Goal: Task Accomplishment & Management: Manage account settings

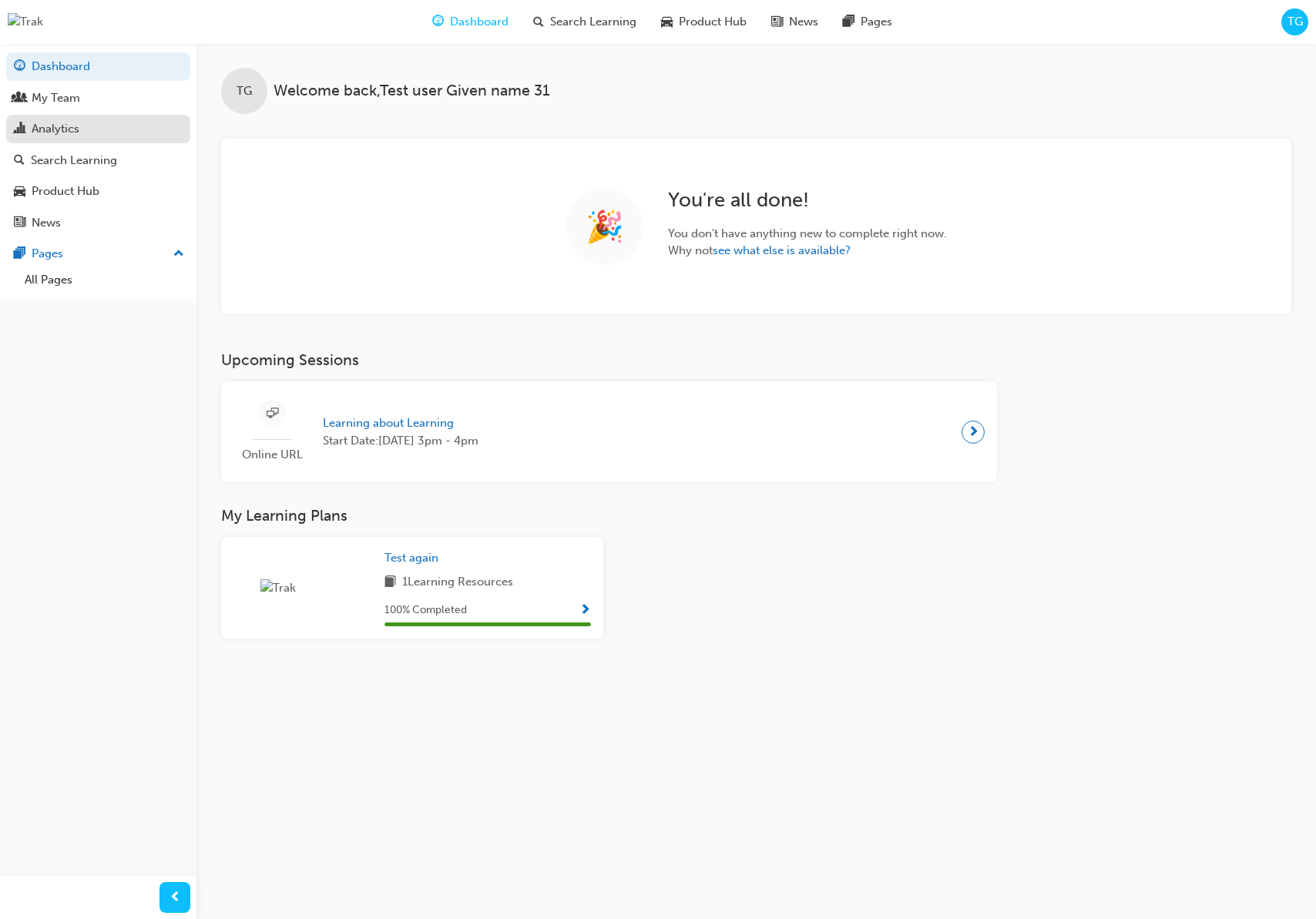
click at [107, 134] on div "Analytics" at bounding box center [98, 129] width 169 height 19
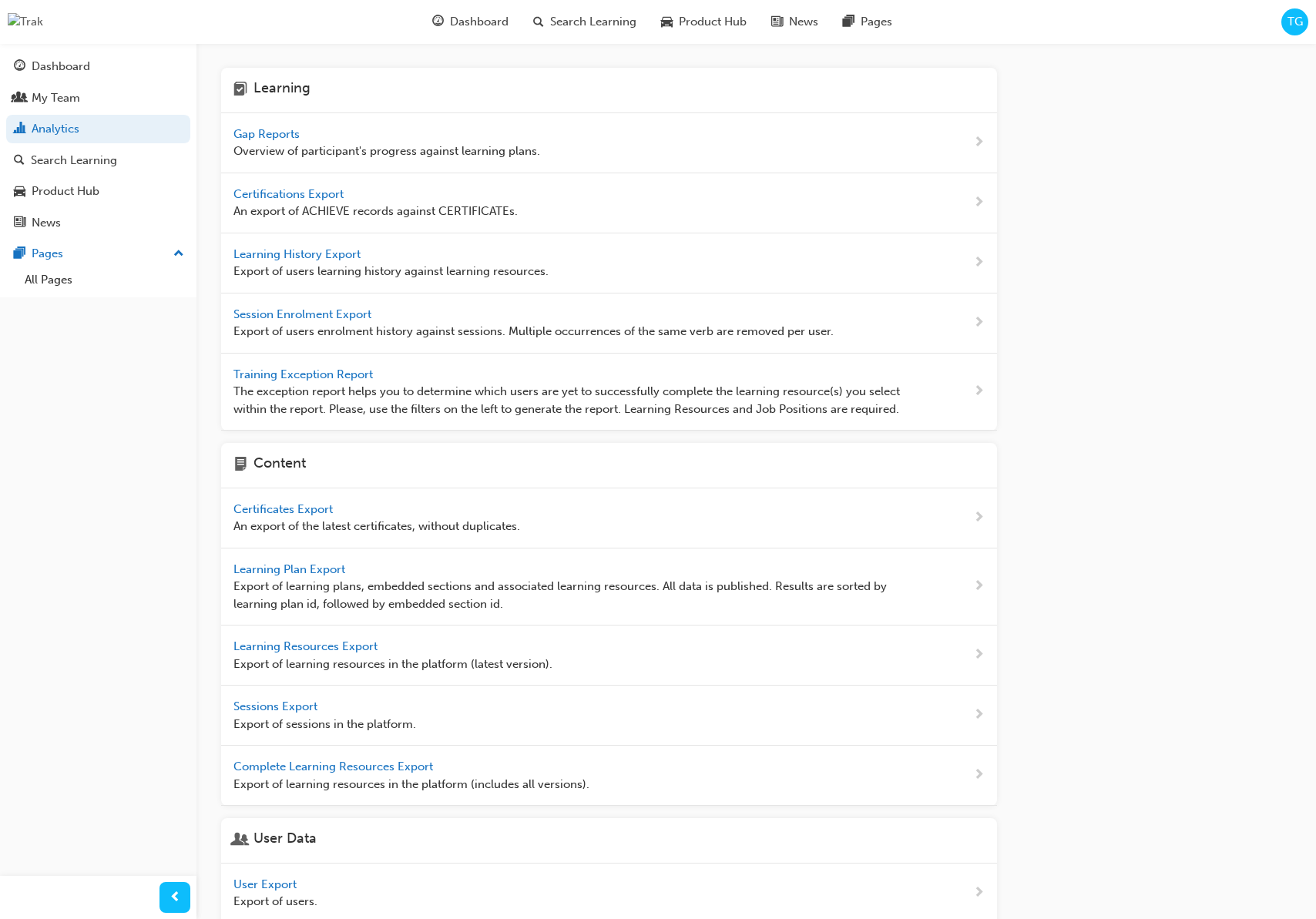
click at [235, 134] on span "Gap Reports" at bounding box center [268, 134] width 70 height 14
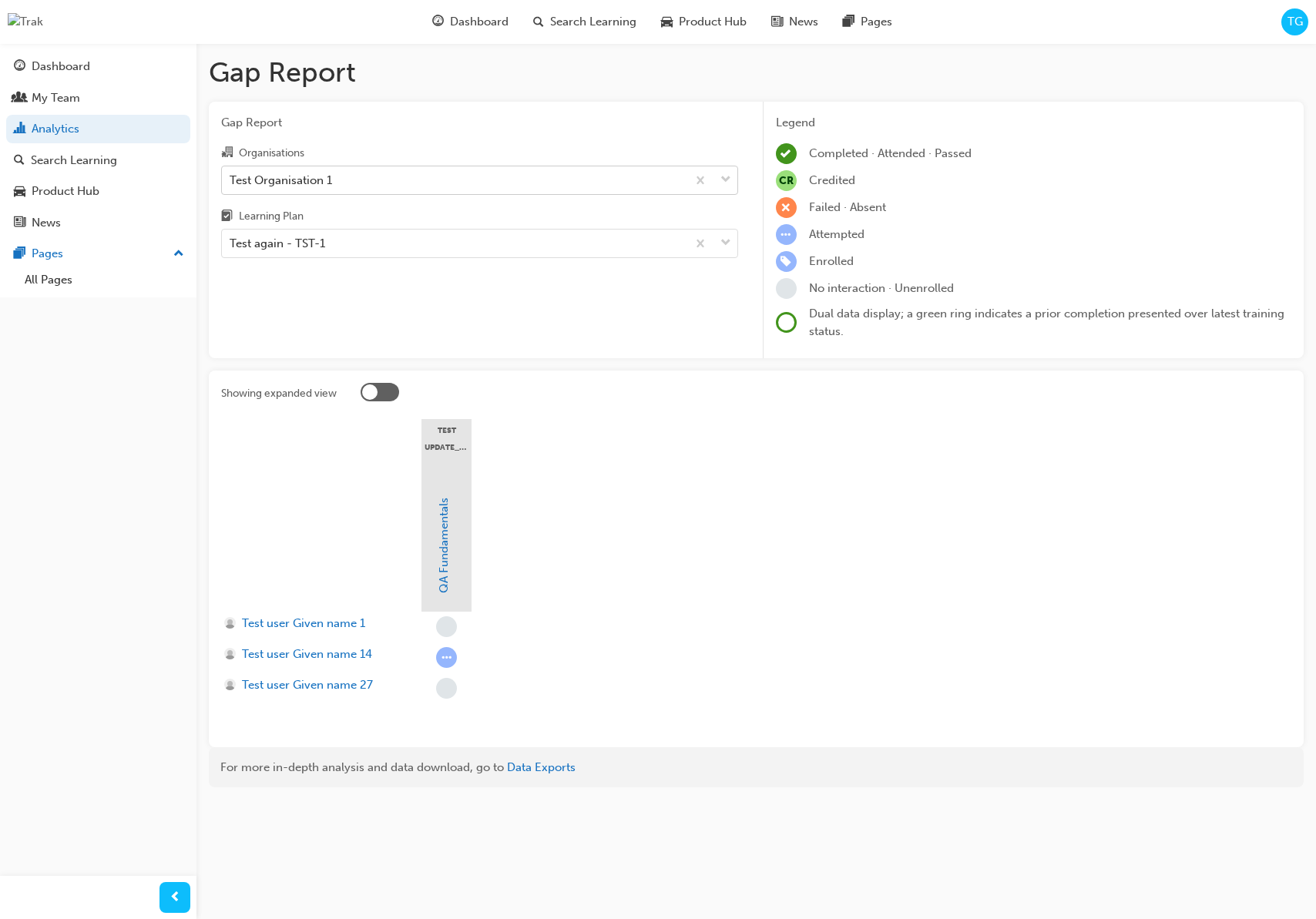
click at [343, 181] on div "Test Organisation 1" at bounding box center [454, 180] width 464 height 27
click at [231, 181] on input "Organisations Test Organisation 1" at bounding box center [231, 179] width 2 height 13
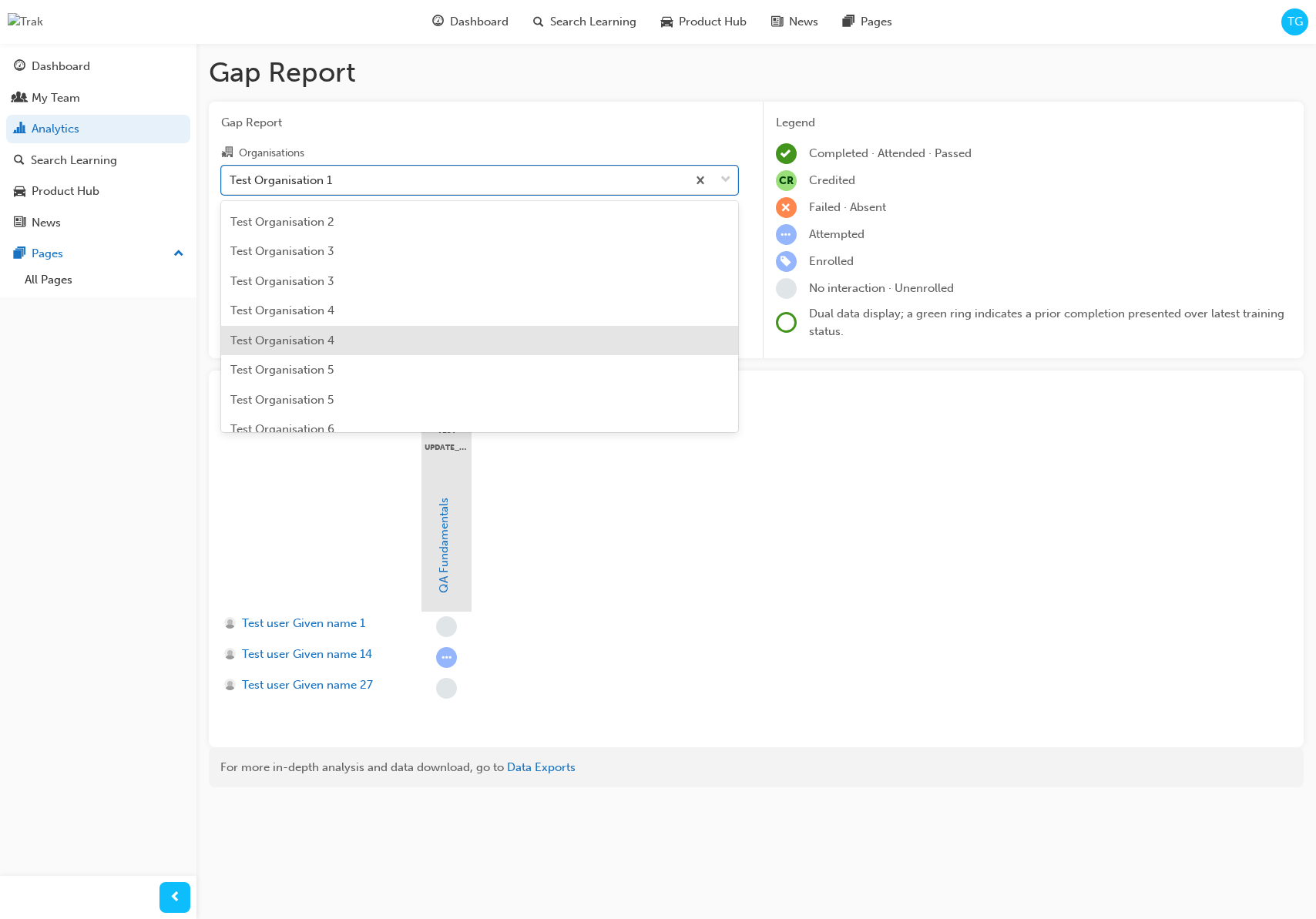
scroll to position [540, 0]
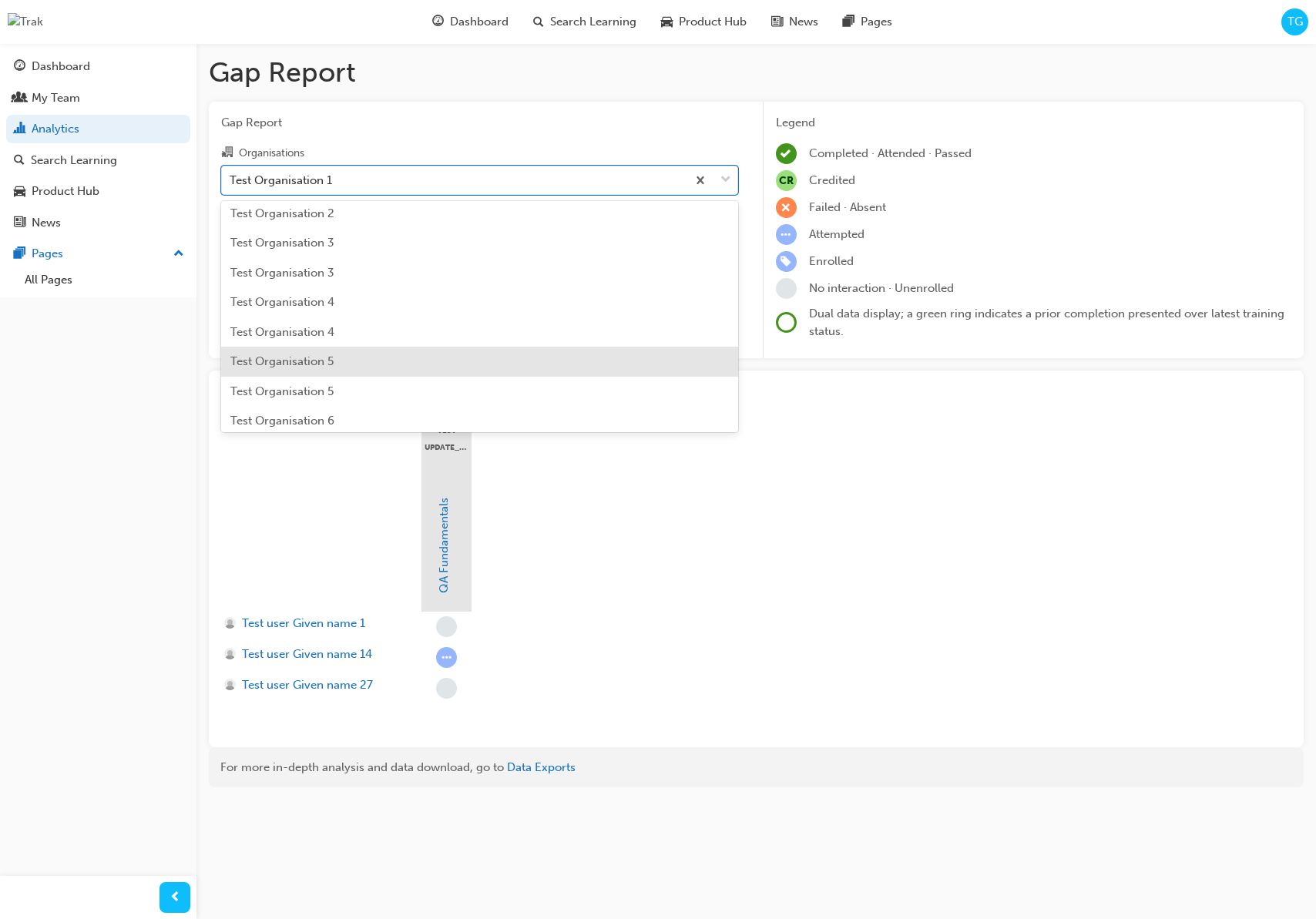
click at [378, 356] on div "Test Organisation 5" at bounding box center [479, 362] width 517 height 30
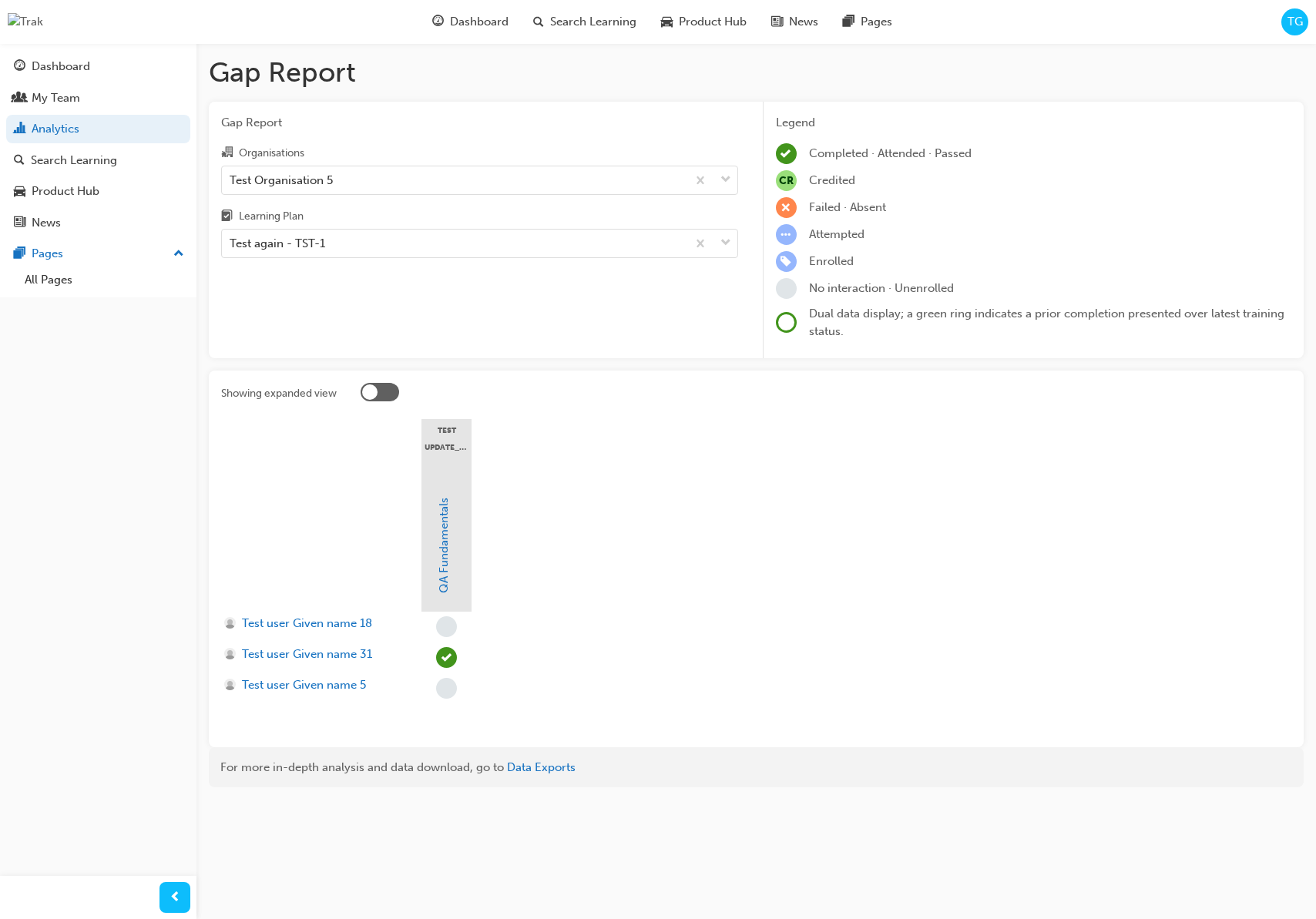
click at [625, 493] on section "test update_978 QA Fundamentals Test user Given name 18 Test user Given name 31…" at bounding box center [756, 577] width 1070 height 316
drag, startPoint x: 616, startPoint y: 18, endPoint x: 628, endPoint y: 42, distance: 26.8
click at [616, 18] on span "Search Learning" at bounding box center [593, 22] width 86 height 18
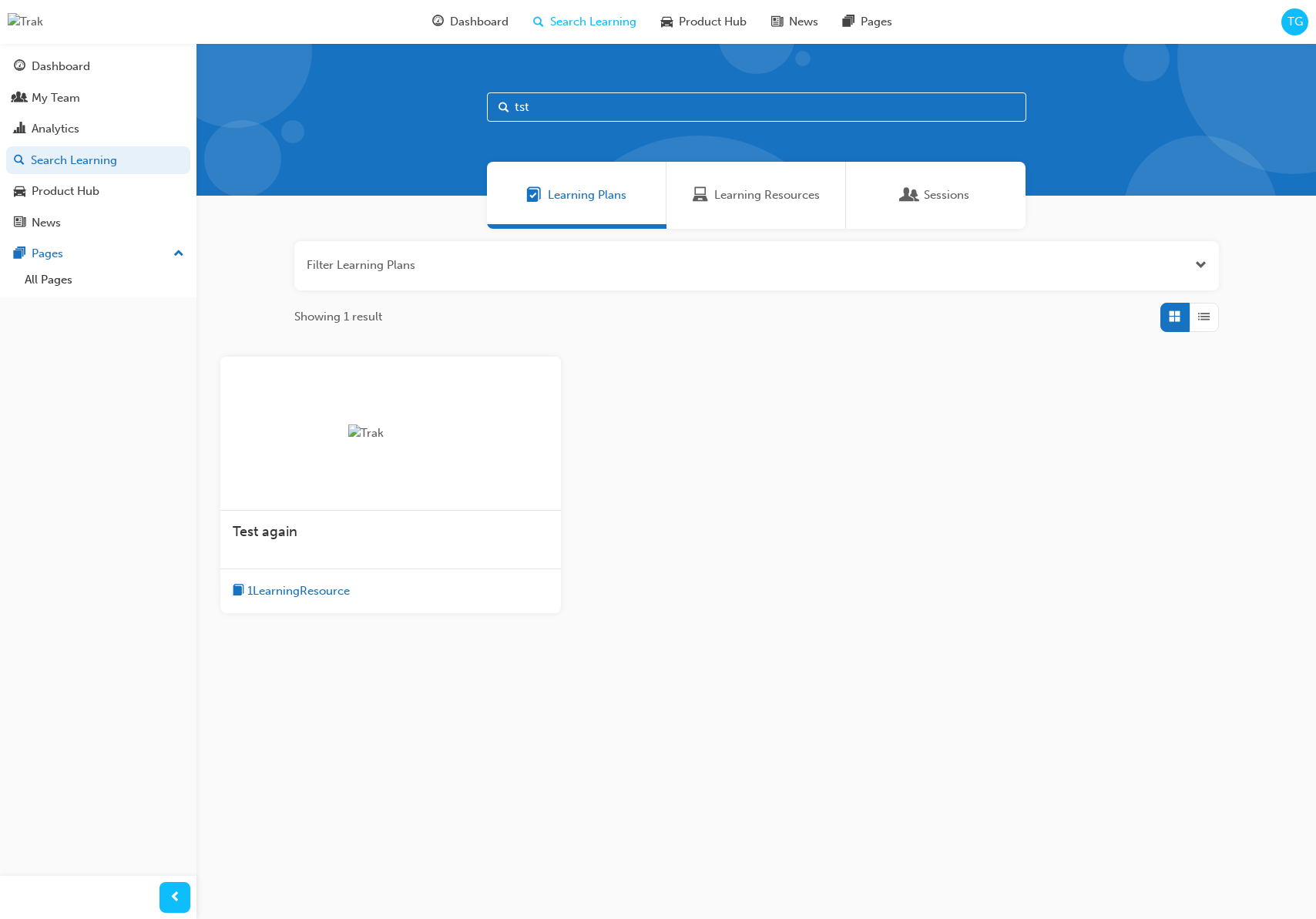
click at [400, 546] on div "Test again" at bounding box center [390, 540] width 340 height 58
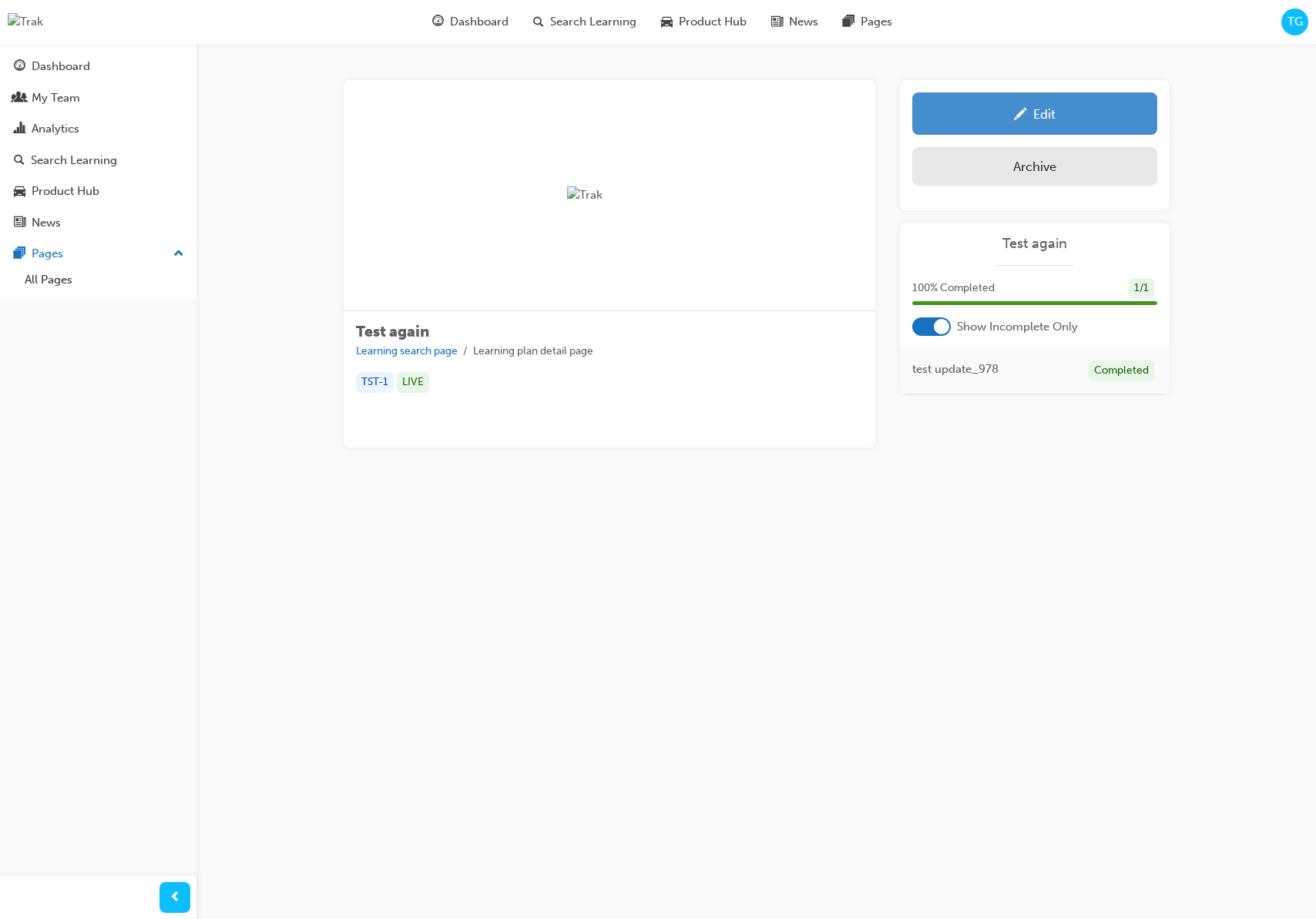
click at [973, 122] on div "Edit" at bounding box center [1034, 114] width 222 height 19
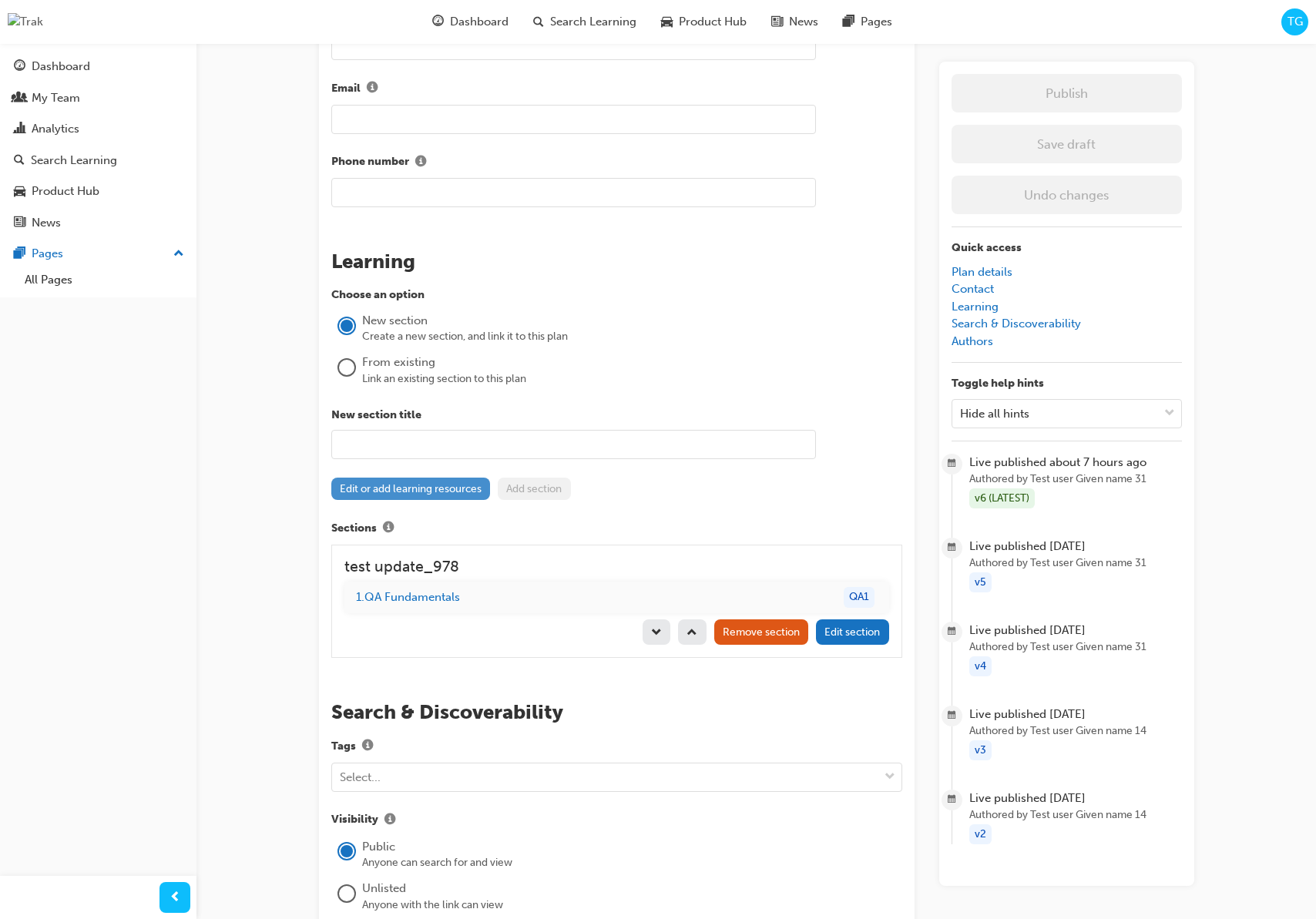
scroll to position [1127, 0]
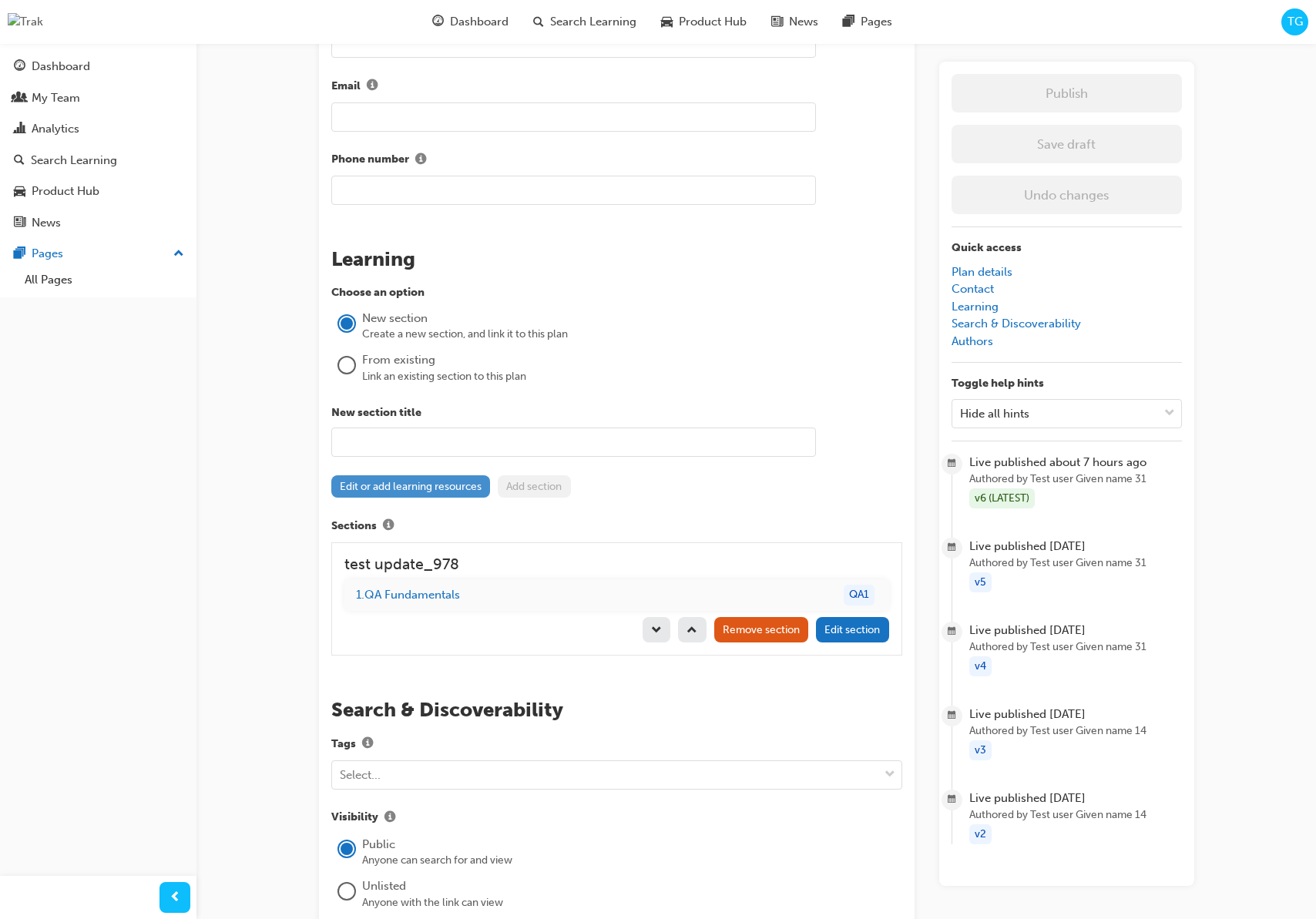
click at [414, 493] on button "Edit or add learning resources" at bounding box center [411, 487] width 159 height 22
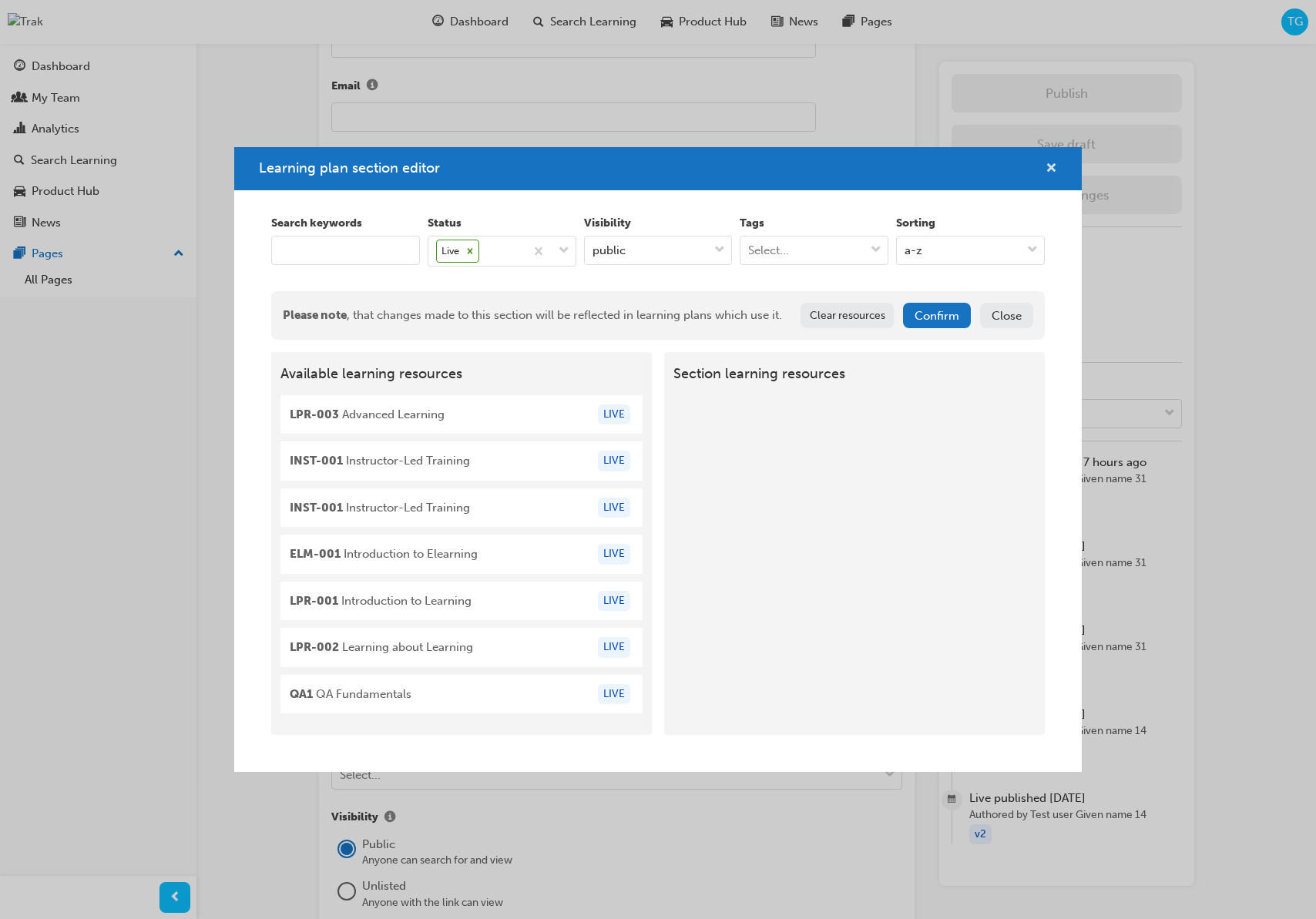
click at [1047, 164] on span "cross-icon" at bounding box center [1051, 169] width 11 height 14
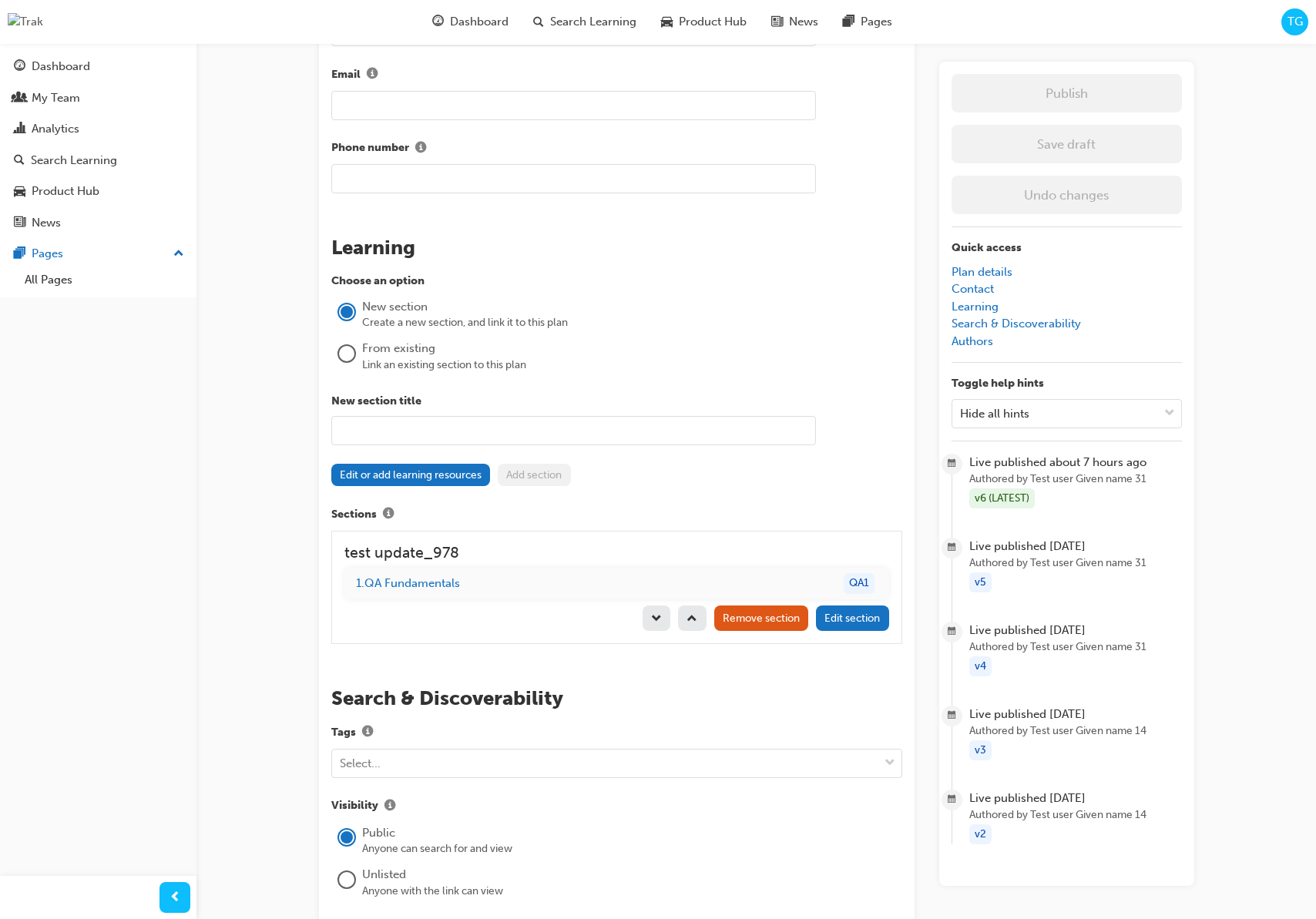
scroll to position [1148, 0]
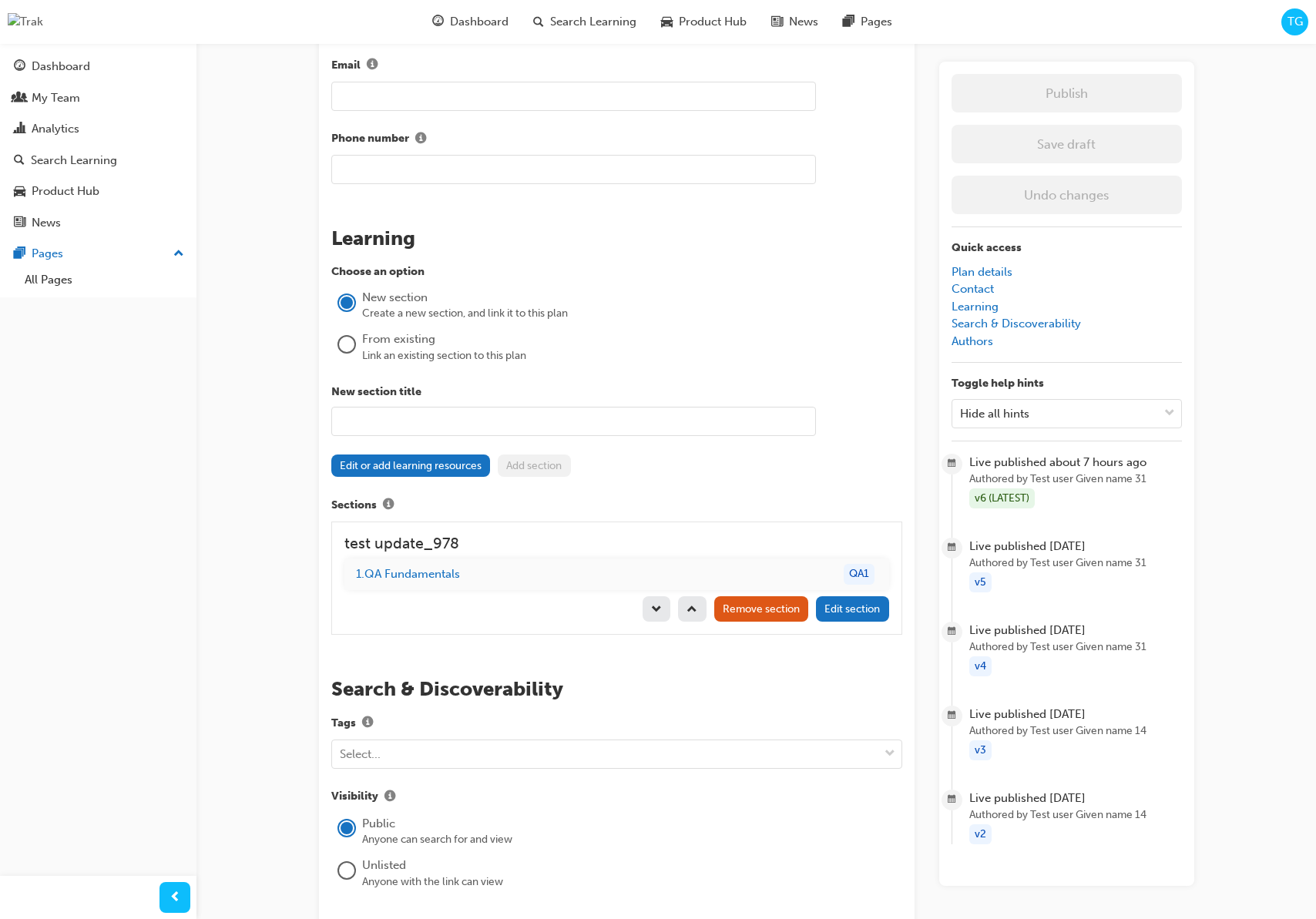
click at [344, 345] on div at bounding box center [346, 344] width 15 height 15
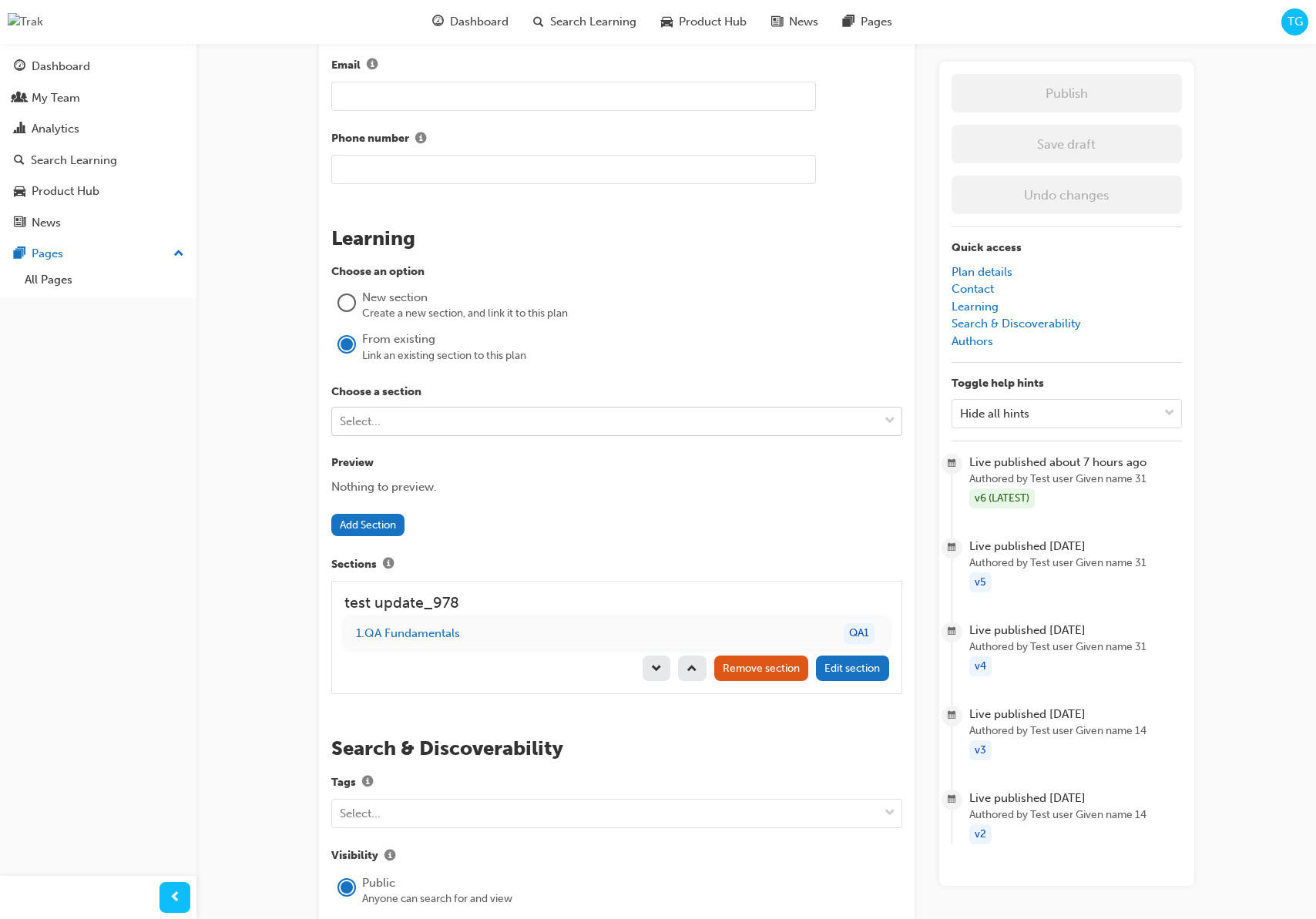
click at [389, 426] on div "Select..." at bounding box center [605, 422] width 546 height 27
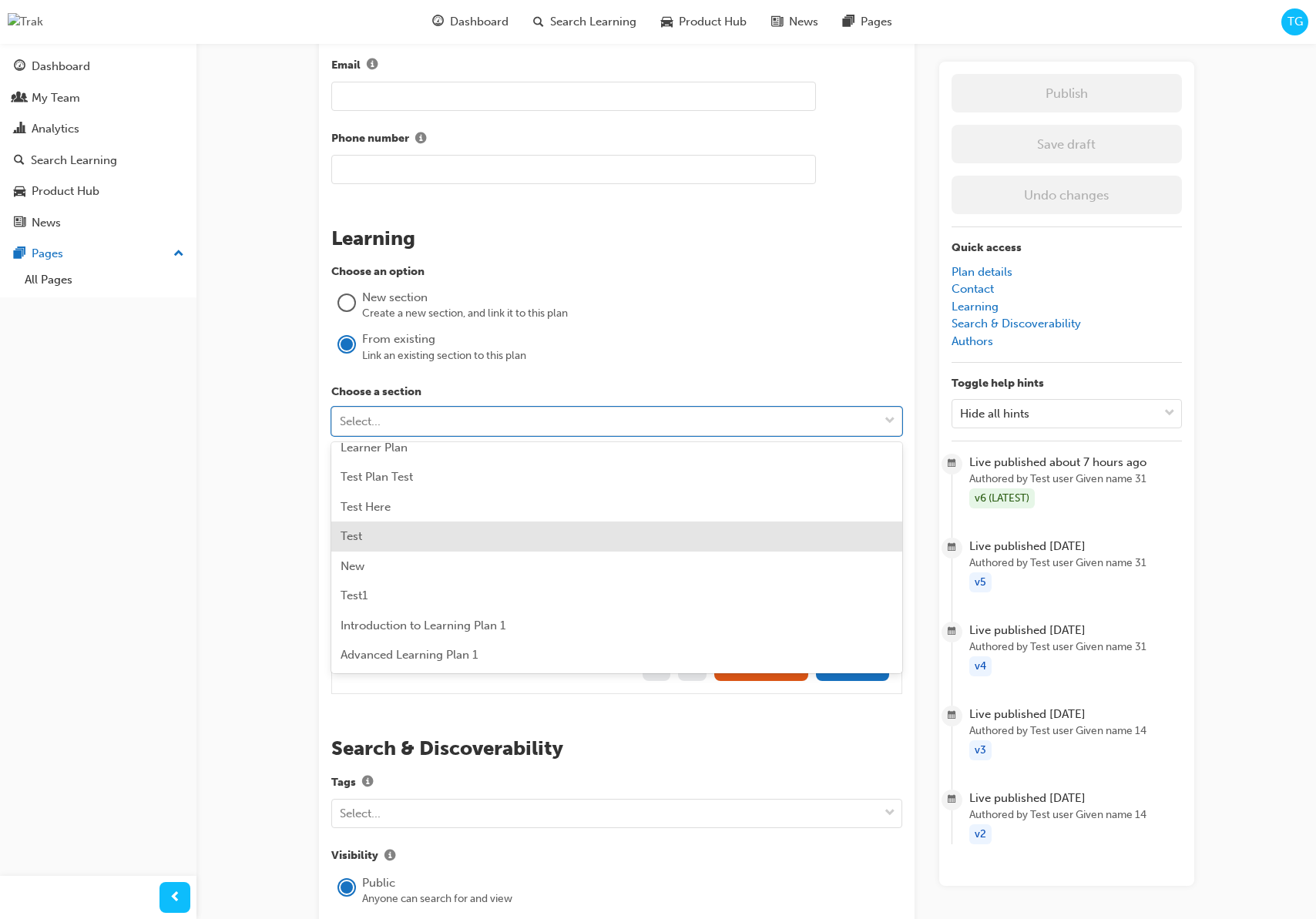
scroll to position [0, 0]
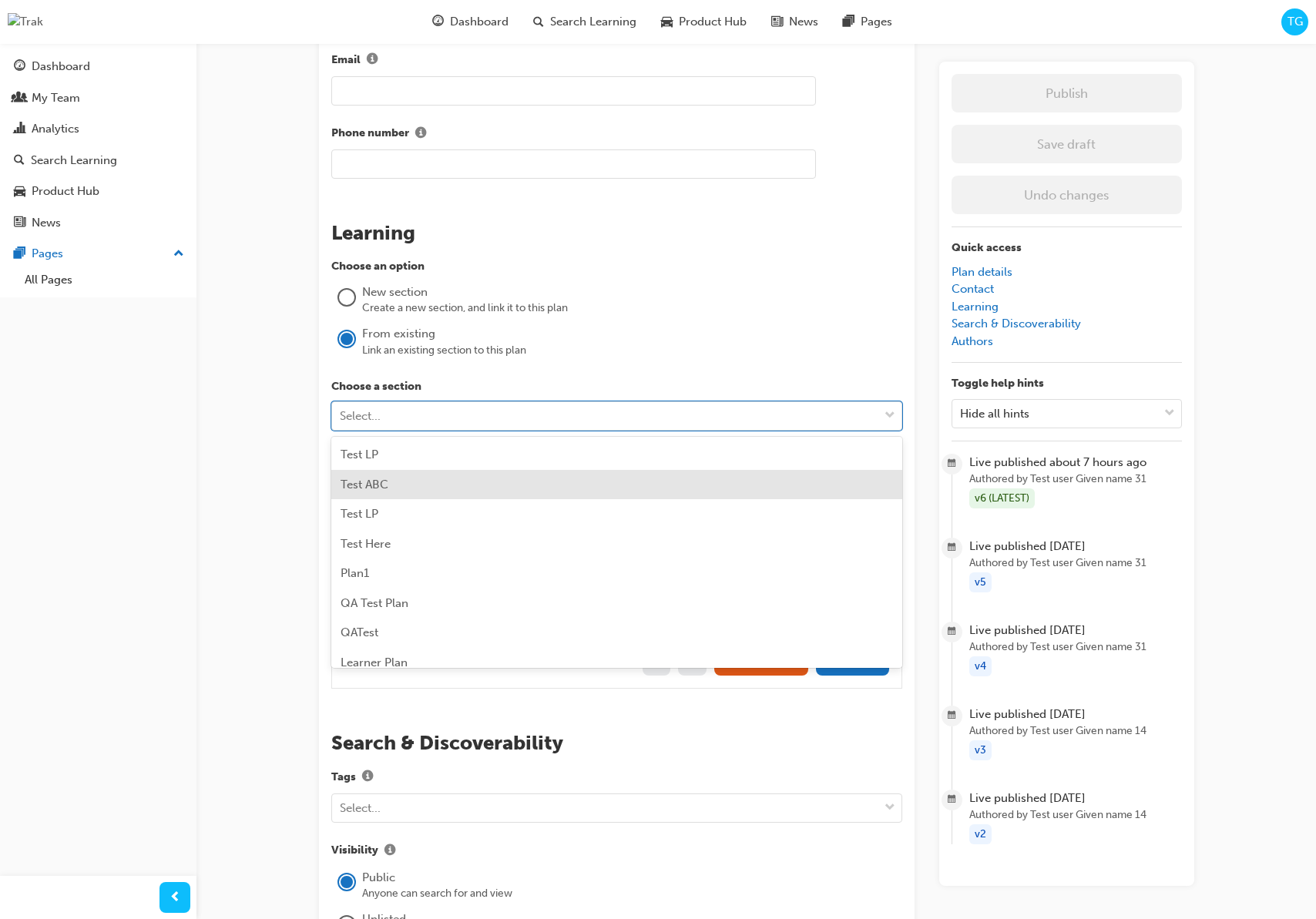
click at [395, 480] on div "Test ABC" at bounding box center [616, 485] width 571 height 30
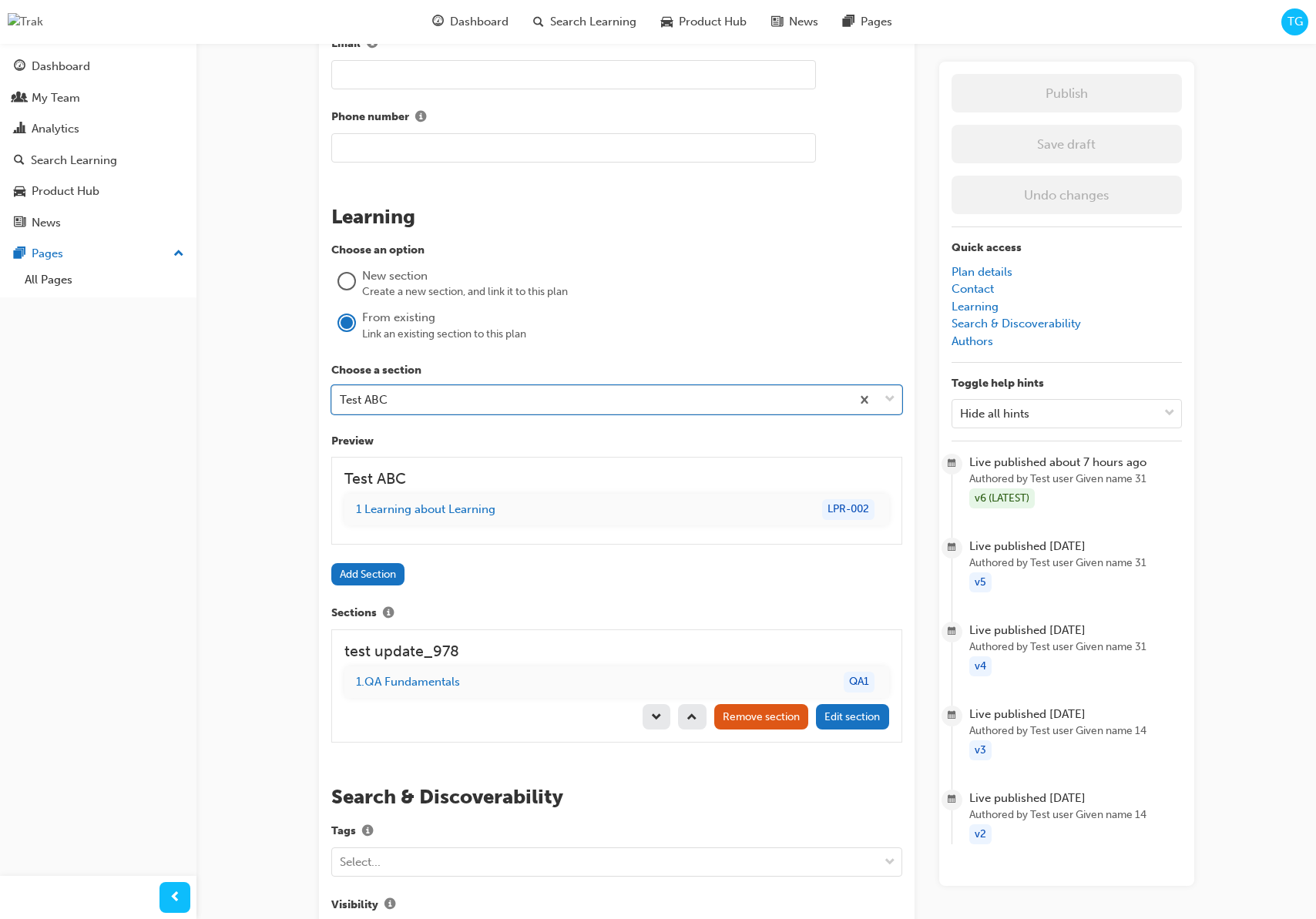
scroll to position [1178, 0]
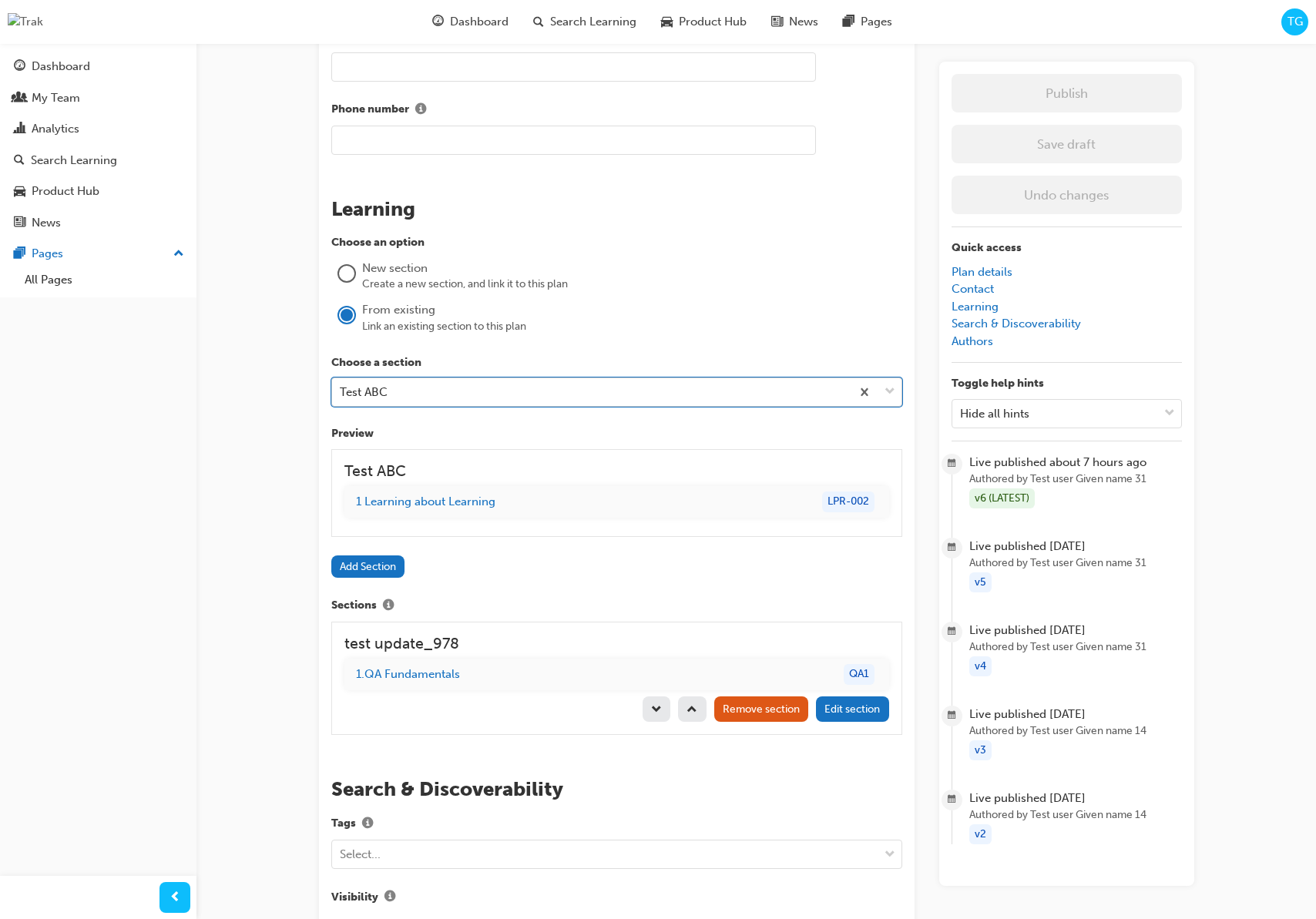
click at [434, 403] on div "Test ABC" at bounding box center [592, 393] width 519 height 27
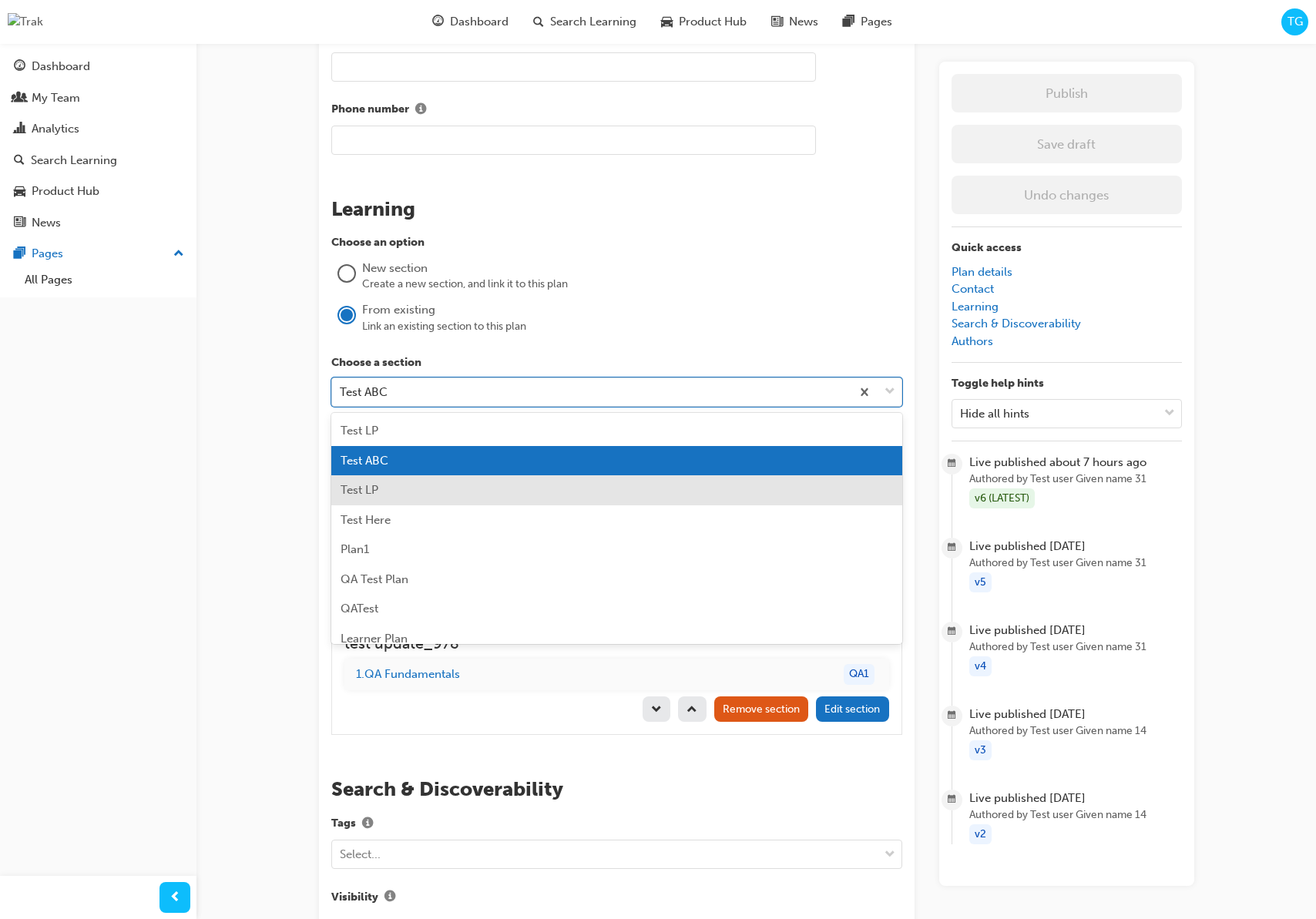
click at [419, 490] on div "Test LP" at bounding box center [616, 491] width 571 height 30
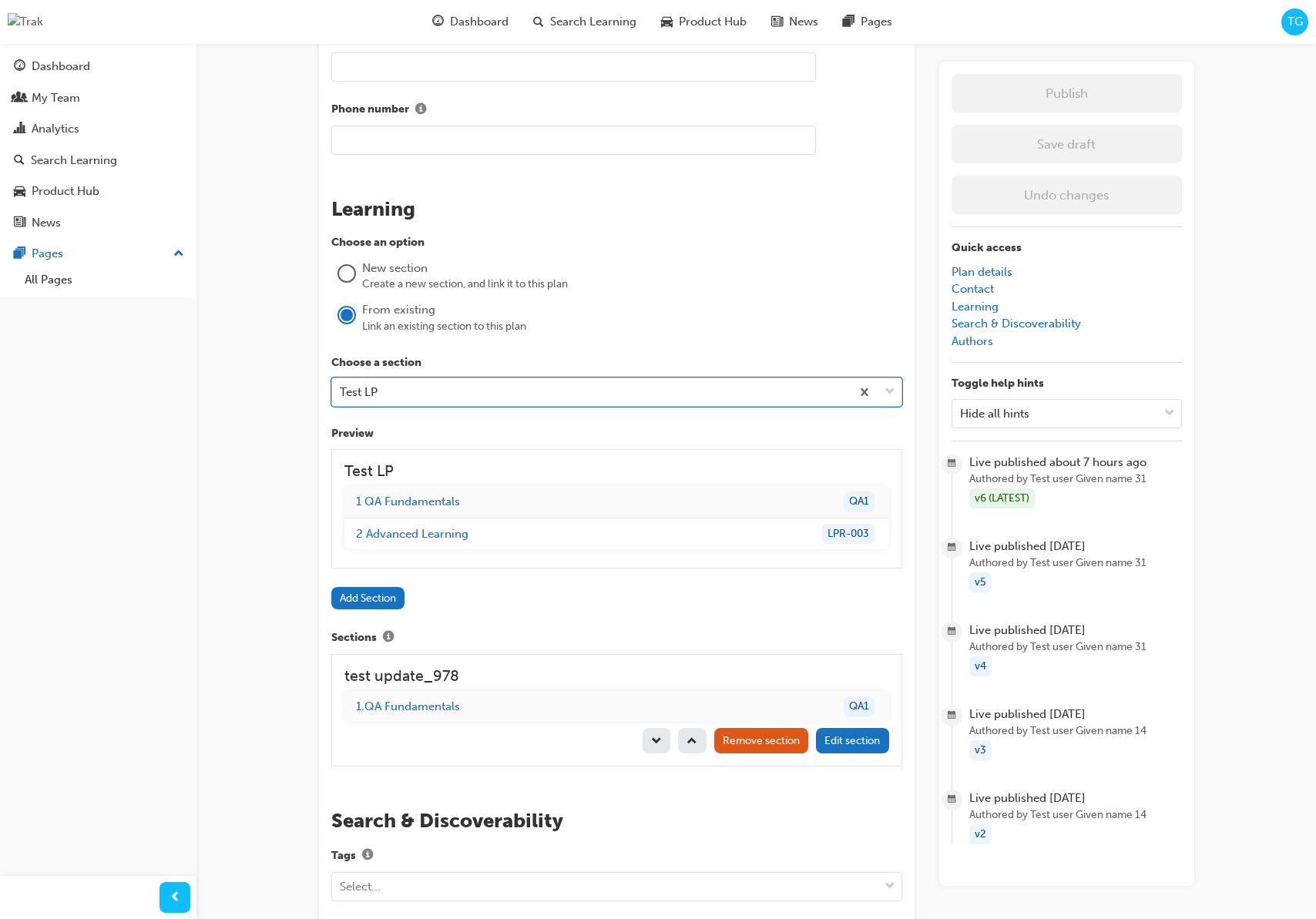
click at [427, 392] on div "Test LP" at bounding box center [592, 393] width 519 height 27
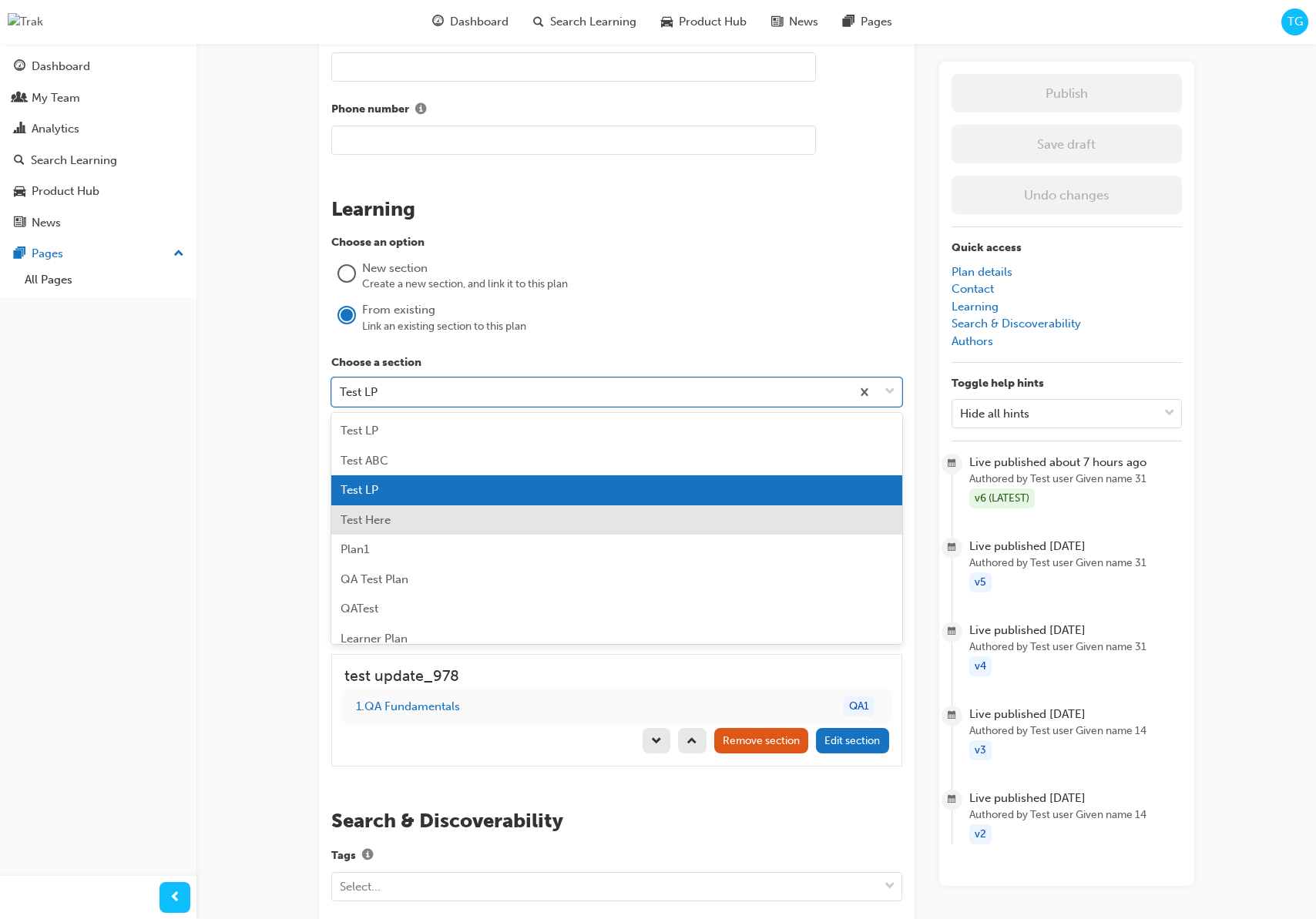
click at [400, 518] on div "Test Here" at bounding box center [616, 520] width 571 height 30
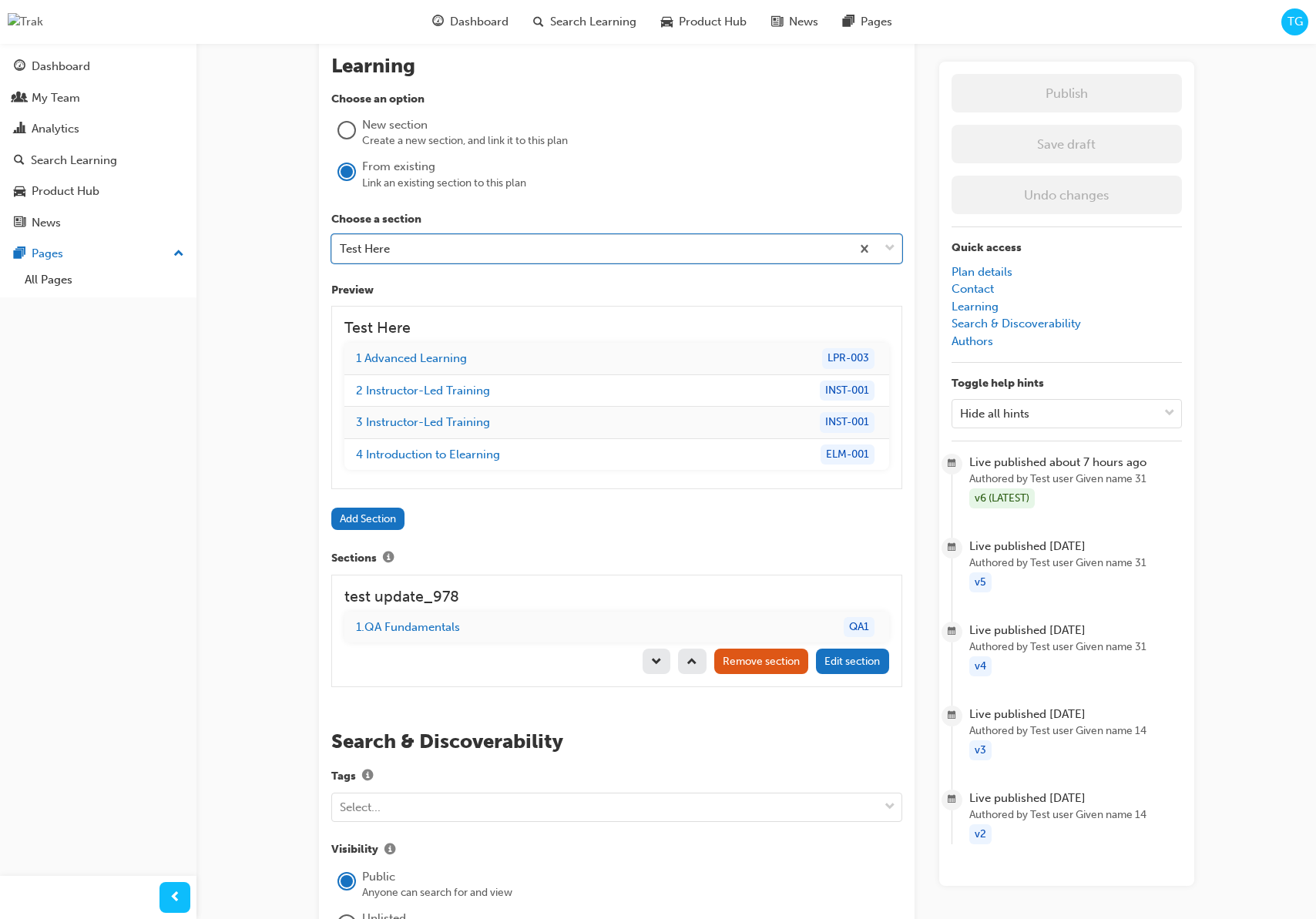
scroll to position [1326, 0]
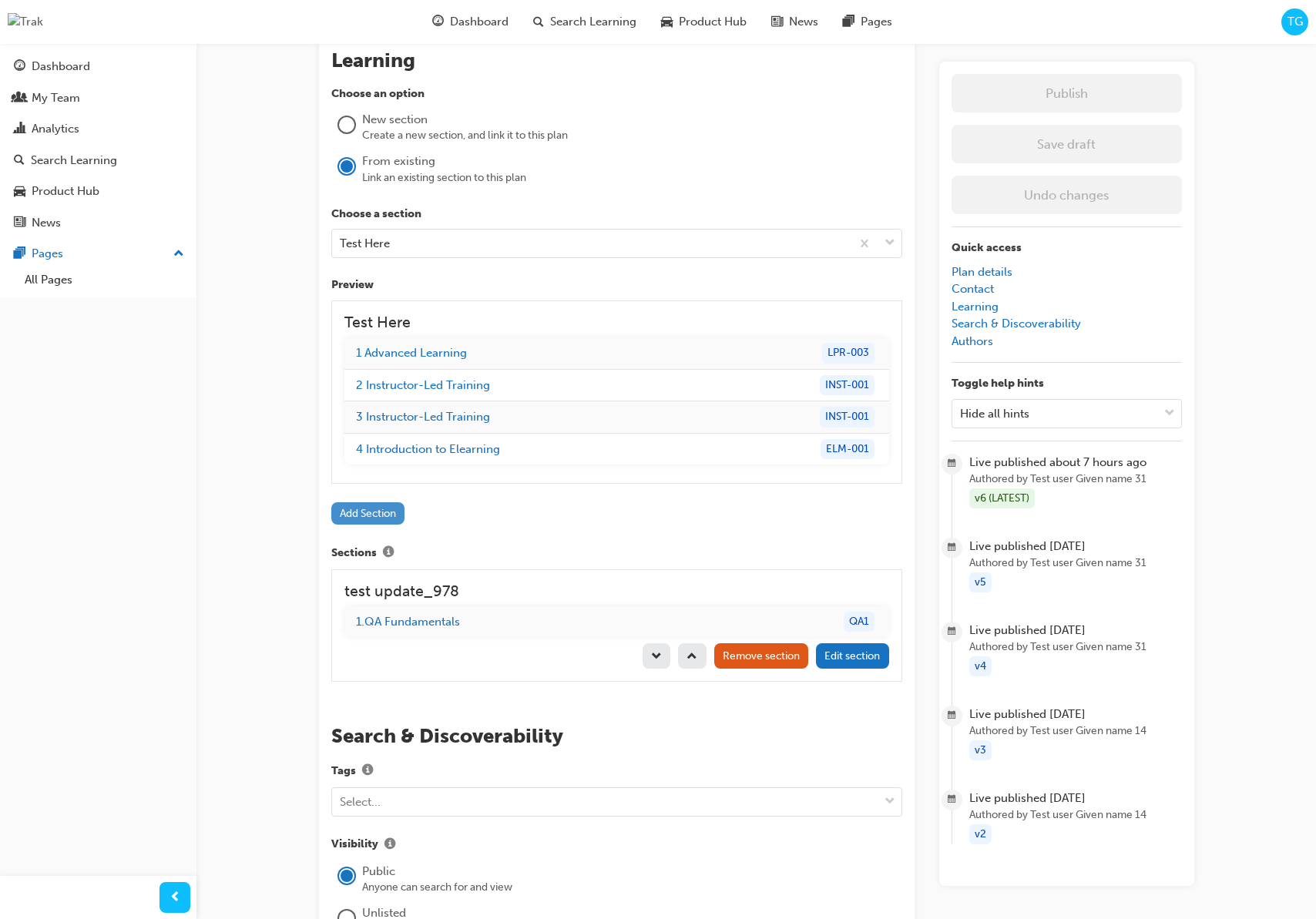
click at [384, 520] on button "Add Section" at bounding box center [368, 514] width 74 height 22
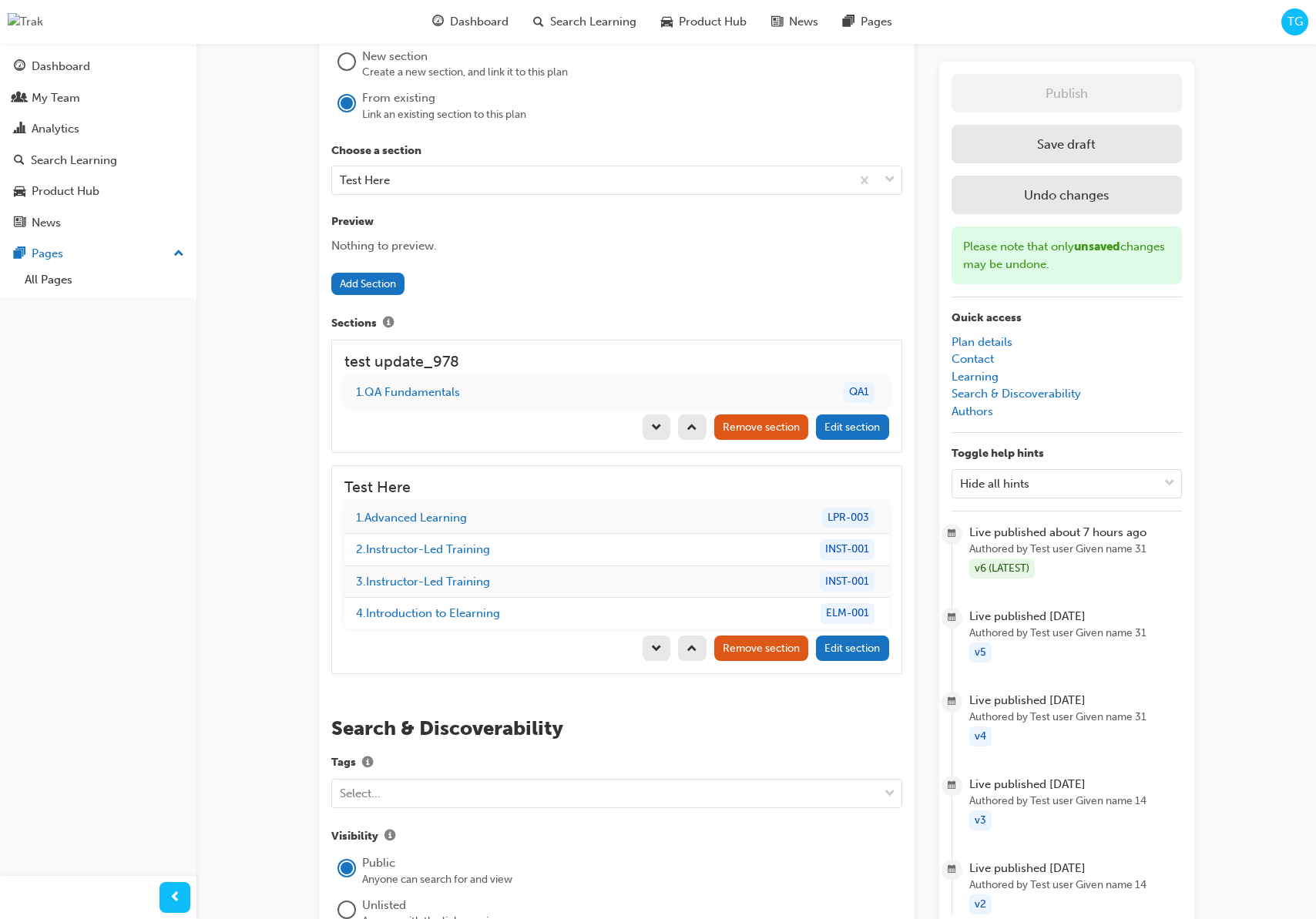
scroll to position [1381, 0]
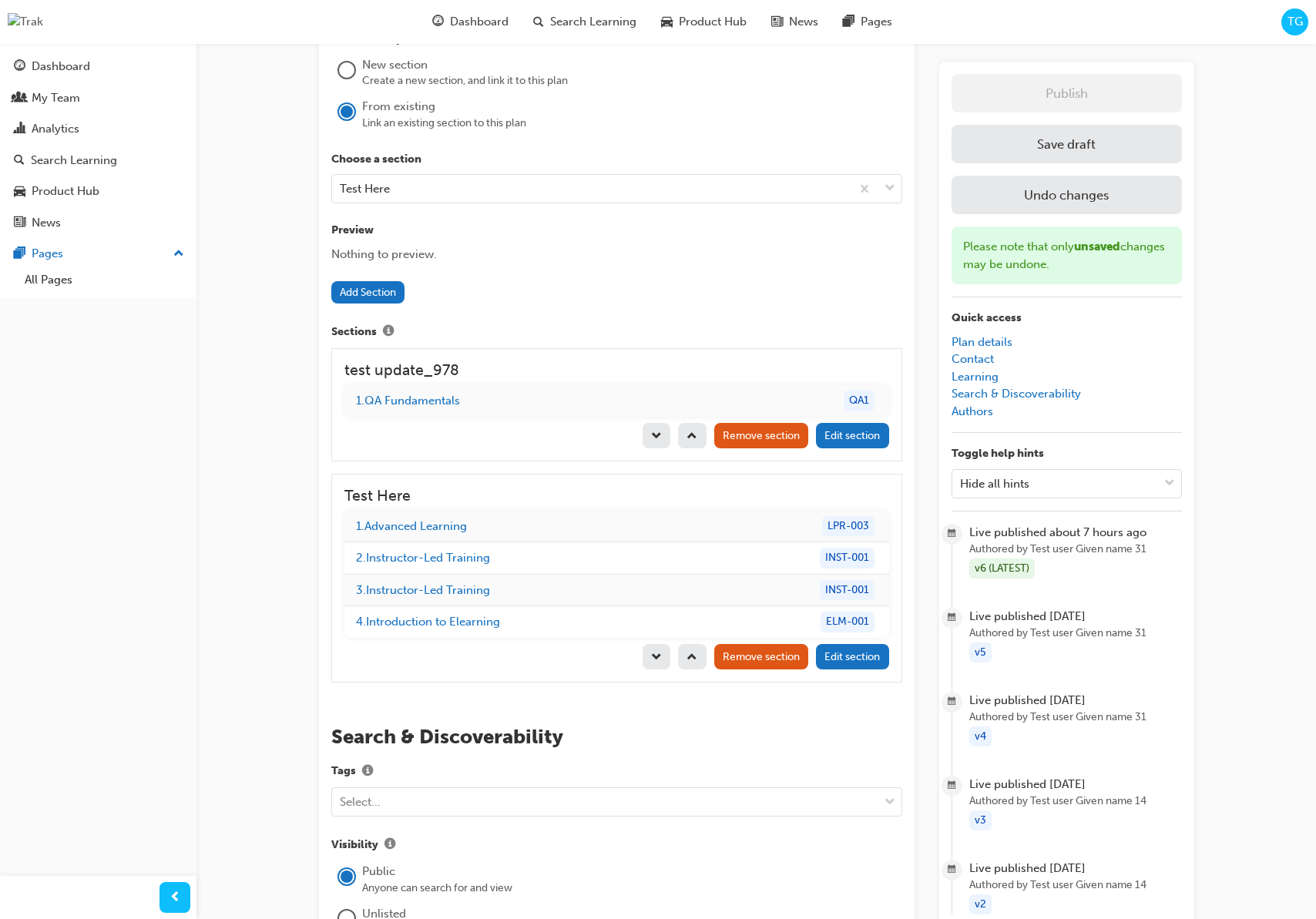
click at [1007, 149] on button "Save draft" at bounding box center [1067, 144] width 231 height 38
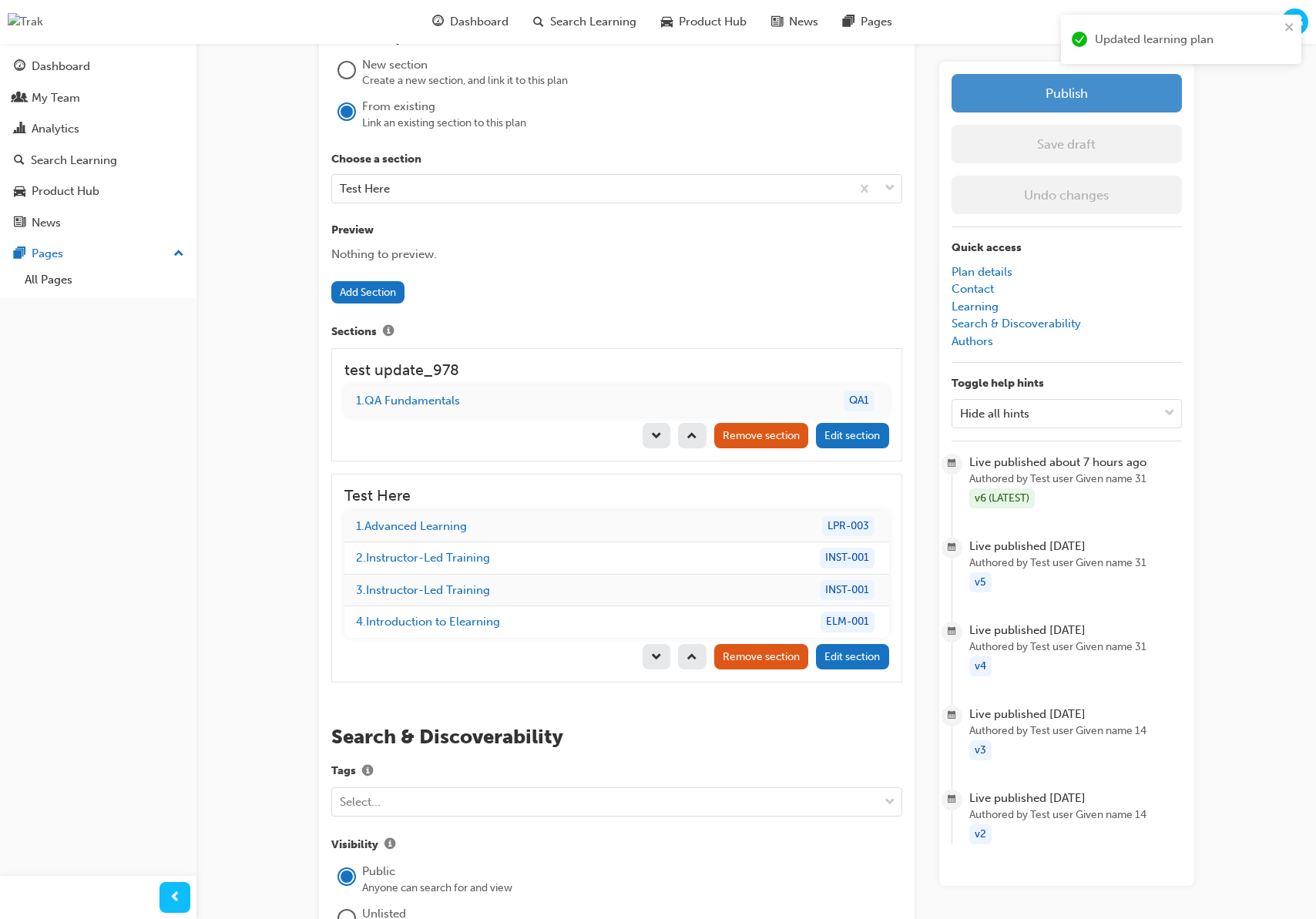
click at [1021, 88] on button "Publish" at bounding box center [1067, 93] width 231 height 38
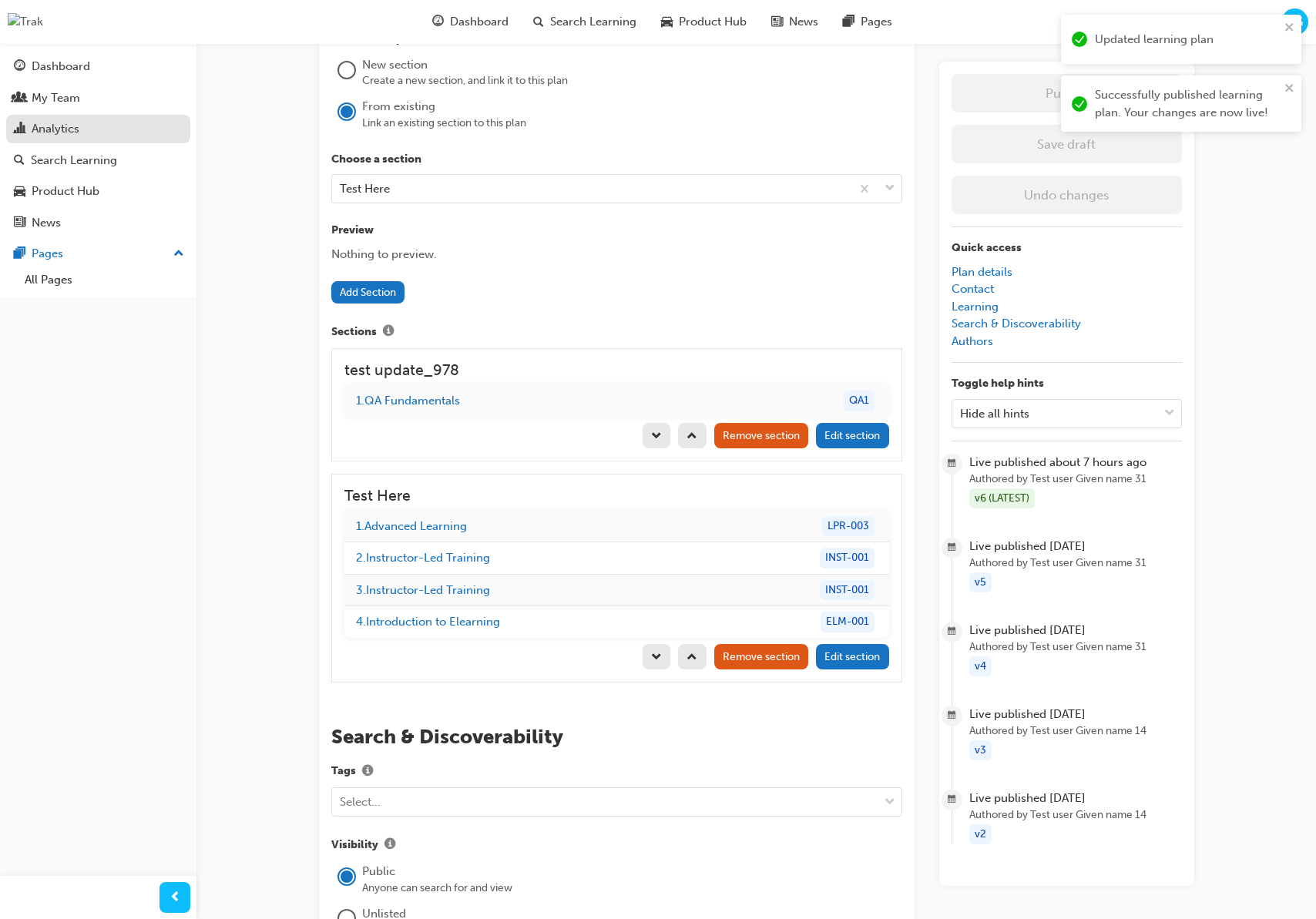
click at [89, 130] on div "Analytics" at bounding box center [98, 129] width 169 height 19
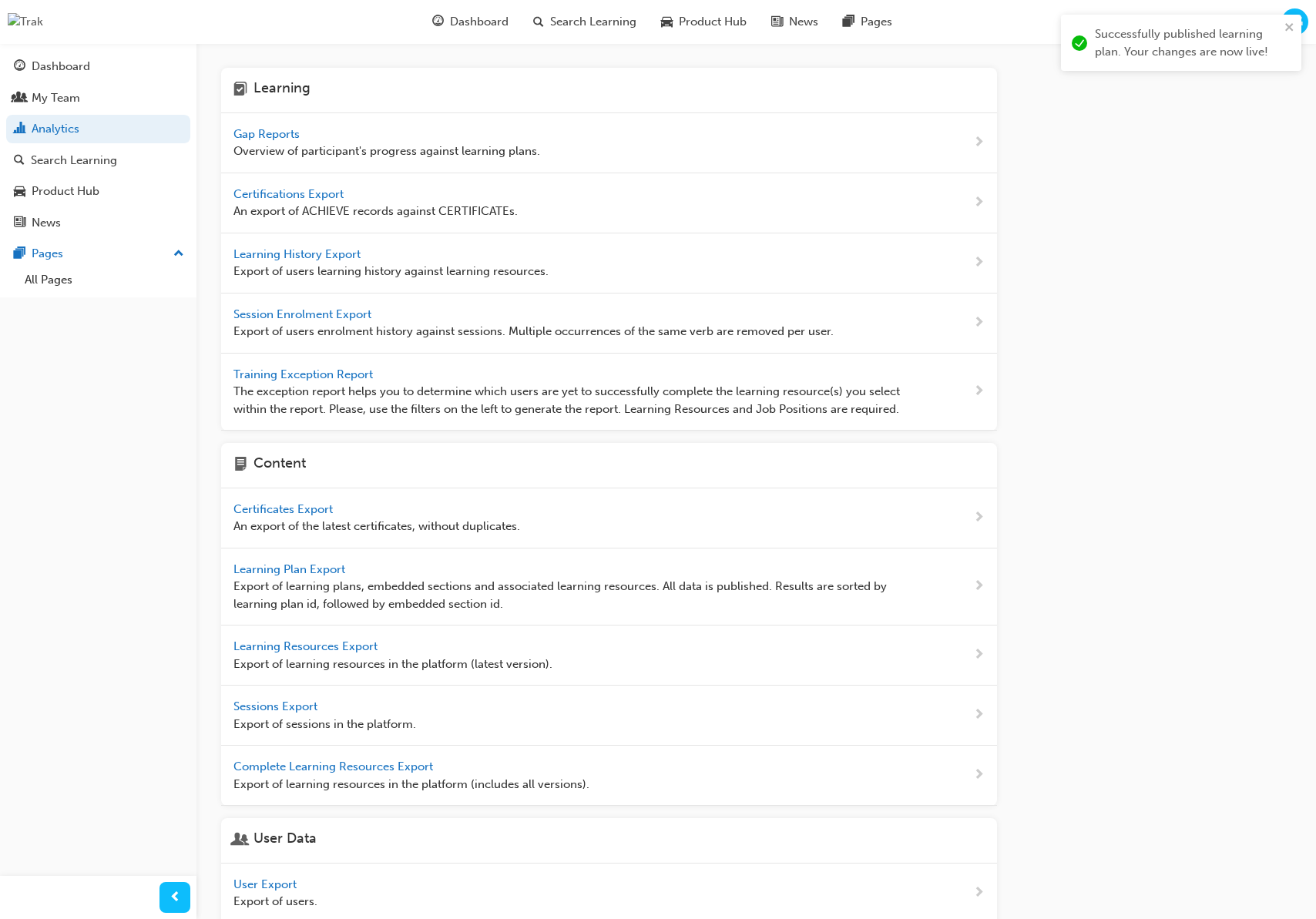
click at [270, 138] on span "Gap Reports" at bounding box center [268, 134] width 70 height 14
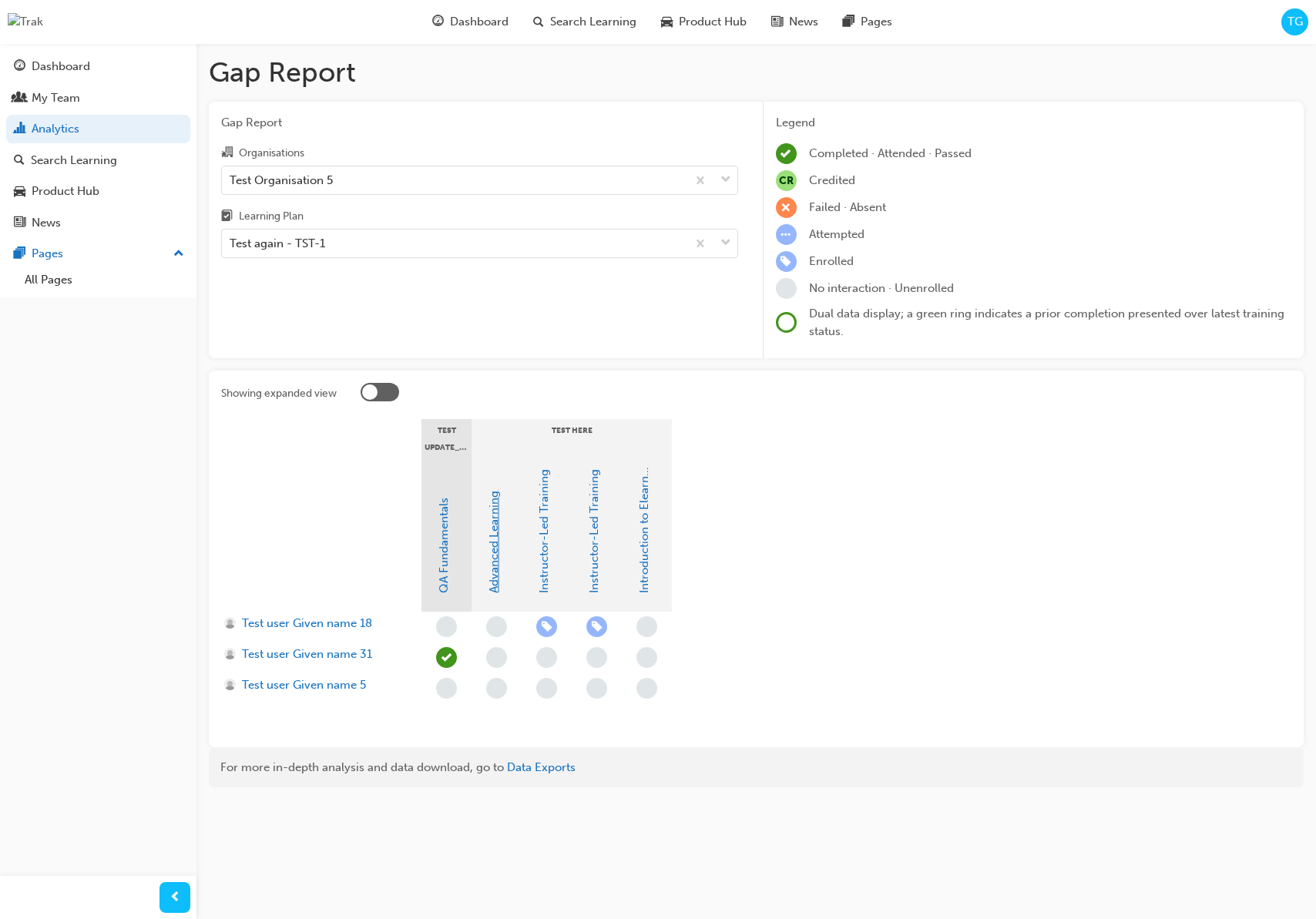
click at [497, 587] on link "Advanced Learning" at bounding box center [493, 542] width 14 height 102
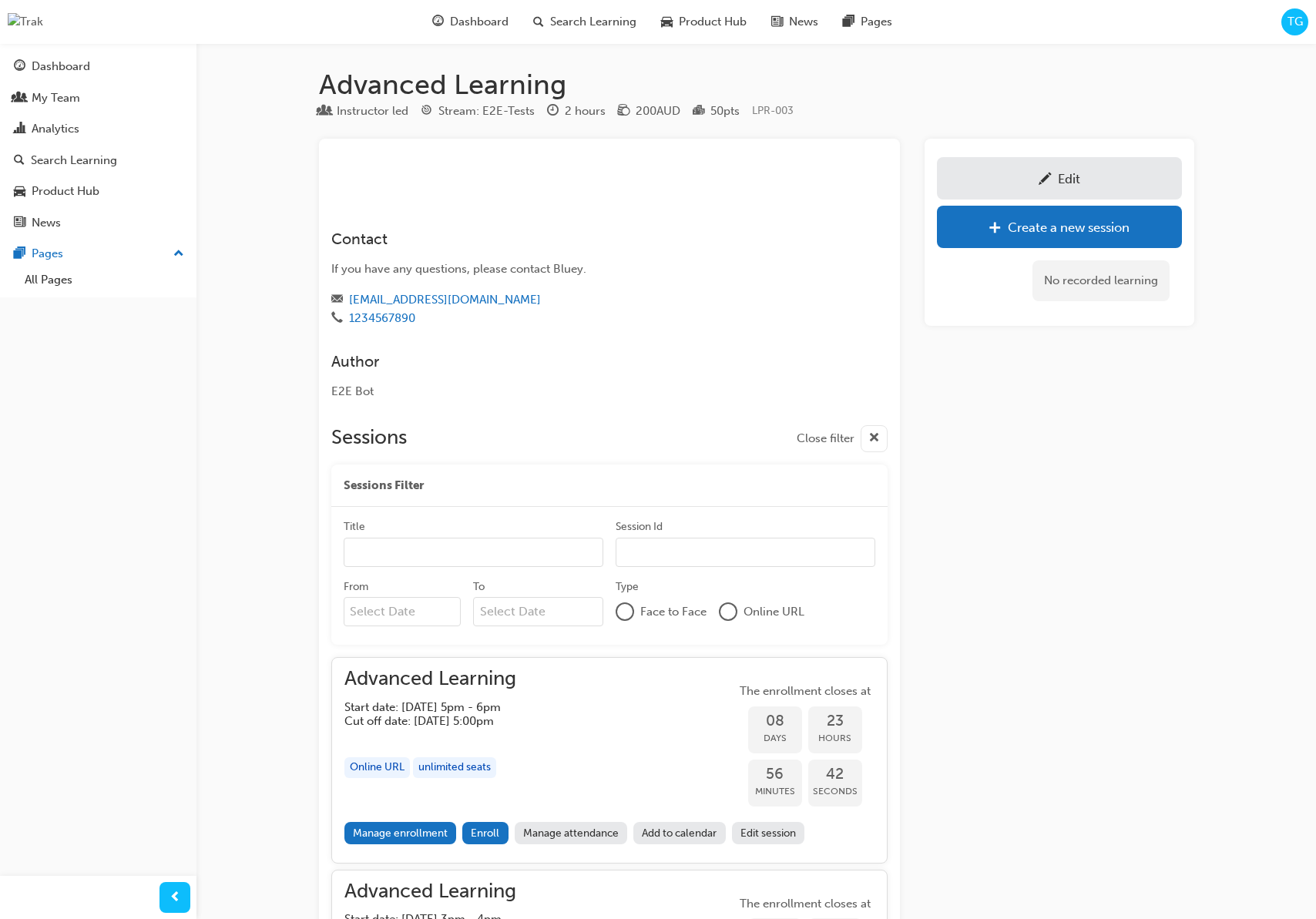
click at [1297, 25] on span "TG" at bounding box center [1294, 22] width 15 height 18
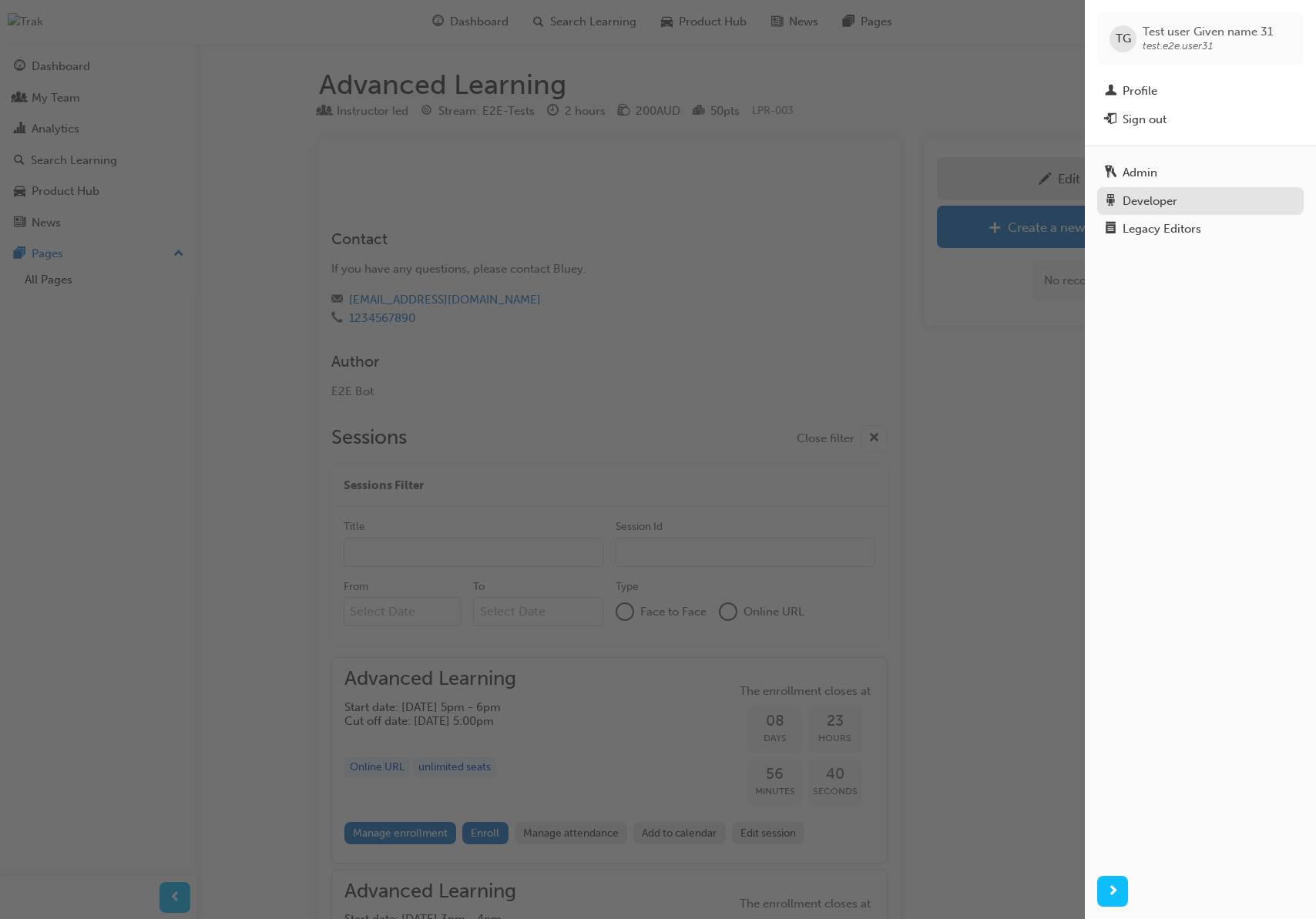
click at [1164, 199] on div "Developer" at bounding box center [1149, 202] width 54 height 18
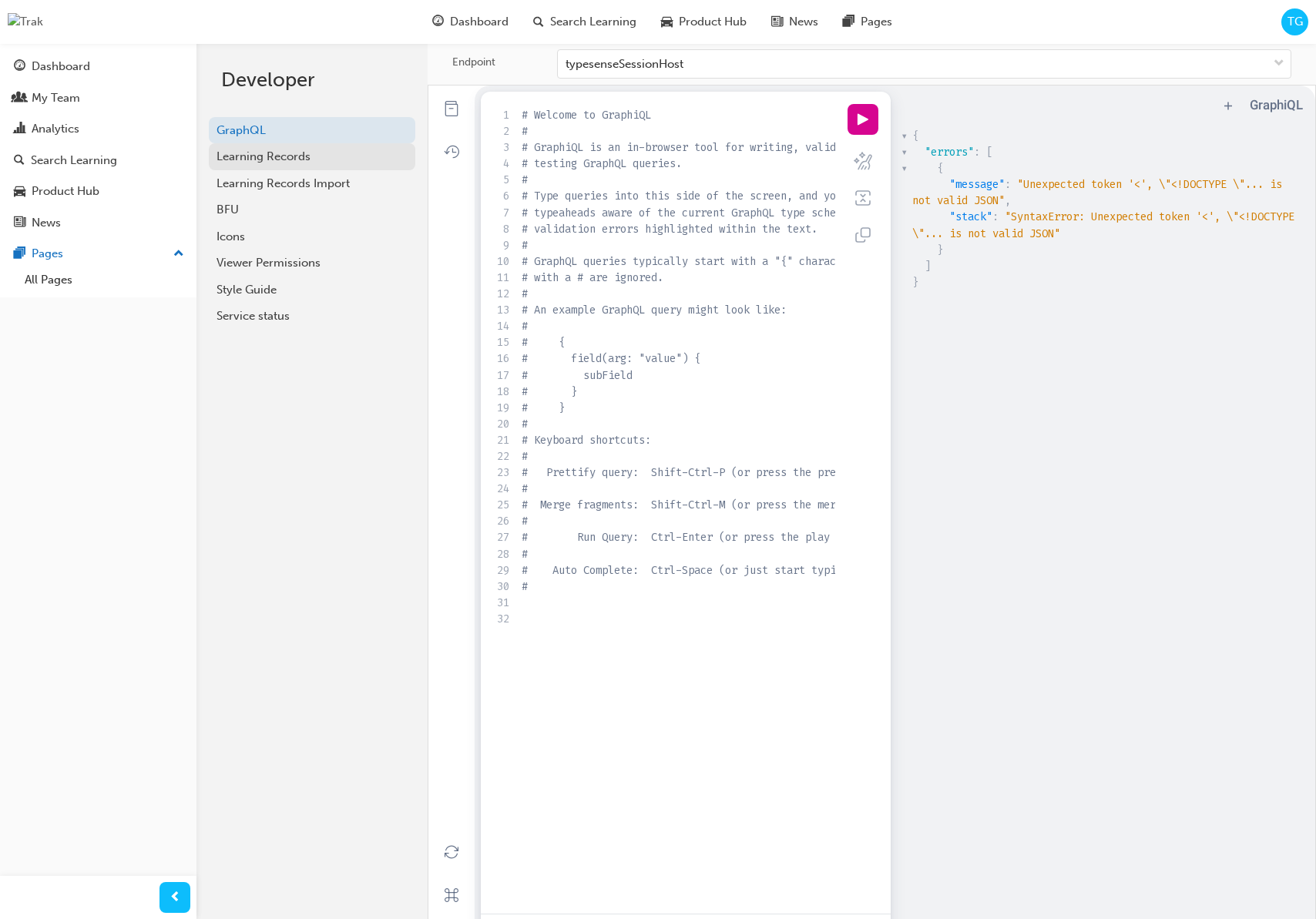
click at [319, 161] on div "Learning Records" at bounding box center [311, 157] width 191 height 18
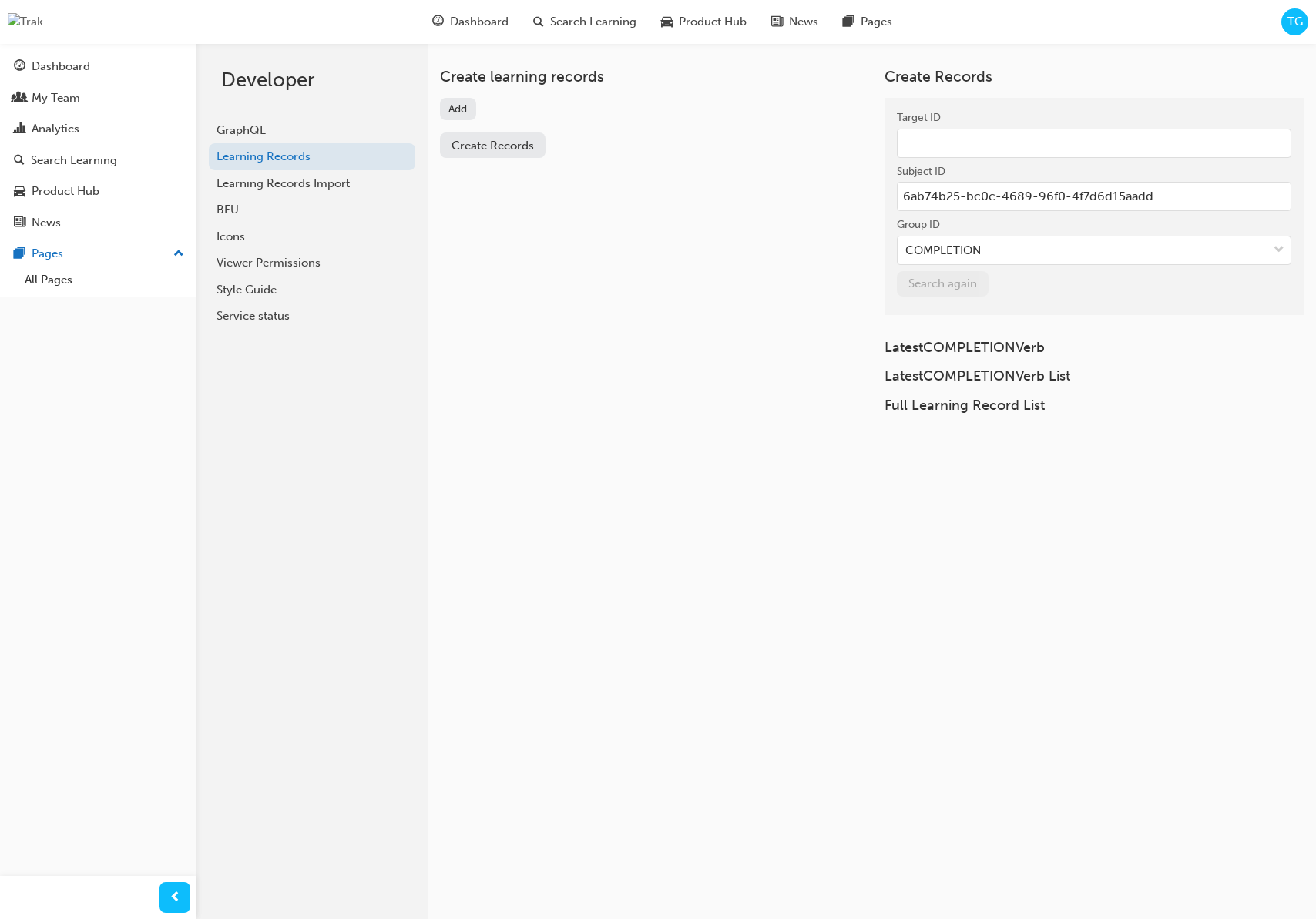
click at [456, 106] on button "Add" at bounding box center [458, 109] width 36 height 22
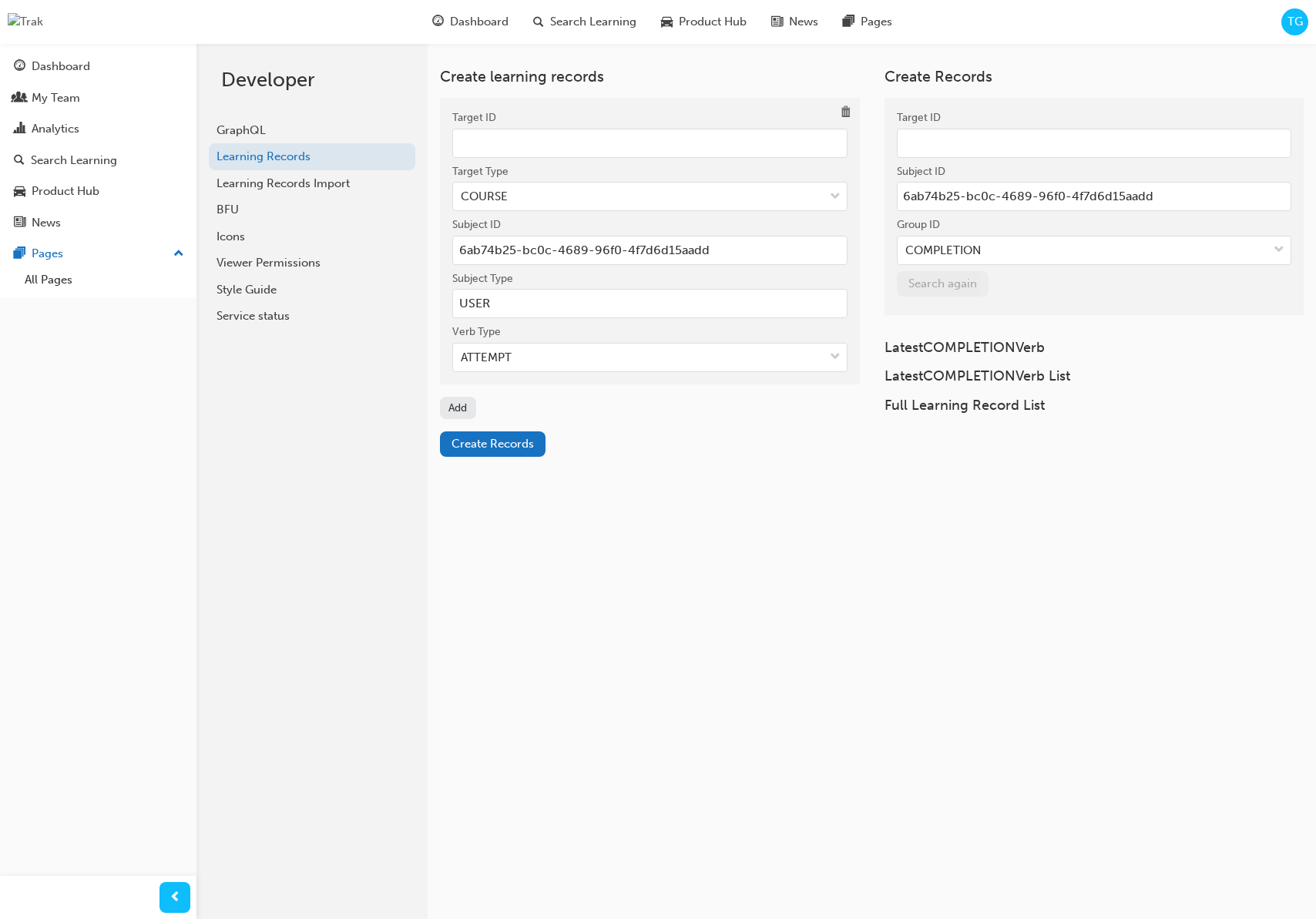
click at [528, 150] on input "Target ID" at bounding box center [650, 143] width 395 height 30
paste input "9c726e14-7bd2-4a69-90dc-79dff787c7b4"
type input "9c726e14-7bd2-4a69-90dc-79dff787c7b4"
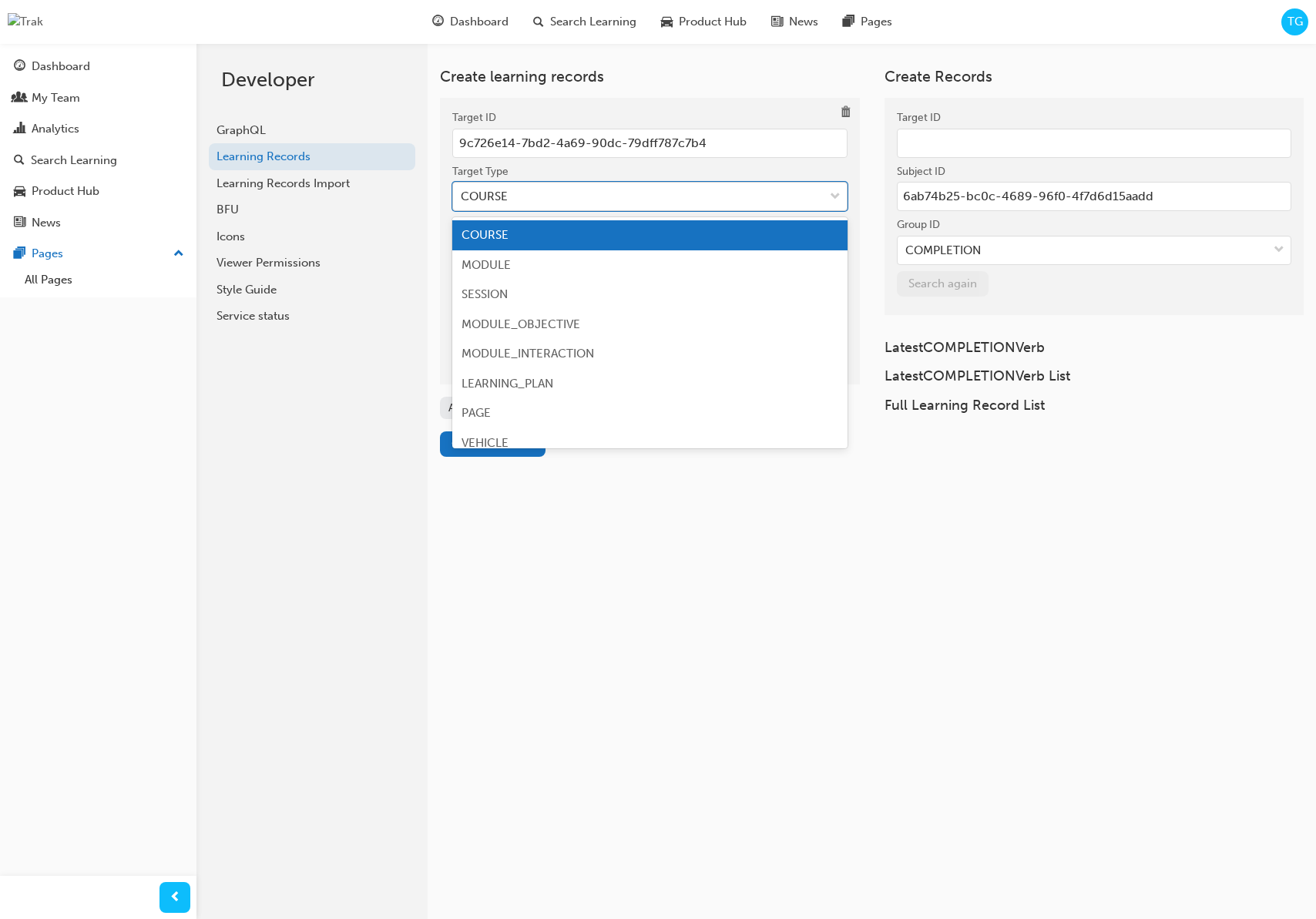
click at [658, 195] on div "COURSE" at bounding box center [638, 197] width 371 height 27
click at [462, 195] on input "Target Type option COURSE focused, 1 of 10. 10 results available. Use Up and Do…" at bounding box center [462, 196] width 2 height 13
click at [566, 636] on div "Create learning records Target ID 9c726e14-7bd2-4a69-90dc-79dff787c7b4 Target T…" at bounding box center [756, 503] width 1120 height 919
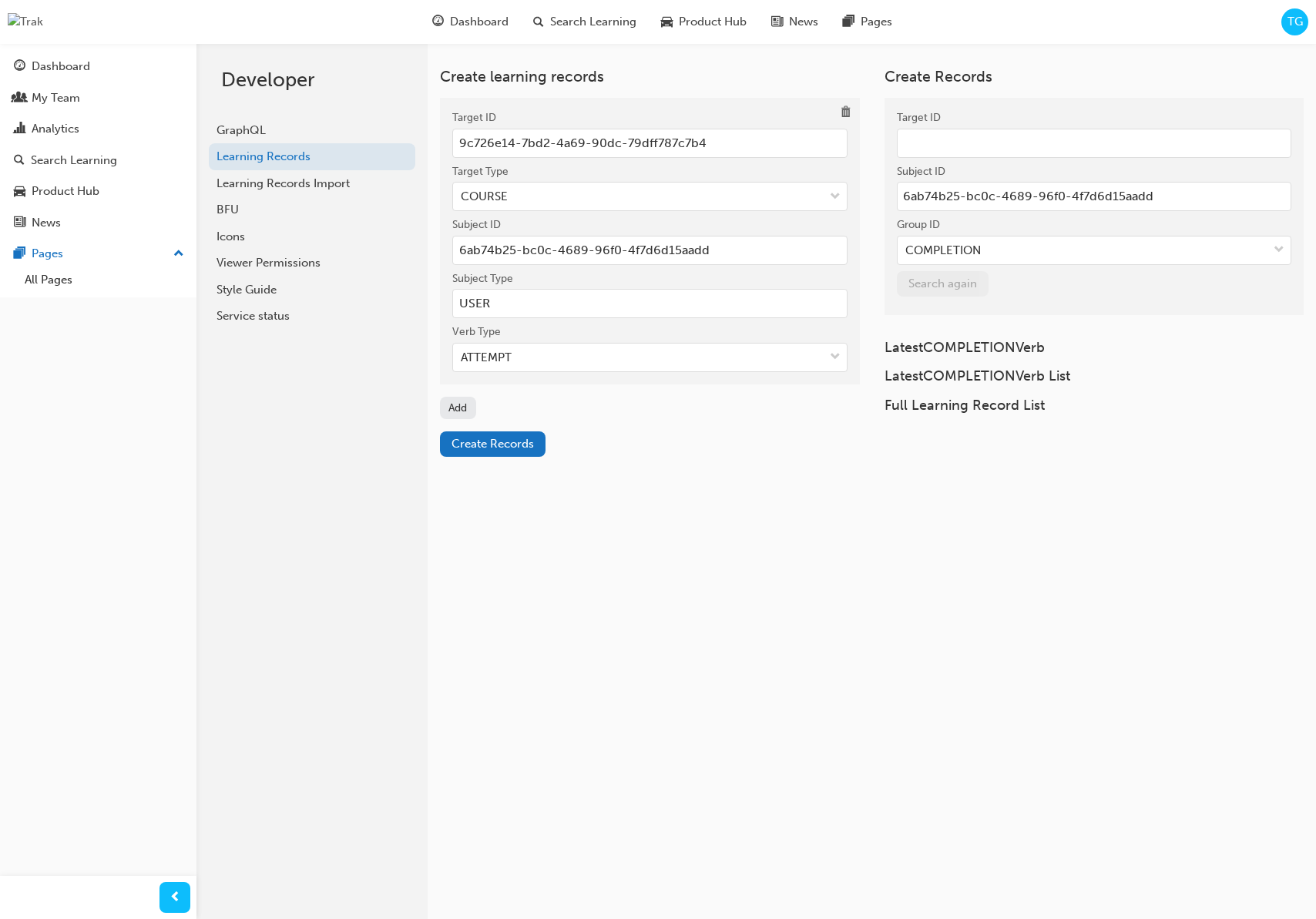
drag, startPoint x: 586, startPoint y: 419, endPoint x: 564, endPoint y: 422, distance: 22.2
click at [585, 419] on div "Create learning records Target ID 9c726e14-7bd2-4a69-90dc-79dff787c7b4 Target T…" at bounding box center [650, 263] width 420 height 389
click at [463, 442] on span "Create Records" at bounding box center [492, 443] width 82 height 14
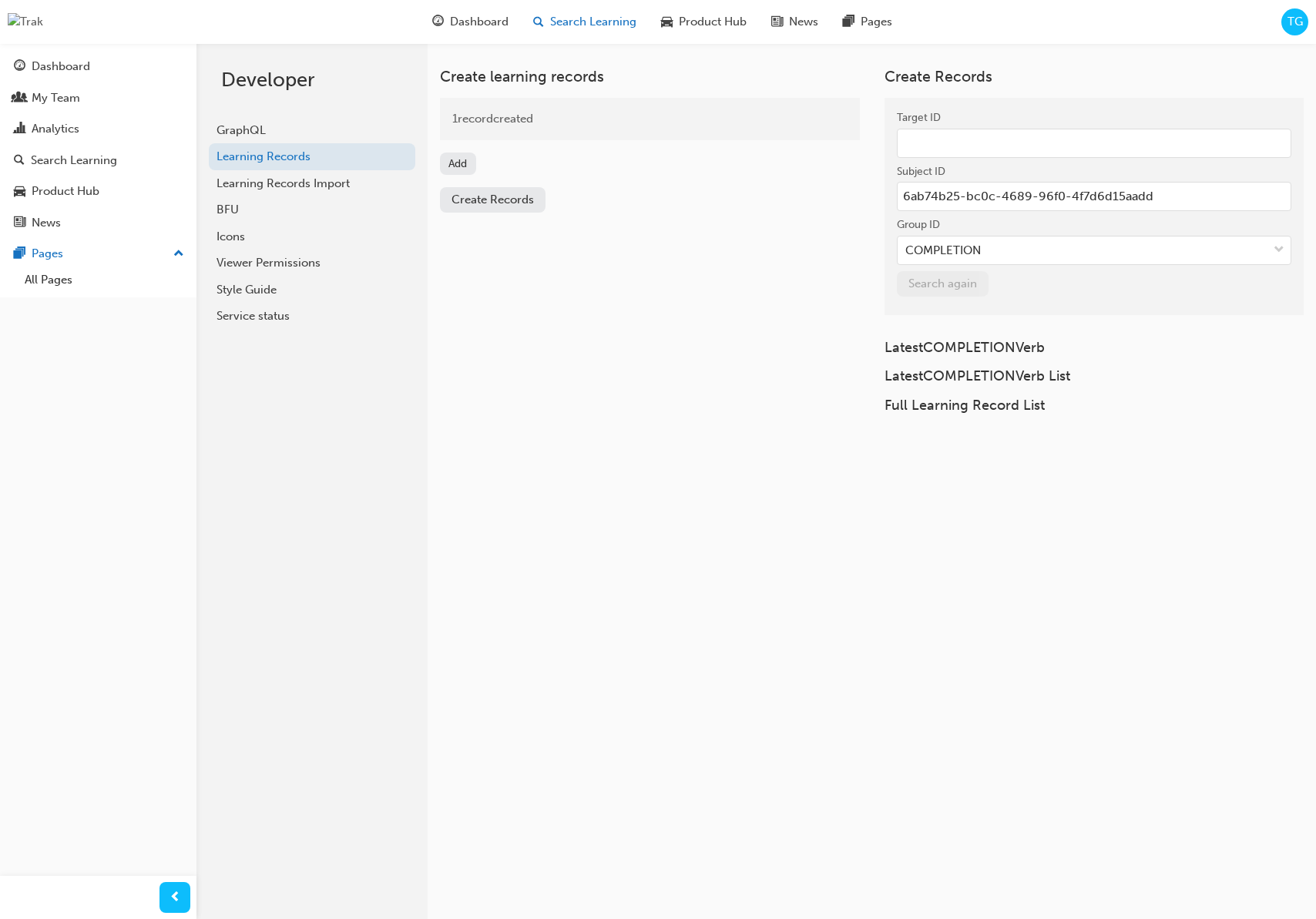
click at [611, 27] on span "Search Learning" at bounding box center [593, 22] width 86 height 18
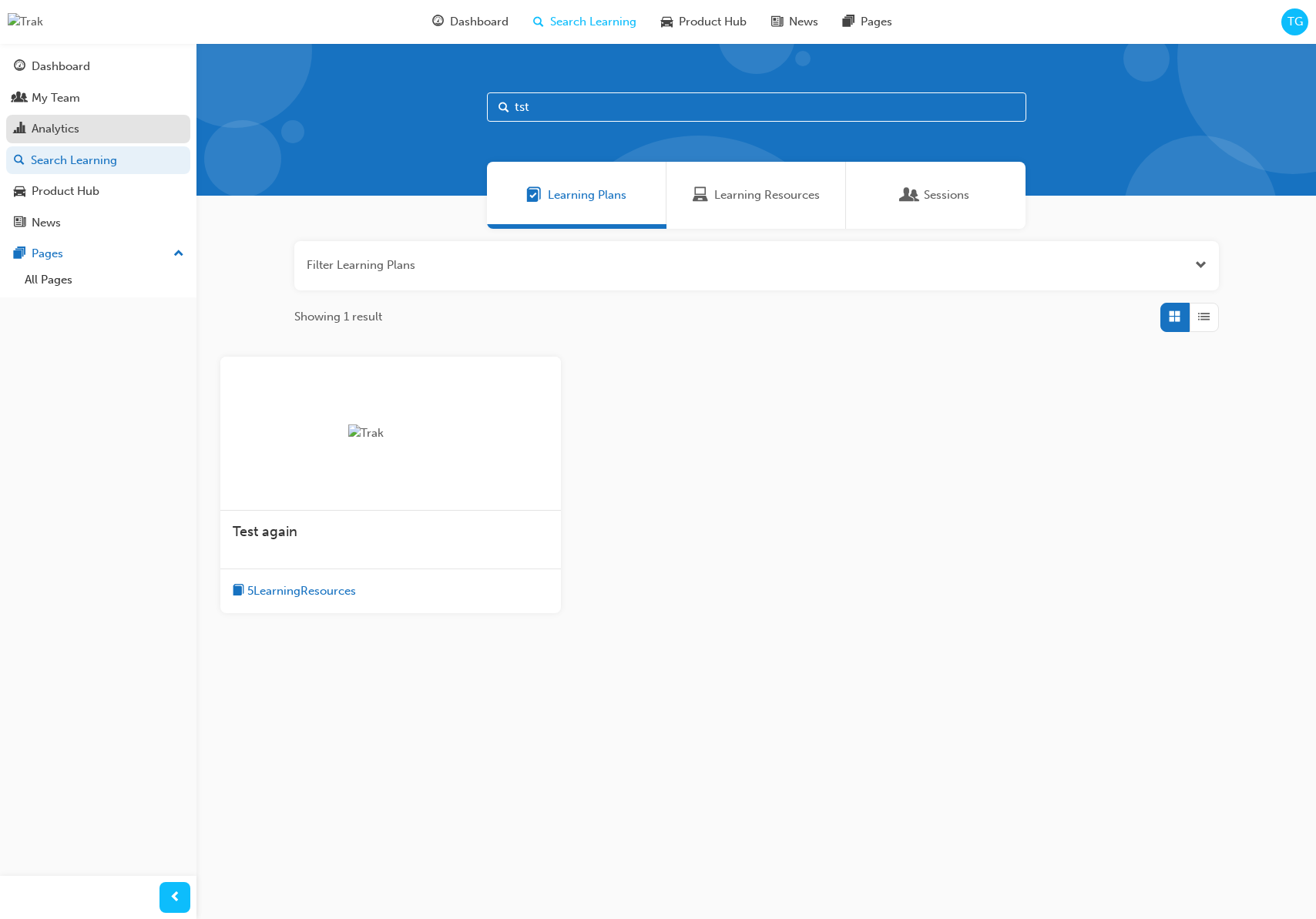
click at [94, 125] on div "Analytics" at bounding box center [98, 129] width 169 height 19
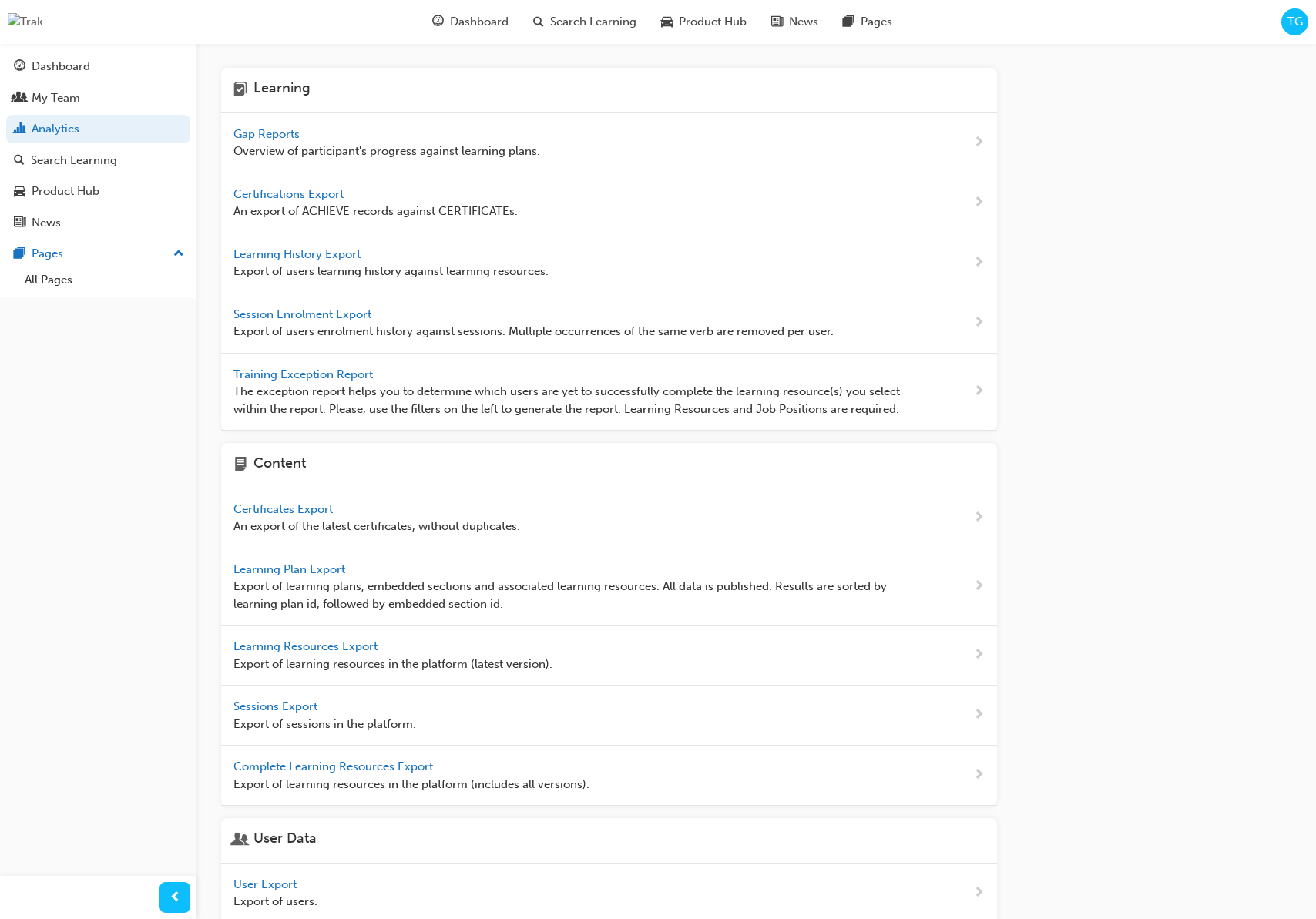
click at [279, 137] on span "Gap Reports" at bounding box center [268, 134] width 70 height 14
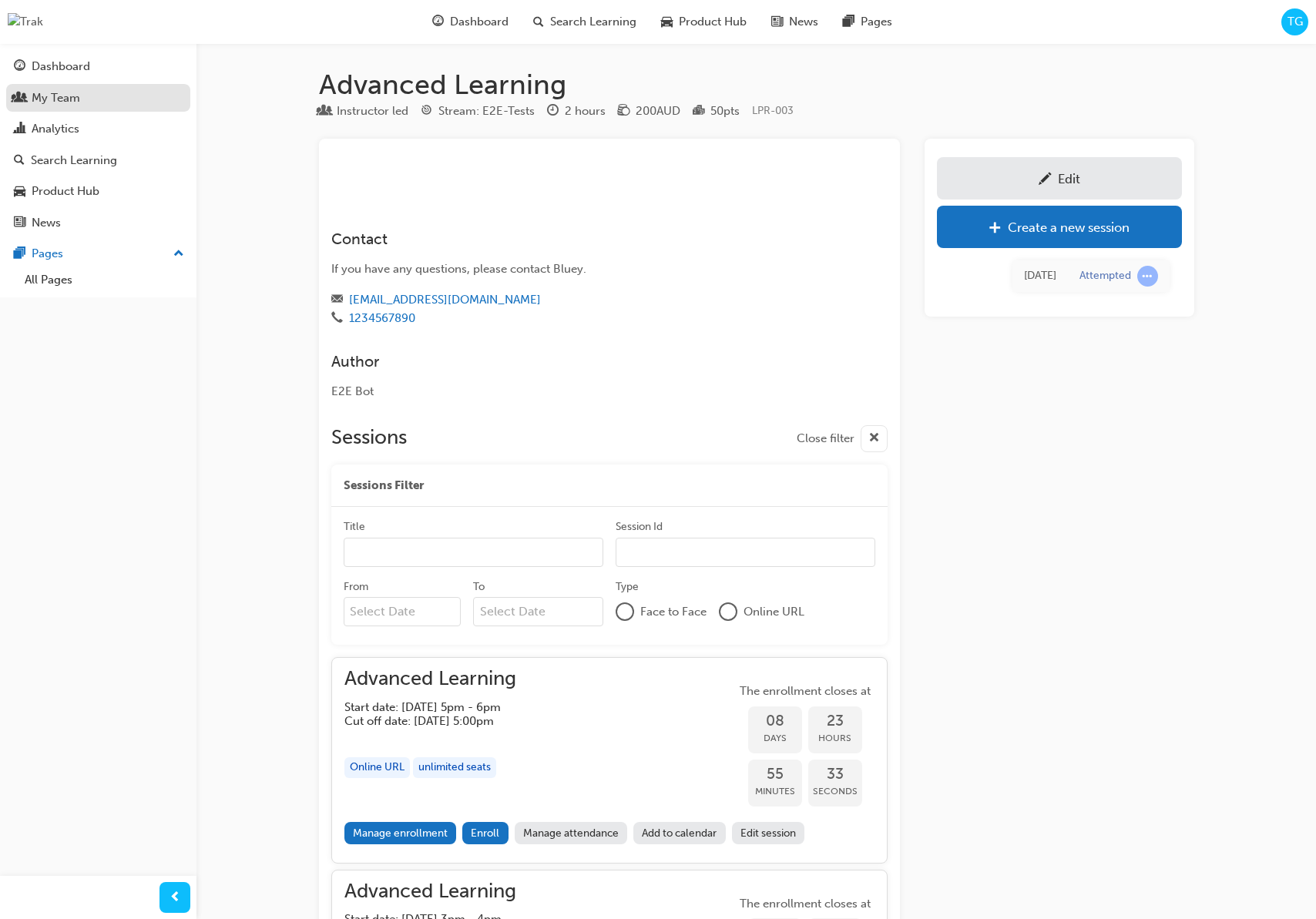
click at [84, 100] on div "My Team" at bounding box center [98, 98] width 169 height 19
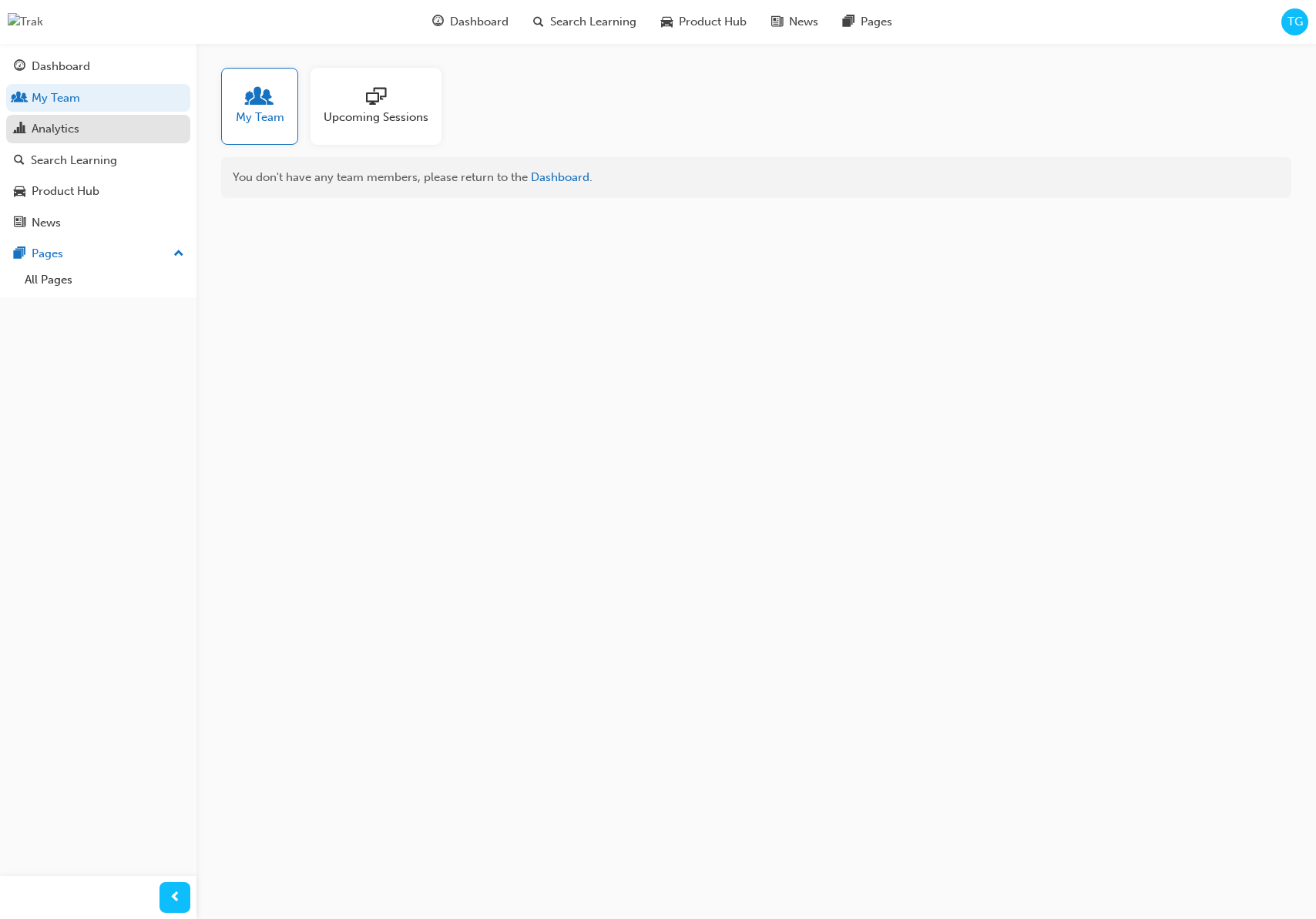
click at [85, 127] on div "Analytics" at bounding box center [98, 129] width 169 height 19
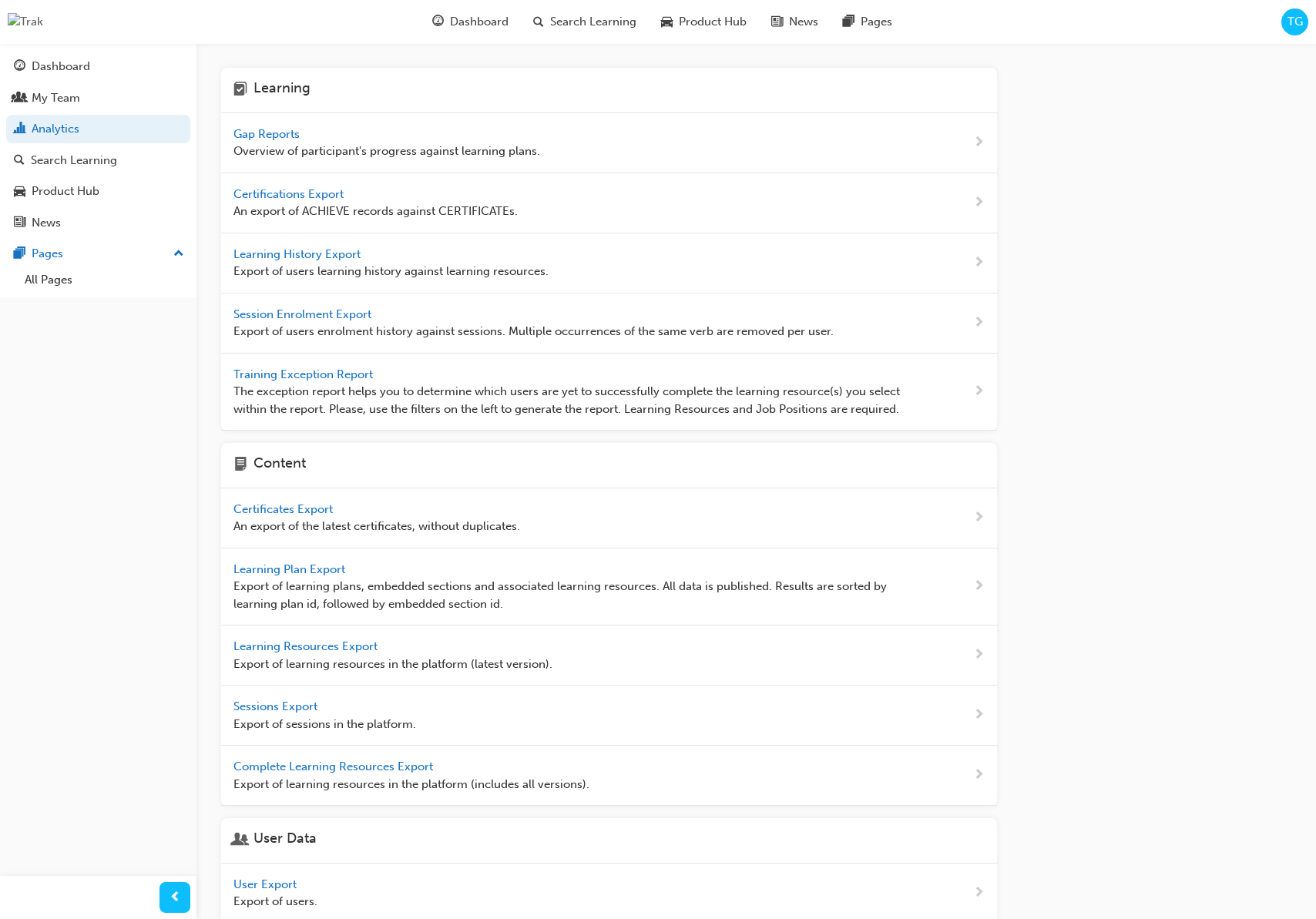
click at [299, 138] on span "Gap Reports" at bounding box center [268, 134] width 70 height 14
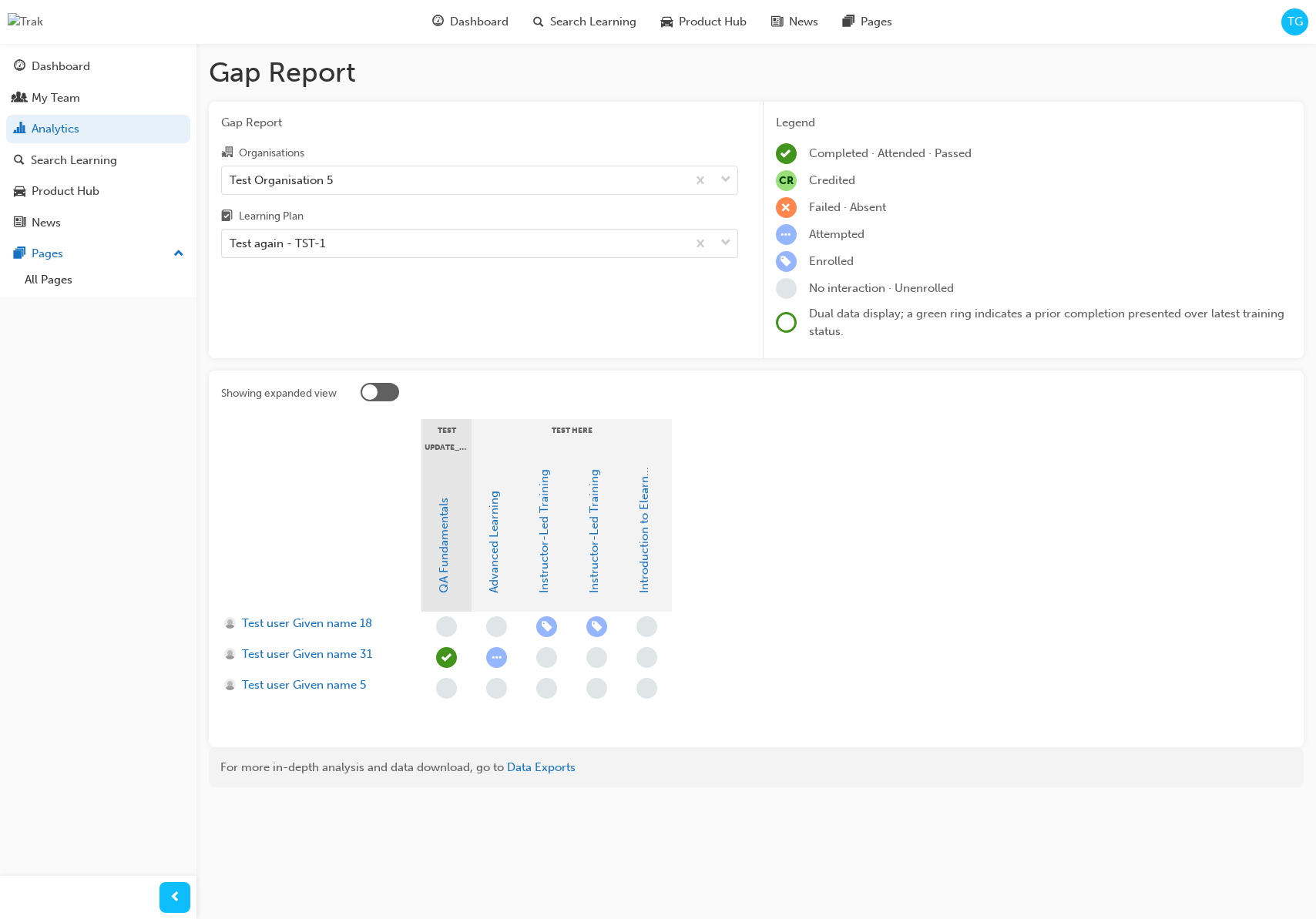
click at [391, 395] on div at bounding box center [379, 391] width 38 height 18
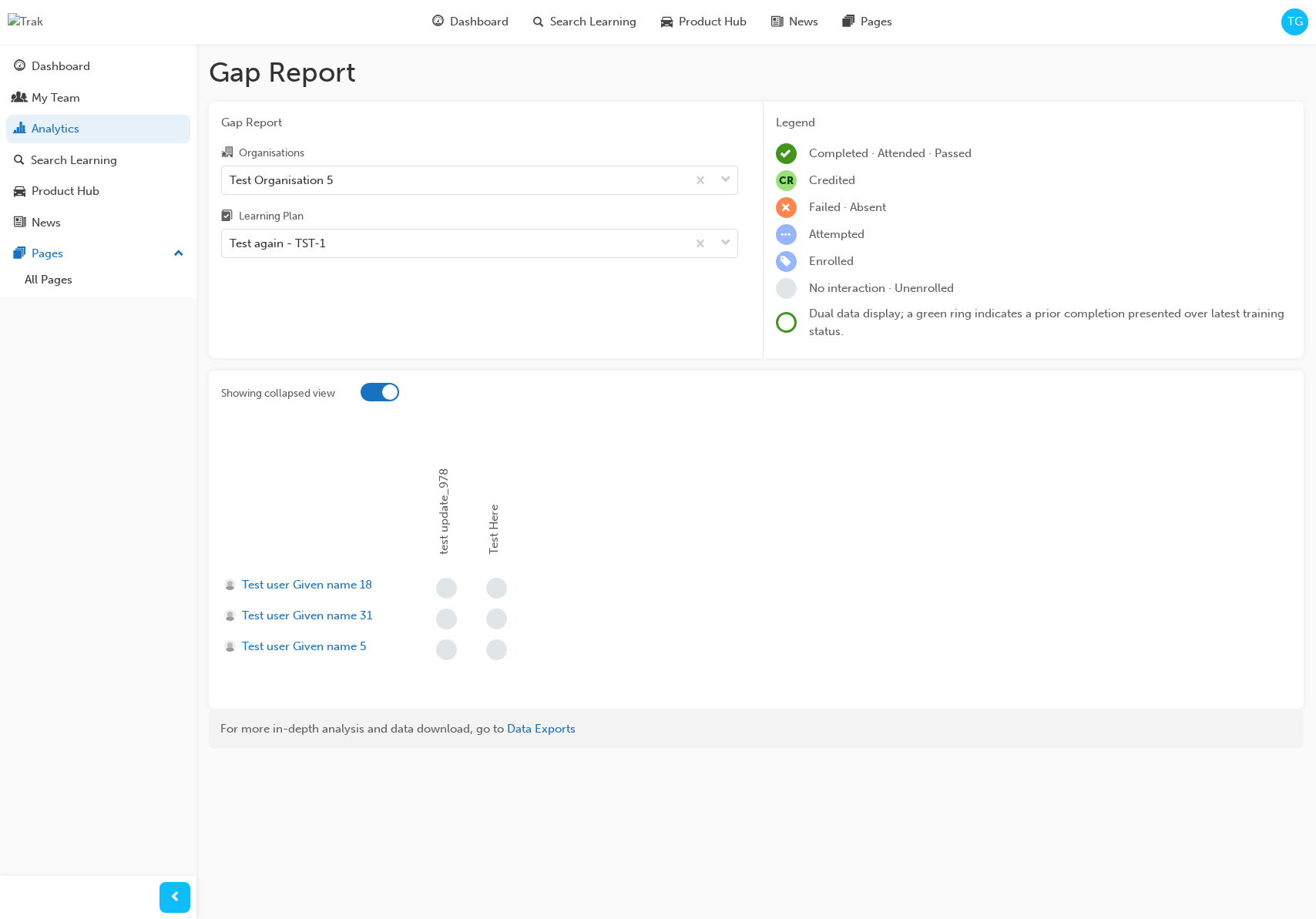
click at [373, 387] on div at bounding box center [379, 391] width 38 height 18
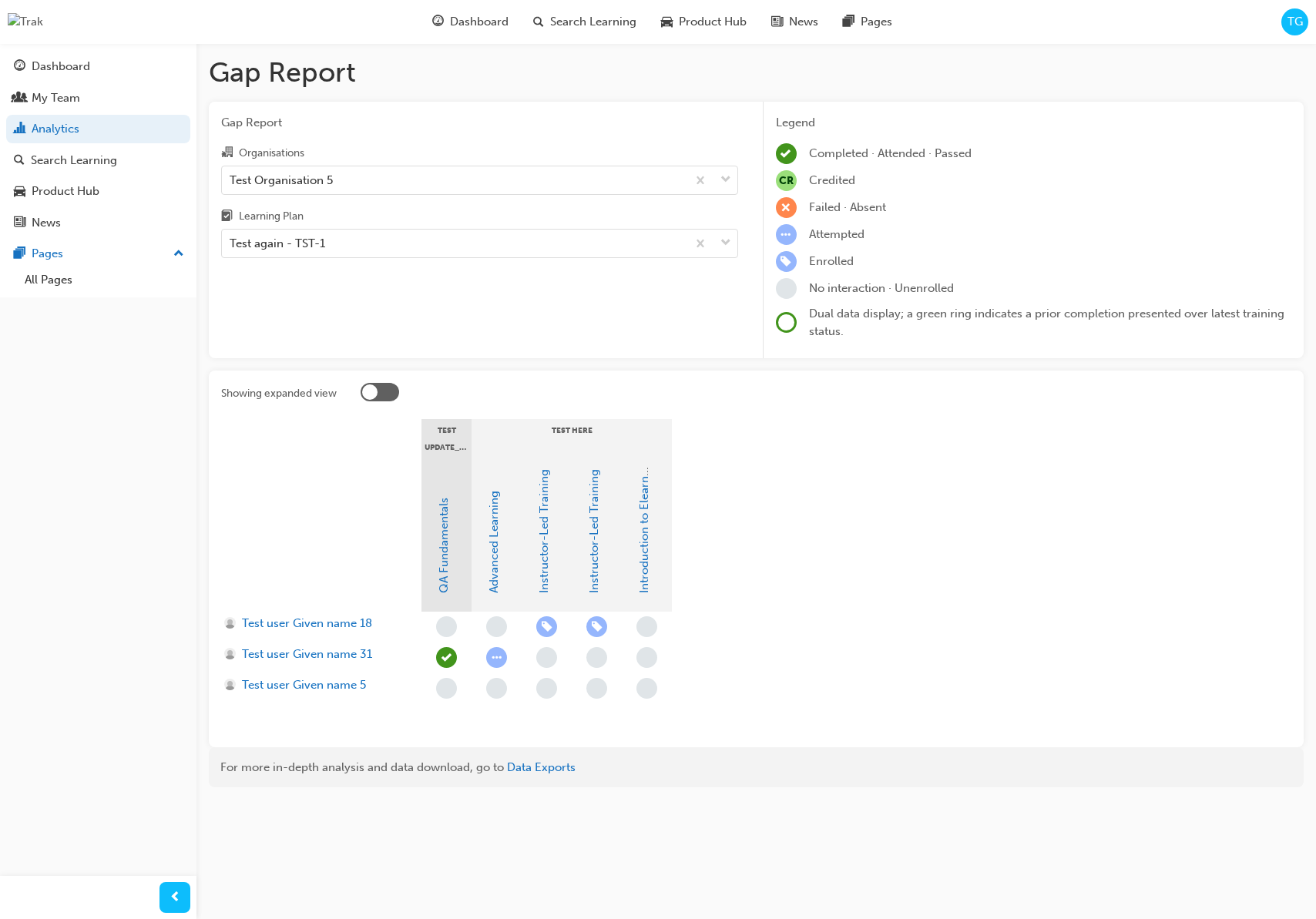
click at [392, 403] on div at bounding box center [825, 395] width 931 height 24
click at [392, 390] on div at bounding box center [379, 391] width 38 height 18
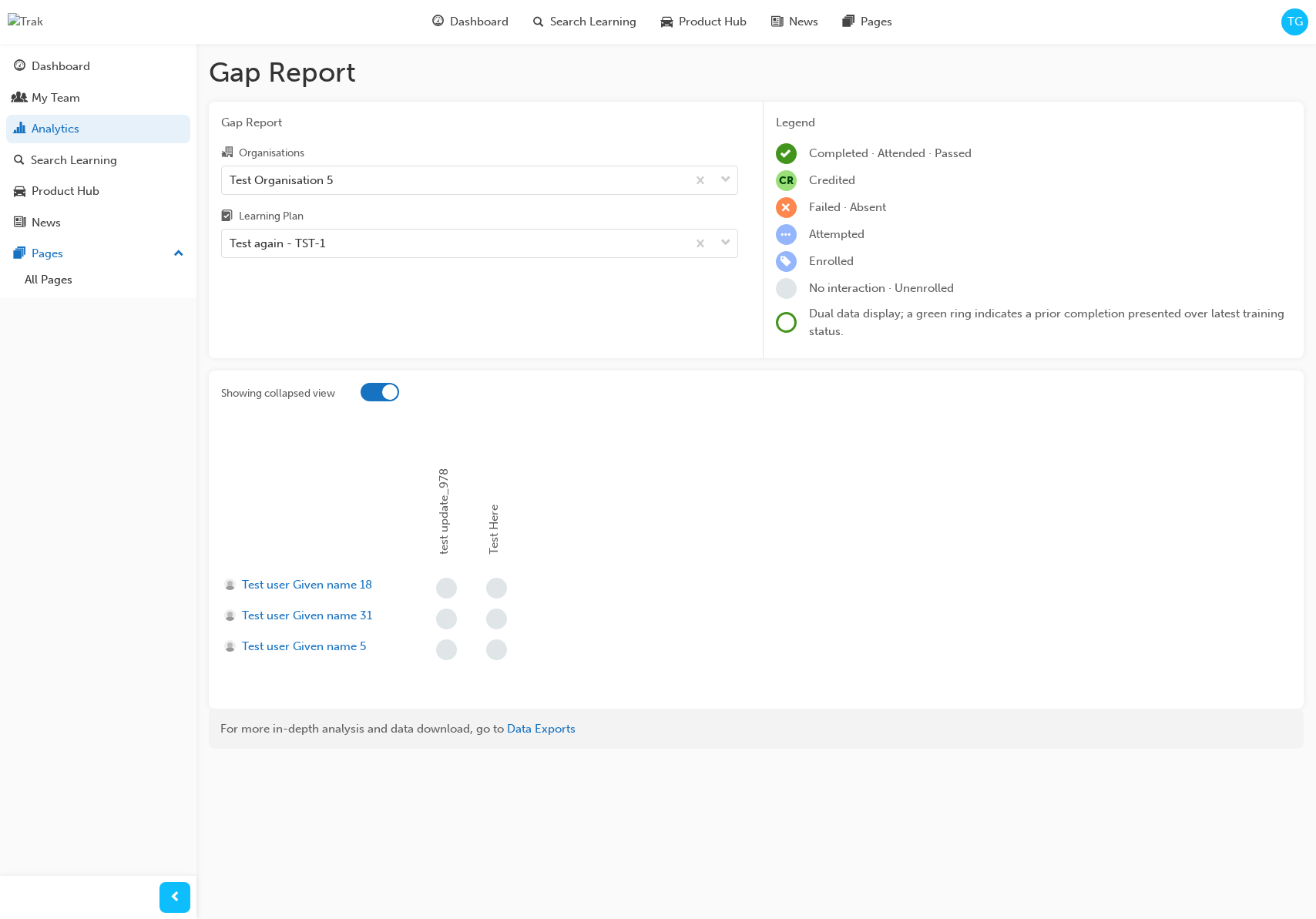
click at [379, 394] on div at bounding box center [379, 391] width 38 height 18
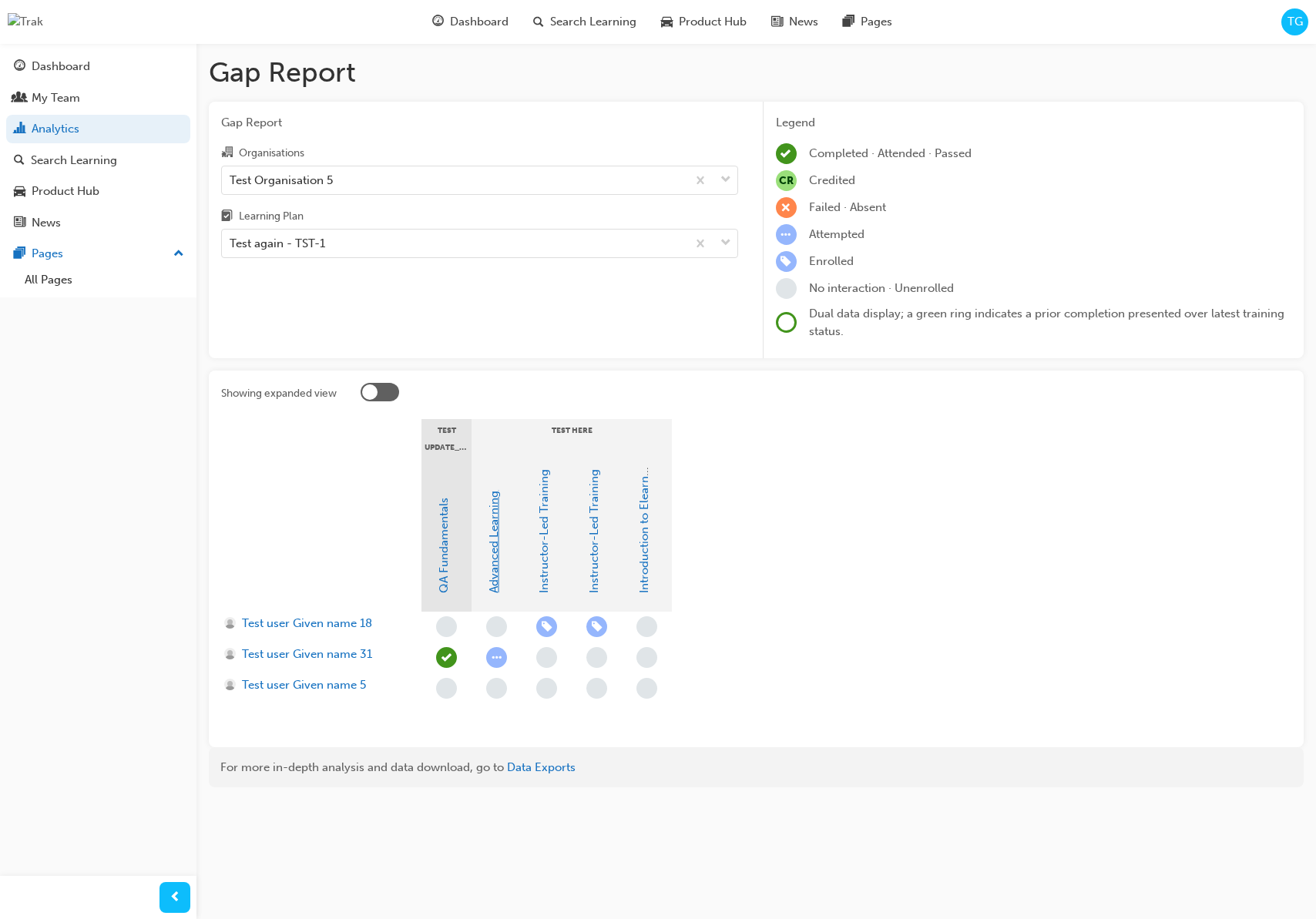
click at [491, 585] on link "Advanced Learning" at bounding box center [493, 542] width 14 height 102
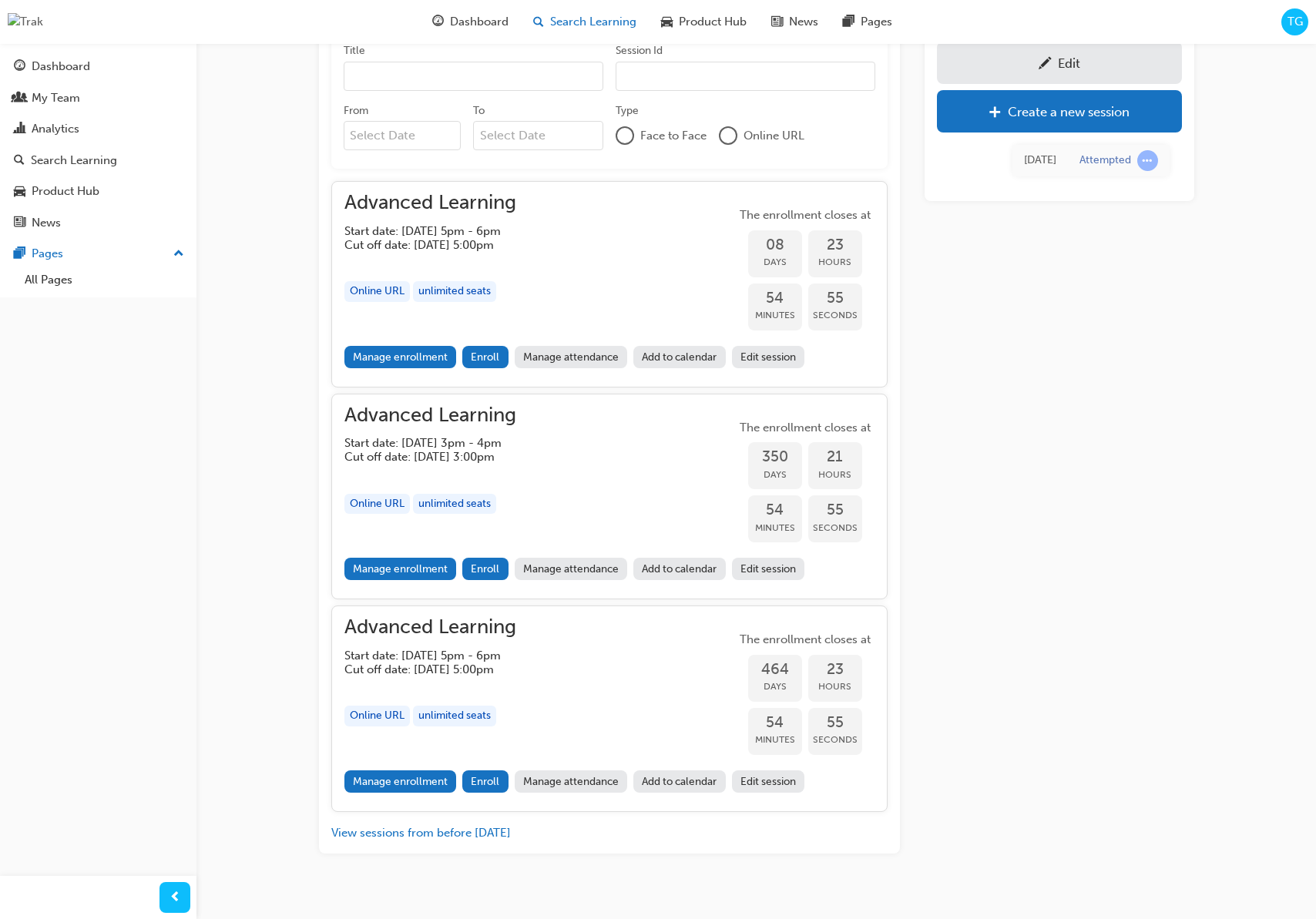
scroll to position [499, 0]
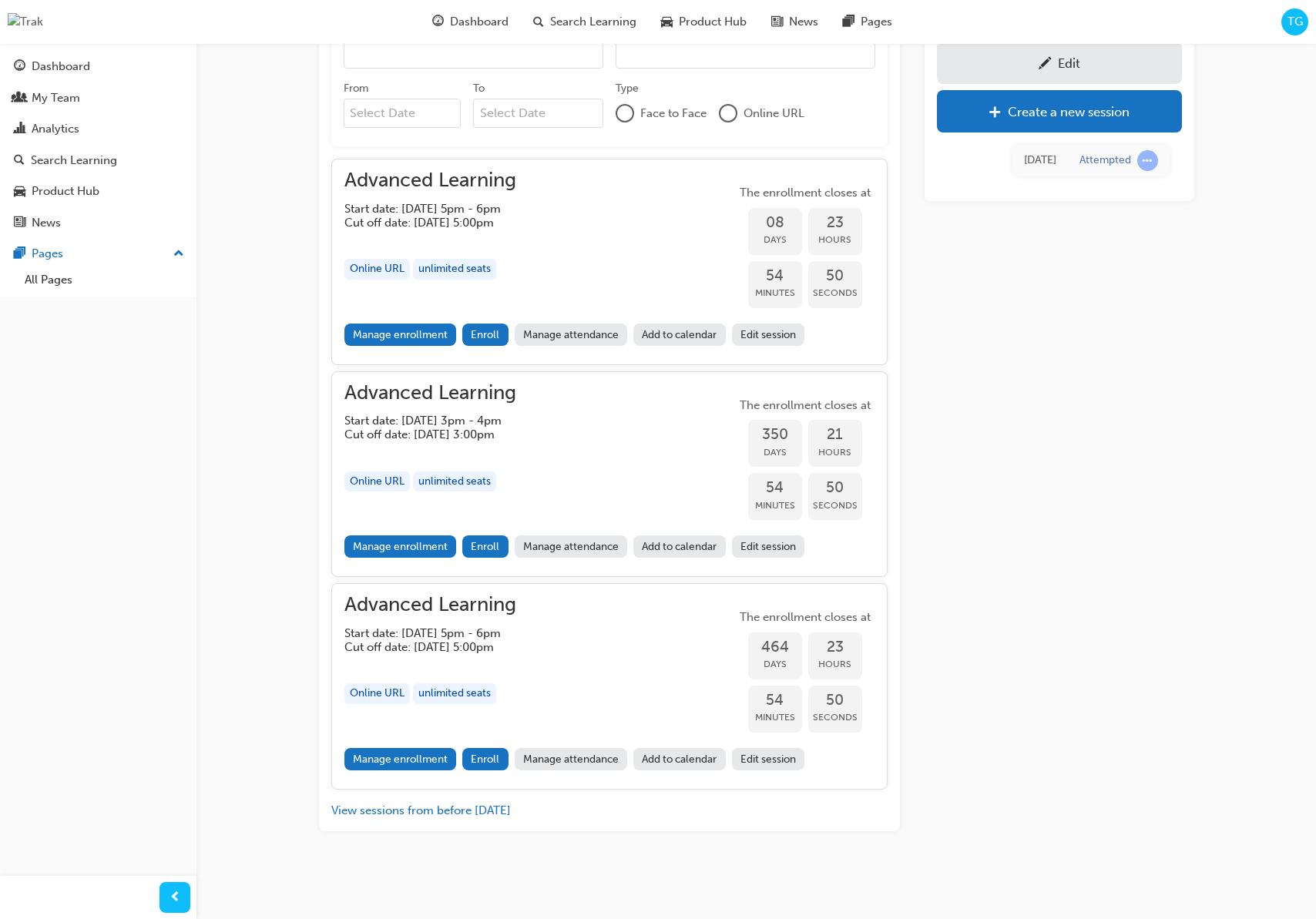
click at [1154, 326] on div "Edit Create a new session Today Attempted" at bounding box center [1059, 236] width 270 height 1191
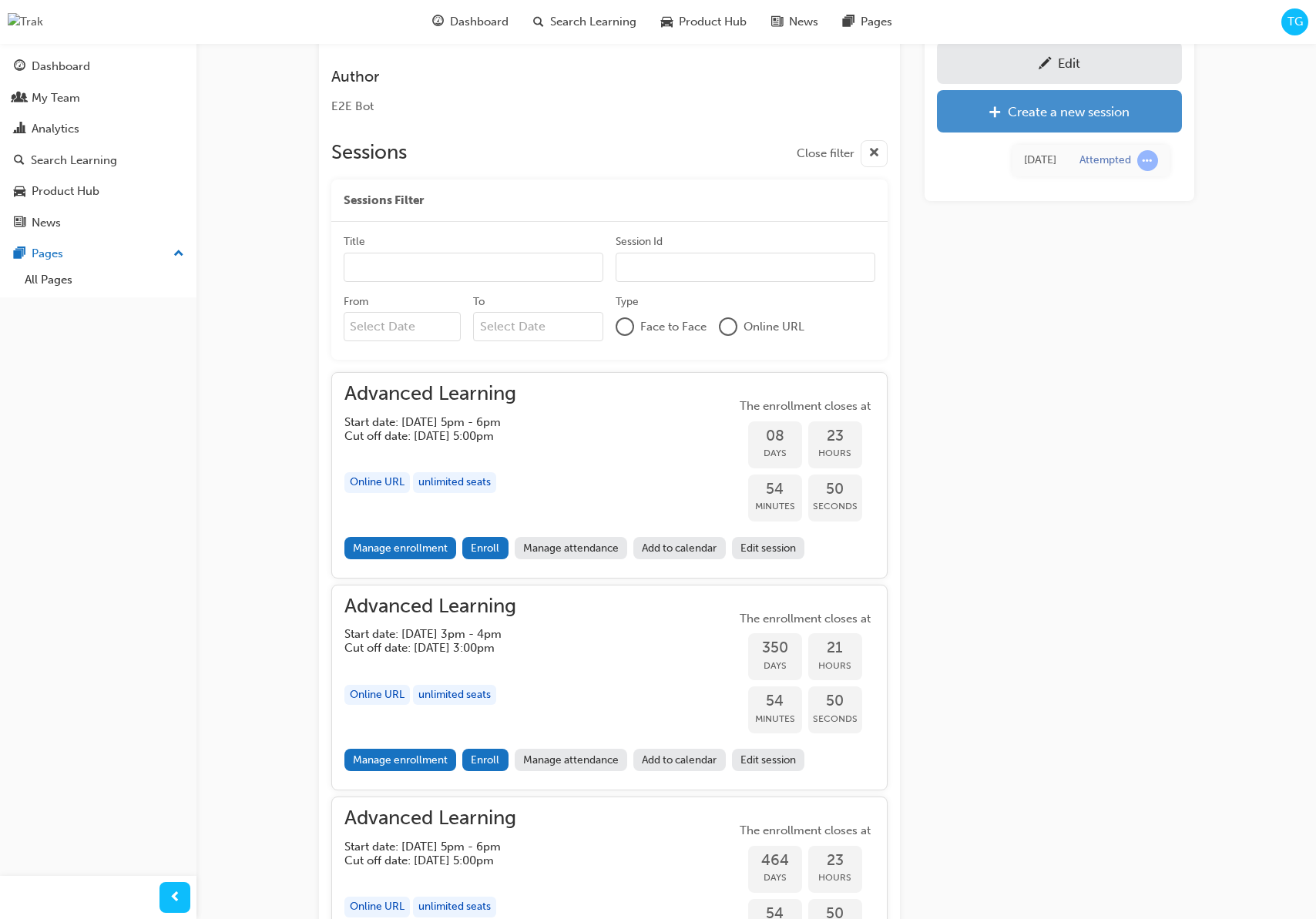
scroll to position [0, 0]
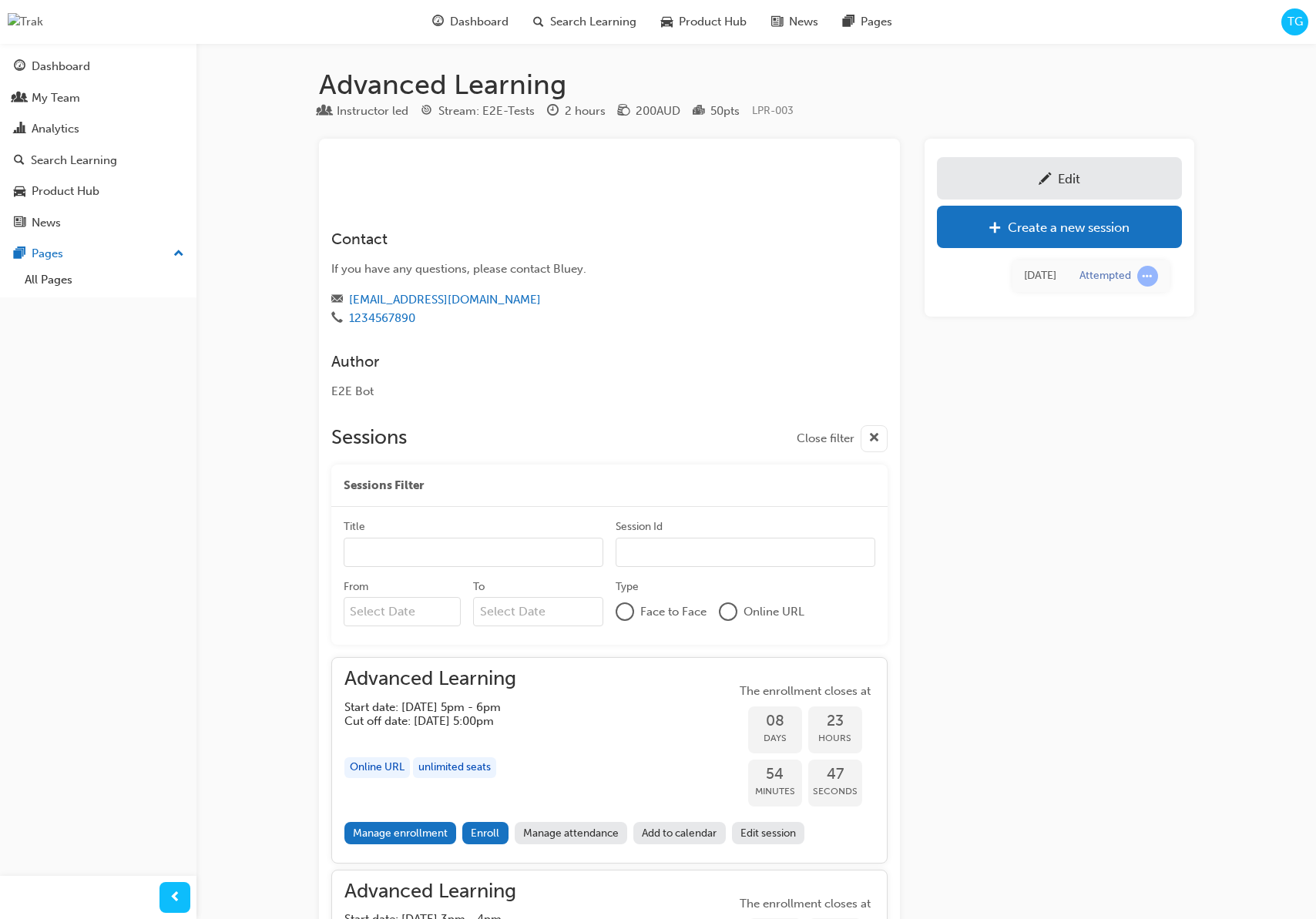
click at [1287, 18] on span "TG" at bounding box center [1294, 22] width 15 height 18
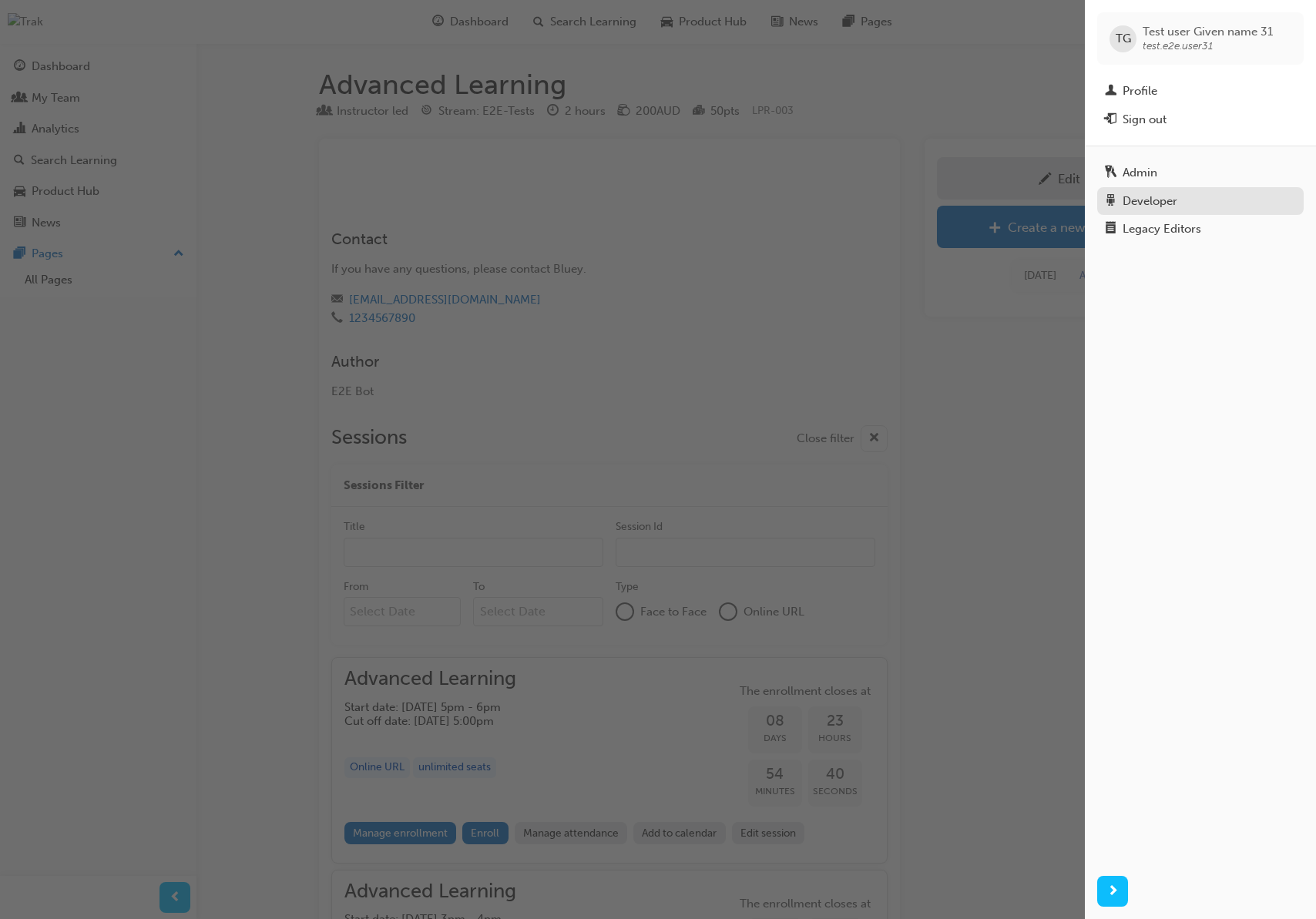
click at [1149, 206] on div "Developer" at bounding box center [1149, 202] width 54 height 18
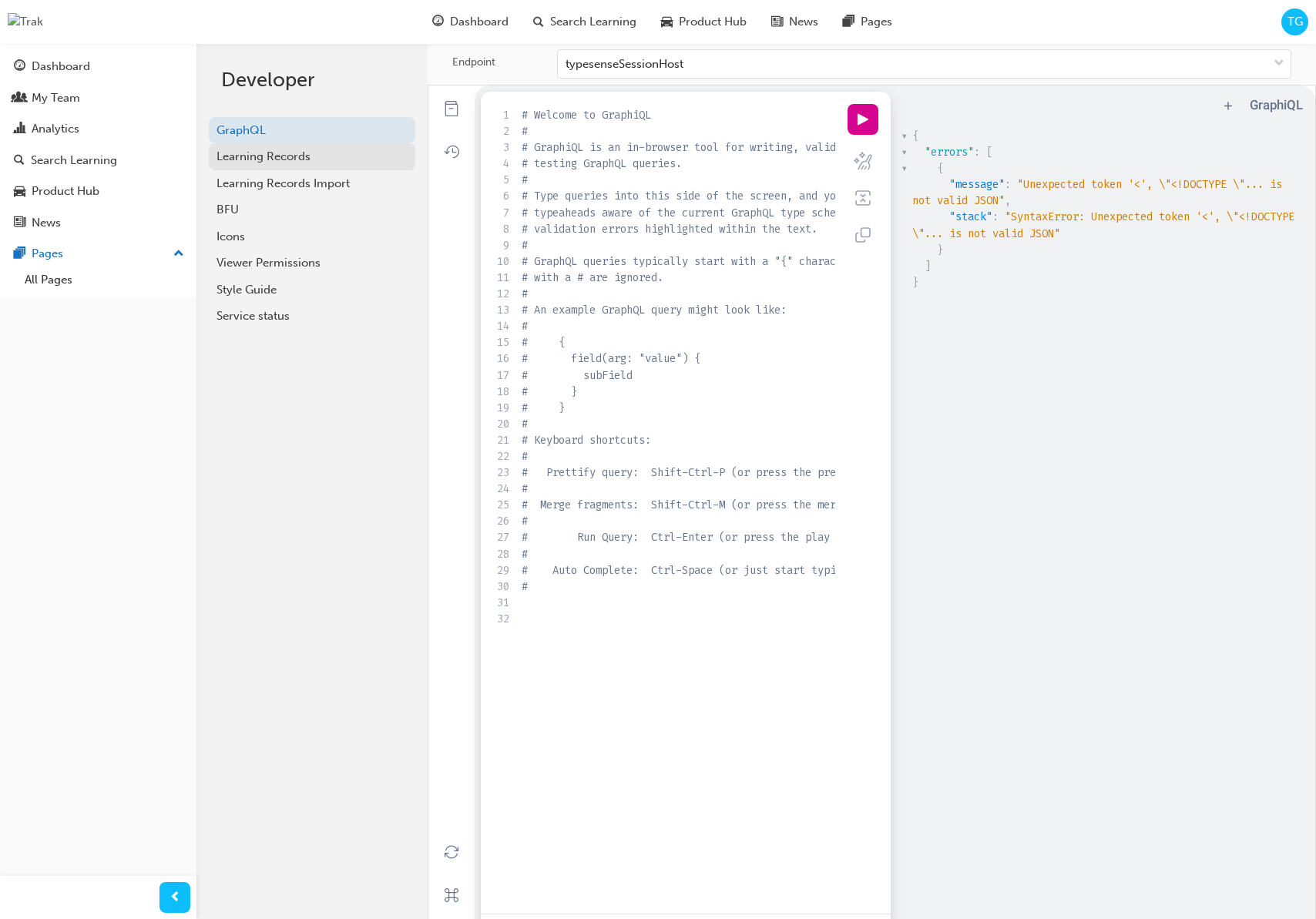
click at [333, 156] on div "Learning Records" at bounding box center [311, 157] width 191 height 18
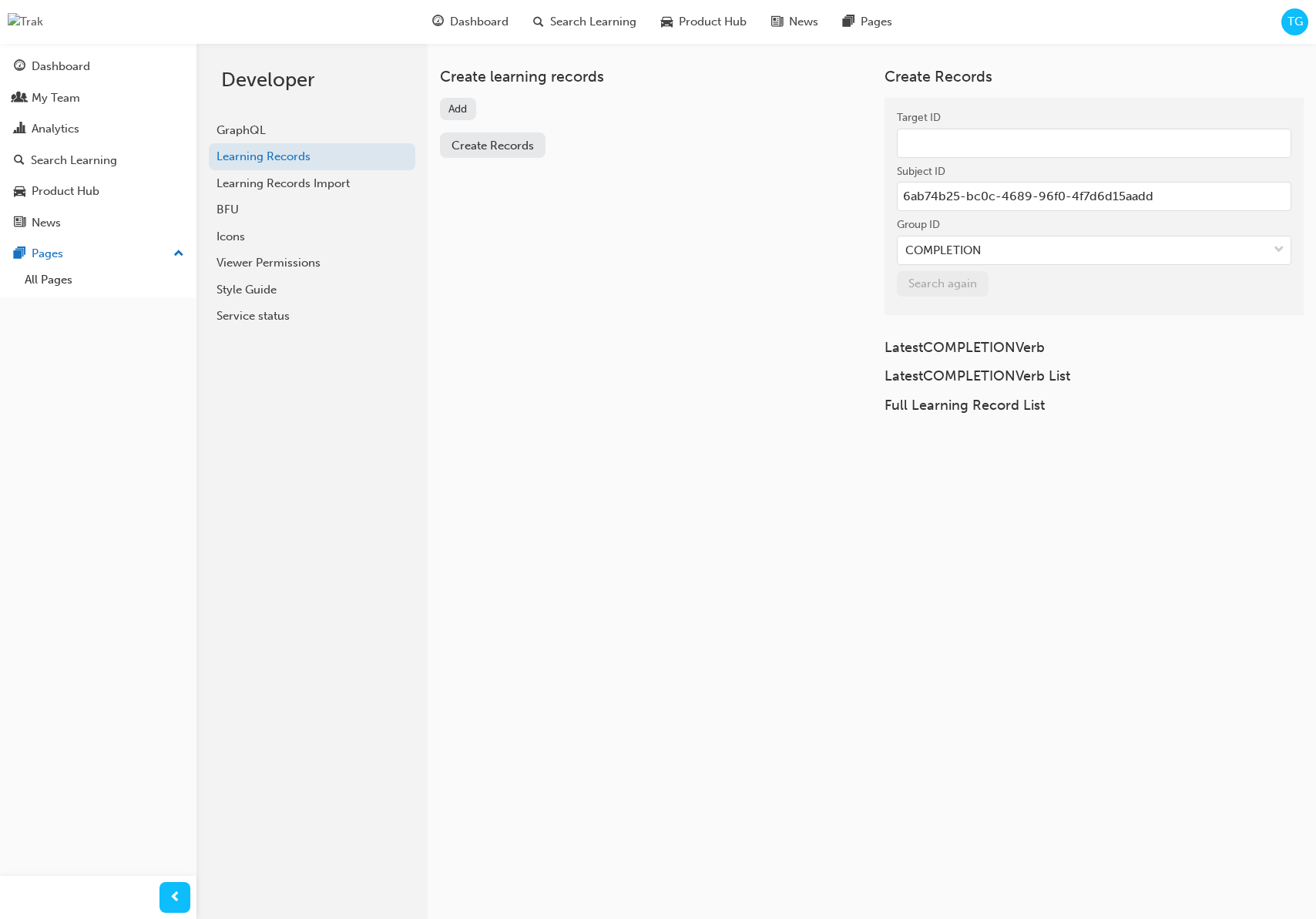
click at [461, 113] on button "Add" at bounding box center [458, 109] width 36 height 22
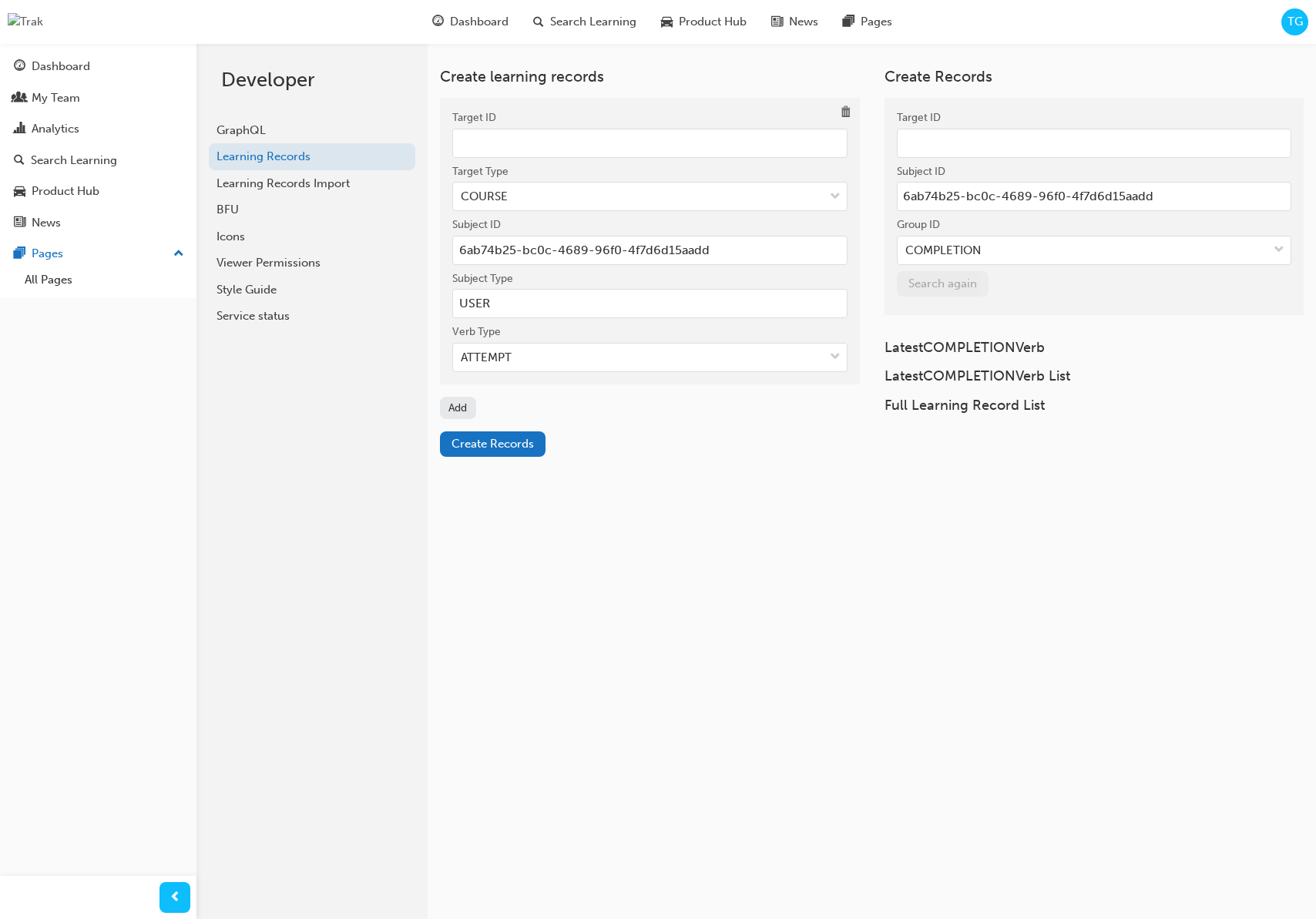
click at [509, 146] on input "Target ID" at bounding box center [650, 143] width 395 height 30
paste input "9c726e14-7bd2-4a69-90dc-79dff787c7b4"
type input "9c726e14-7bd2-4a69-90dc-79dff787c7b4"
click at [532, 360] on div "ATTEMPT" at bounding box center [638, 358] width 371 height 27
click at [462, 360] on input "Verb Type ATTEMPT" at bounding box center [462, 357] width 2 height 13
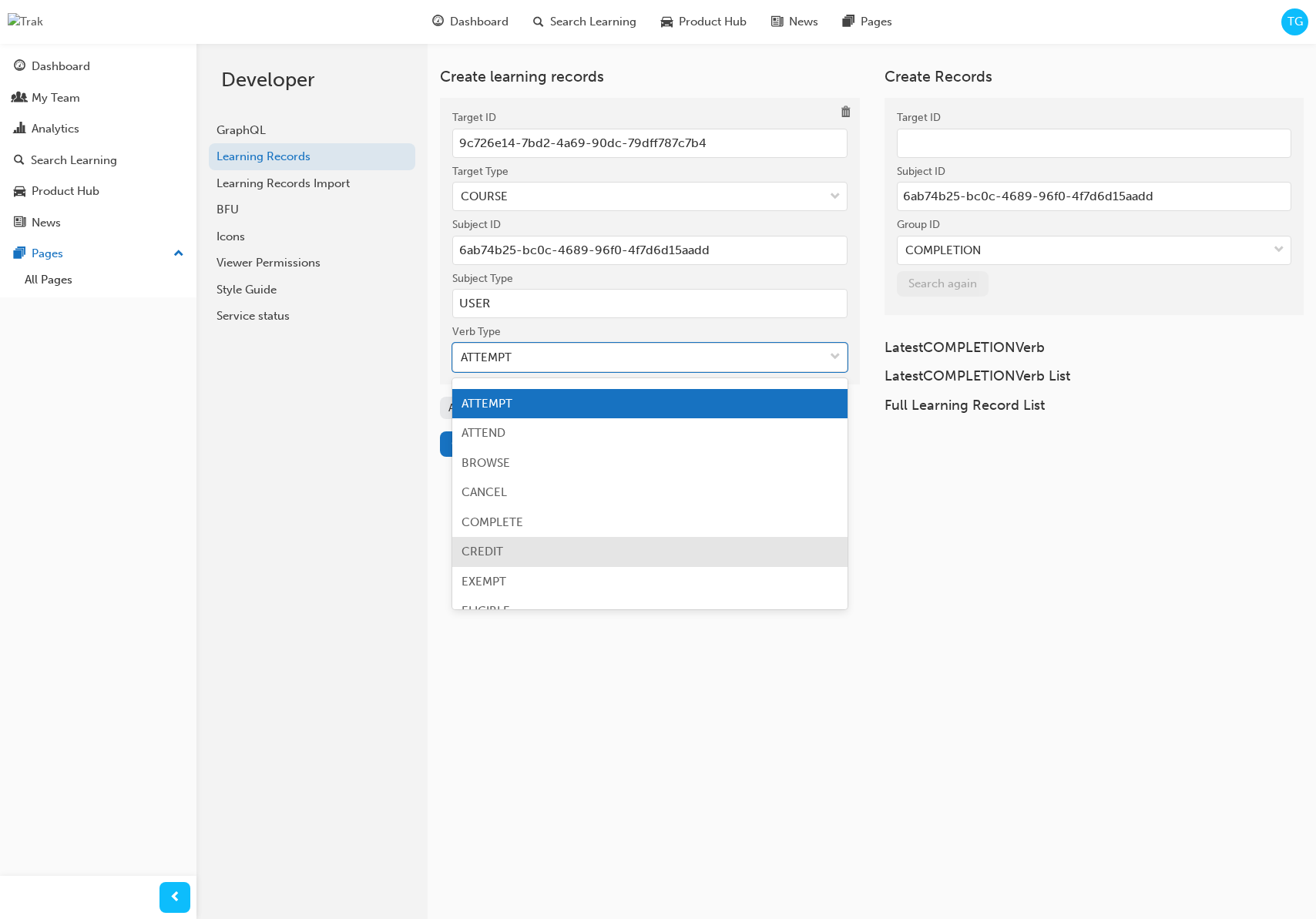
scroll to position [56, 0]
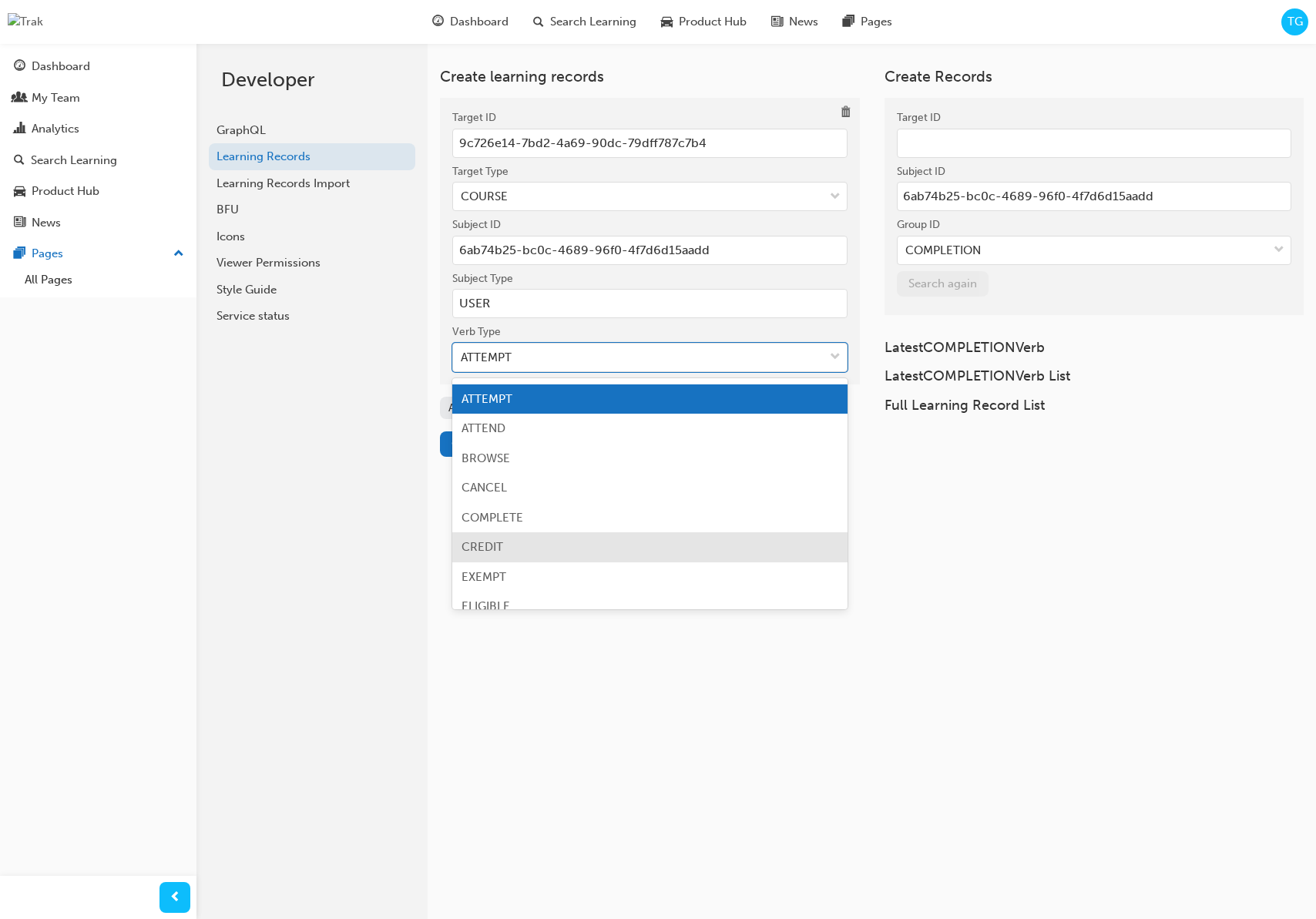
click at [514, 553] on div "CREDIT" at bounding box center [650, 548] width 395 height 30
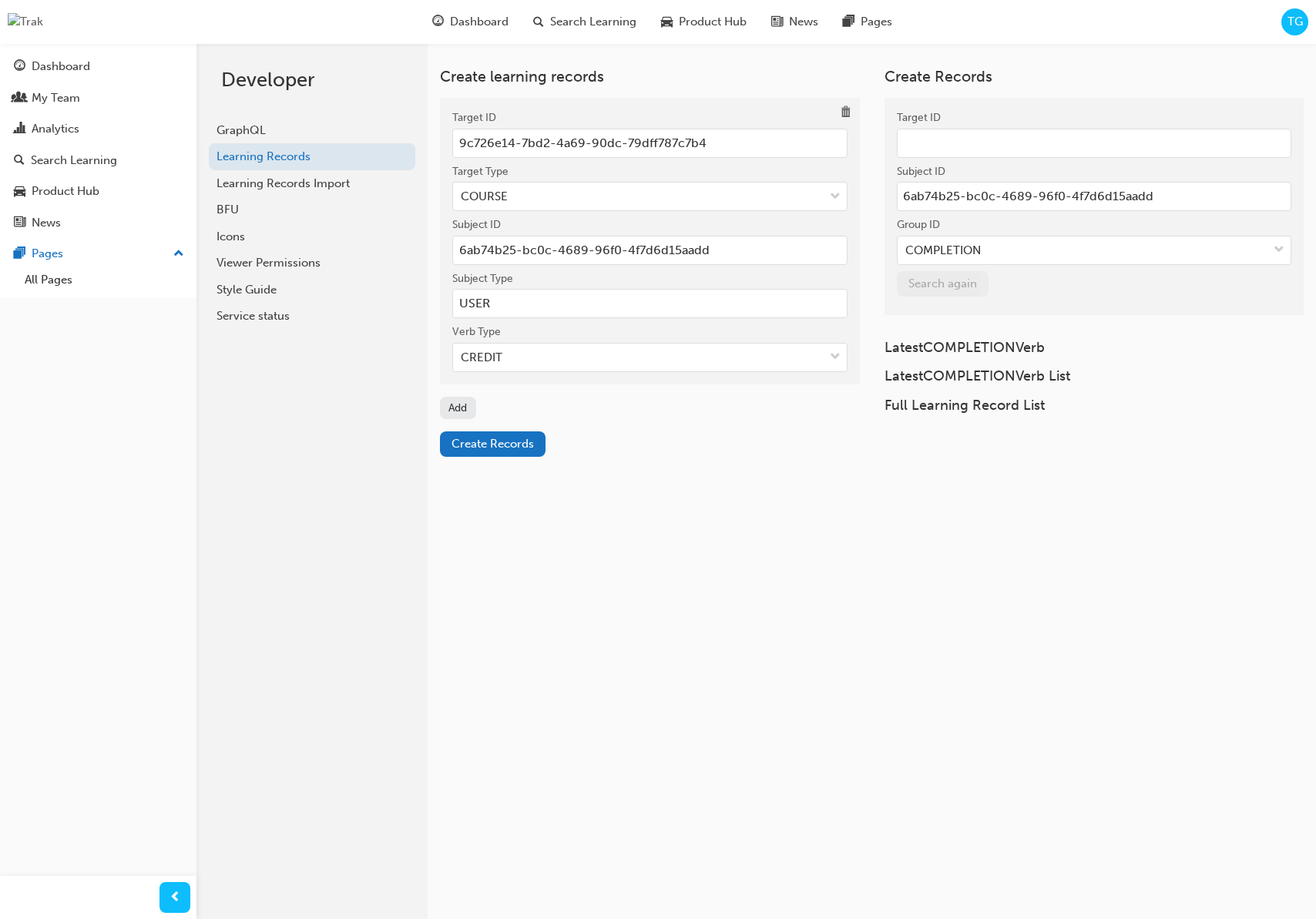
click at [361, 542] on div "Developer GraphQL Learning Records Learning Records Import BFU Icons Viewer Per…" at bounding box center [311, 503] width 231 height 919
click at [504, 442] on span "Create Records" at bounding box center [492, 443] width 82 height 14
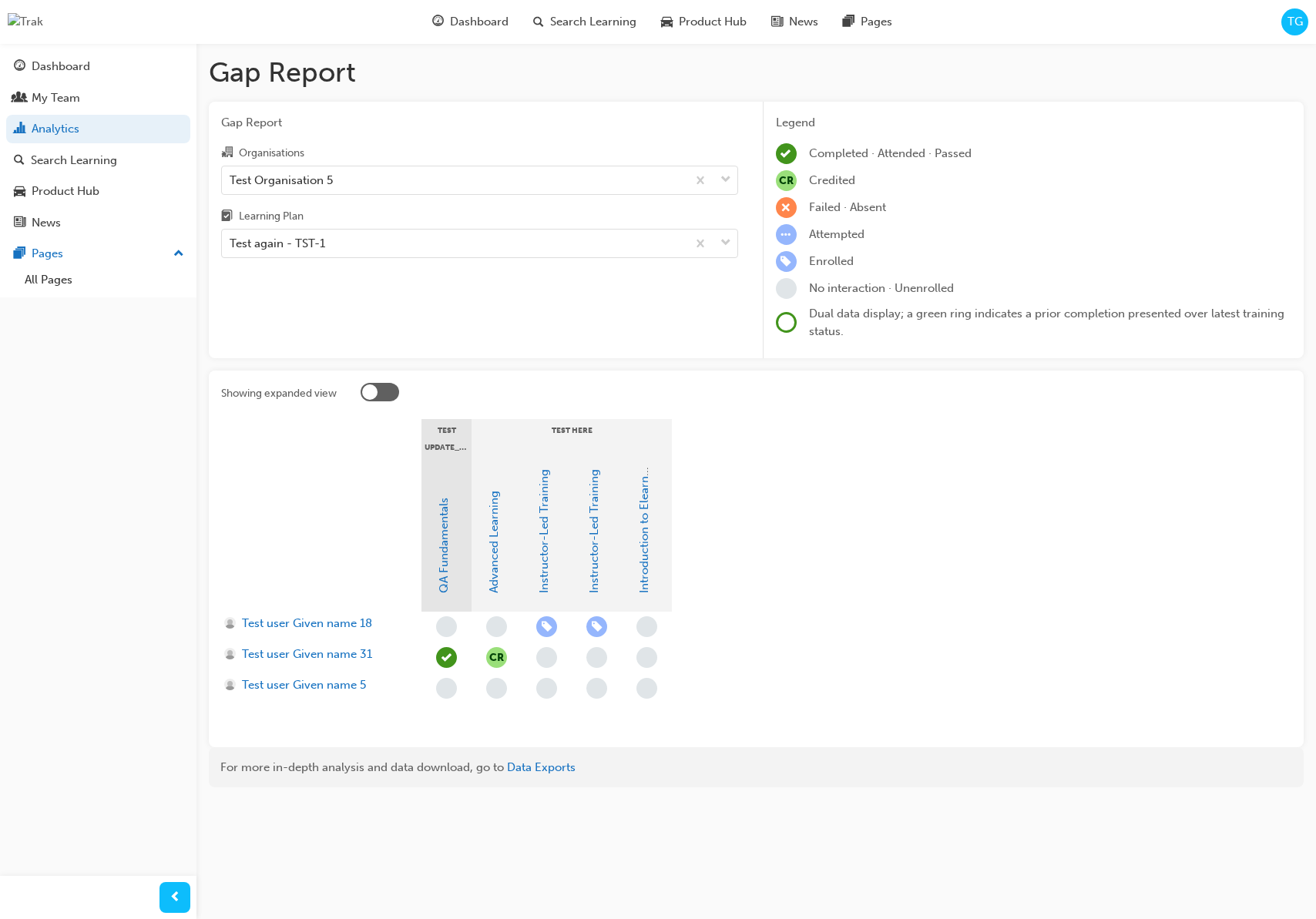
click at [386, 391] on div at bounding box center [379, 391] width 38 height 18
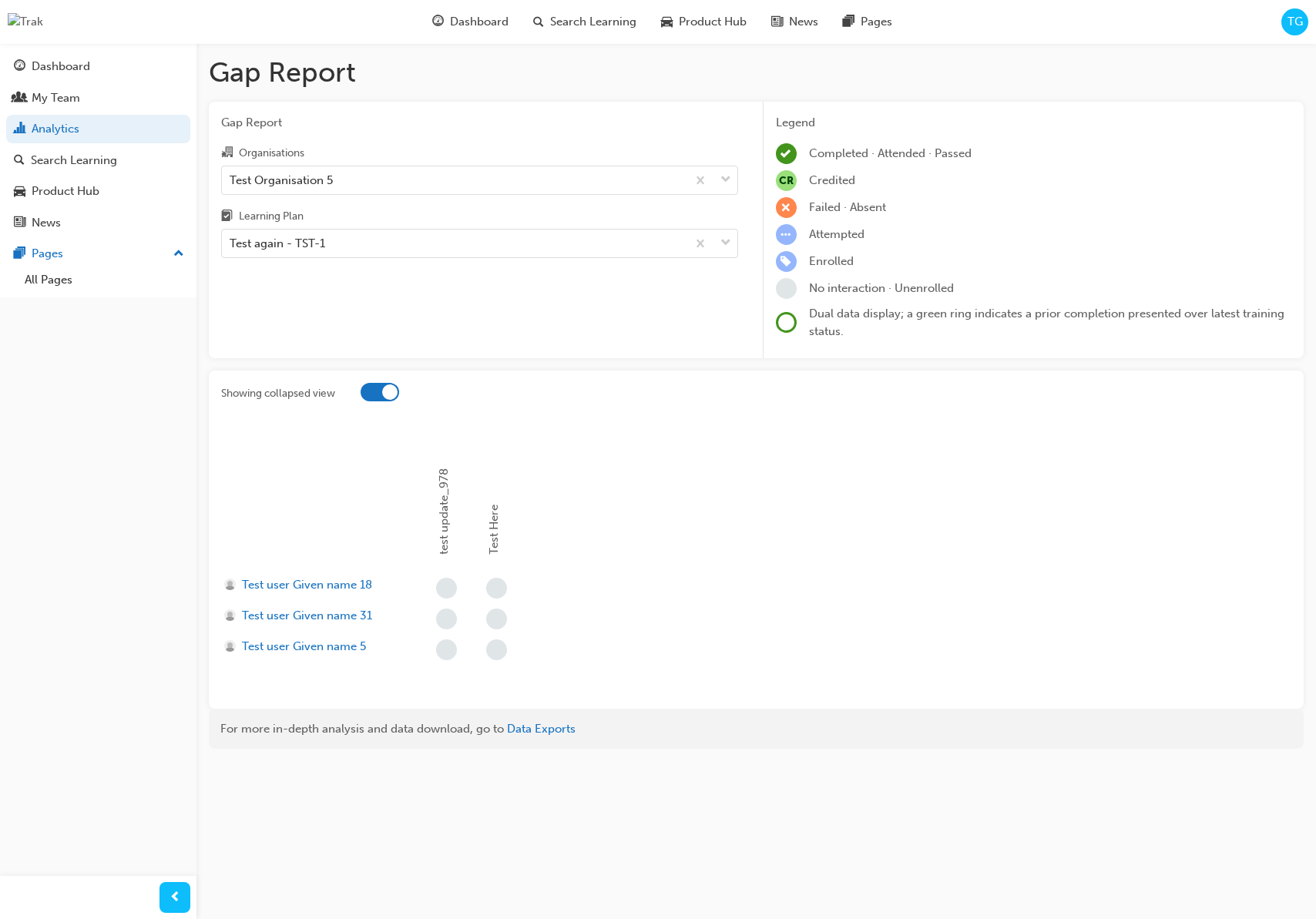
click at [375, 395] on div at bounding box center [379, 391] width 38 height 18
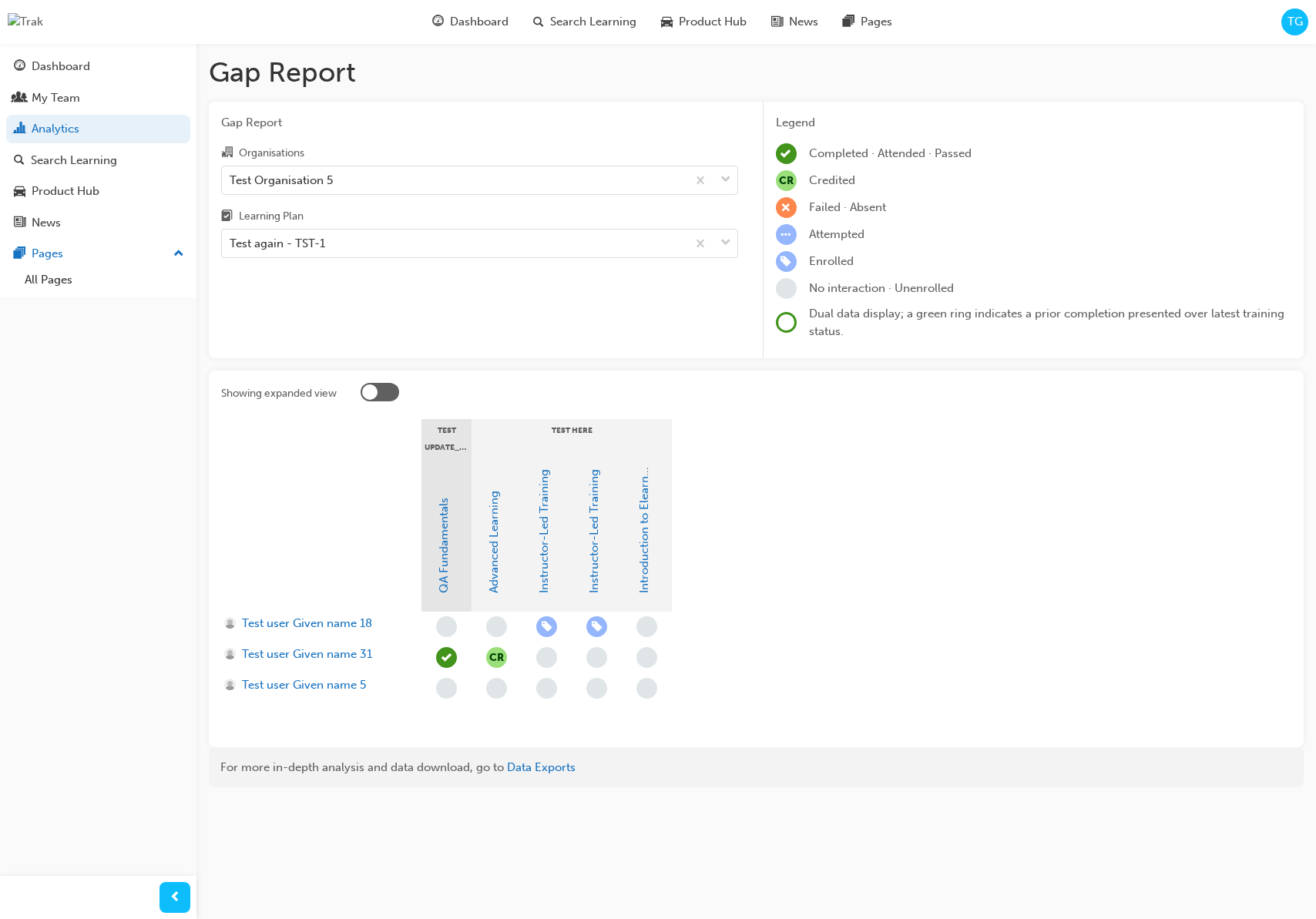
click at [385, 395] on div at bounding box center [379, 391] width 38 height 18
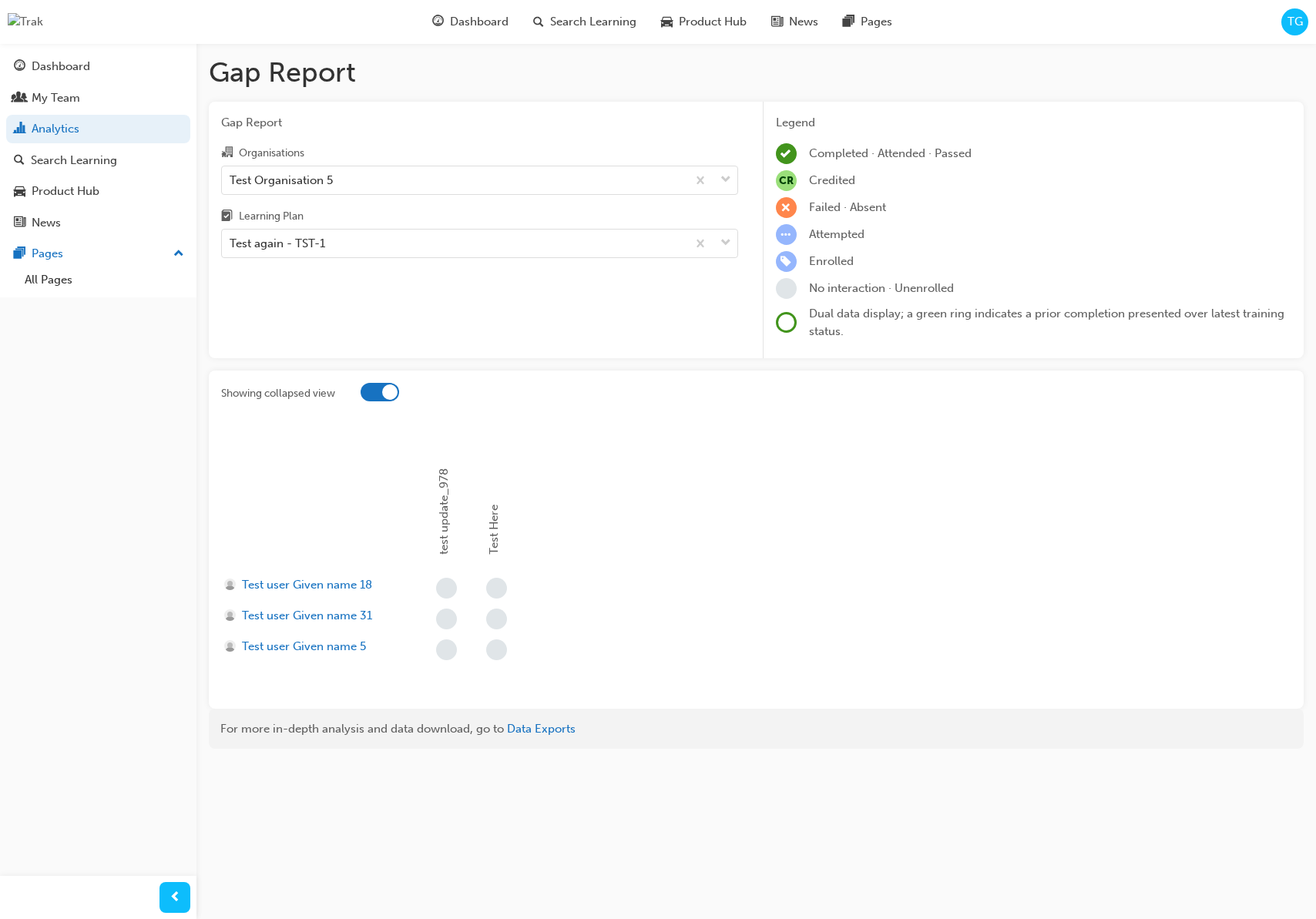
click at [364, 389] on div at bounding box center [379, 391] width 38 height 18
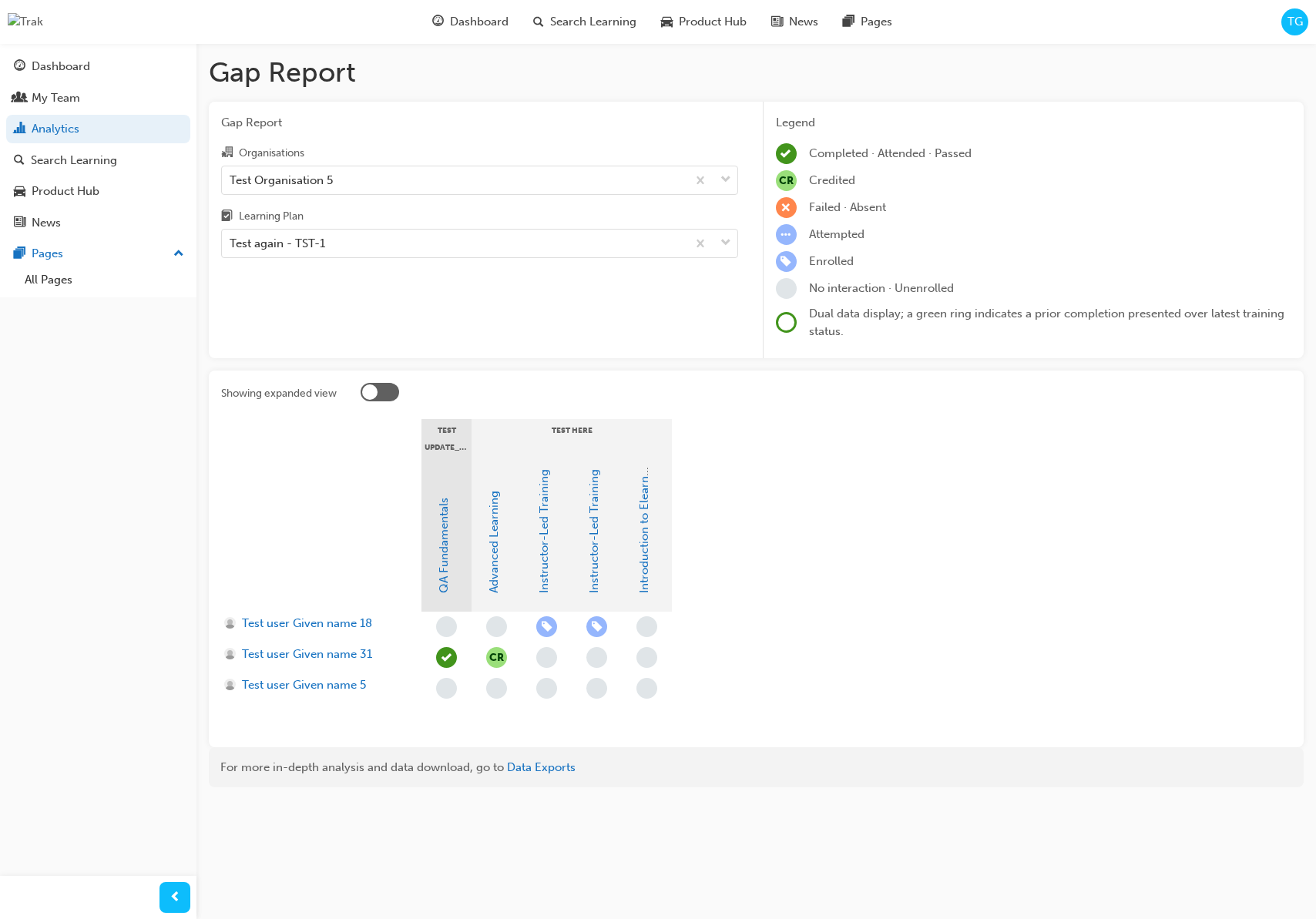
click at [391, 390] on div at bounding box center [379, 391] width 38 height 18
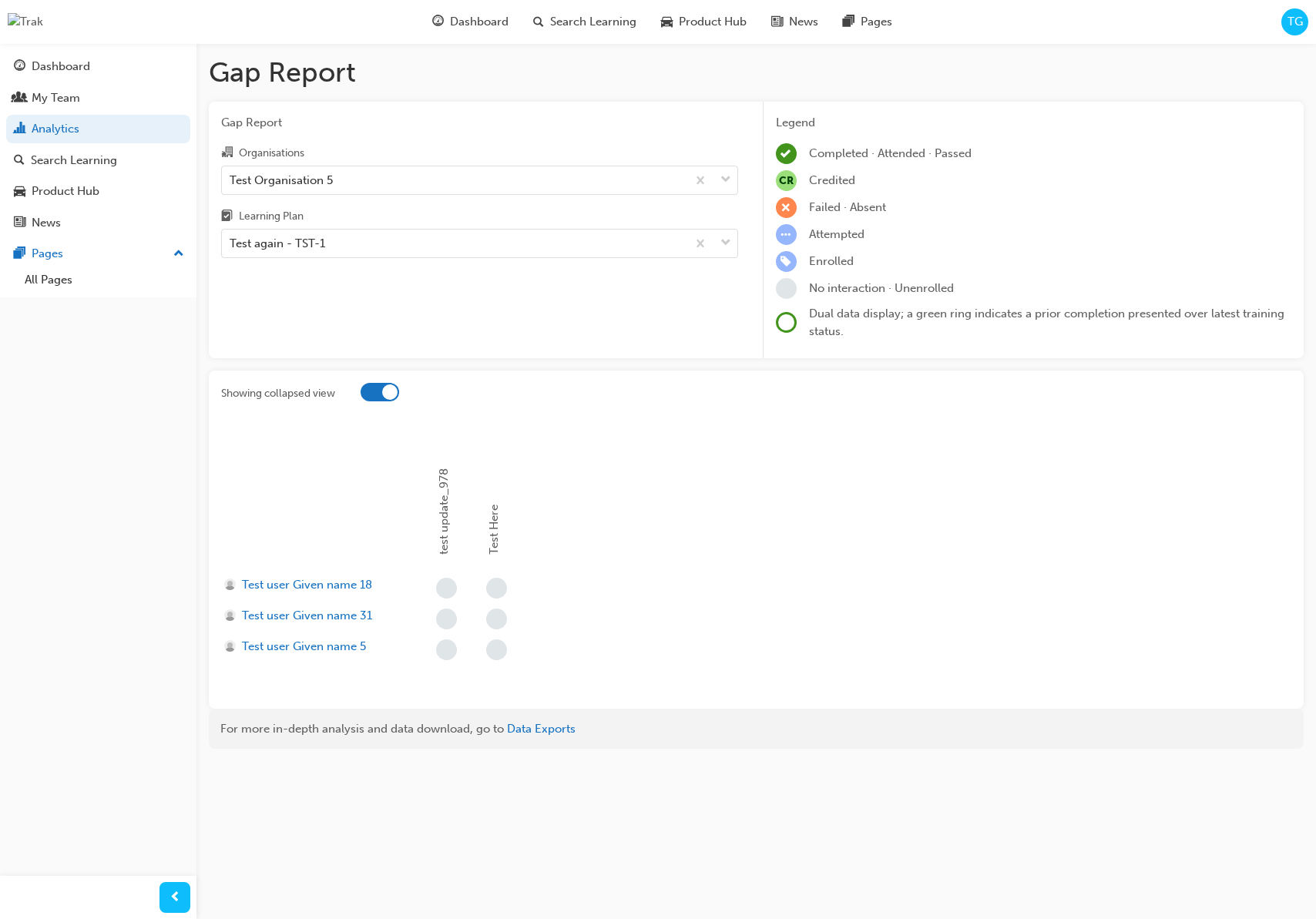
click at [380, 390] on div at bounding box center [379, 391] width 38 height 18
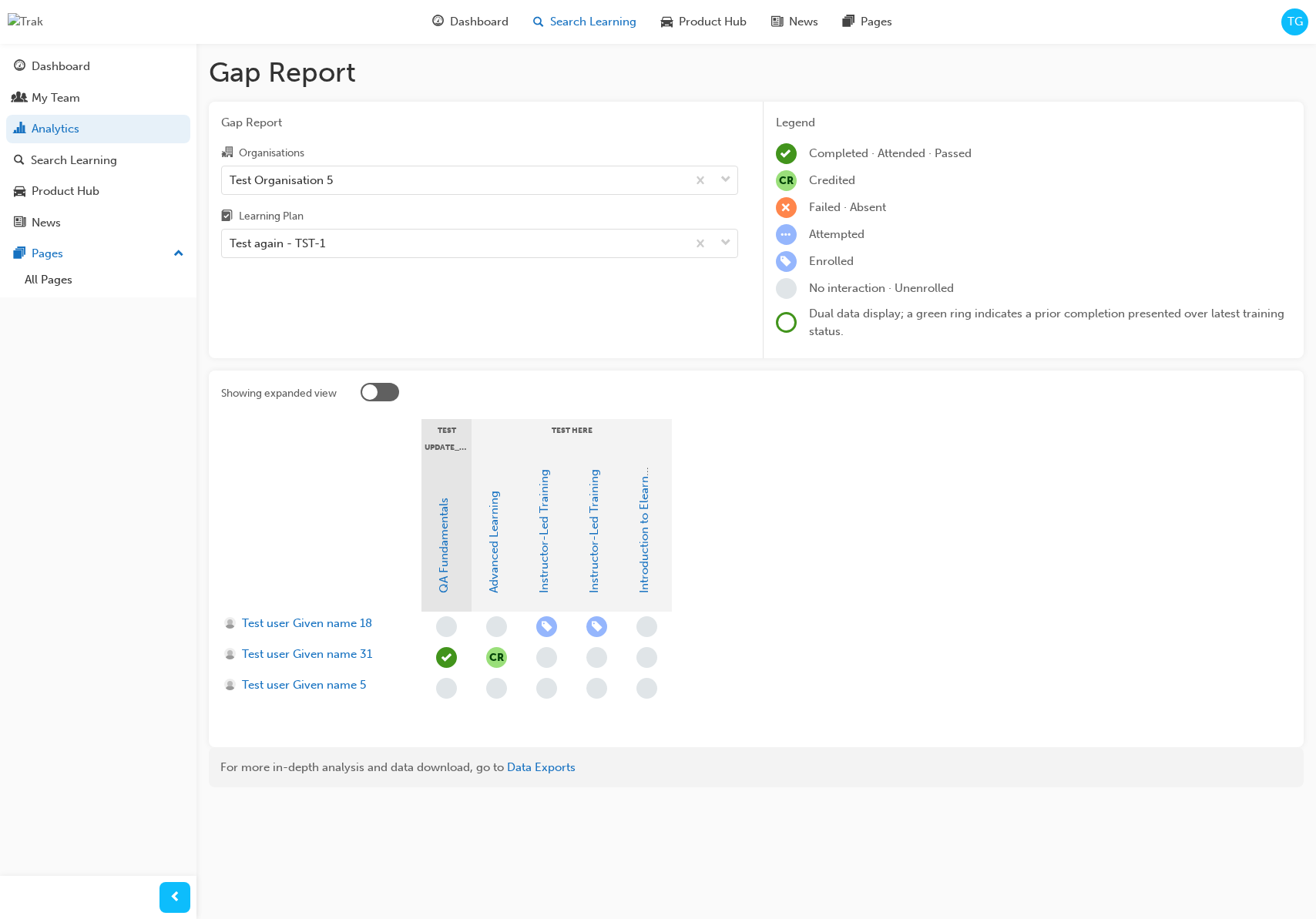
click at [615, 23] on span "Search Learning" at bounding box center [593, 22] width 86 height 18
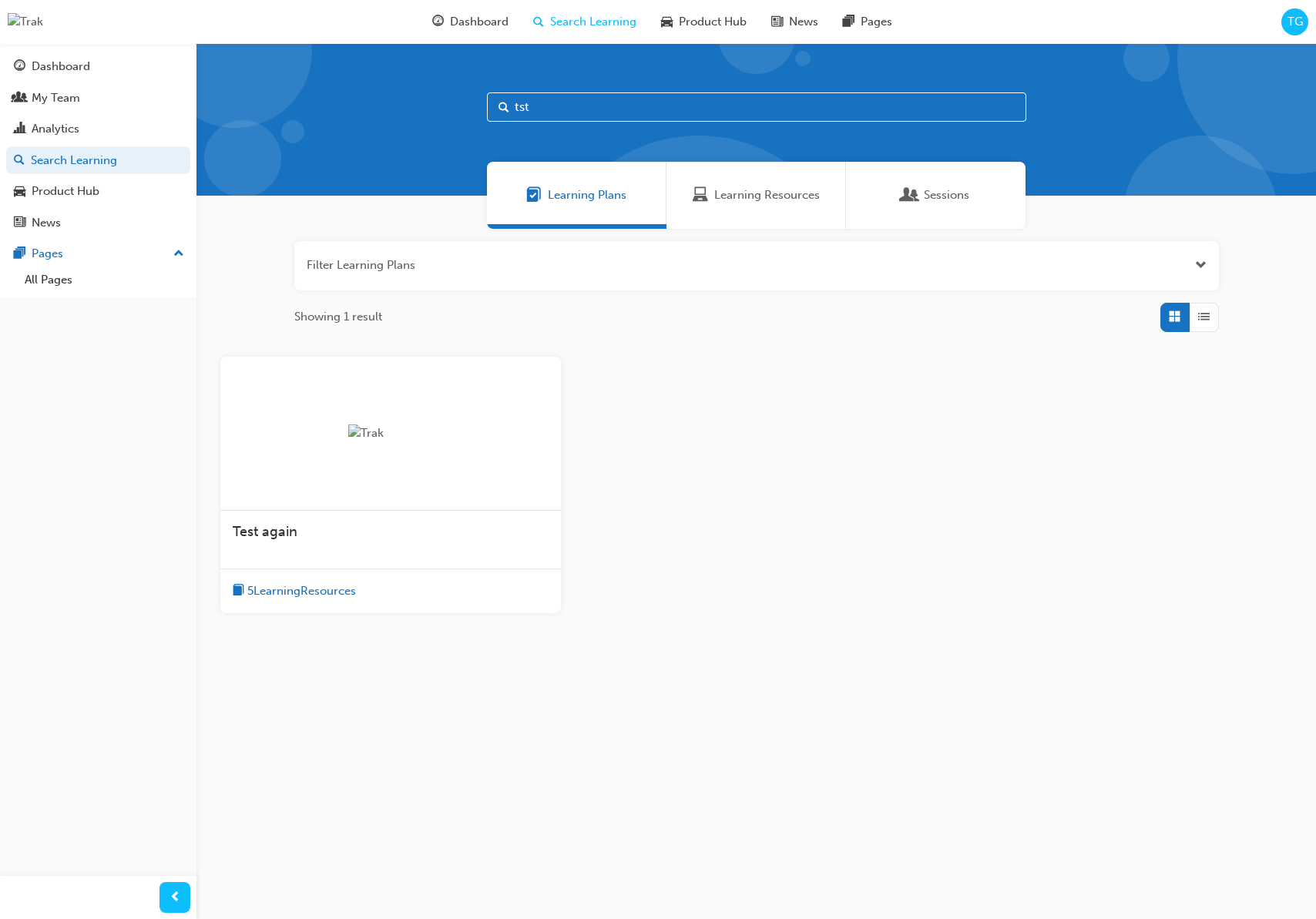
click at [407, 549] on div "Test again" at bounding box center [390, 540] width 340 height 58
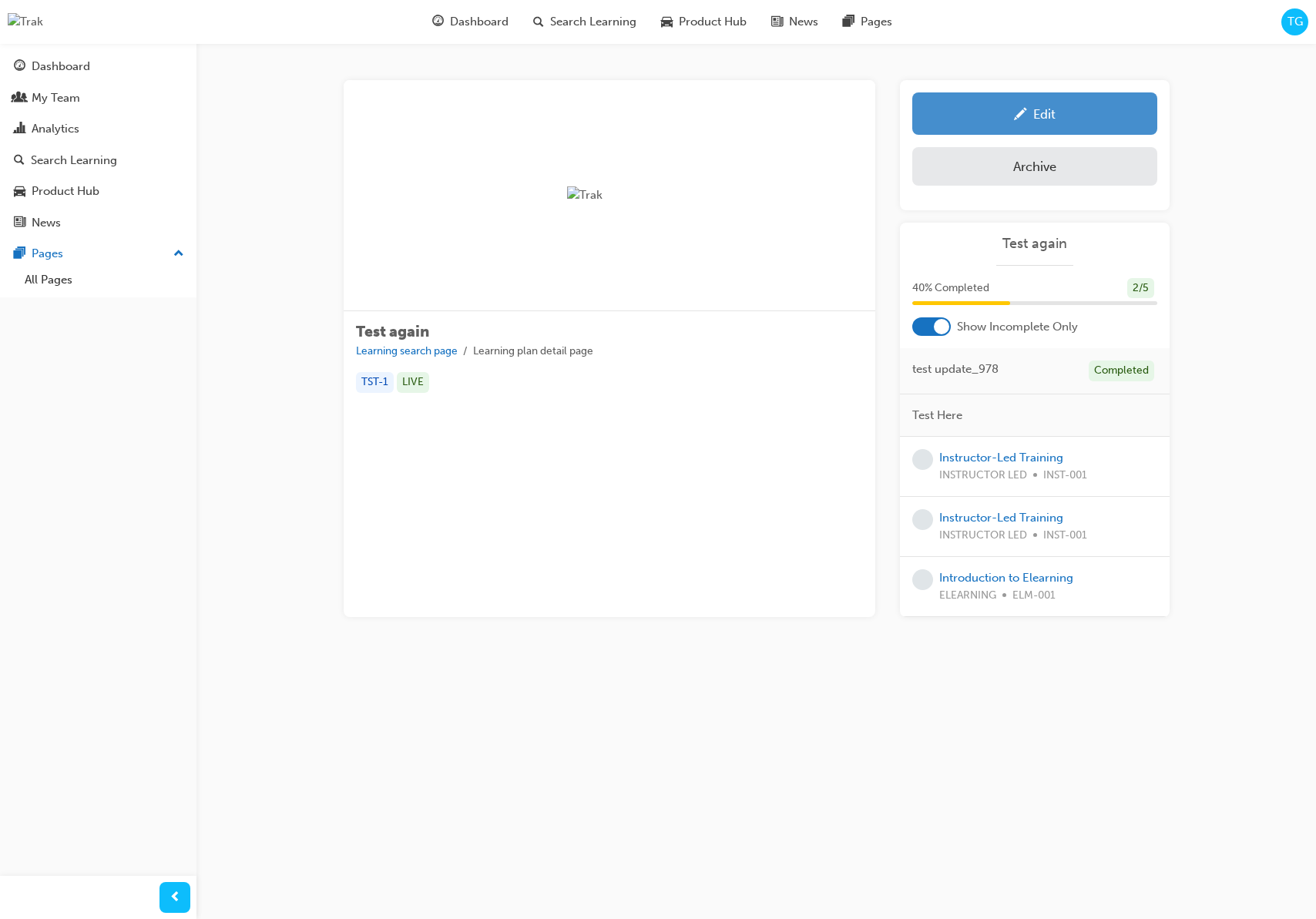
click at [1020, 113] on span "pencil-icon" at bounding box center [1021, 115] width 13 height 15
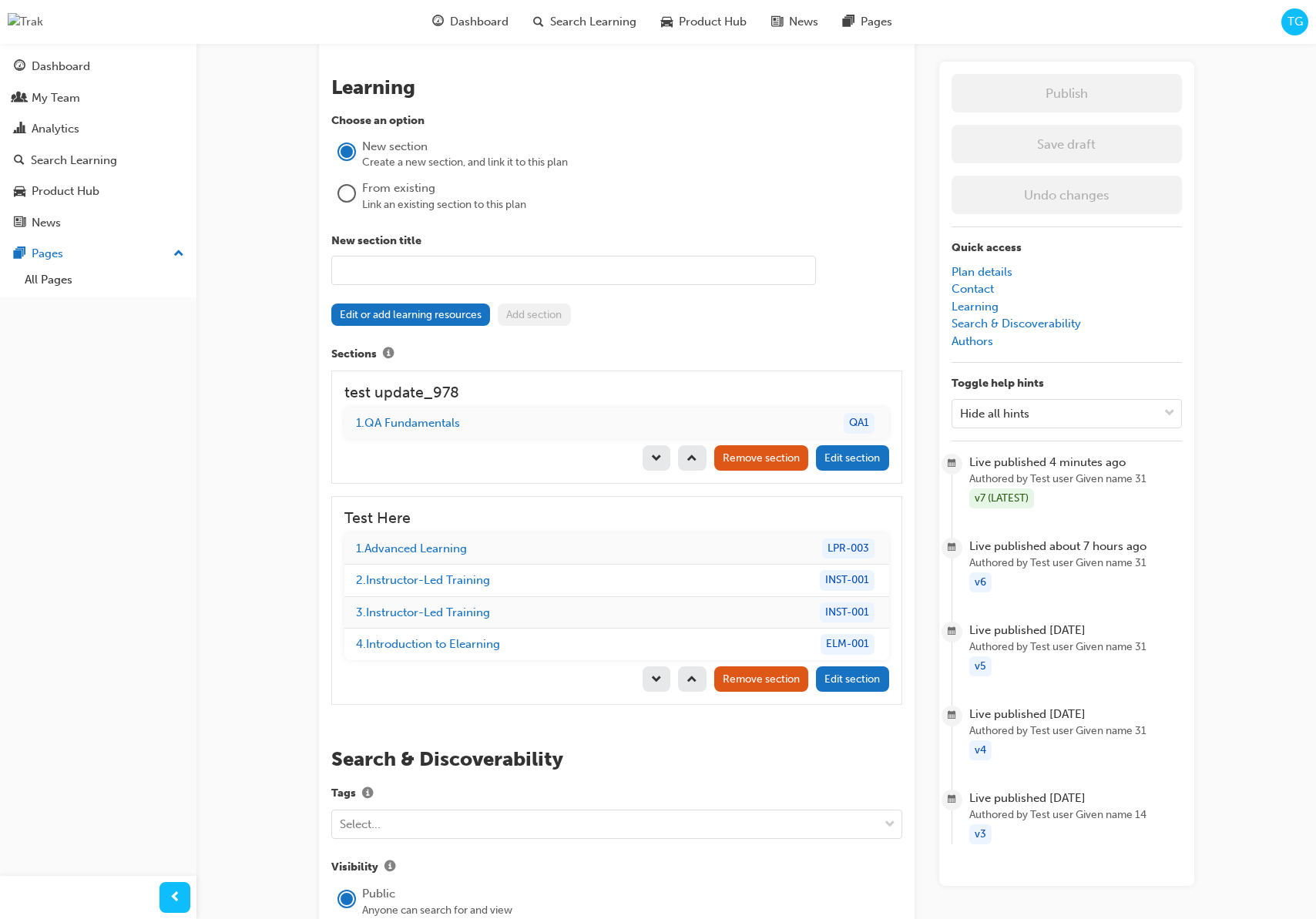
scroll to position [1321, 0]
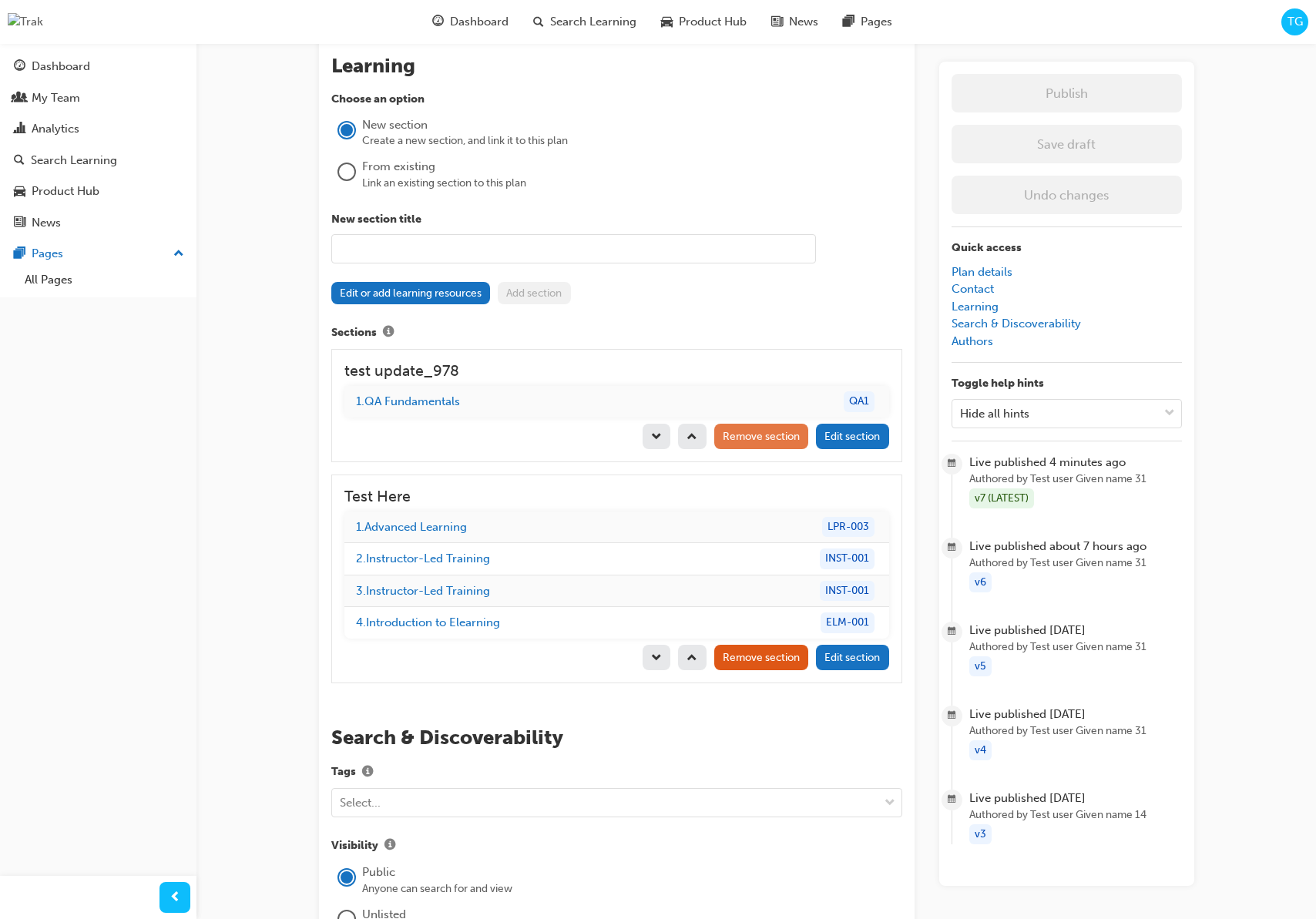
click at [770, 447] on button "Remove section" at bounding box center [761, 436] width 94 height 26
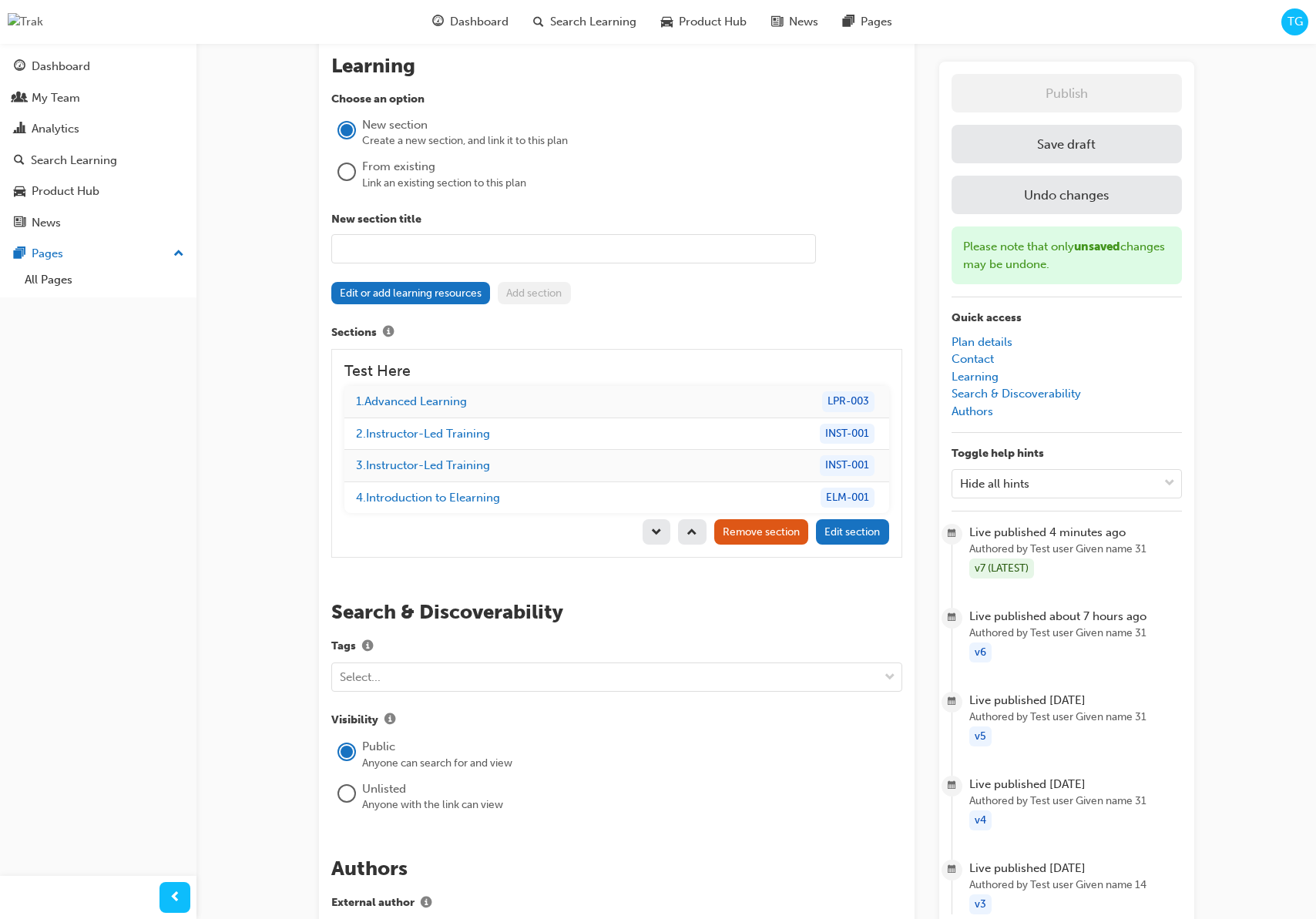
click at [1013, 139] on button "Save draft" at bounding box center [1067, 144] width 231 height 38
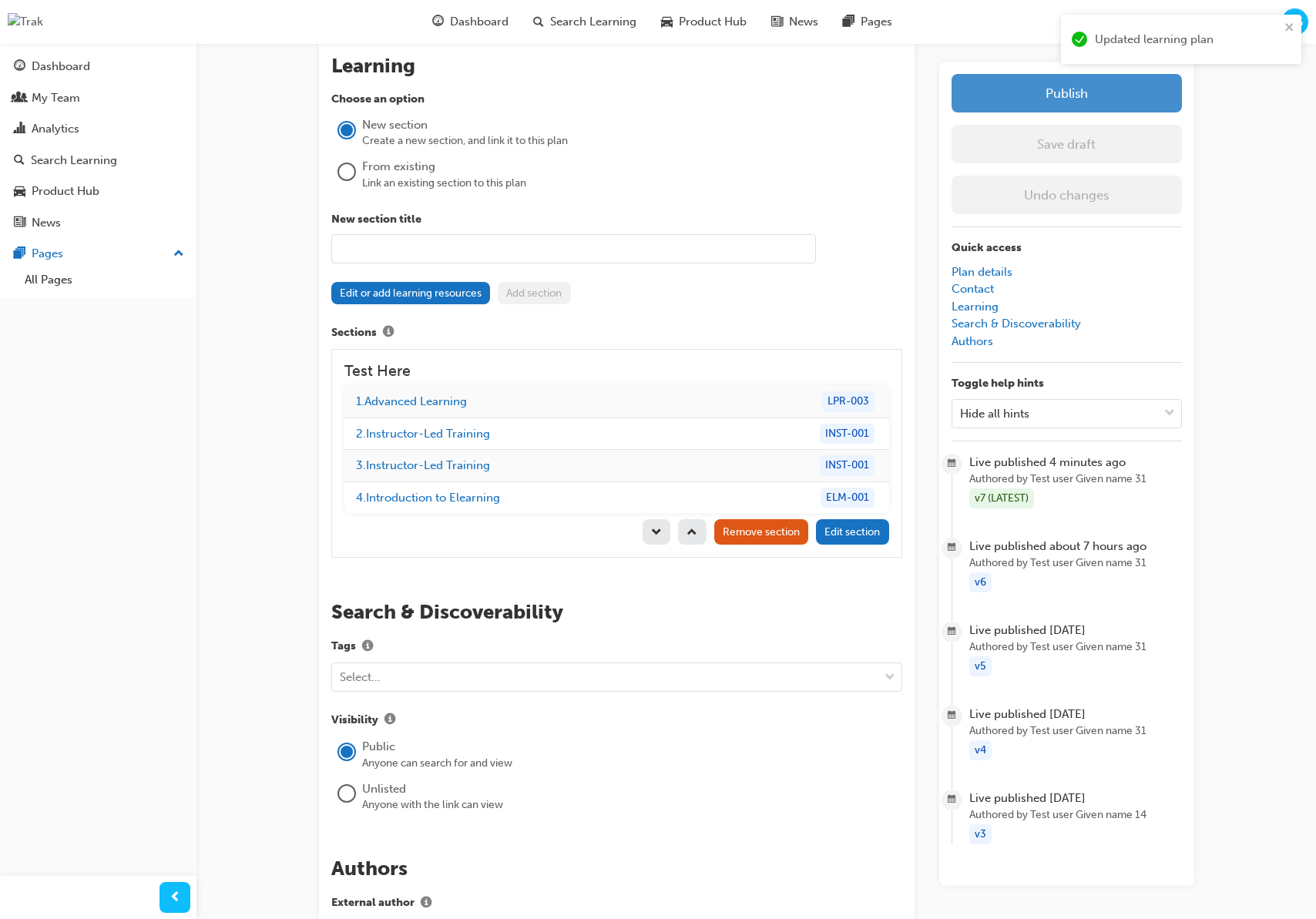
click at [1083, 82] on button "Publish" at bounding box center [1067, 93] width 231 height 38
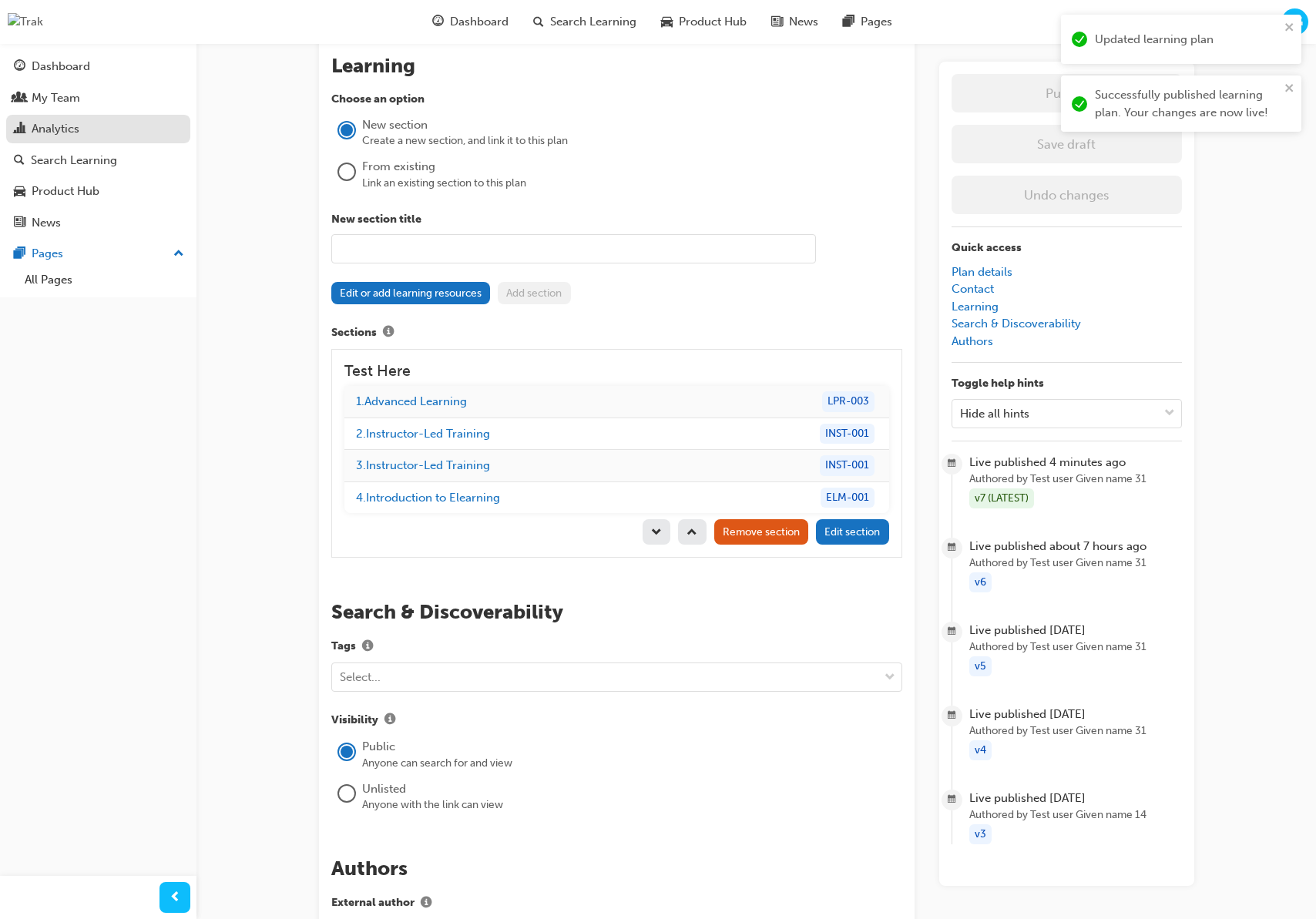
click at [95, 127] on div "Analytics" at bounding box center [98, 129] width 169 height 19
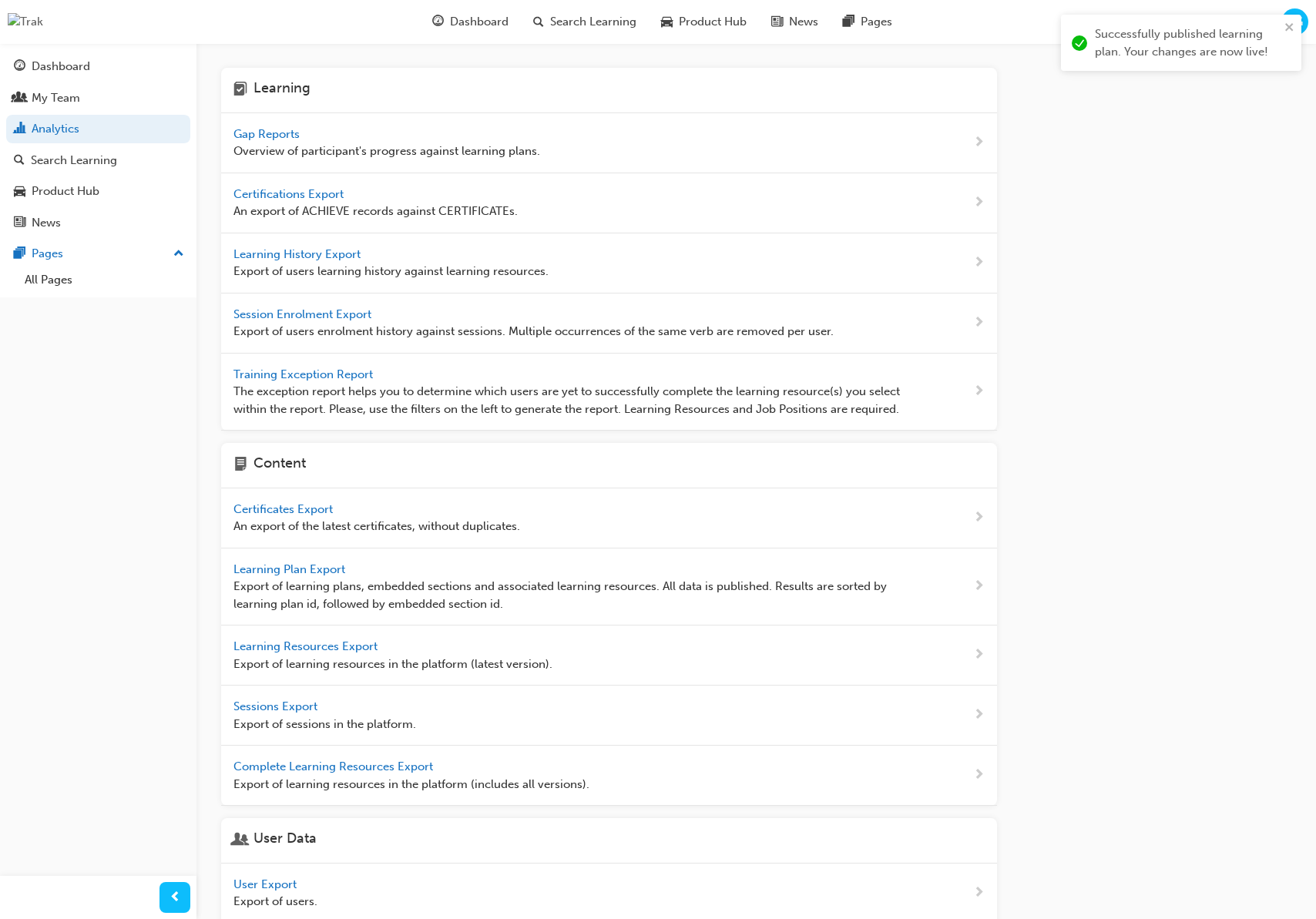
click at [285, 134] on span "Gap Reports" at bounding box center [268, 134] width 70 height 14
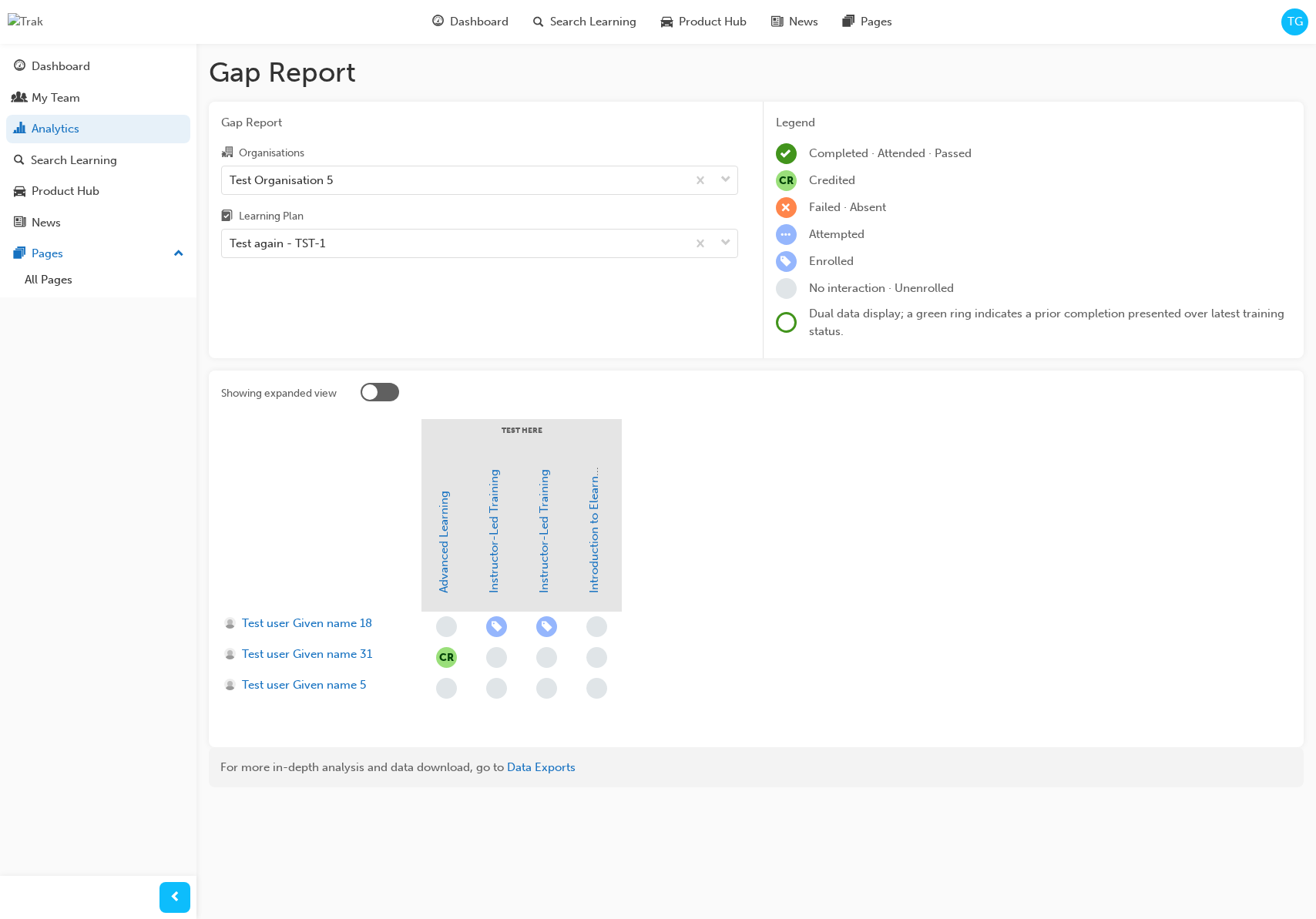
click at [386, 389] on div at bounding box center [379, 391] width 38 height 18
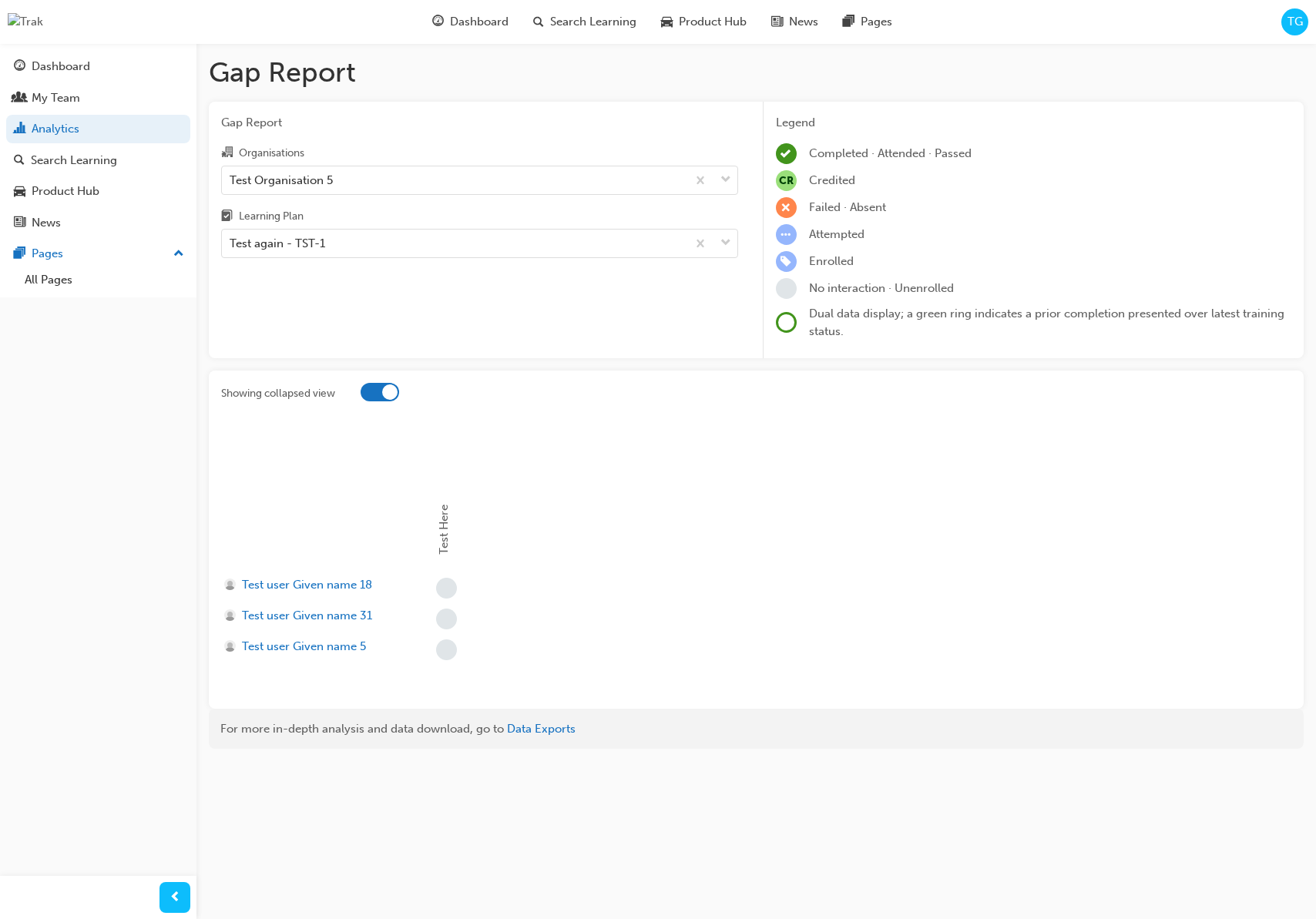
click at [379, 389] on div at bounding box center [379, 391] width 38 height 18
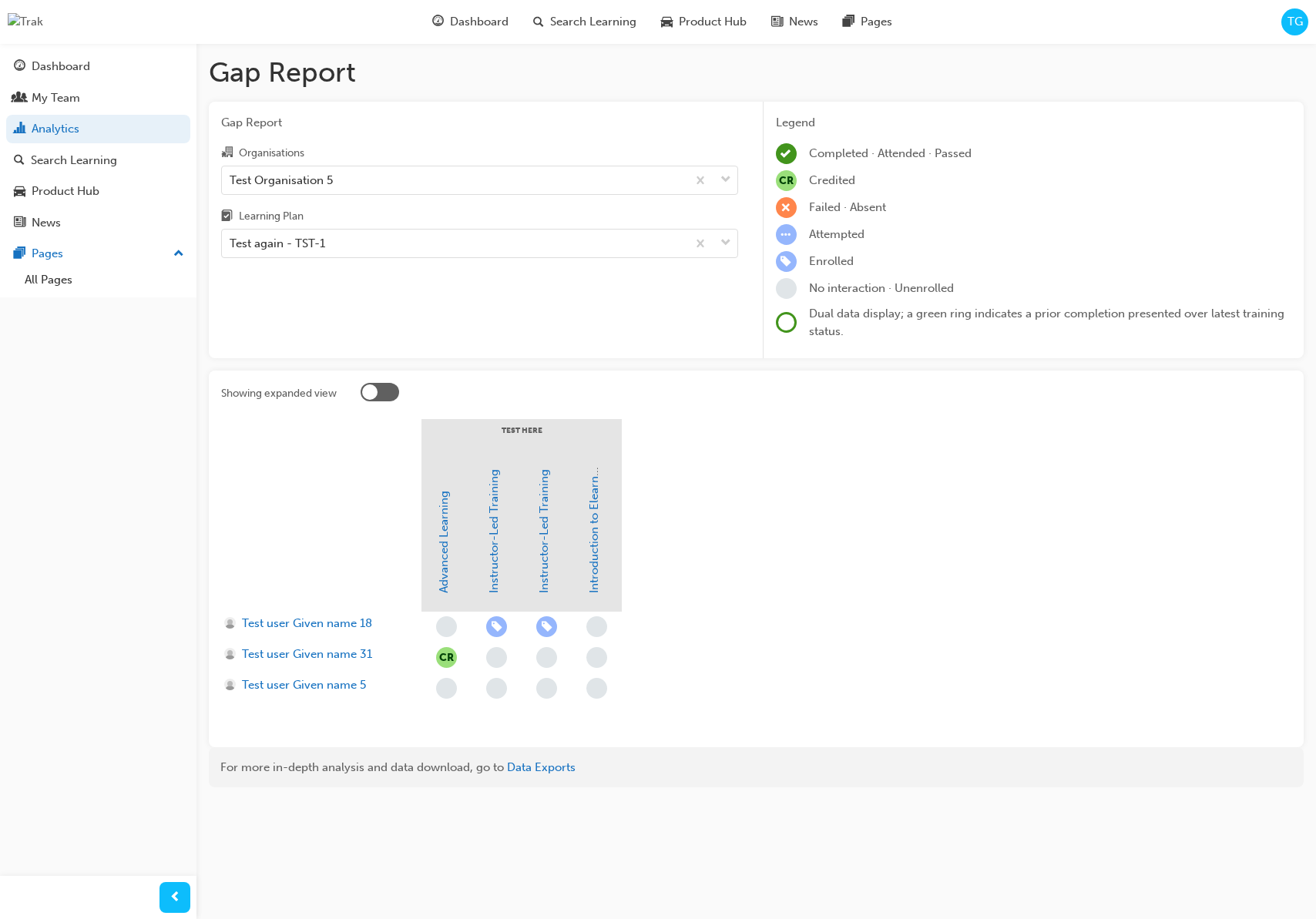
click at [379, 389] on div at bounding box center [379, 391] width 38 height 18
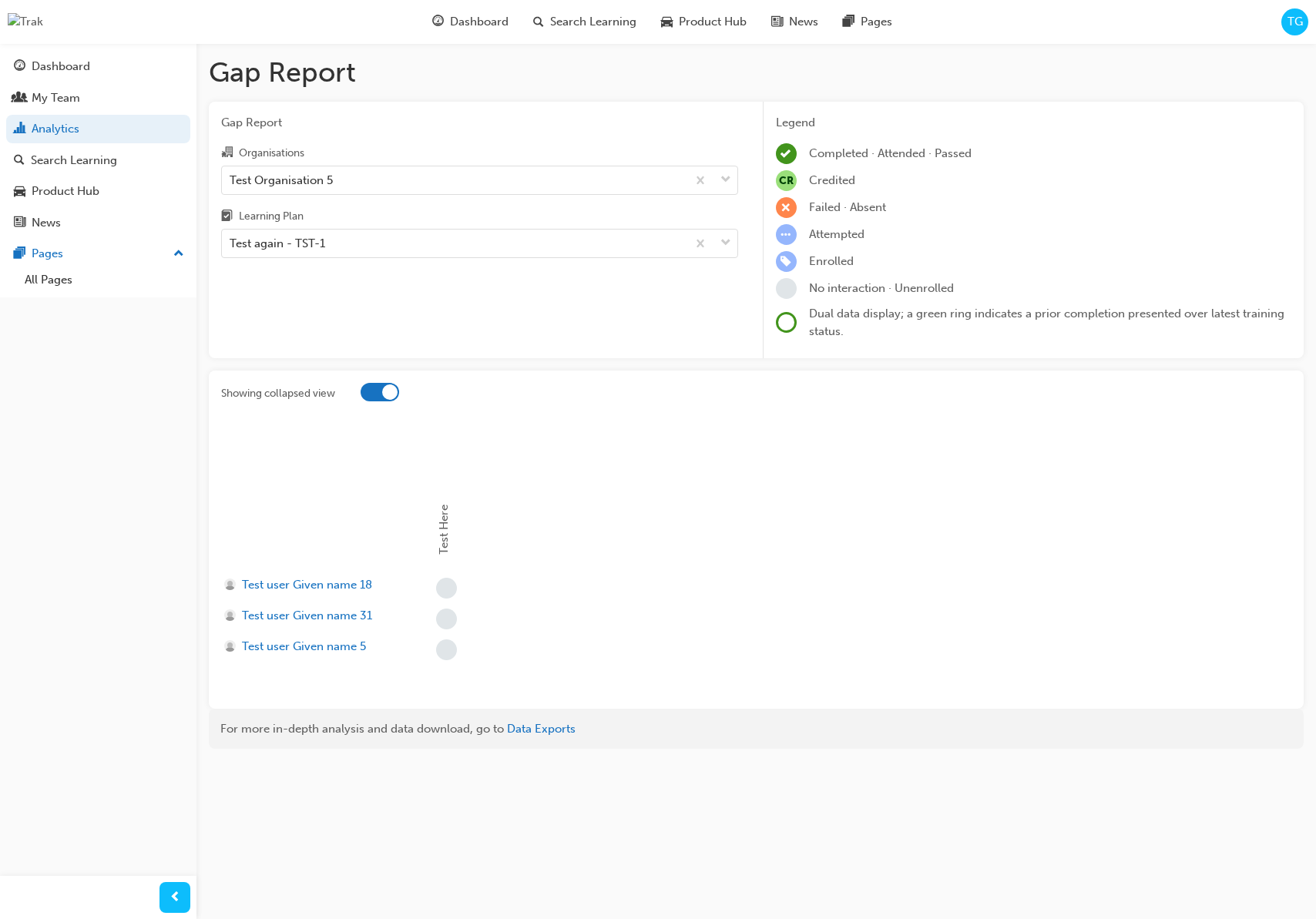
click at [379, 389] on div at bounding box center [379, 391] width 38 height 18
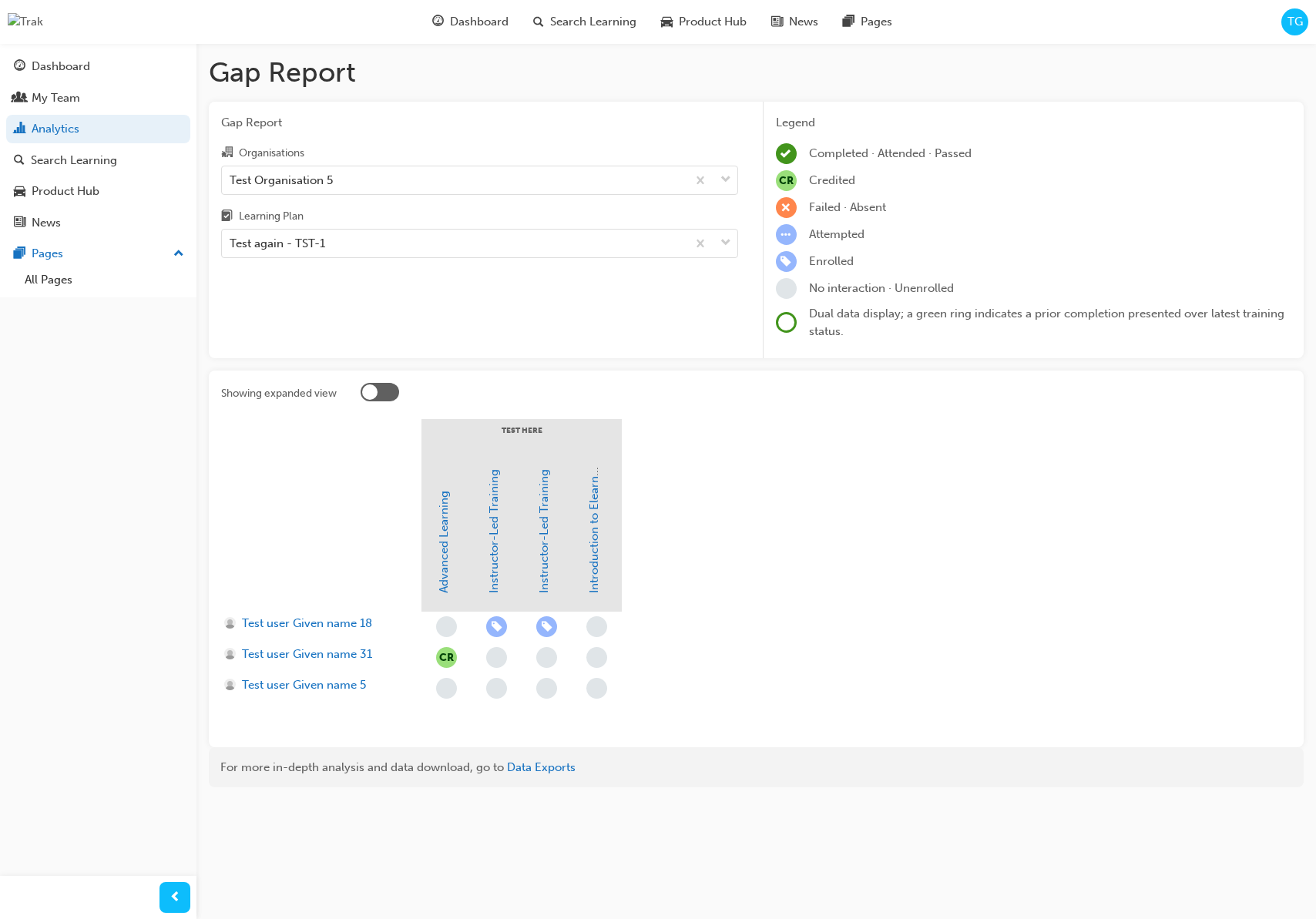
click at [379, 389] on div at bounding box center [379, 391] width 38 height 18
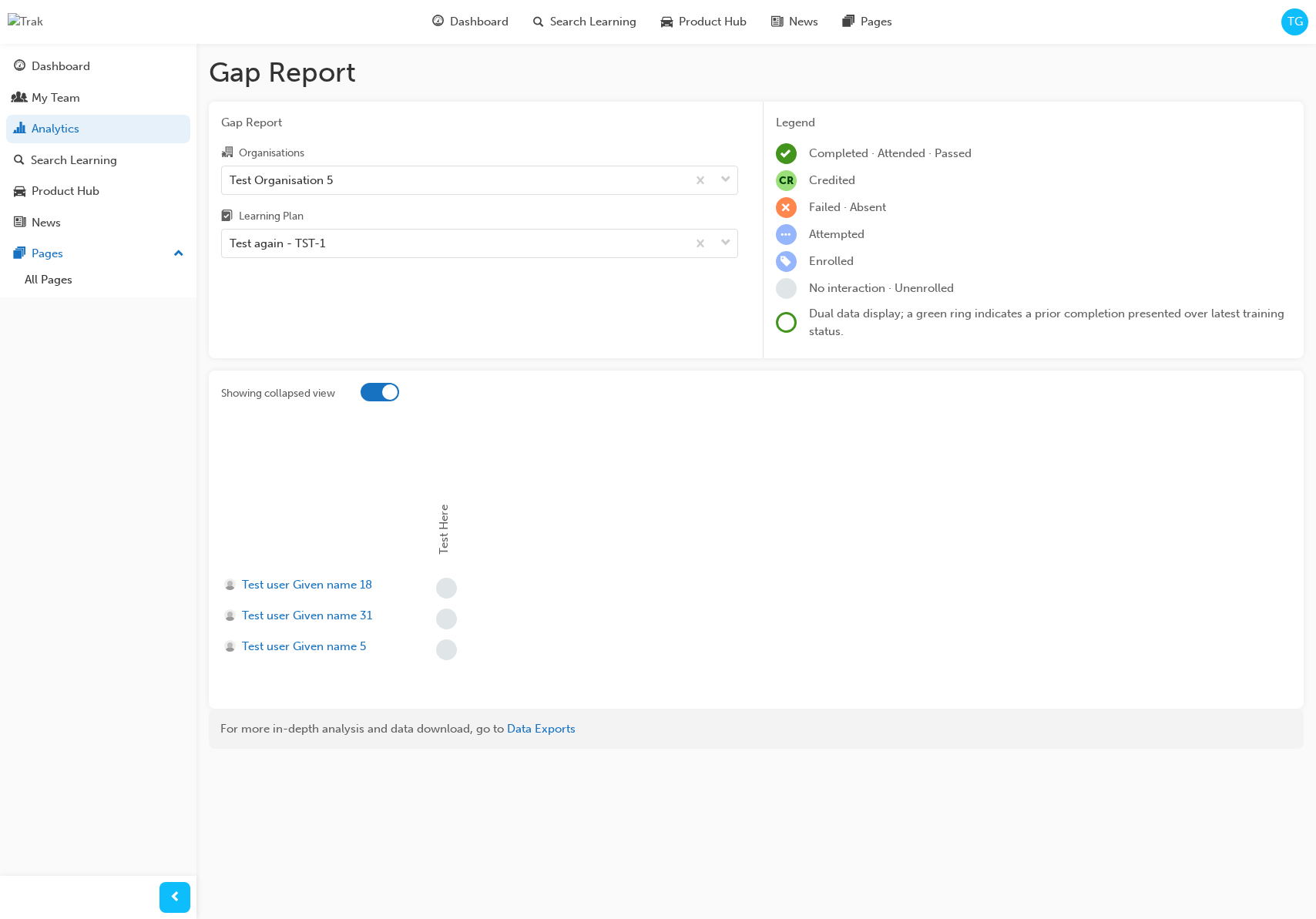
click at [379, 389] on div at bounding box center [379, 391] width 38 height 18
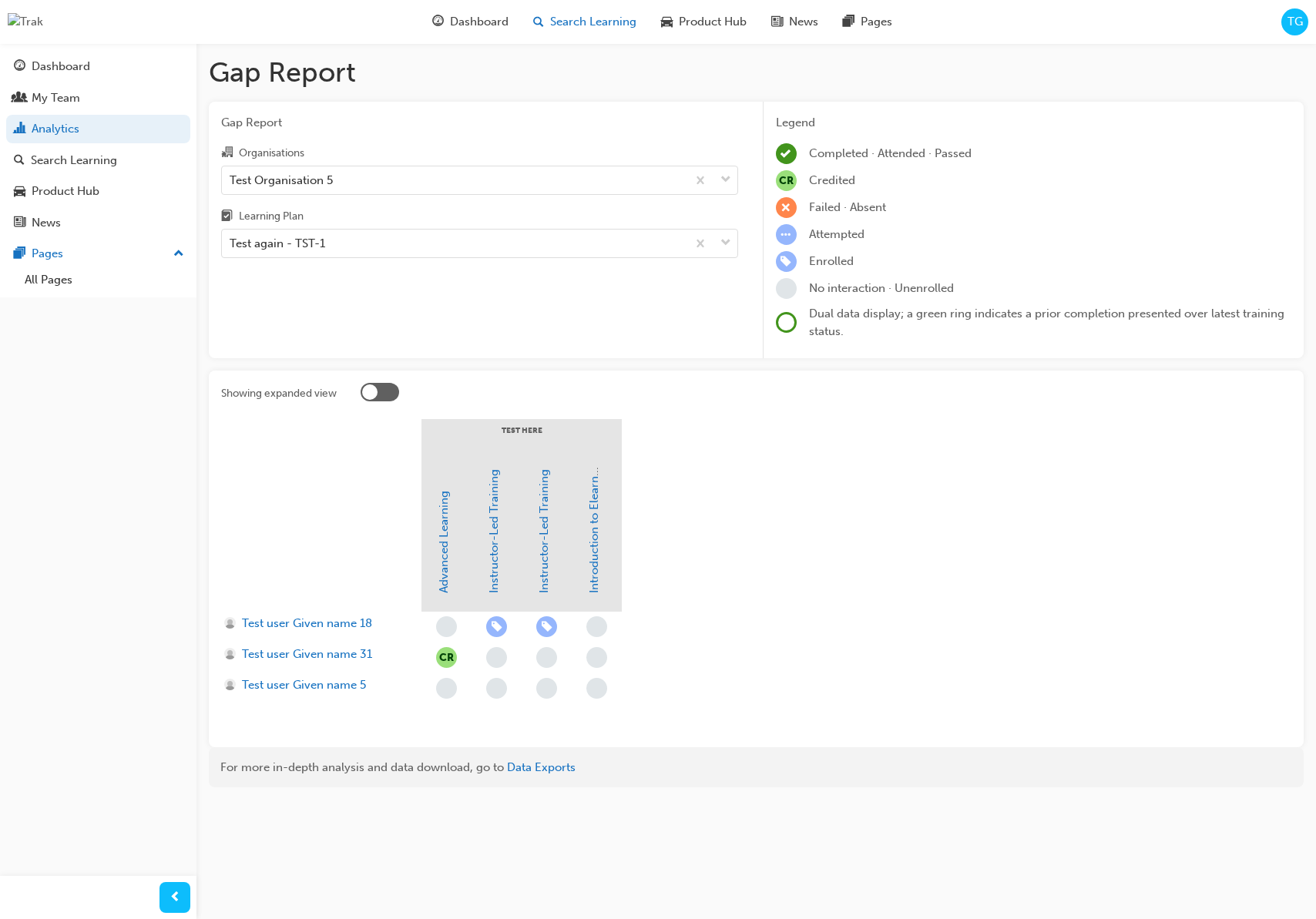
click at [589, 30] on div "Search Learning" at bounding box center [585, 22] width 128 height 31
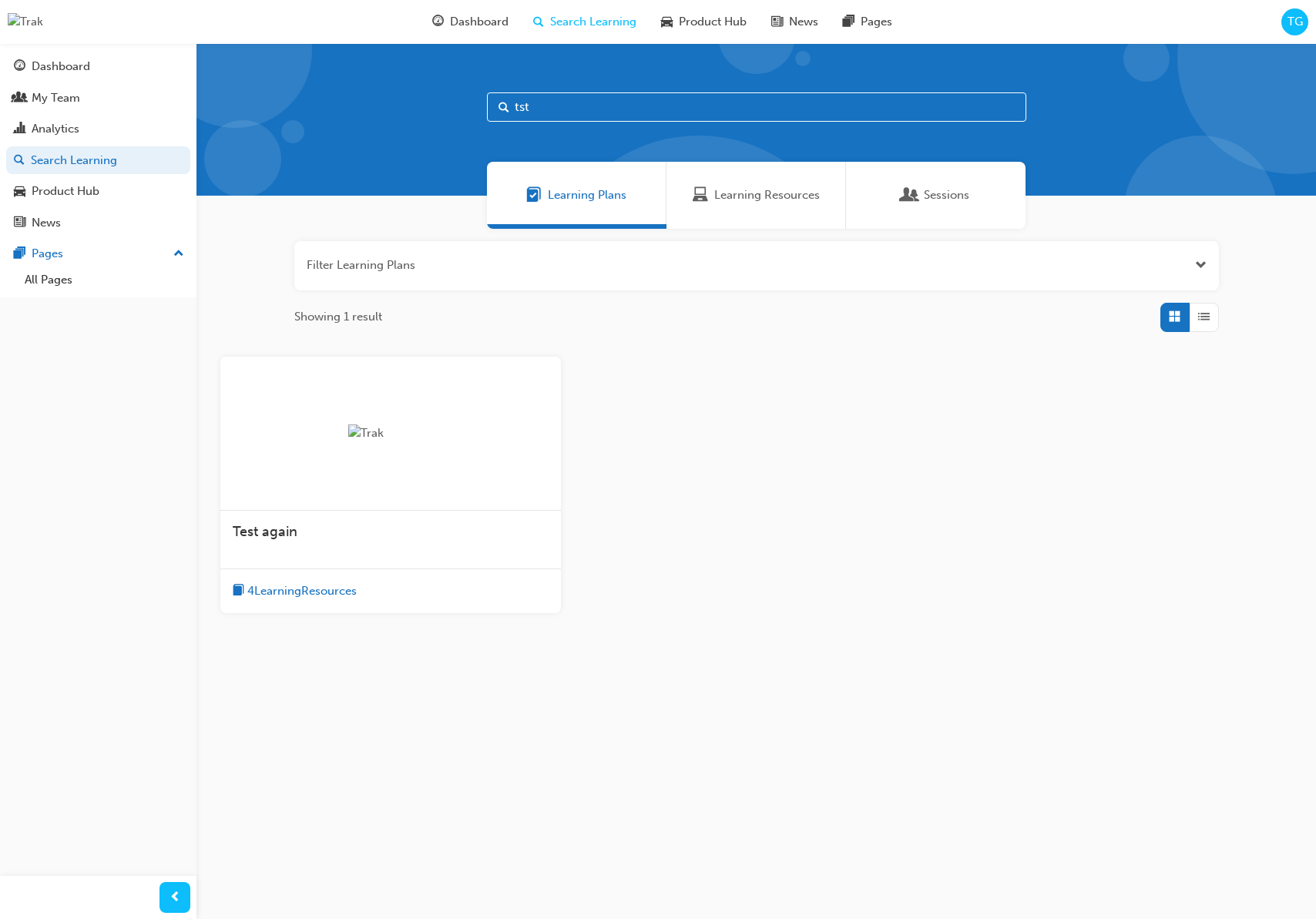
click at [418, 592] on div "4 Learning Resources" at bounding box center [390, 591] width 340 height 45
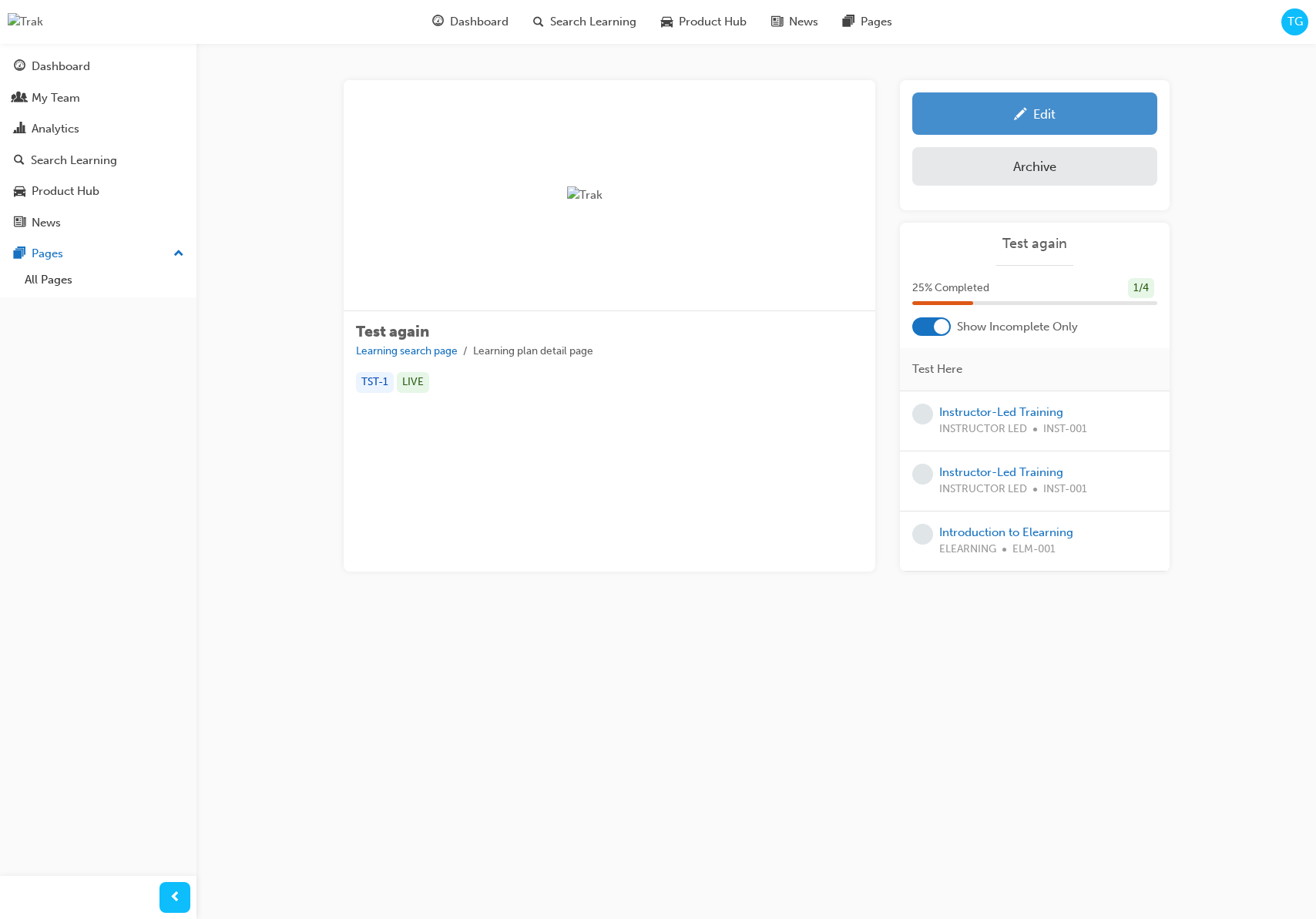
click at [1033, 123] on link "Edit" at bounding box center [1035, 113] width 245 height 42
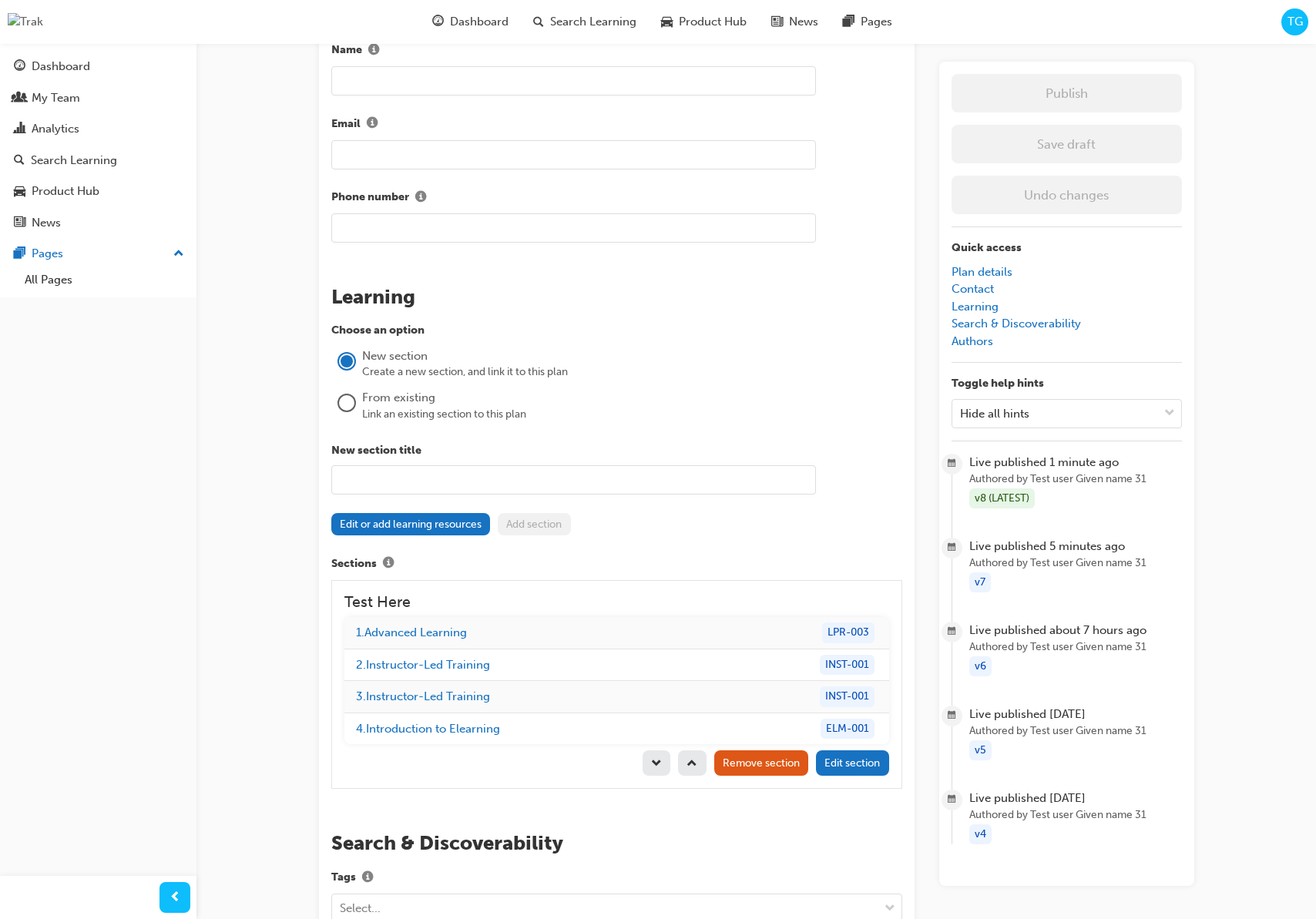
scroll to position [1092, 0]
click at [384, 400] on div "From existing" at bounding box center [632, 395] width 540 height 18
click at [348, 406] on div at bounding box center [346, 400] width 15 height 15
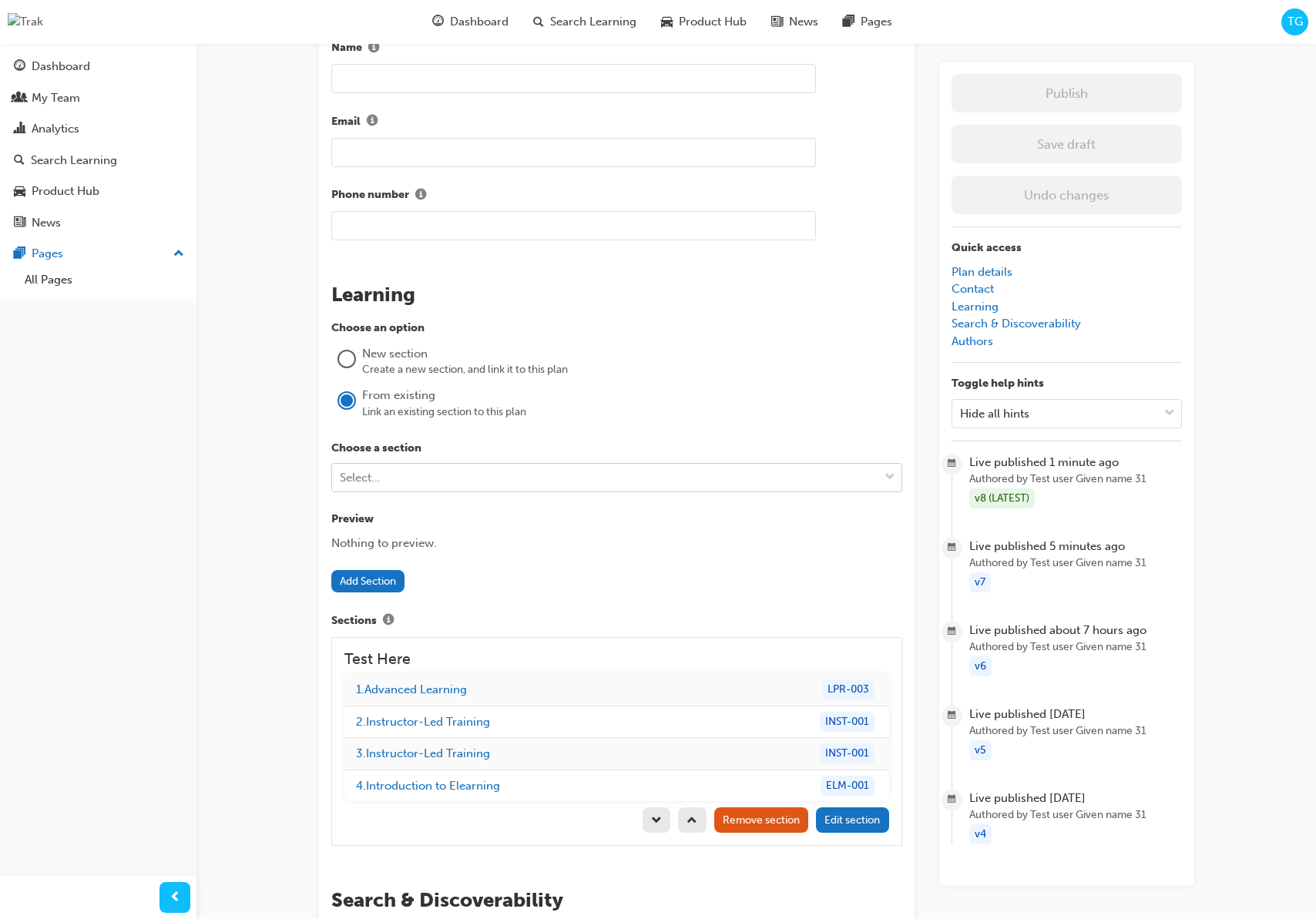
click at [403, 476] on div "Select..." at bounding box center [605, 478] width 546 height 27
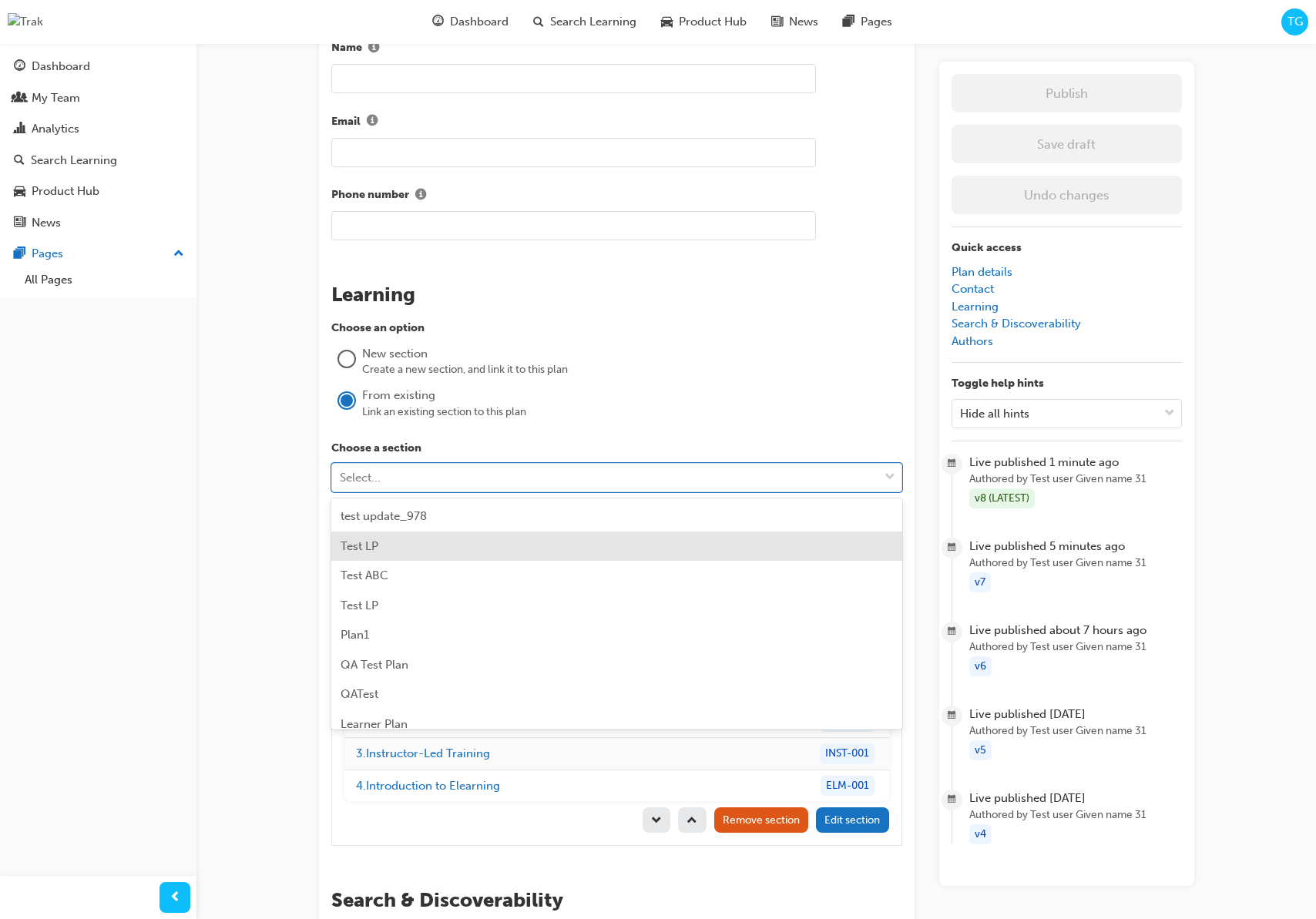
click at [426, 548] on div "Test LP" at bounding box center [616, 547] width 571 height 30
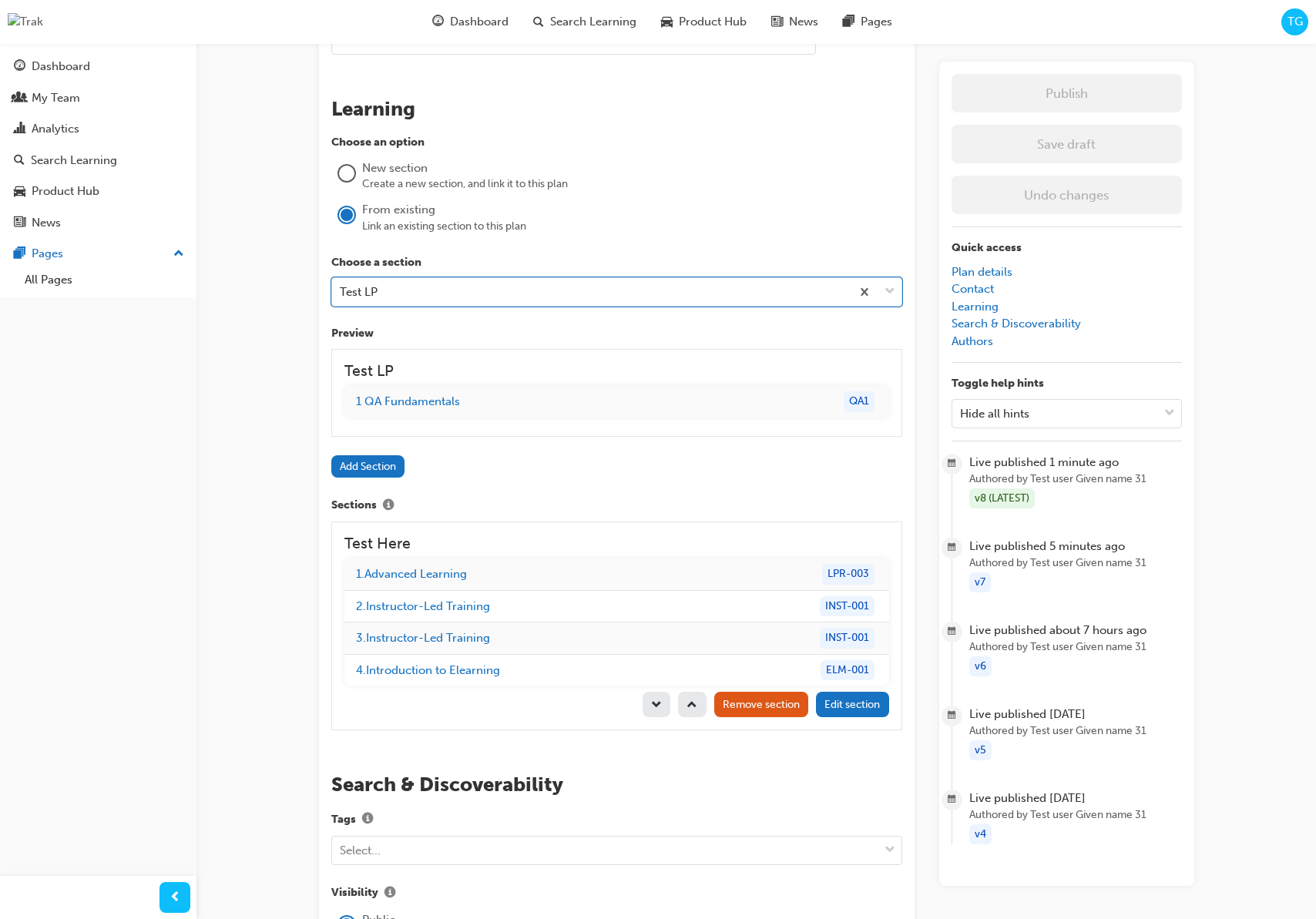
scroll to position [1280, 0]
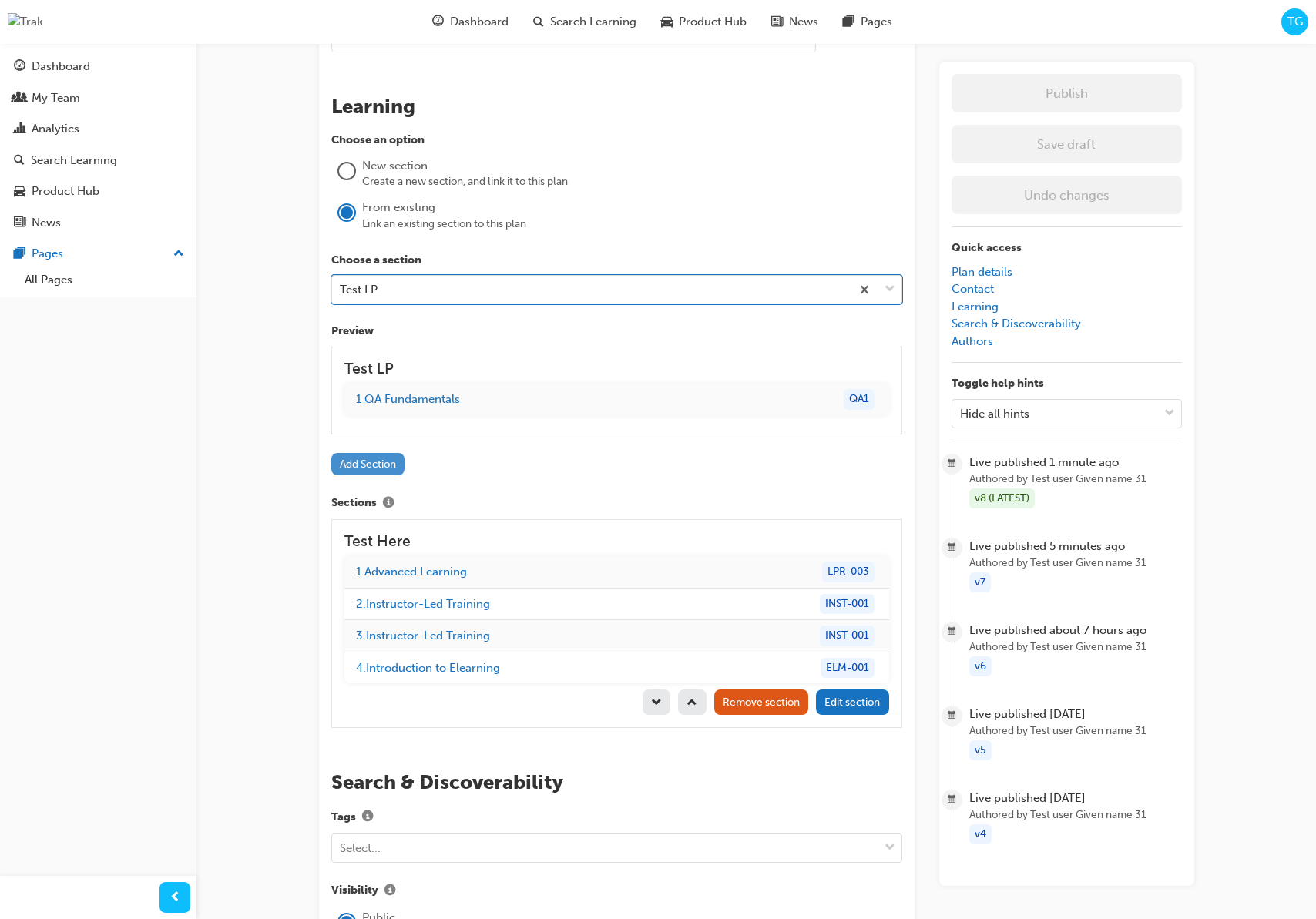
click at [381, 466] on button "Add Section" at bounding box center [368, 464] width 74 height 22
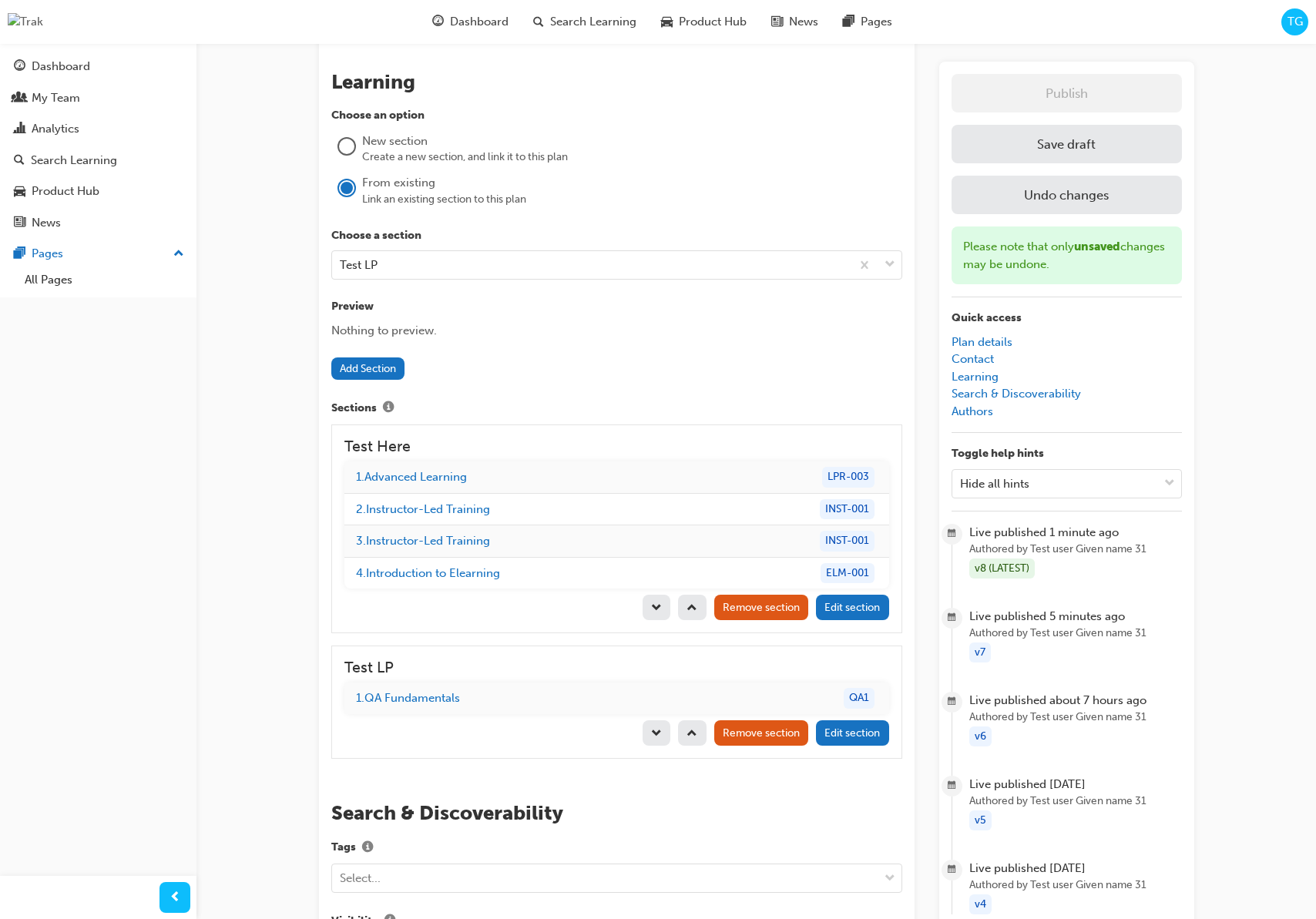
scroll to position [1311, 0]
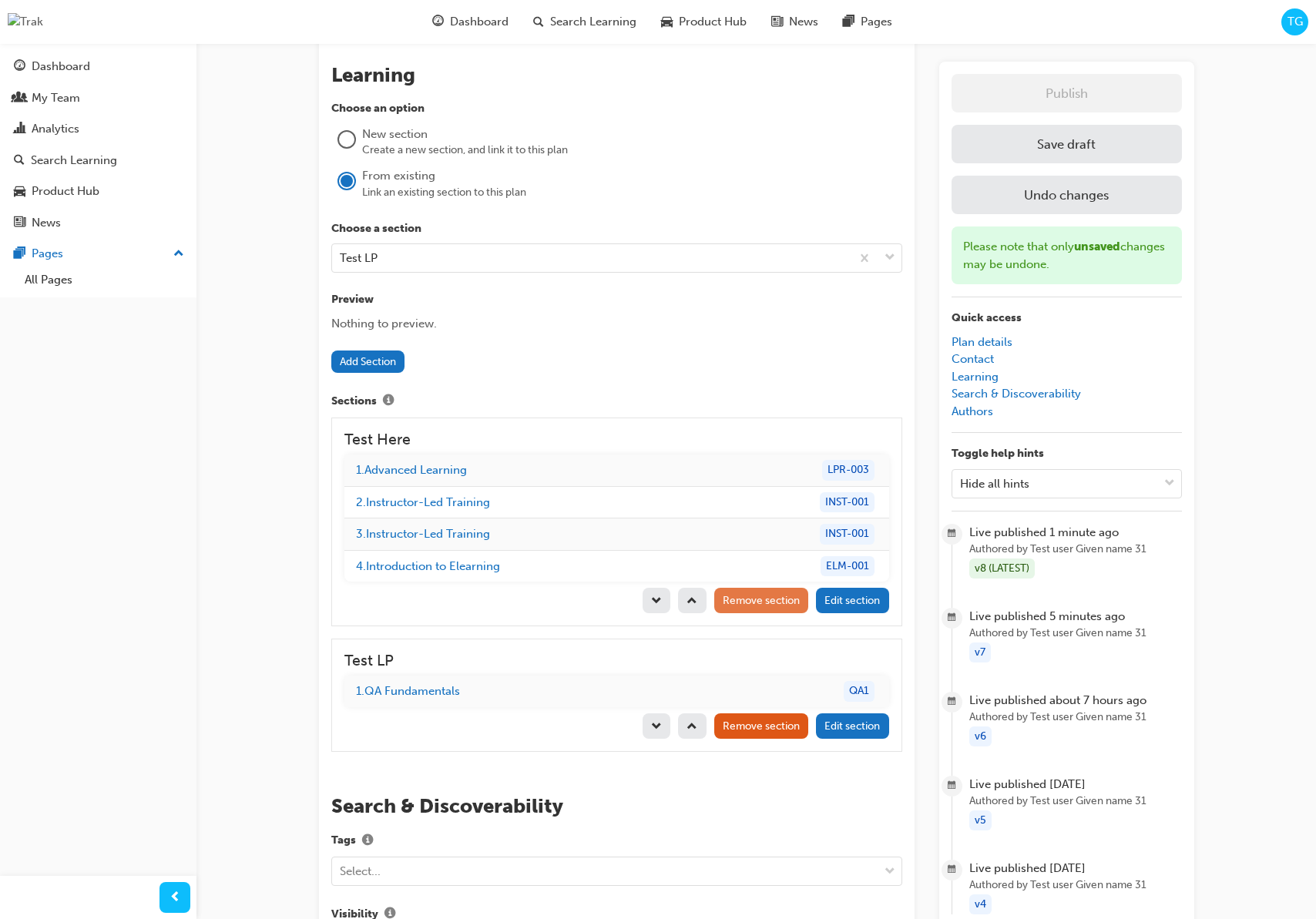
click at [756, 595] on span "Remove section" at bounding box center [761, 600] width 77 height 13
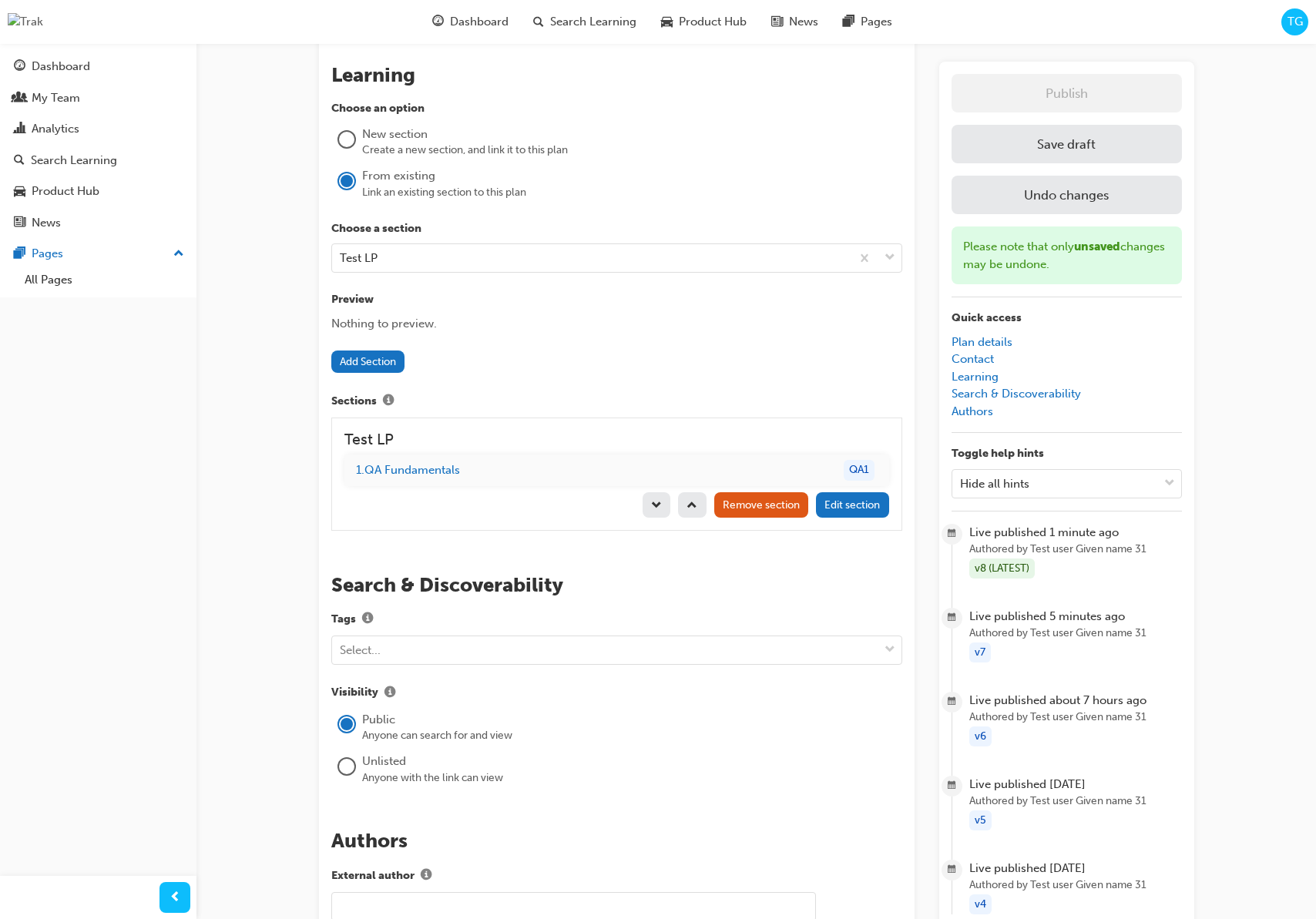
click at [1085, 138] on button "Save draft" at bounding box center [1067, 144] width 231 height 38
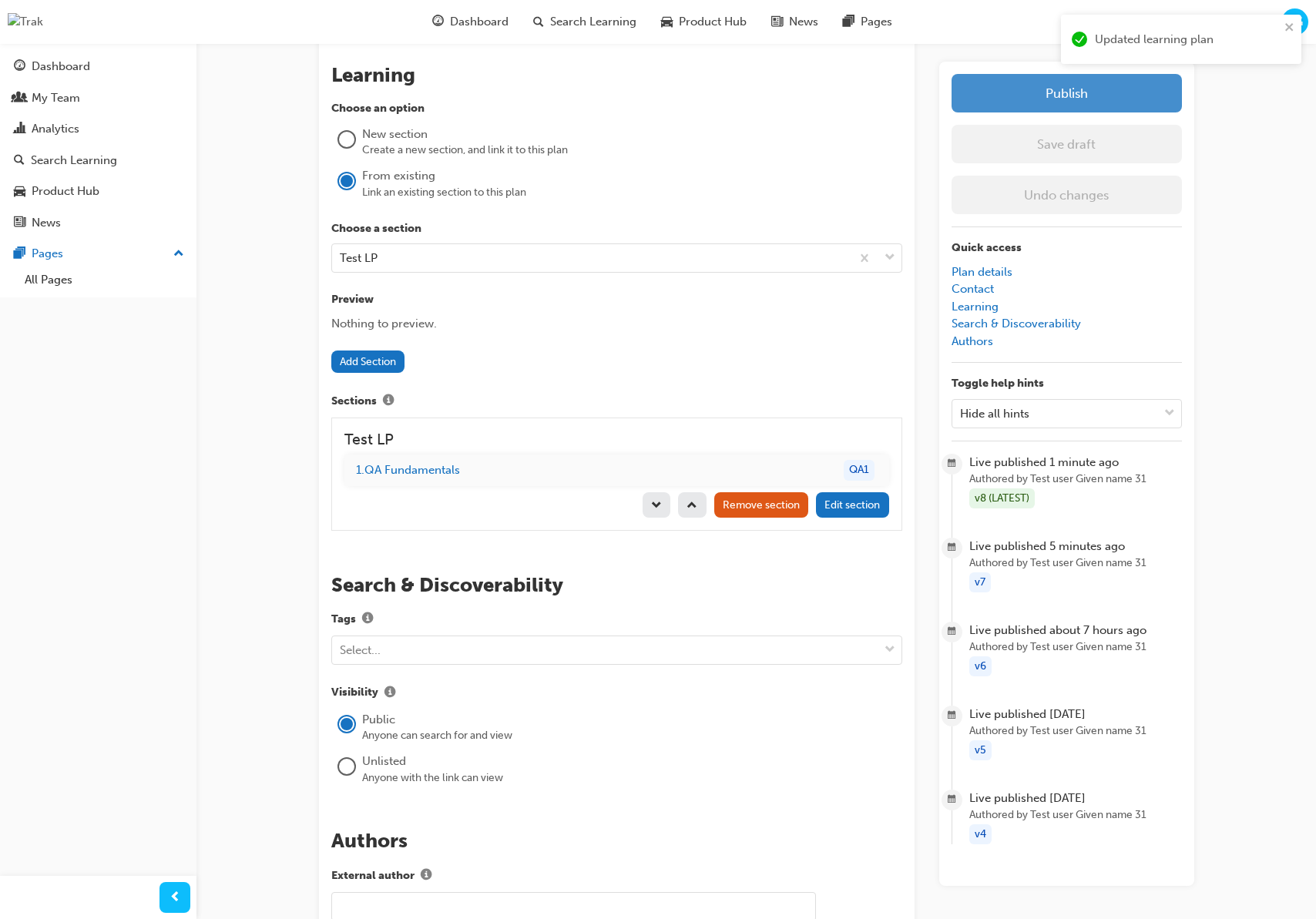
click at [1078, 78] on div "Updated learning plan" at bounding box center [1182, 45] width 247 height 67
click at [1077, 88] on button "Publish" at bounding box center [1067, 93] width 231 height 38
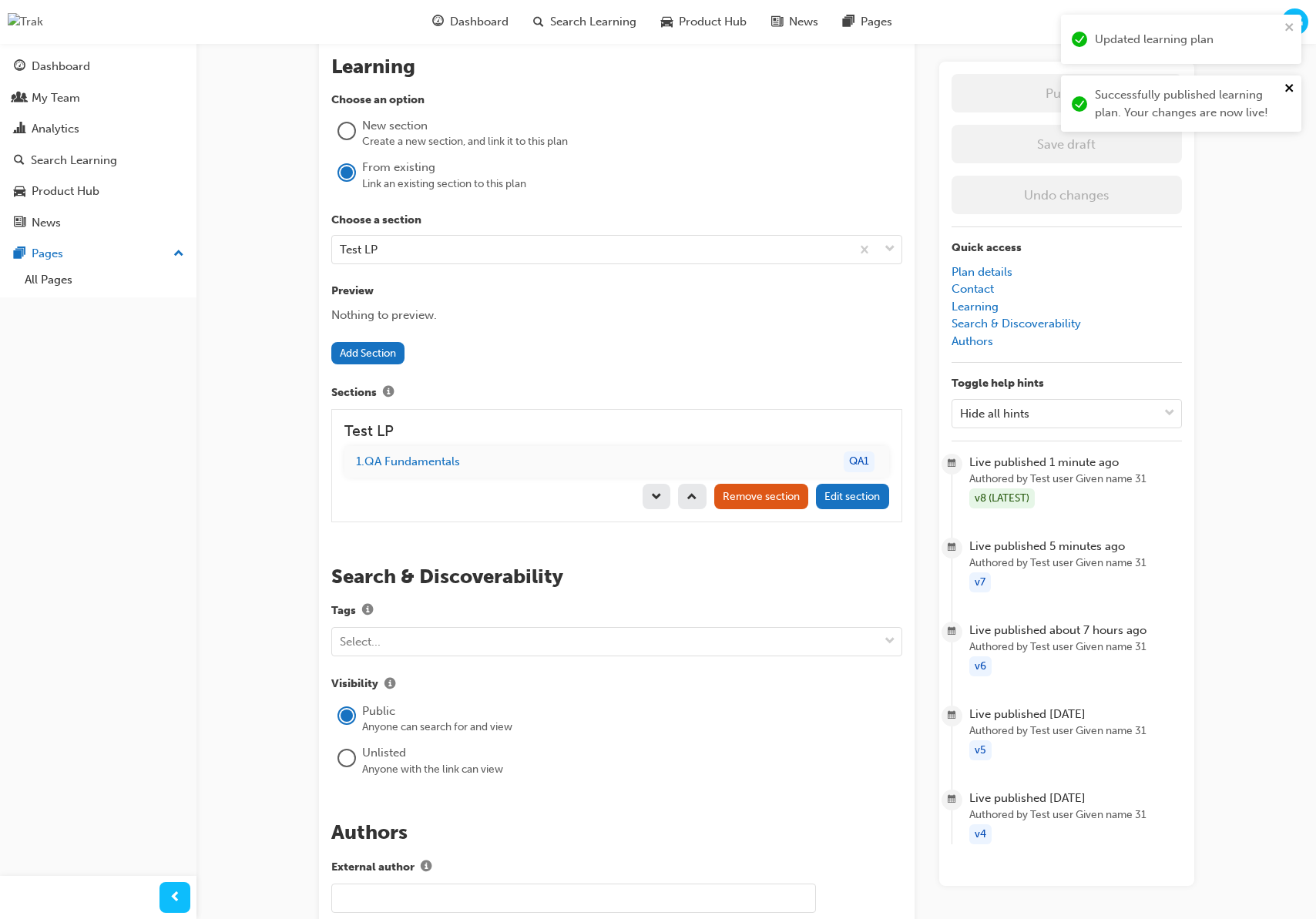
scroll to position [1322, 0]
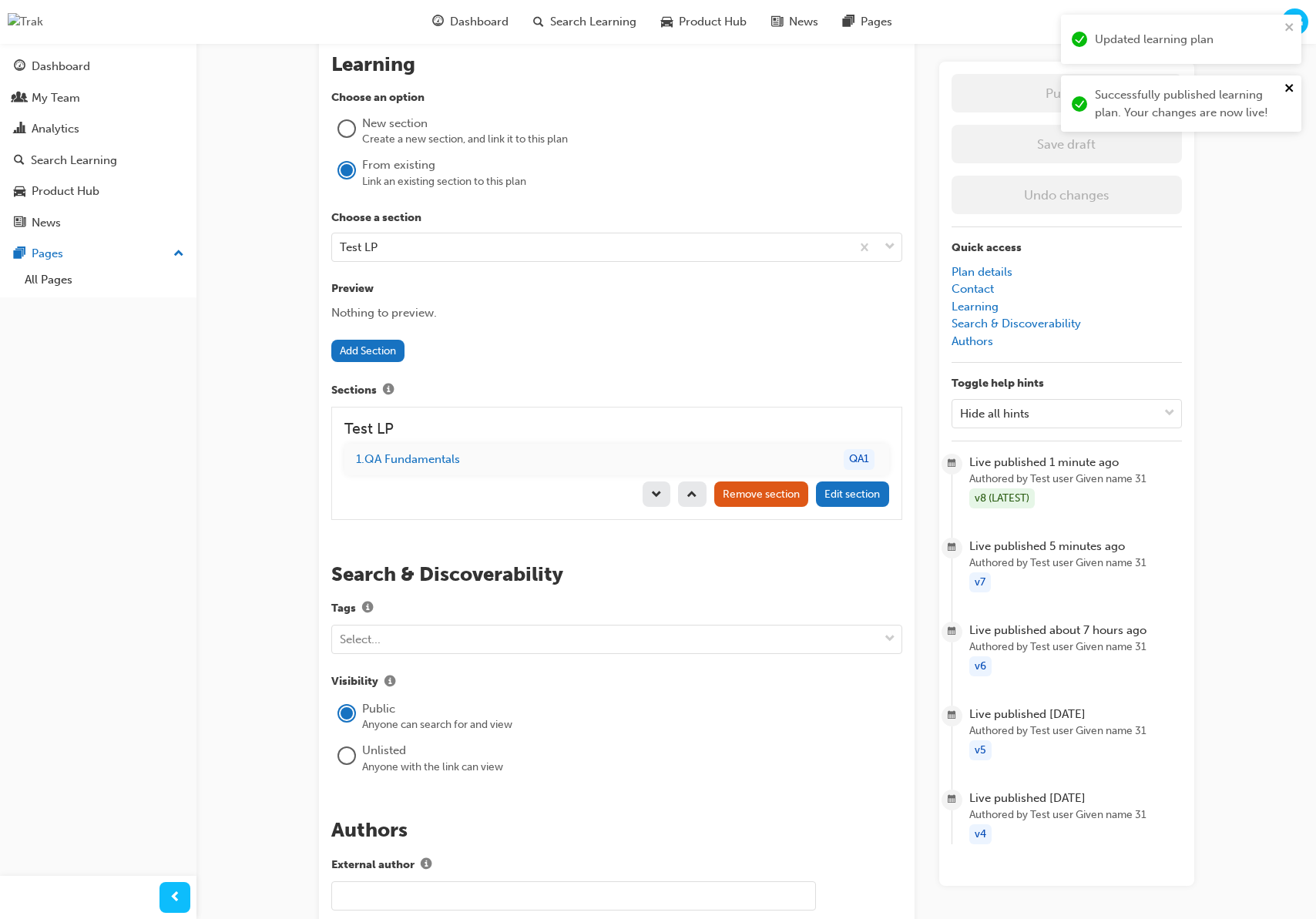
click at [1286, 86] on icon "close" at bounding box center [1289, 88] width 8 height 8
drag, startPoint x: 1284, startPoint y: 30, endPoint x: 1026, endPoint y: 59, distance: 259.6
click at [1284, 30] on icon "close" at bounding box center [1289, 26] width 10 height 12
click at [134, 140] on link "Analytics" at bounding box center [98, 129] width 184 height 29
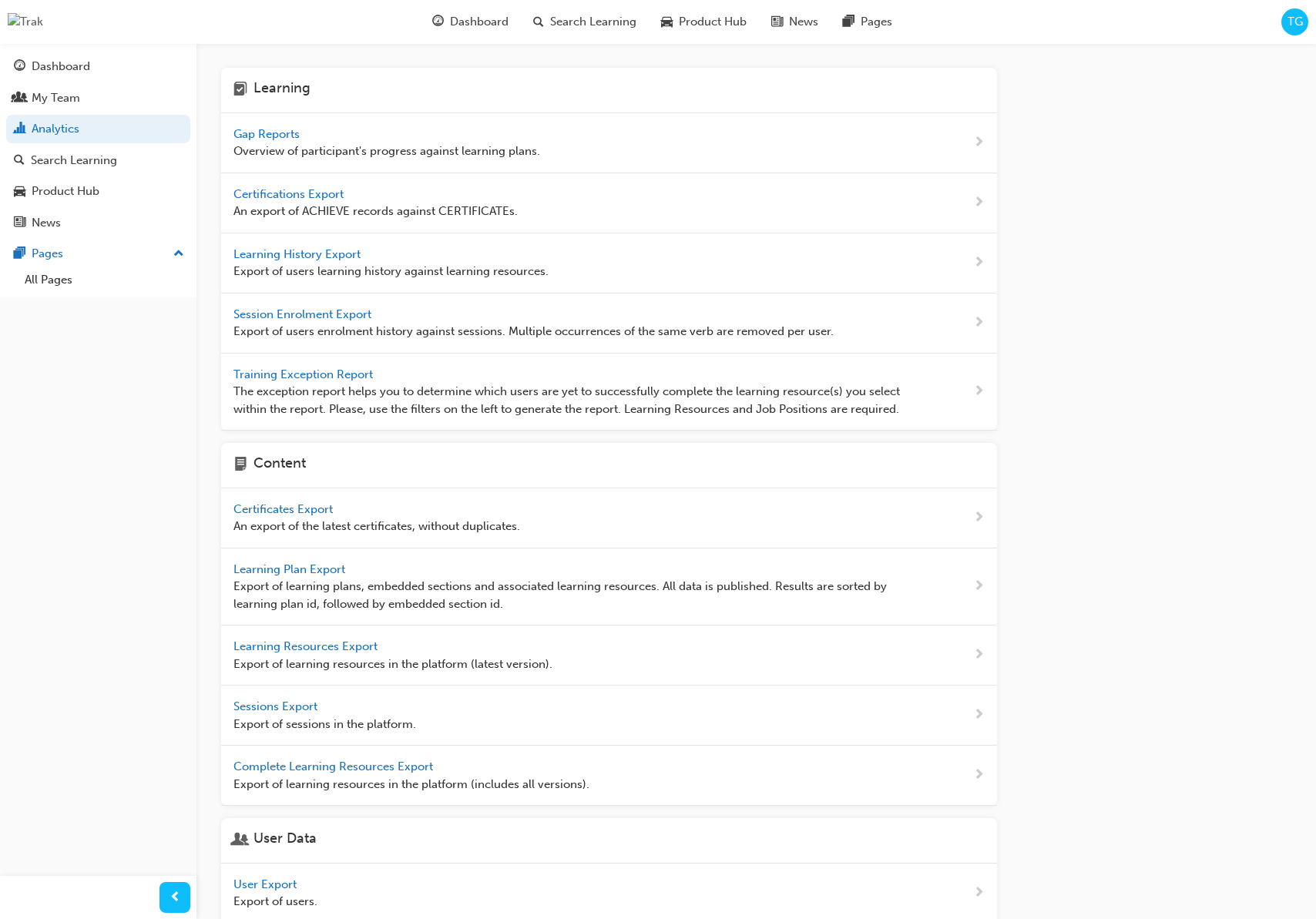
click at [275, 132] on span "Gap Reports" at bounding box center [268, 134] width 70 height 14
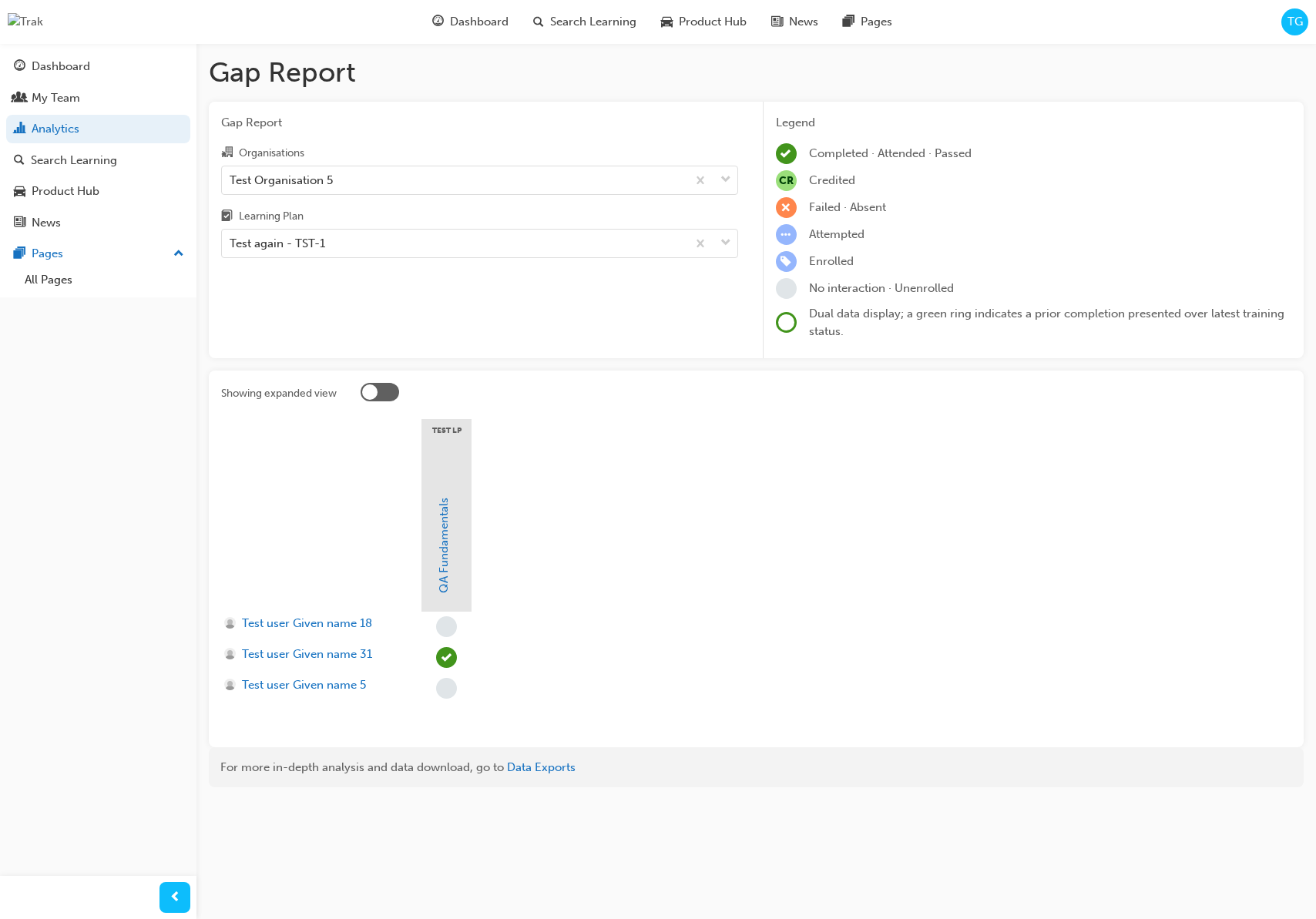
click at [389, 394] on div at bounding box center [379, 391] width 38 height 18
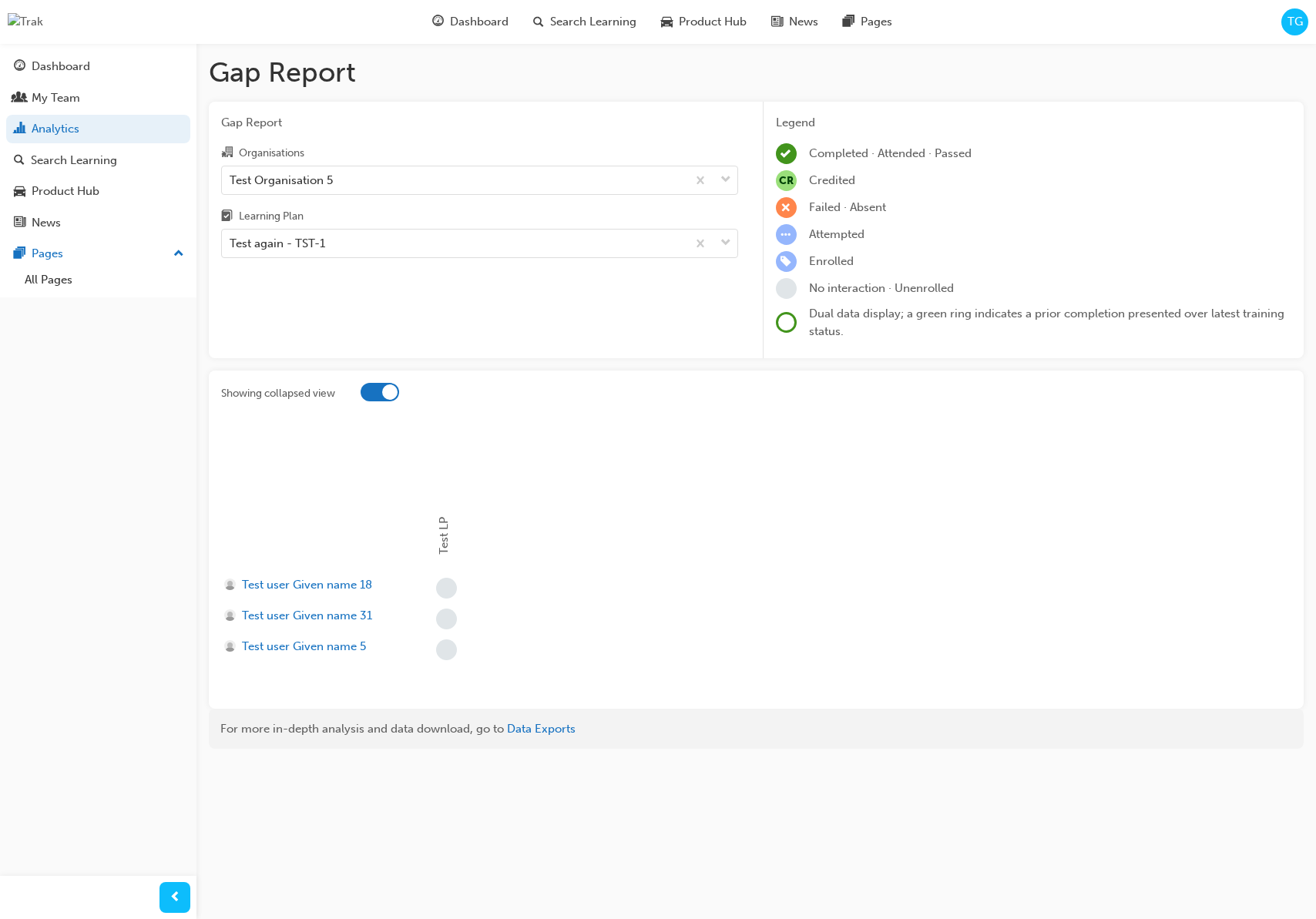
click at [368, 393] on div at bounding box center [379, 391] width 38 height 18
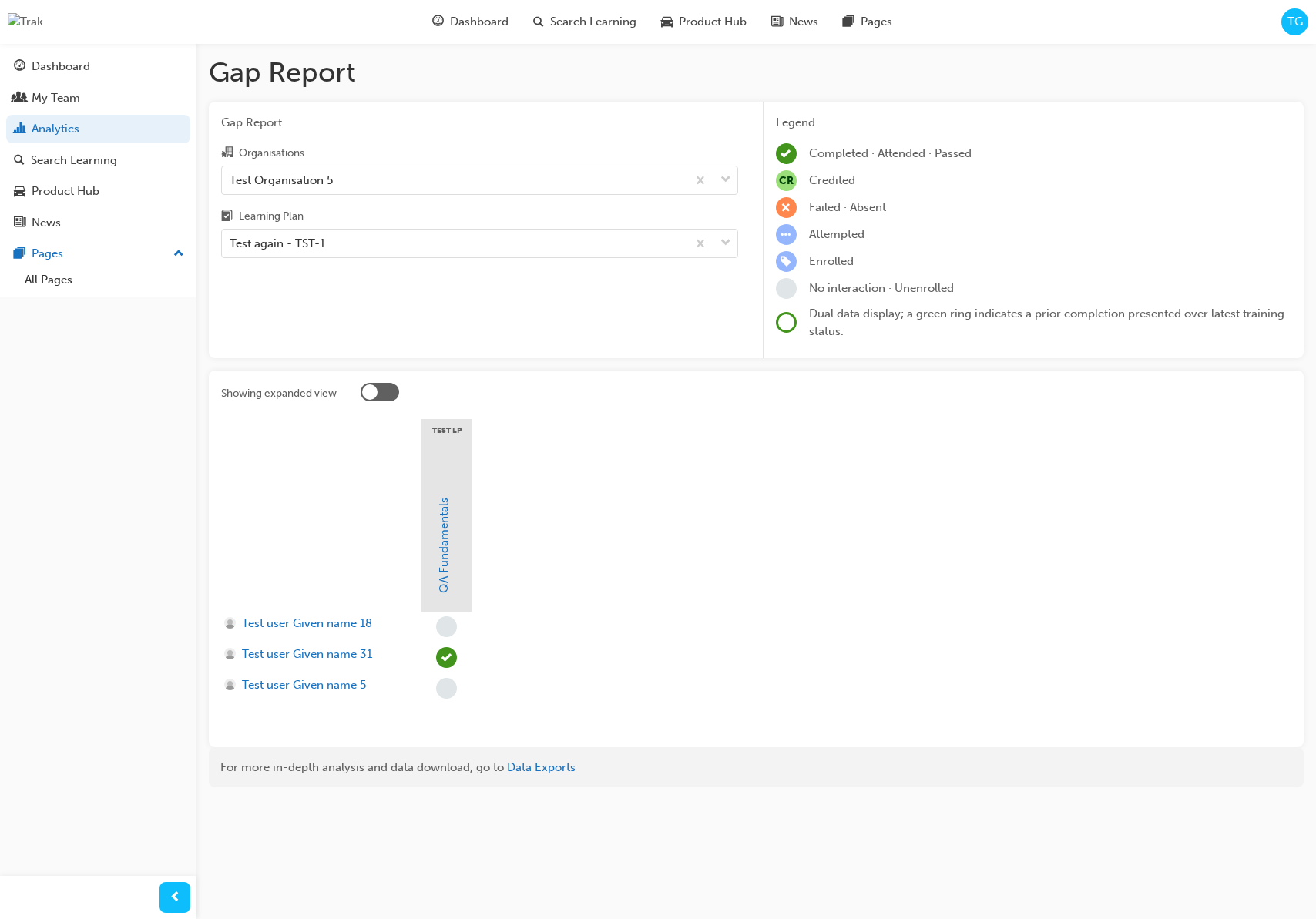
click at [390, 393] on div at bounding box center [379, 391] width 38 height 18
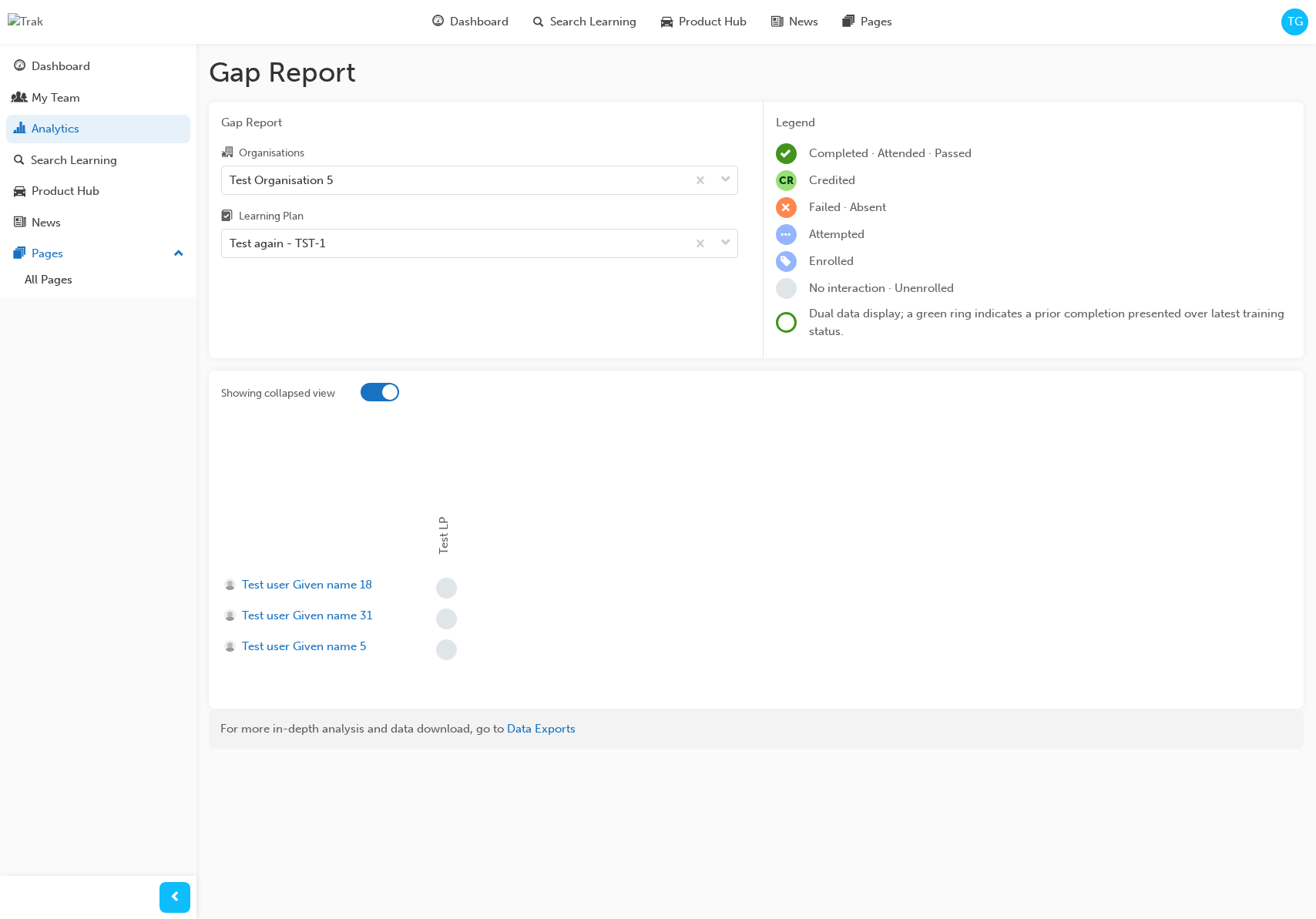
click at [376, 387] on div at bounding box center [379, 391] width 38 height 18
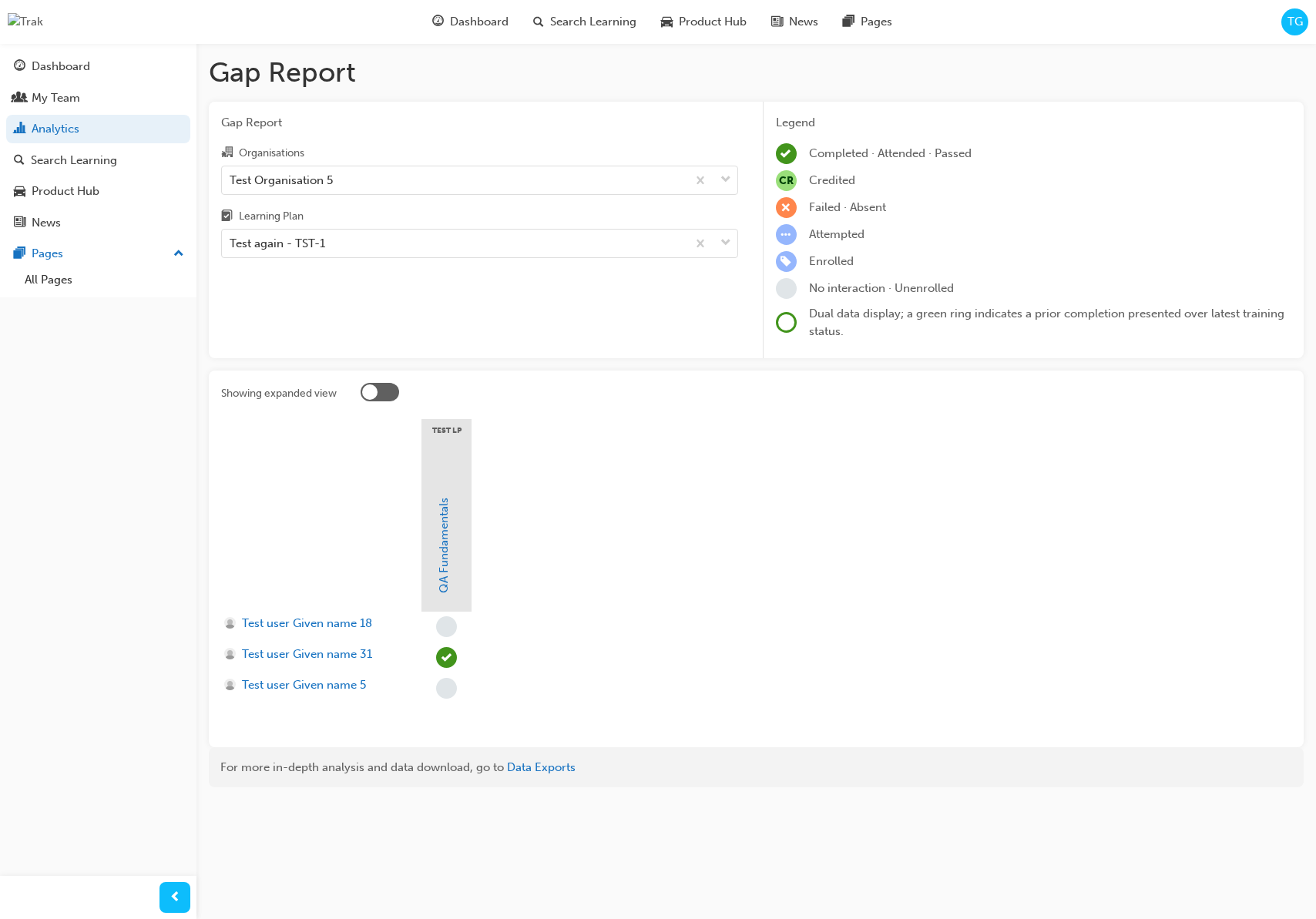
click at [393, 395] on div at bounding box center [379, 391] width 38 height 18
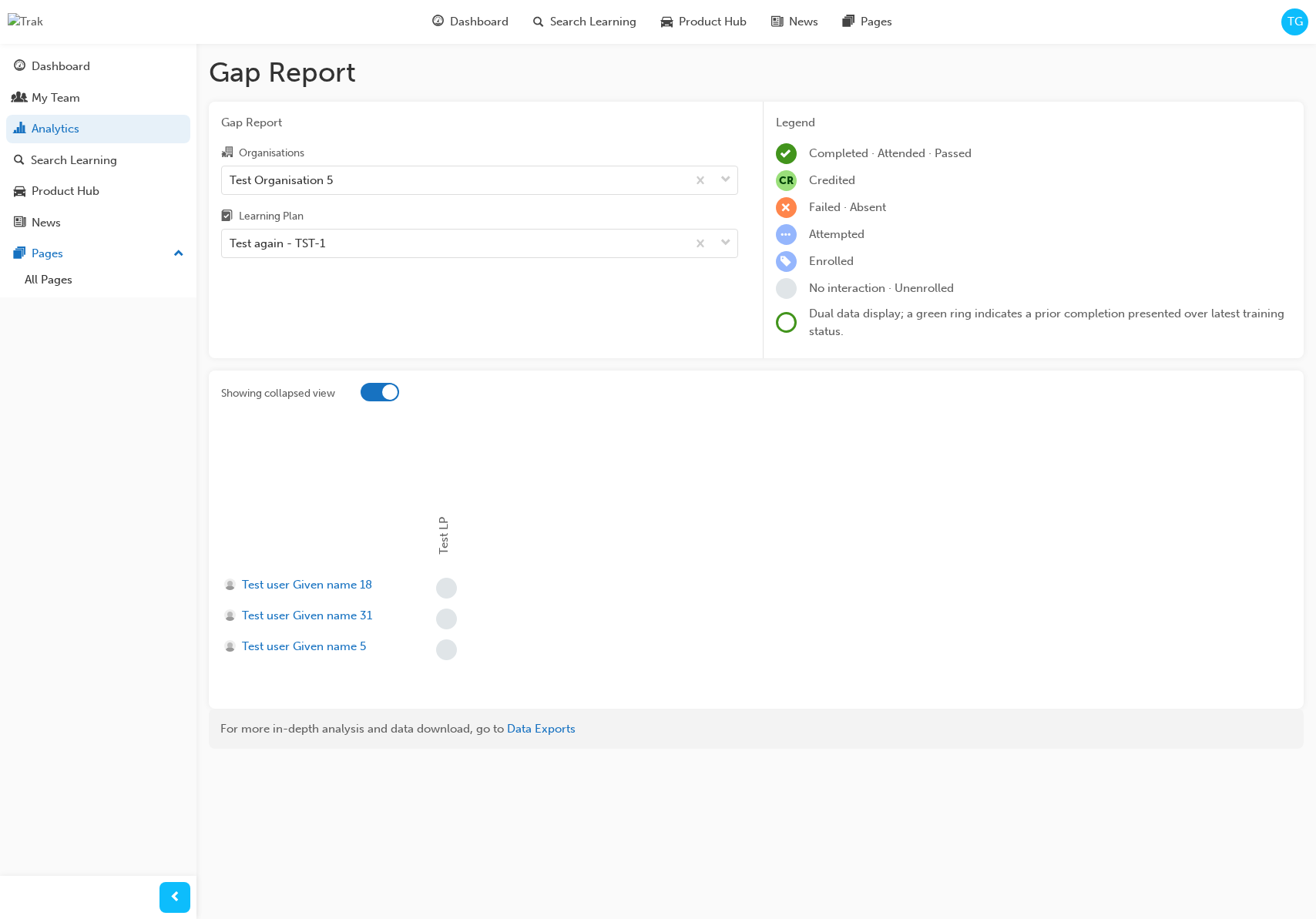
click at [383, 395] on div at bounding box center [389, 391] width 15 height 15
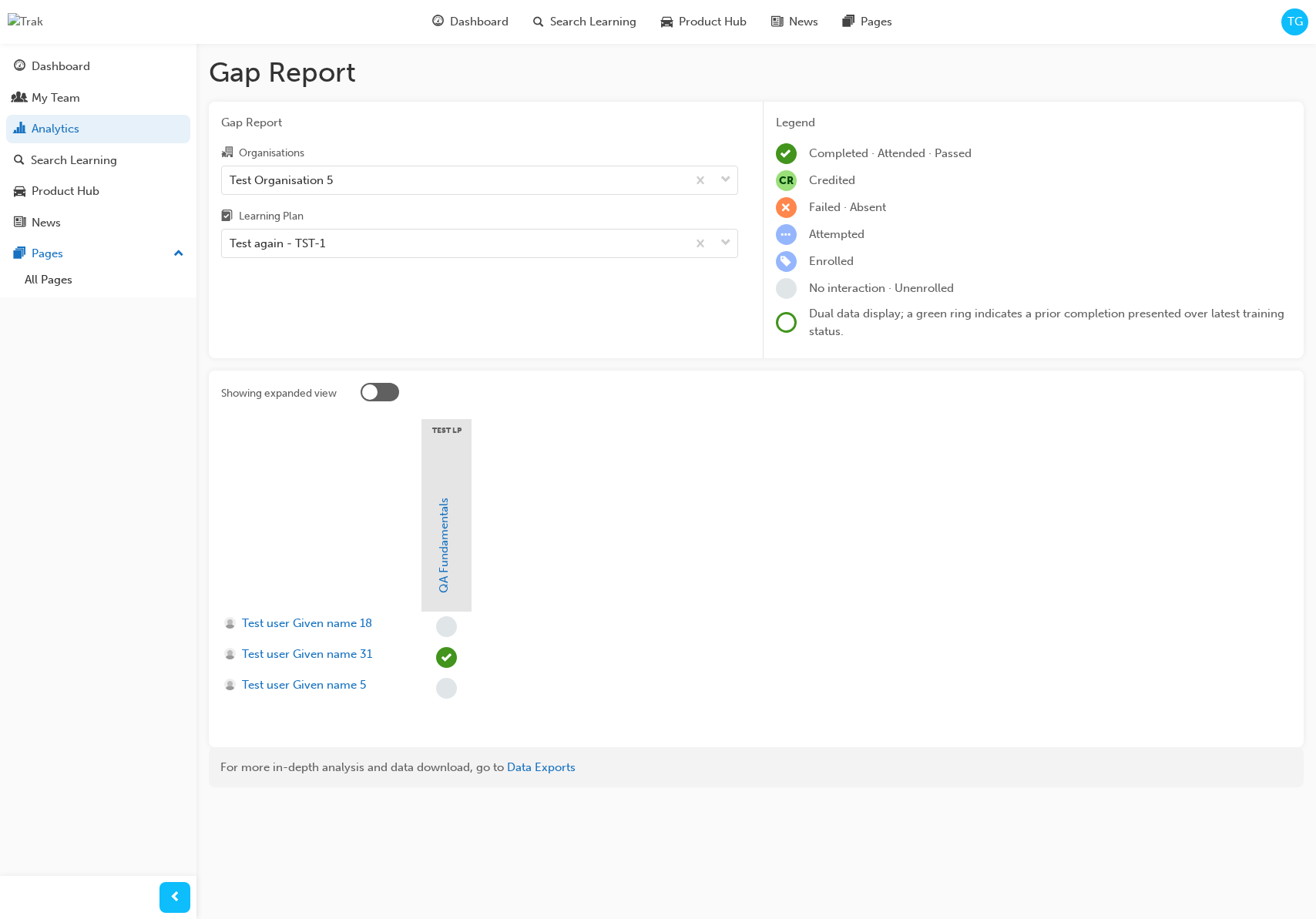
click at [391, 391] on div at bounding box center [379, 391] width 38 height 18
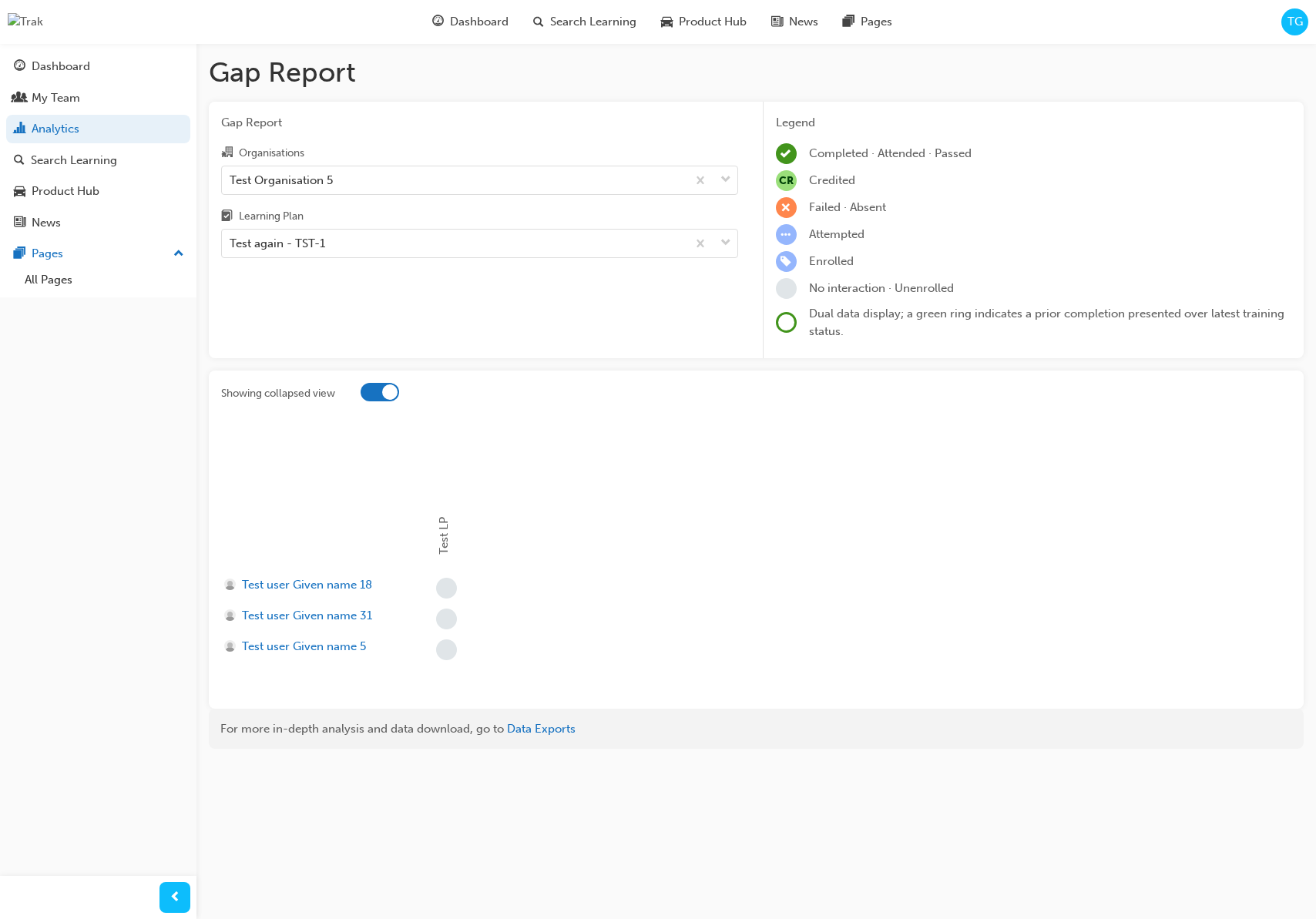
click at [371, 386] on div at bounding box center [379, 391] width 38 height 18
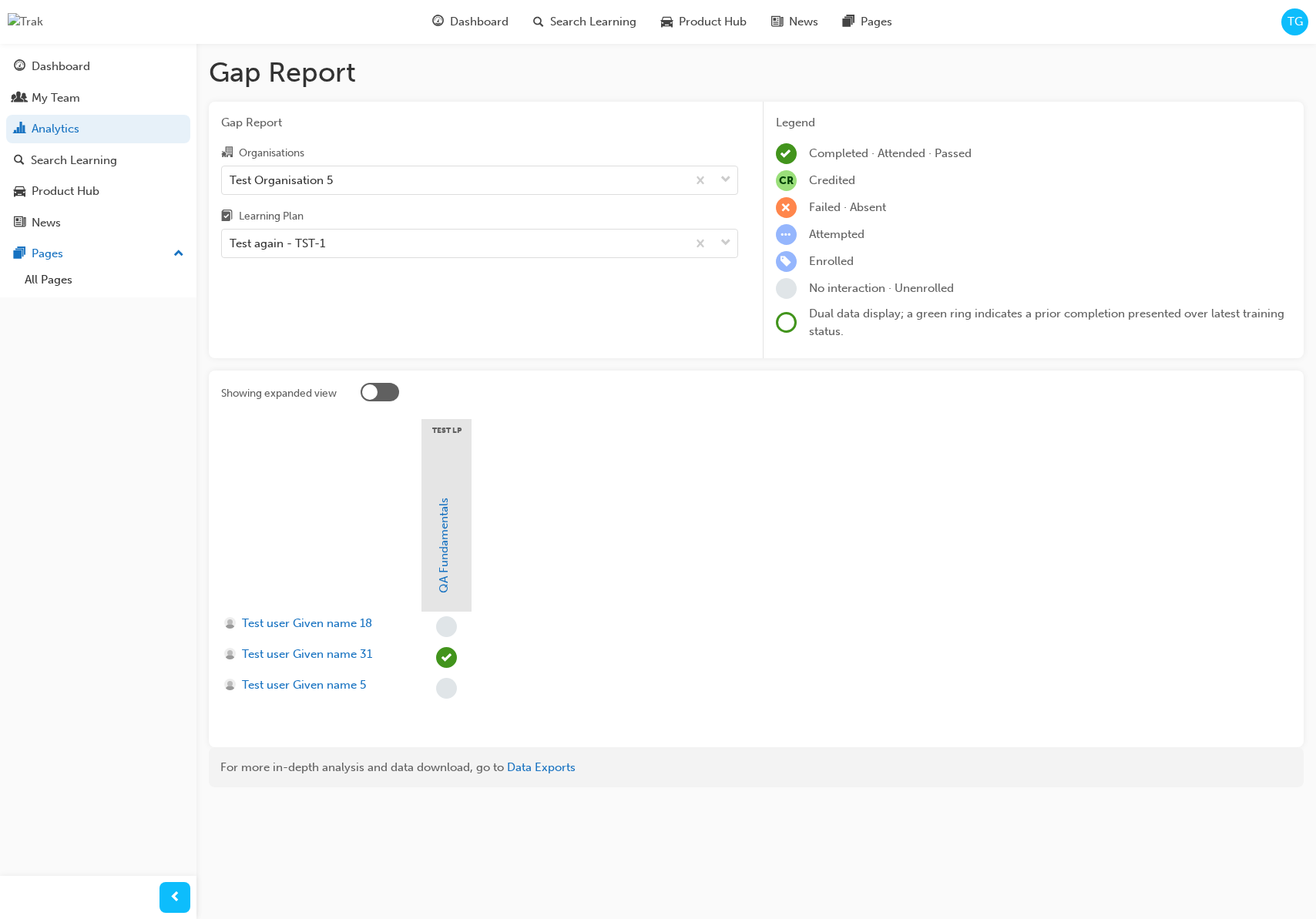
click at [383, 388] on div at bounding box center [379, 391] width 38 height 18
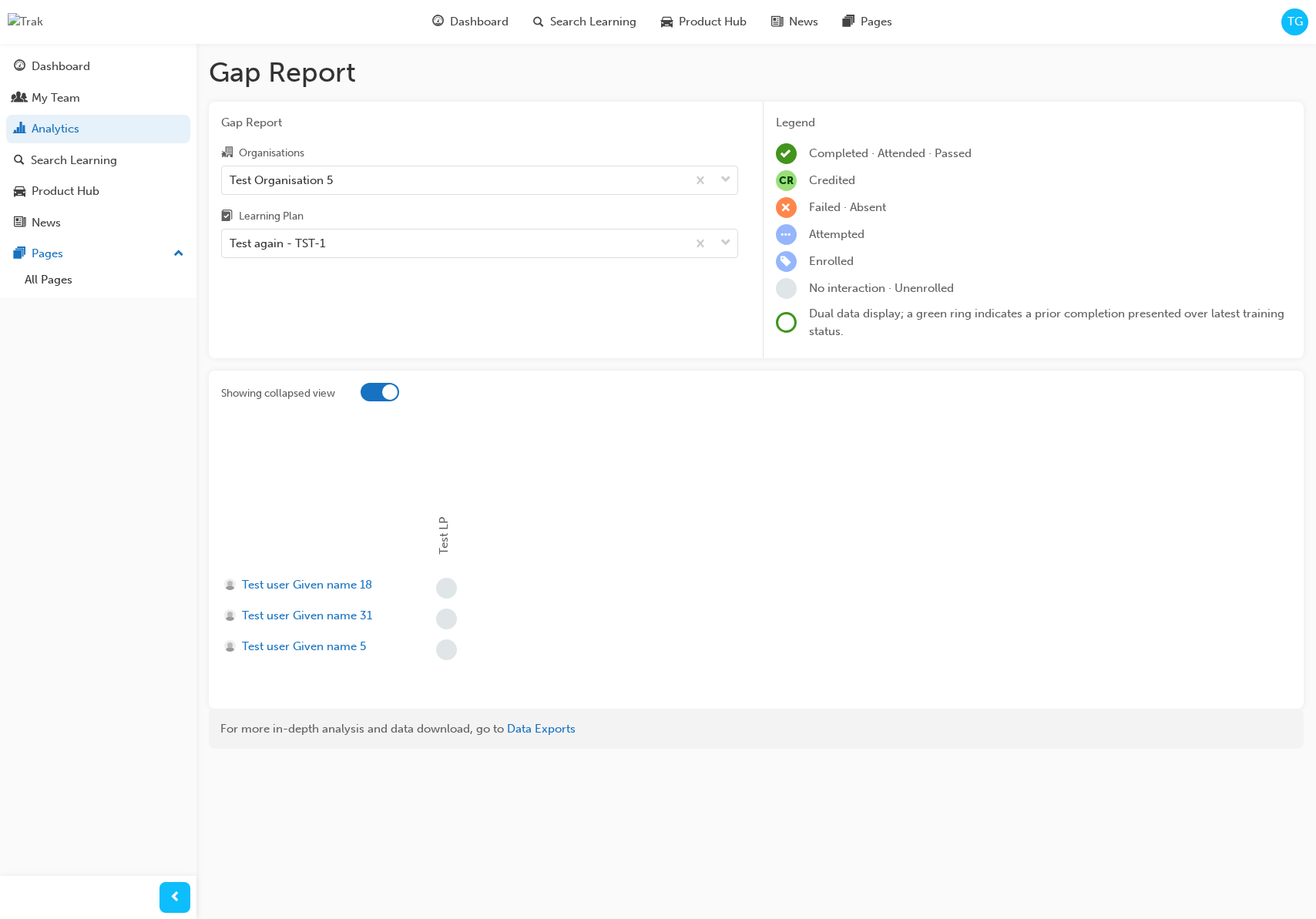
click at [374, 395] on div at bounding box center [379, 391] width 38 height 18
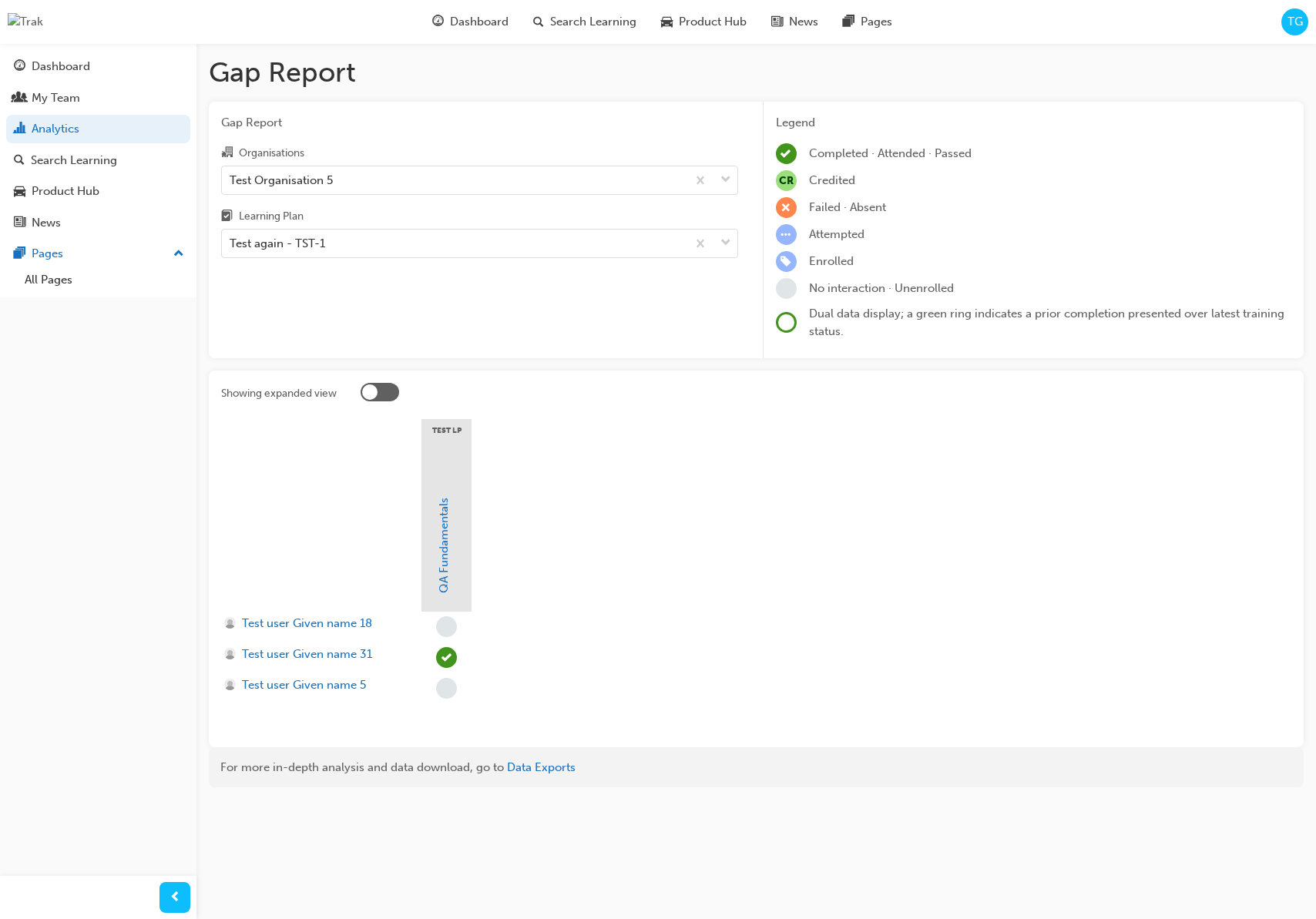
click at [393, 395] on div at bounding box center [379, 391] width 38 height 18
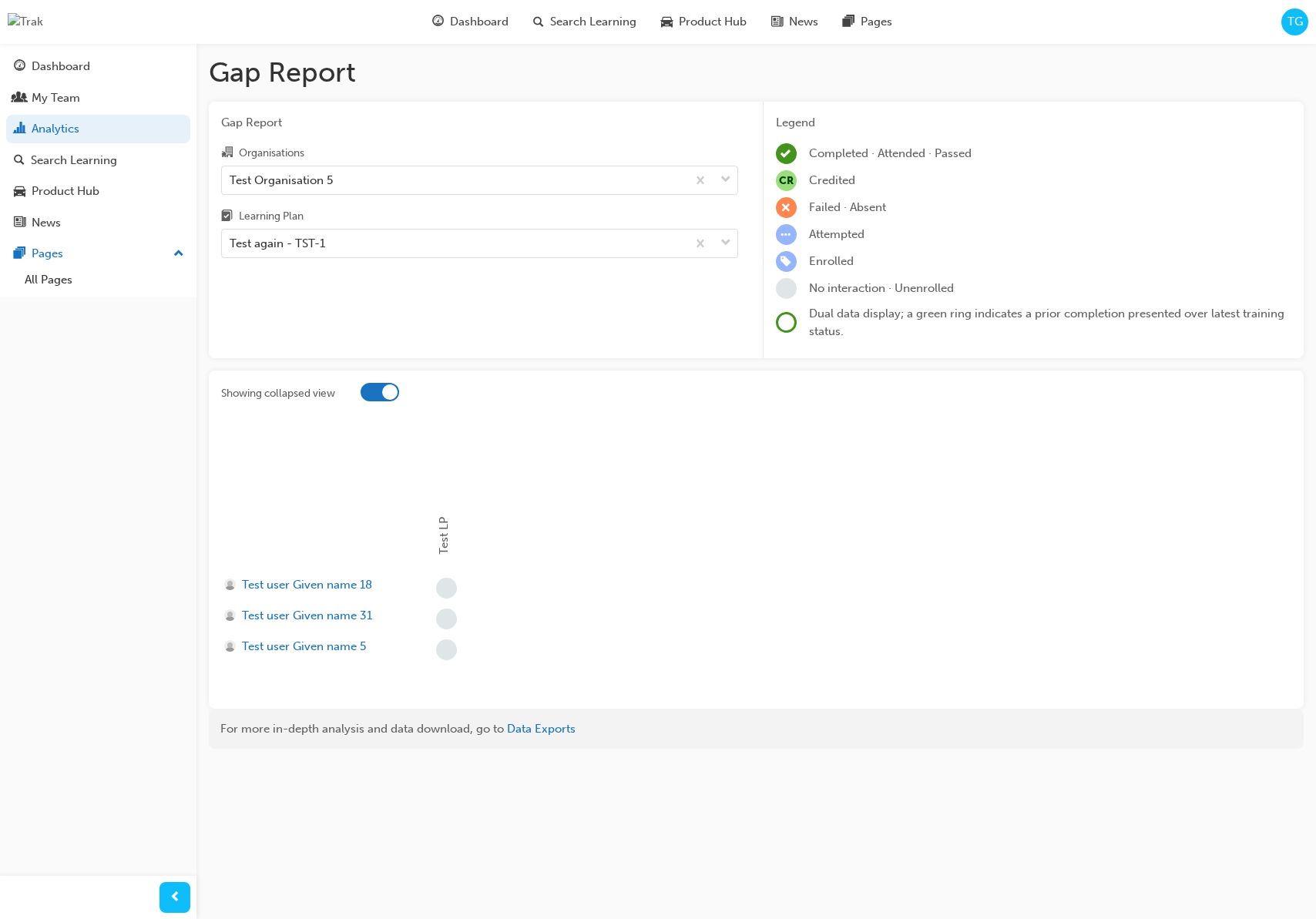
click at [377, 395] on div at bounding box center [379, 391] width 38 height 18
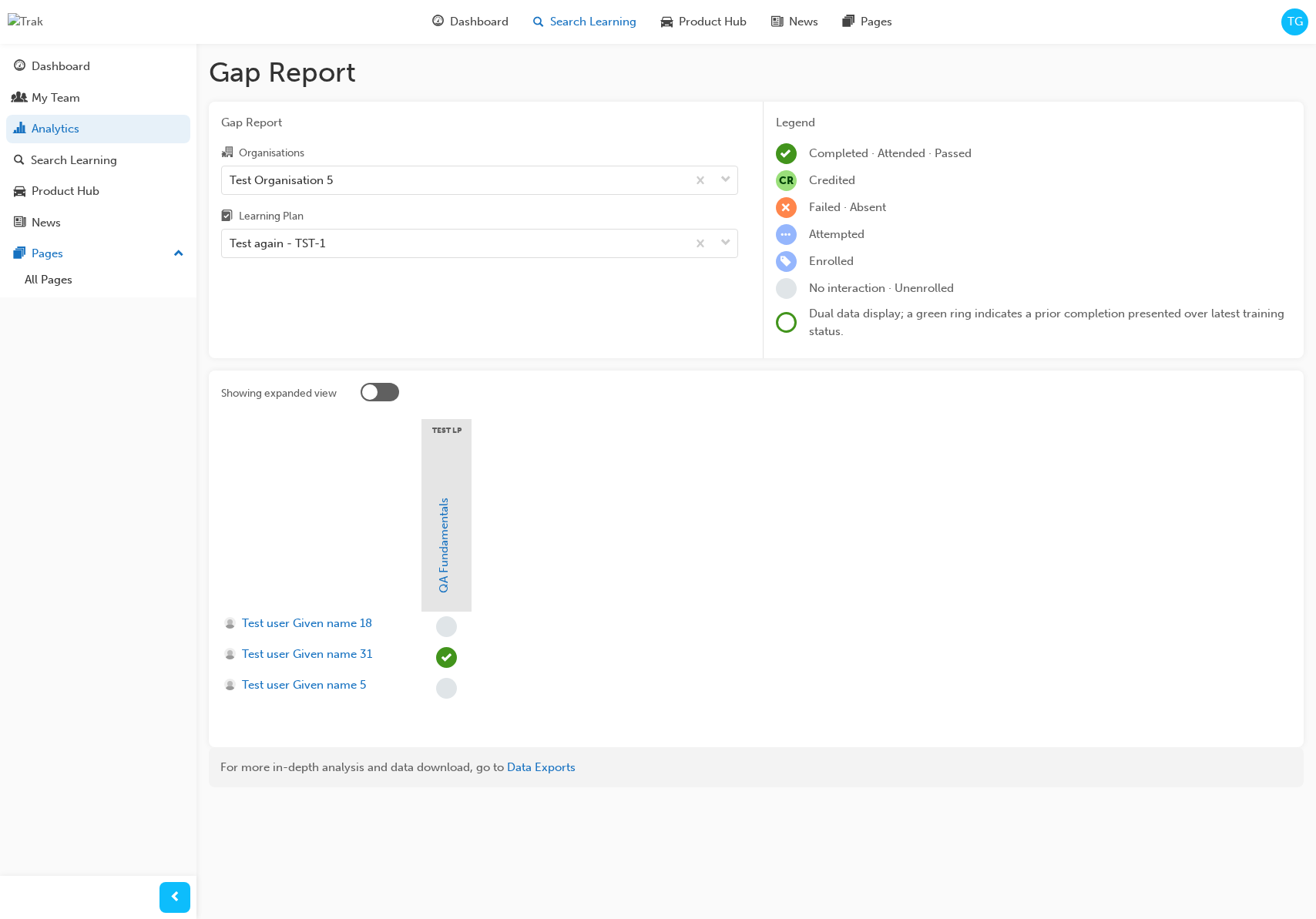
click at [604, 21] on span "Search Learning" at bounding box center [593, 22] width 86 height 18
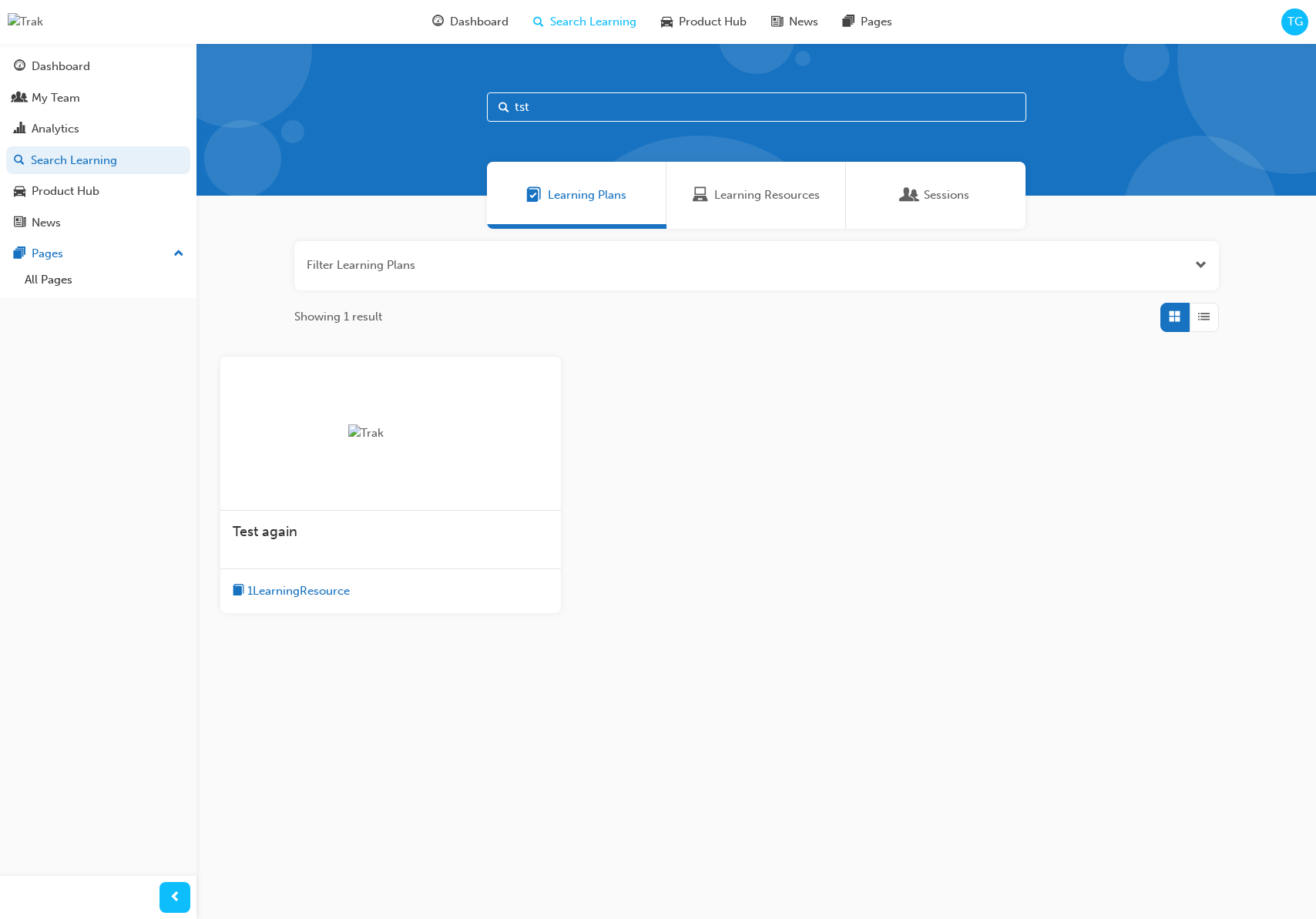
click at [453, 583] on div "1 Learning Resource" at bounding box center [390, 591] width 340 height 45
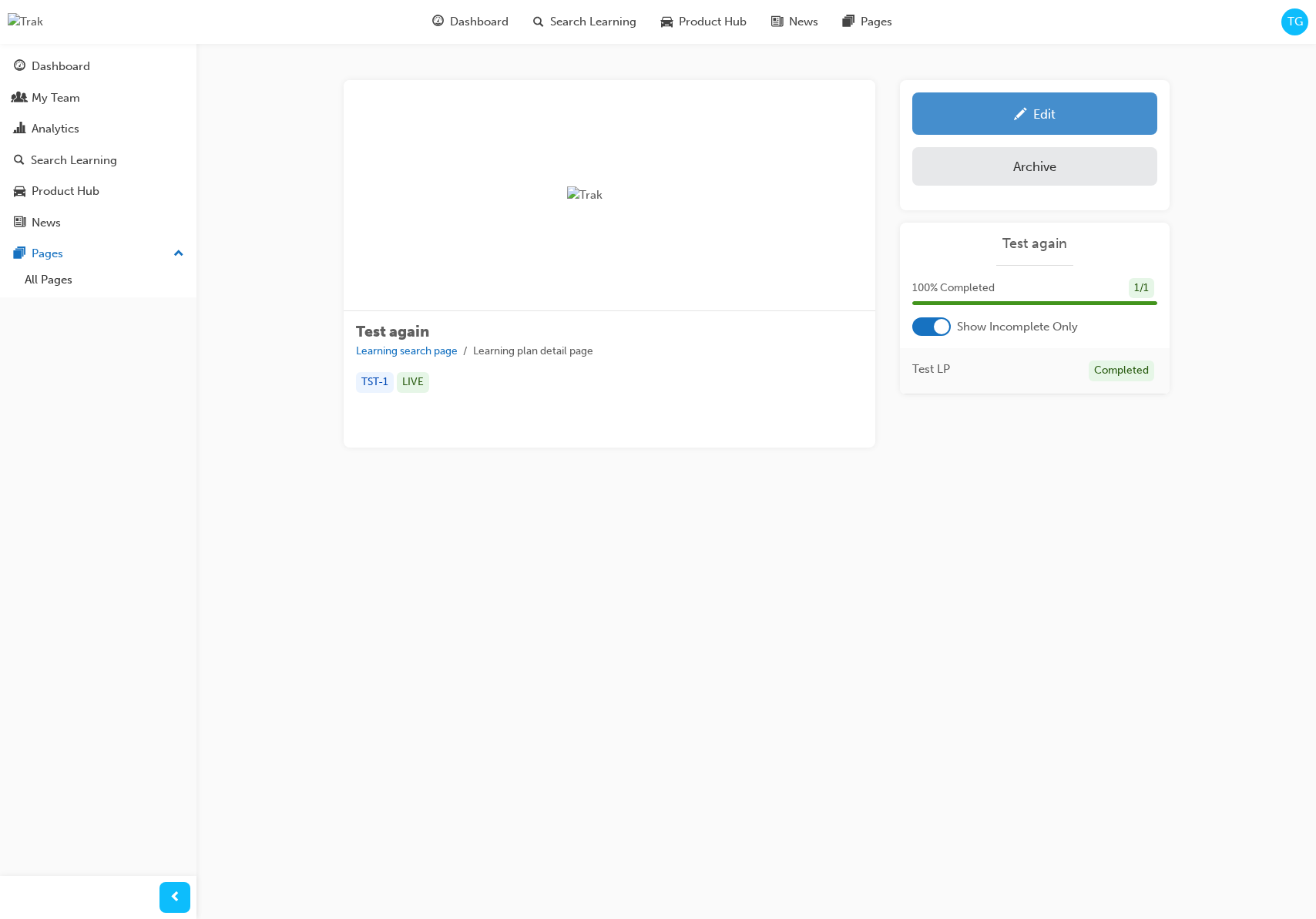
click at [1049, 125] on link "Edit" at bounding box center [1035, 113] width 245 height 42
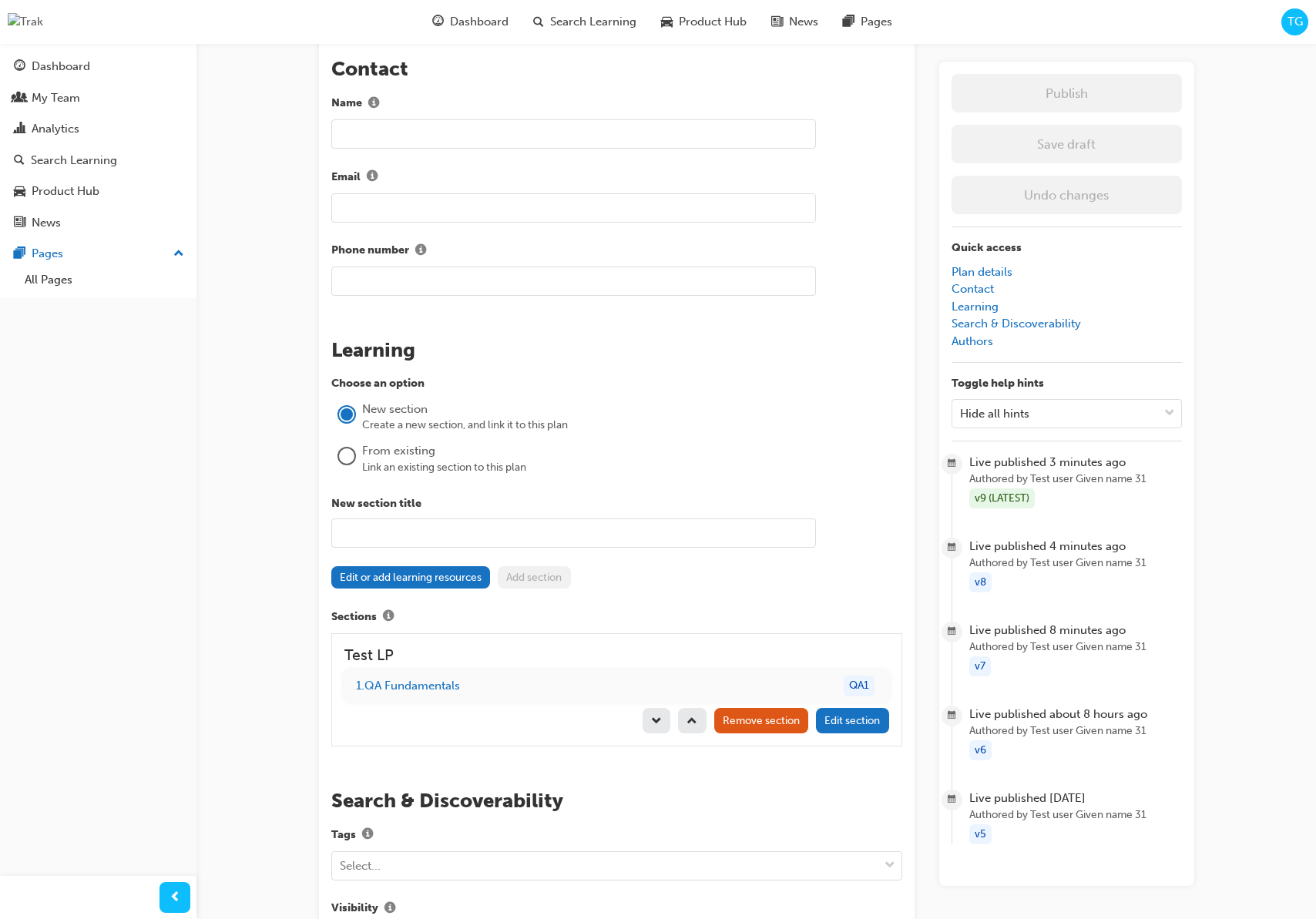
scroll to position [1039, 0]
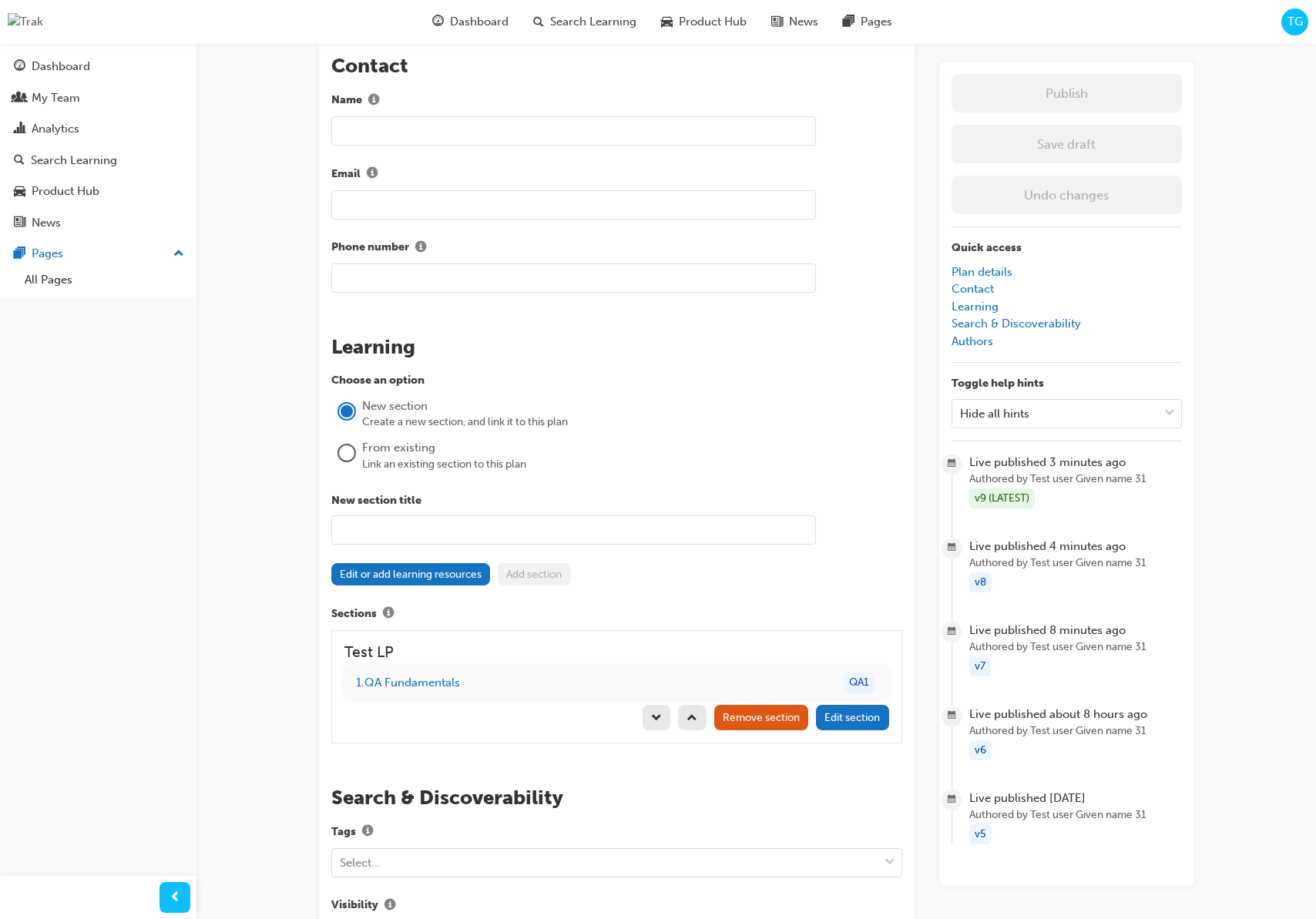
click at [428, 462] on div "Link an existing section to this plan" at bounding box center [632, 464] width 540 height 15
click at [387, 454] on div "From existing" at bounding box center [632, 448] width 540 height 18
click at [348, 455] on div at bounding box center [346, 451] width 15 height 15
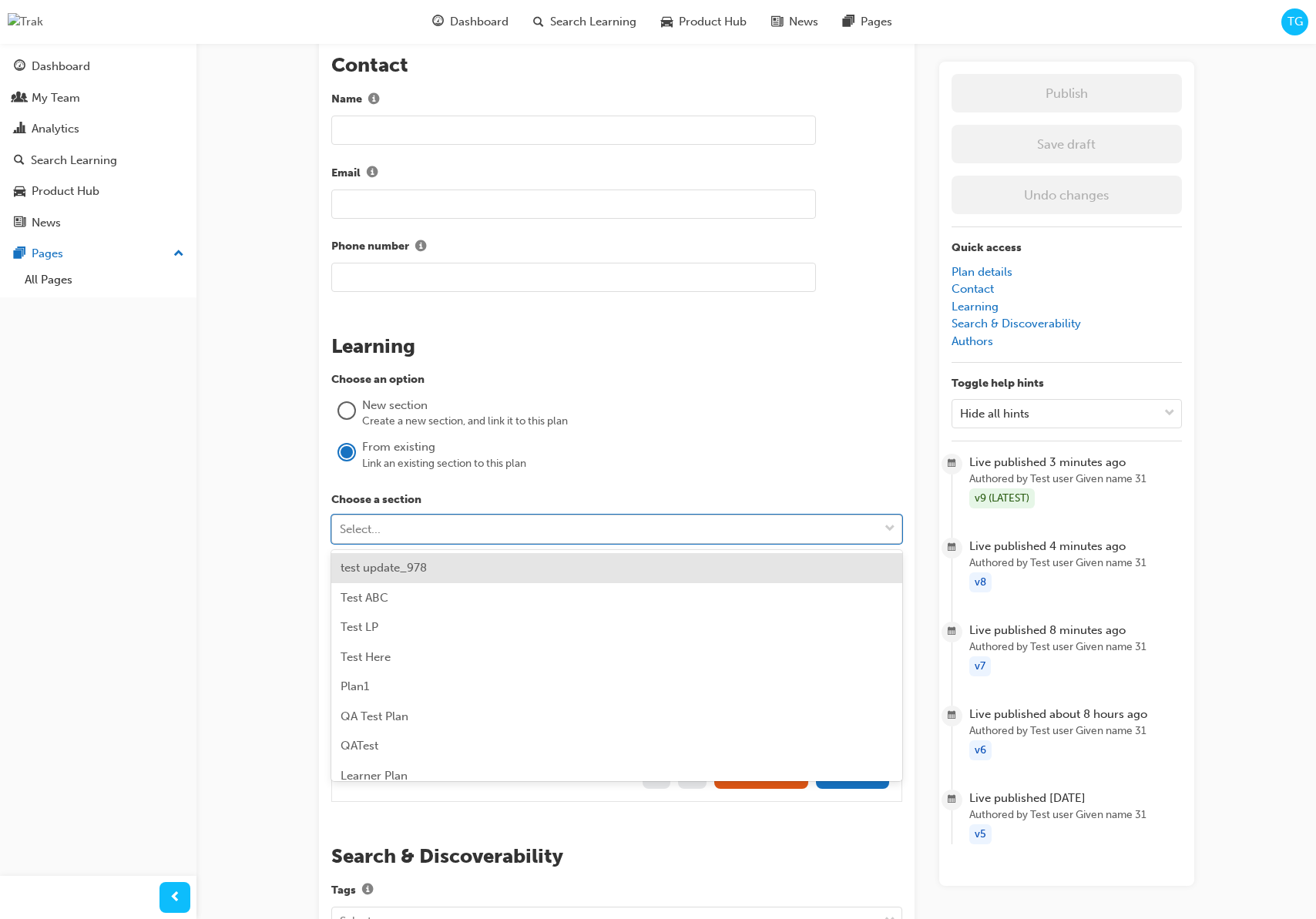
click at [453, 523] on div "Select..." at bounding box center [605, 530] width 546 height 27
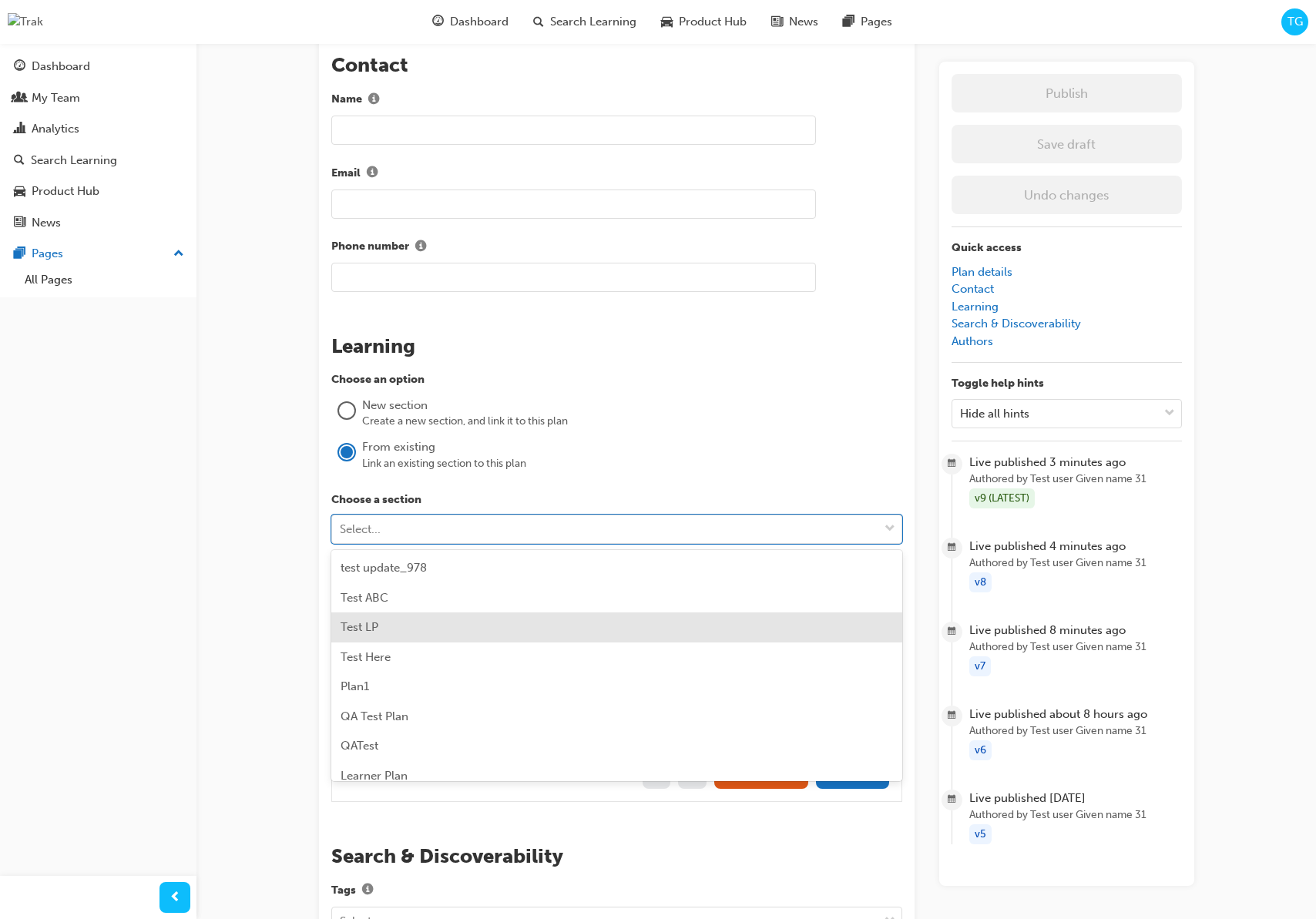
scroll to position [1, 0]
click at [414, 626] on div "Test LP" at bounding box center [616, 627] width 571 height 30
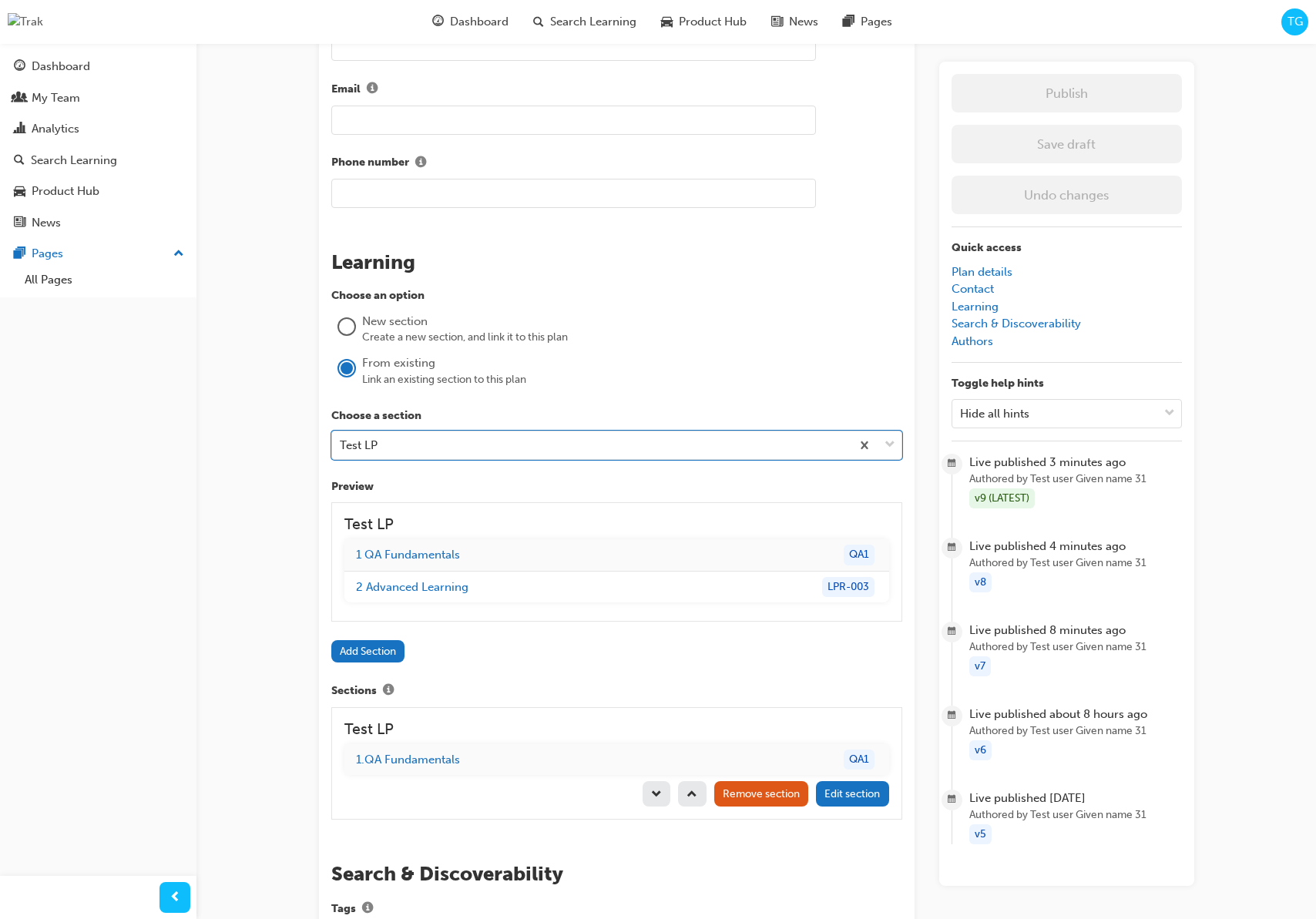
scroll to position [1128, 0]
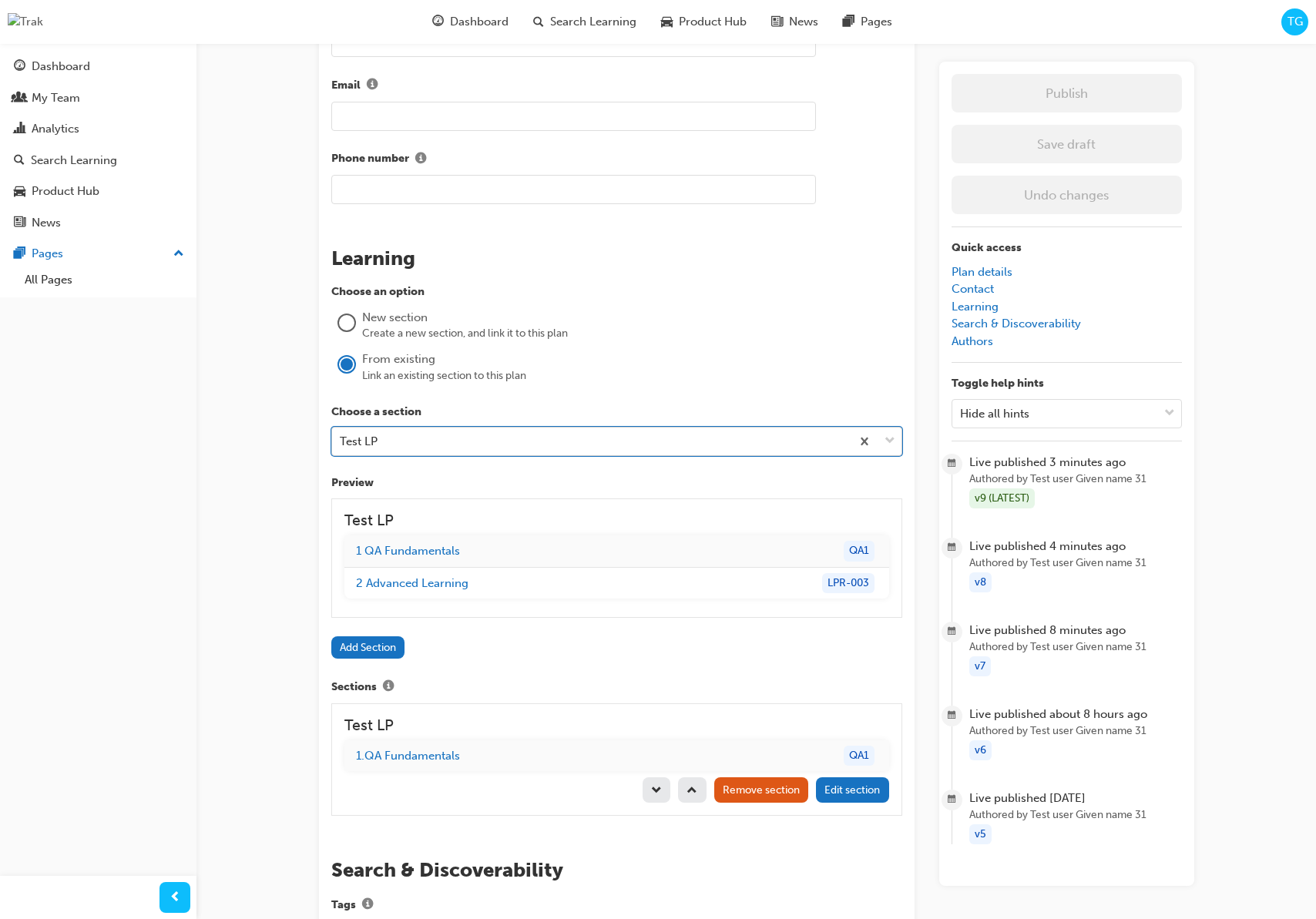
click at [453, 447] on div "Test LP" at bounding box center [592, 442] width 519 height 27
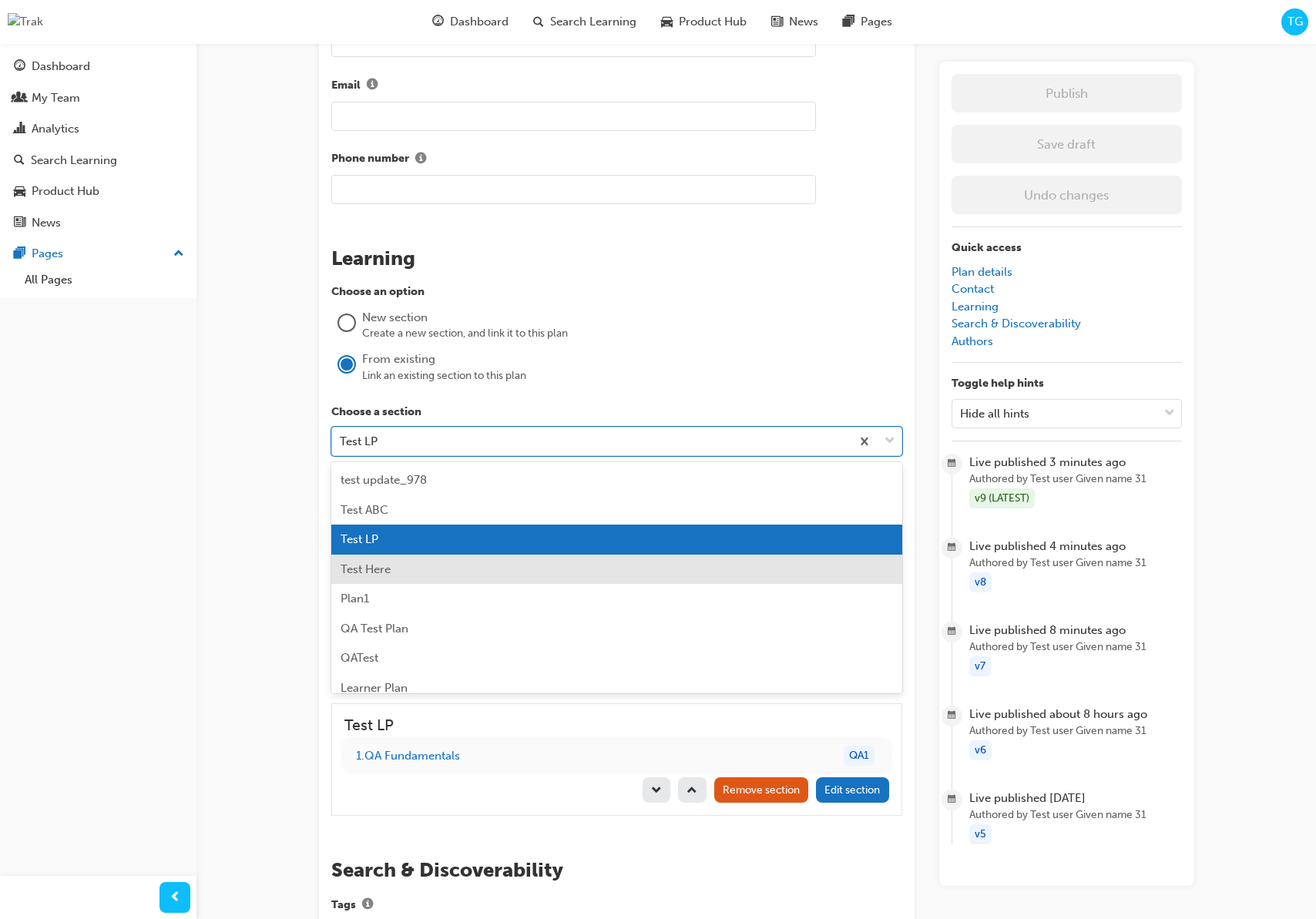
click at [423, 570] on div "Test Here" at bounding box center [616, 570] width 571 height 30
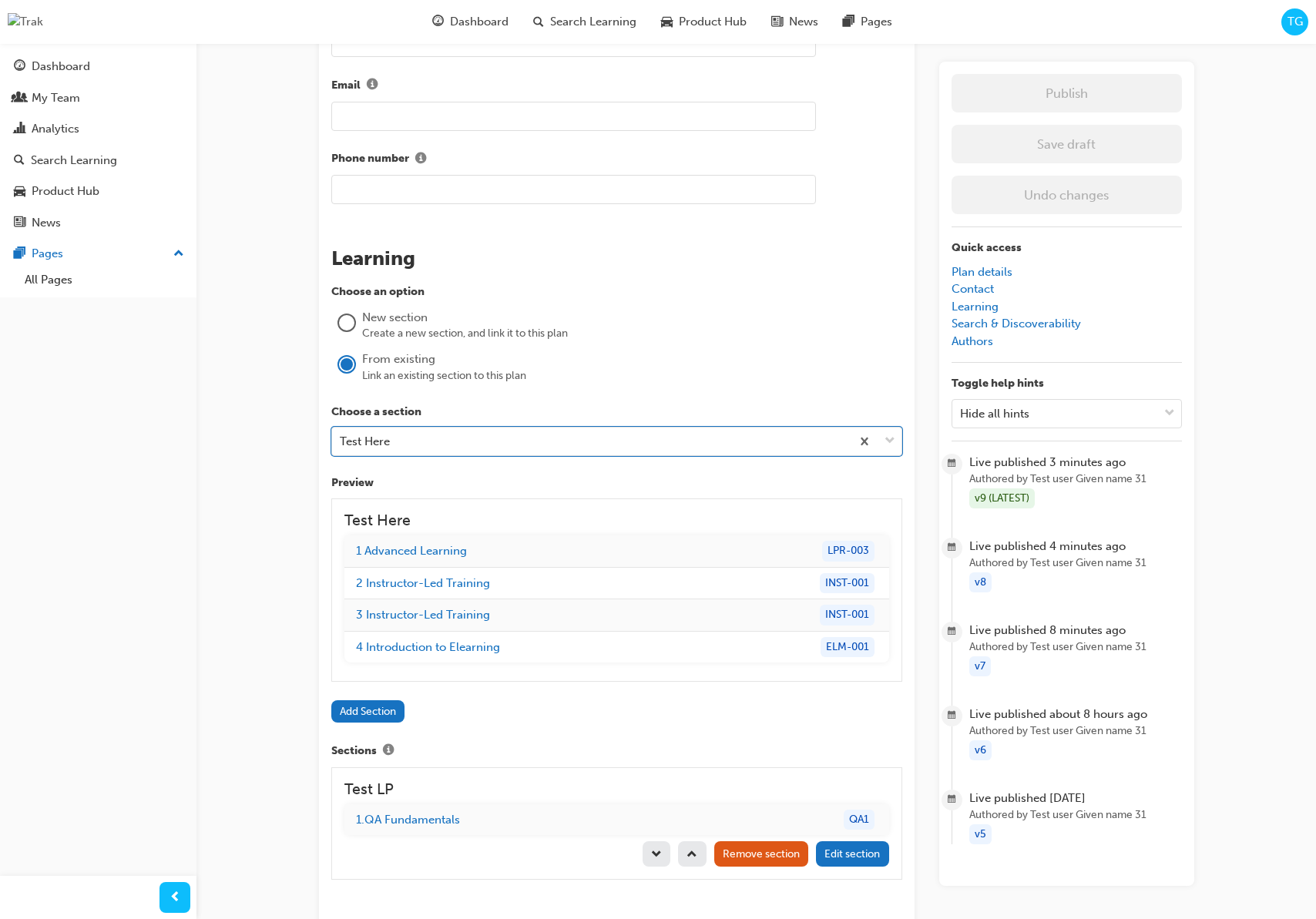
click at [604, 699] on div "Choose a section option Test Here, selected. 0 results available. Select is foc…" at bounding box center [616, 563] width 571 height 319
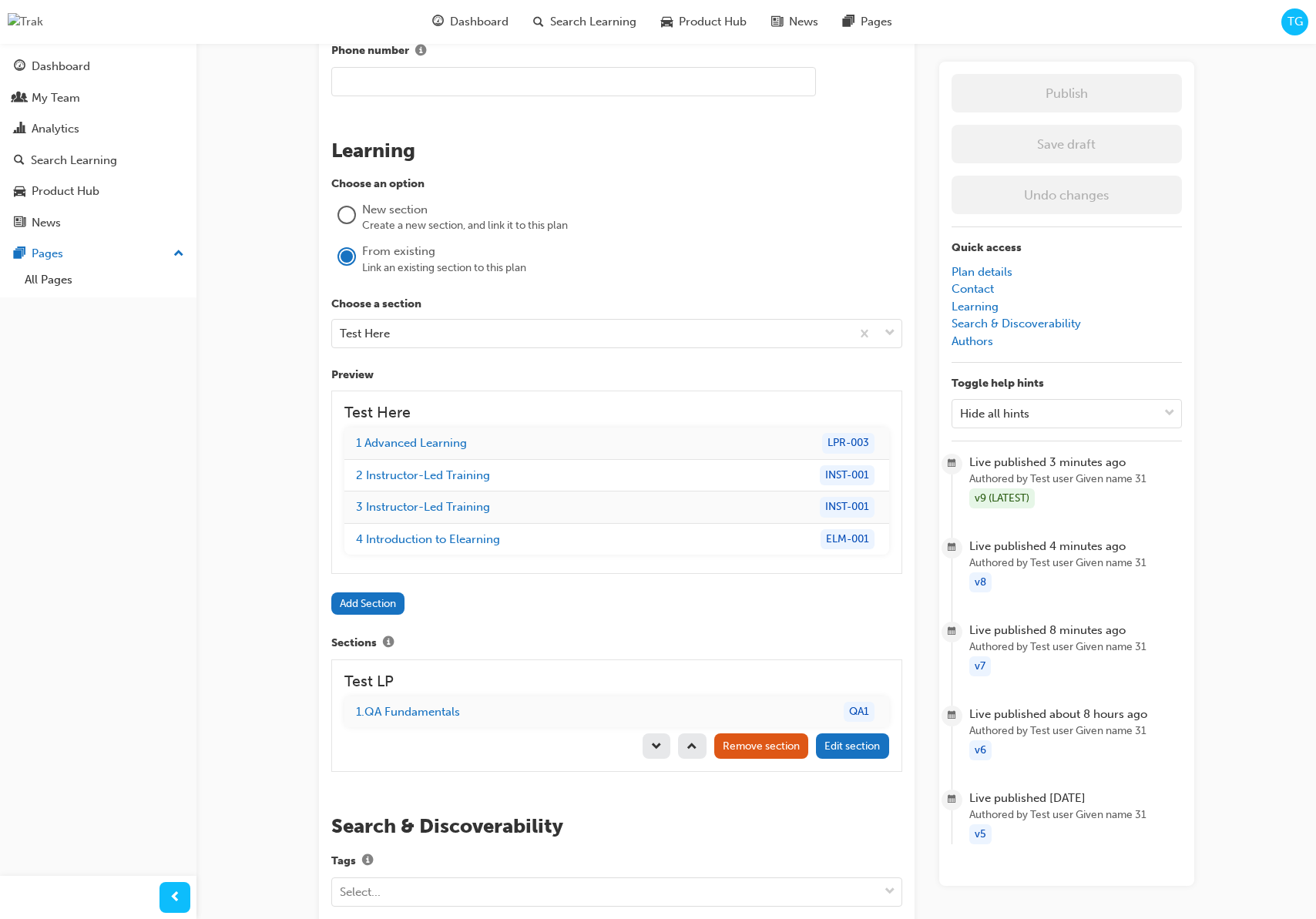
scroll to position [1238, 0]
click at [368, 606] on button "Add Section" at bounding box center [368, 602] width 74 height 22
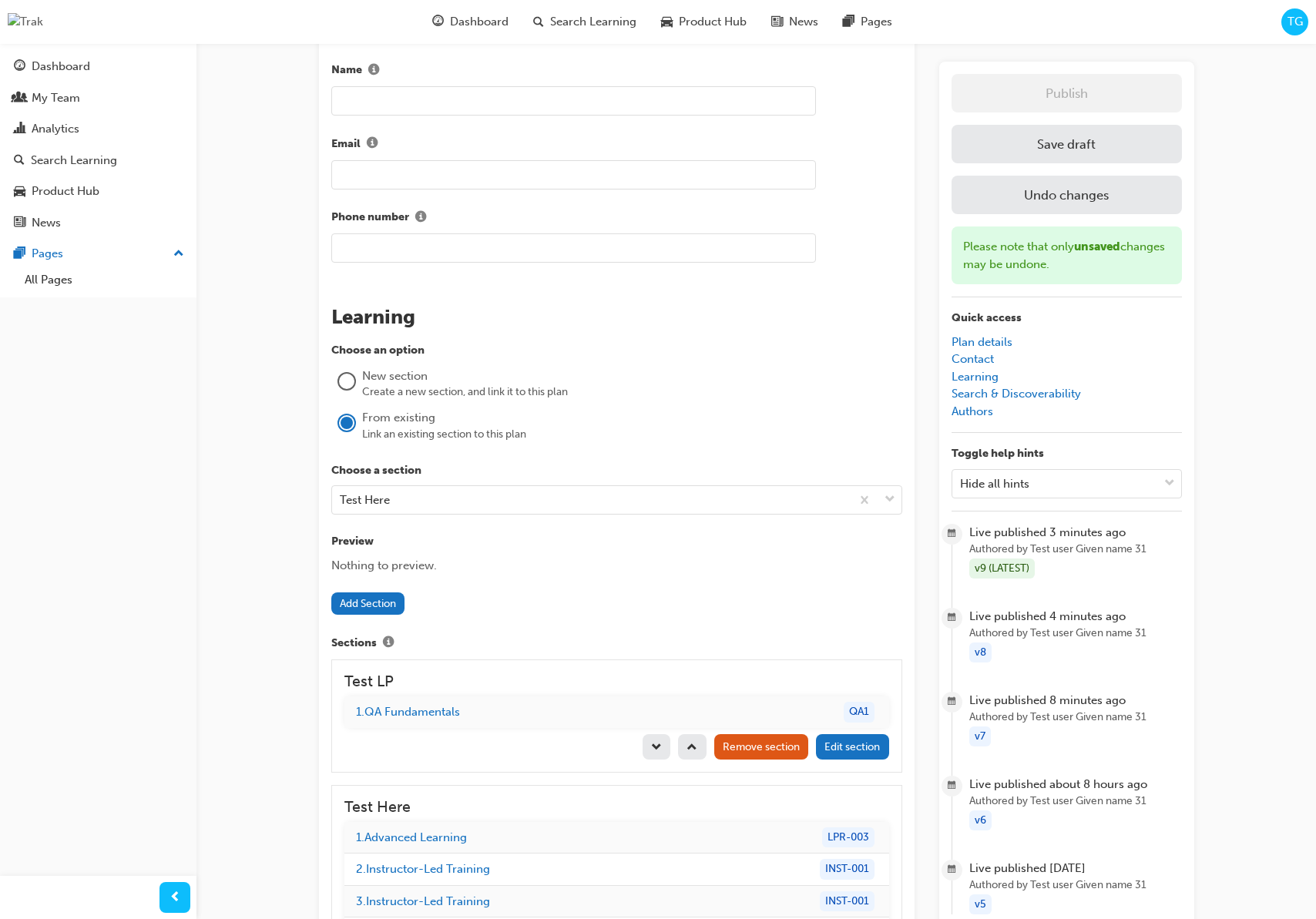
scroll to position [1053, 0]
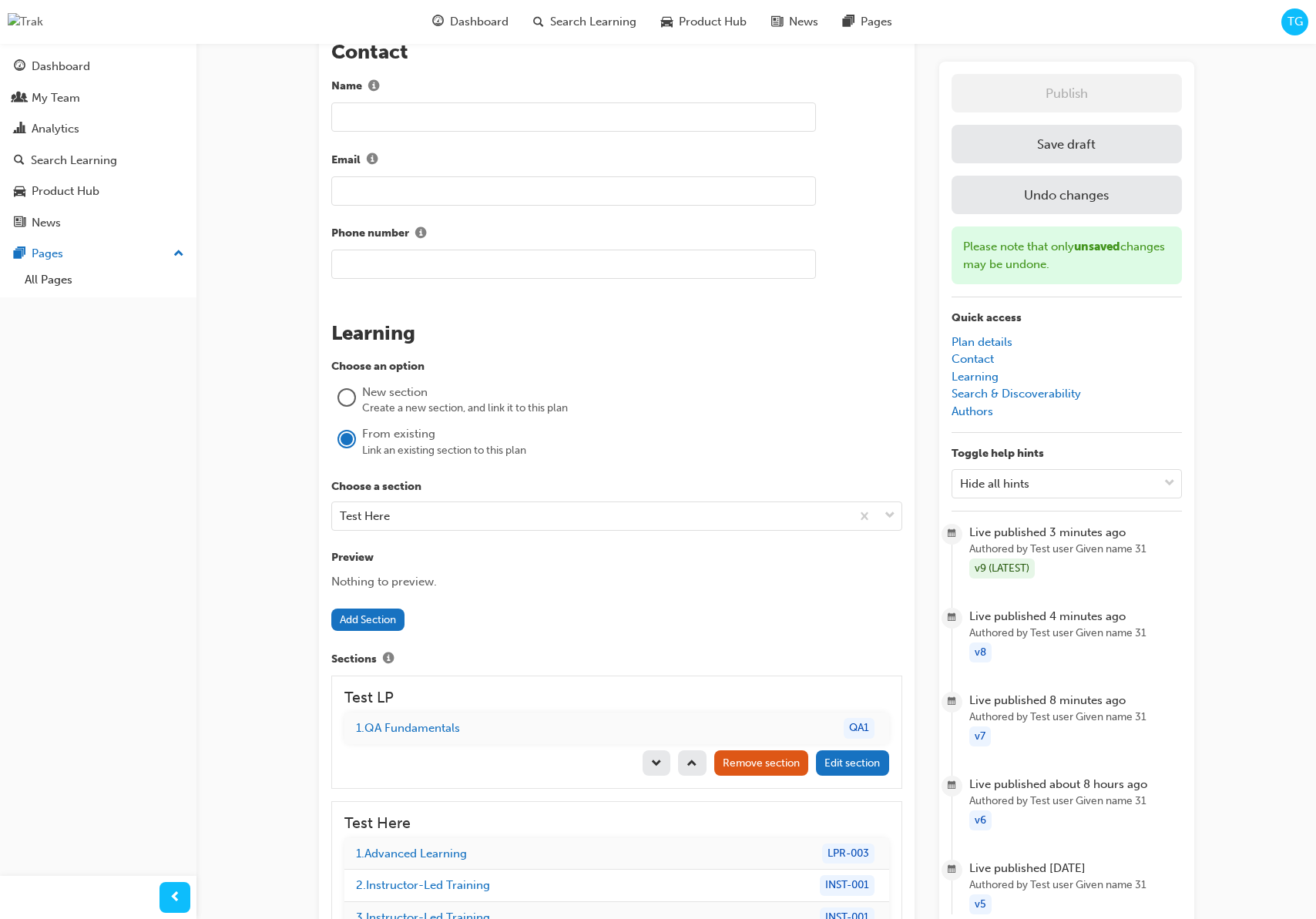
click at [979, 153] on button "Save draft" at bounding box center [1067, 144] width 231 height 38
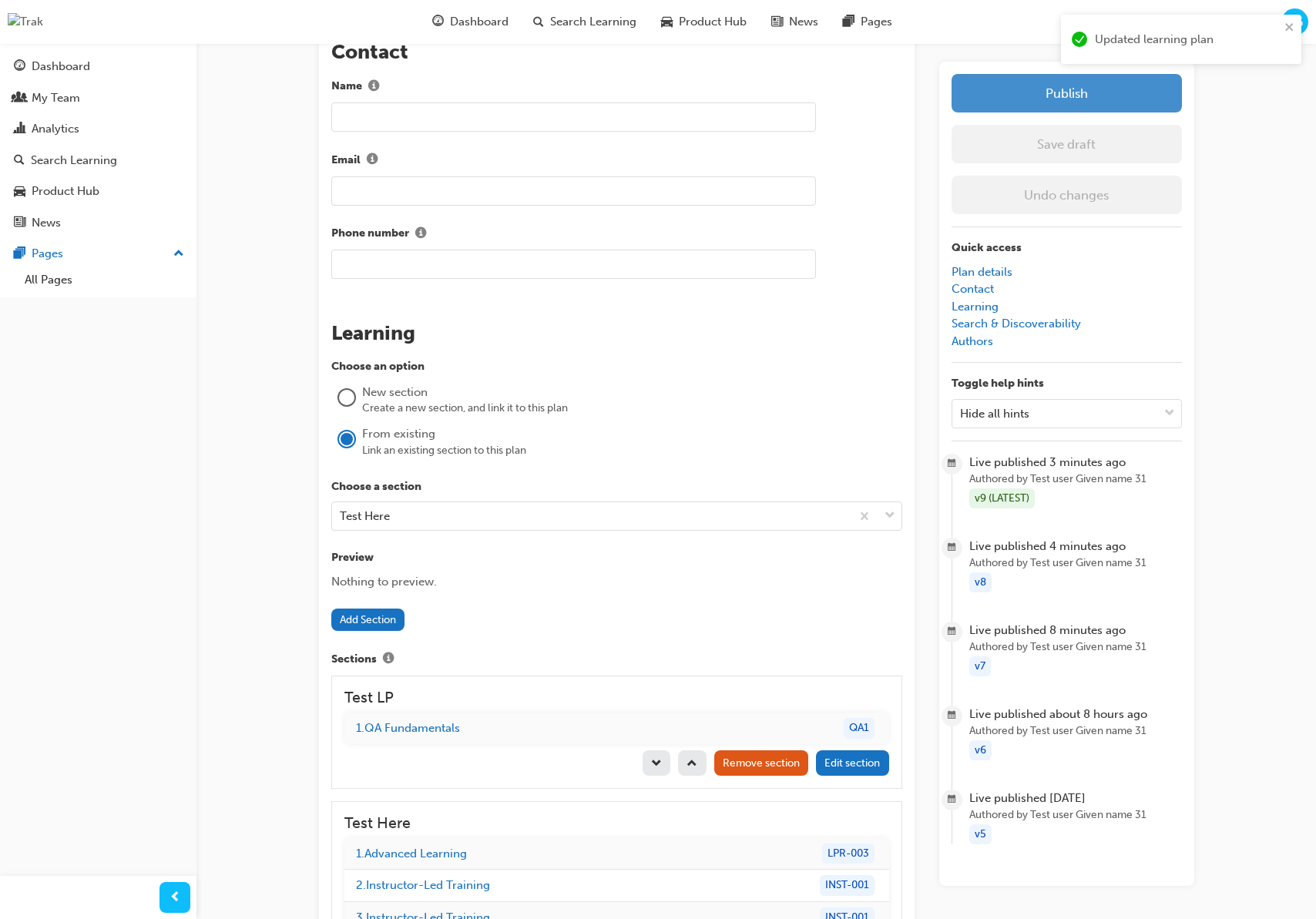
click at [1045, 92] on button "Publish" at bounding box center [1067, 93] width 231 height 38
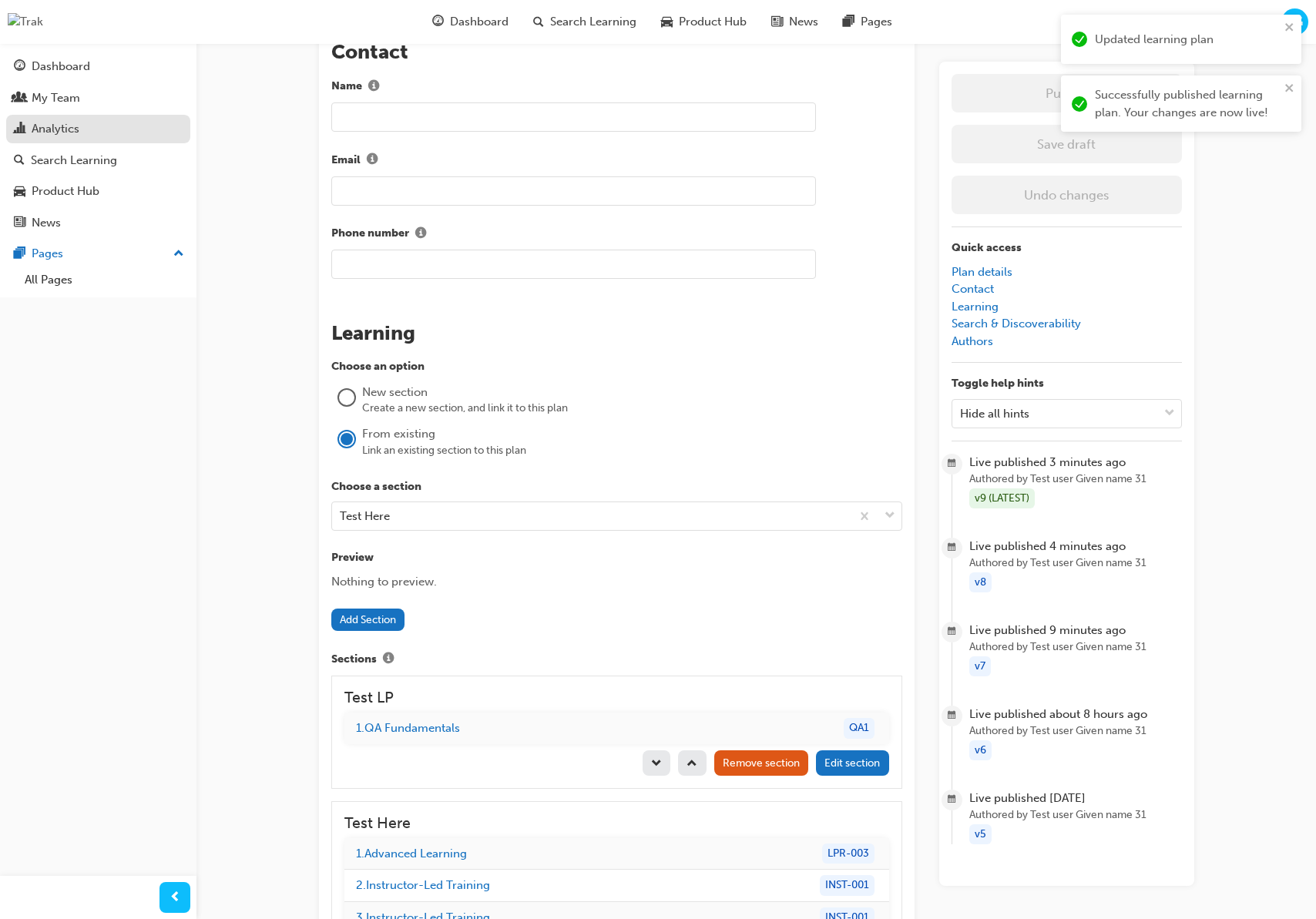
click at [142, 117] on link "Analytics" at bounding box center [98, 129] width 184 height 29
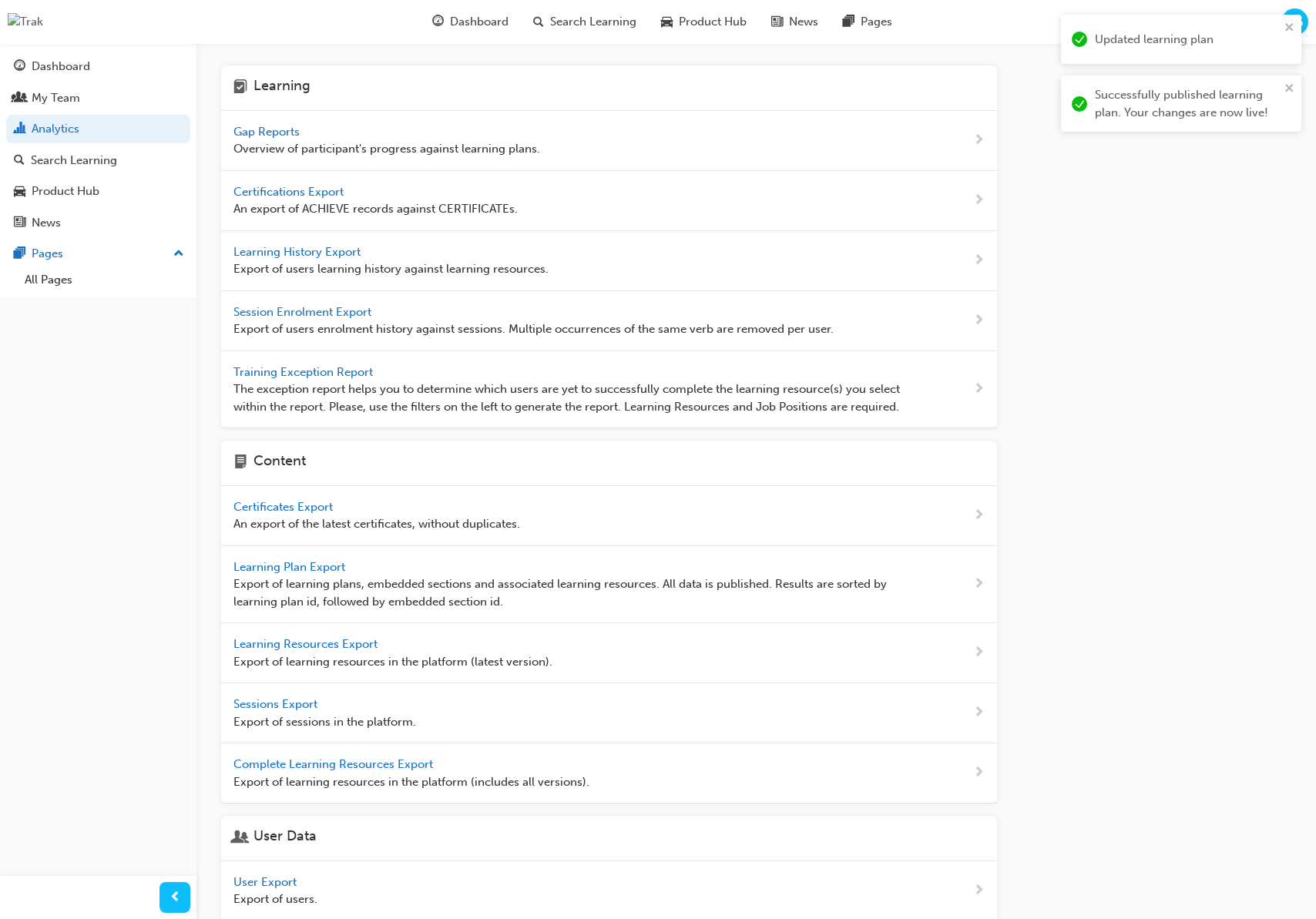
scroll to position [5, 0]
click at [277, 134] on span "Gap Reports" at bounding box center [268, 129] width 70 height 14
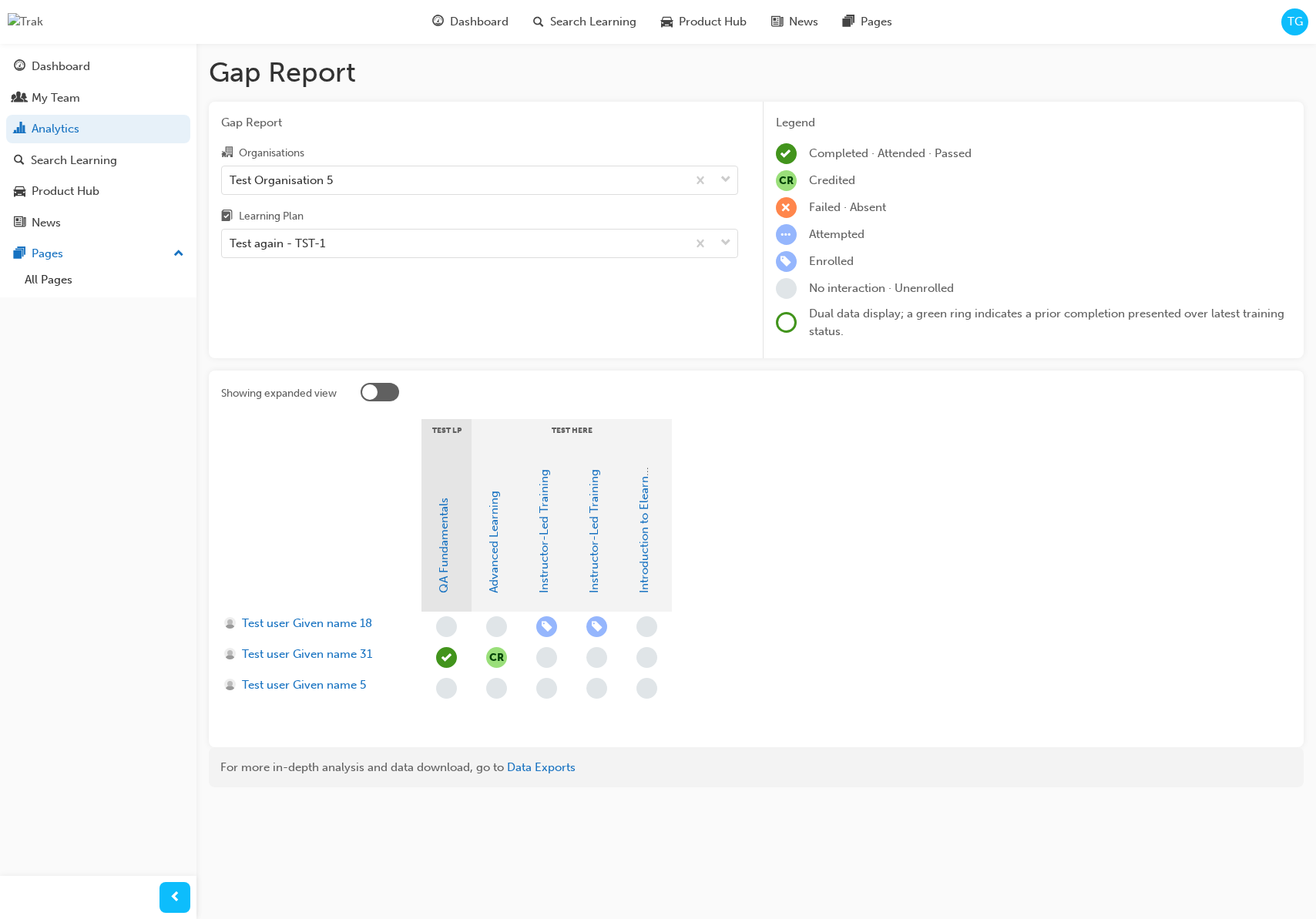
click at [384, 393] on div at bounding box center [379, 391] width 38 height 18
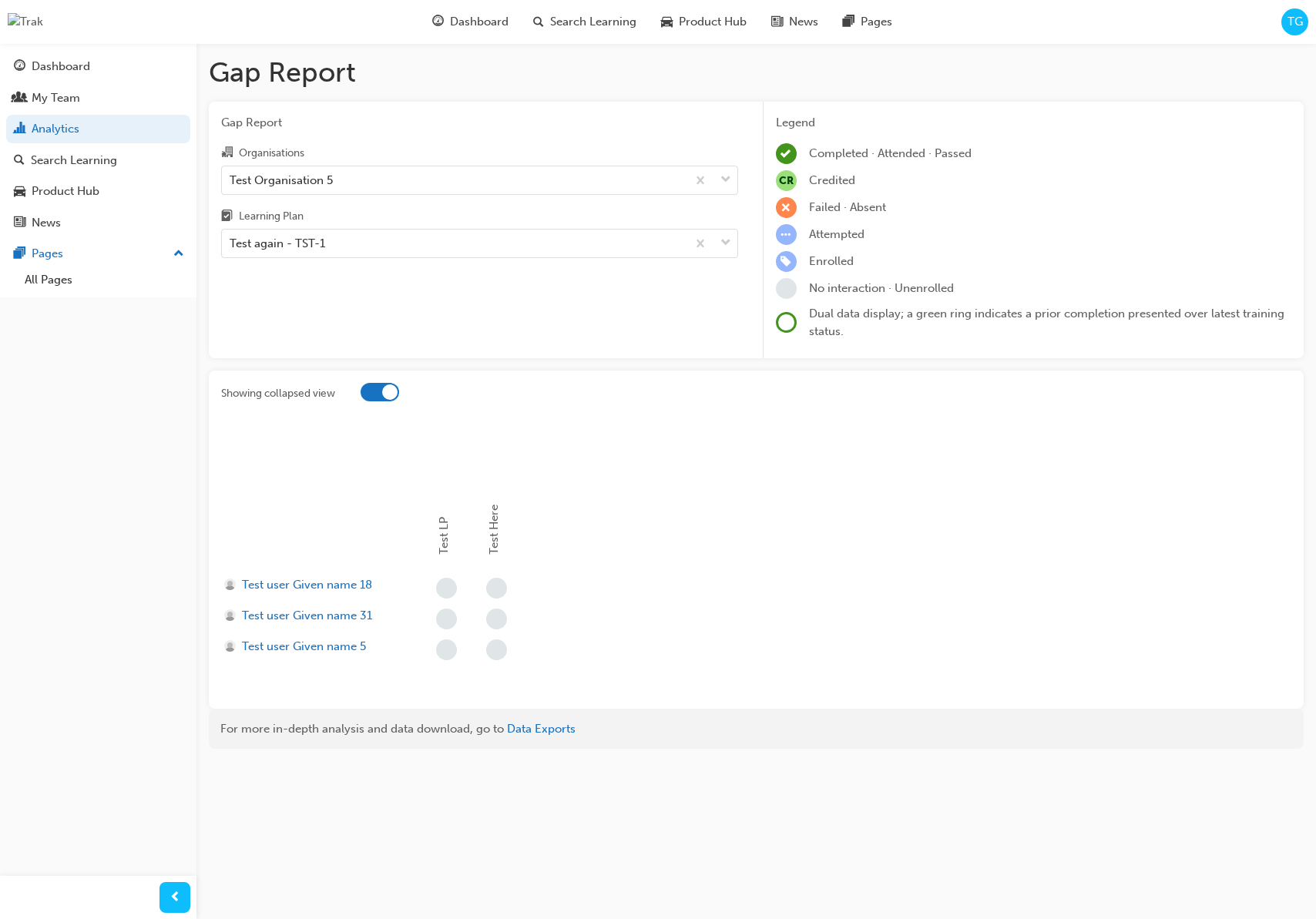
click at [384, 392] on div at bounding box center [389, 391] width 15 height 15
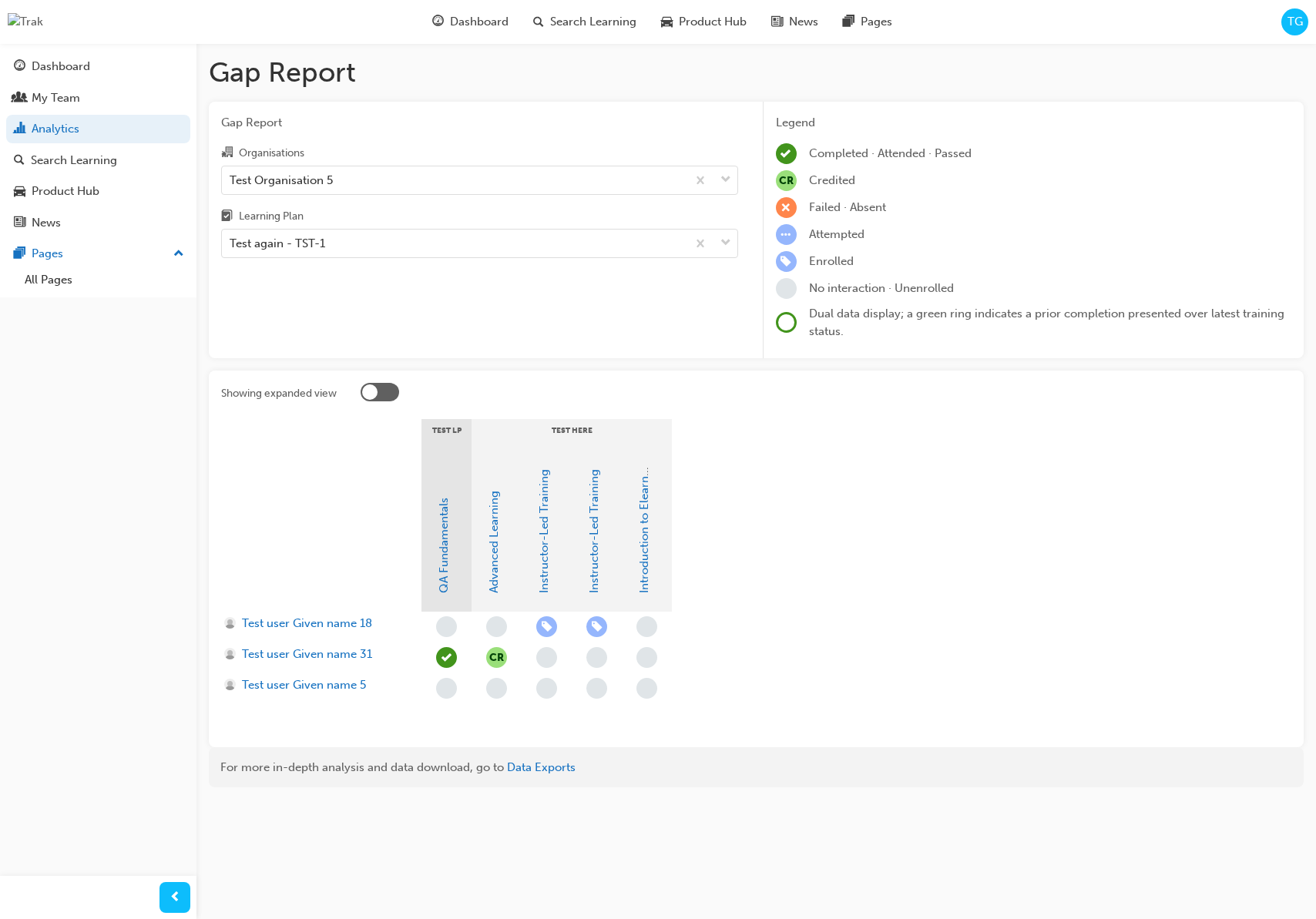
click at [809, 580] on section "Test LP Test Here QA Fundamentals Advanced Learning Instructor-Led Training Ins…" at bounding box center [756, 577] width 1070 height 316
click at [596, 30] on span "Search Learning" at bounding box center [593, 22] width 86 height 18
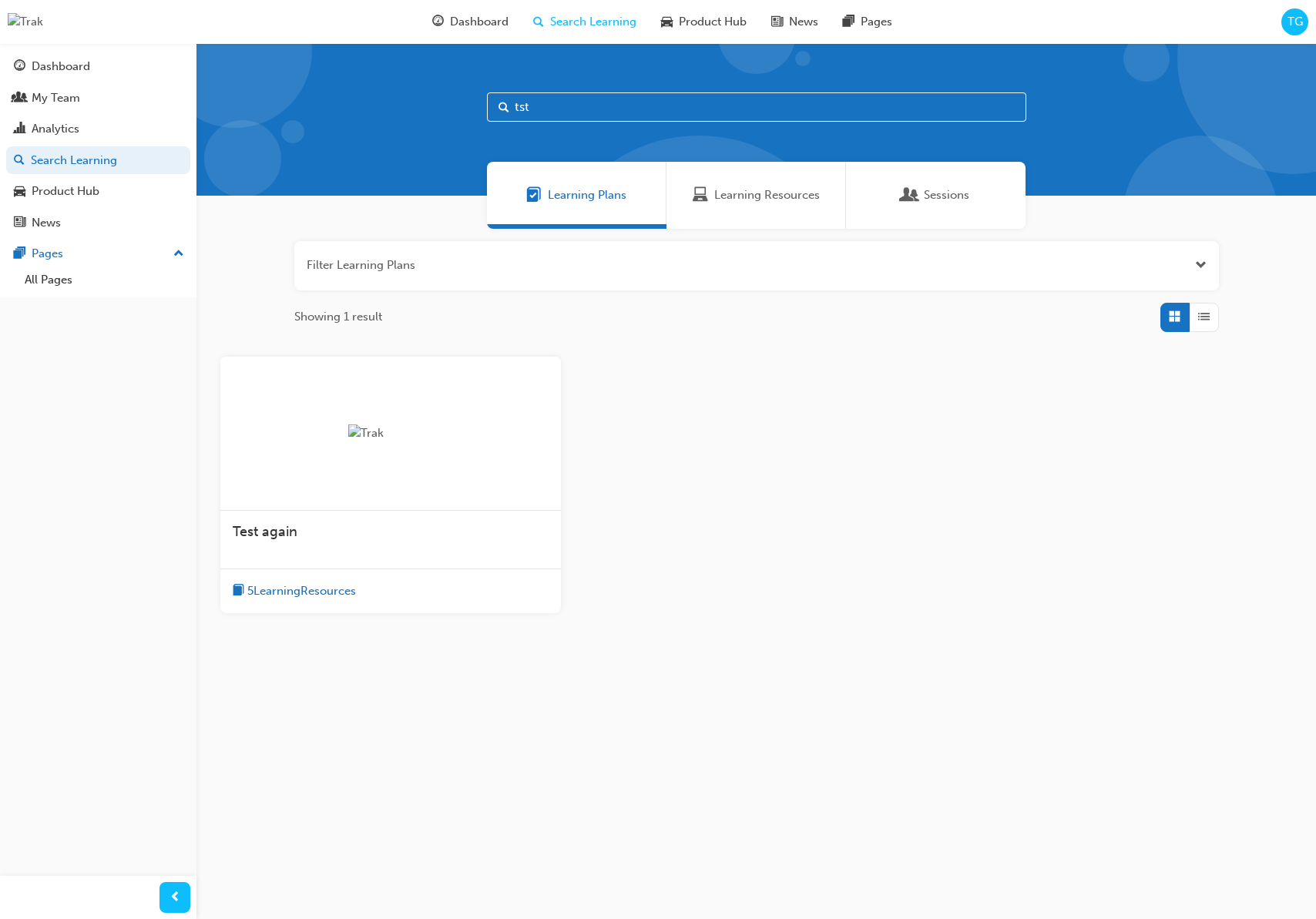
click at [402, 526] on div "Test again" at bounding box center [391, 532] width 316 height 18
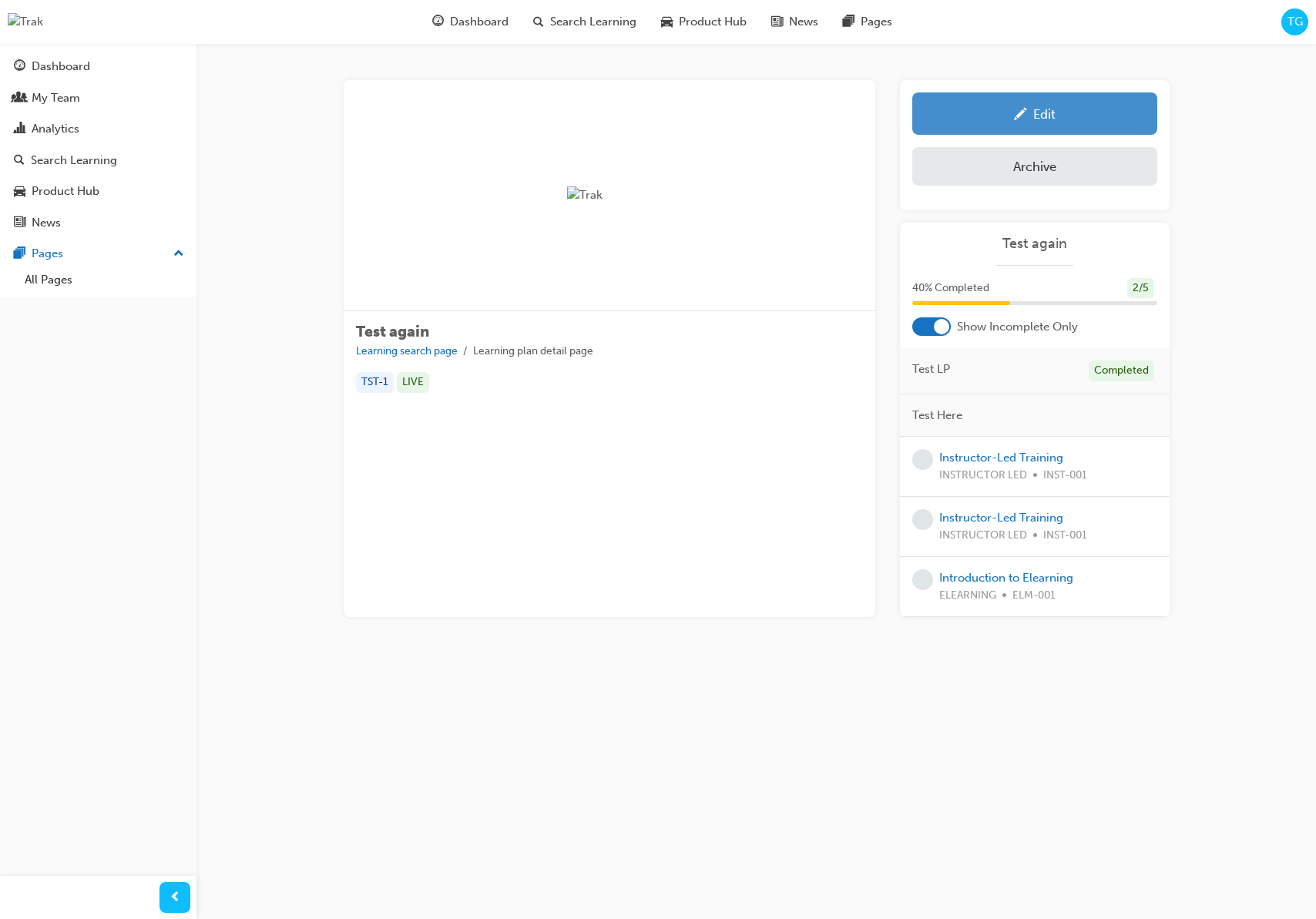
click at [1112, 110] on div "Edit" at bounding box center [1034, 114] width 222 height 19
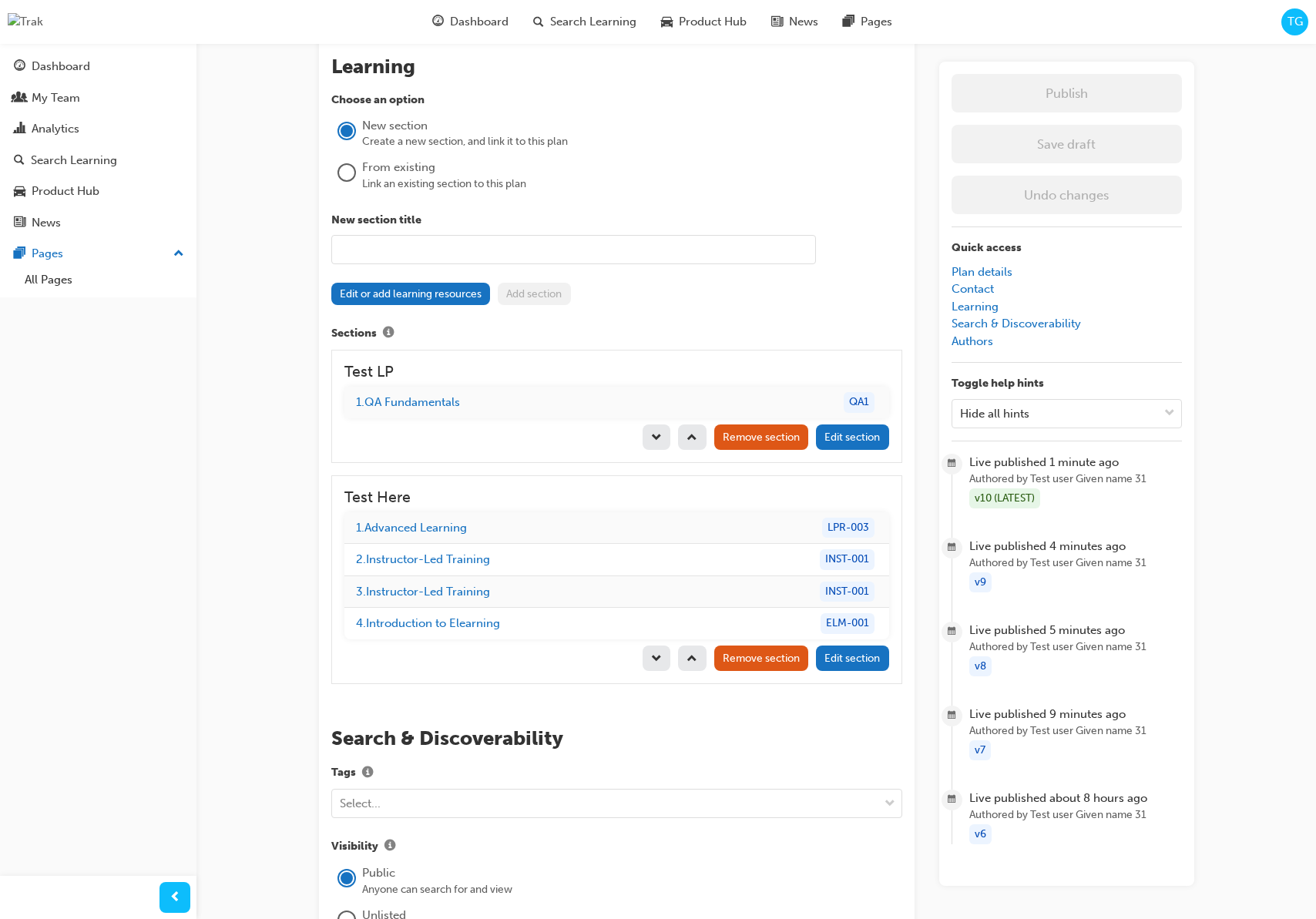
scroll to position [1322, 0]
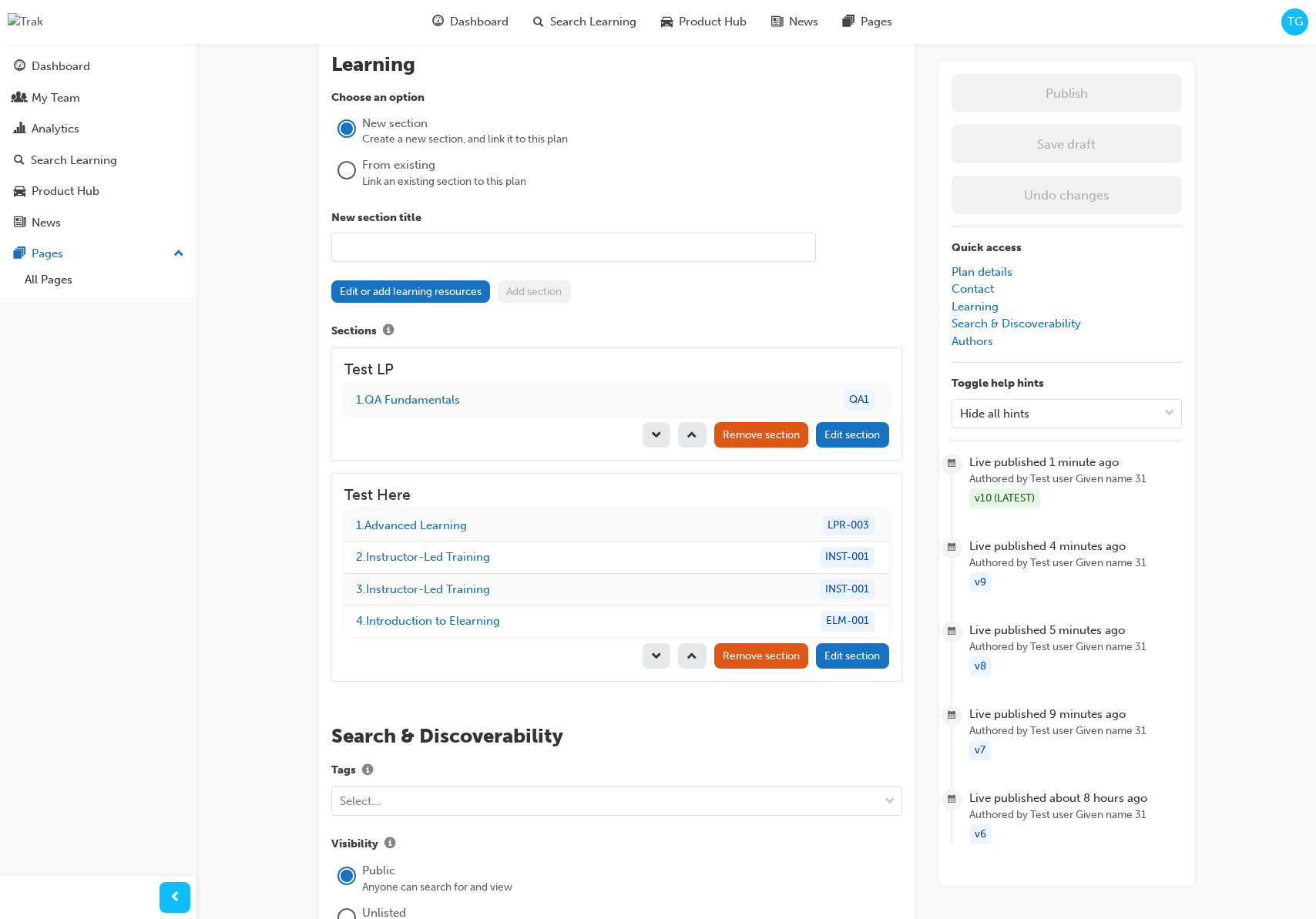
click at [773, 439] on span "Remove section" at bounding box center [761, 435] width 77 height 13
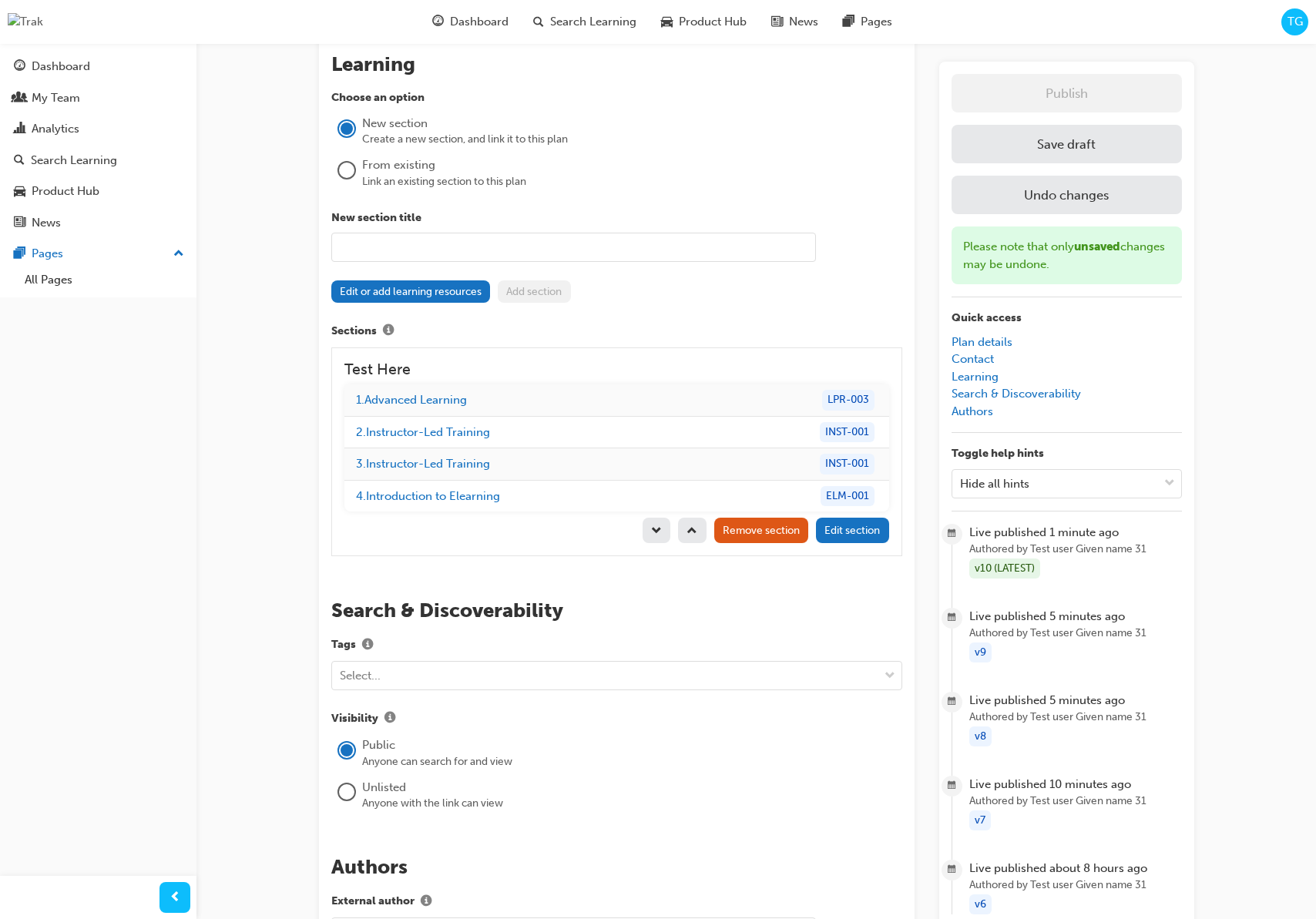
scroll to position [1323, 0]
click at [852, 528] on span "Edit section" at bounding box center [852, 530] width 55 height 13
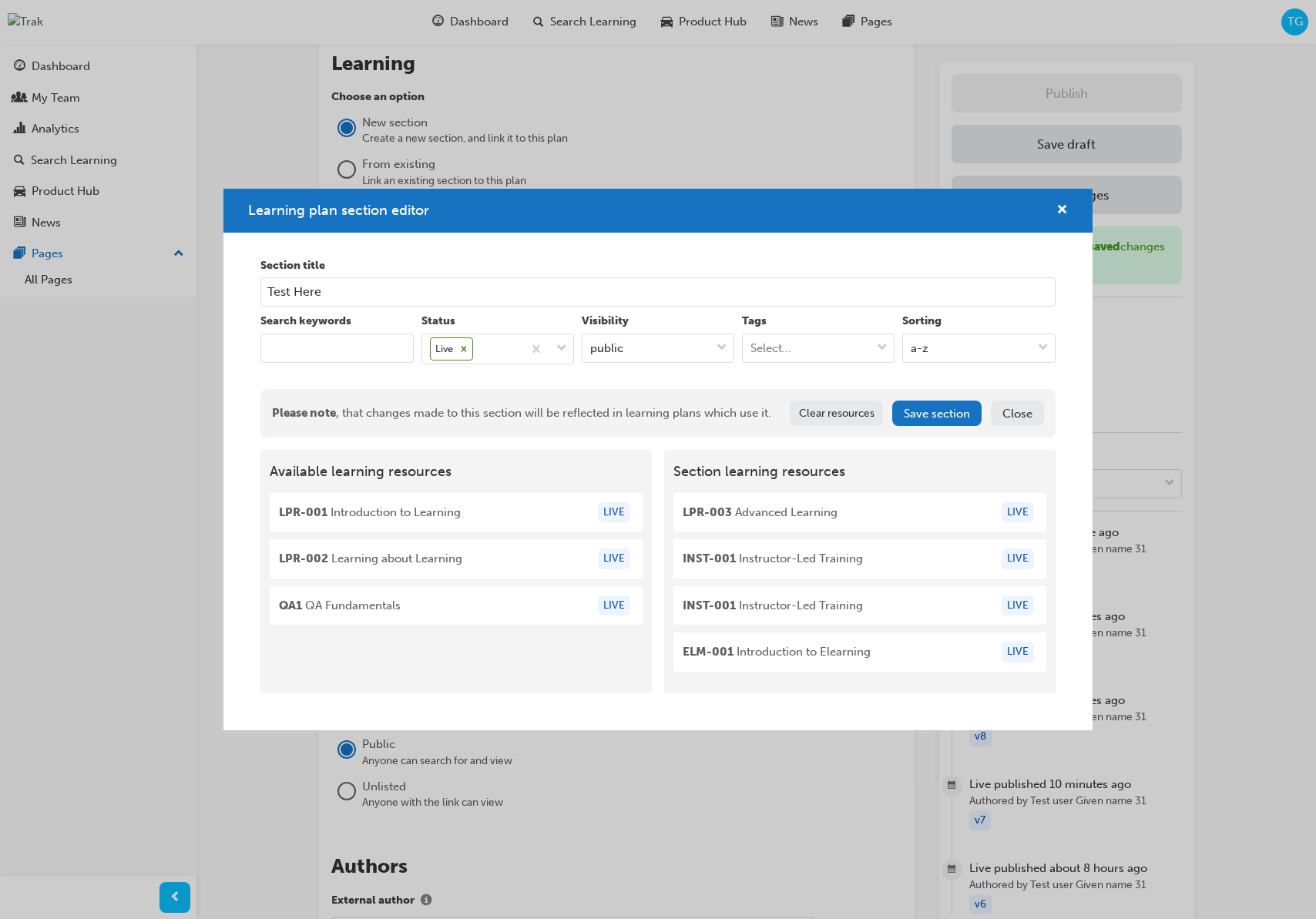
scroll to position [1322, 0]
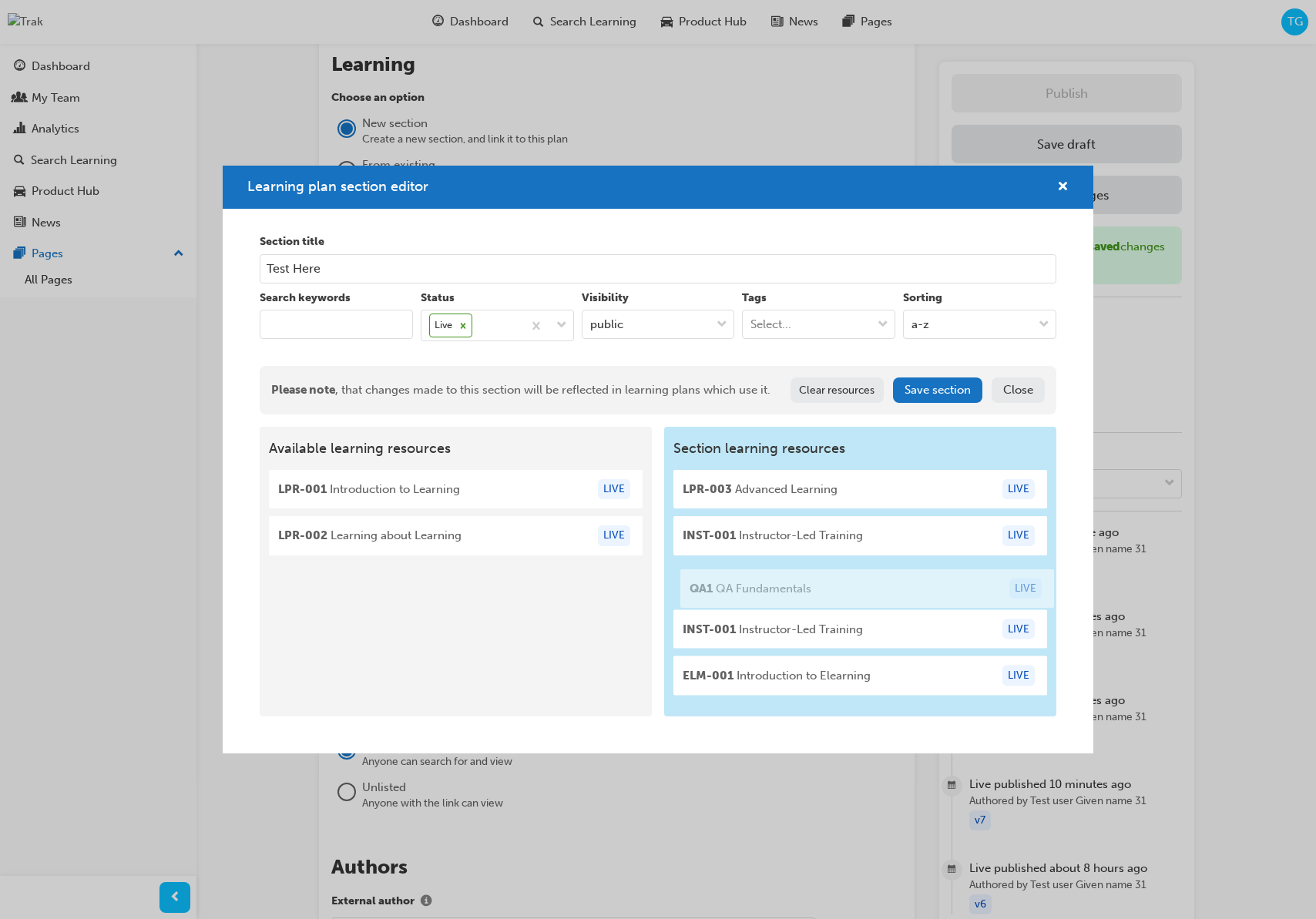
drag, startPoint x: 492, startPoint y: 619, endPoint x: 907, endPoint y: 602, distance: 415.3
click at [908, 602] on div "Available learning resources LPR-001 Introduction to Learning LIVE LPR-002 Lear…" at bounding box center [657, 572] width 796 height 290
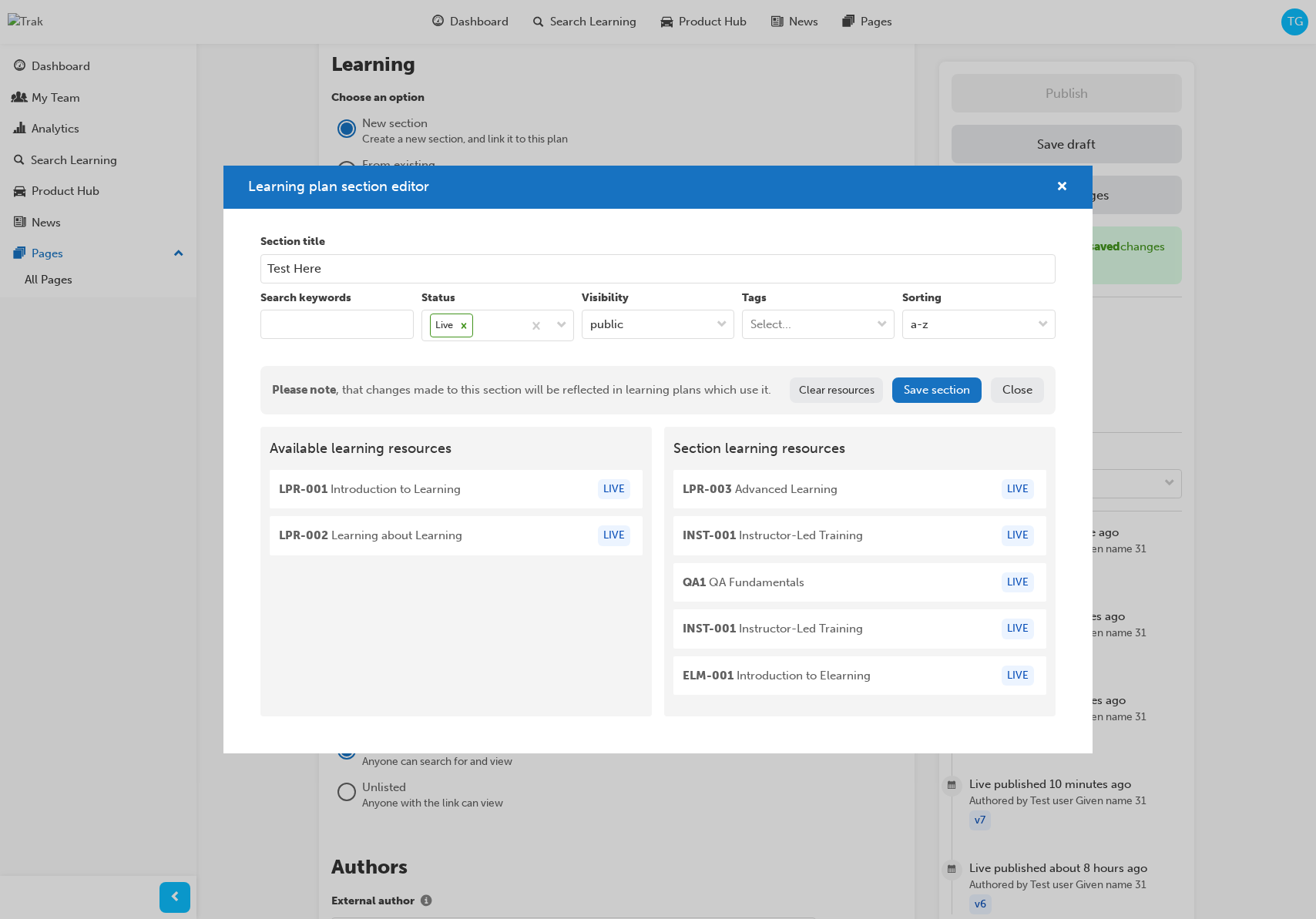
click at [928, 389] on button "Save section" at bounding box center [937, 391] width 90 height 26
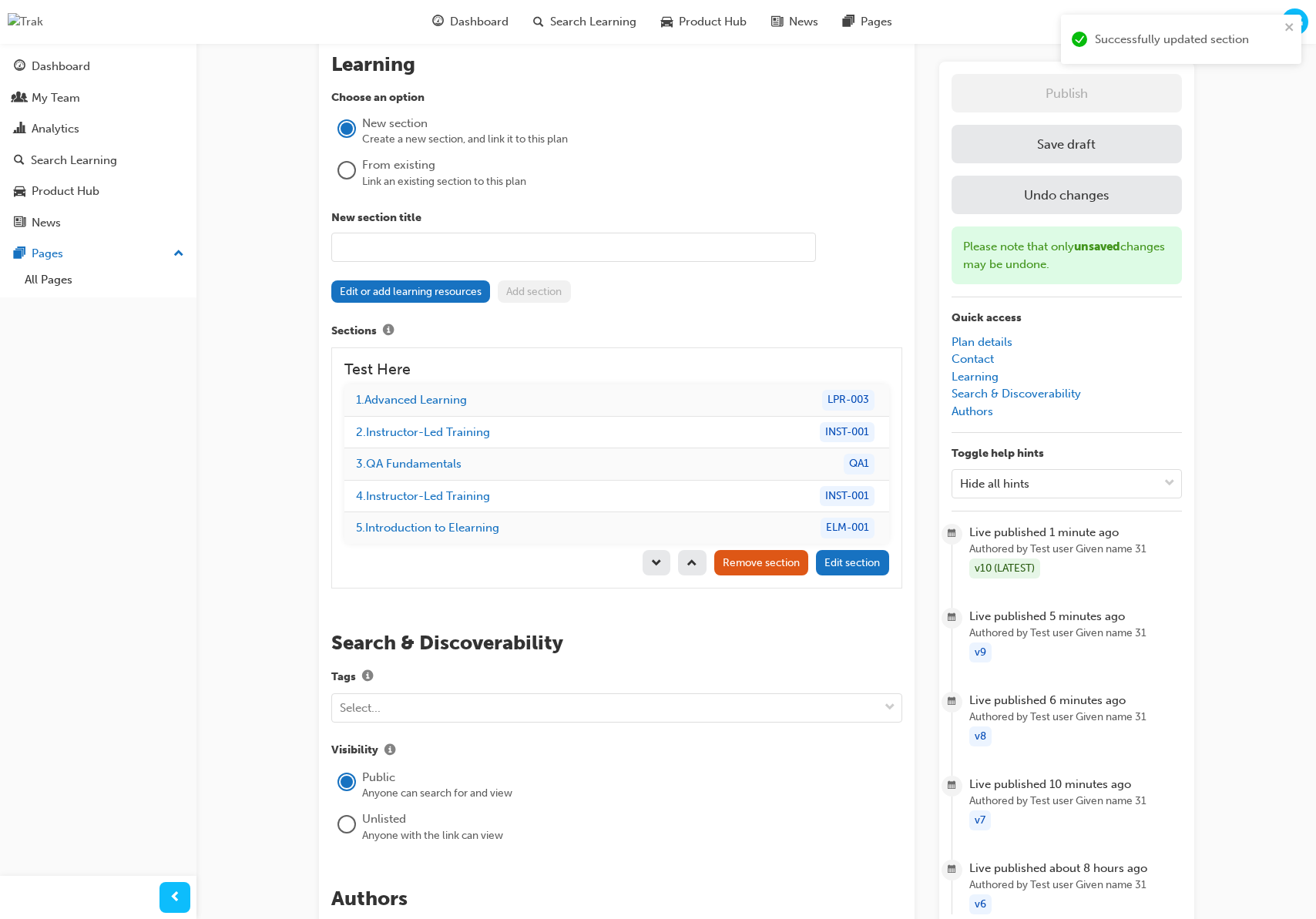
click at [1106, 156] on button "Save draft" at bounding box center [1067, 144] width 231 height 38
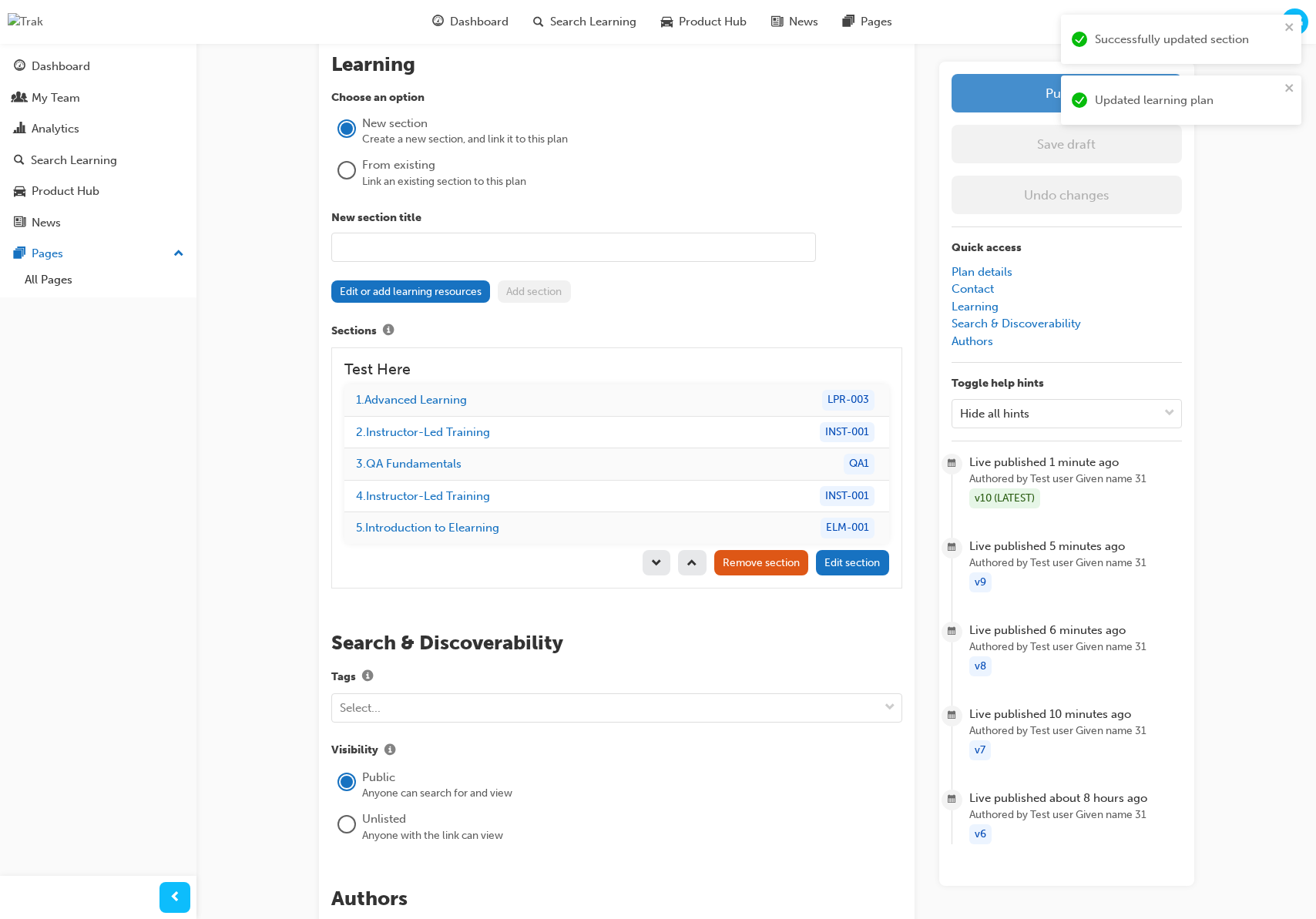
click at [1001, 94] on button "Publish" at bounding box center [1067, 93] width 231 height 38
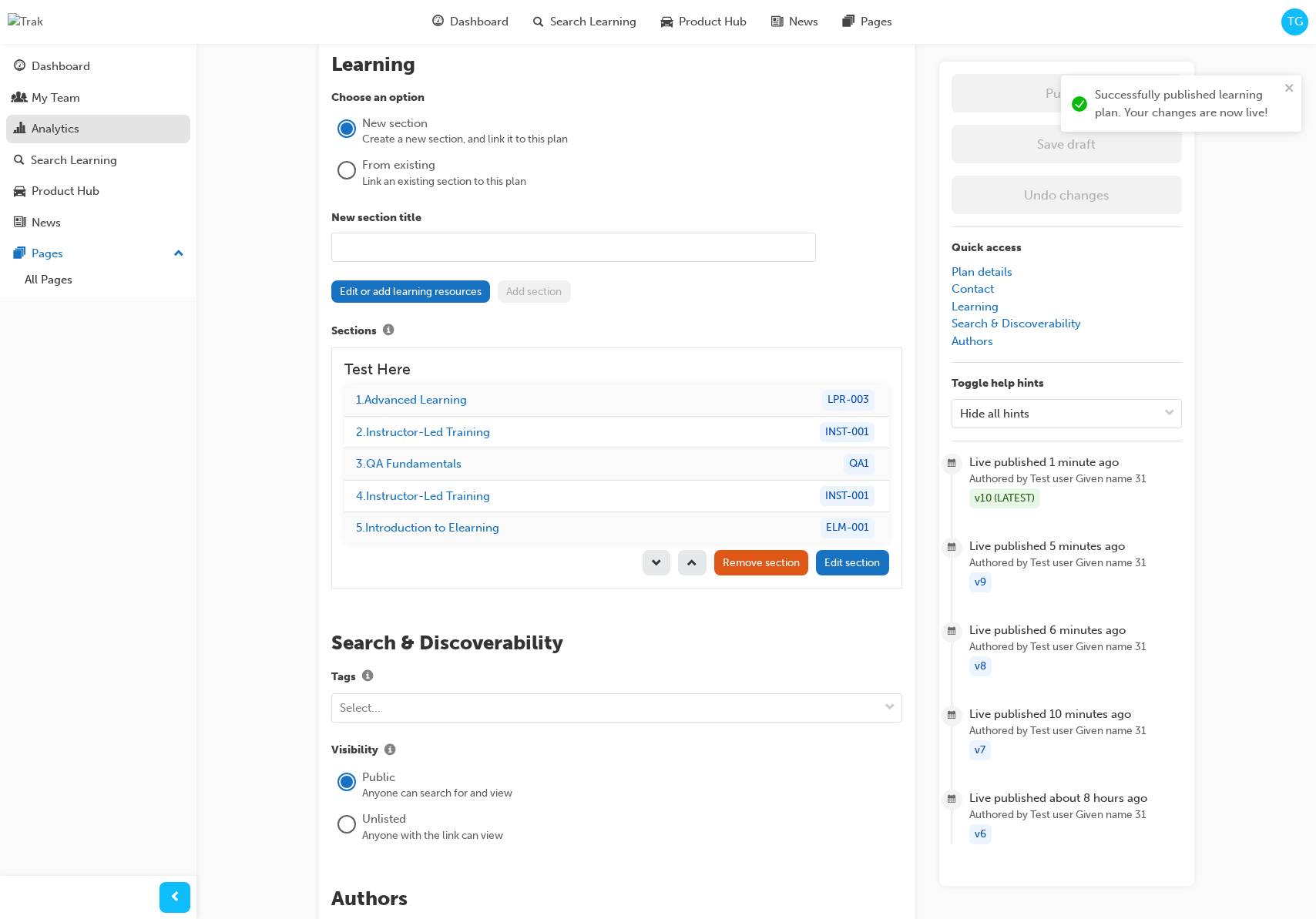
click at [82, 124] on div "Analytics" at bounding box center [98, 129] width 169 height 19
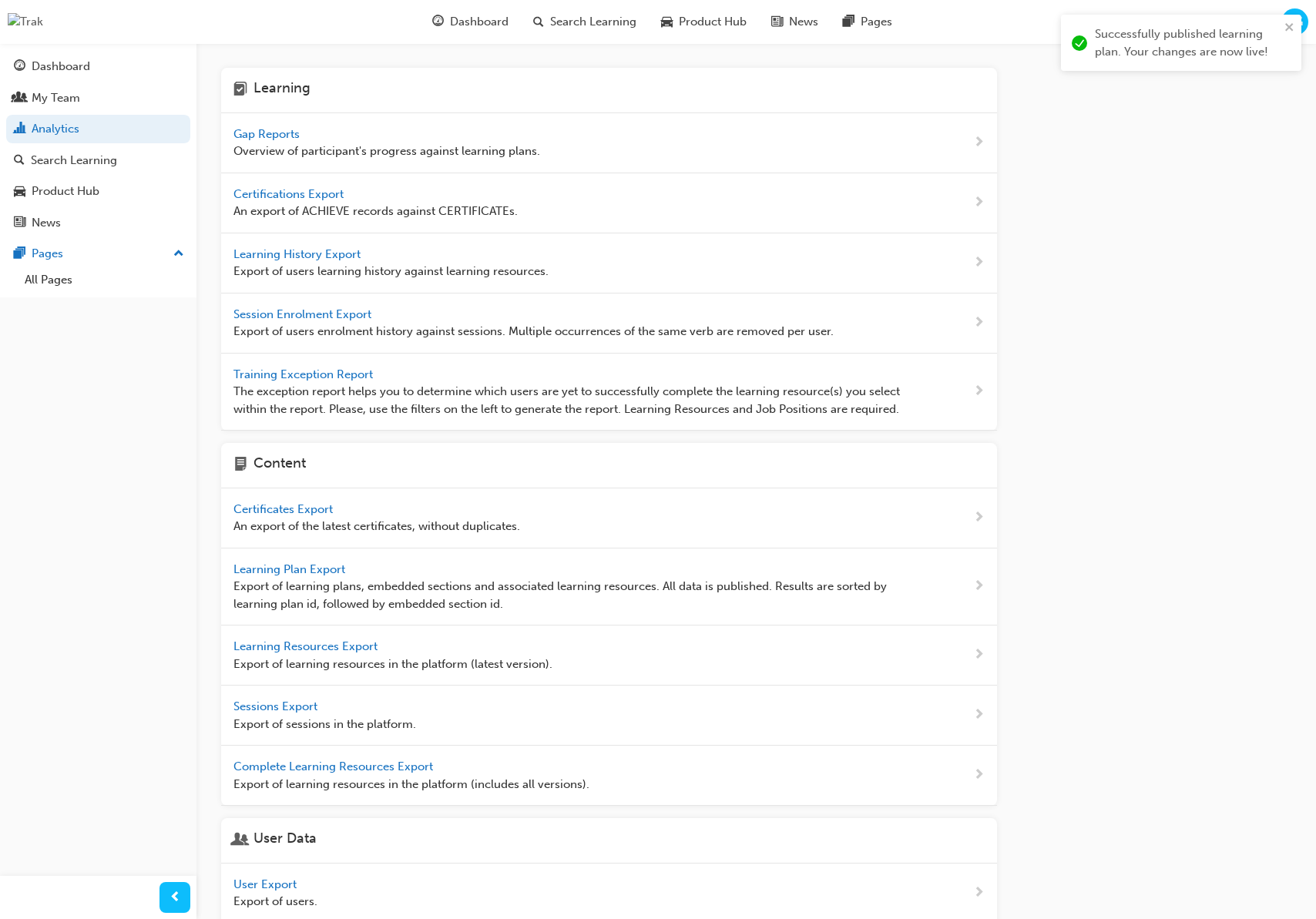
click at [252, 130] on span "Gap Reports" at bounding box center [268, 134] width 70 height 14
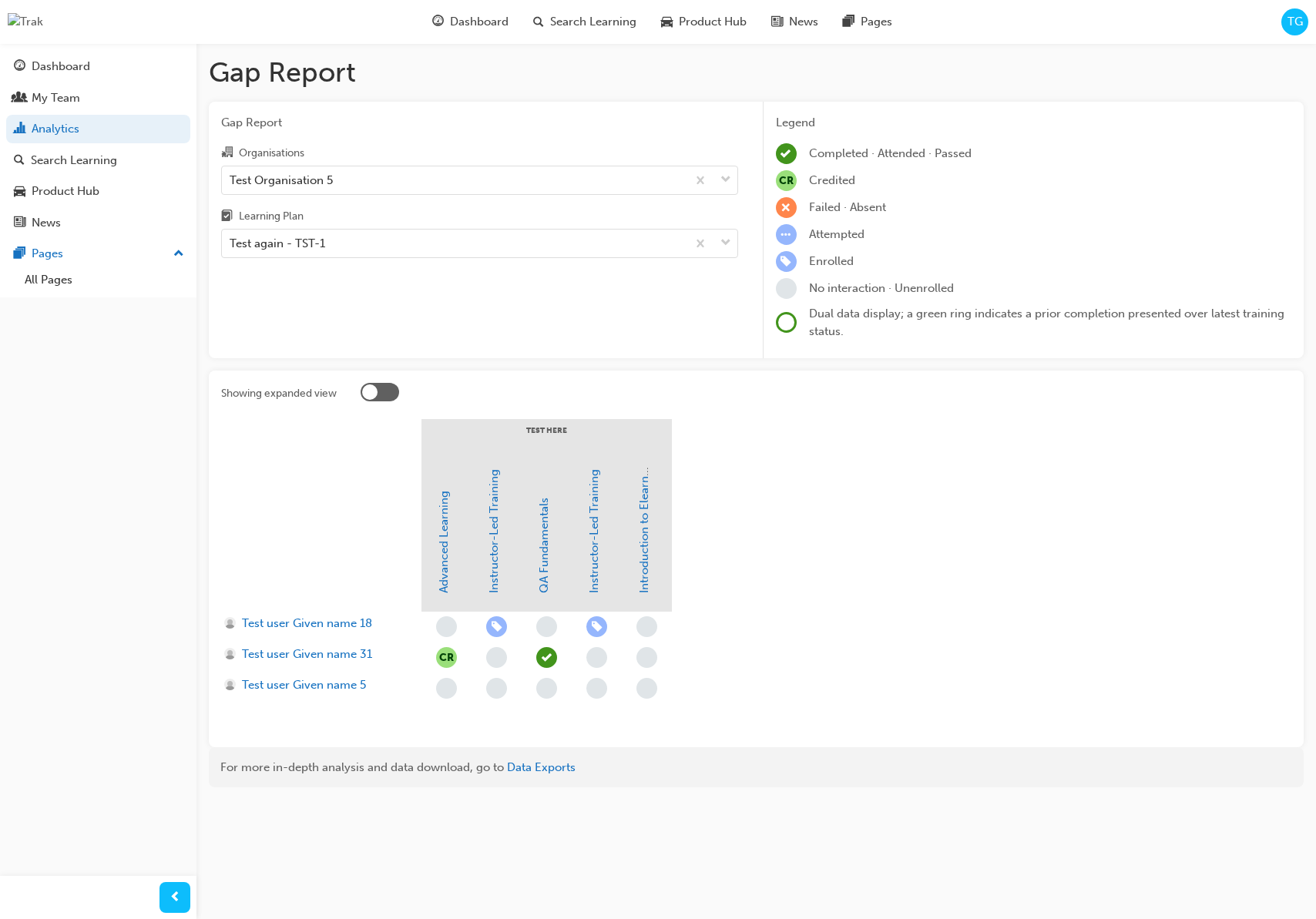
click at [772, 576] on section "Test Here Advanced Learning Instructor-Led Training QA Fundamentals Instructor-…" at bounding box center [756, 577] width 1070 height 316
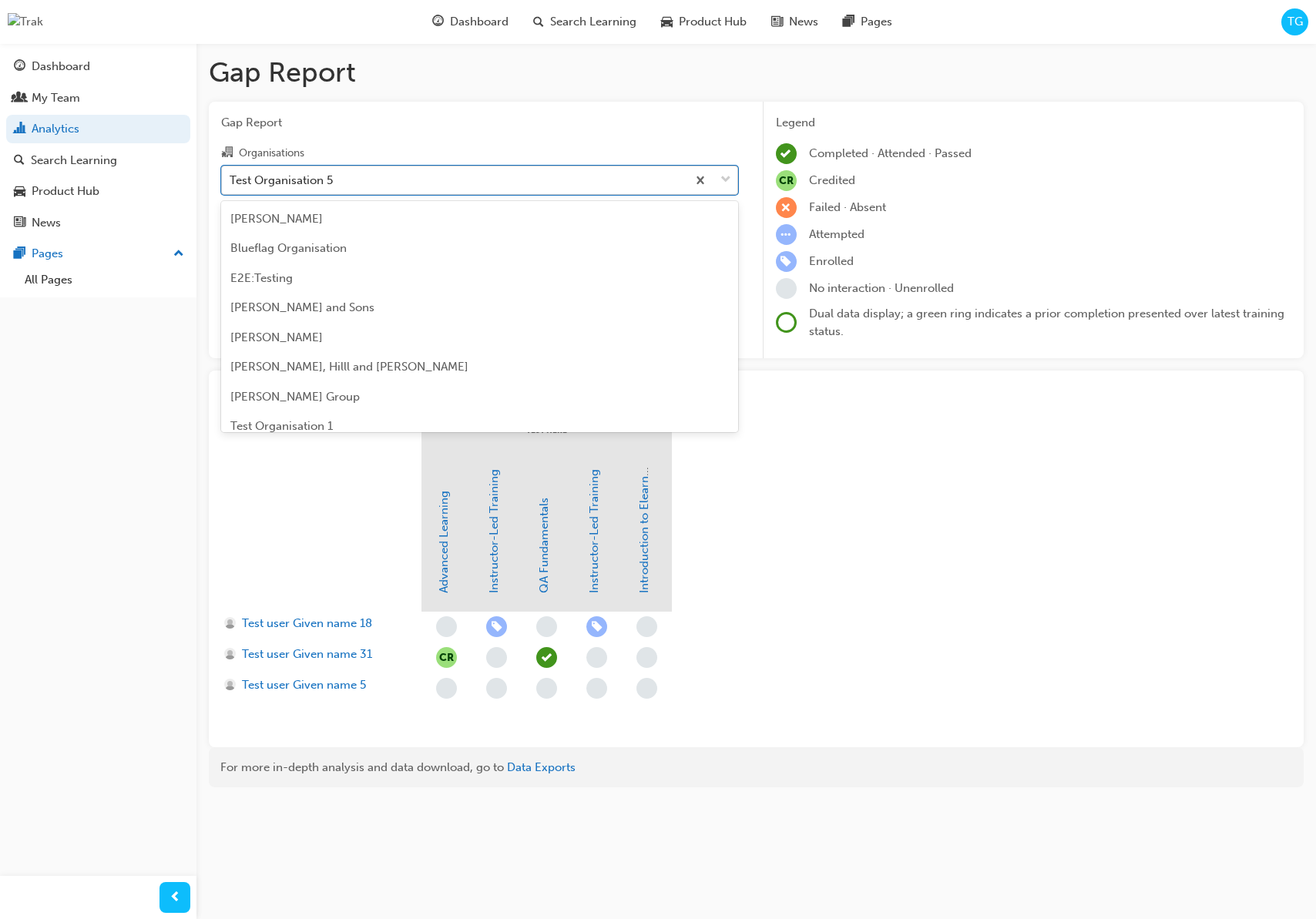
click at [427, 179] on div "Test Organisation 5" at bounding box center [454, 180] width 464 height 27
click at [231, 179] on input "Organisations option Test Organisation 5 focused, 24 of 33. 33 results availabl…" at bounding box center [231, 179] width 2 height 13
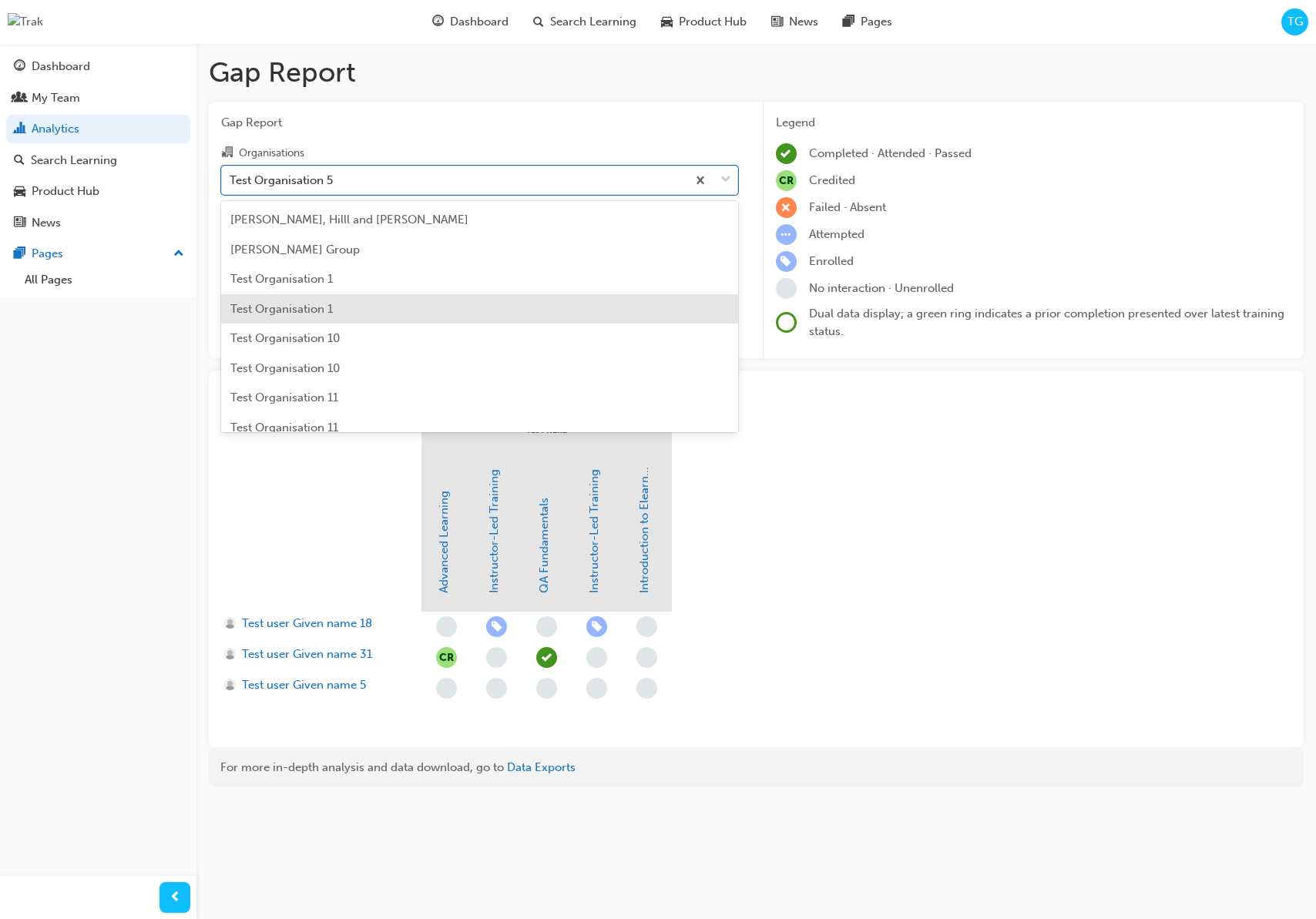
scroll to position [150, 0]
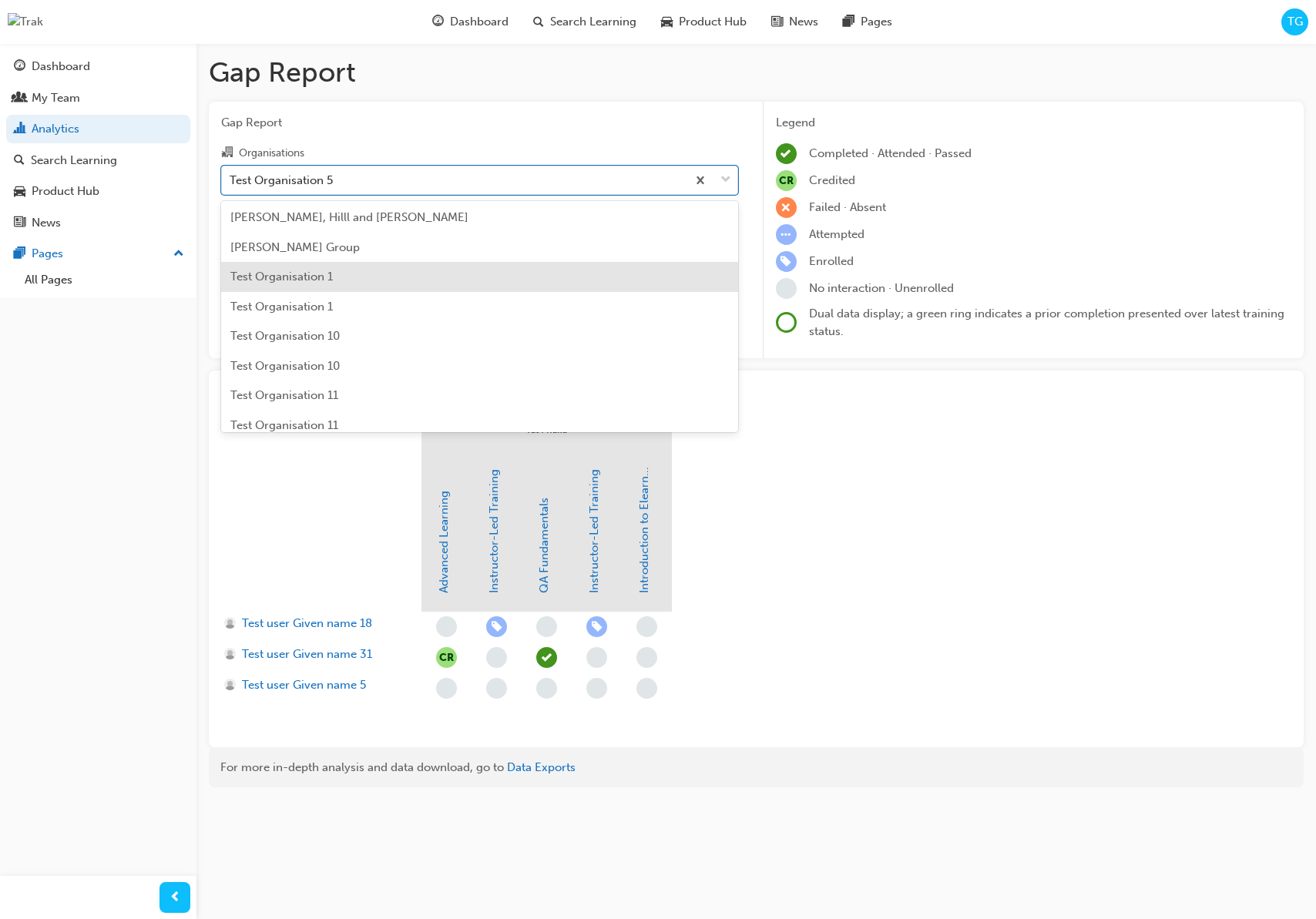
click at [420, 286] on div "Test Organisation 1" at bounding box center [479, 277] width 517 height 30
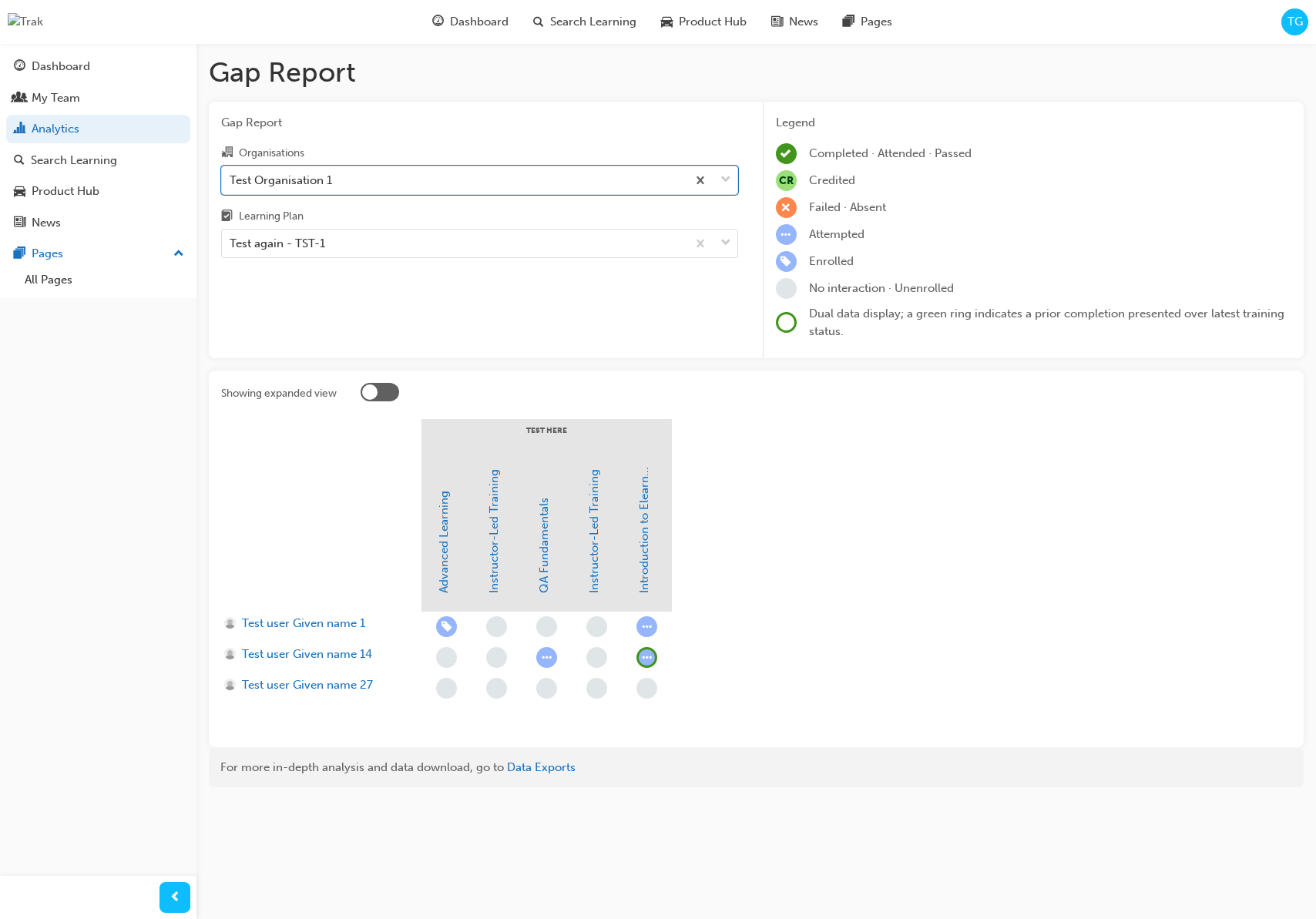
click at [393, 388] on div at bounding box center [379, 391] width 38 height 18
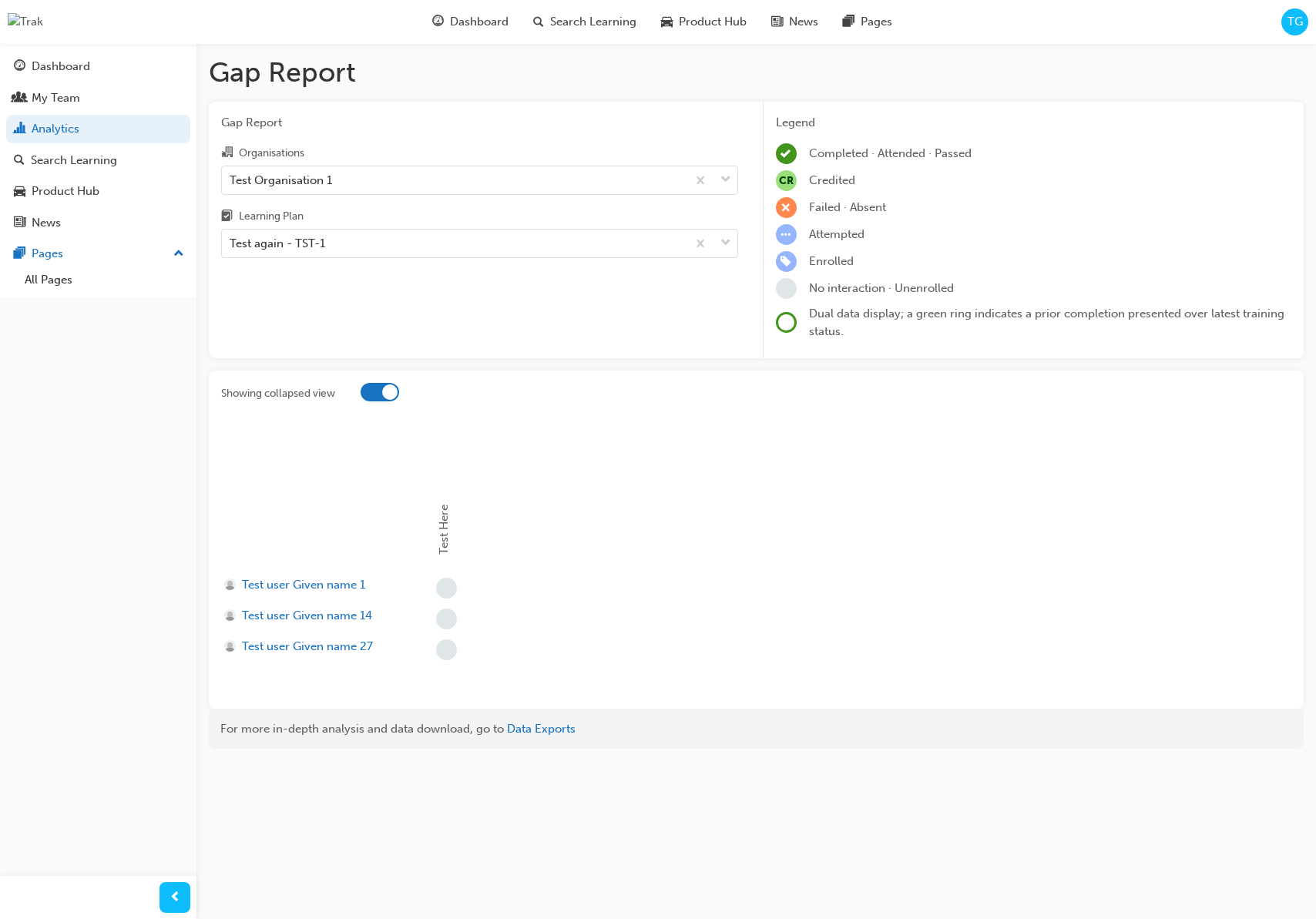
click at [380, 389] on div at bounding box center [379, 391] width 38 height 18
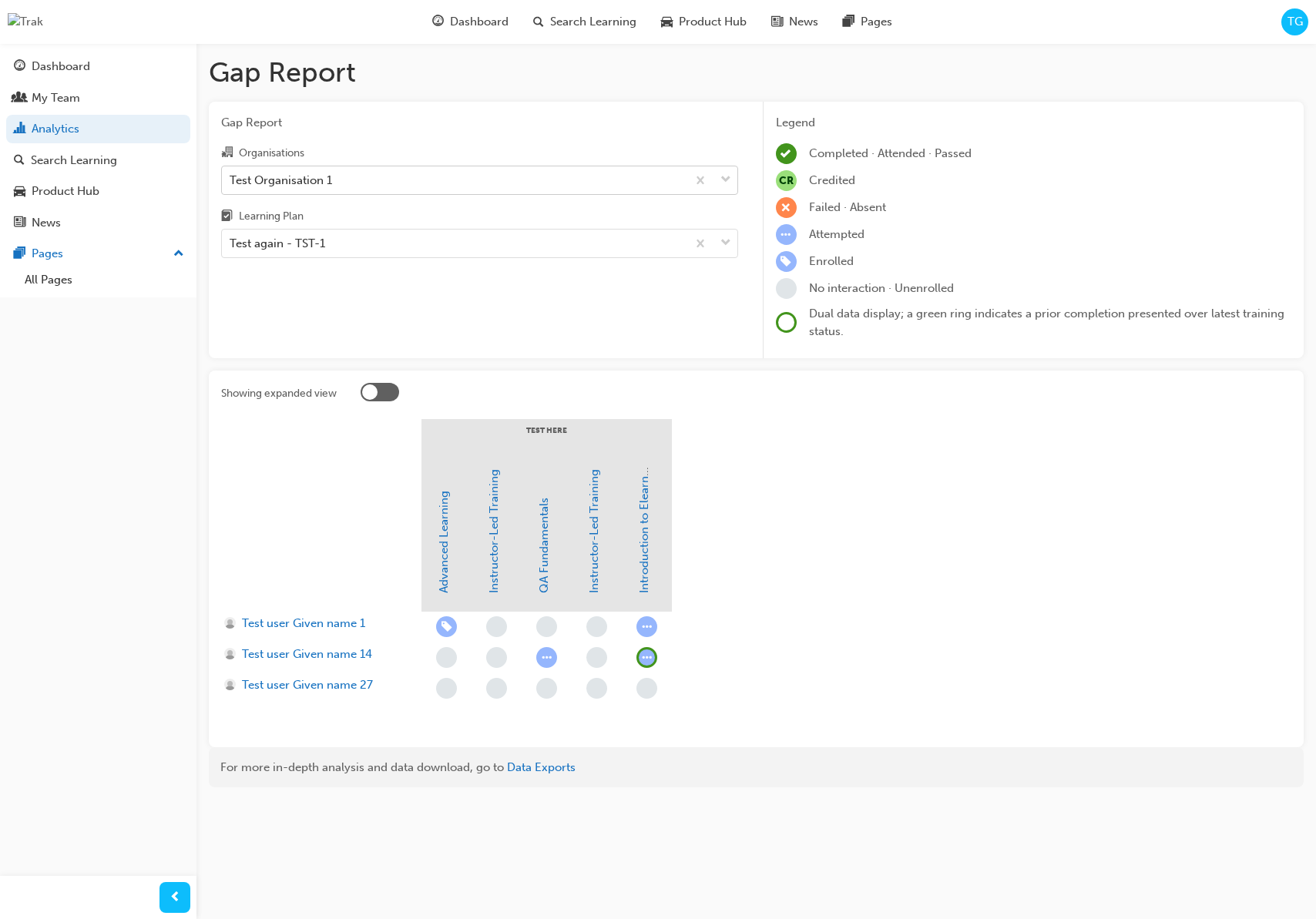
click at [416, 175] on div "Test Organisation 1" at bounding box center [454, 180] width 464 height 27
click at [231, 175] on input "Organisations Test Organisation 1" at bounding box center [231, 179] width 2 height 13
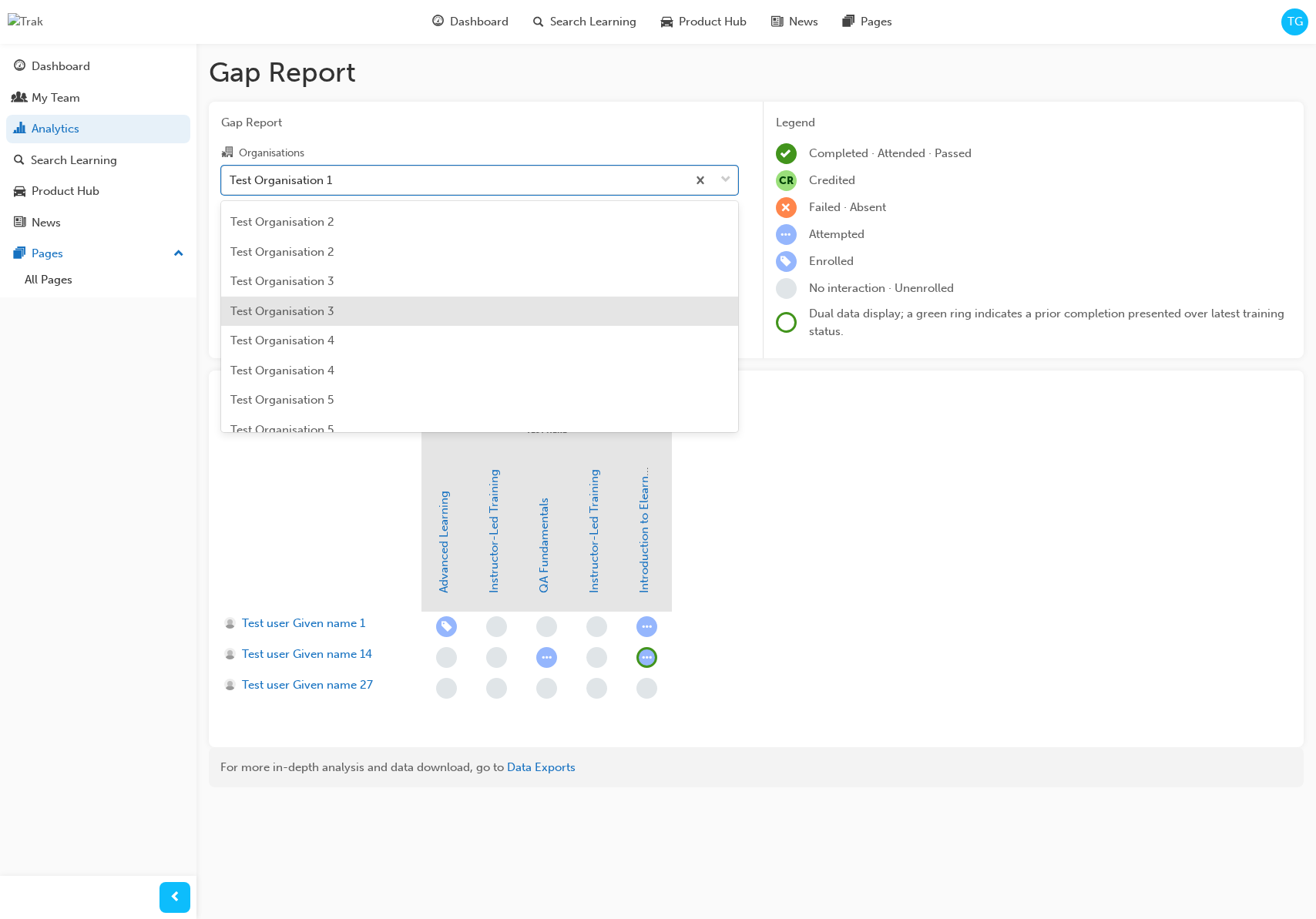
scroll to position [503, 0]
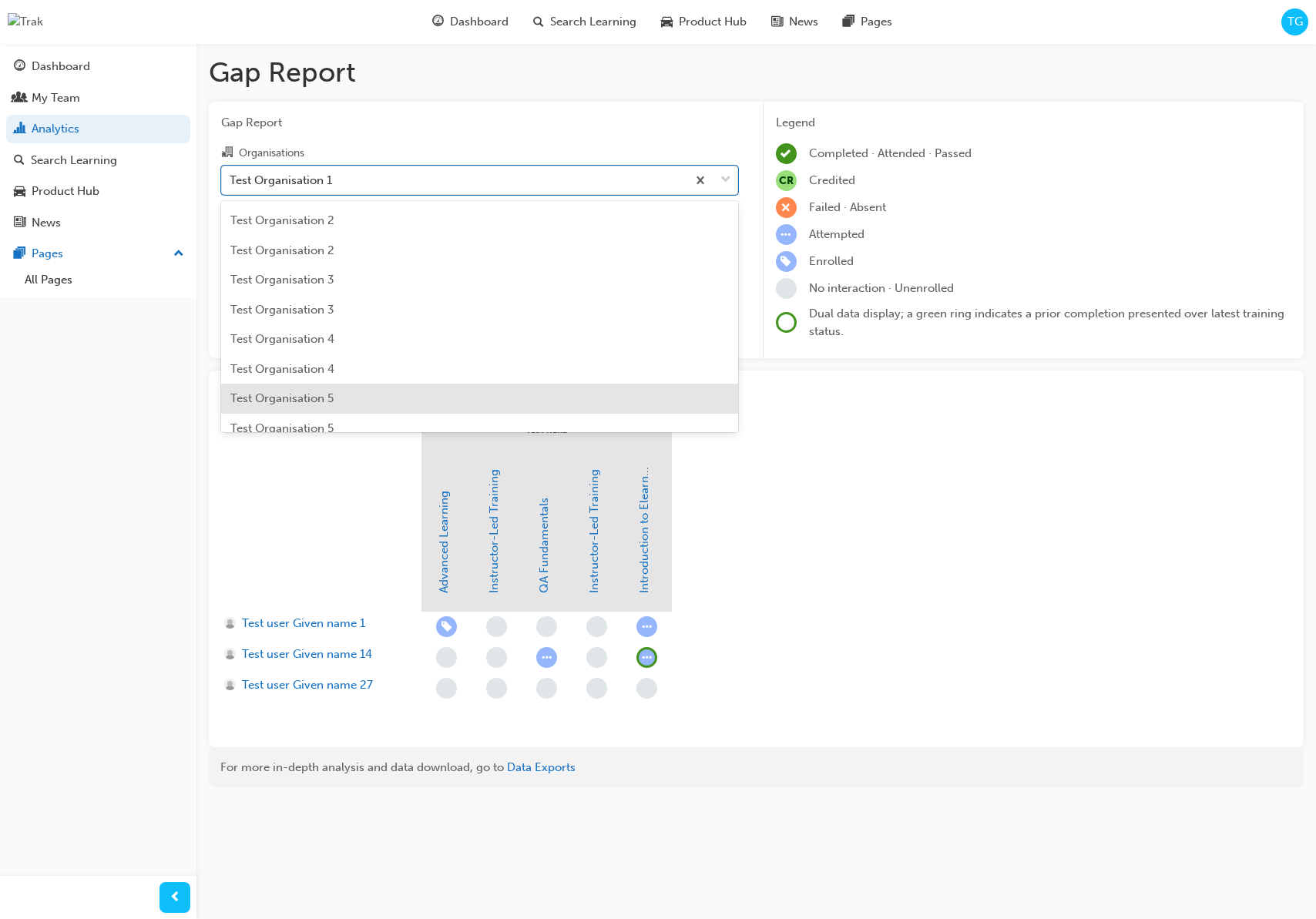
click at [431, 384] on div "Test Organisation 5" at bounding box center [479, 399] width 517 height 30
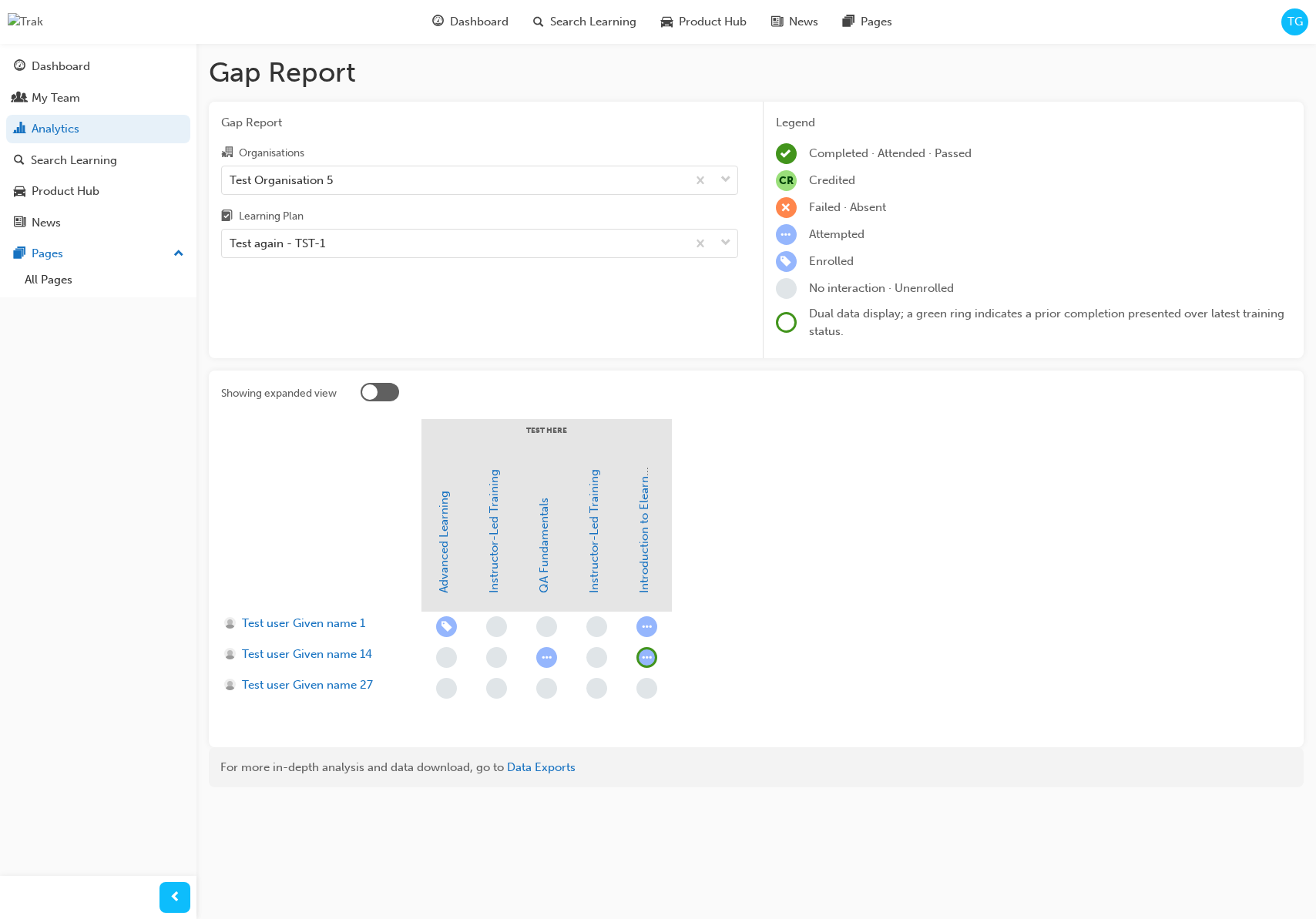
click at [756, 513] on section "Test Here Advanced Learning Instructor-Led Training QA Fundamentals Instructor-…" at bounding box center [756, 577] width 1070 height 316
click at [298, 176] on div "Test Organisation 5" at bounding box center [281, 180] width 103 height 18
click at [231, 176] on input "Organisations Test Organisation 5" at bounding box center [231, 179] width 2 height 13
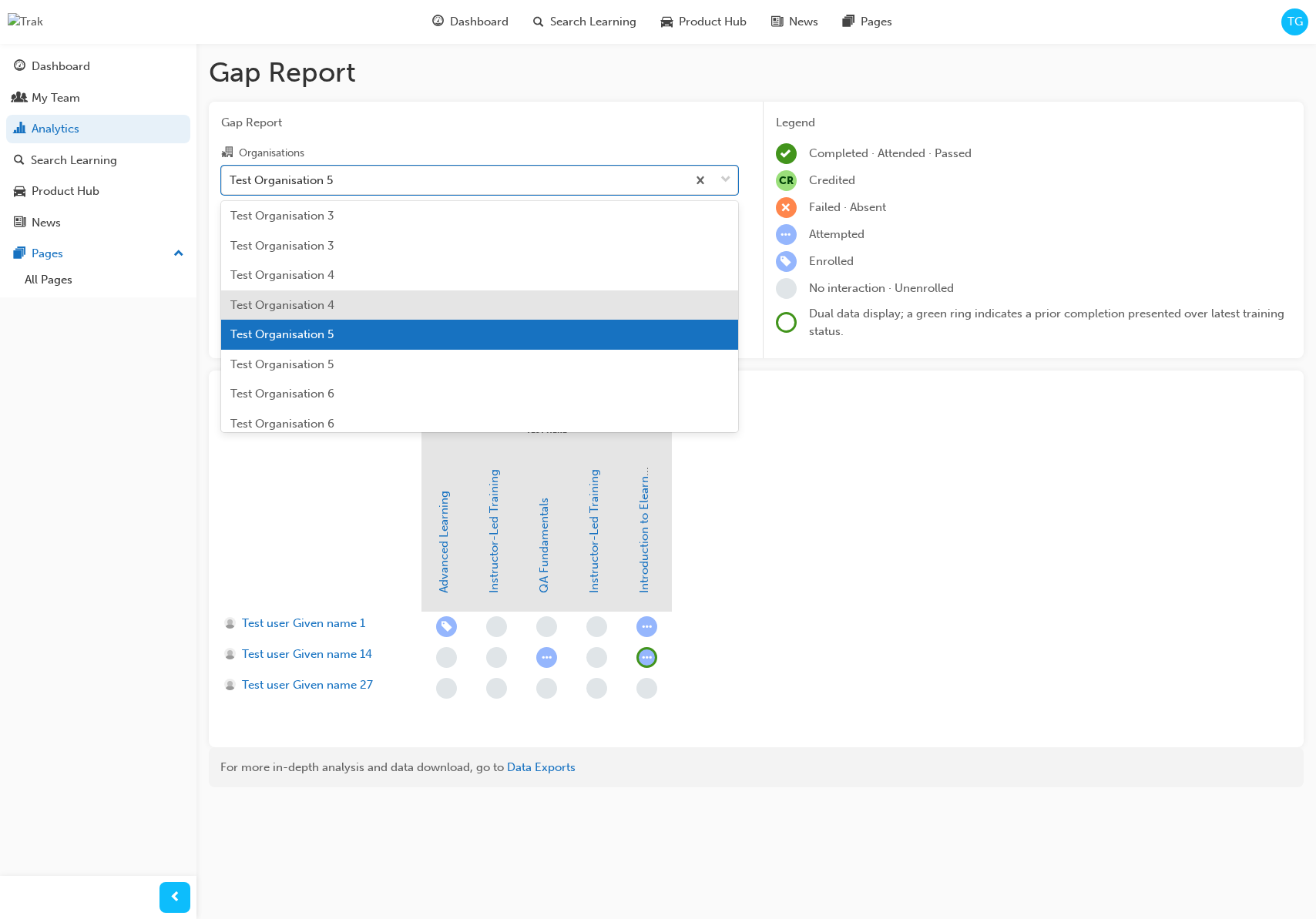
scroll to position [576, 0]
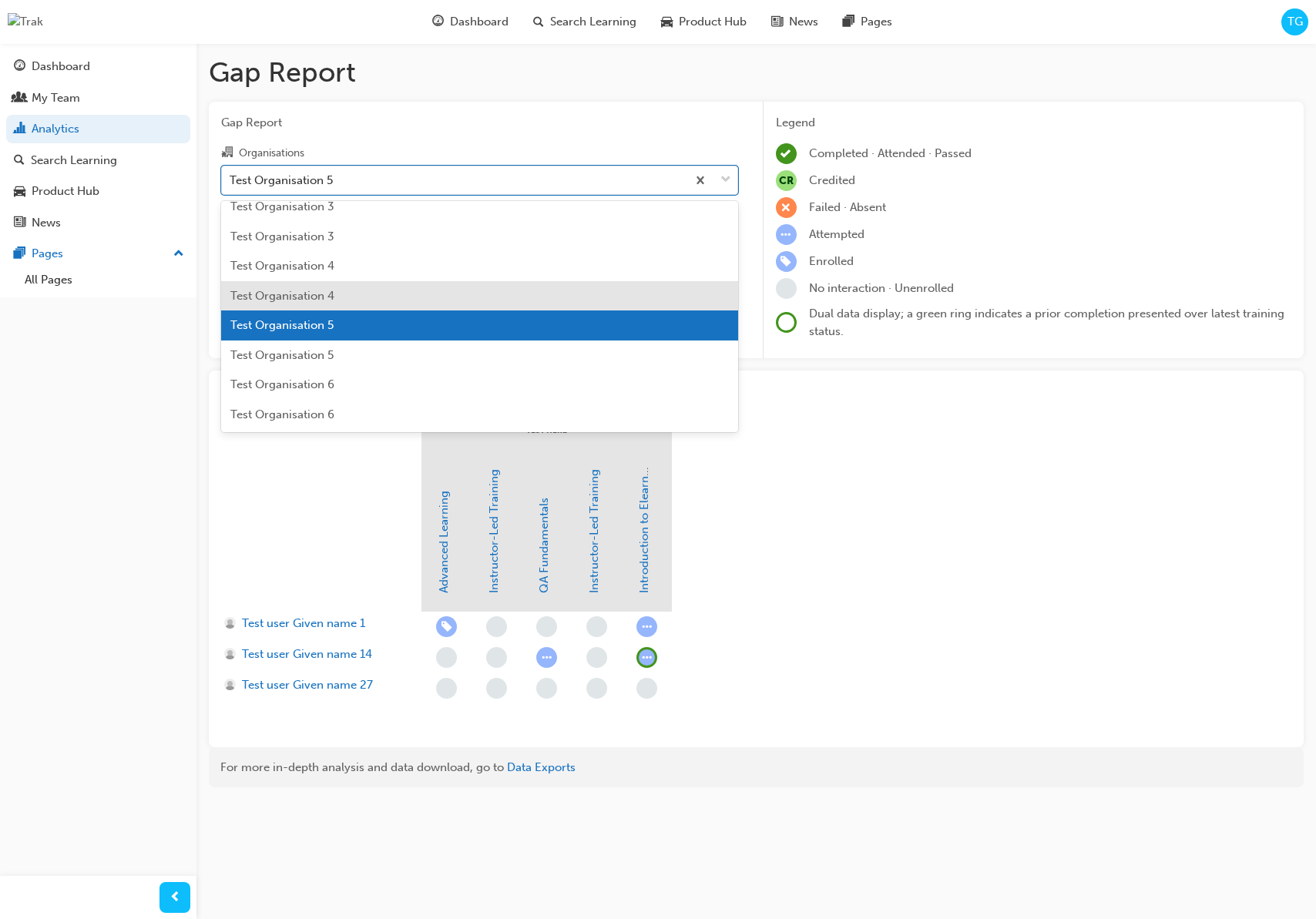
click at [359, 375] on div "Test Organisation 6" at bounding box center [479, 385] width 517 height 30
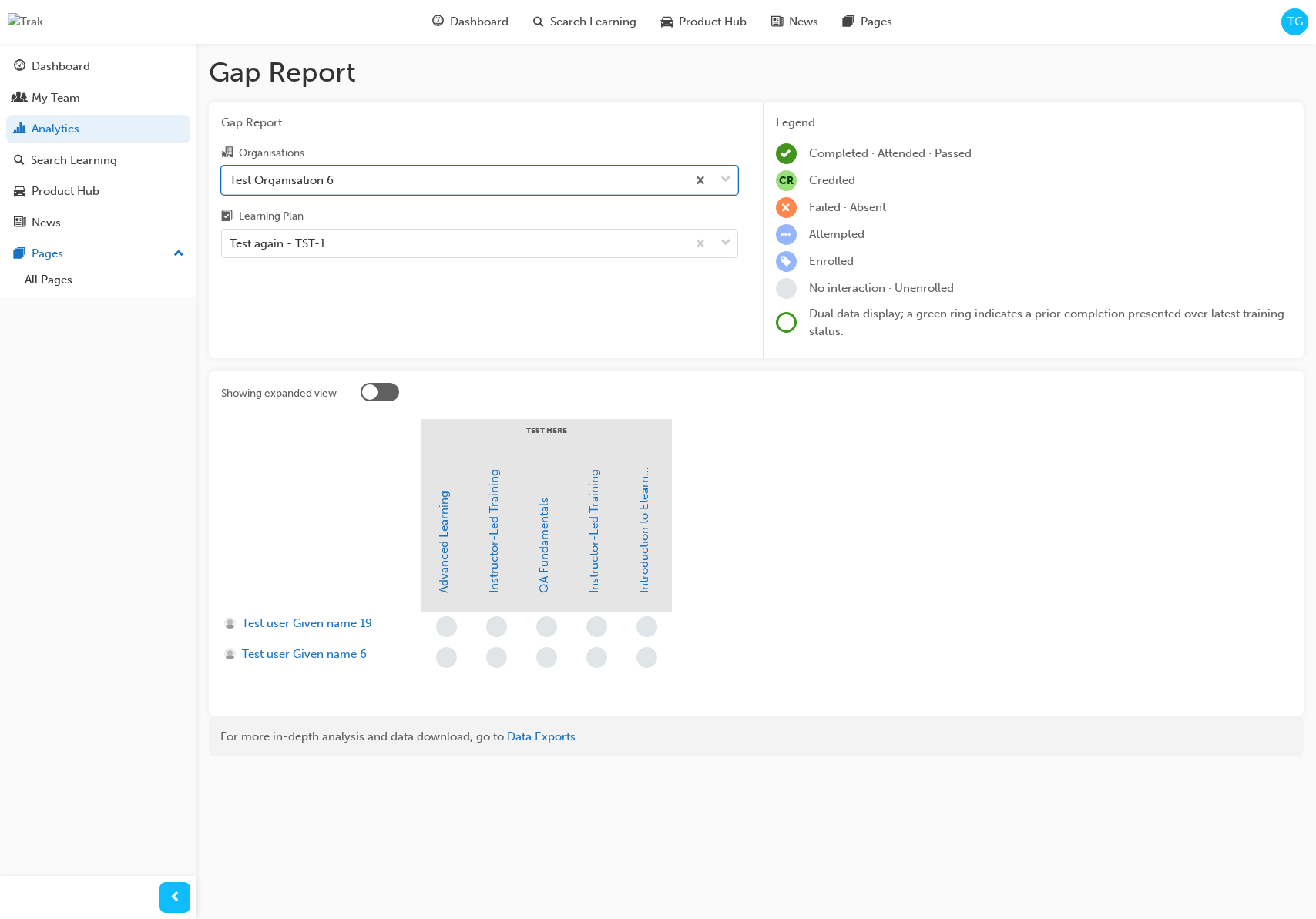
click at [342, 175] on div "Test Organisation 6" at bounding box center [454, 180] width 464 height 27
click at [231, 175] on input "Organisations option Test Organisation 6, selected. 0 results available. Select…" at bounding box center [231, 179] width 2 height 13
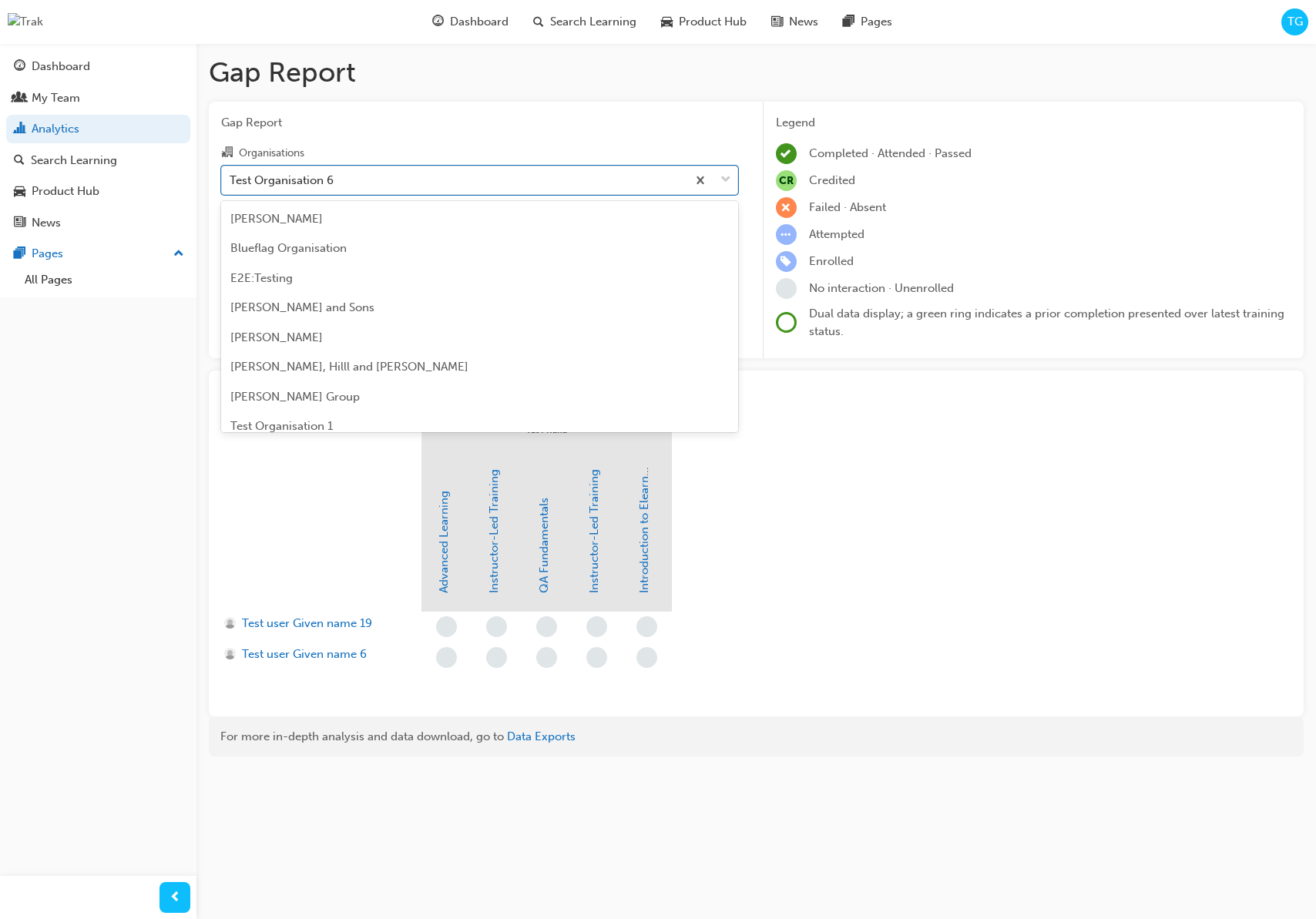
scroll to position [554, 0]
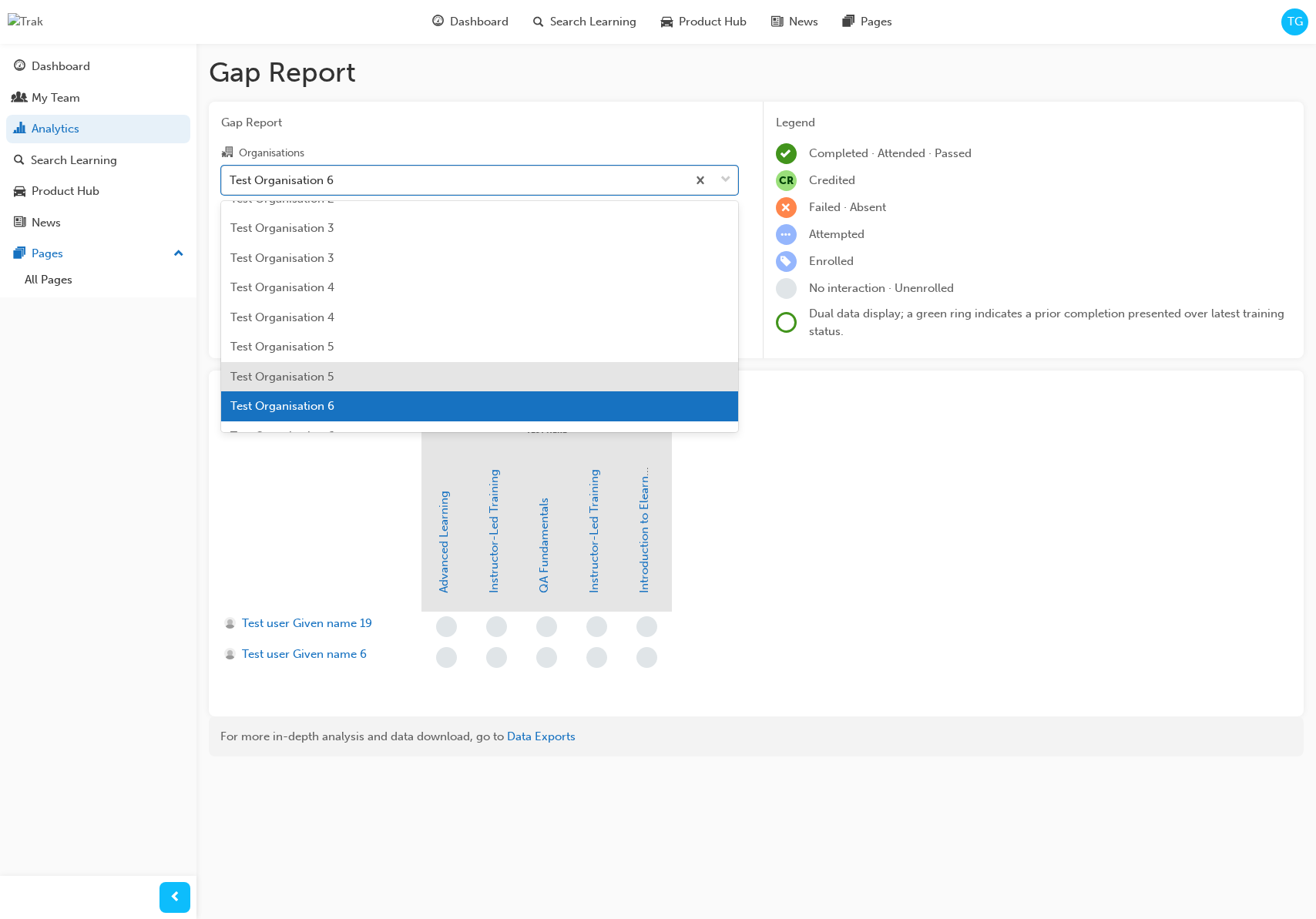
click at [351, 373] on div "Test Organisation 5" at bounding box center [479, 377] width 517 height 30
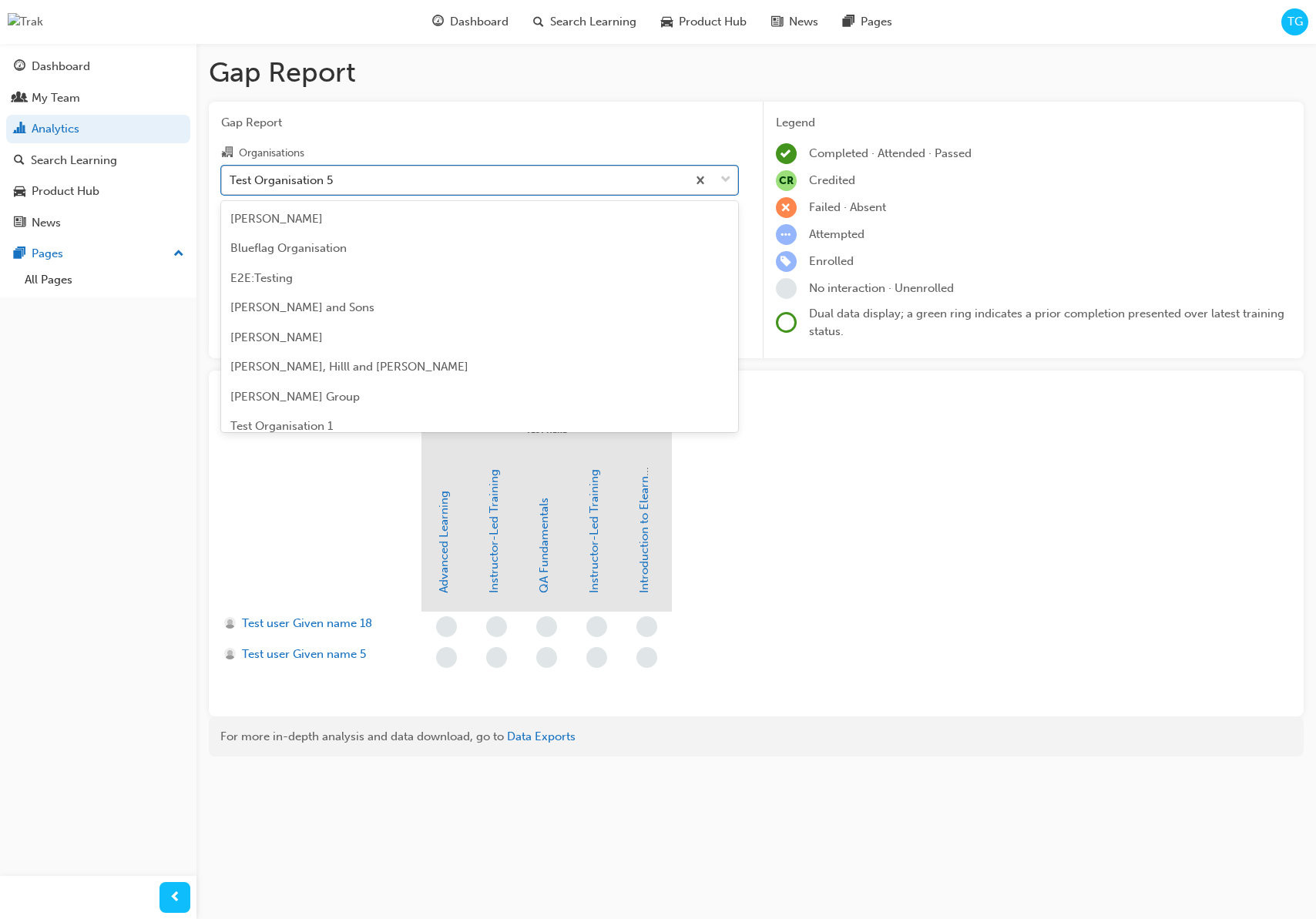
scroll to position [524, 0]
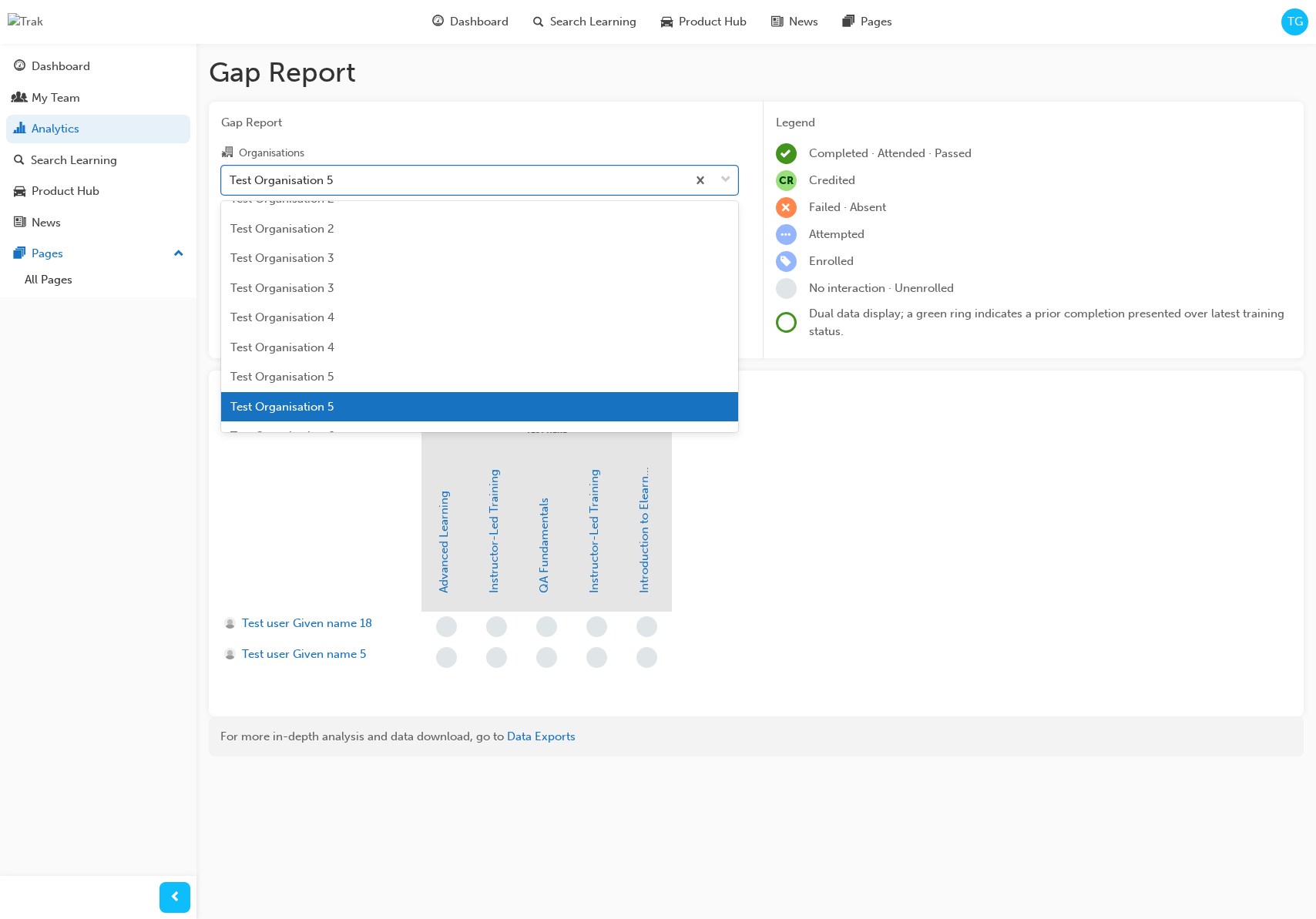
drag, startPoint x: 331, startPoint y: 179, endPoint x: 341, endPoint y: 211, distance: 33.5
click at [332, 180] on div "Test Organisation 5" at bounding box center [454, 180] width 464 height 27
click at [231, 180] on input "Organisations option Test Organisation 5, selected. option Test Organisation 5 …" at bounding box center [231, 179] width 2 height 13
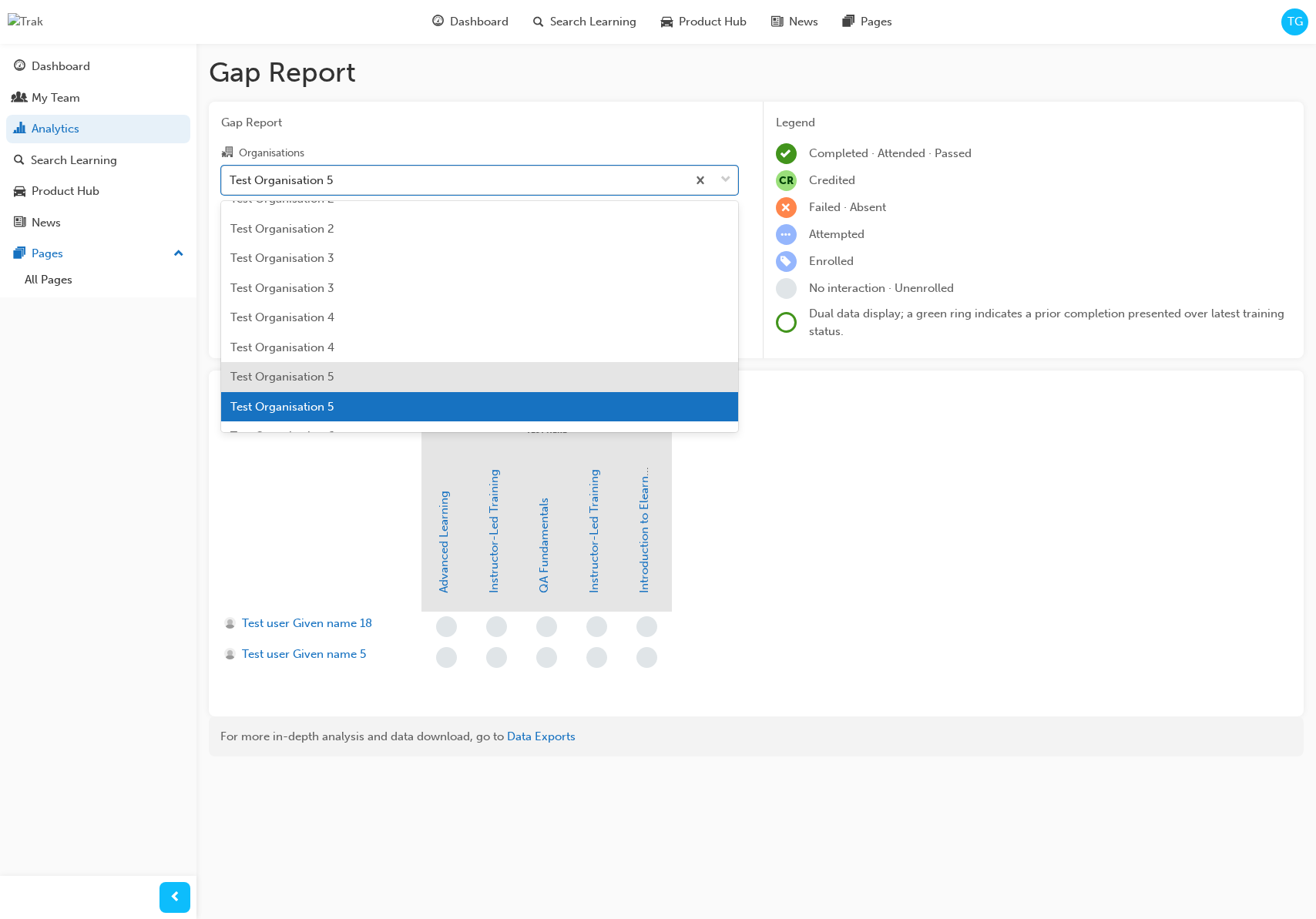
click at [357, 375] on div "Test Organisation 5" at bounding box center [479, 377] width 517 height 30
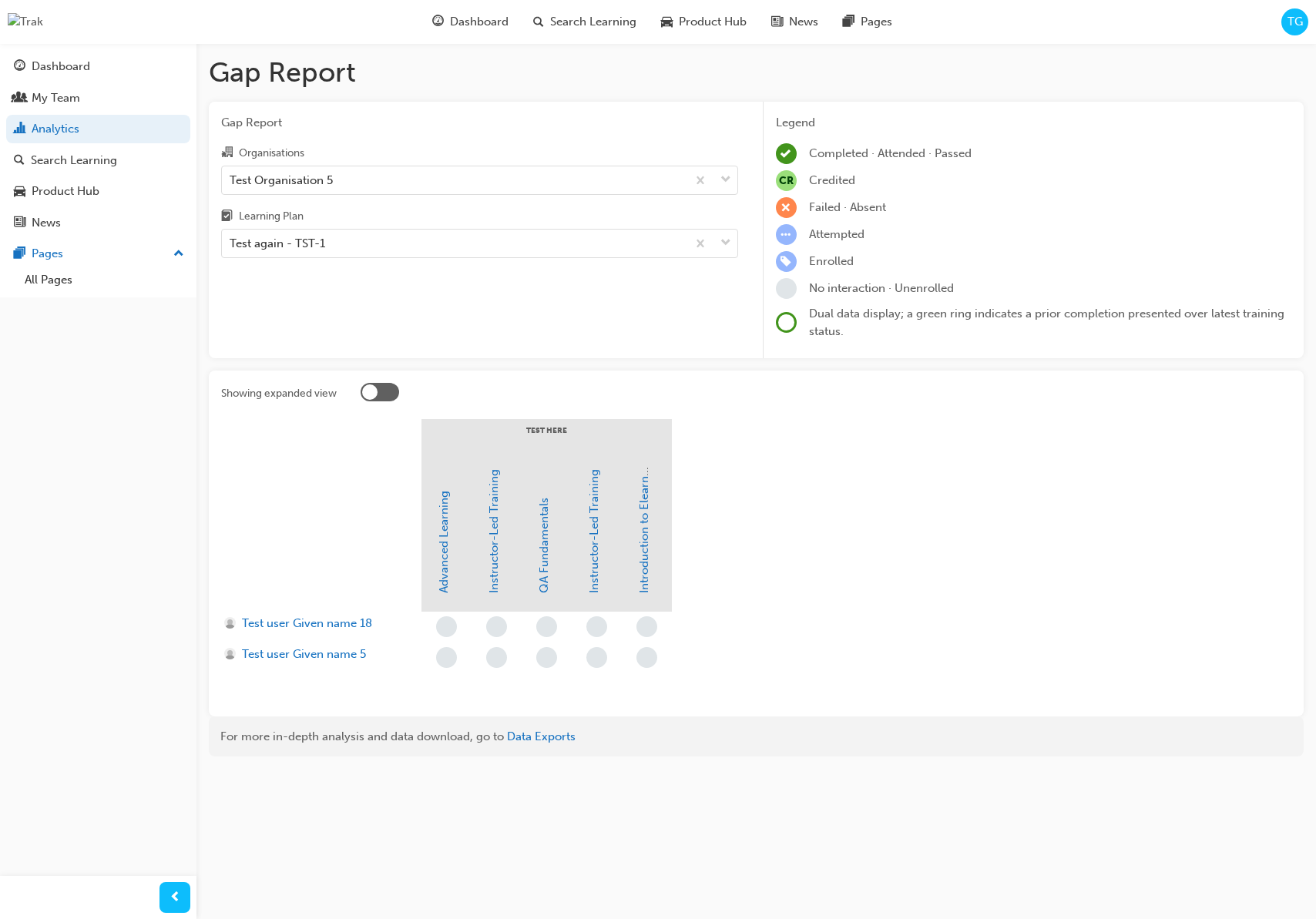
click at [433, 324] on div "Gap Report Organisations Test Organisation 5 Learning Plan Test again - TST-1" at bounding box center [479, 230] width 542 height 257
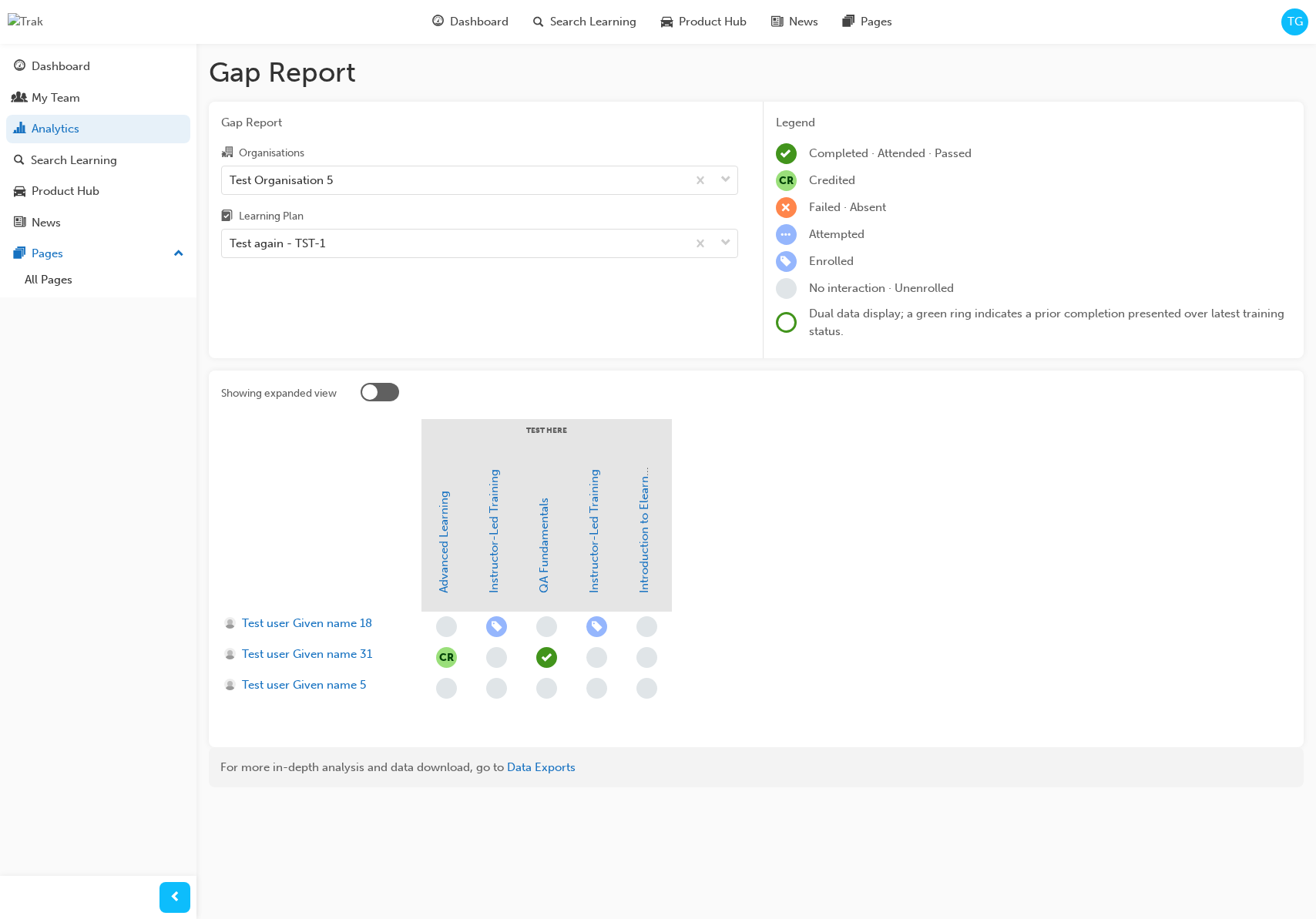
click at [387, 391] on div at bounding box center [379, 391] width 38 height 18
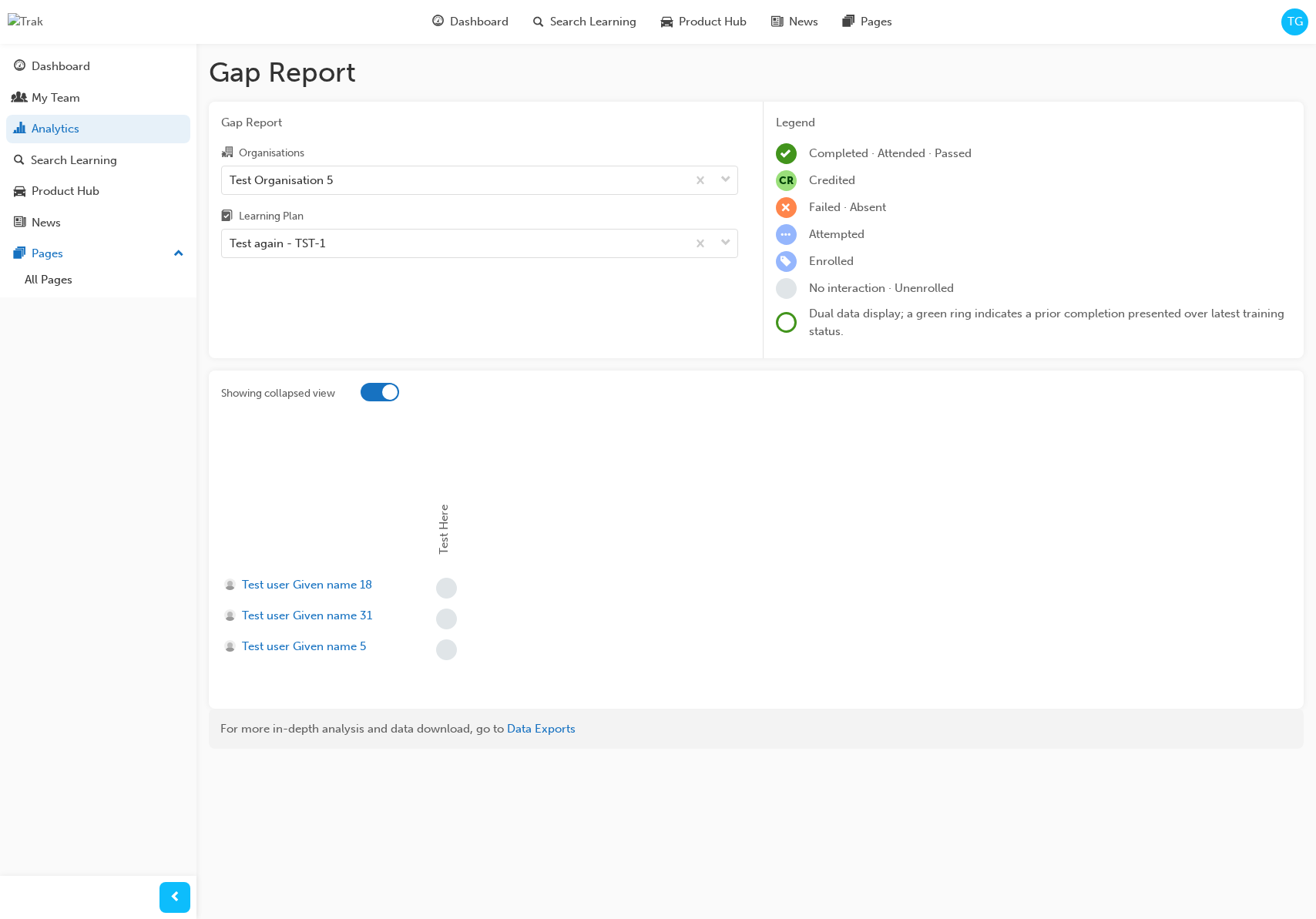
click at [380, 392] on div at bounding box center [379, 391] width 38 height 18
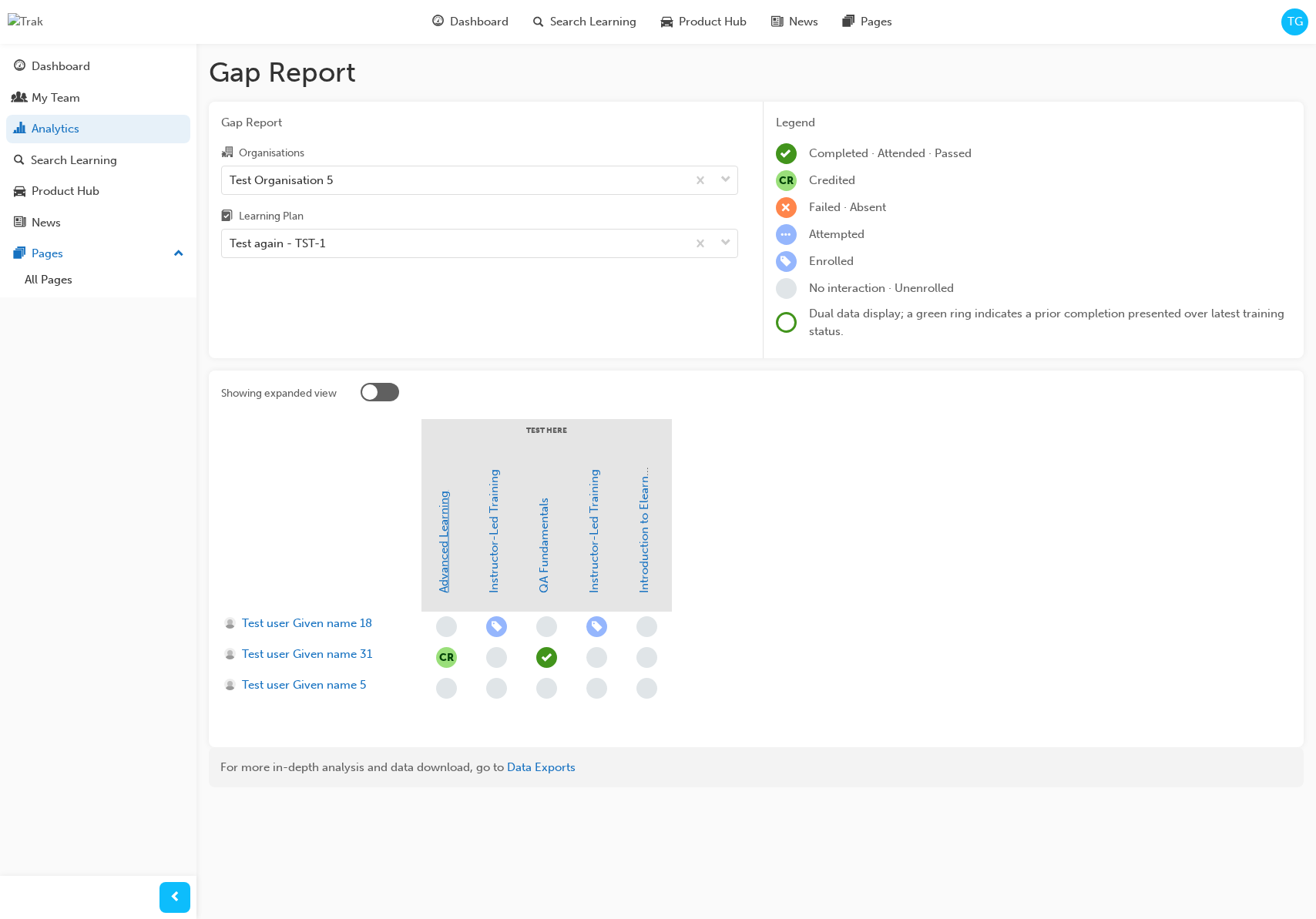
click at [444, 574] on link "Advanced Learning" at bounding box center [443, 542] width 14 height 102
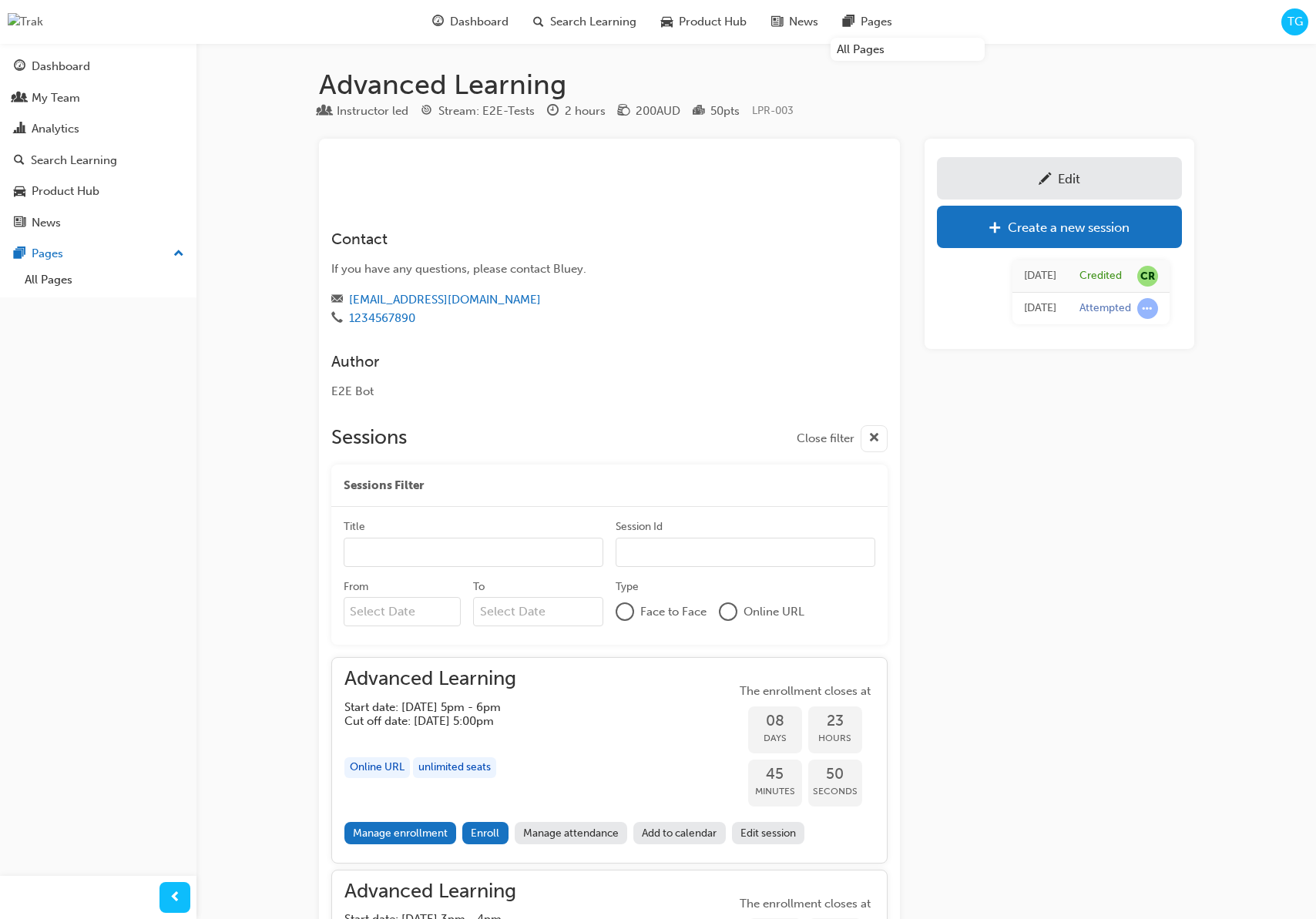
click at [1307, 24] on div "TG" at bounding box center [1295, 22] width 27 height 27
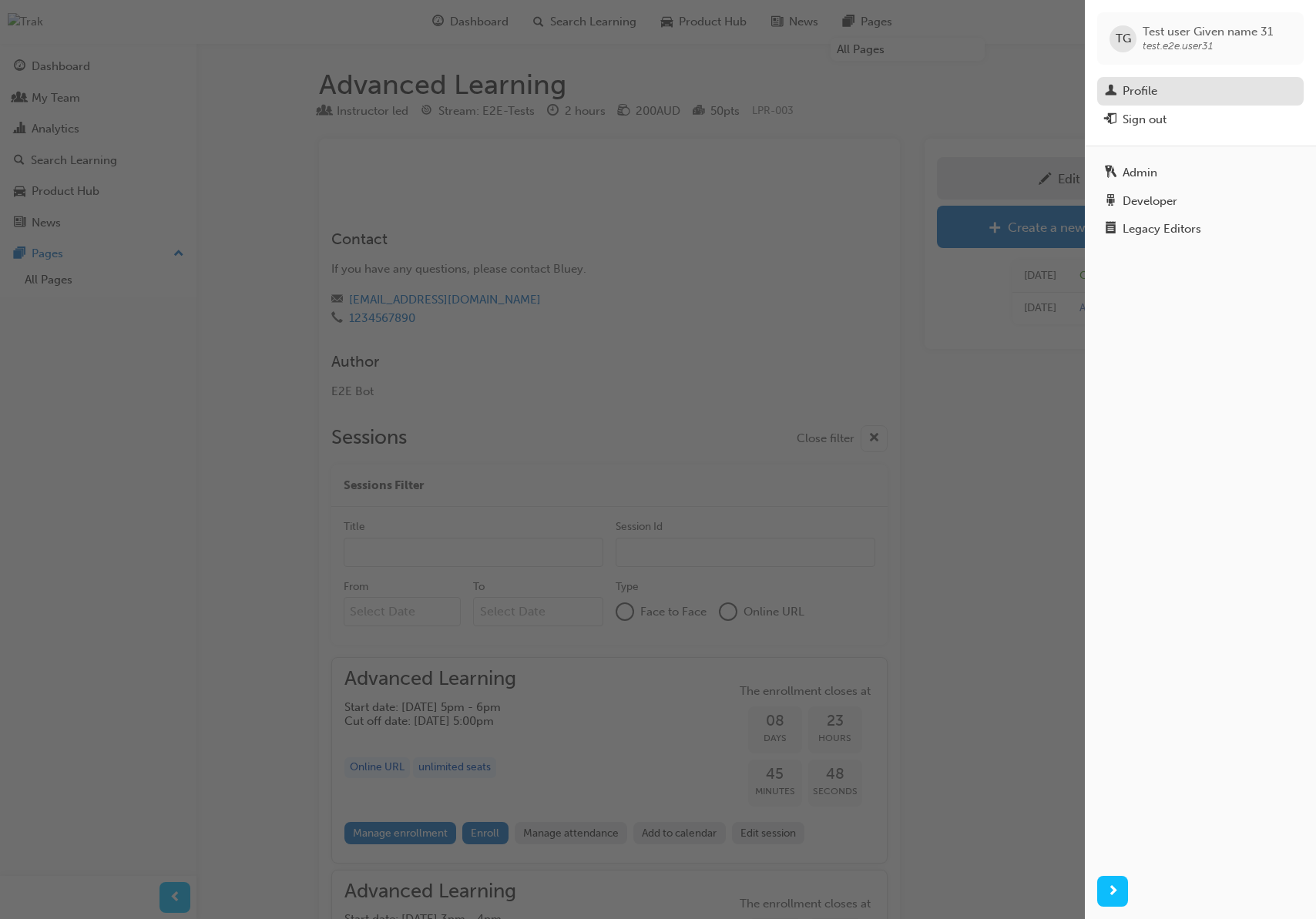
click at [1194, 100] on div "Profile" at bounding box center [1200, 91] width 191 height 19
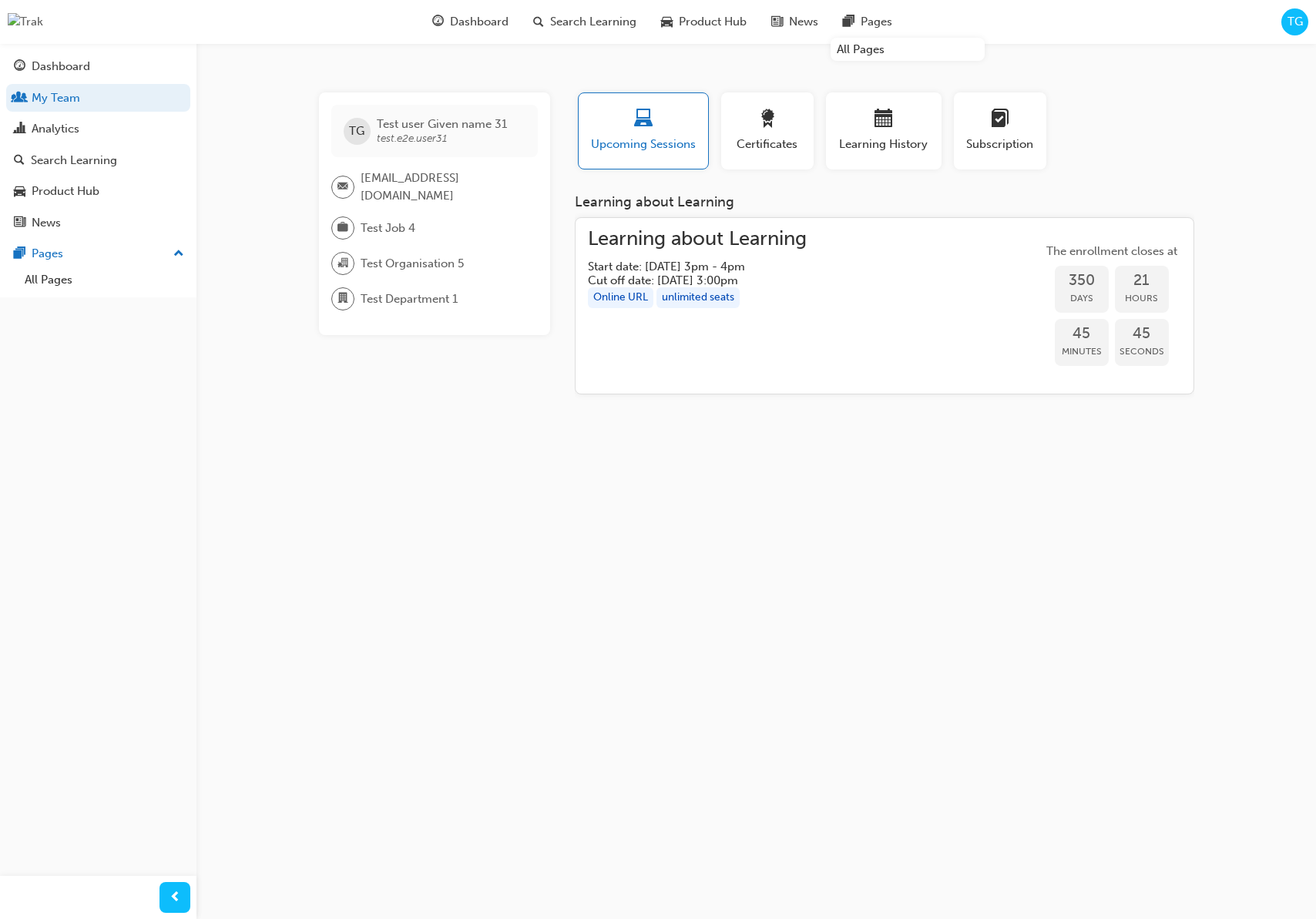
click at [1293, 22] on span "TG" at bounding box center [1294, 22] width 15 height 18
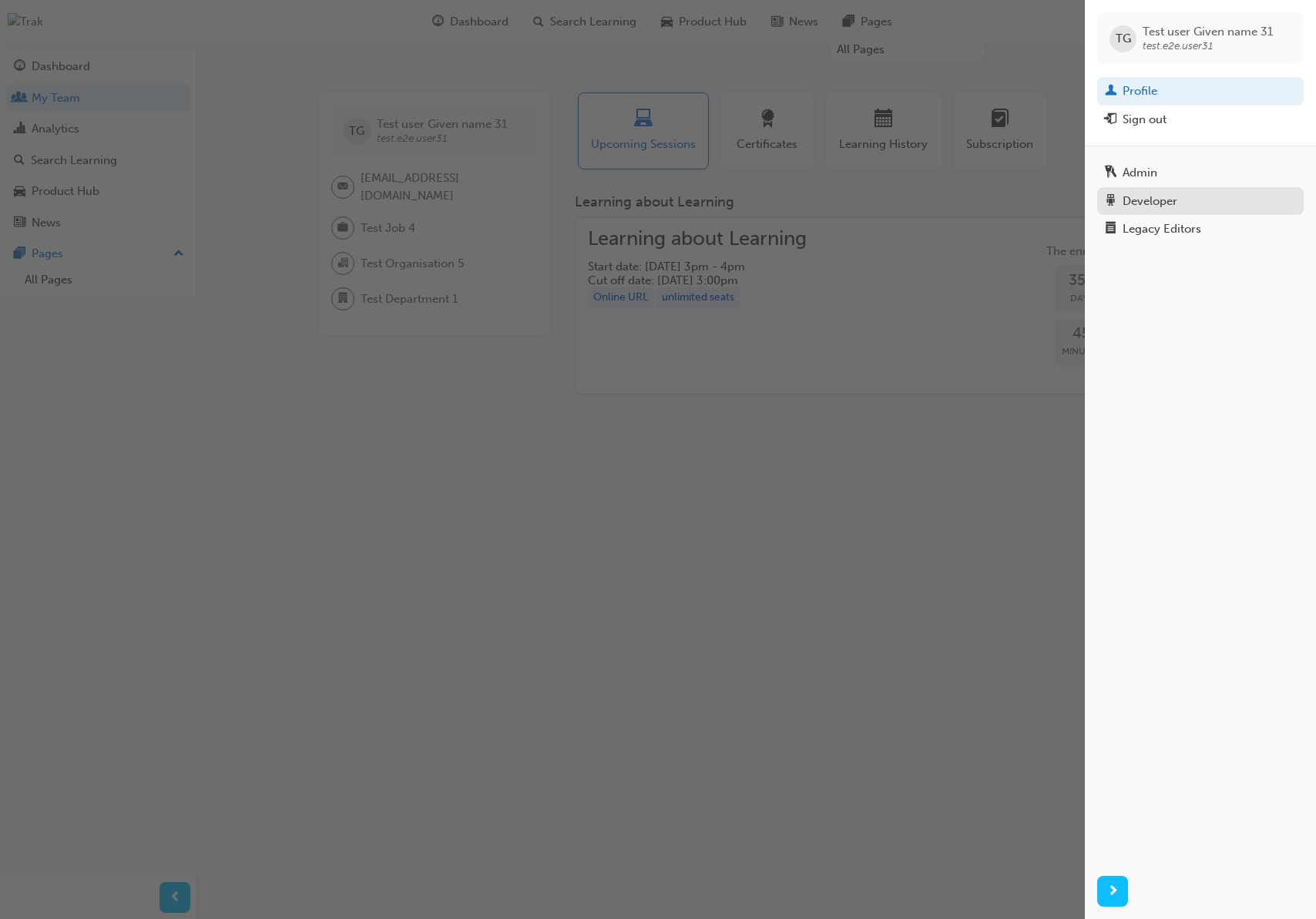
click at [1148, 195] on div "Developer" at bounding box center [1149, 202] width 54 height 18
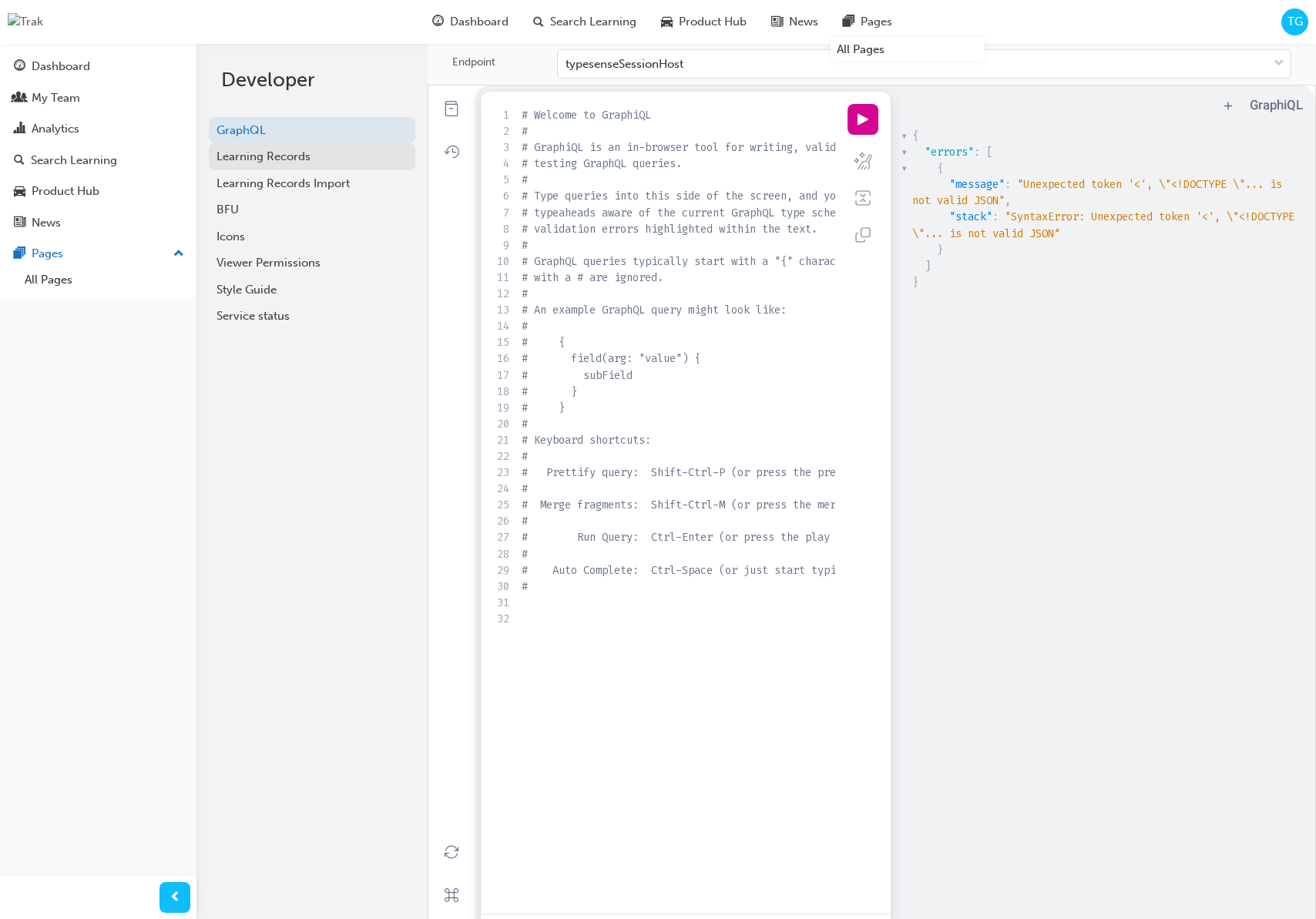
click at [332, 167] on link "Learning Records" at bounding box center [312, 157] width 207 height 27
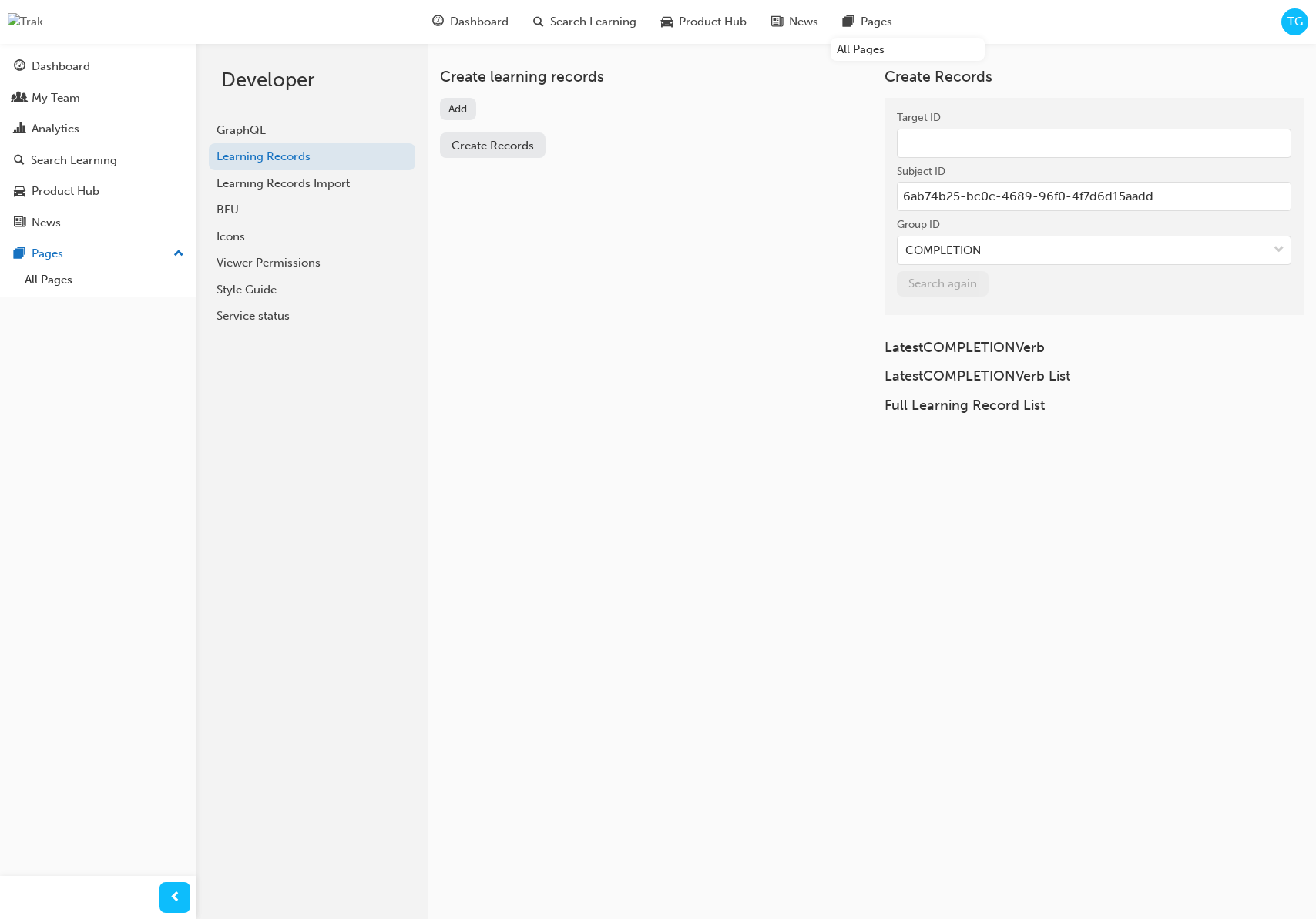
click at [458, 107] on button "Add" at bounding box center [458, 109] width 36 height 22
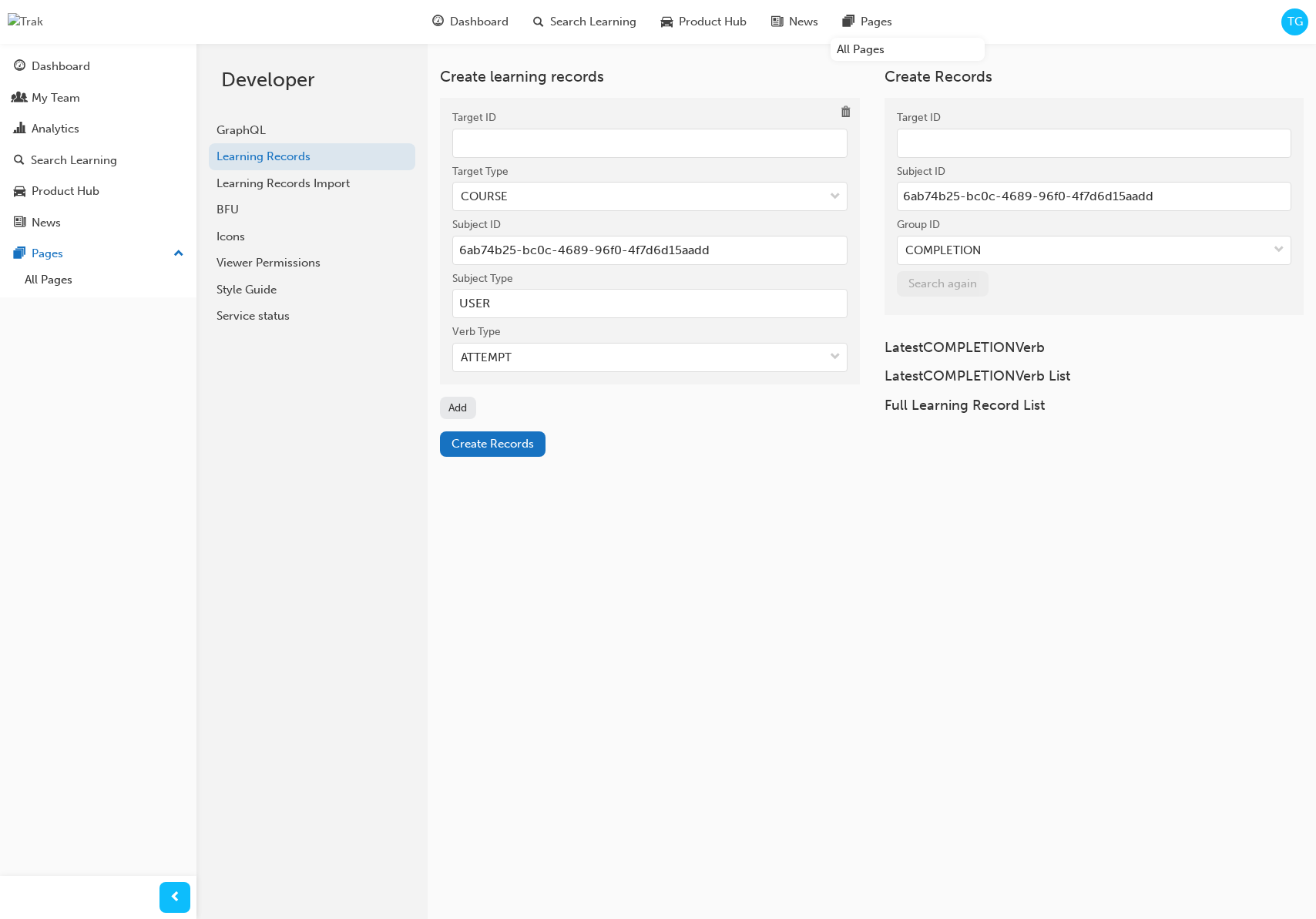
click at [501, 154] on input "Target ID" at bounding box center [650, 143] width 395 height 30
paste input "9c726e14-7bd2-4a69-90dc-79dff787c7b4"
type input "9c726e14-7bd2-4a69-90dc-79dff787c7b4"
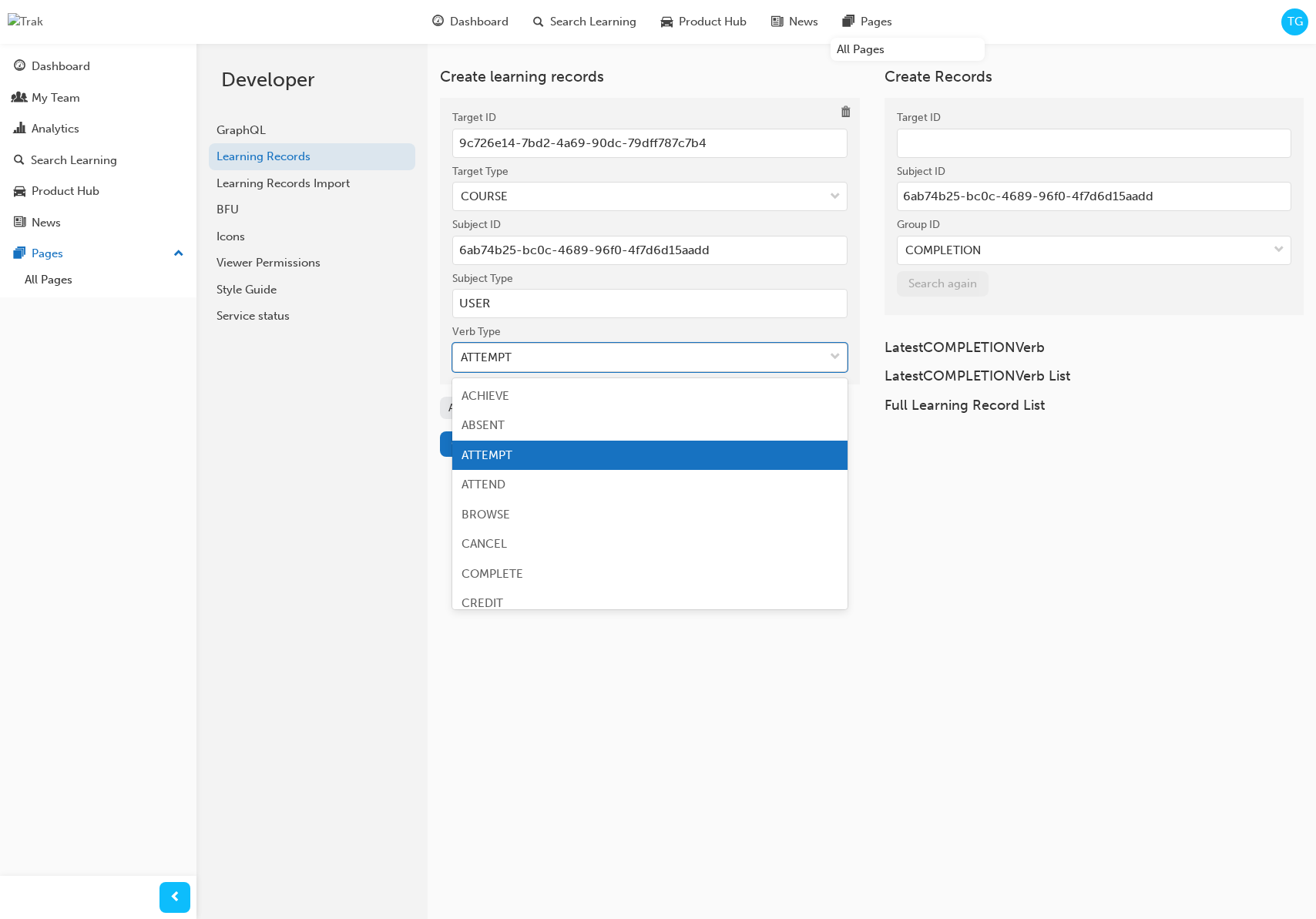
click at [540, 359] on div "ATTEMPT" at bounding box center [638, 358] width 371 height 27
click at [462, 359] on input "Verb Type option ATTEMPT focused, 3 of 19. 19 results available. Use Up and Dow…" at bounding box center [462, 357] width 2 height 13
click at [571, 577] on div "COMPLETE" at bounding box center [650, 575] width 395 height 30
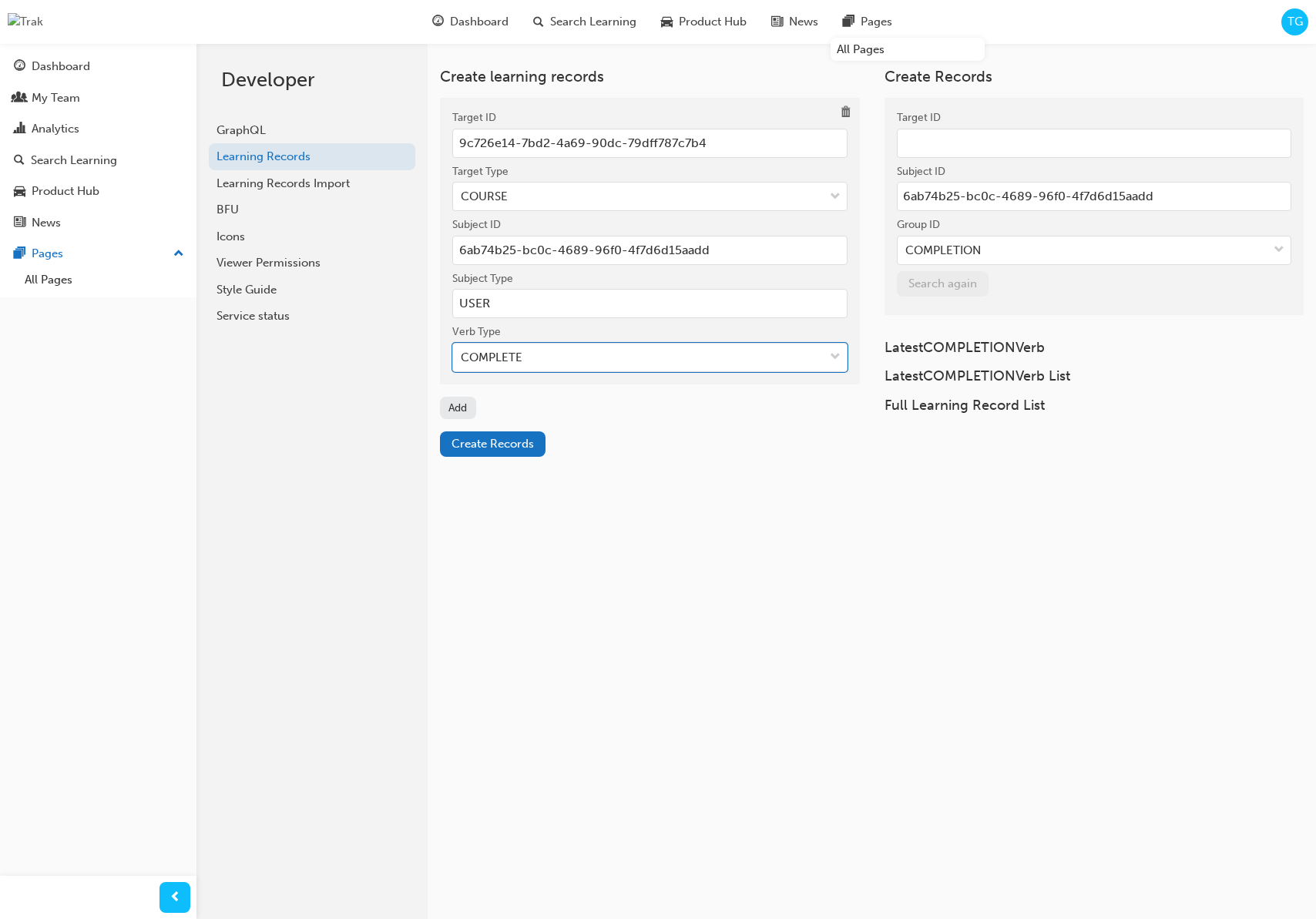
click at [633, 554] on div "Create learning records Target ID 9c726e14-7bd2-4a69-90dc-79dff787c7b4 Target T…" at bounding box center [756, 503] width 1120 height 919
click at [506, 447] on span "Create Records" at bounding box center [492, 443] width 82 height 14
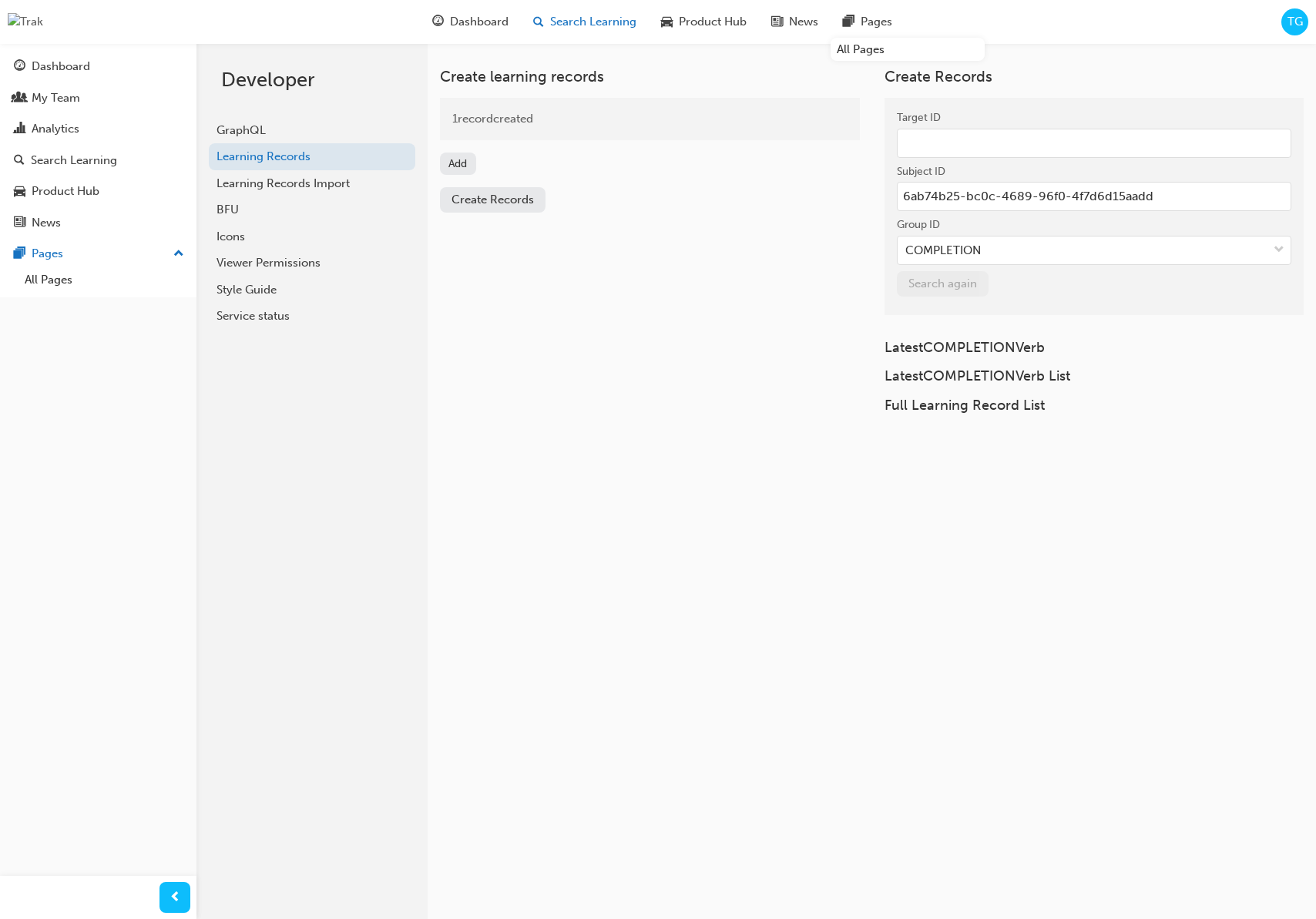
click at [576, 22] on span "Search Learning" at bounding box center [593, 22] width 86 height 18
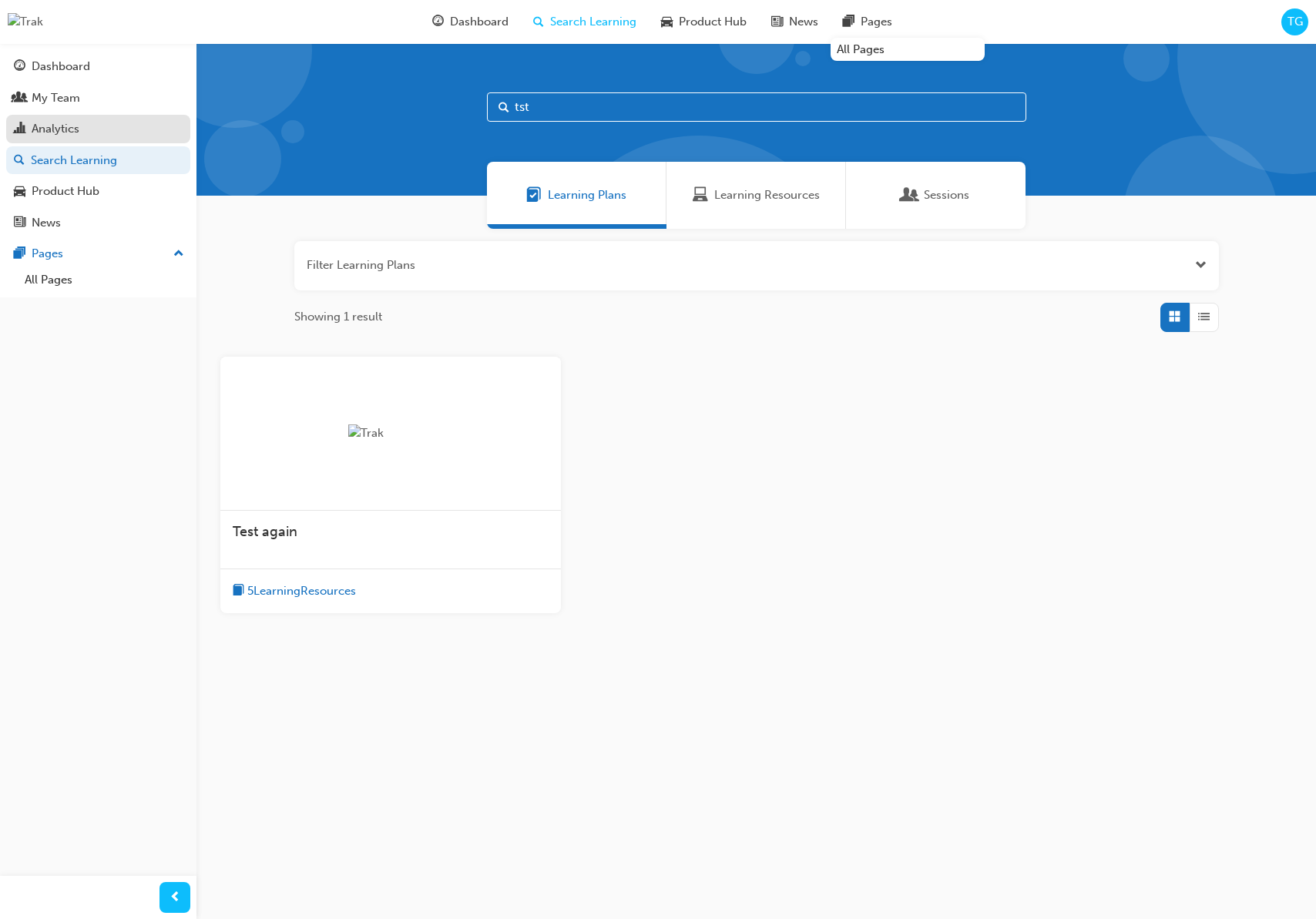
click at [45, 126] on div "Analytics" at bounding box center [55, 129] width 48 height 18
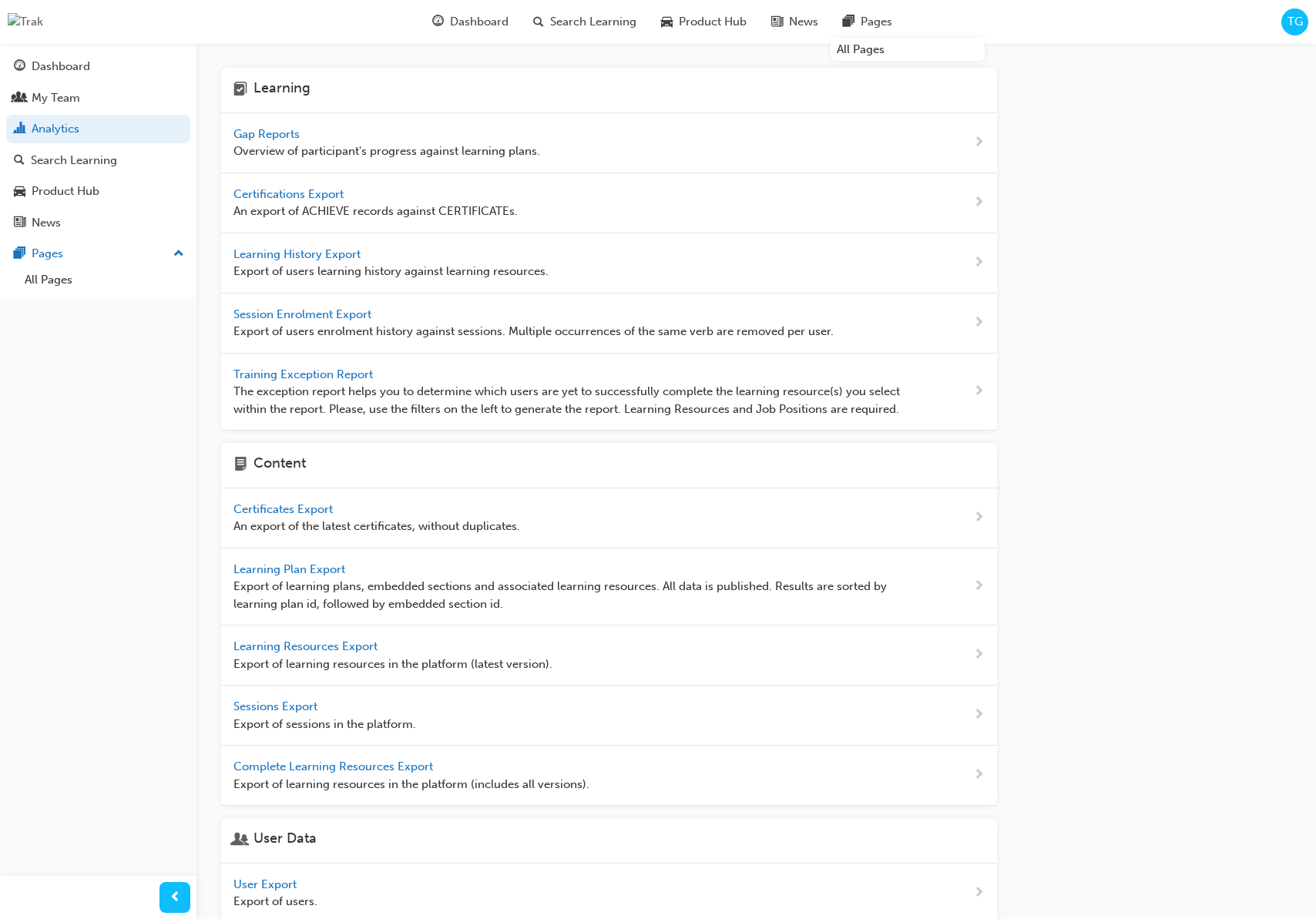
click at [267, 134] on span "Gap Reports" at bounding box center [268, 134] width 70 height 14
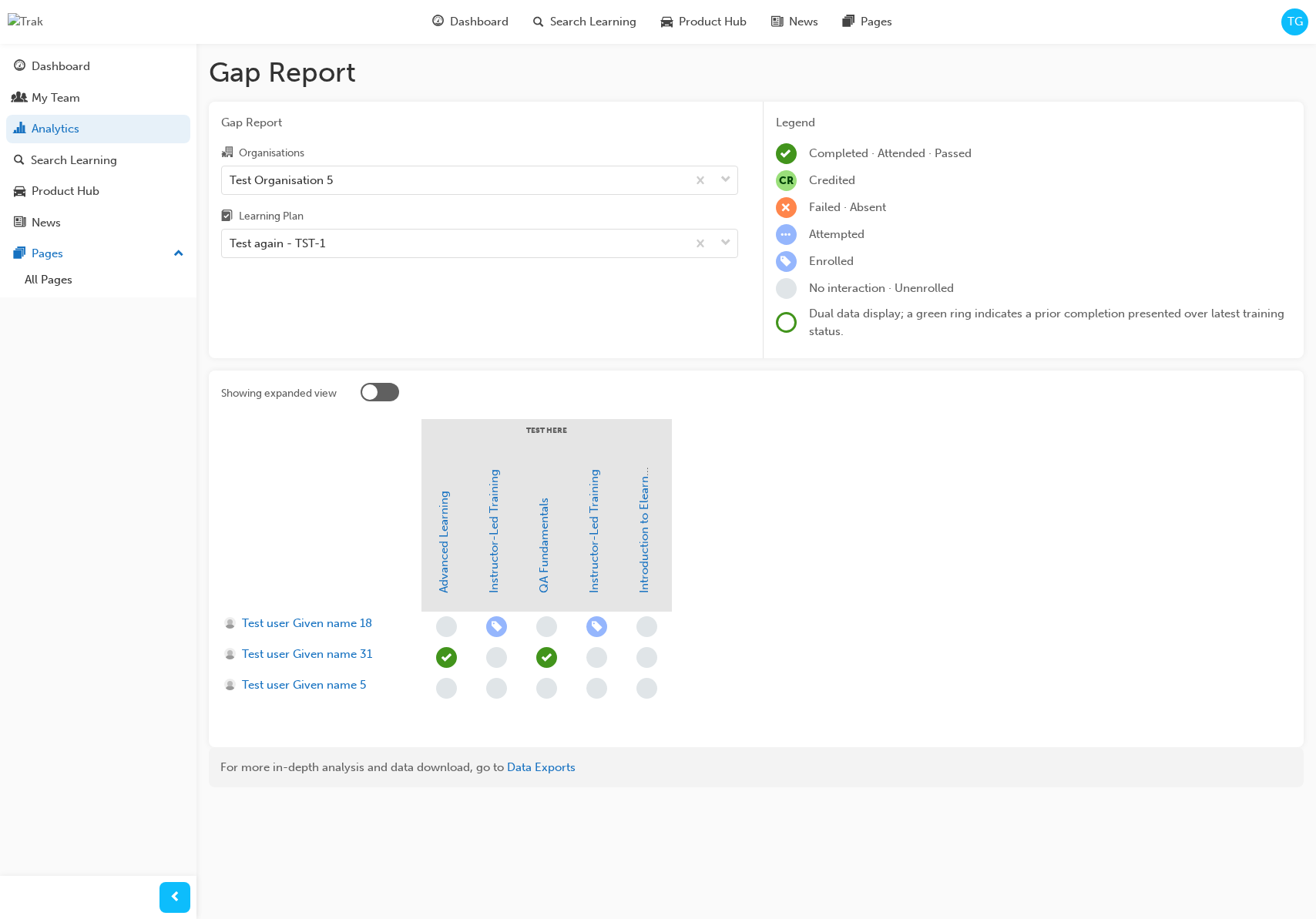
click at [391, 387] on div at bounding box center [379, 391] width 38 height 18
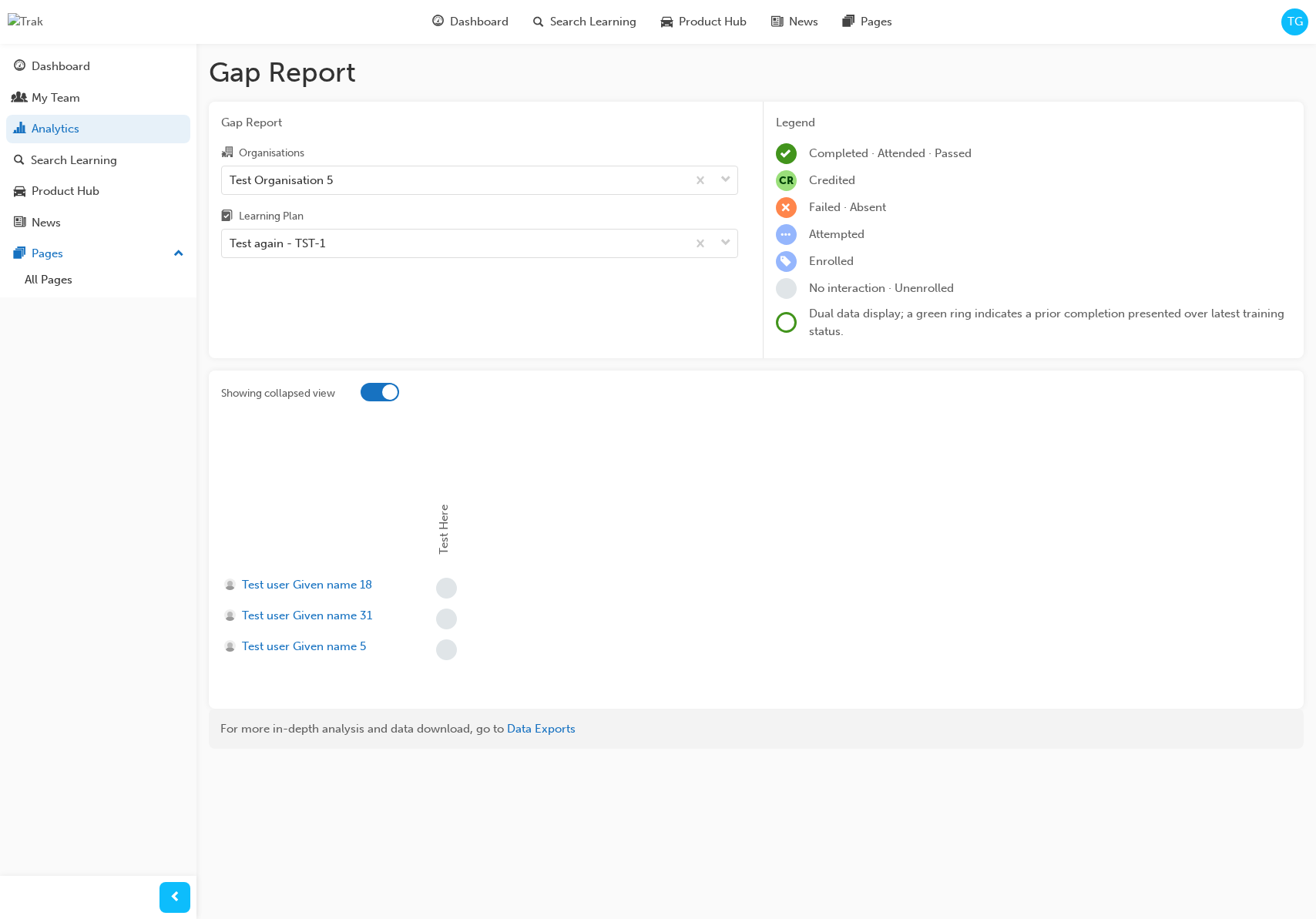
click at [380, 388] on div at bounding box center [379, 391] width 38 height 18
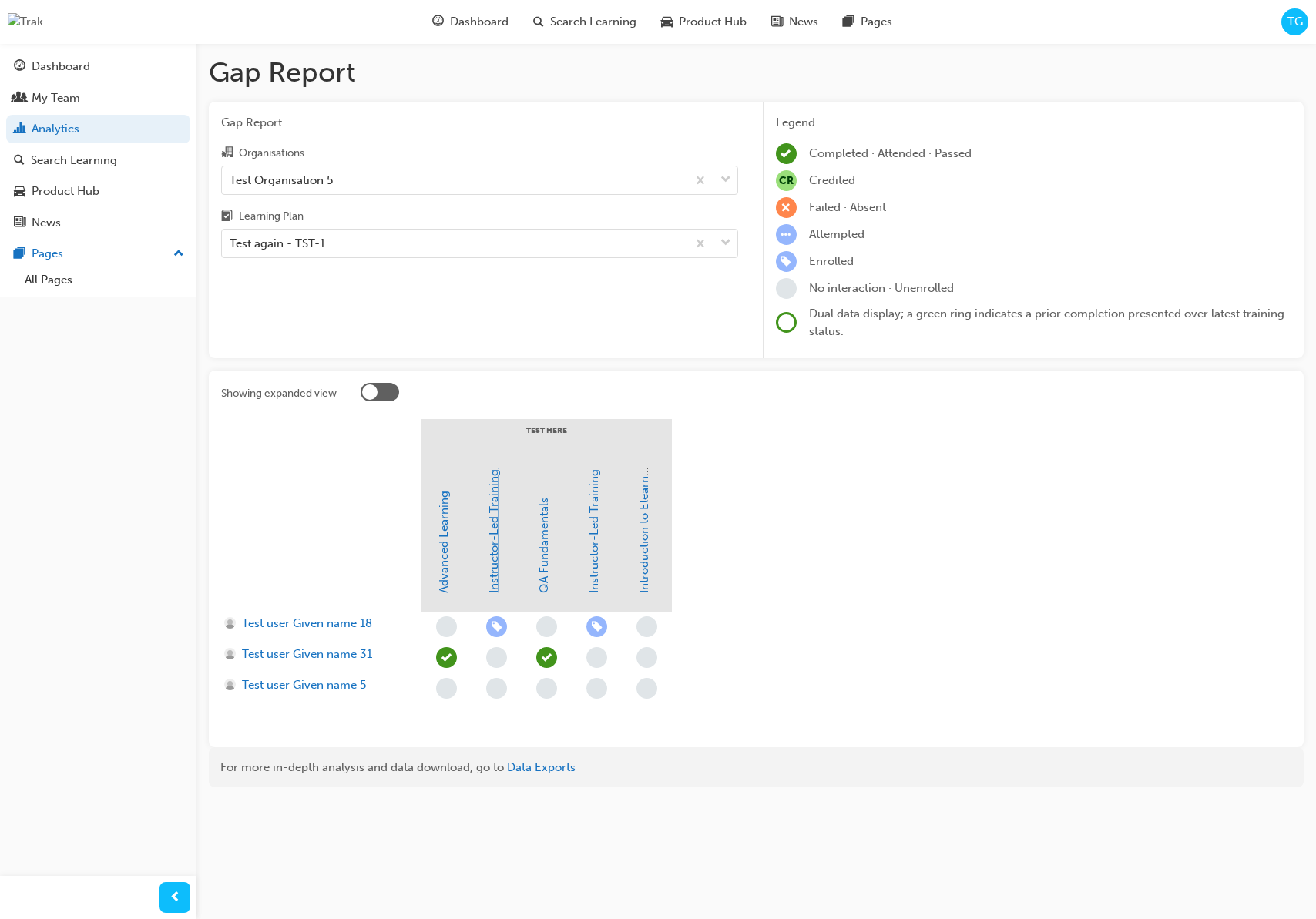
click at [496, 565] on link "Instructor-Led Training" at bounding box center [493, 531] width 14 height 124
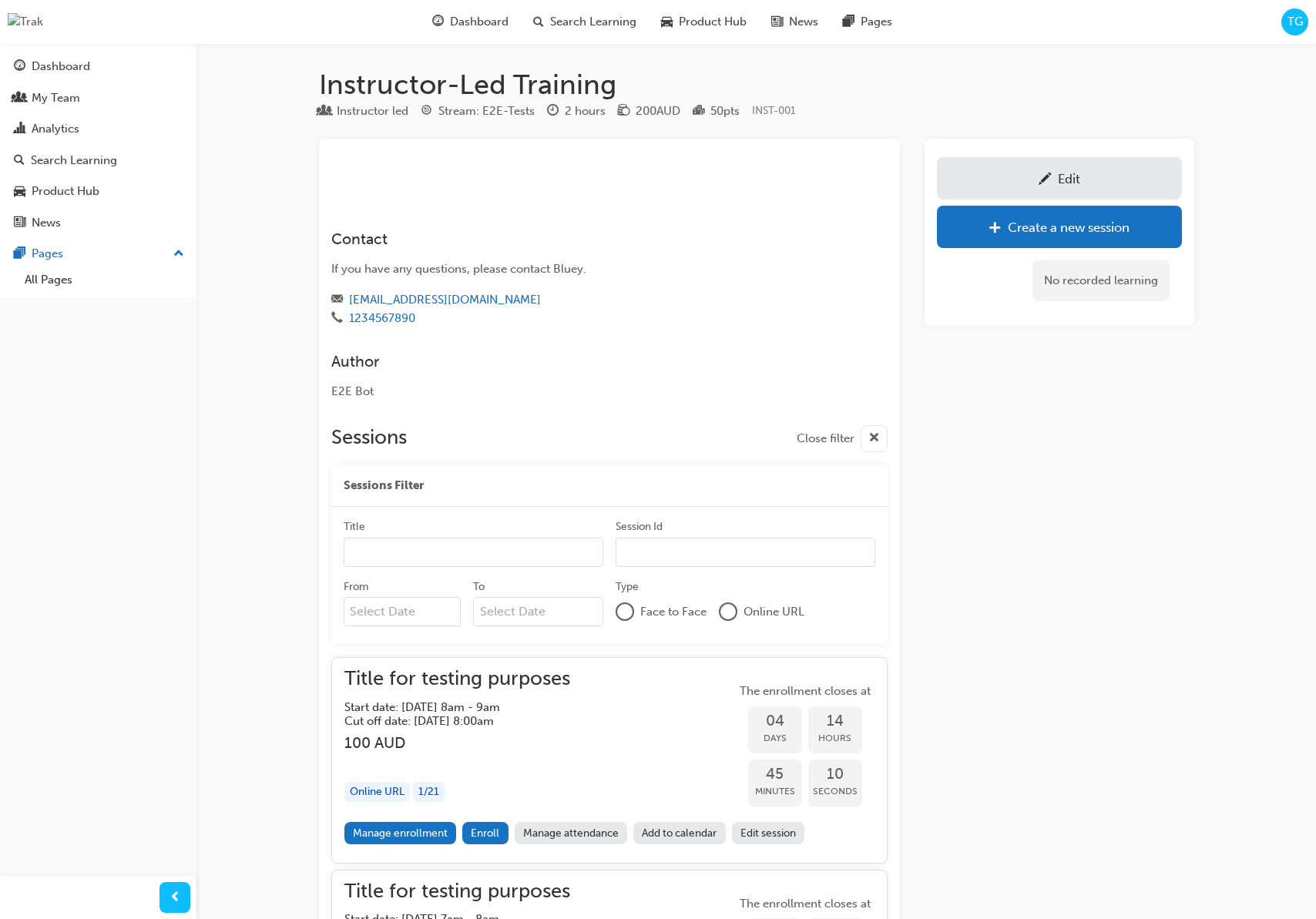
click at [1295, 23] on span "TG" at bounding box center [1294, 22] width 15 height 18
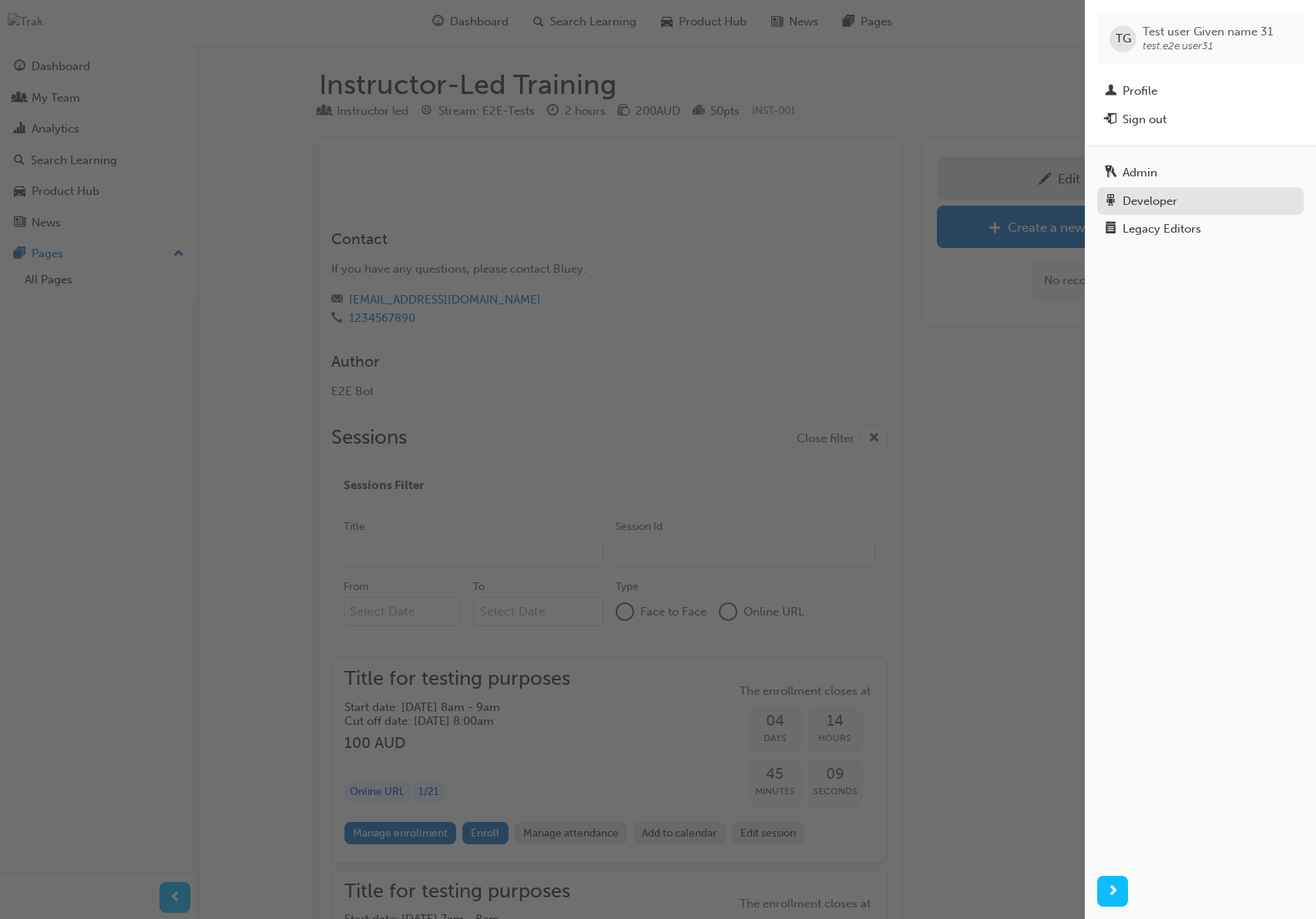
click at [1174, 195] on div "Developer" at bounding box center [1149, 202] width 54 height 18
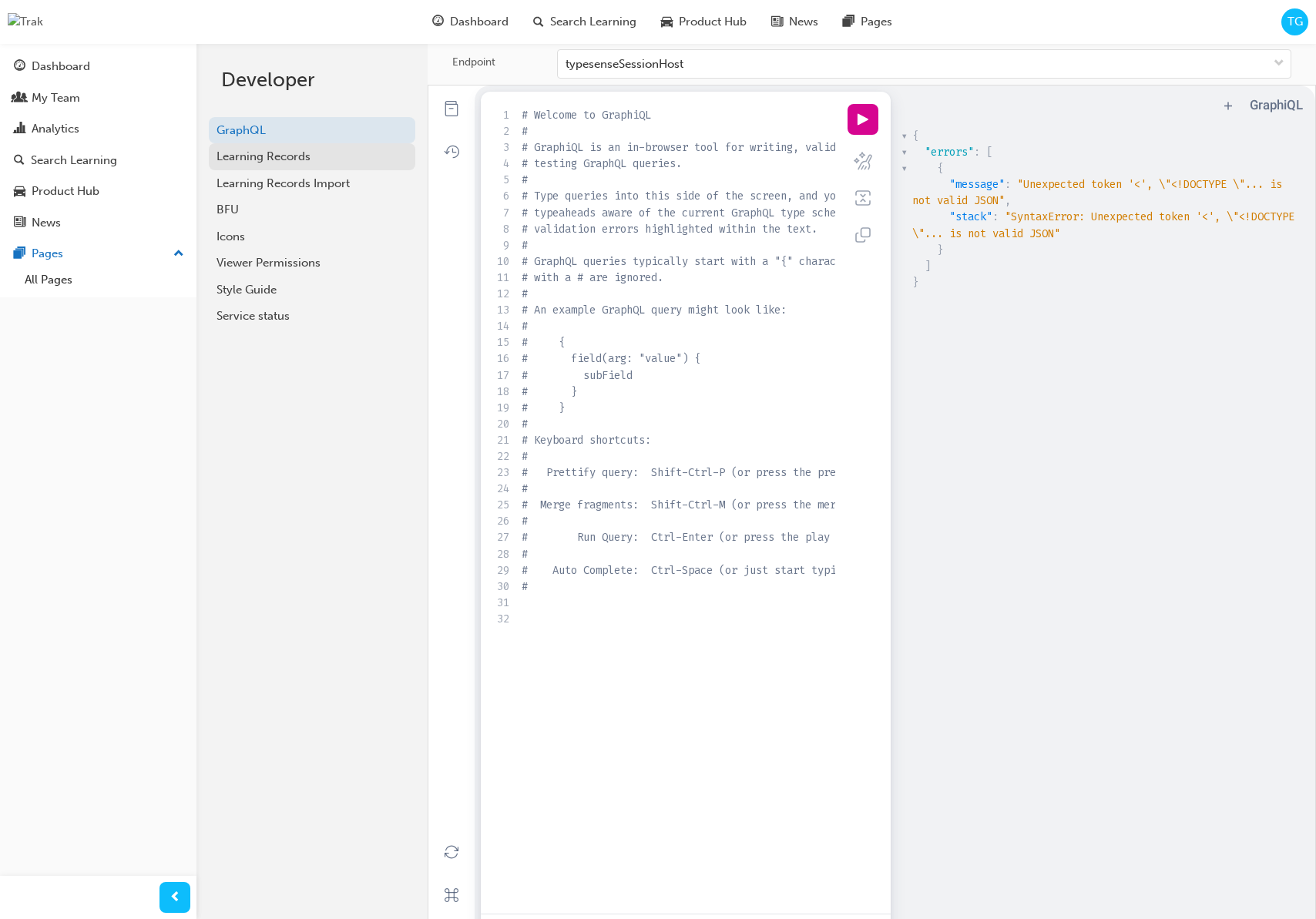
click at [343, 159] on div "Learning Records" at bounding box center [311, 157] width 191 height 18
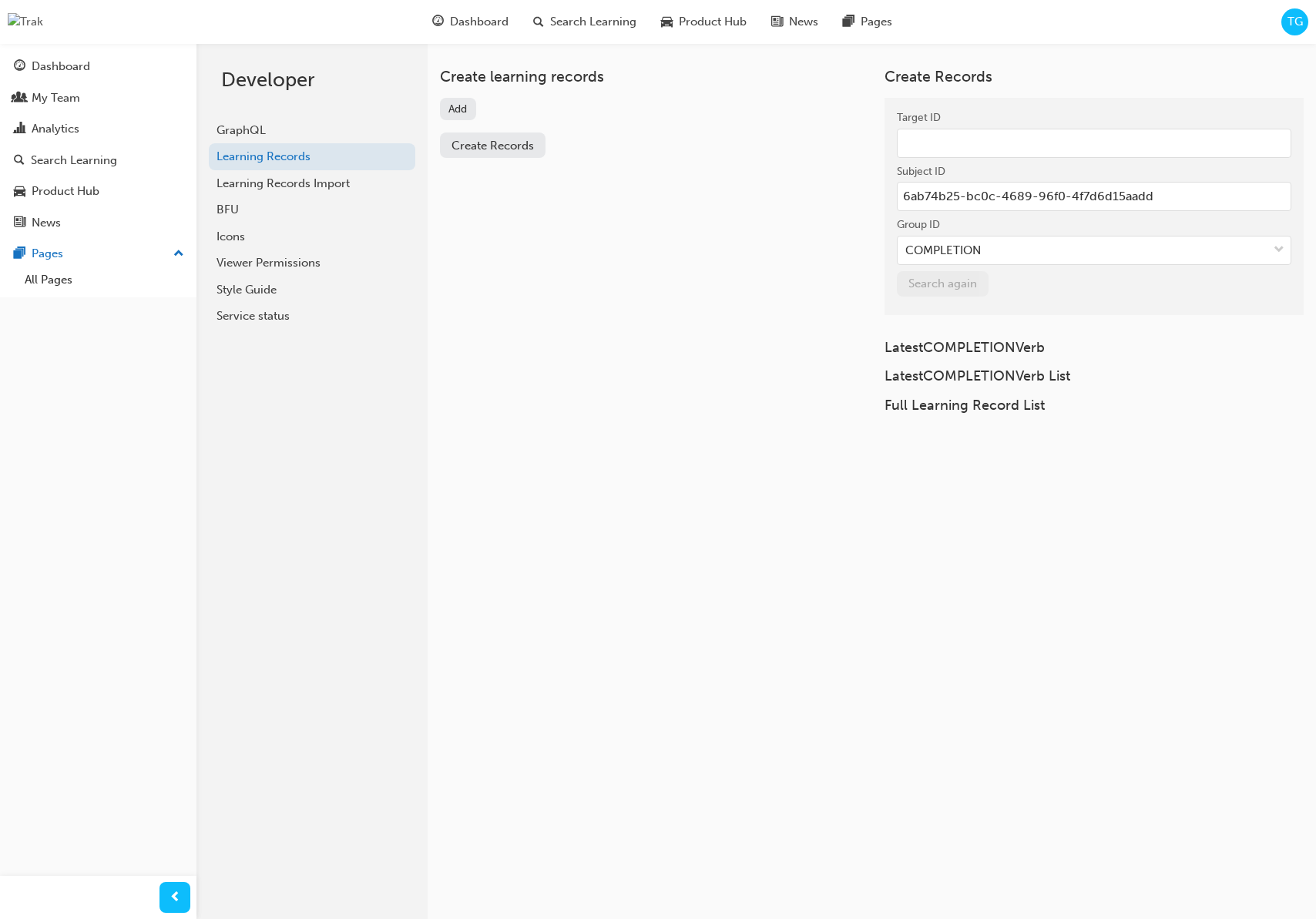
click at [466, 110] on button "Add" at bounding box center [458, 109] width 36 height 22
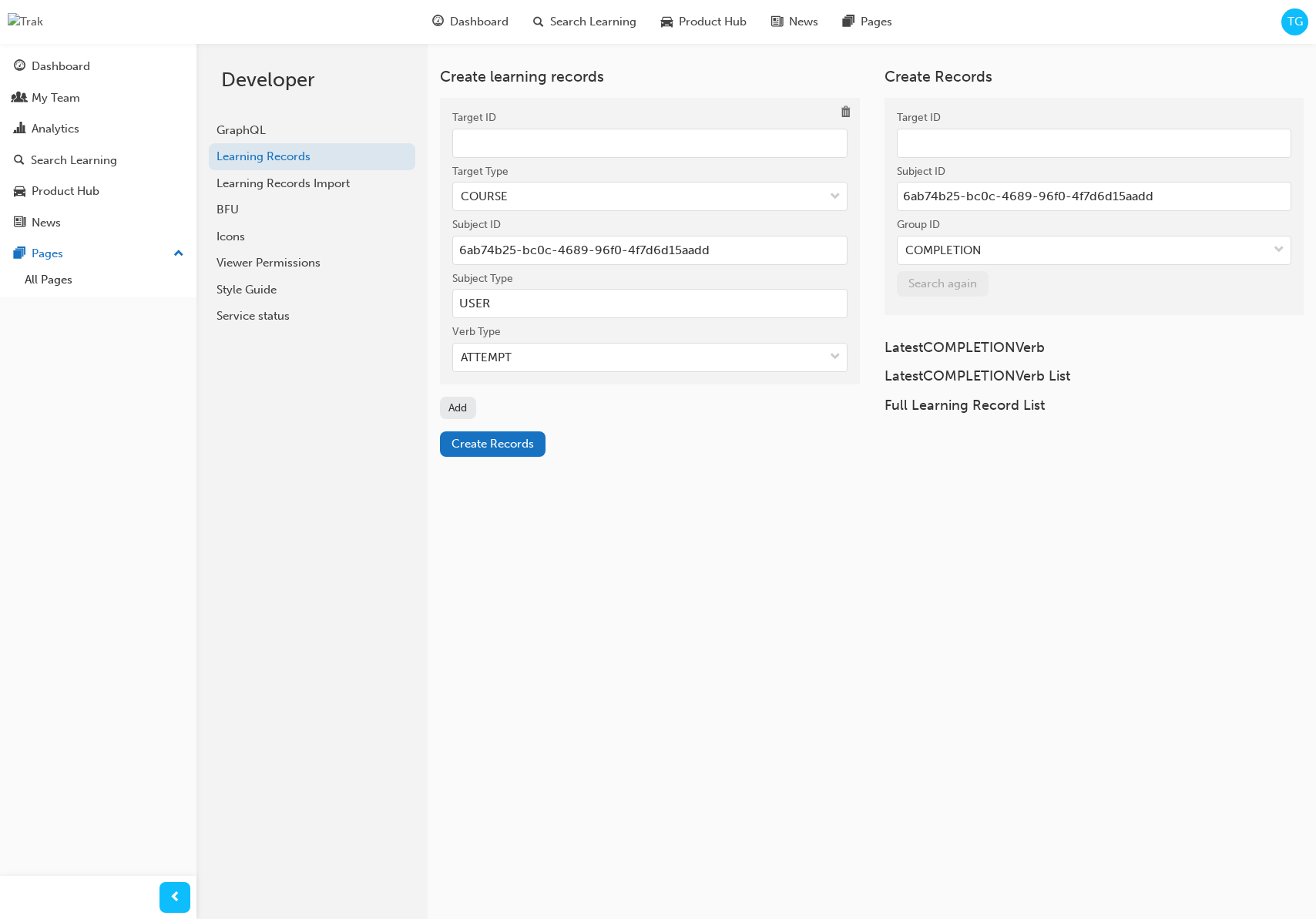
click at [510, 154] on input "Target ID" at bounding box center [650, 143] width 395 height 30
paste input "00c346b0-8801-4371-bfc2-693f63c0fc0f"
type input "00c346b0-8801-4371-bfc2-693f63c0fc0f"
drag, startPoint x: 628, startPoint y: 455, endPoint x: 603, endPoint y: 414, distance: 48.0
click at [628, 452] on div "Create Records" at bounding box center [650, 444] width 420 height 26
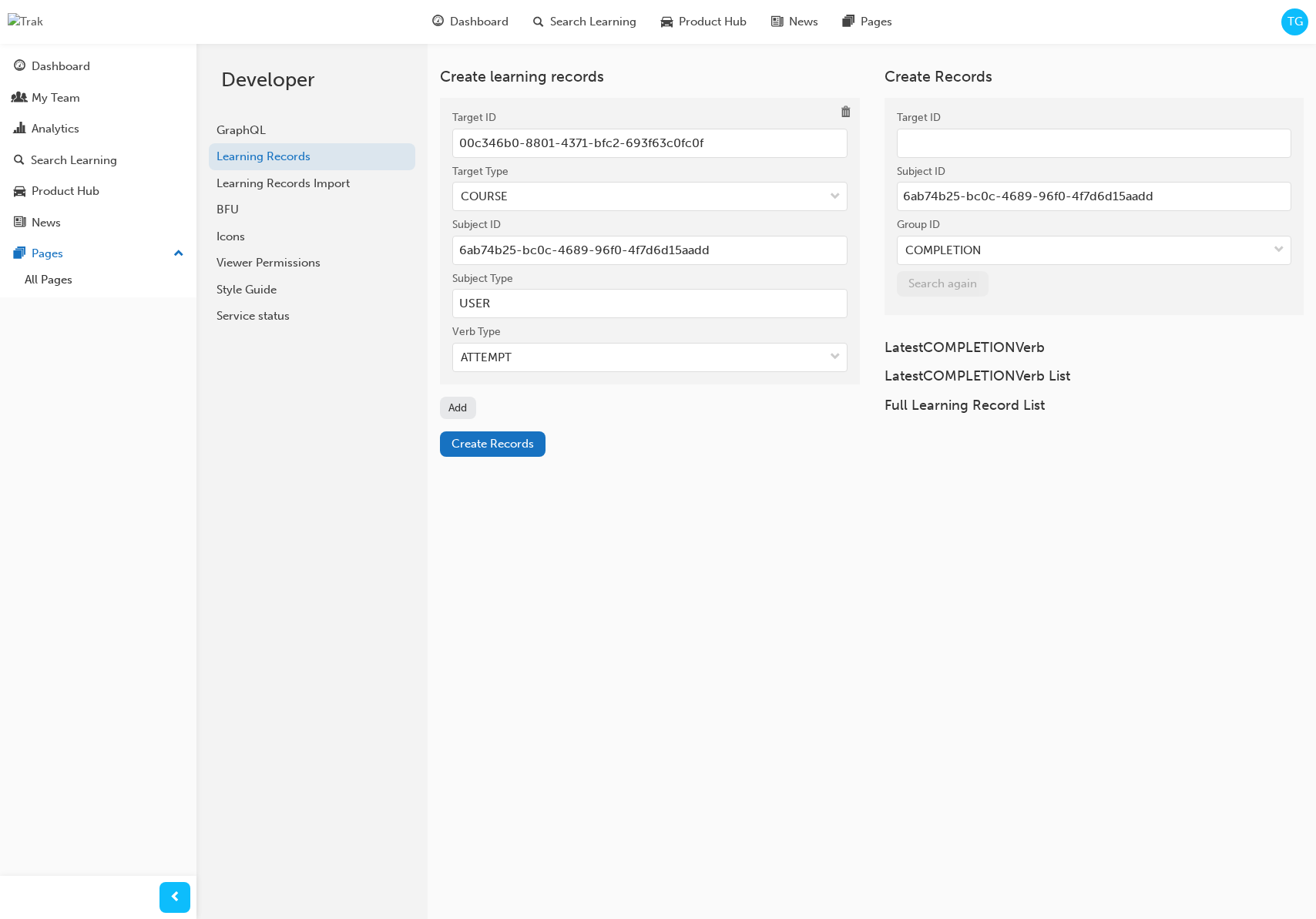
drag, startPoint x: 567, startPoint y: 355, endPoint x: 564, endPoint y: 372, distance: 17.3
click at [567, 355] on div "ATTEMPT" at bounding box center [638, 358] width 371 height 27
click at [462, 355] on input "Verb Type ATTEMPT" at bounding box center [462, 357] width 2 height 13
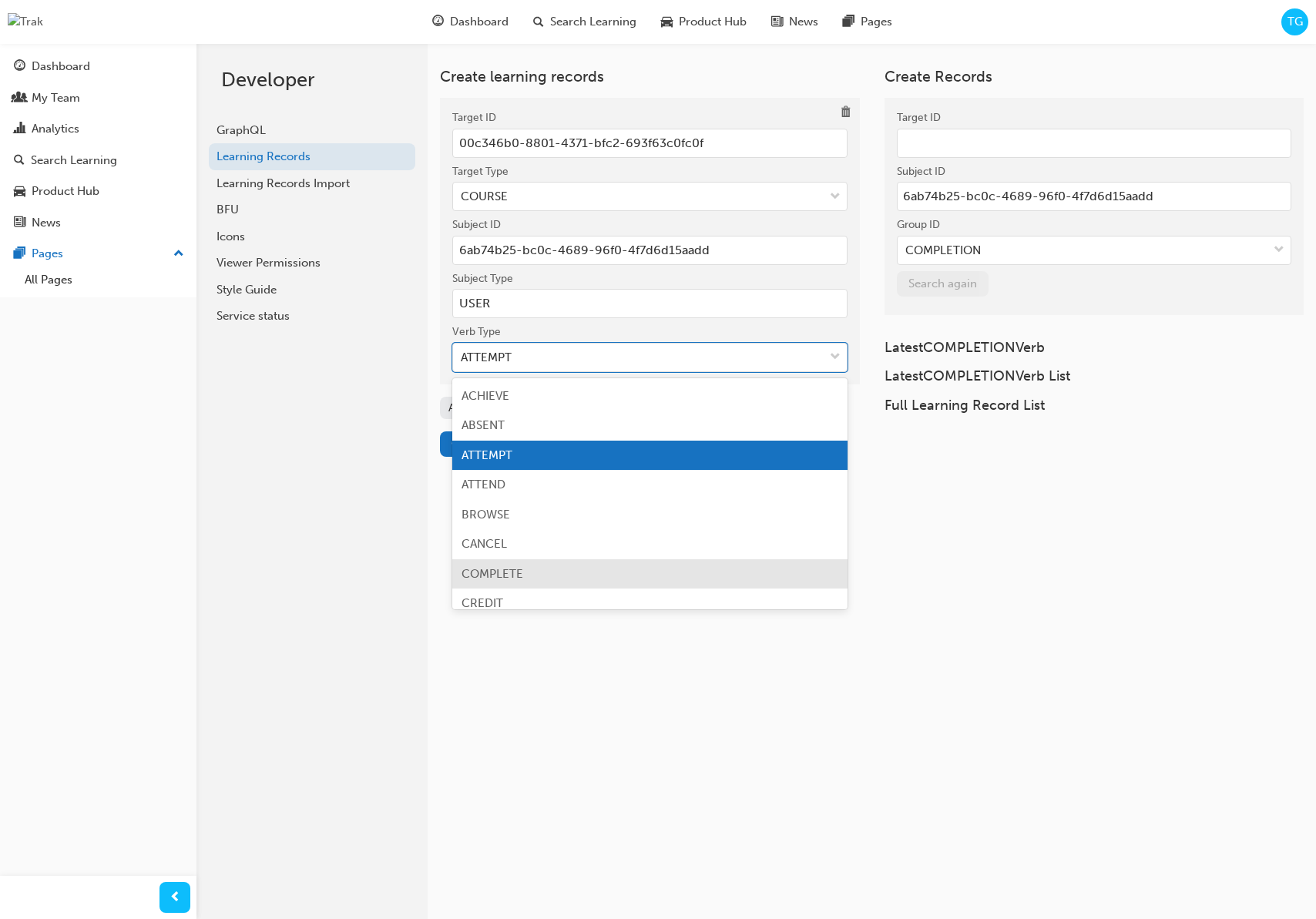
click at [556, 570] on div "COMPLETE" at bounding box center [650, 575] width 395 height 30
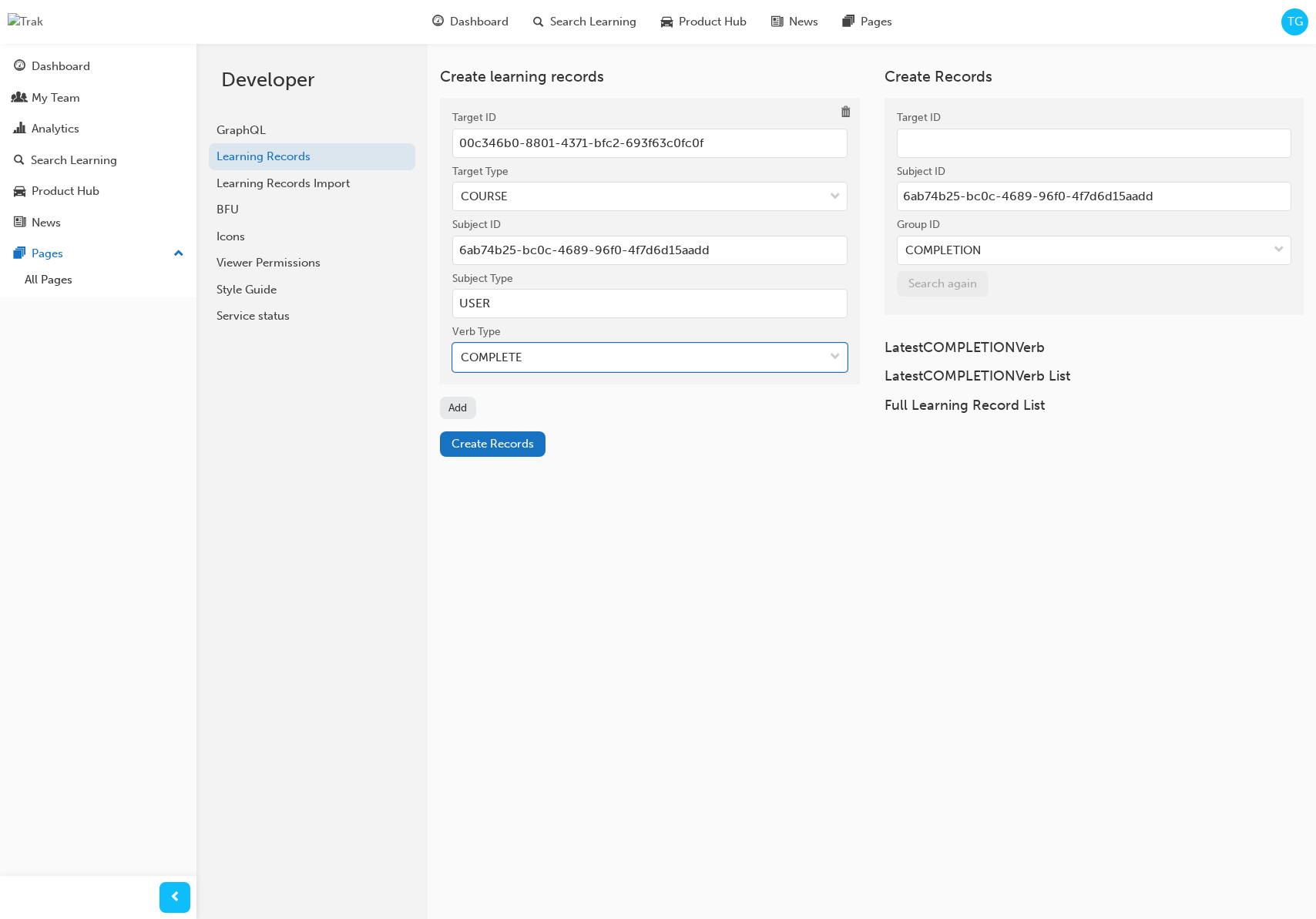
click at [633, 545] on div "Create learning records Target ID 00c346b0-8801-4371-bfc2-693f63c0fc0f Target T…" at bounding box center [756, 503] width 1120 height 919
click at [503, 447] on span "Create Records" at bounding box center [492, 443] width 82 height 14
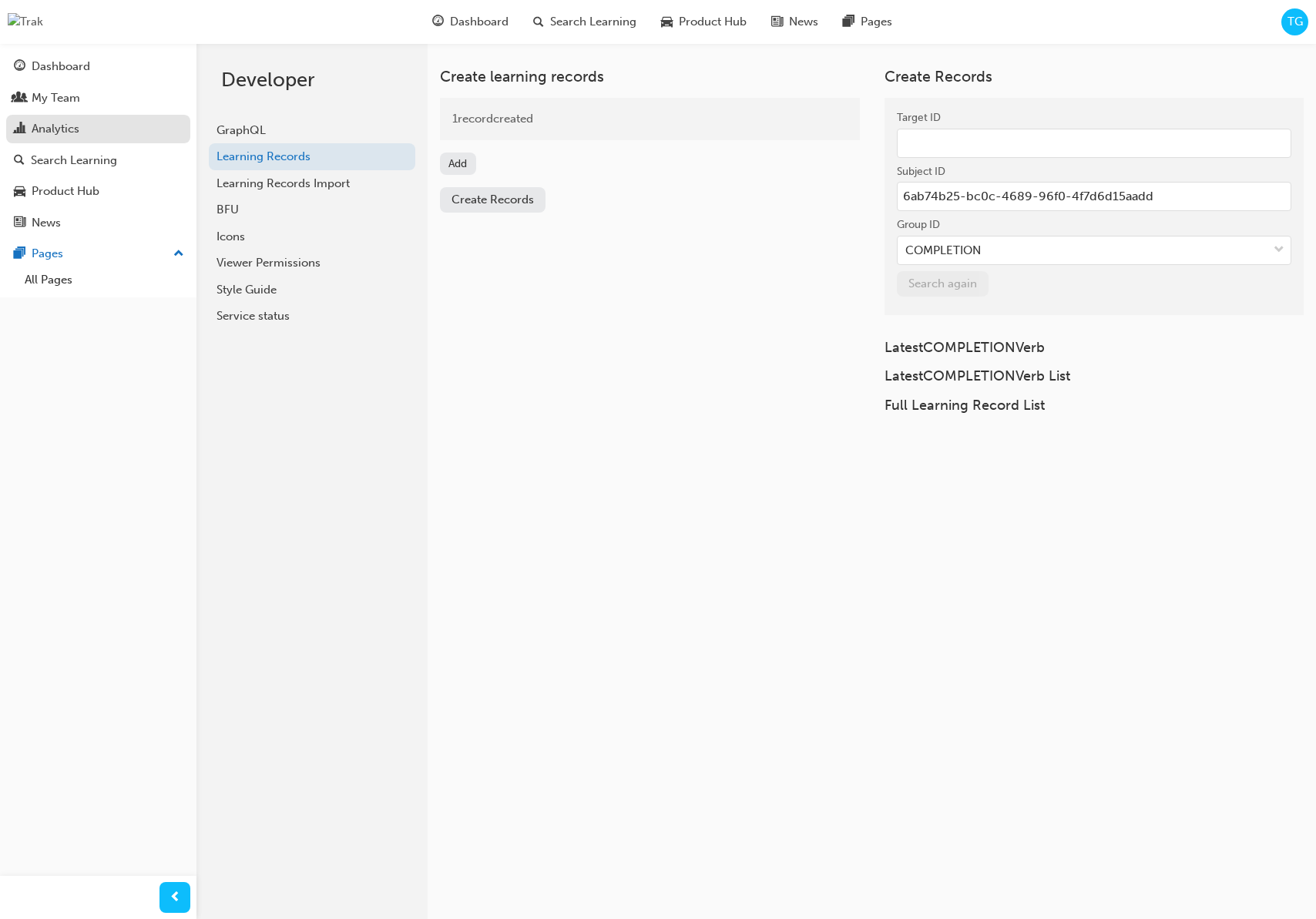
click at [106, 137] on div "Analytics" at bounding box center [98, 129] width 169 height 19
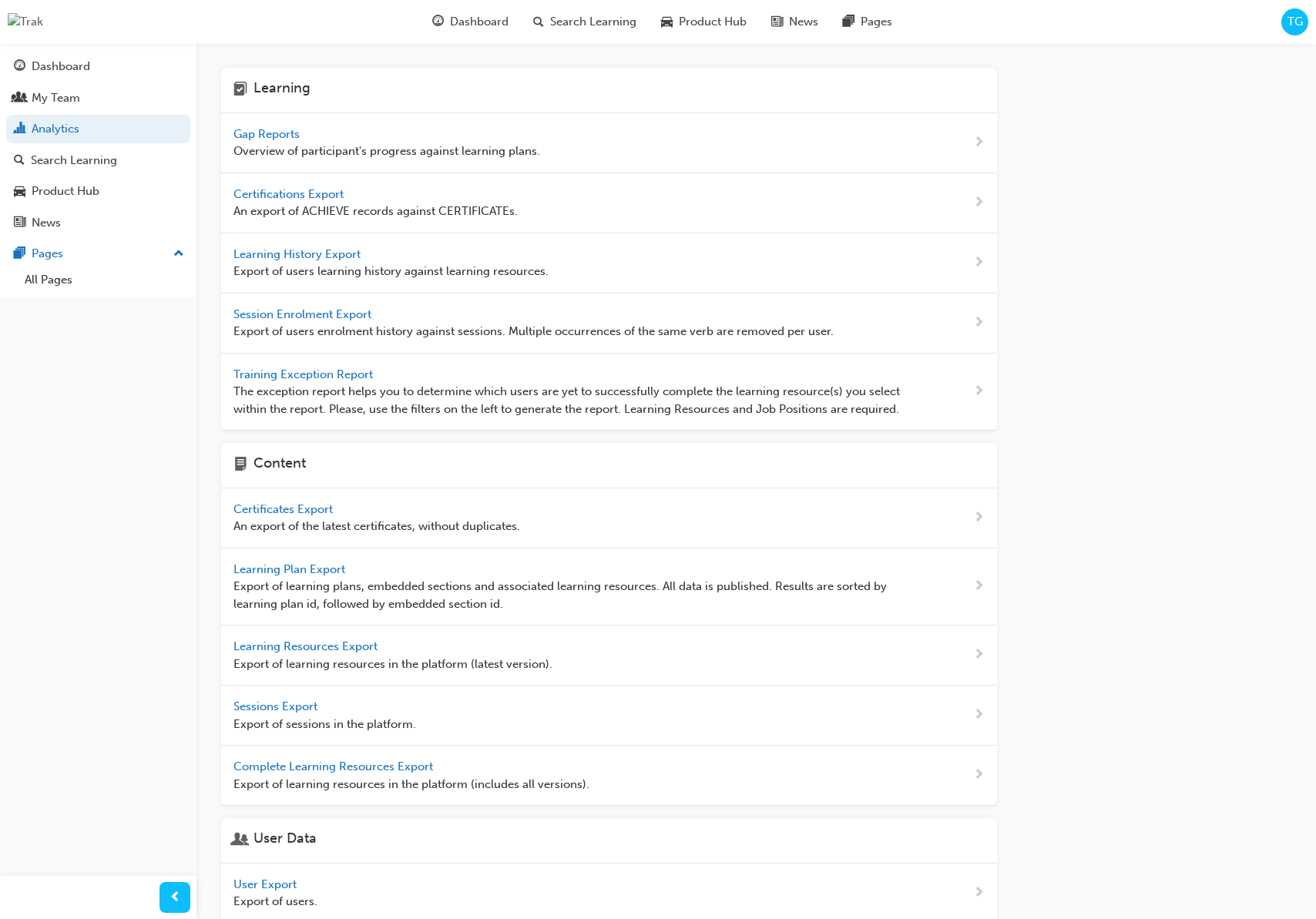
click at [257, 129] on span "Gap Reports" at bounding box center [268, 134] width 70 height 14
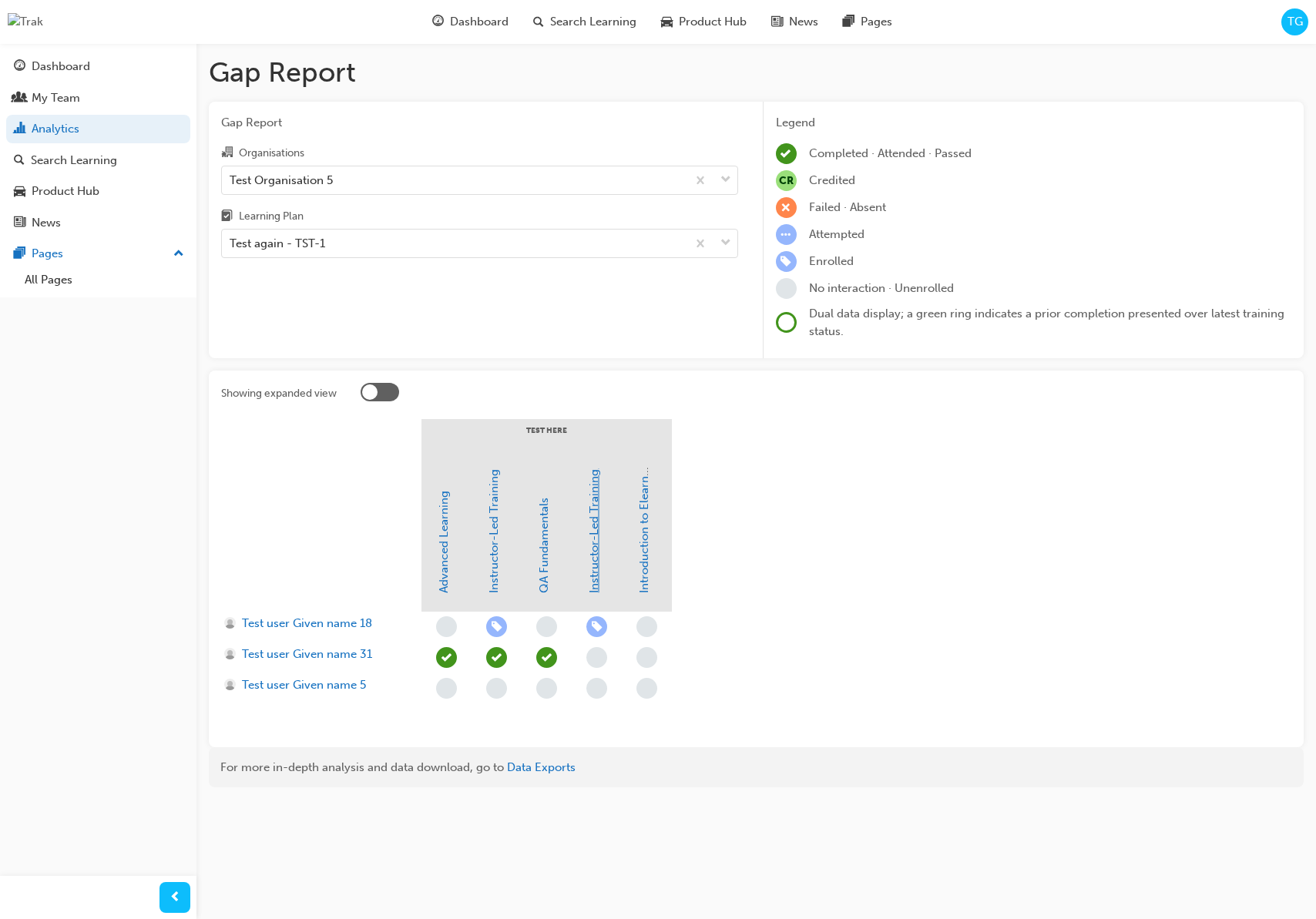
click at [592, 570] on link "Instructor-Led Training" at bounding box center [593, 531] width 14 height 124
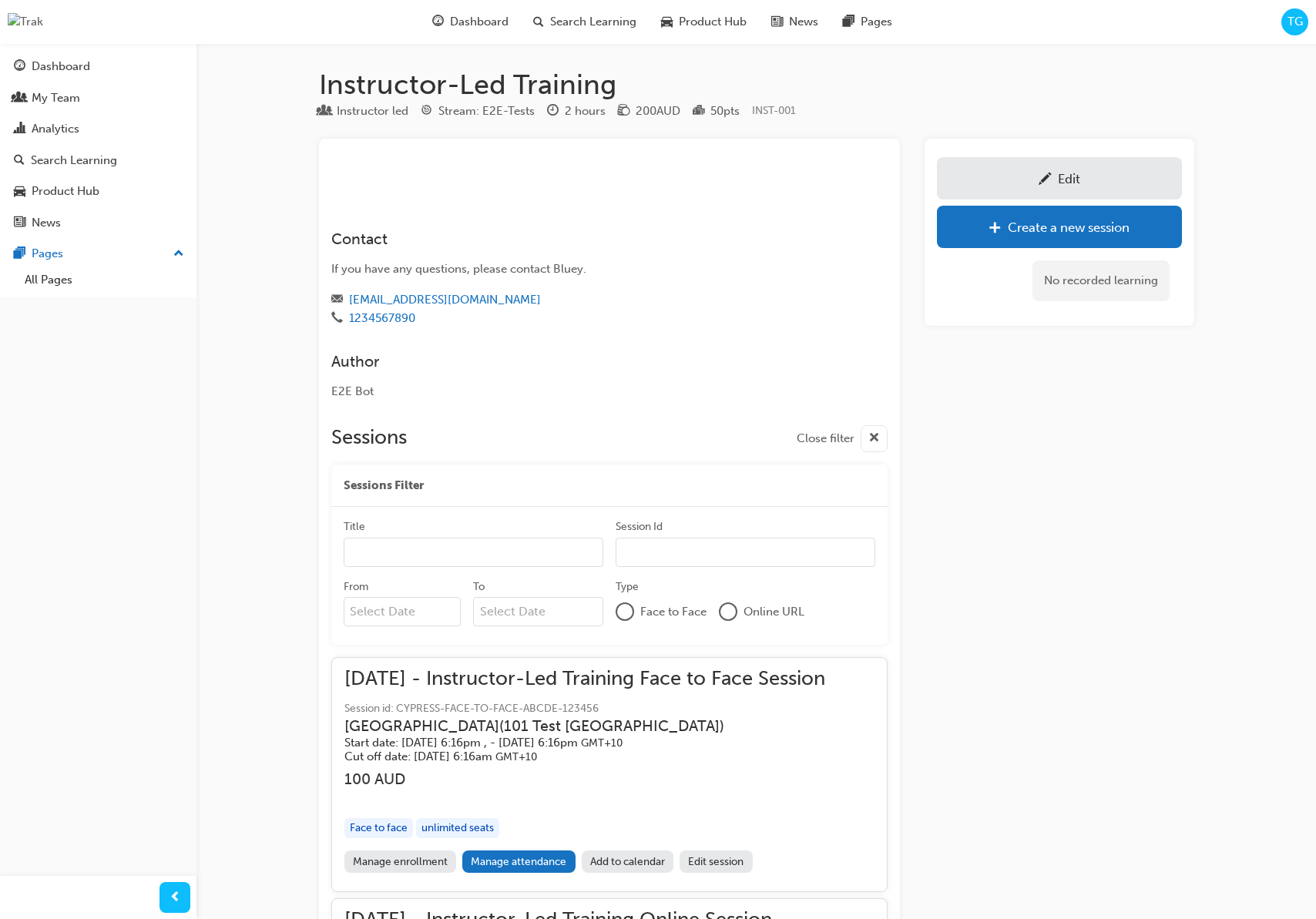
click at [969, 98] on h1 "Instructor-Led Training" at bounding box center [756, 85] width 875 height 34
click at [1286, 30] on div "TG" at bounding box center [1295, 22] width 27 height 27
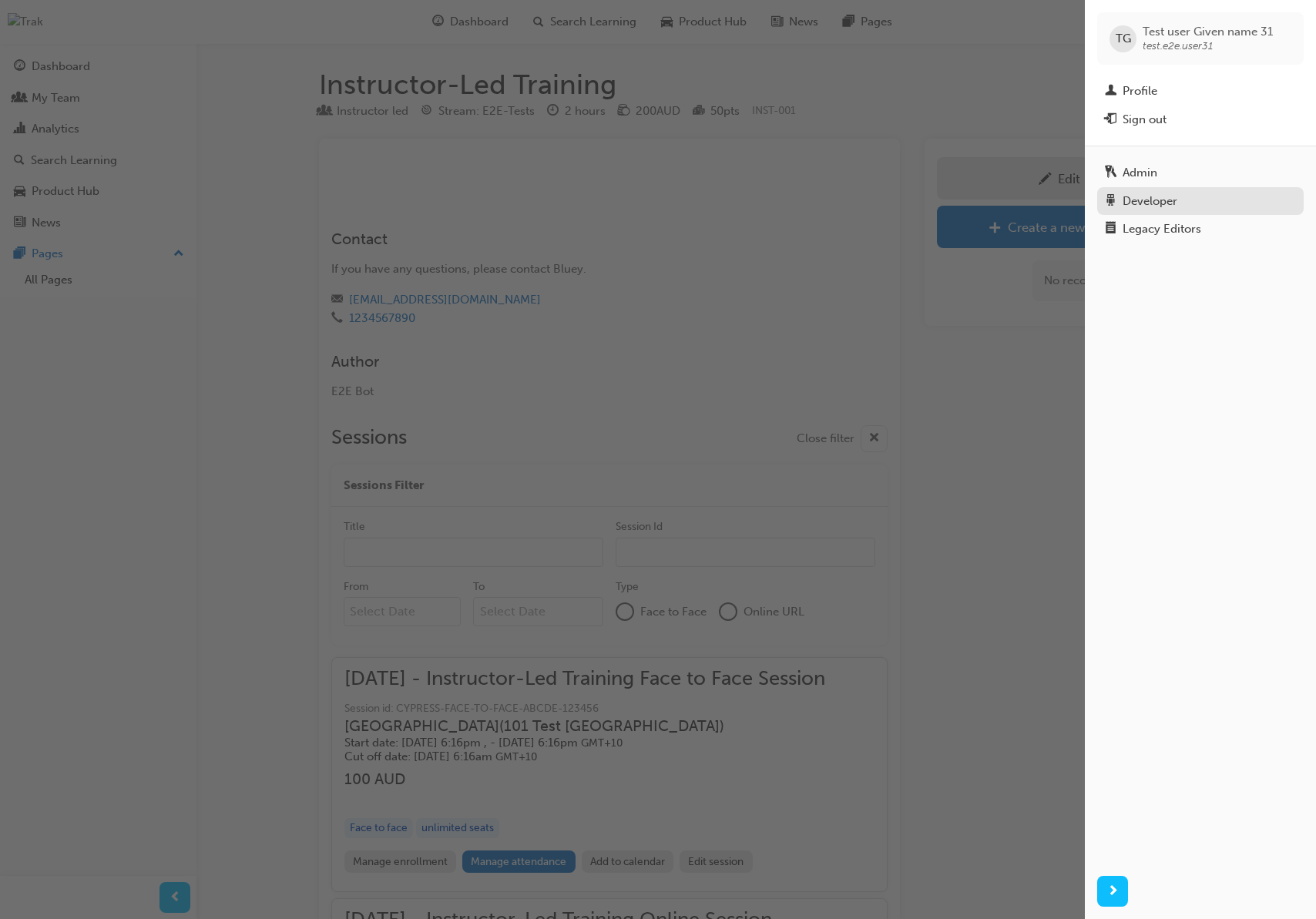
click at [1148, 199] on div "Developer" at bounding box center [1149, 202] width 54 height 18
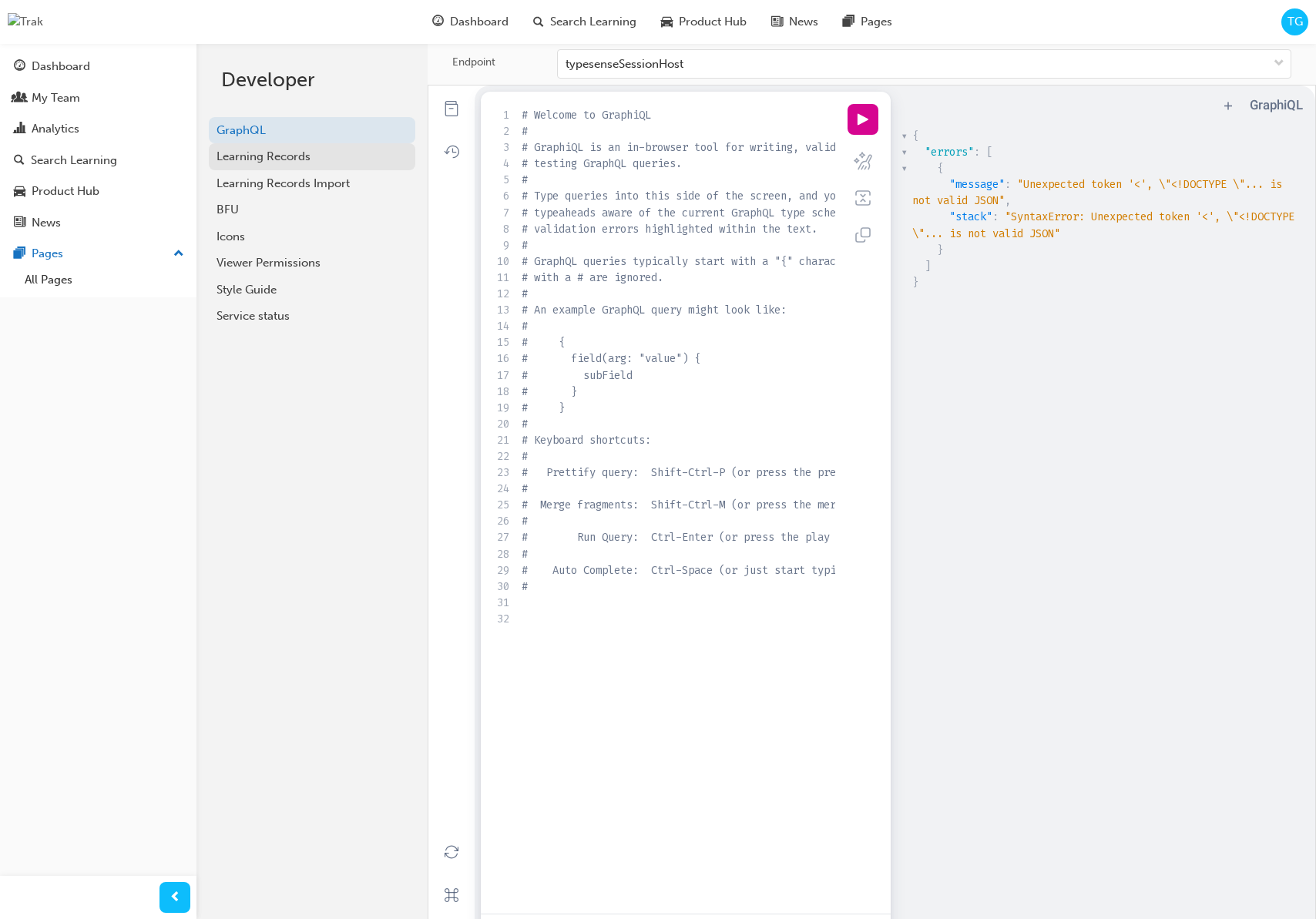
click at [259, 157] on div "Learning Records" at bounding box center [311, 157] width 191 height 18
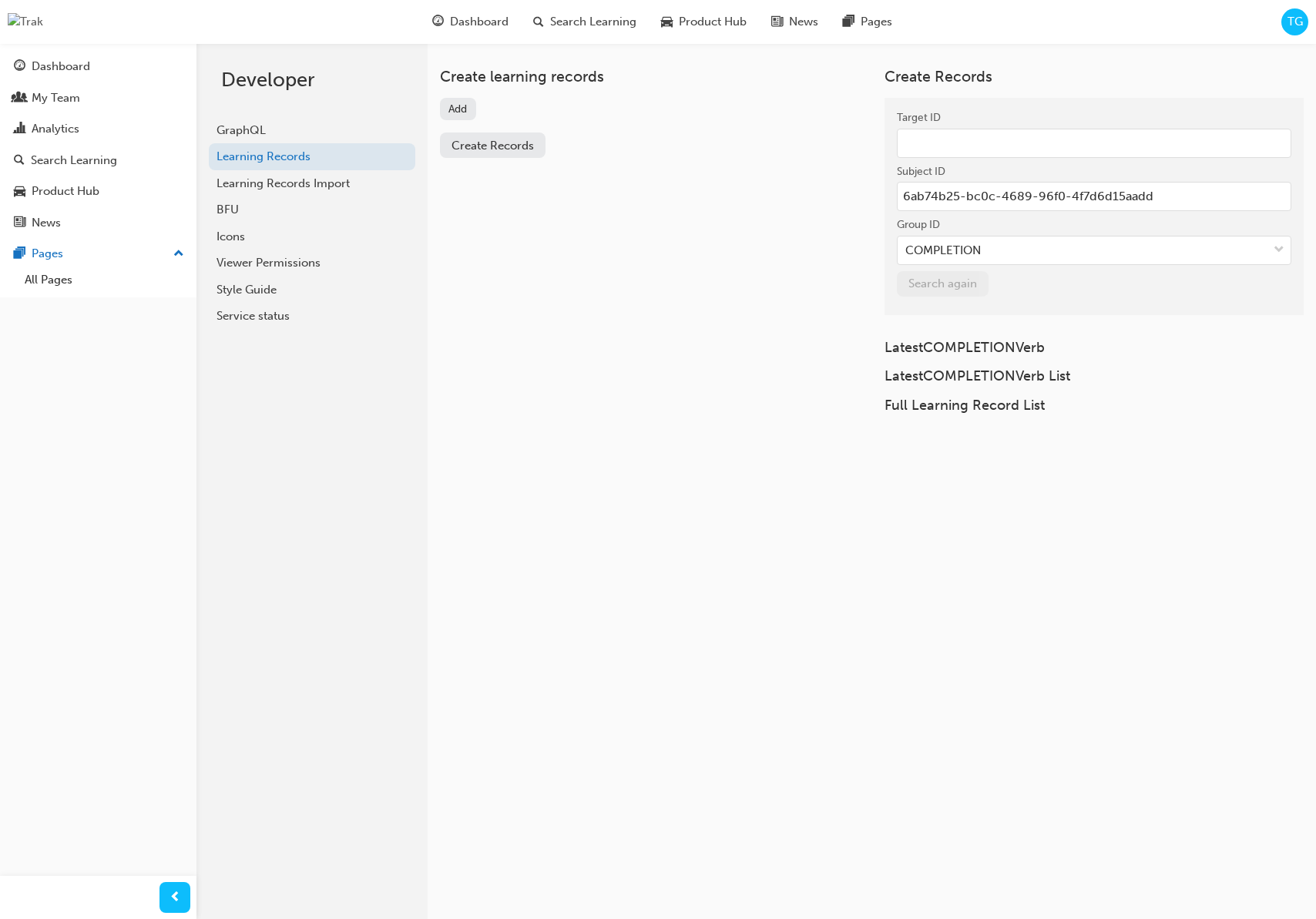
click at [463, 101] on button "Add" at bounding box center [458, 109] width 36 height 22
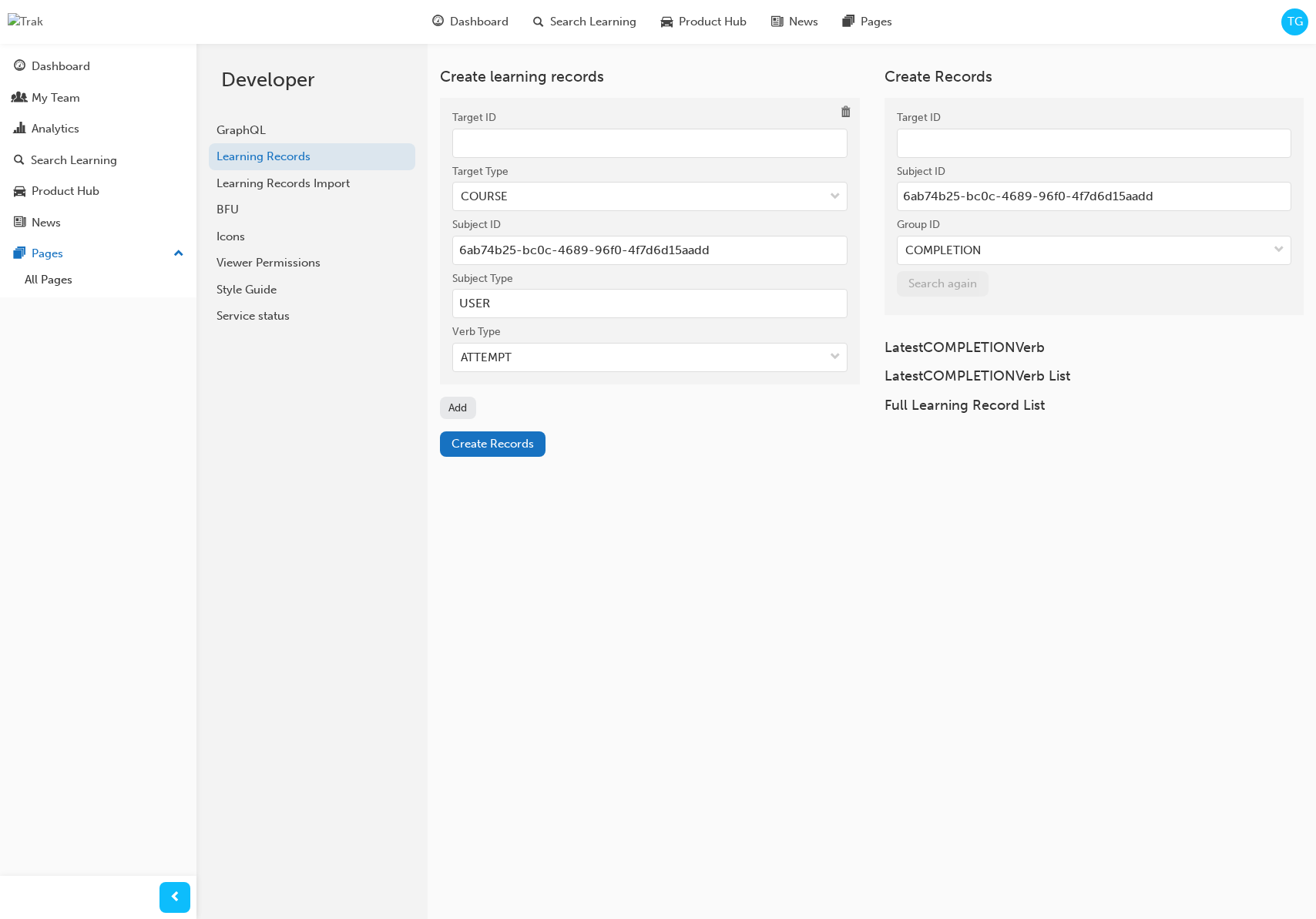
click at [497, 149] on input "Target ID" at bounding box center [650, 143] width 395 height 30
paste input "4dcfb8b2-7970-4194-b927-8b2f363c5753"
type input "4dcfb8b2-7970-4194-b927-8b2f363c5753"
click at [518, 359] on div "ATTEMPT" at bounding box center [638, 358] width 371 height 27
click at [462, 359] on input "Verb Type ATTEMPT" at bounding box center [462, 357] width 2 height 13
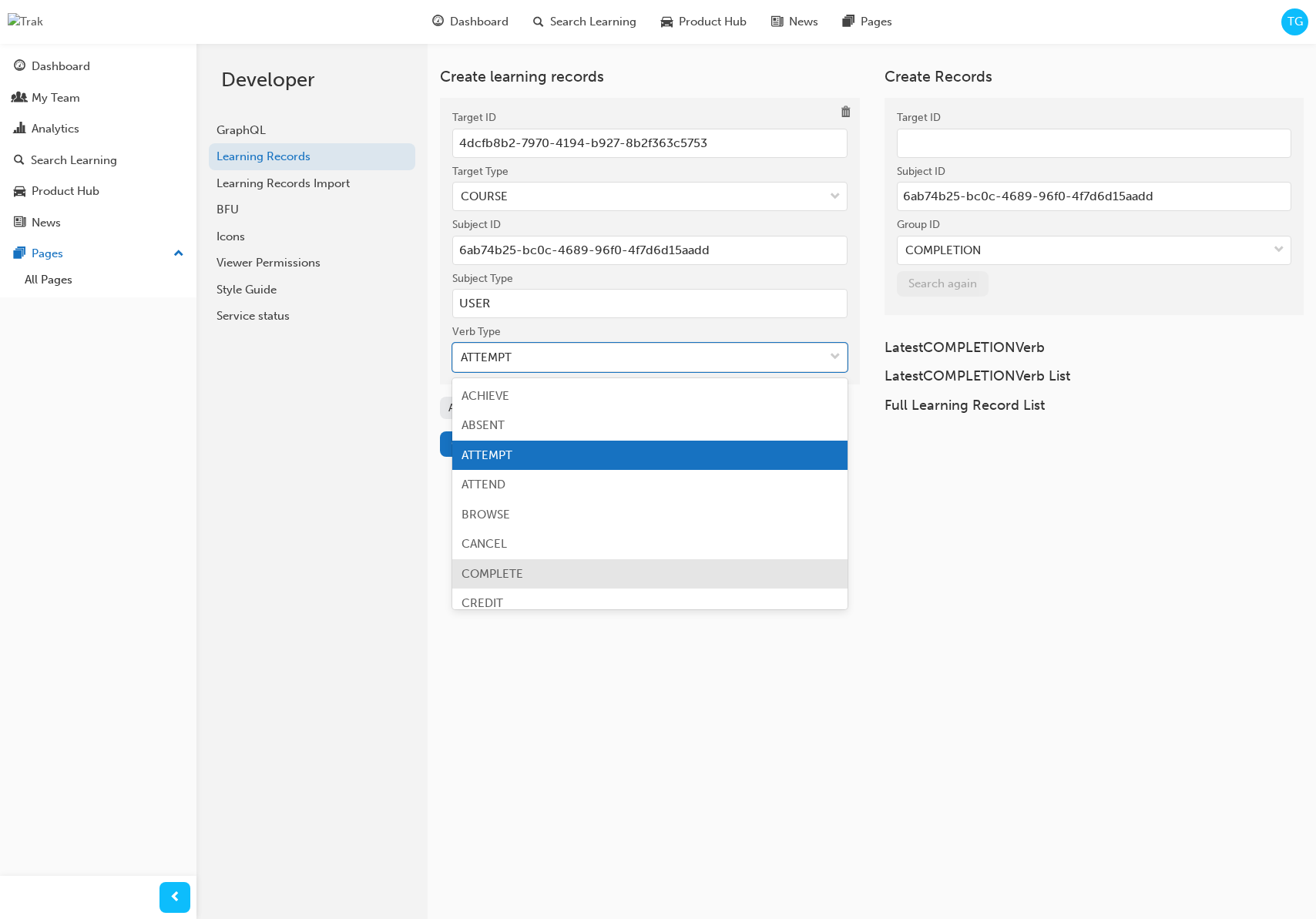
click at [520, 577] on span "COMPLETE" at bounding box center [492, 573] width 62 height 14
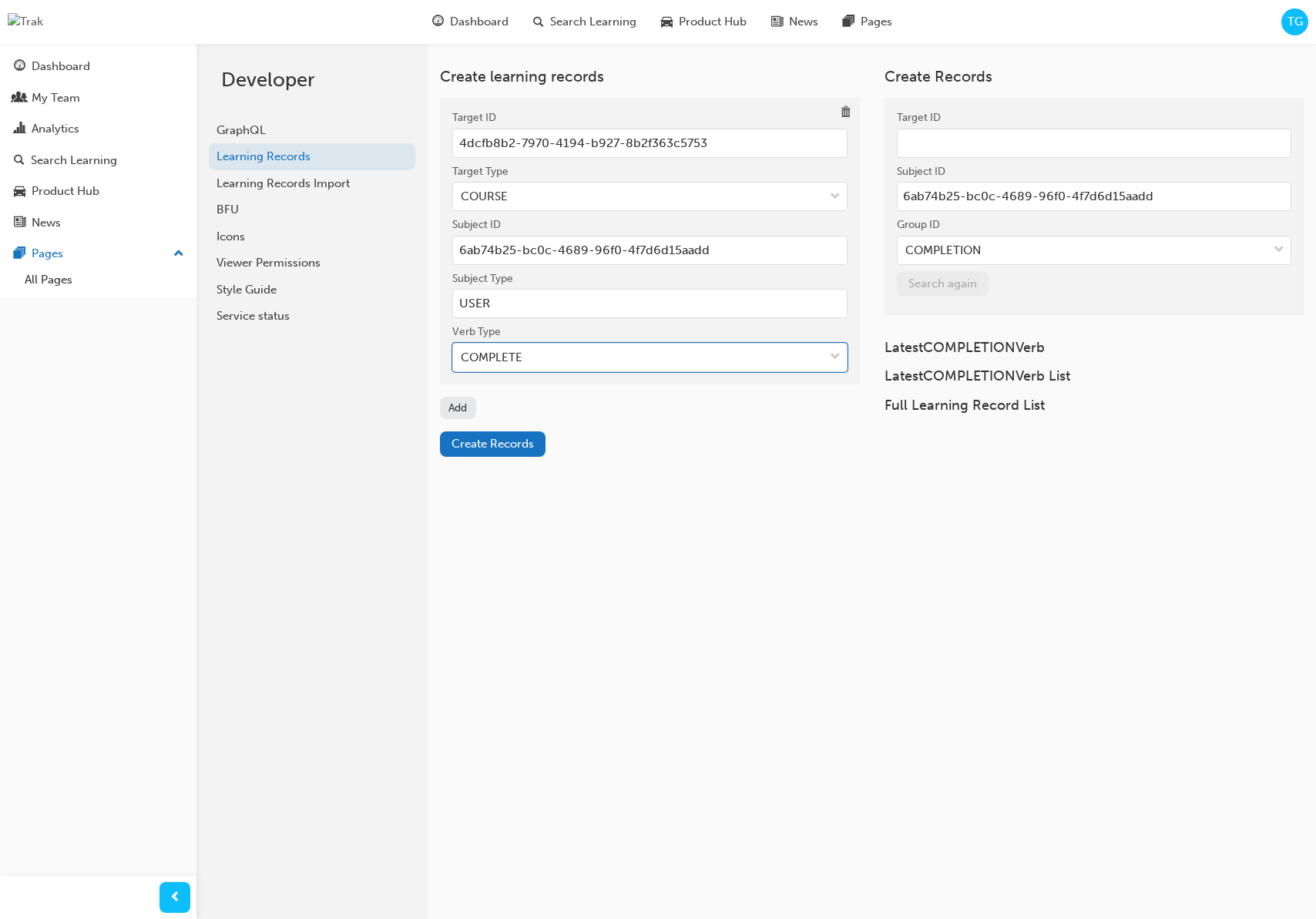
drag, startPoint x: 532, startPoint y: 520, endPoint x: 530, endPoint y: 504, distance: 16.1
click at [532, 519] on div "Create learning records Target ID 4dcfb8b2-7970-4194-b927-8b2f363c5753 Target T…" at bounding box center [756, 503] width 1120 height 919
click at [497, 442] on span "Create Records" at bounding box center [492, 443] width 82 height 14
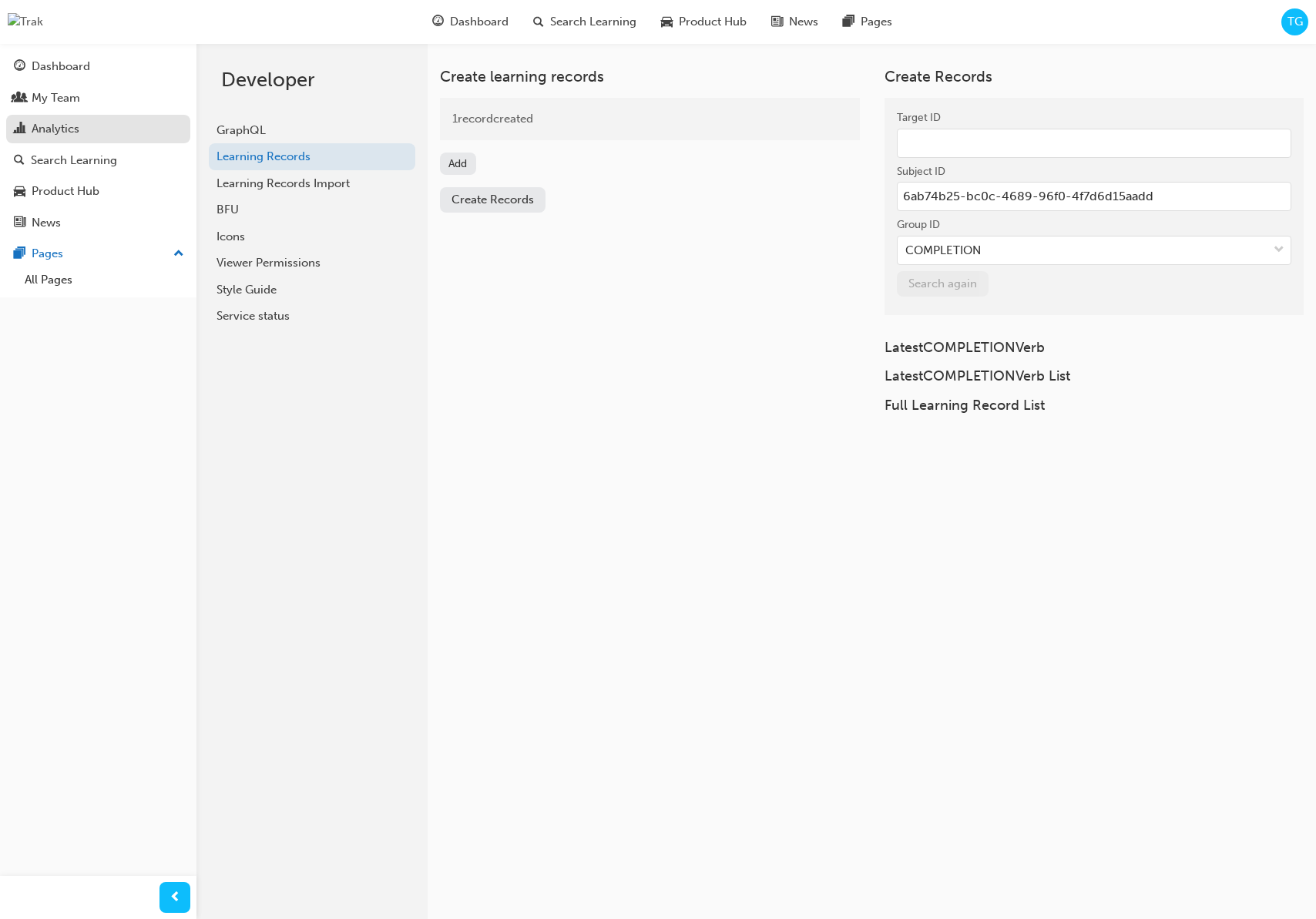
click at [100, 121] on div "Analytics" at bounding box center [98, 129] width 169 height 19
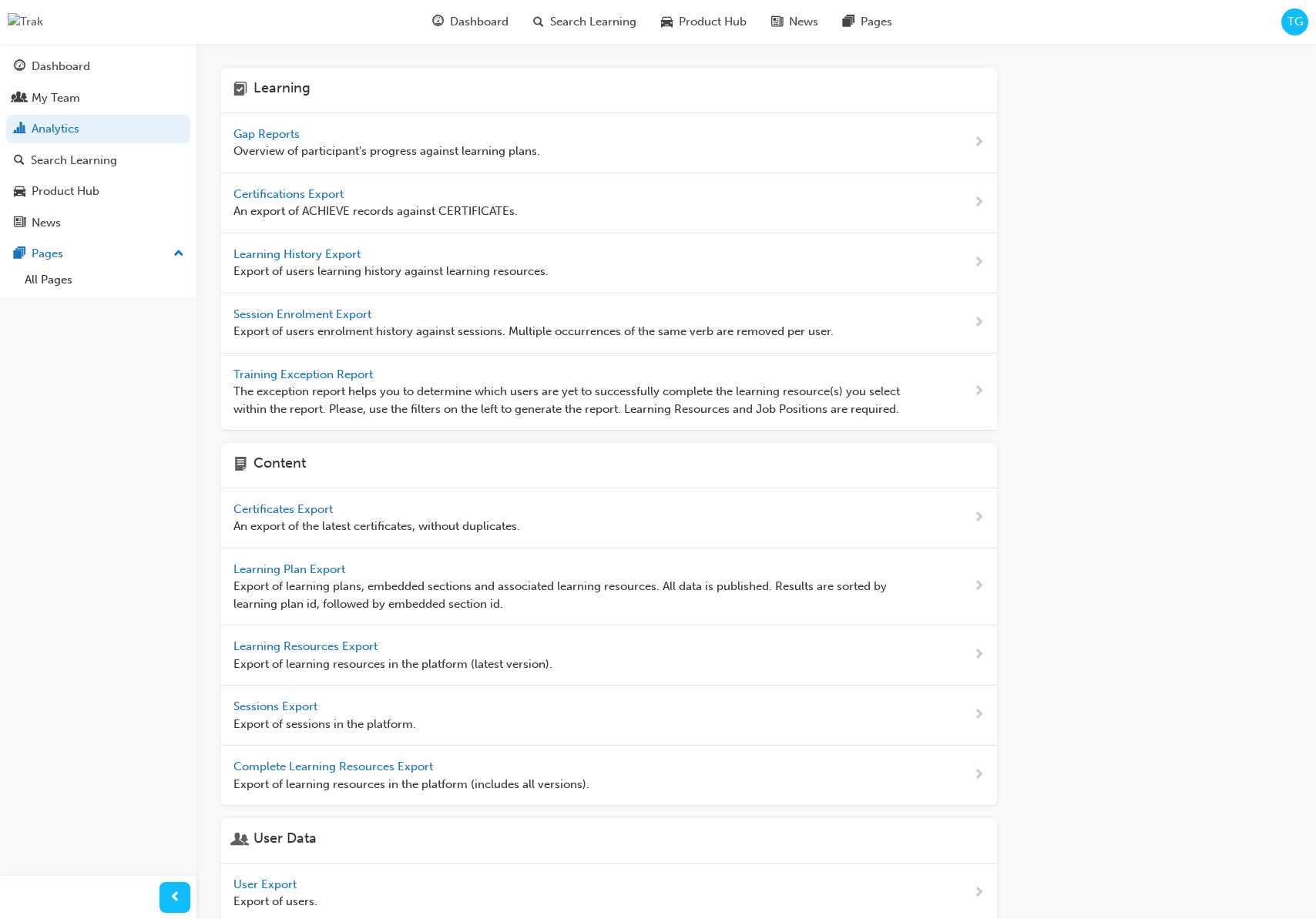
click at [264, 139] on span "Gap Reports" at bounding box center [268, 134] width 70 height 14
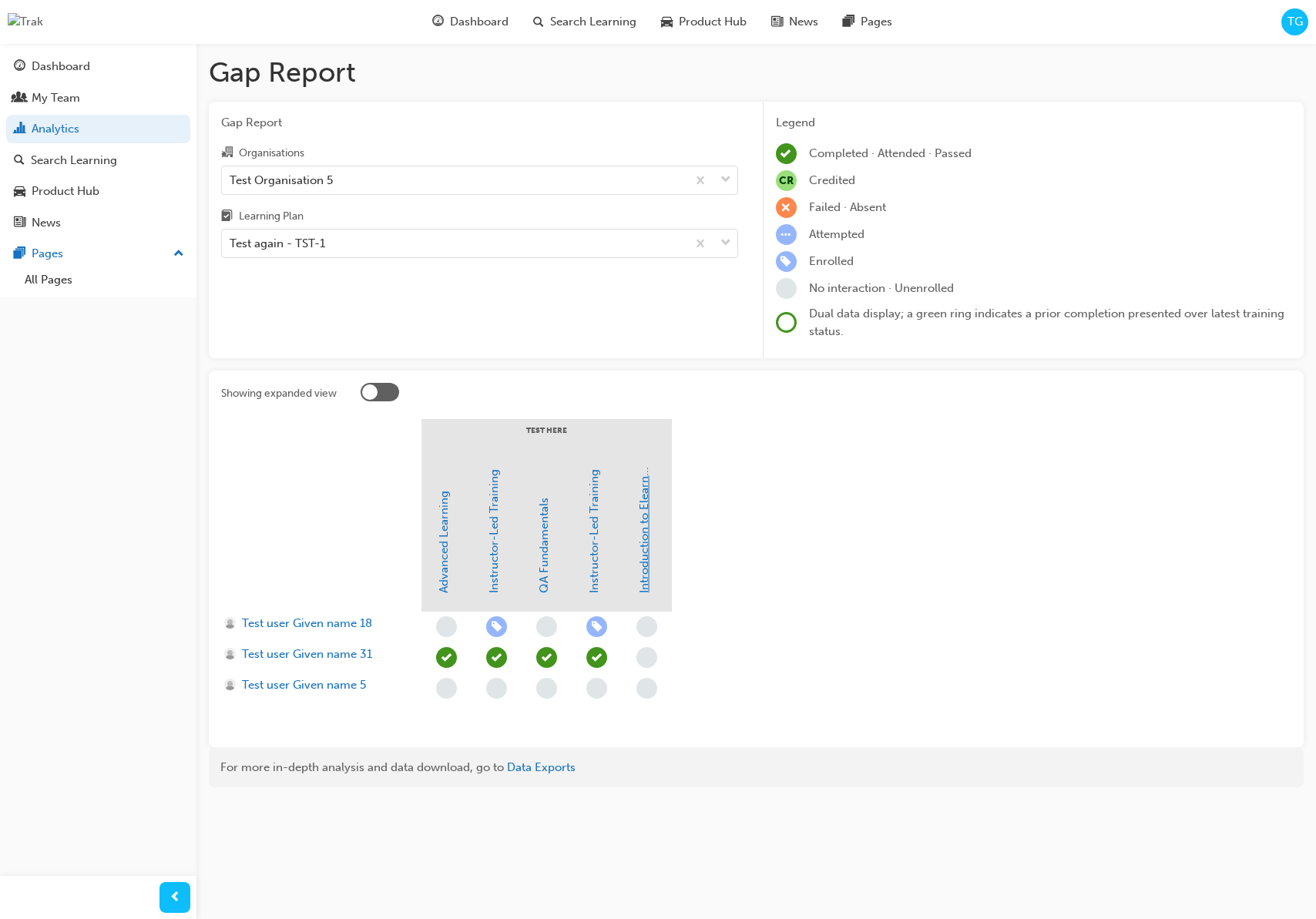
click at [643, 588] on link "Introduction to Elearning" at bounding box center [644, 526] width 14 height 134
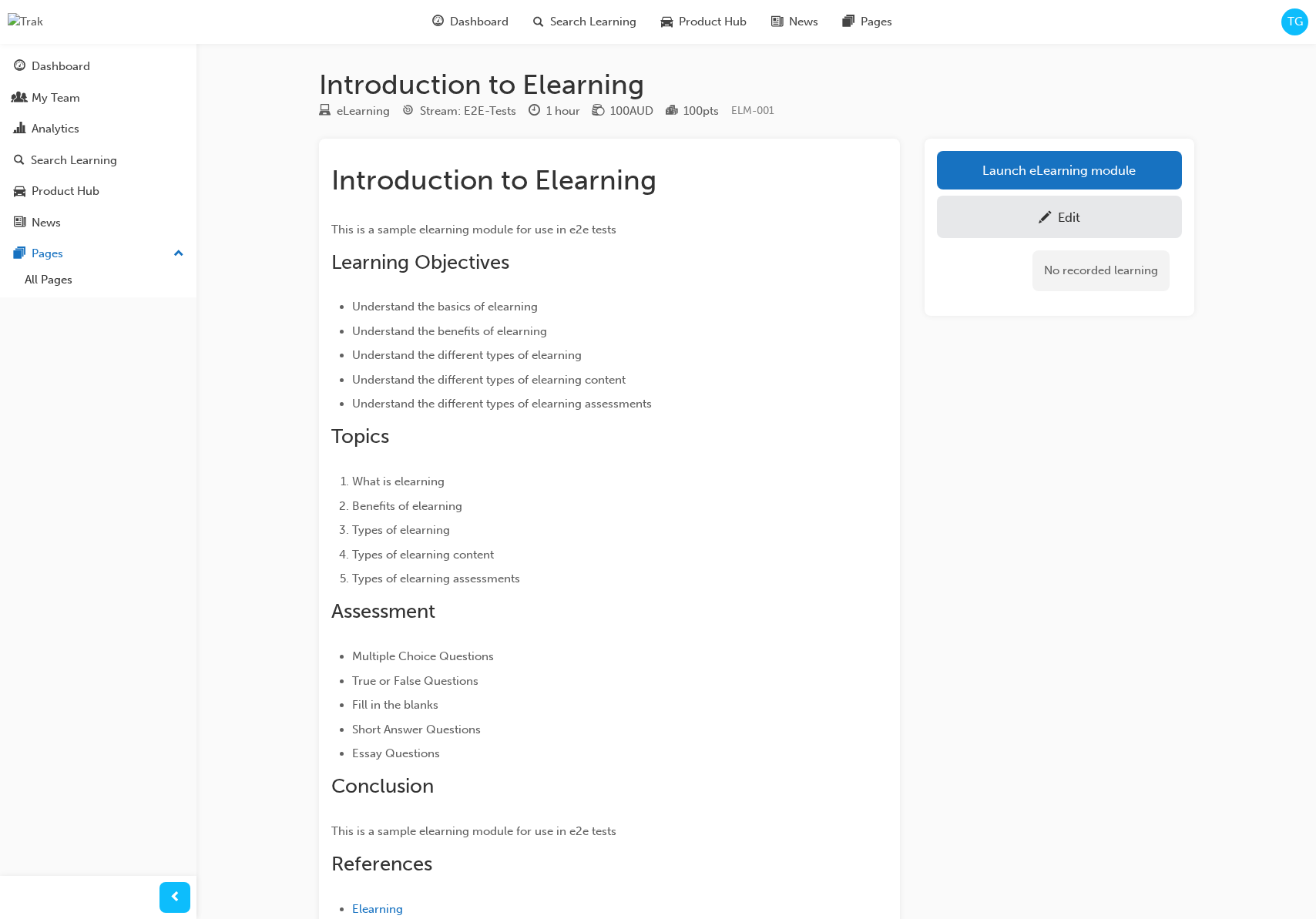
click at [1298, 24] on span "TG" at bounding box center [1294, 22] width 15 height 18
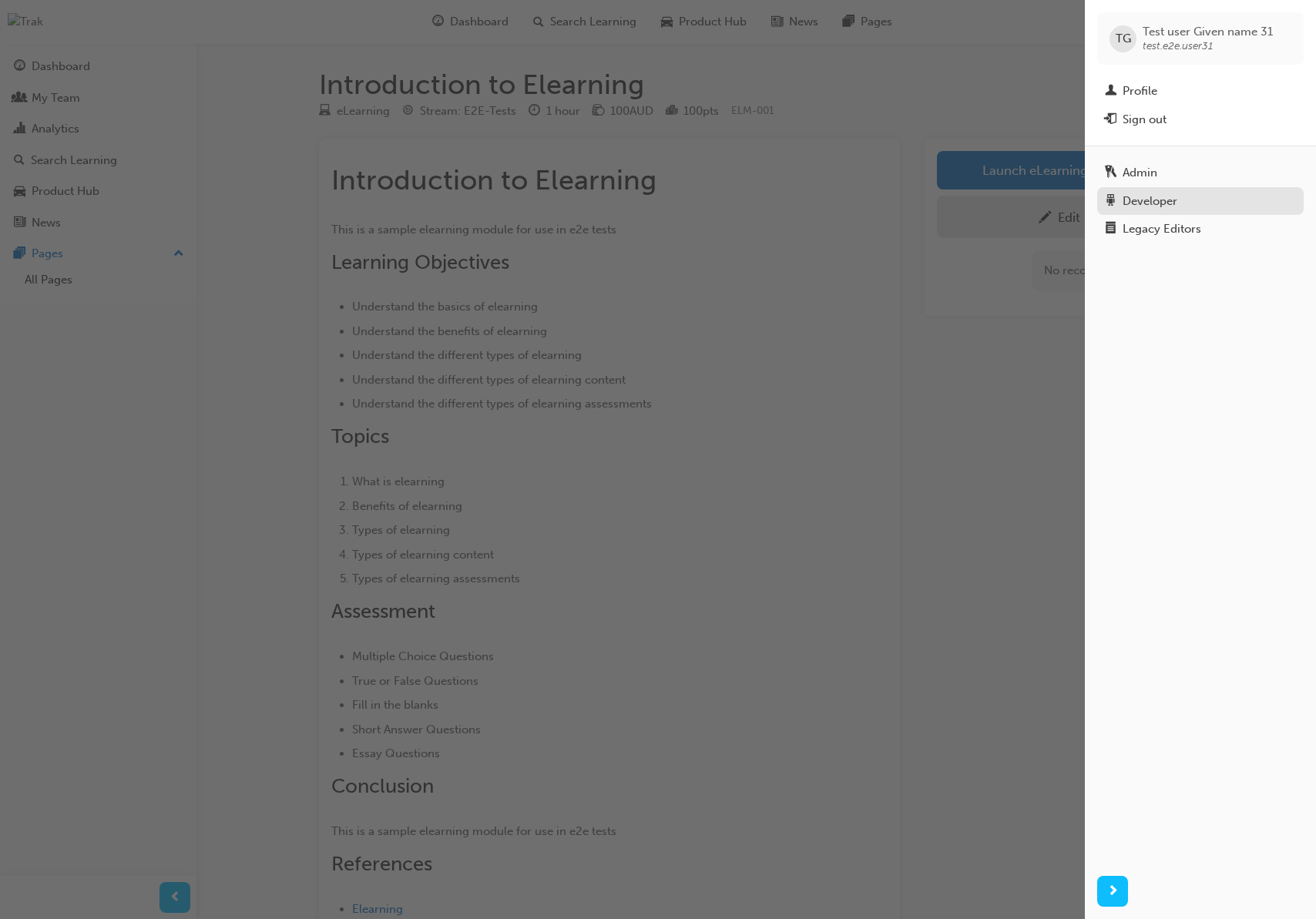
click at [1188, 198] on div "Developer" at bounding box center [1200, 202] width 191 height 19
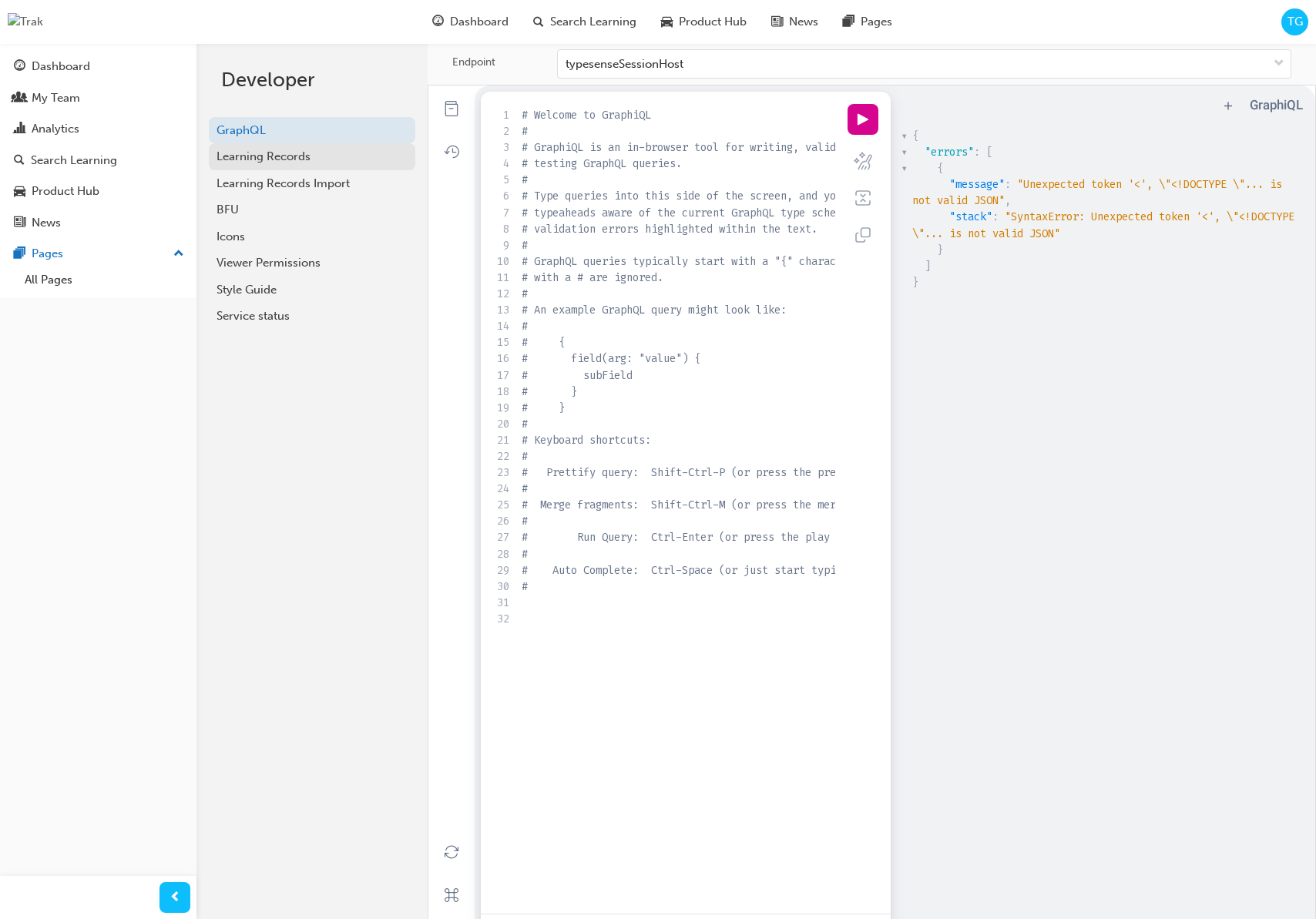
click at [345, 167] on link "Learning Records" at bounding box center [312, 157] width 207 height 27
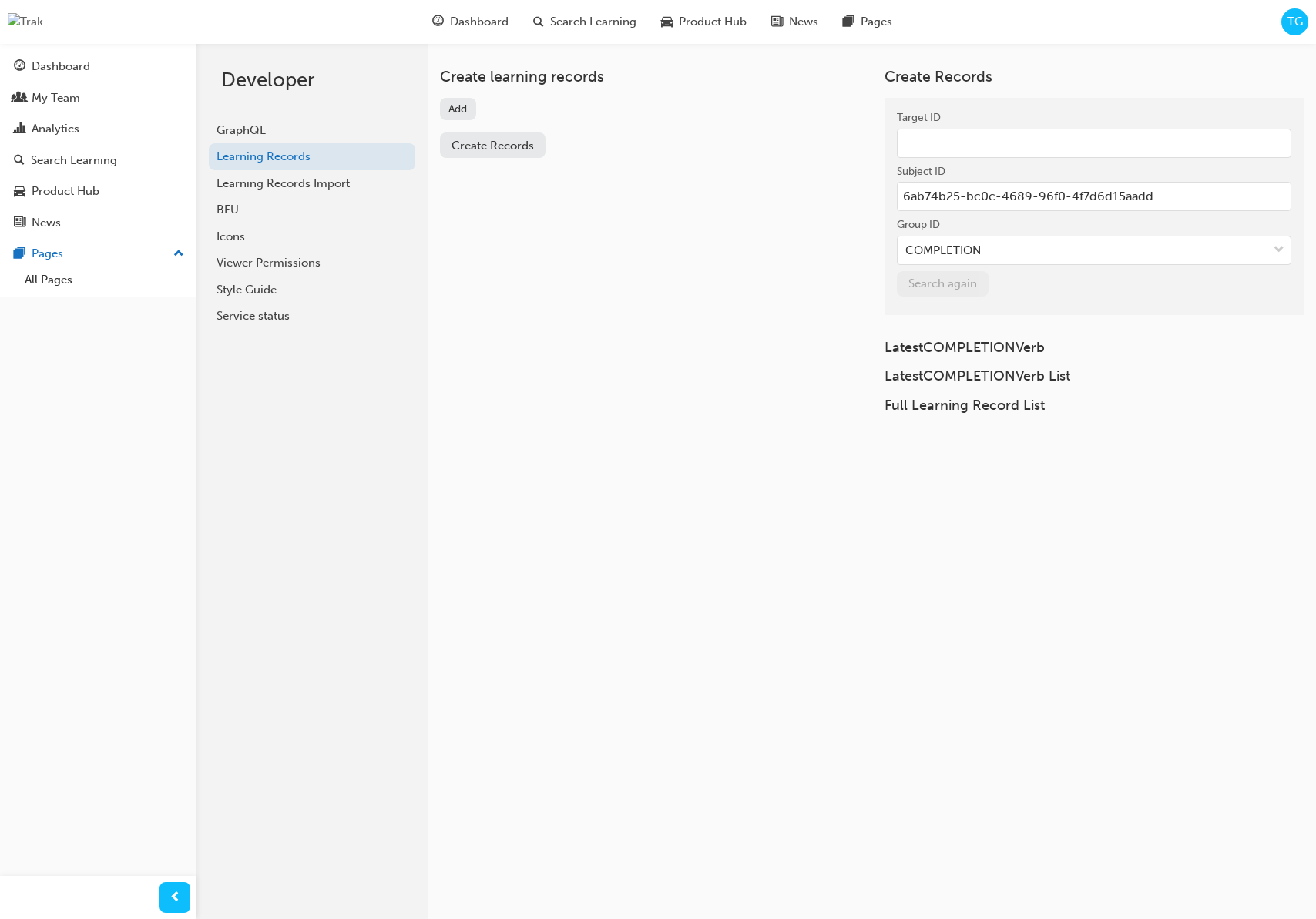
click at [447, 111] on button "Add" at bounding box center [458, 109] width 36 height 22
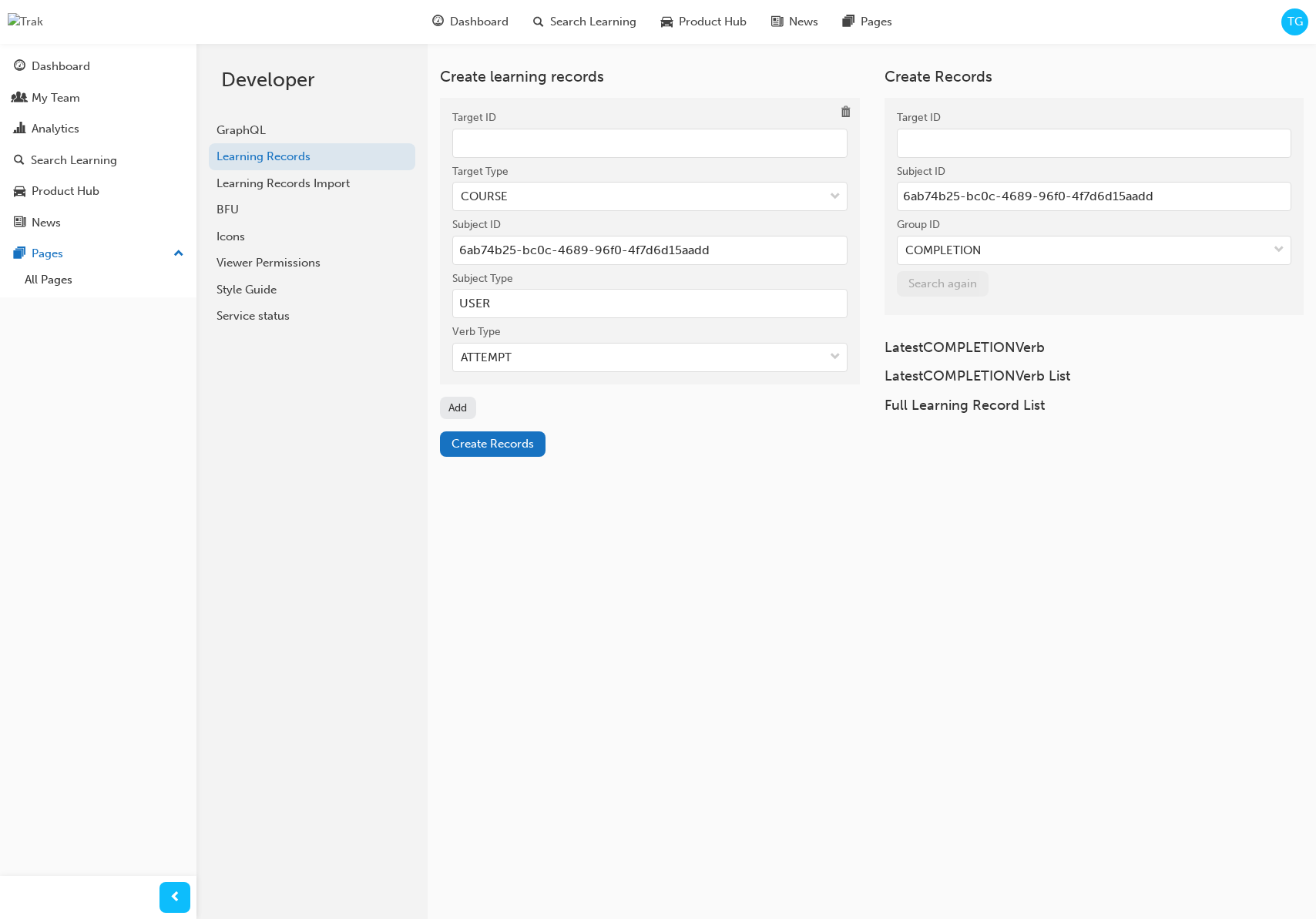
click at [488, 151] on input "Target ID" at bounding box center [650, 143] width 395 height 30
paste input "64627d42-05bc-452c-b71d-9a6478123d1f"
type input "64627d42-05bc-452c-b71d-9a6478123d1f"
click at [535, 350] on div "ATTEMPT" at bounding box center [638, 358] width 371 height 27
click at [462, 351] on input "Verb Type ATTEMPT" at bounding box center [462, 357] width 2 height 13
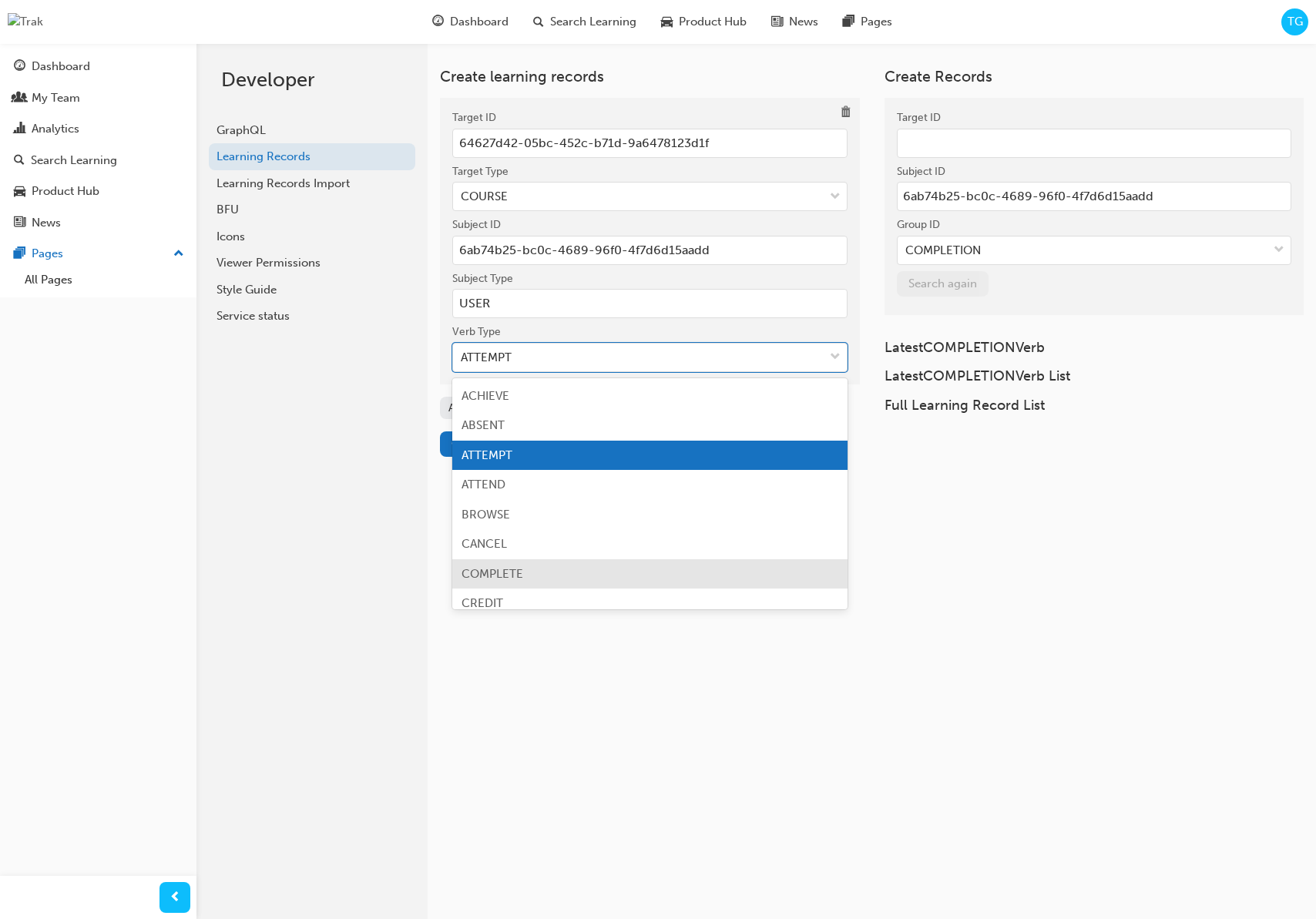
click at [516, 569] on span "COMPLETE" at bounding box center [492, 573] width 62 height 14
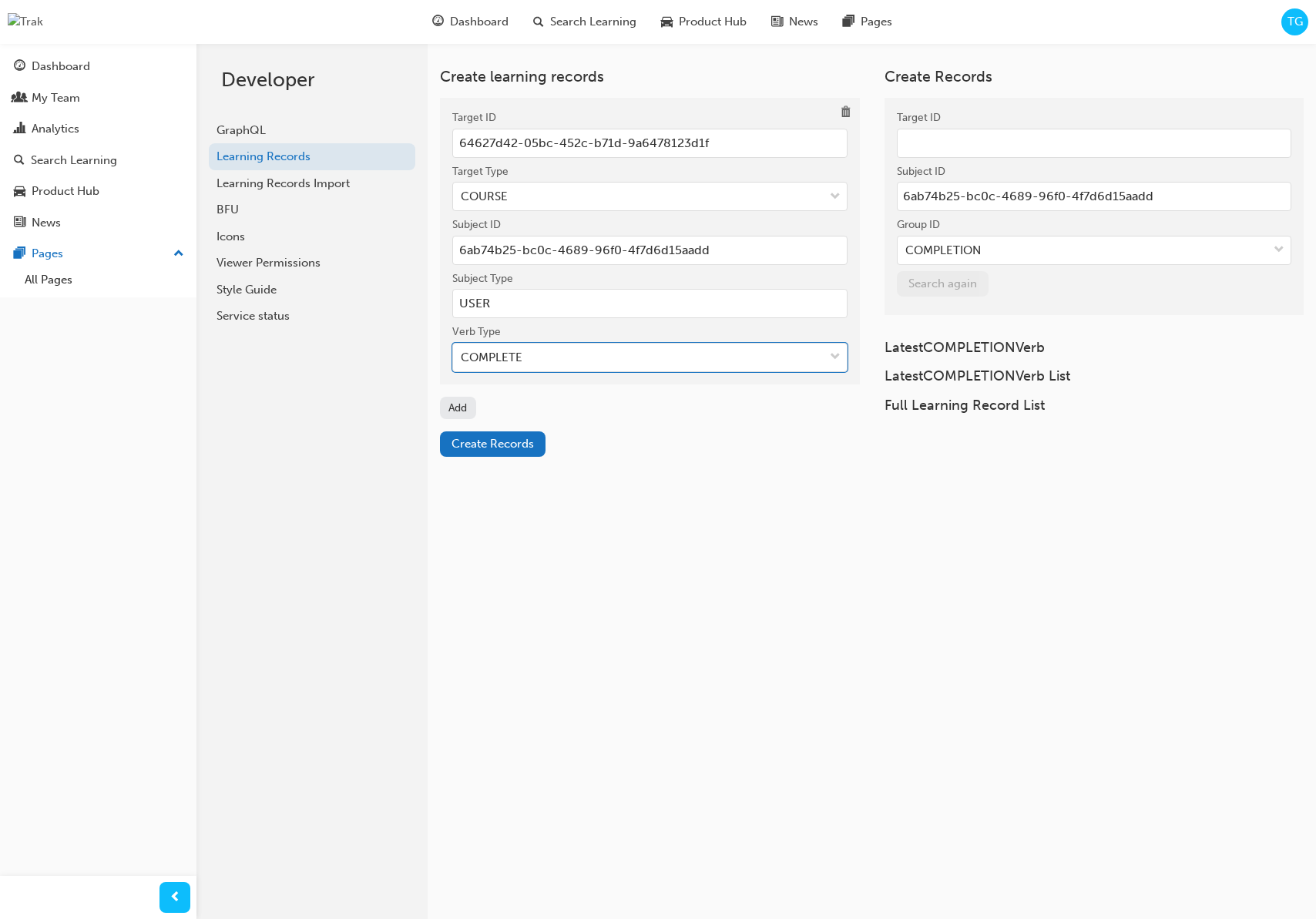
click at [578, 548] on div "Create learning records Target ID 64627d42-05bc-452c-b71d-9a6478123d1f Target T…" at bounding box center [756, 503] width 1120 height 919
click at [499, 450] on span "Create Records" at bounding box center [492, 443] width 82 height 14
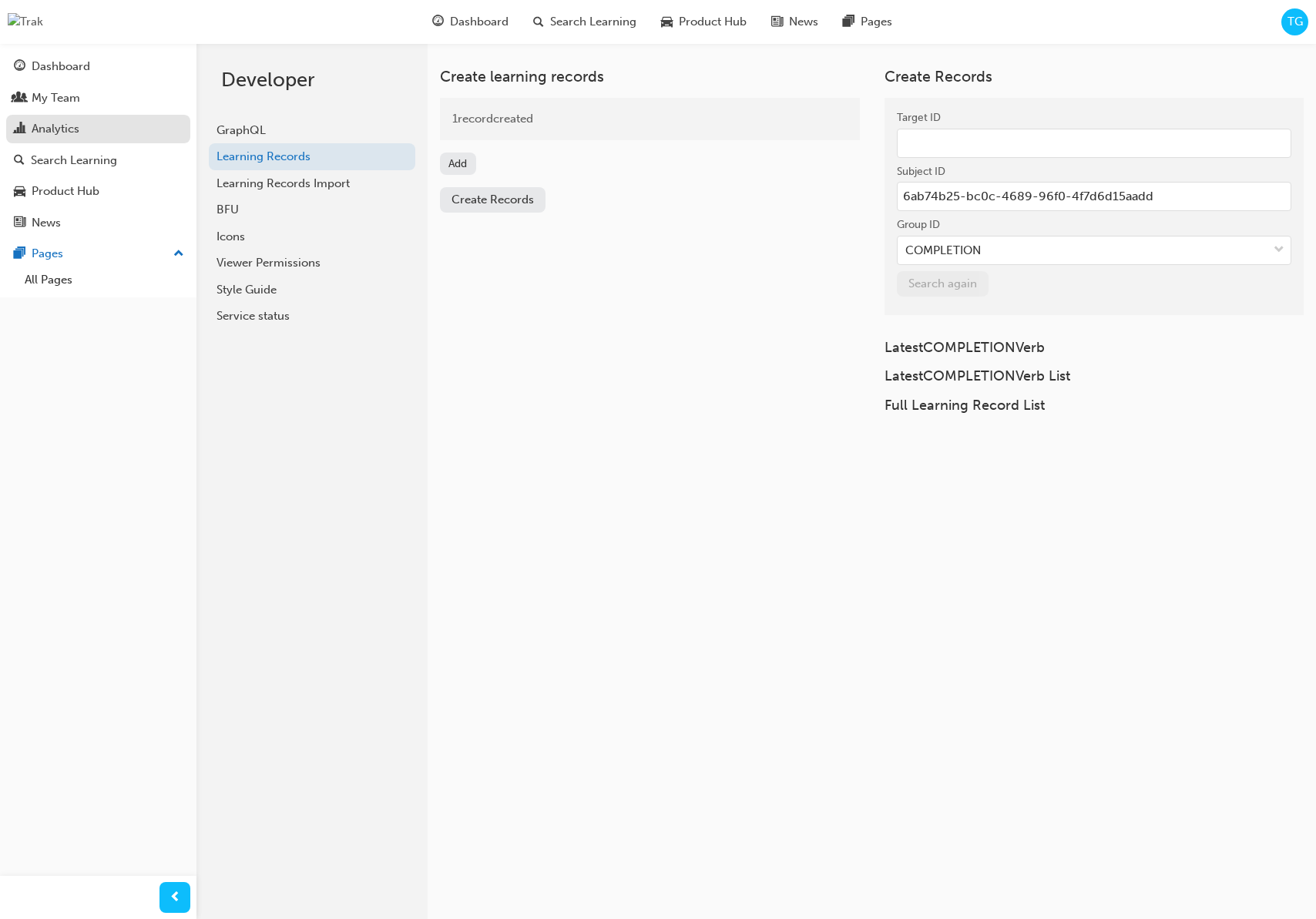
click at [73, 127] on div "Analytics" at bounding box center [55, 129] width 48 height 18
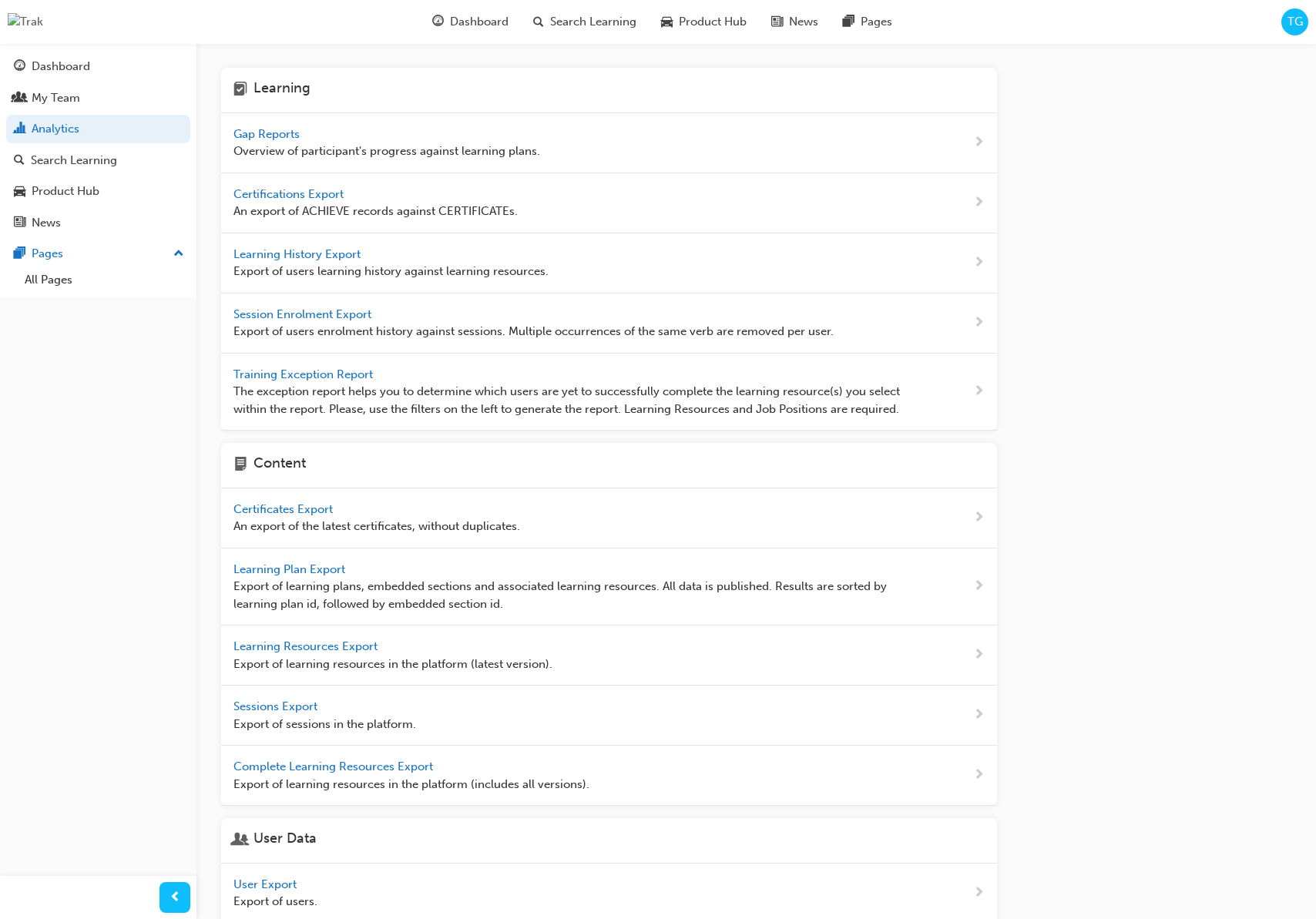
click at [281, 137] on span "Gap Reports" at bounding box center [268, 134] width 70 height 14
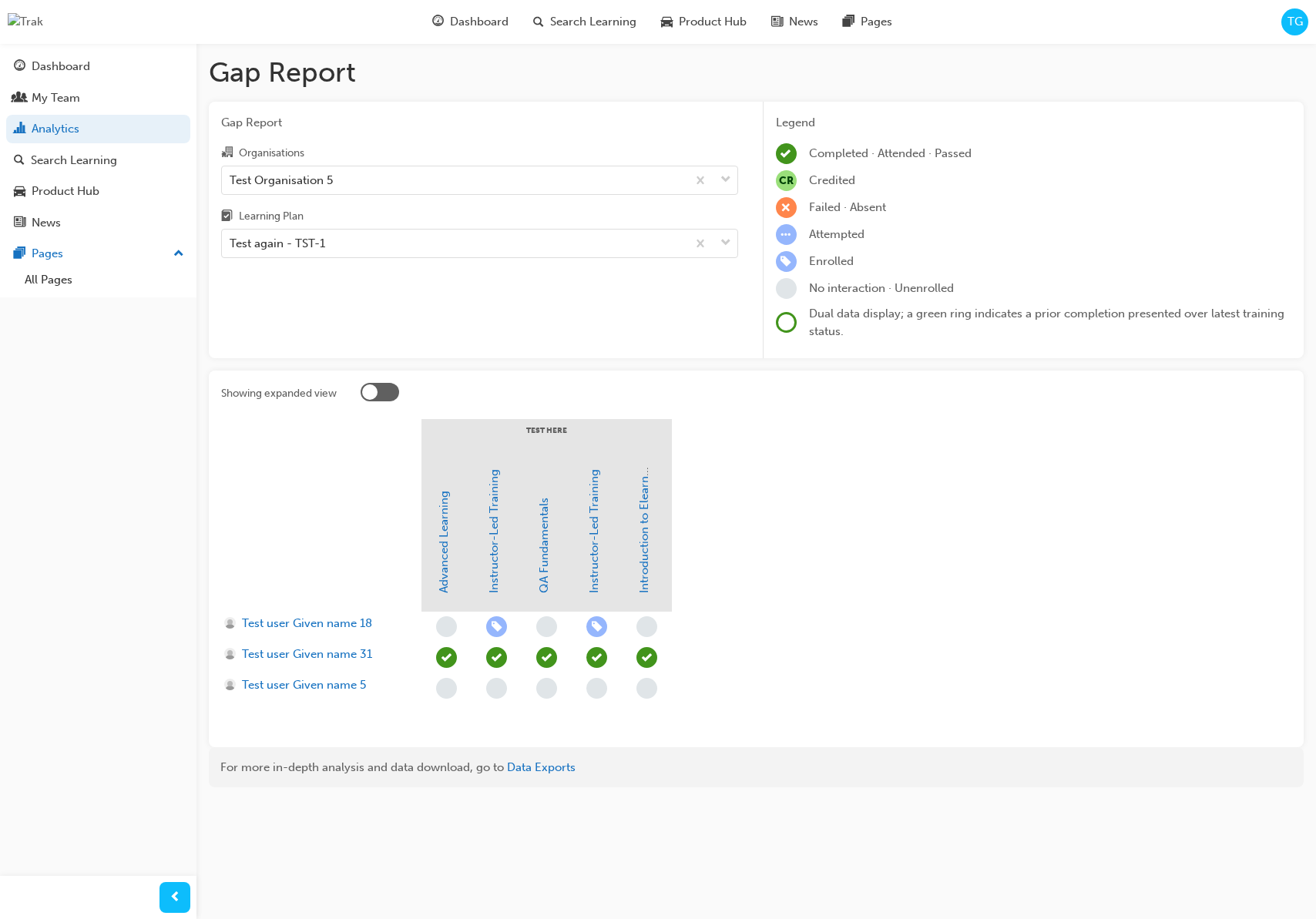
click at [390, 395] on div at bounding box center [379, 391] width 38 height 18
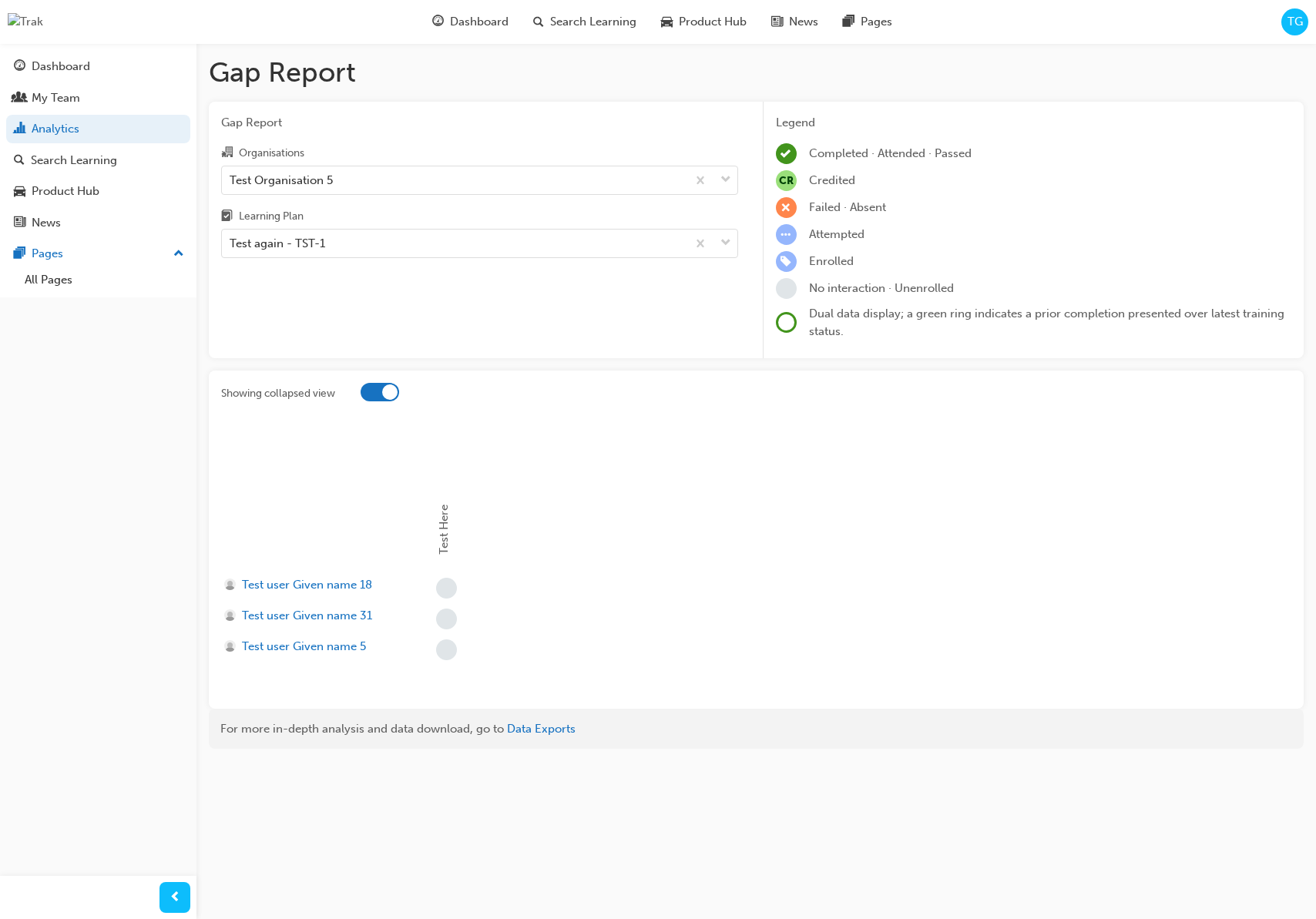
click at [380, 395] on div at bounding box center [379, 391] width 38 height 18
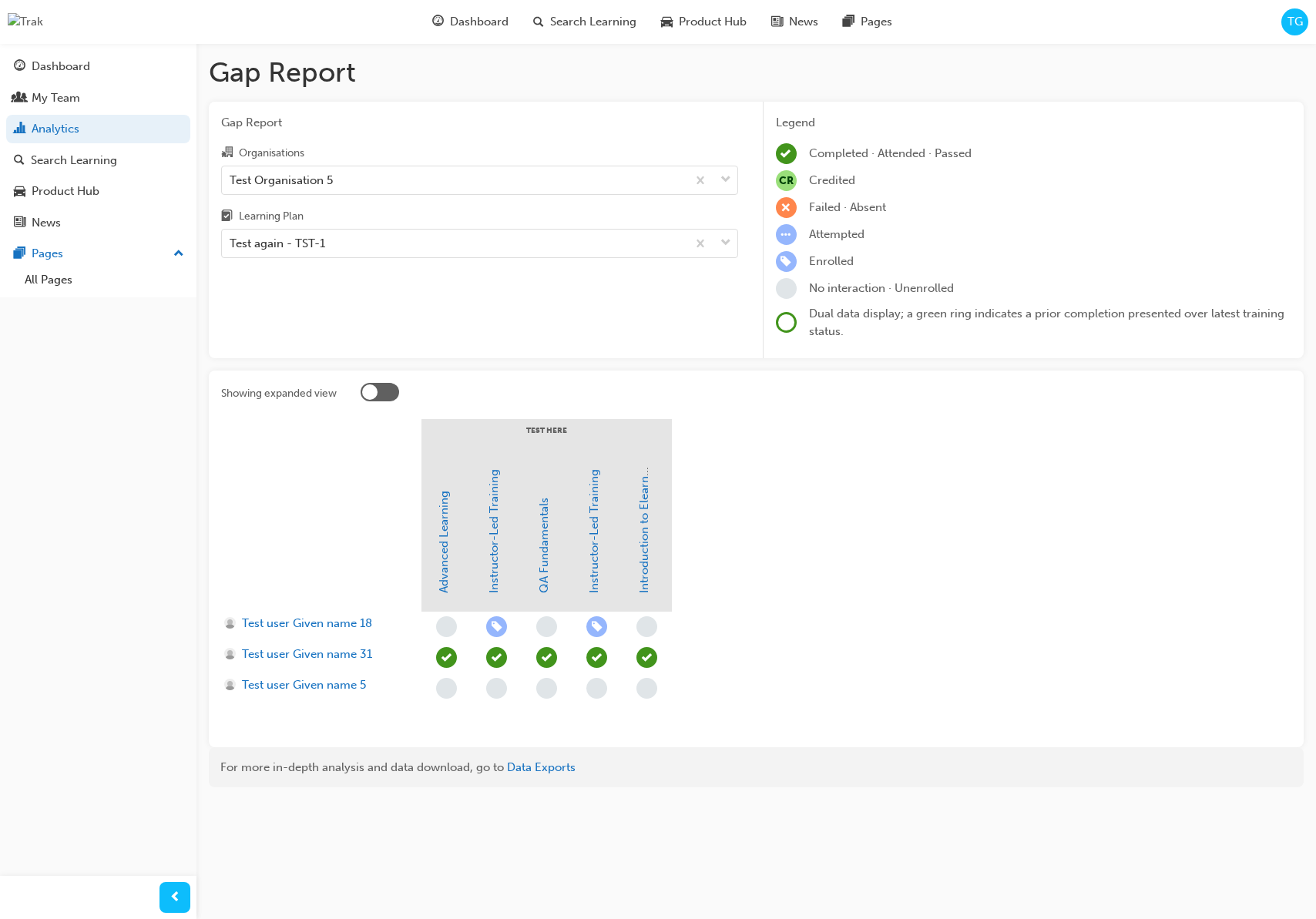
click at [389, 397] on div at bounding box center [379, 391] width 38 height 18
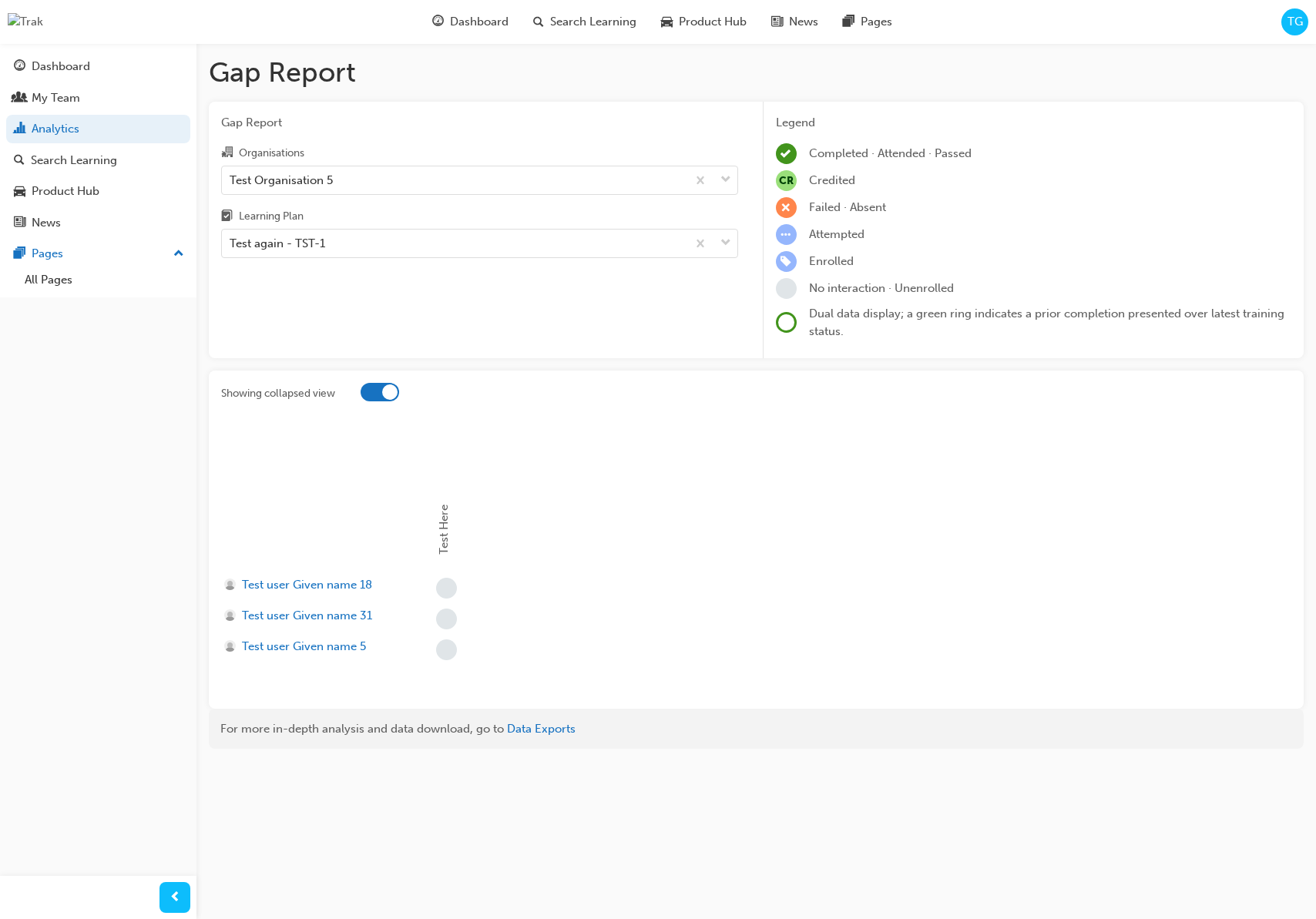
click at [375, 399] on div at bounding box center [379, 391] width 38 height 18
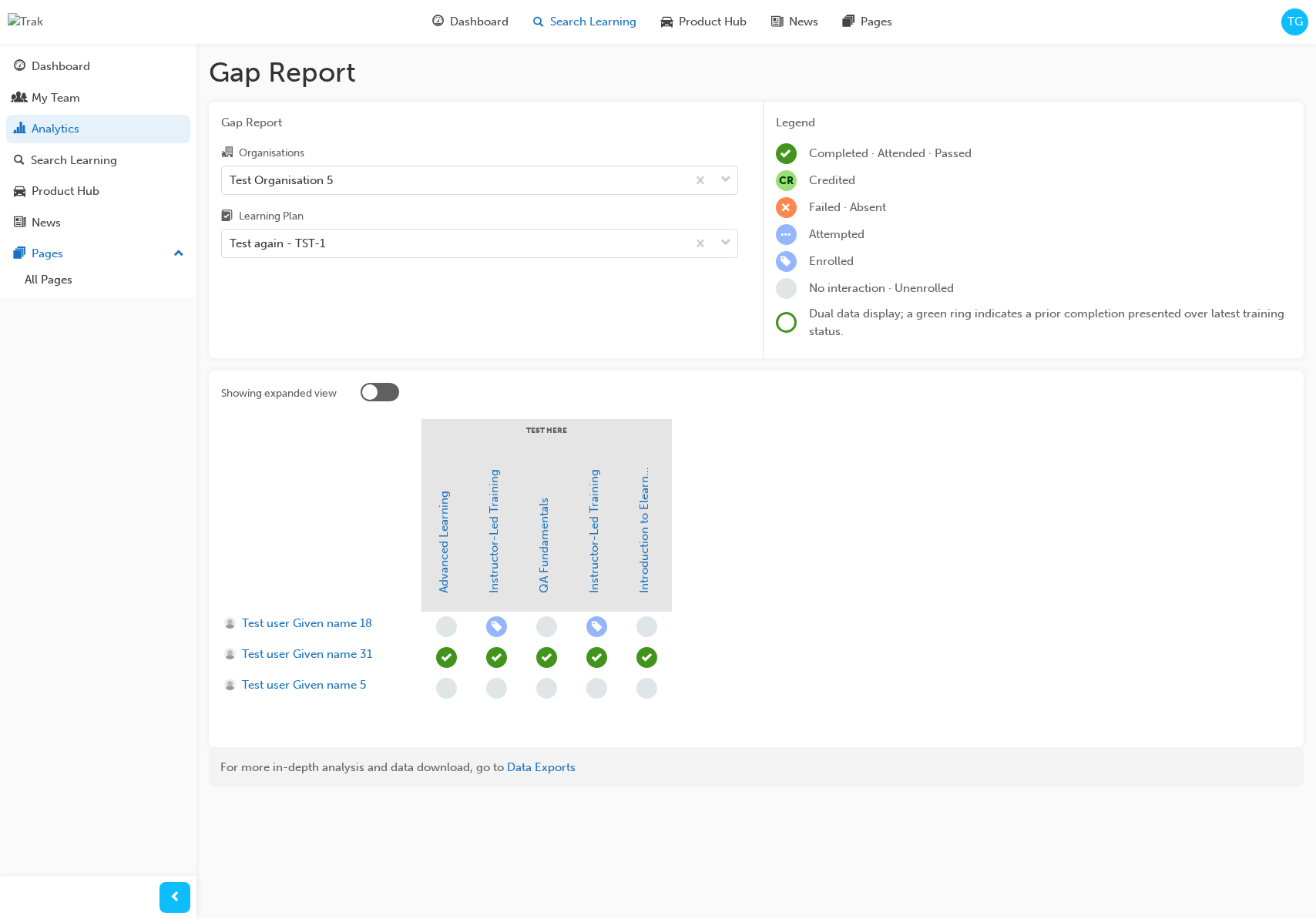
click at [572, 30] on div "Search Learning" at bounding box center [585, 22] width 128 height 31
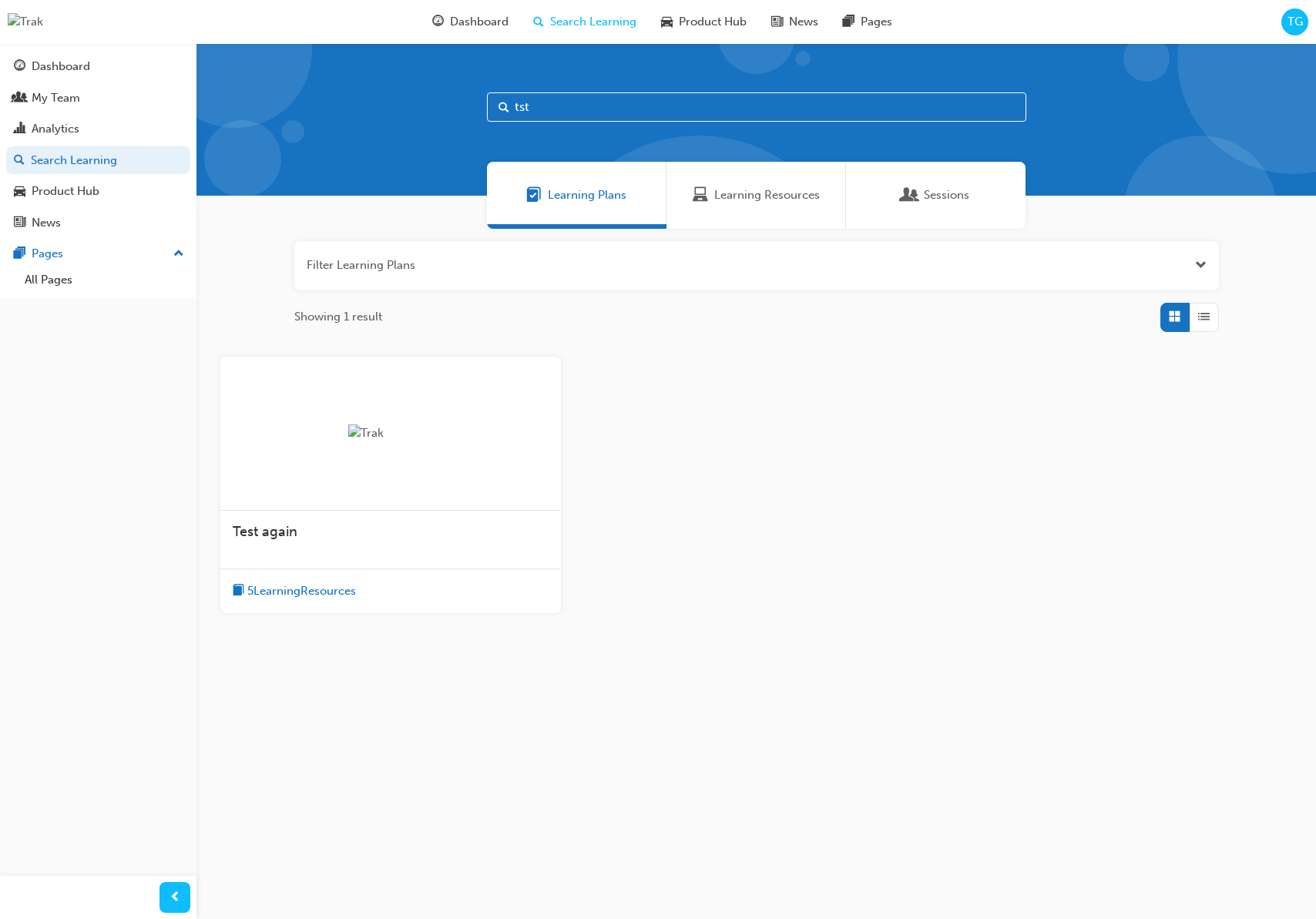
click at [443, 544] on div "Test again" at bounding box center [390, 540] width 340 height 58
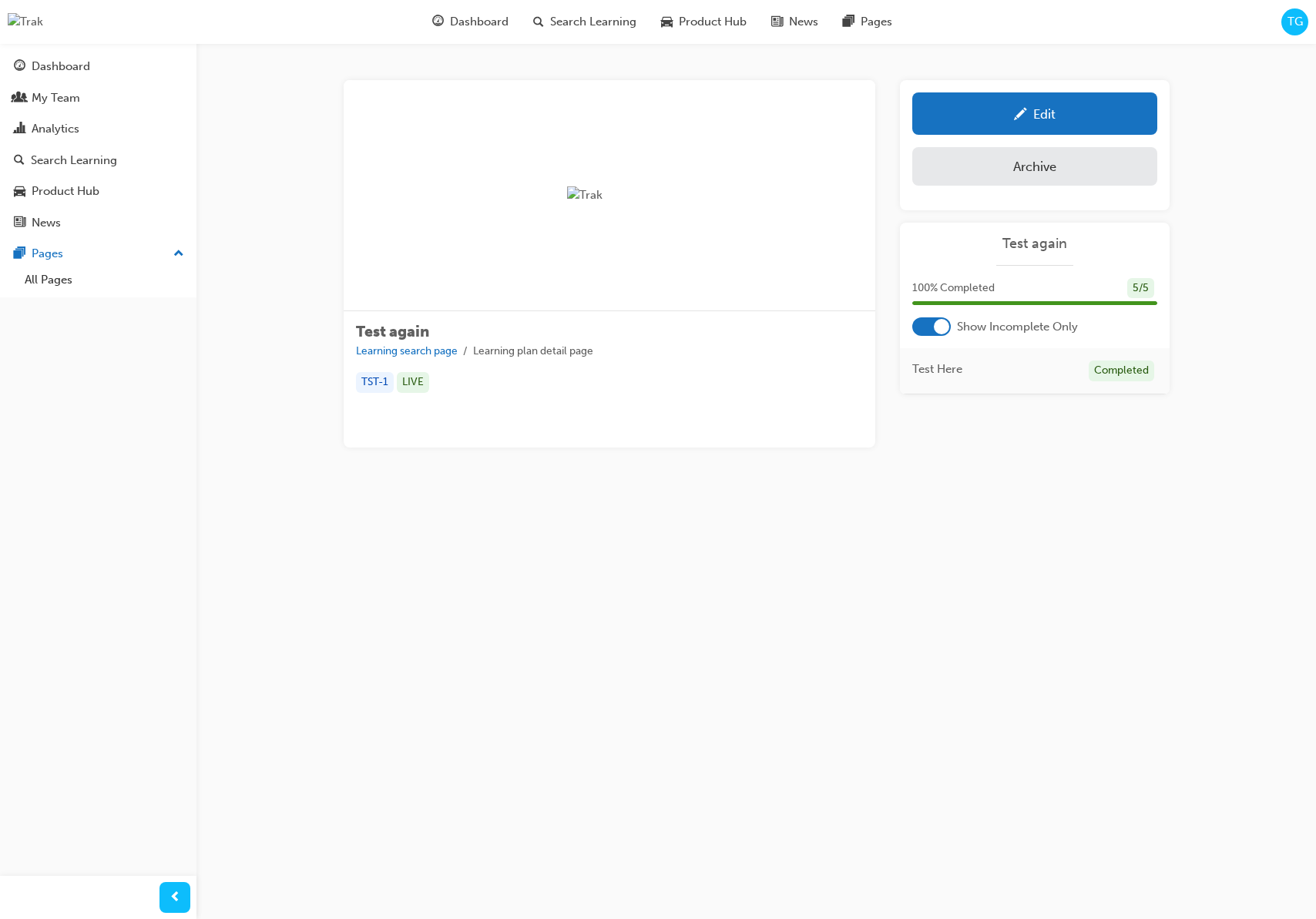
click at [1107, 120] on div "Edit" at bounding box center [1034, 114] width 222 height 19
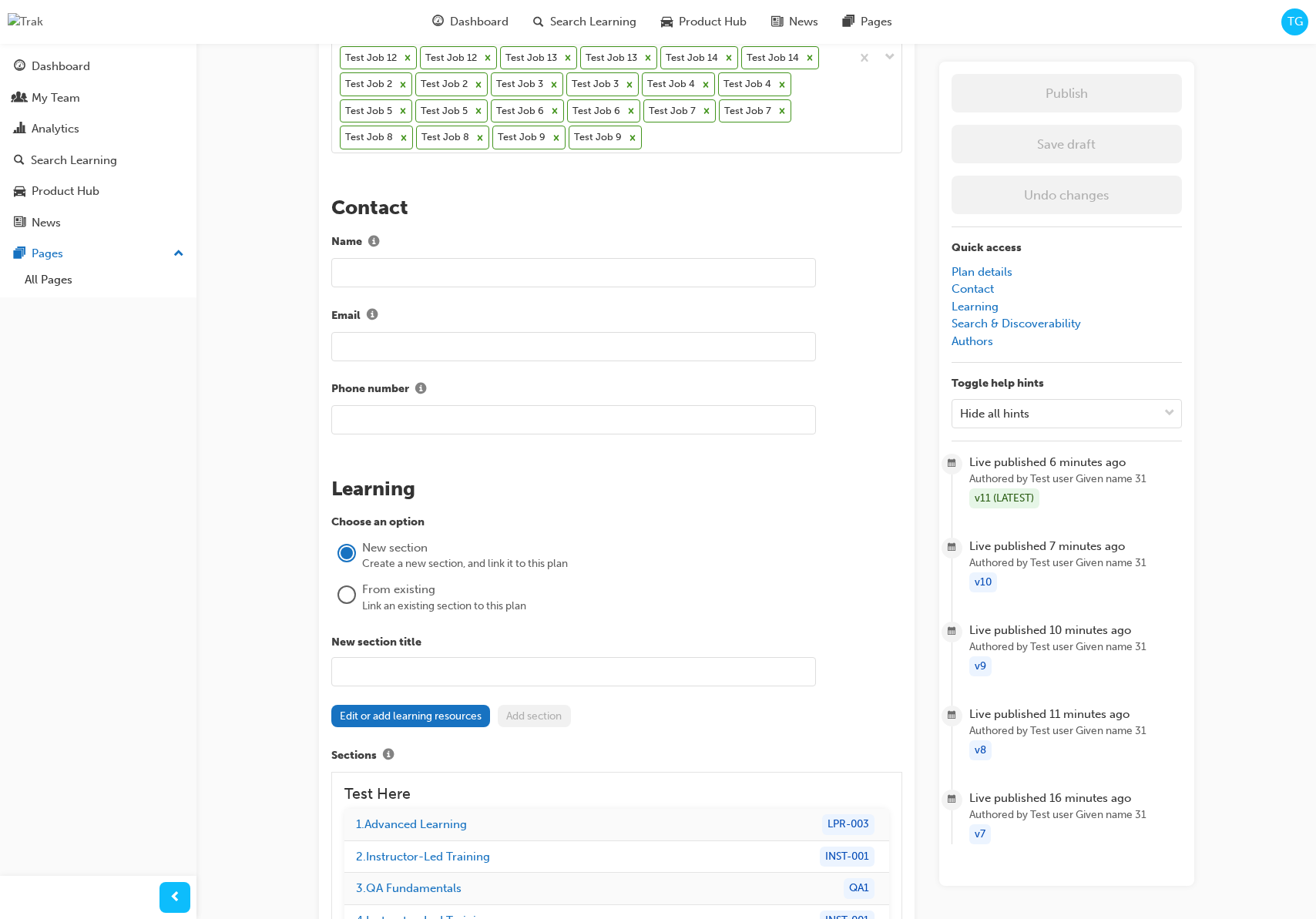
scroll to position [962, 0]
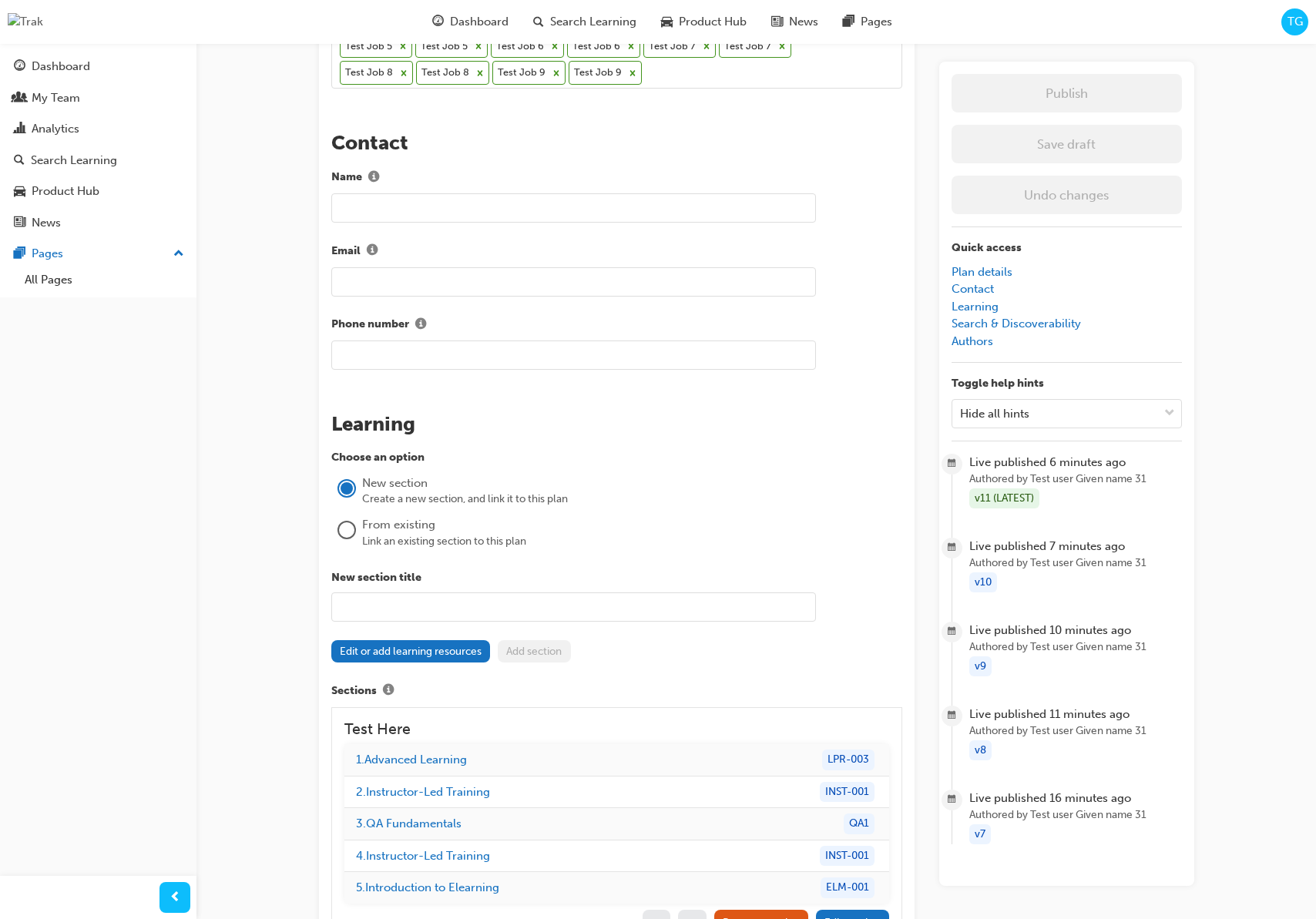
click at [429, 540] on div "Link an existing section to this plan" at bounding box center [632, 541] width 540 height 15
click at [398, 534] on div "Link an existing section to this plan" at bounding box center [632, 541] width 540 height 15
click at [352, 533] on div at bounding box center [346, 530] width 15 height 15
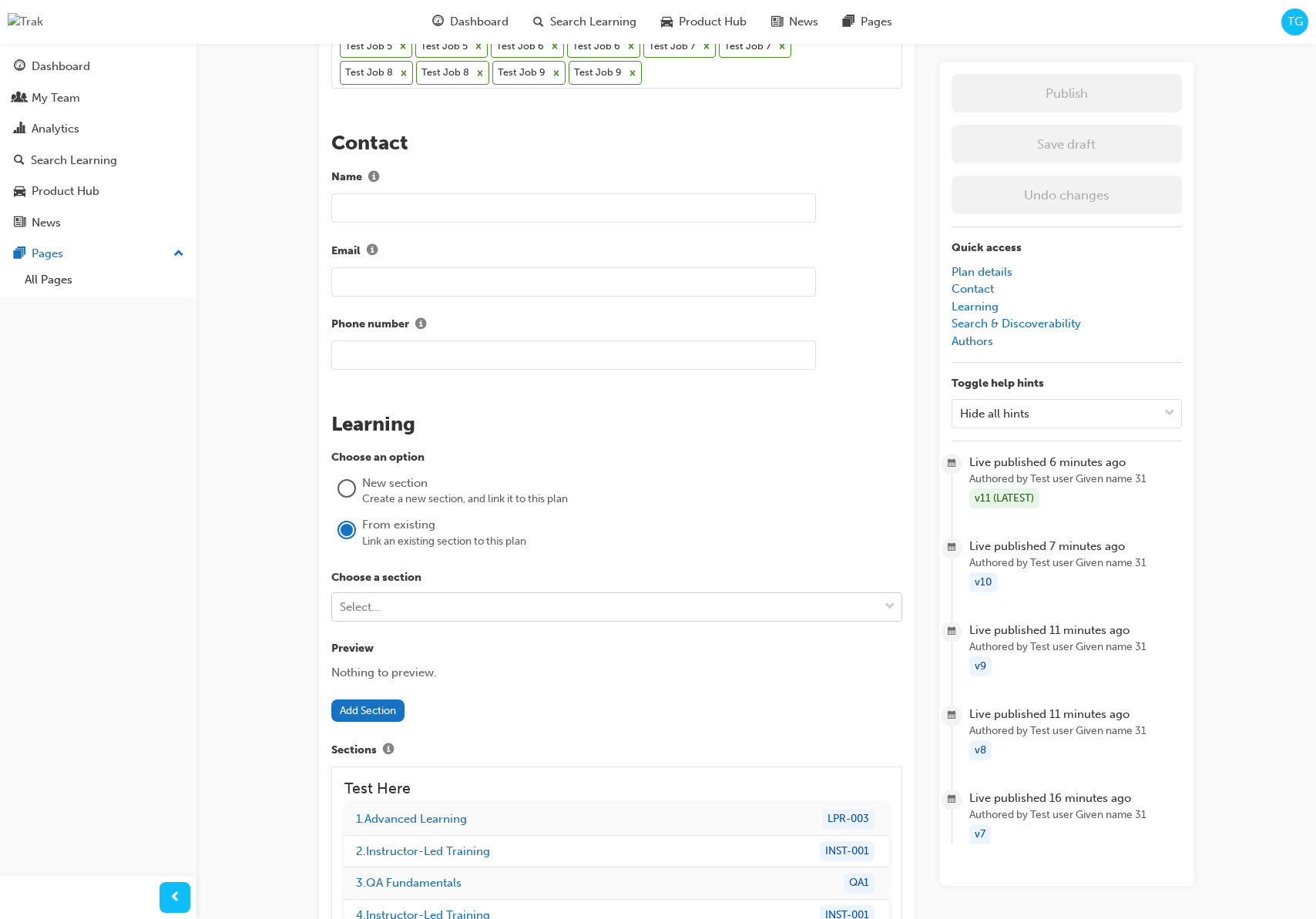
click at [420, 611] on div "Select..." at bounding box center [605, 608] width 546 height 27
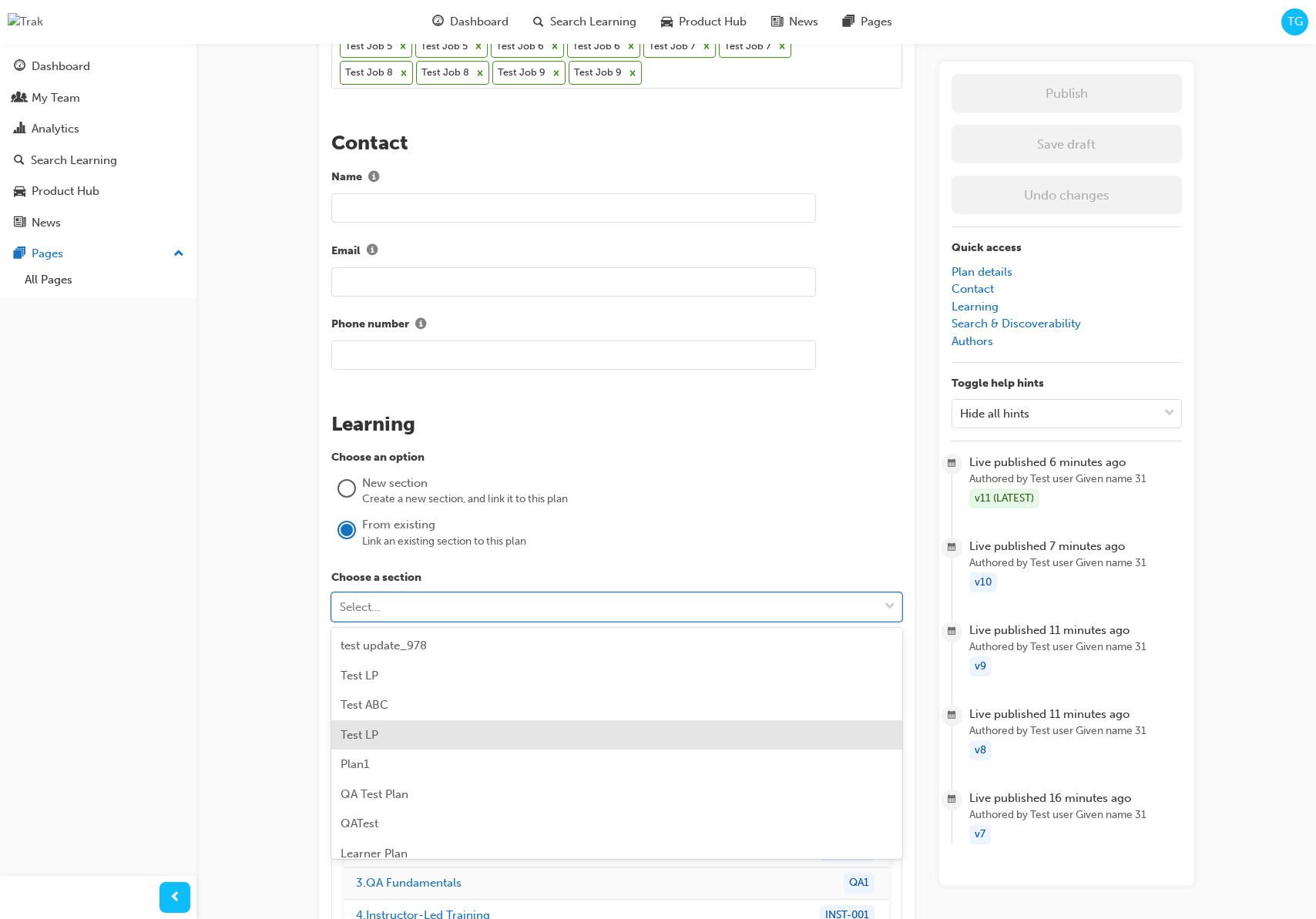
click at [392, 736] on div "Test LP" at bounding box center [616, 736] width 571 height 30
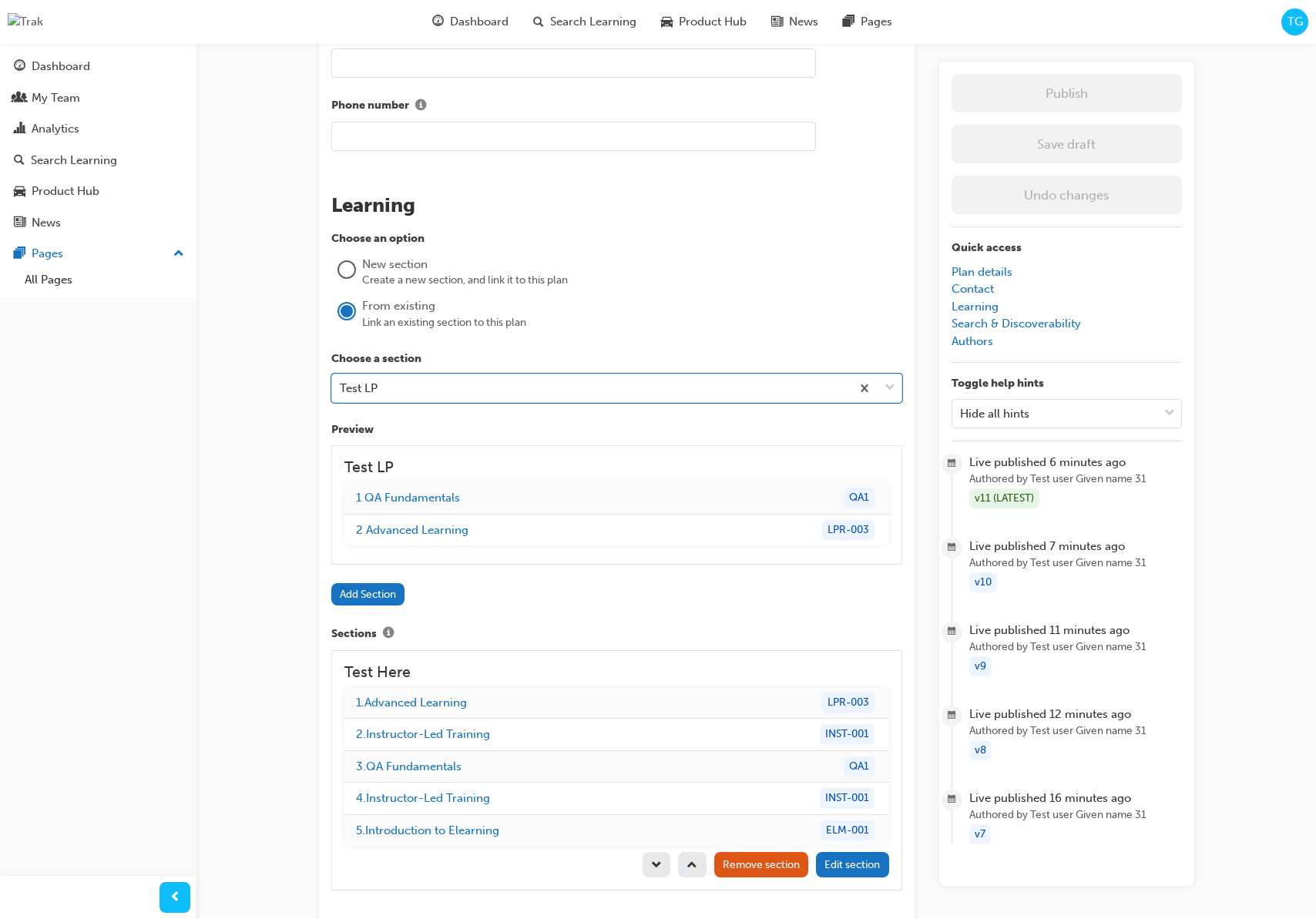
scroll to position [1184, 0]
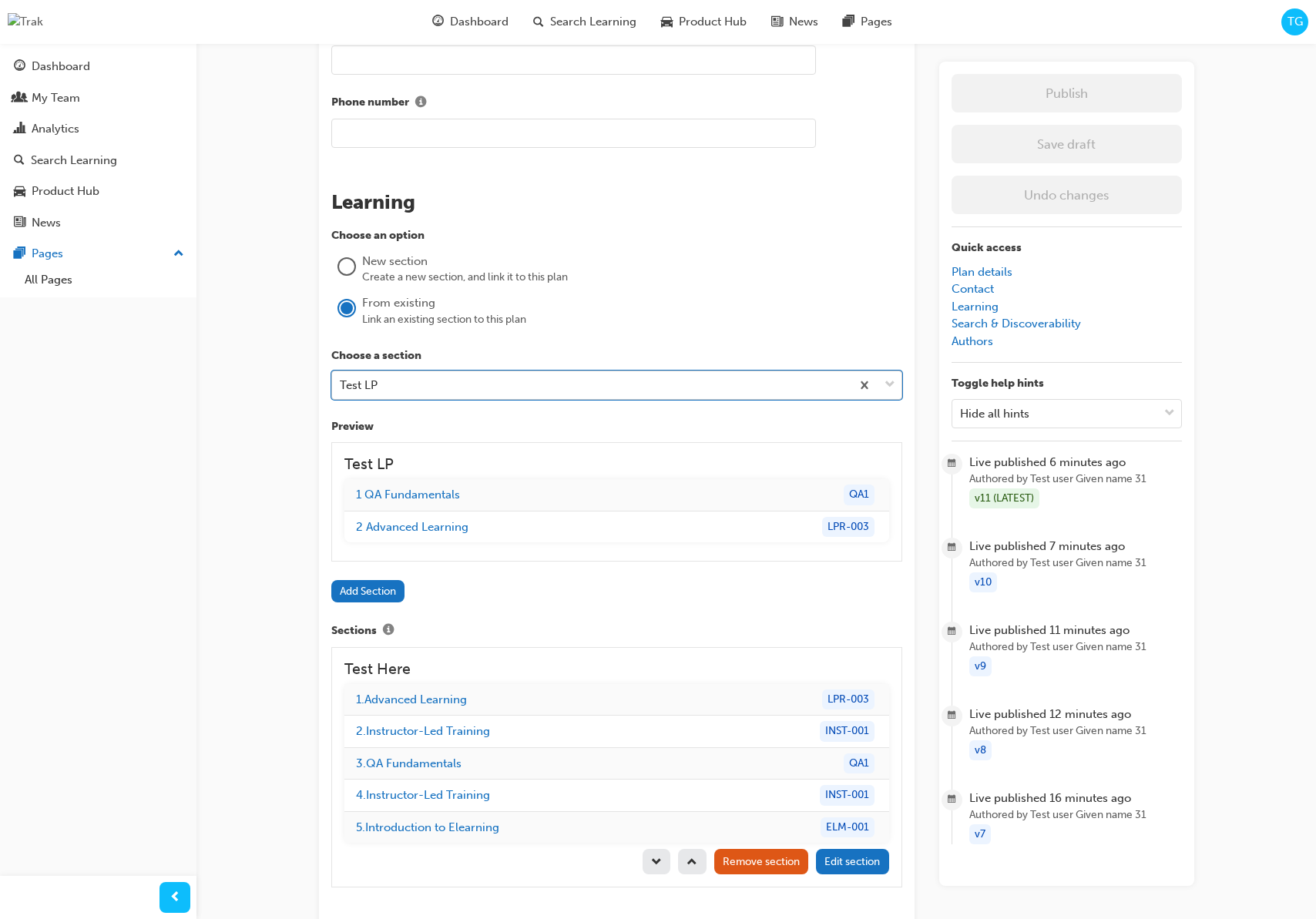
click at [382, 379] on div "Test LP" at bounding box center [592, 386] width 519 height 27
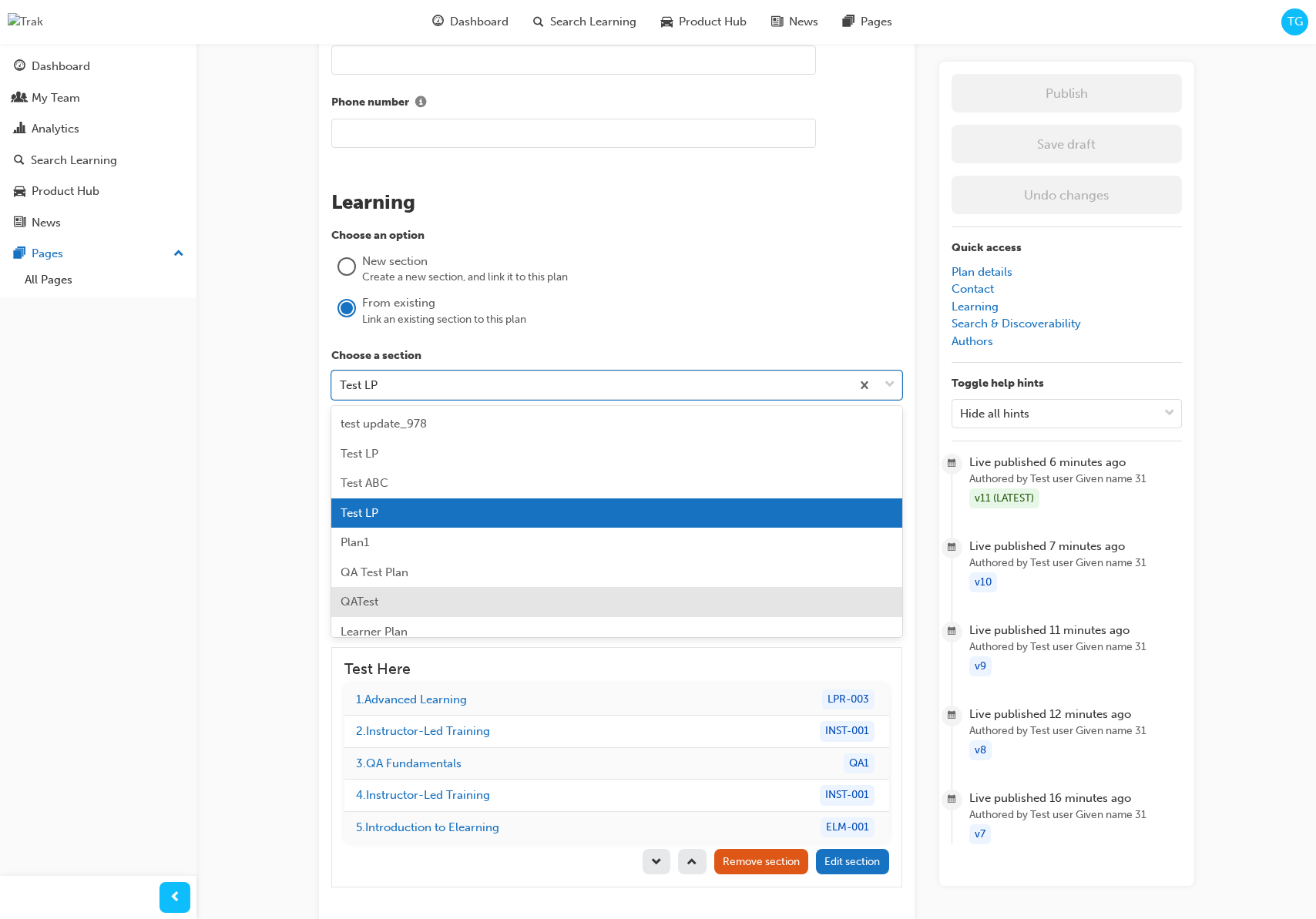
click at [381, 597] on div "QATest" at bounding box center [616, 602] width 571 height 30
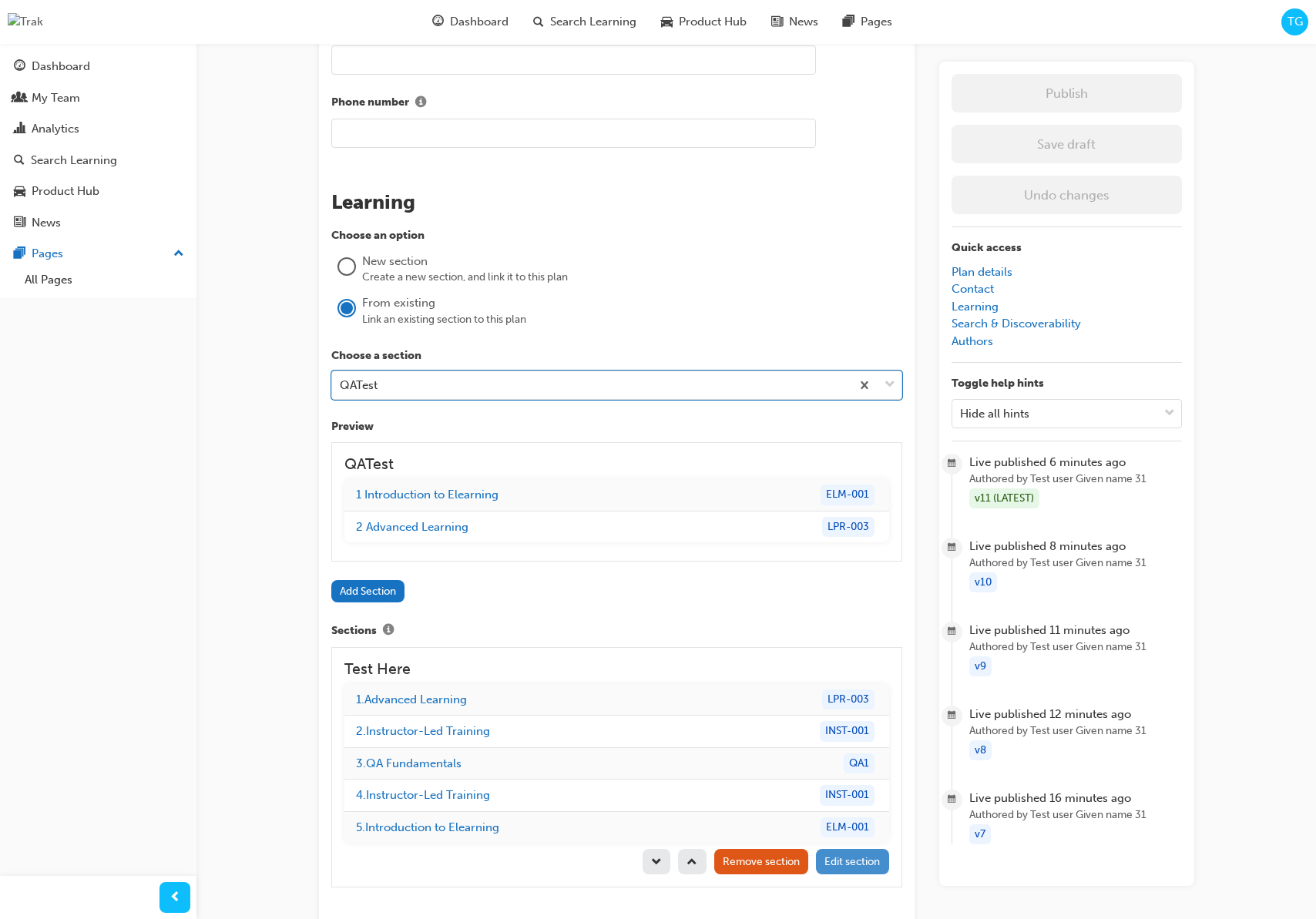
click at [839, 861] on span "Edit section" at bounding box center [852, 861] width 55 height 13
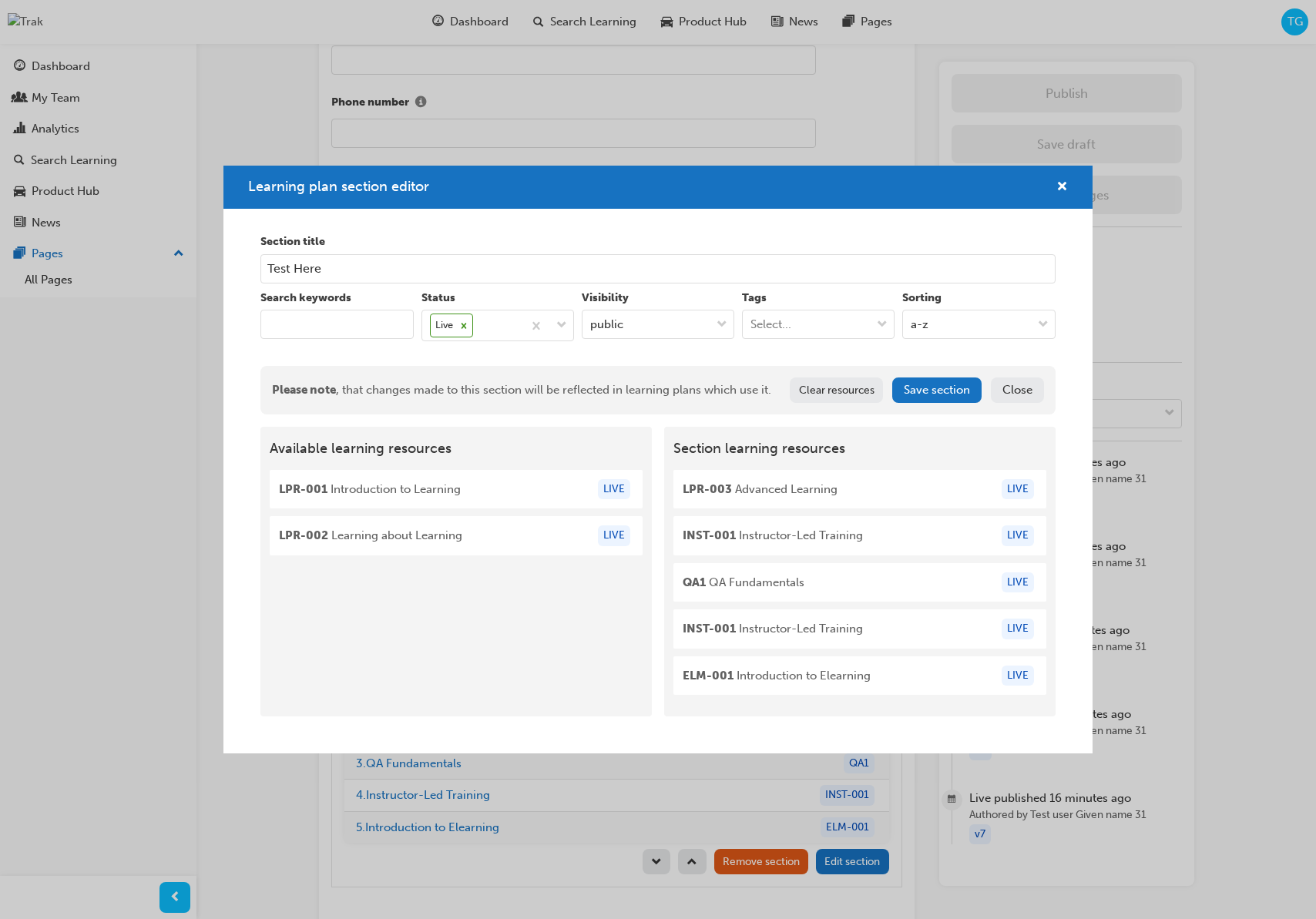
click at [1055, 191] on div "Learning plan section editor" at bounding box center [1056, 187] width 24 height 19
click at [1057, 187] on span "cross-icon" at bounding box center [1062, 187] width 11 height 14
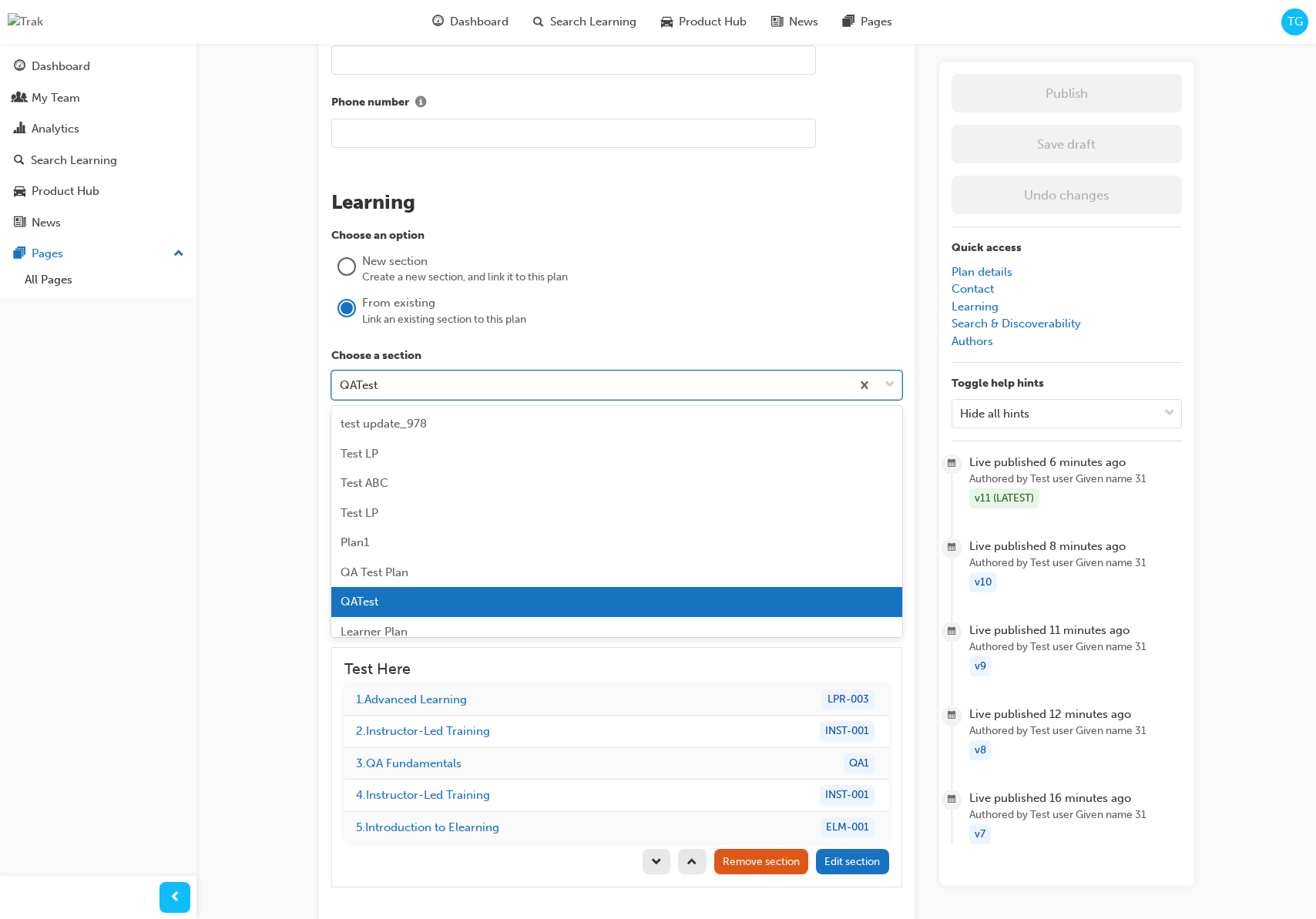
click at [403, 397] on div "QATest" at bounding box center [592, 386] width 519 height 27
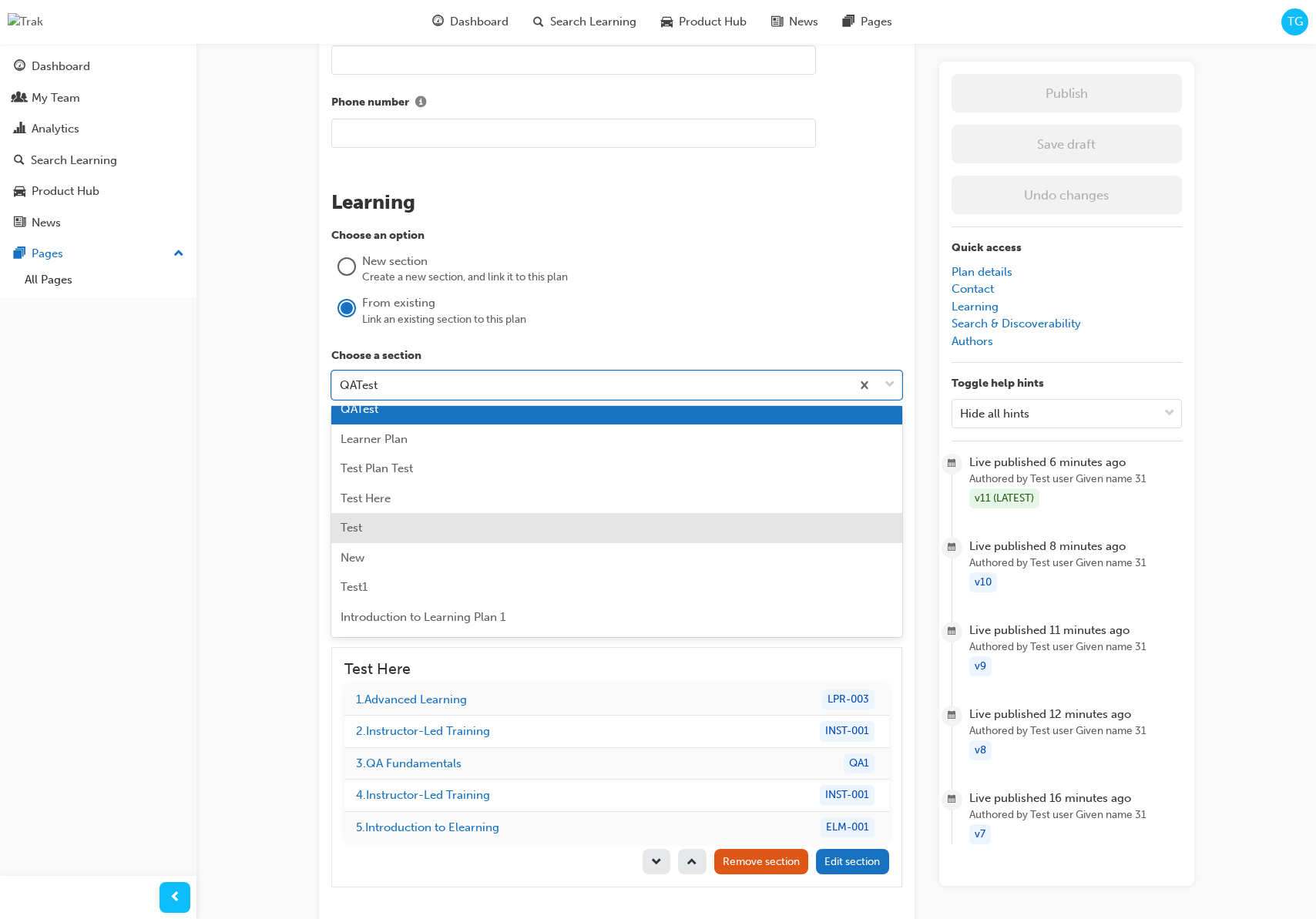
scroll to position [195, 0]
click at [413, 525] on div "Test" at bounding box center [616, 526] width 571 height 30
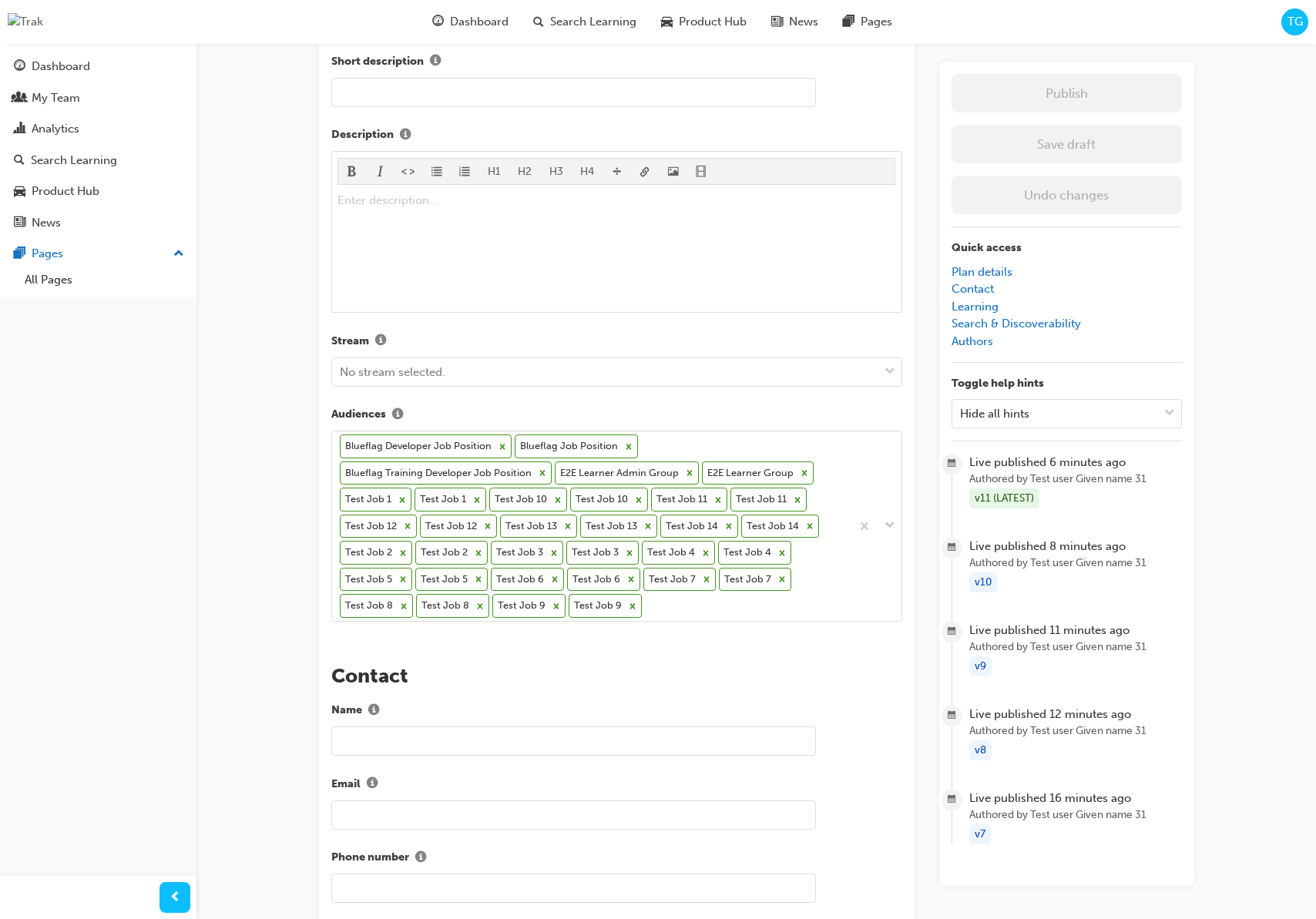
scroll to position [0, 0]
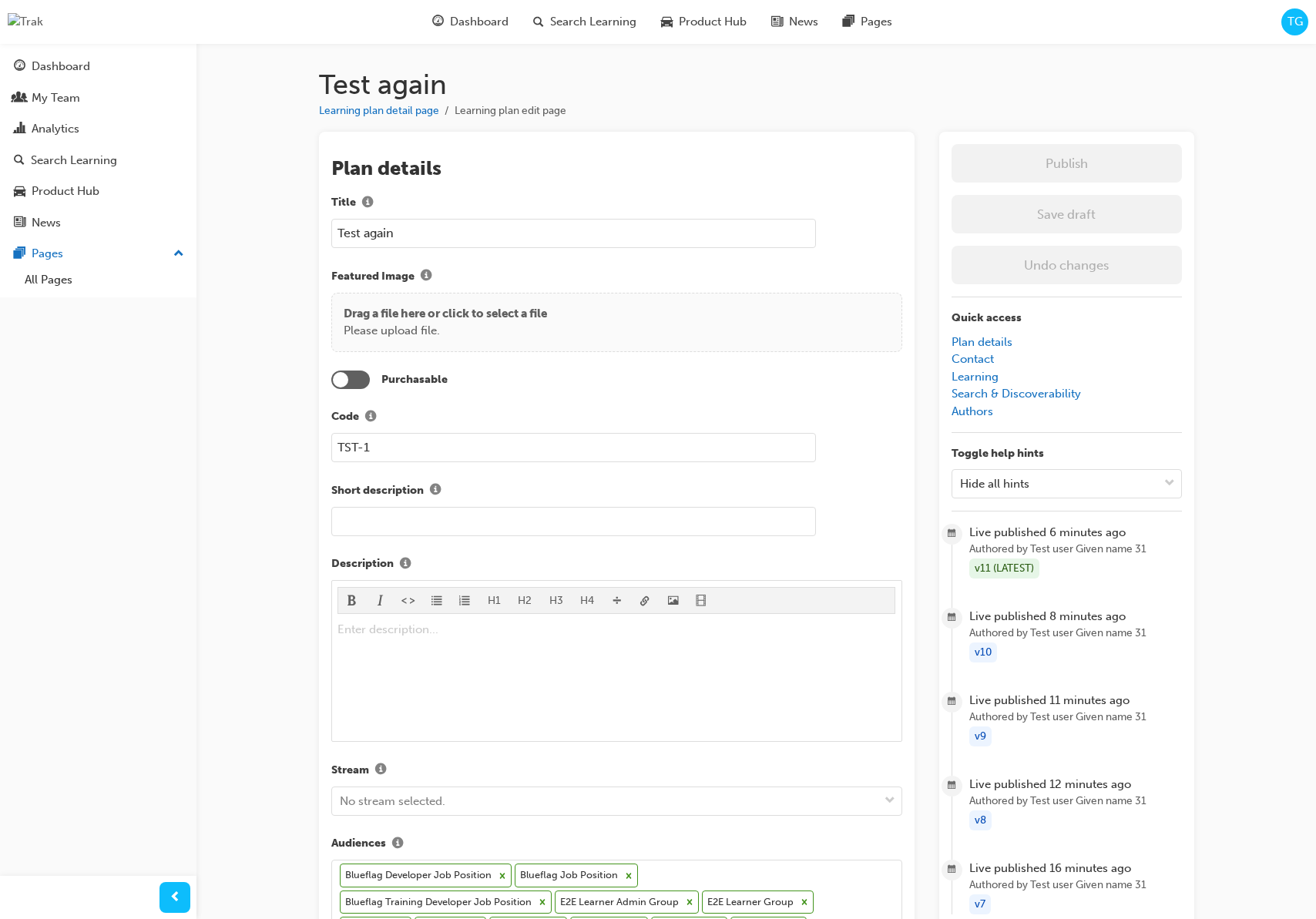
click at [393, 118] on li "Learning plan detail page" at bounding box center [386, 111] width 135 height 18
click at [398, 113] on link "Learning plan detail page" at bounding box center [379, 110] width 120 height 13
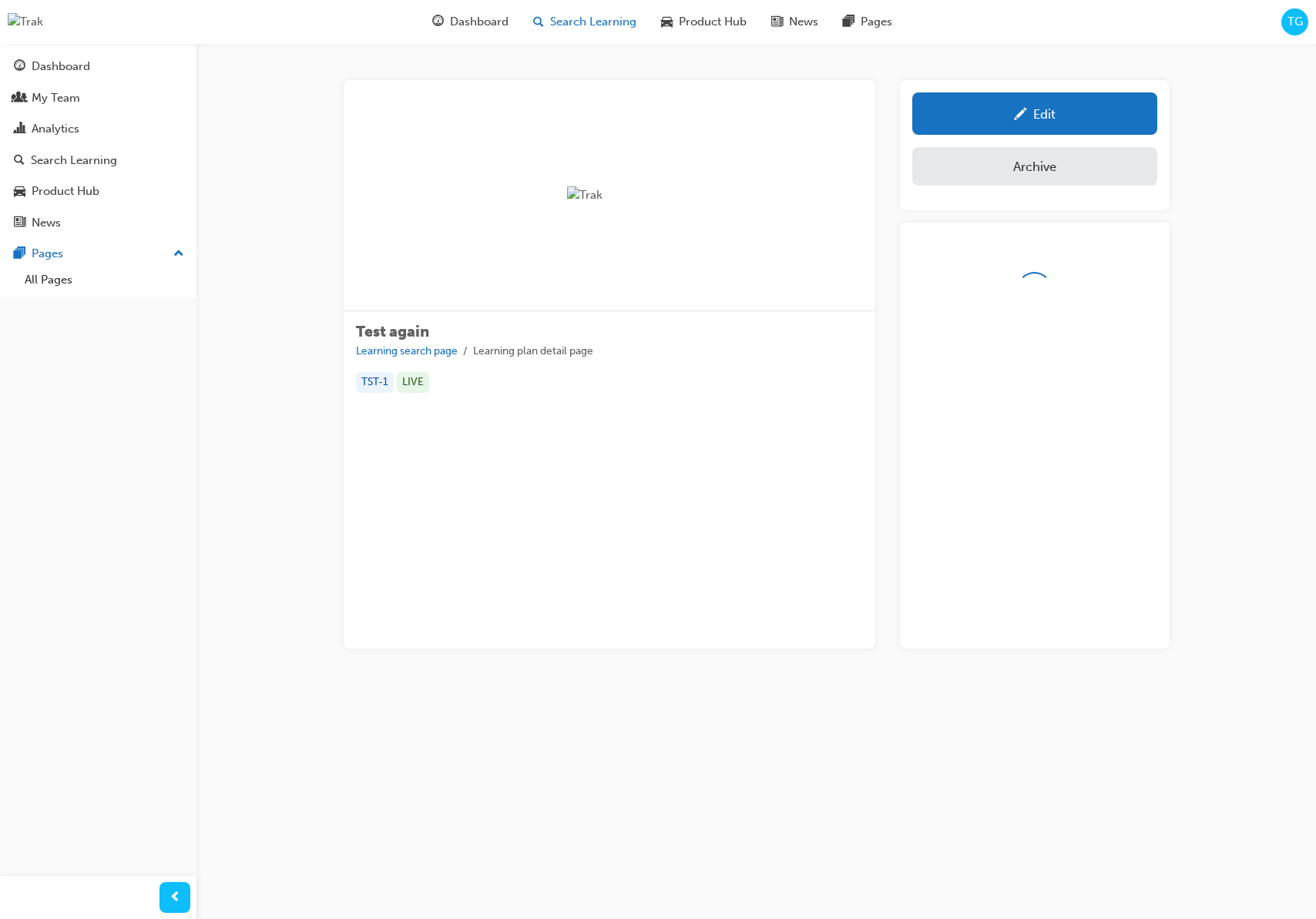
click at [571, 26] on span "Search Learning" at bounding box center [593, 22] width 86 height 18
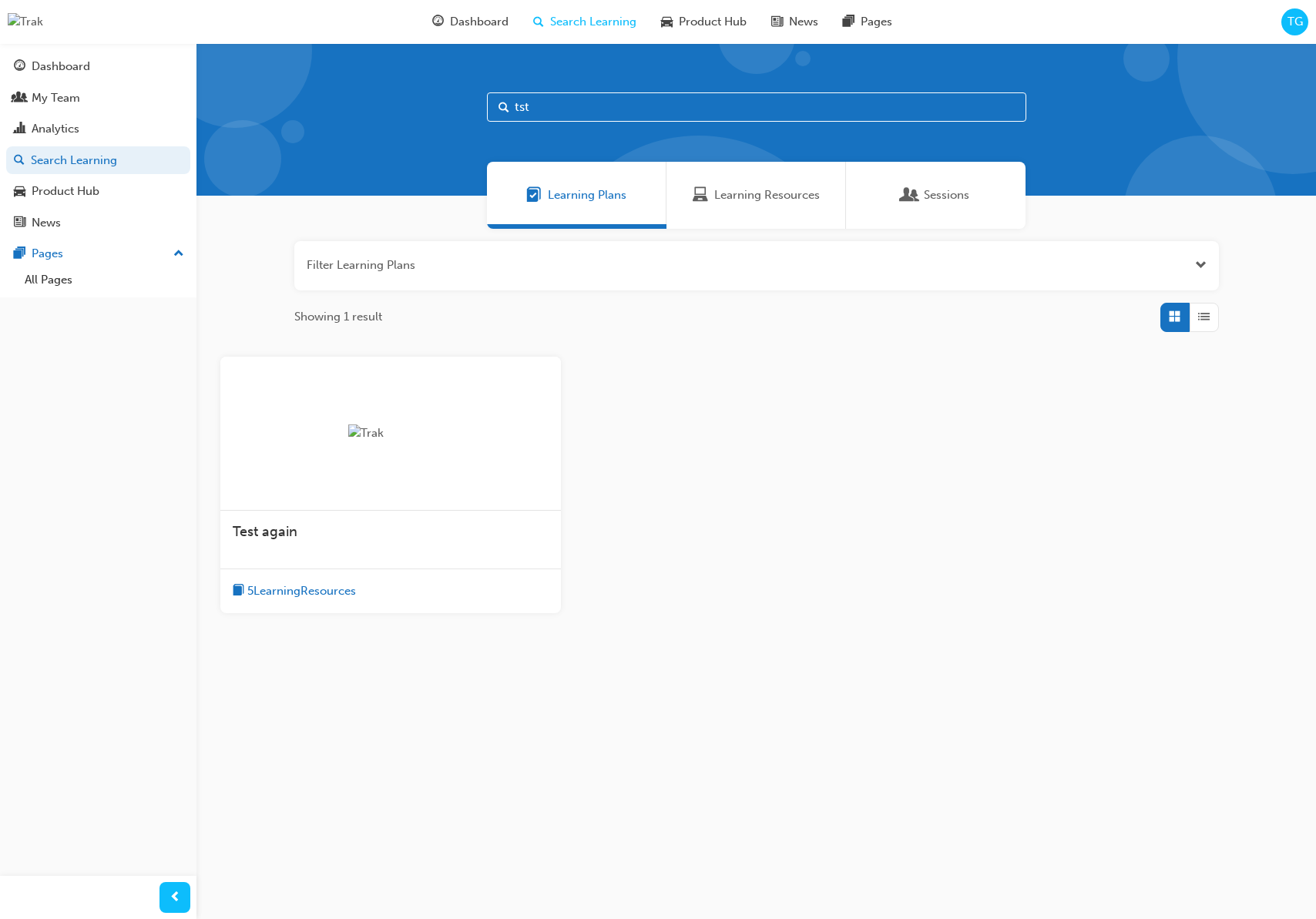
drag, startPoint x: 584, startPoint y: 113, endPoint x: 465, endPoint y: 106, distance: 119.2
click at [465, 106] on div "tst" at bounding box center [756, 119] width 1120 height 153
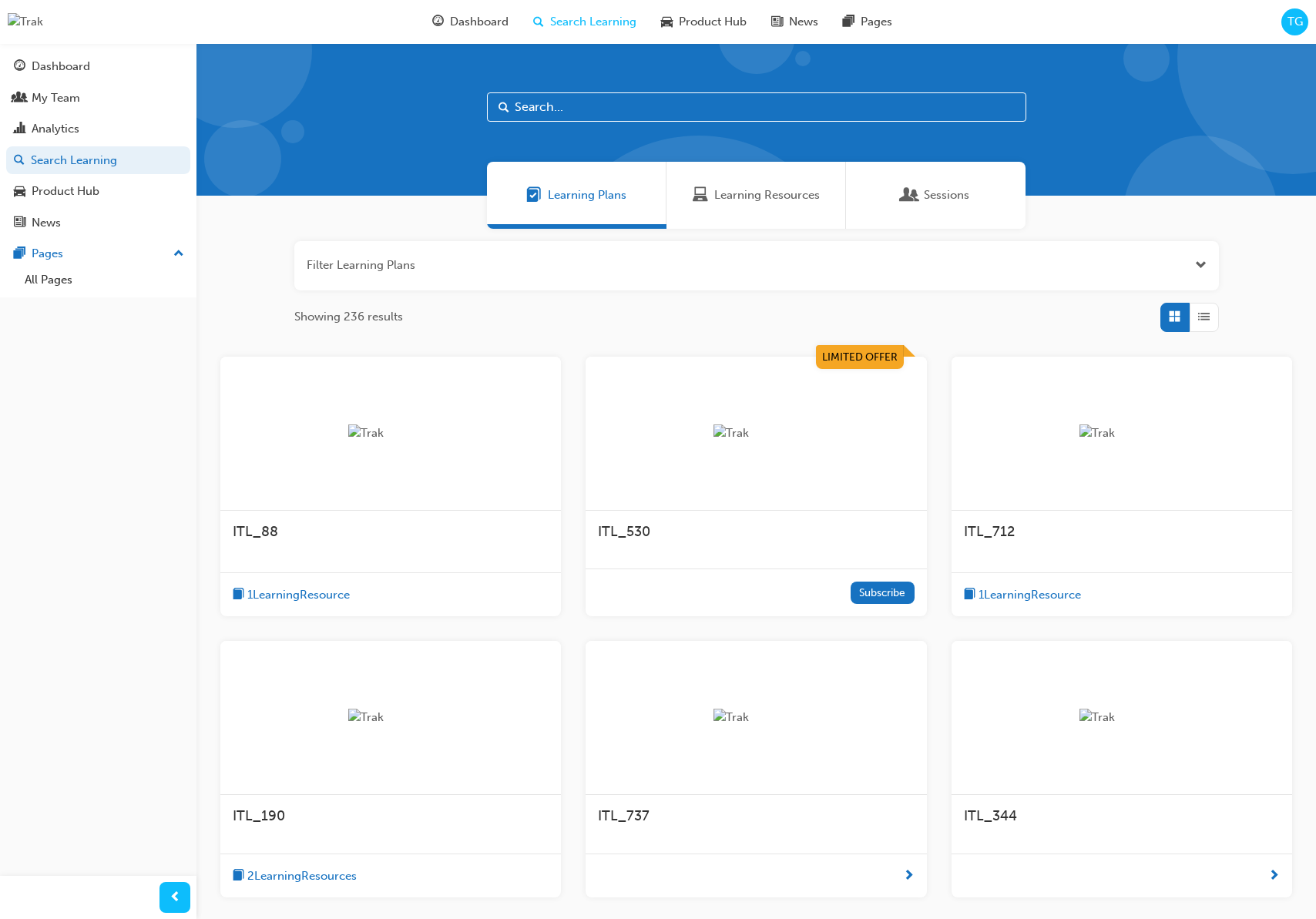
click at [1286, 24] on div "TG" at bounding box center [1295, 22] width 27 height 27
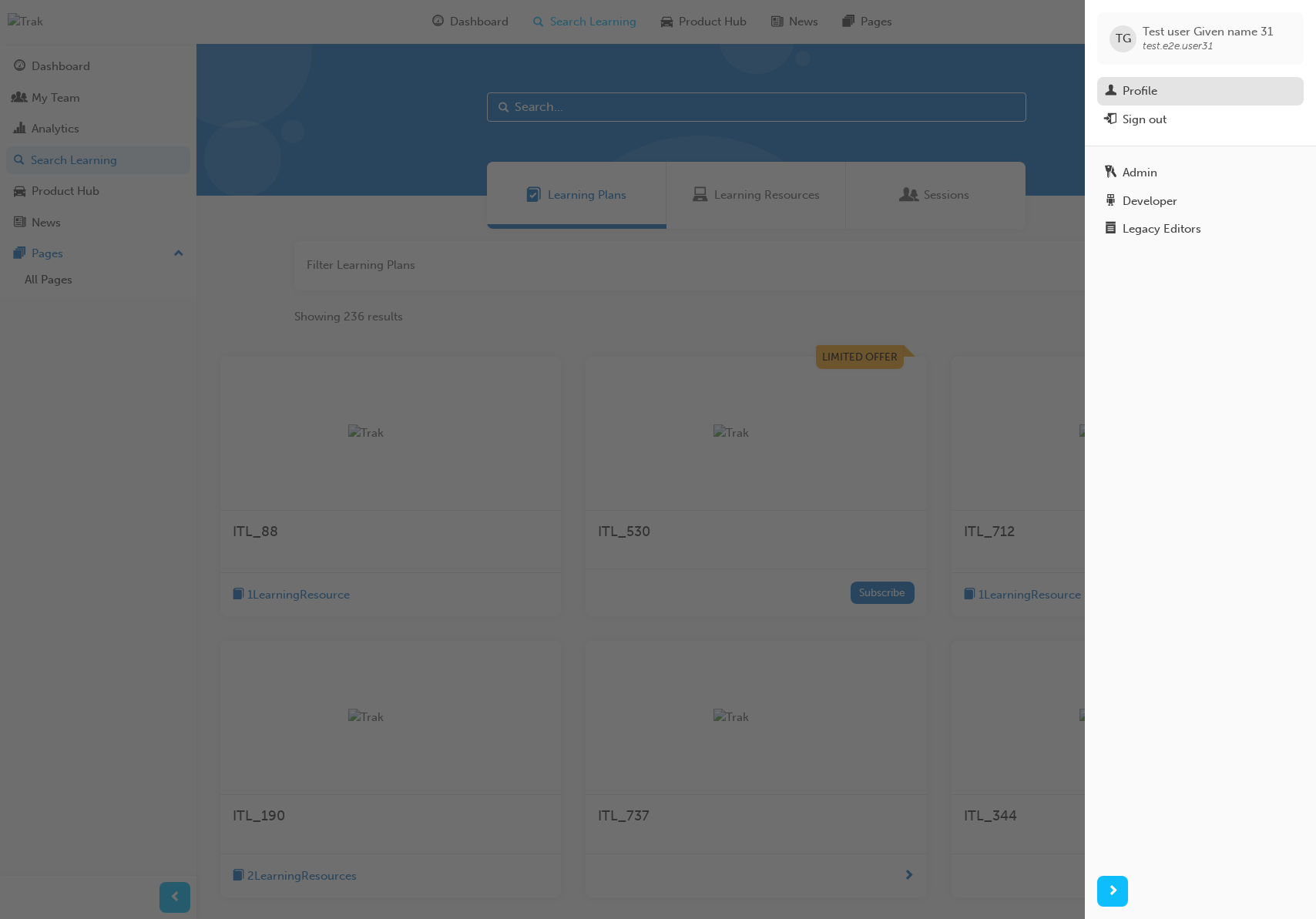
click at [1182, 86] on div "Profile" at bounding box center [1200, 91] width 191 height 19
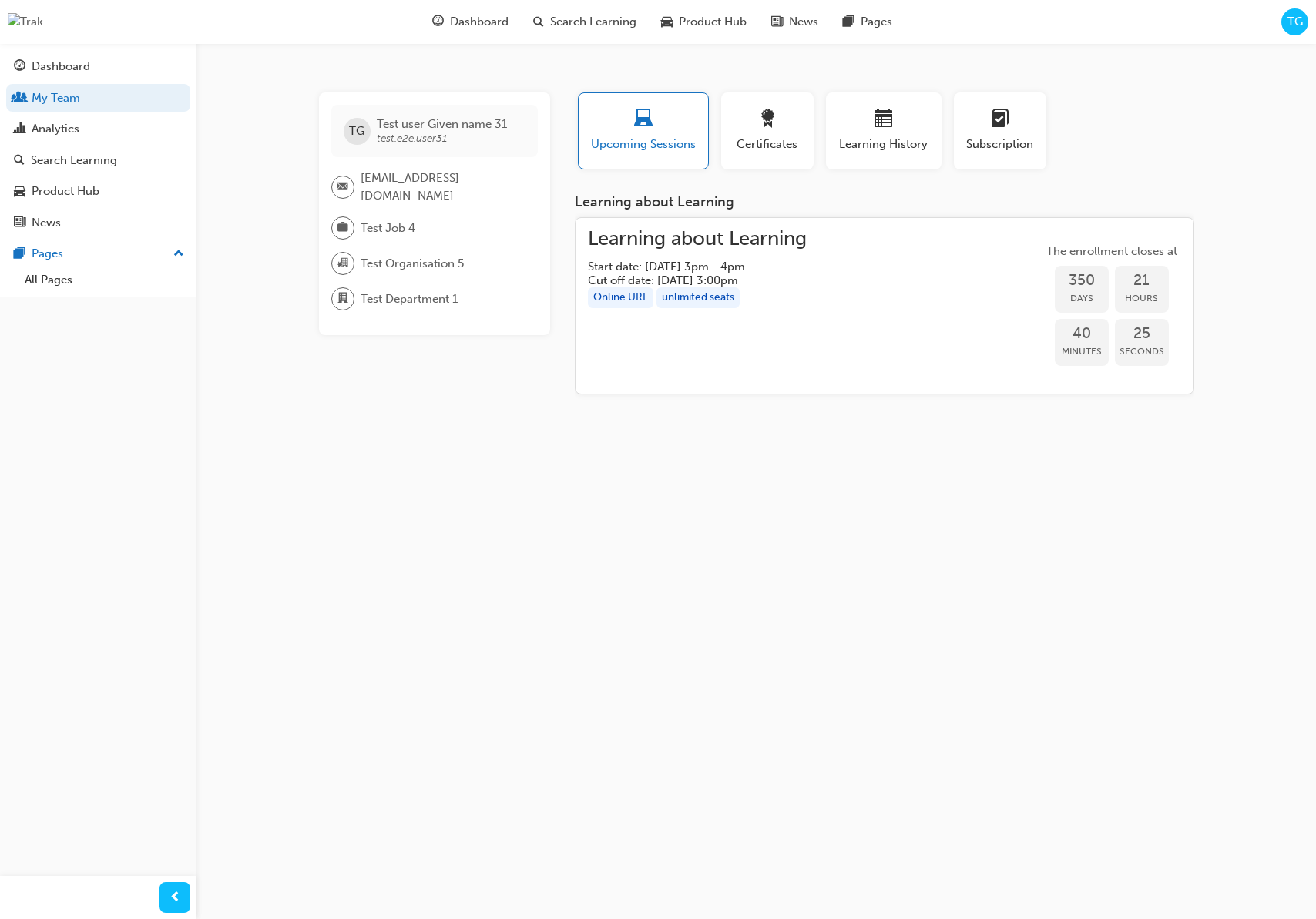
click at [1295, 19] on span "TG" at bounding box center [1294, 22] width 15 height 18
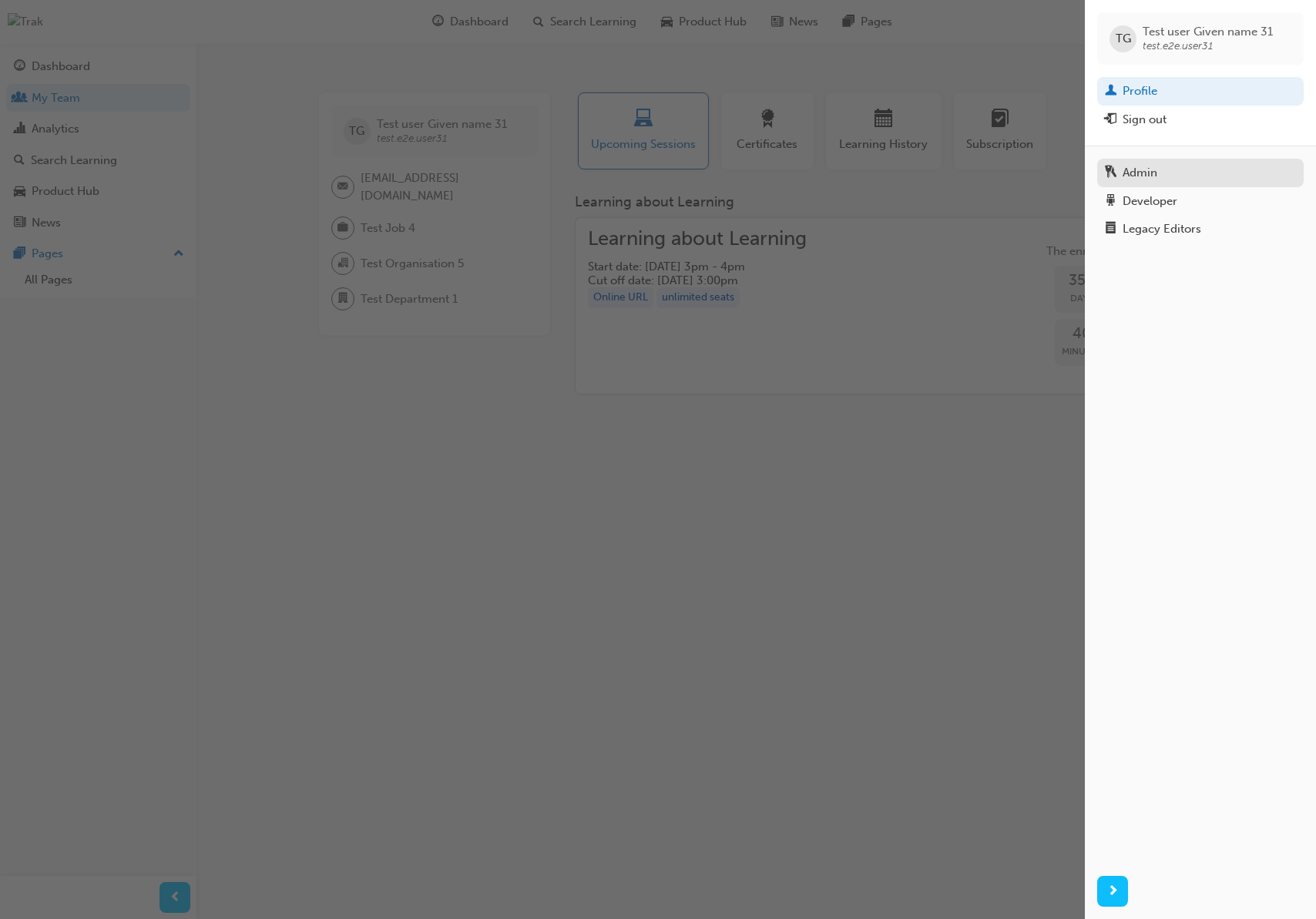
click at [1162, 164] on div "Admin" at bounding box center [1200, 173] width 191 height 19
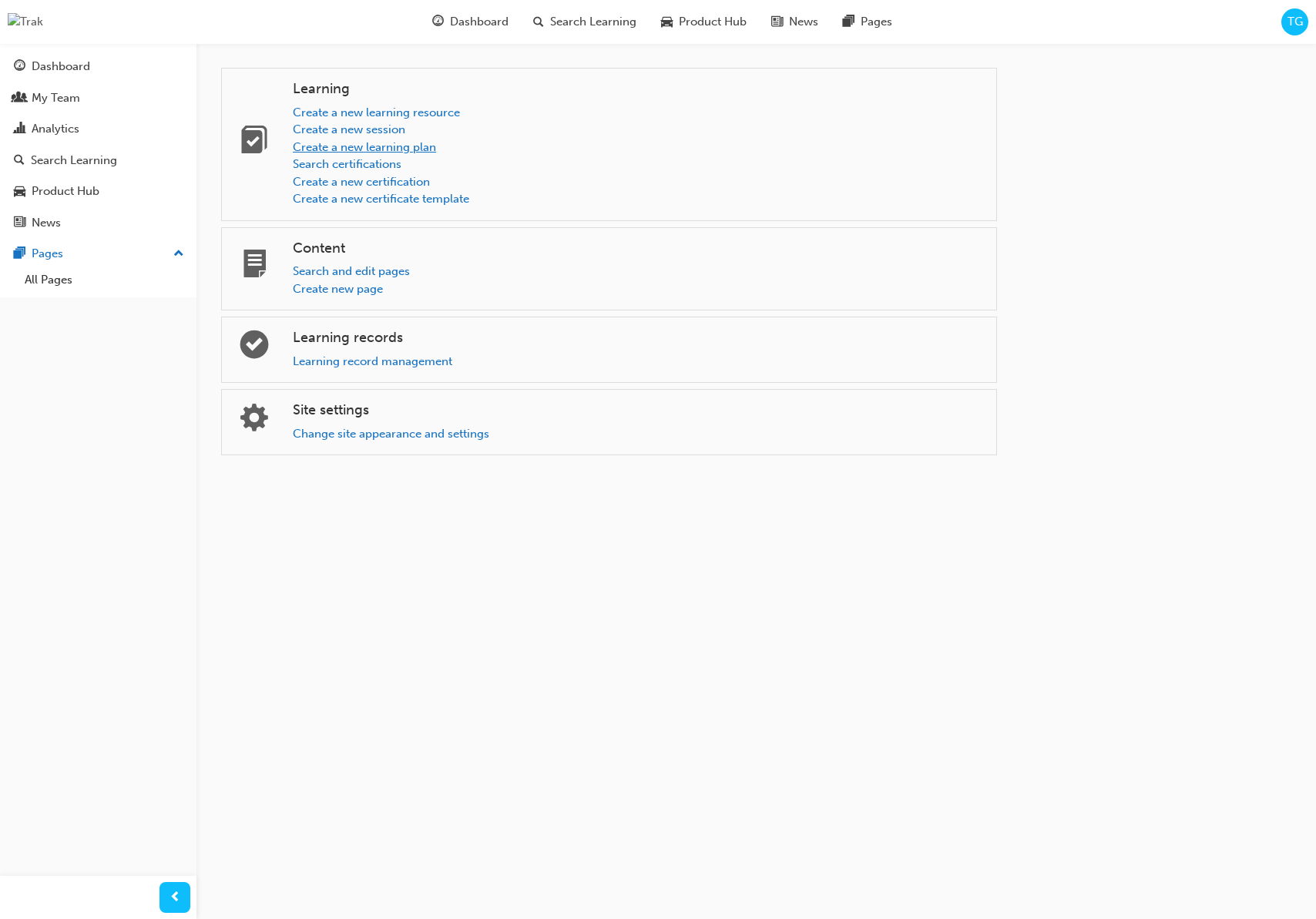
click at [393, 151] on link "Create a new learning plan" at bounding box center [364, 146] width 143 height 14
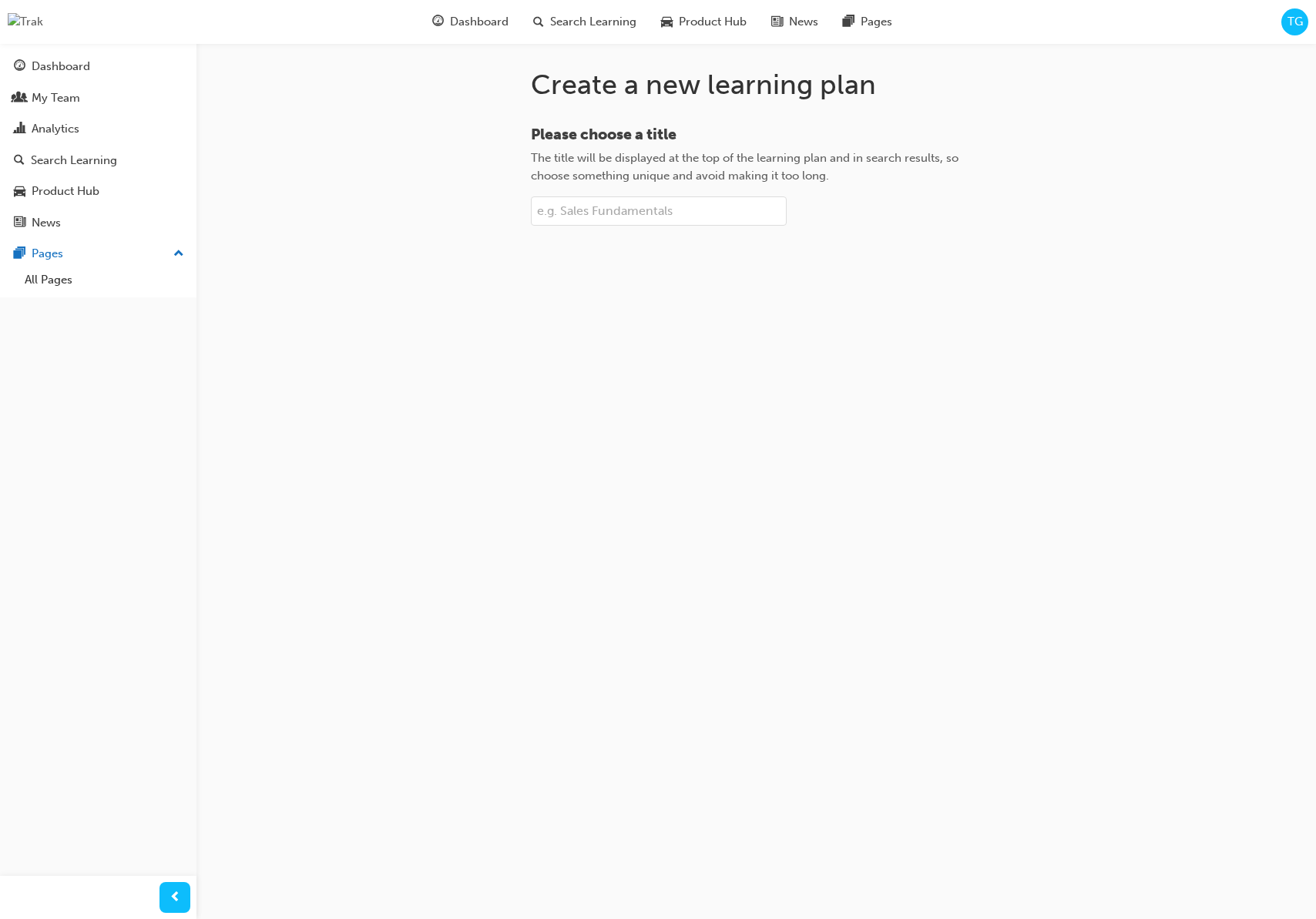
click at [590, 217] on input "Please choose a title The title will be displayed at the top of the learning pl…" at bounding box center [659, 211] width 256 height 30
type input "AddNewLP"
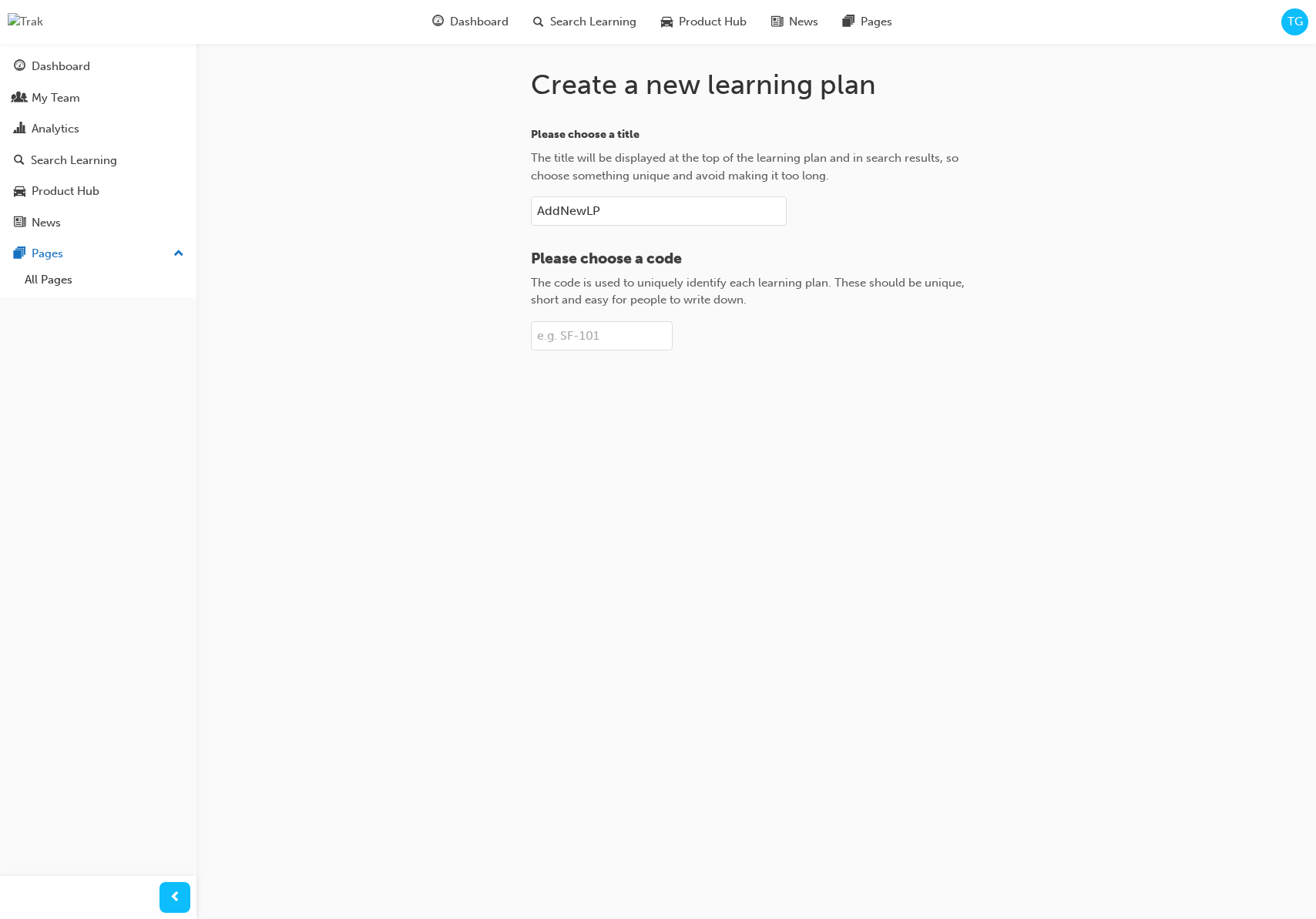
click at [577, 342] on input "Please choose a code The code is used to uniquely identify each learning plan. …" at bounding box center [601, 335] width 142 height 30
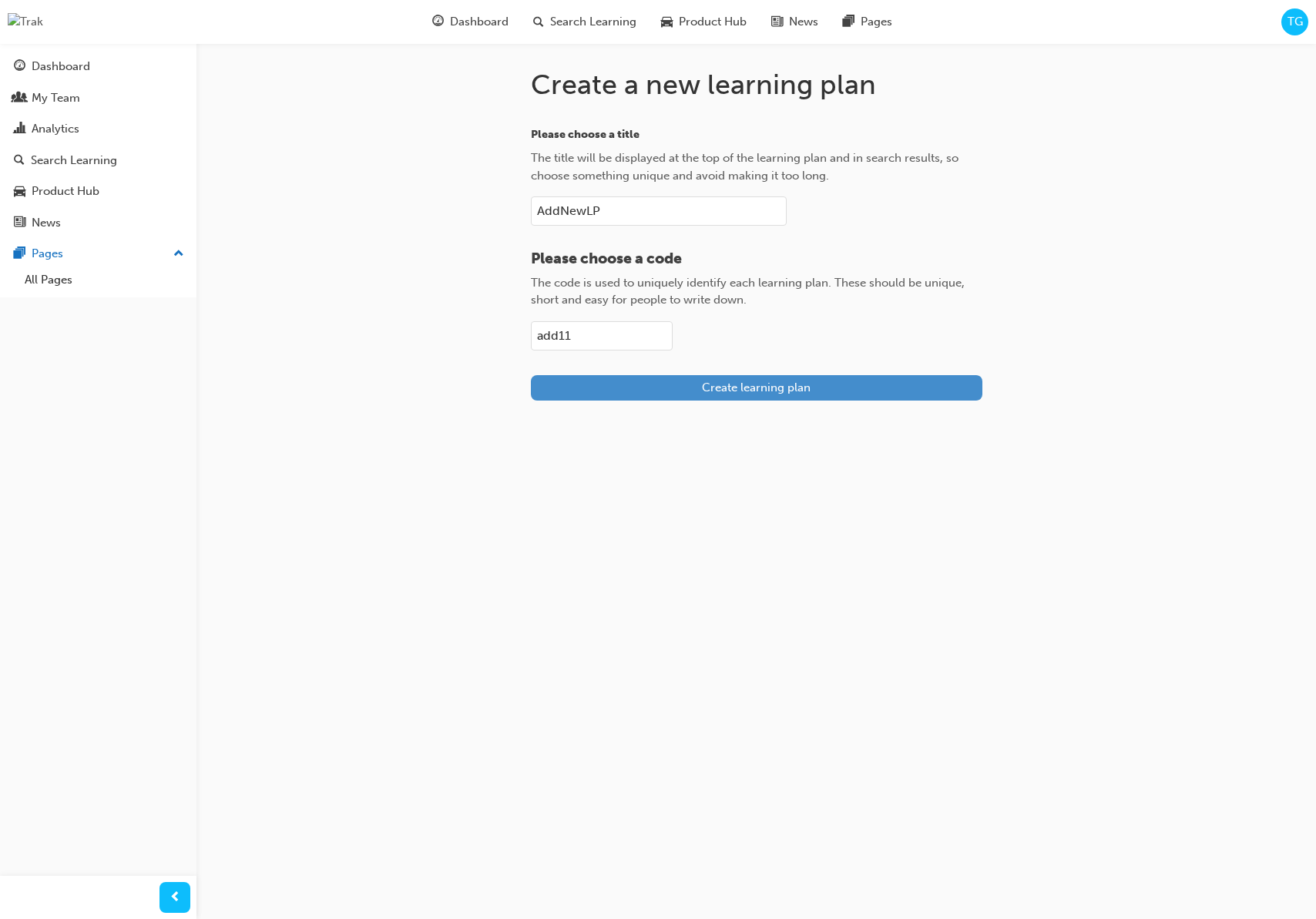
type input "add11"
click at [631, 386] on button "Create learning plan" at bounding box center [756, 388] width 451 height 26
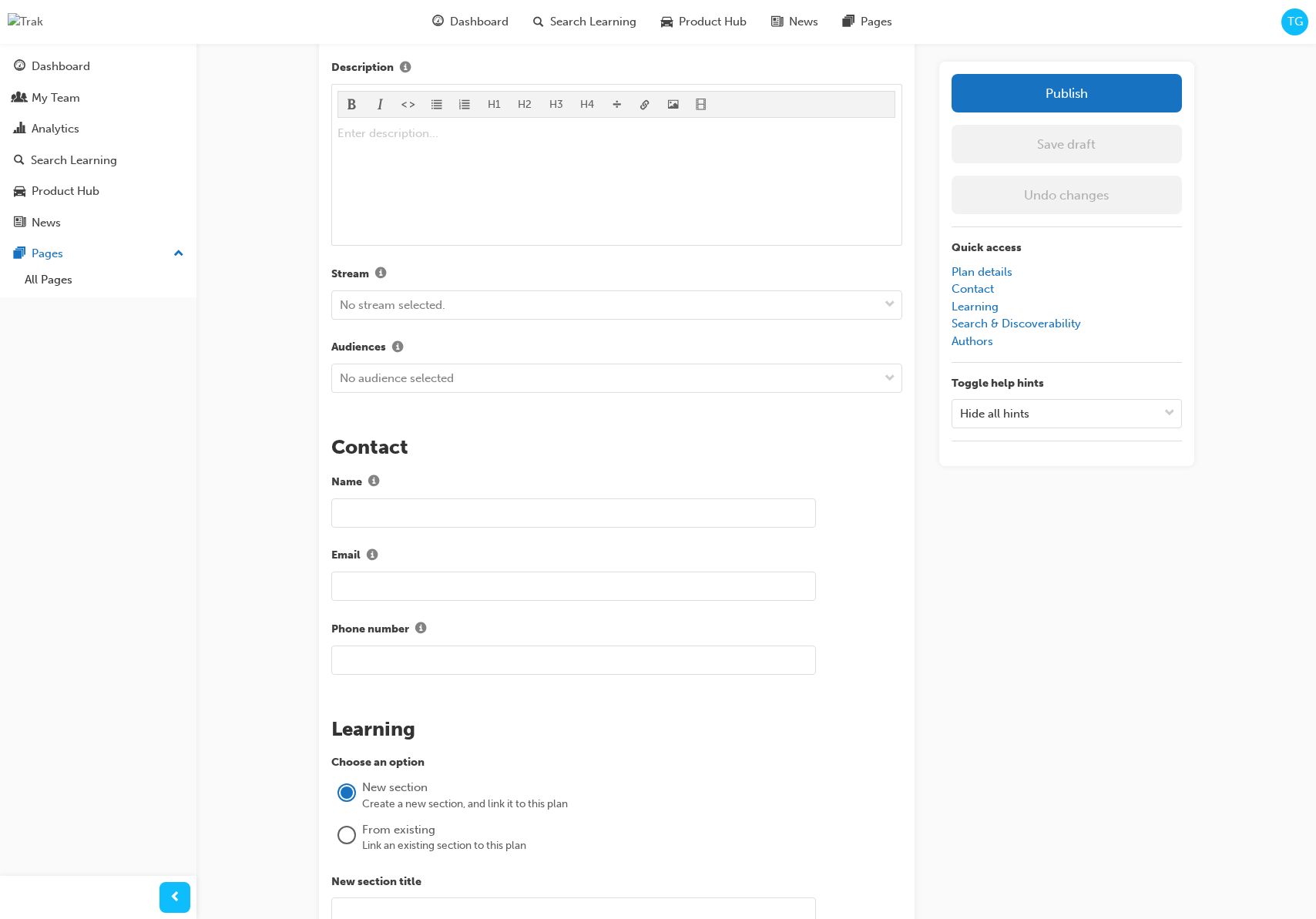
scroll to position [500, 0]
drag, startPoint x: 423, startPoint y: 311, endPoint x: 421, endPoint y: 321, distance: 10.2
click at [423, 310] on div "No stream selected." at bounding box center [392, 303] width 106 height 18
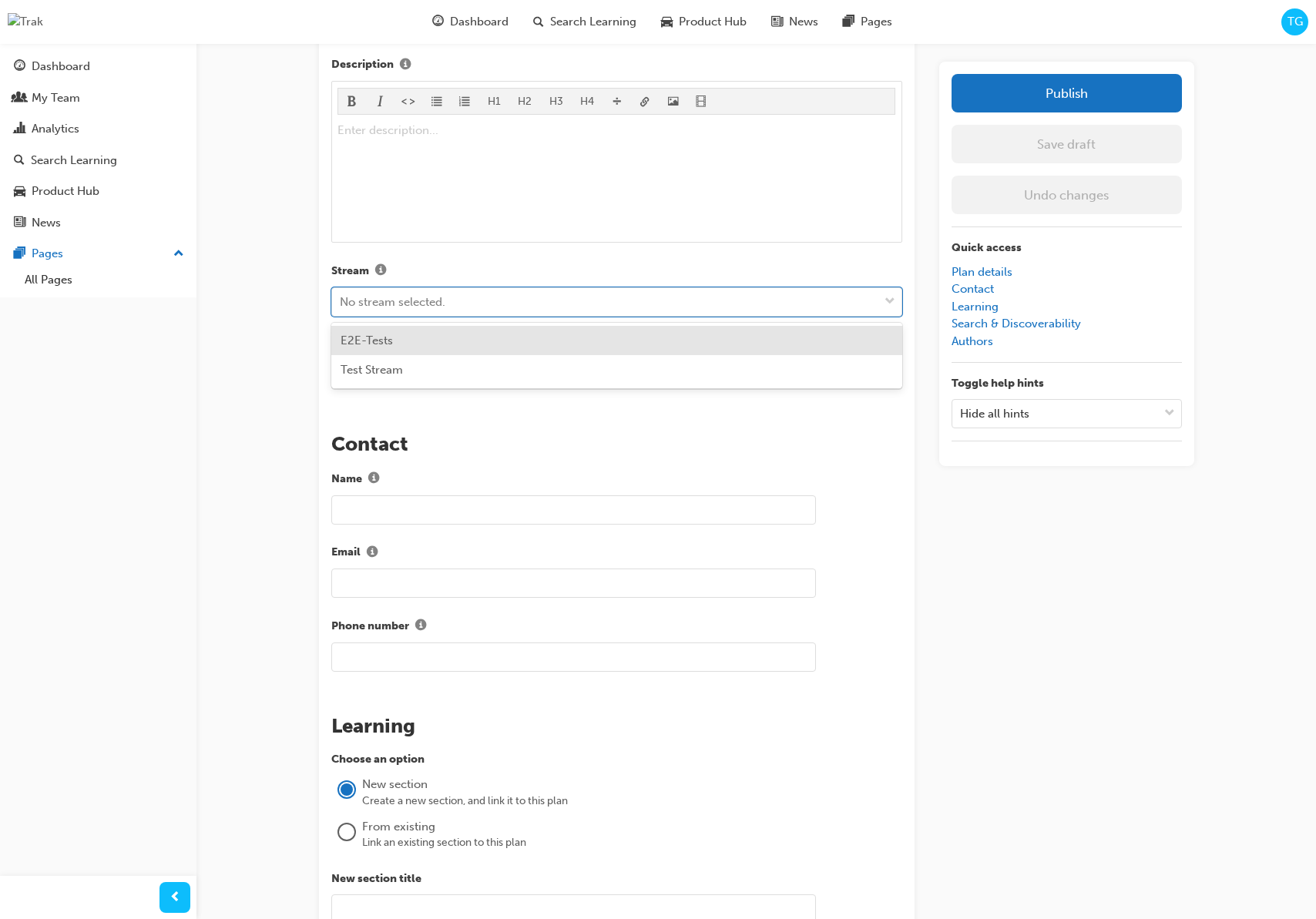
drag, startPoint x: 419, startPoint y: 346, endPoint x: 430, endPoint y: 332, distance: 17.8
click at [419, 346] on div "E2E-Tests" at bounding box center [616, 341] width 571 height 30
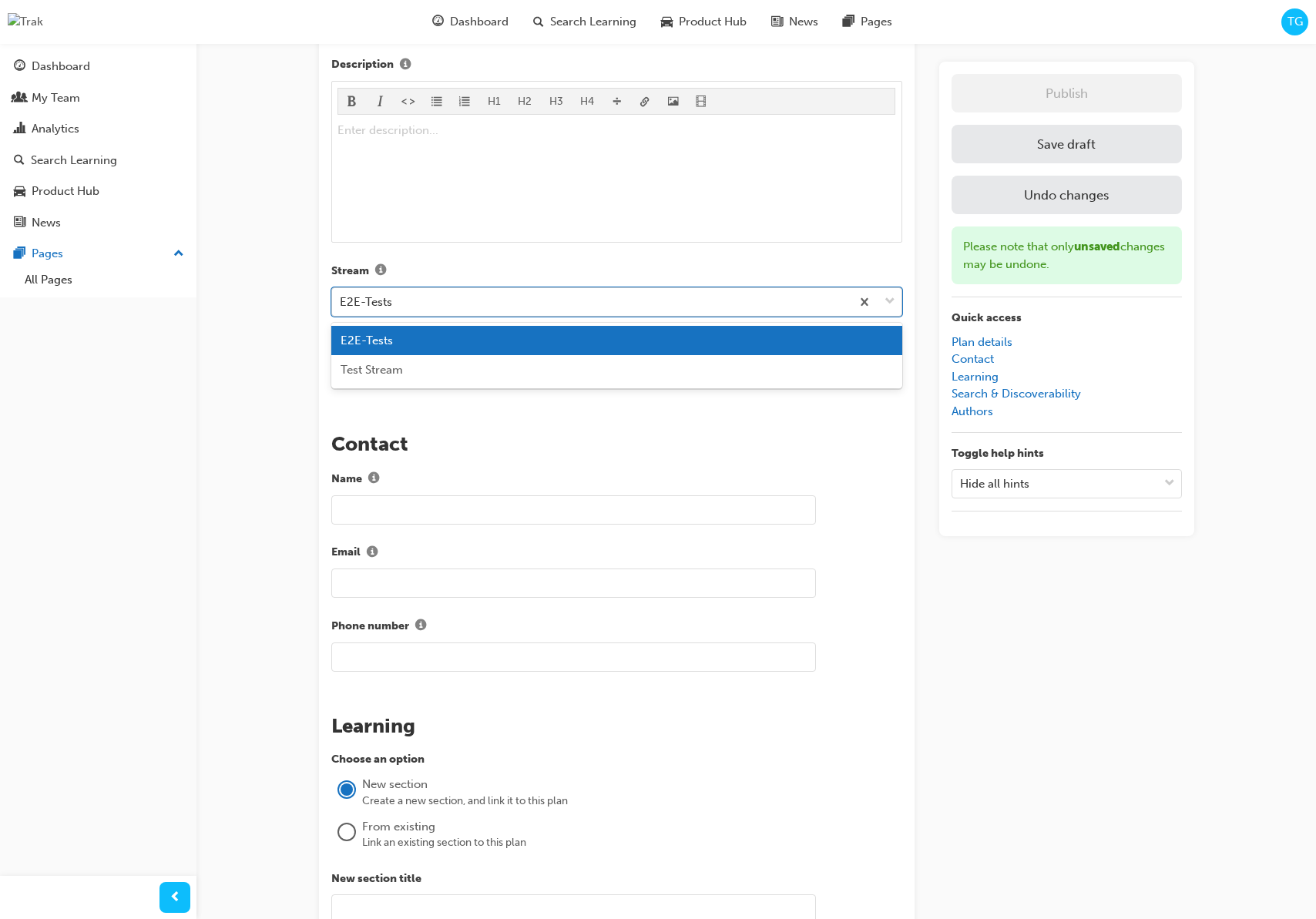
click at [441, 307] on div "E2E-Tests" at bounding box center [592, 303] width 519 height 27
click at [439, 375] on div "Test Stream" at bounding box center [616, 371] width 571 height 30
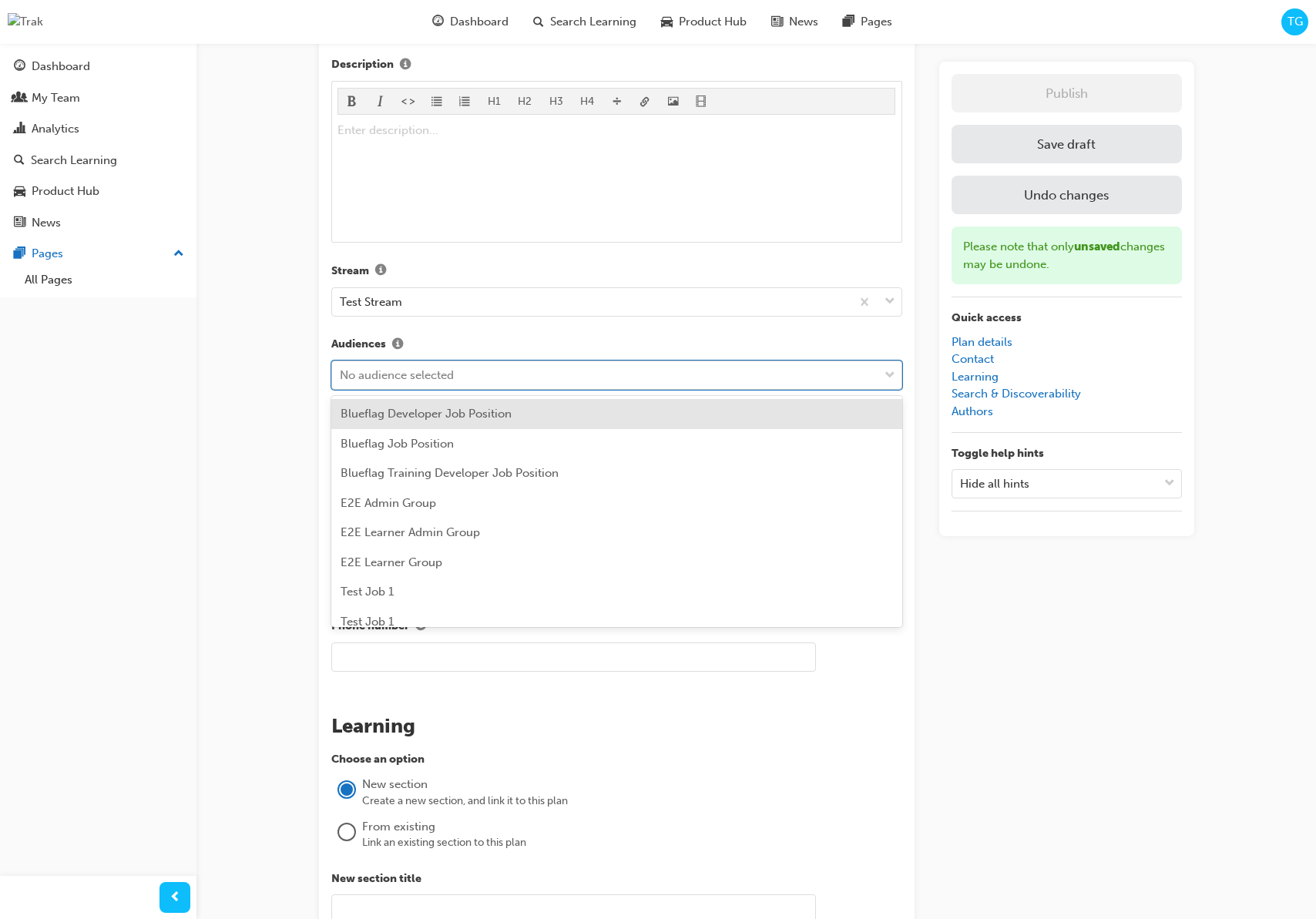
click at [439, 374] on div "No audience selected" at bounding box center [396, 375] width 114 height 18
drag, startPoint x: 423, startPoint y: 411, endPoint x: 443, endPoint y: 389, distance: 29.7
click at [423, 411] on span "Blueflag Developer Job Position" at bounding box center [426, 413] width 171 height 14
click at [611, 386] on div "Blueflag Developer Job Position" at bounding box center [592, 376] width 519 height 30
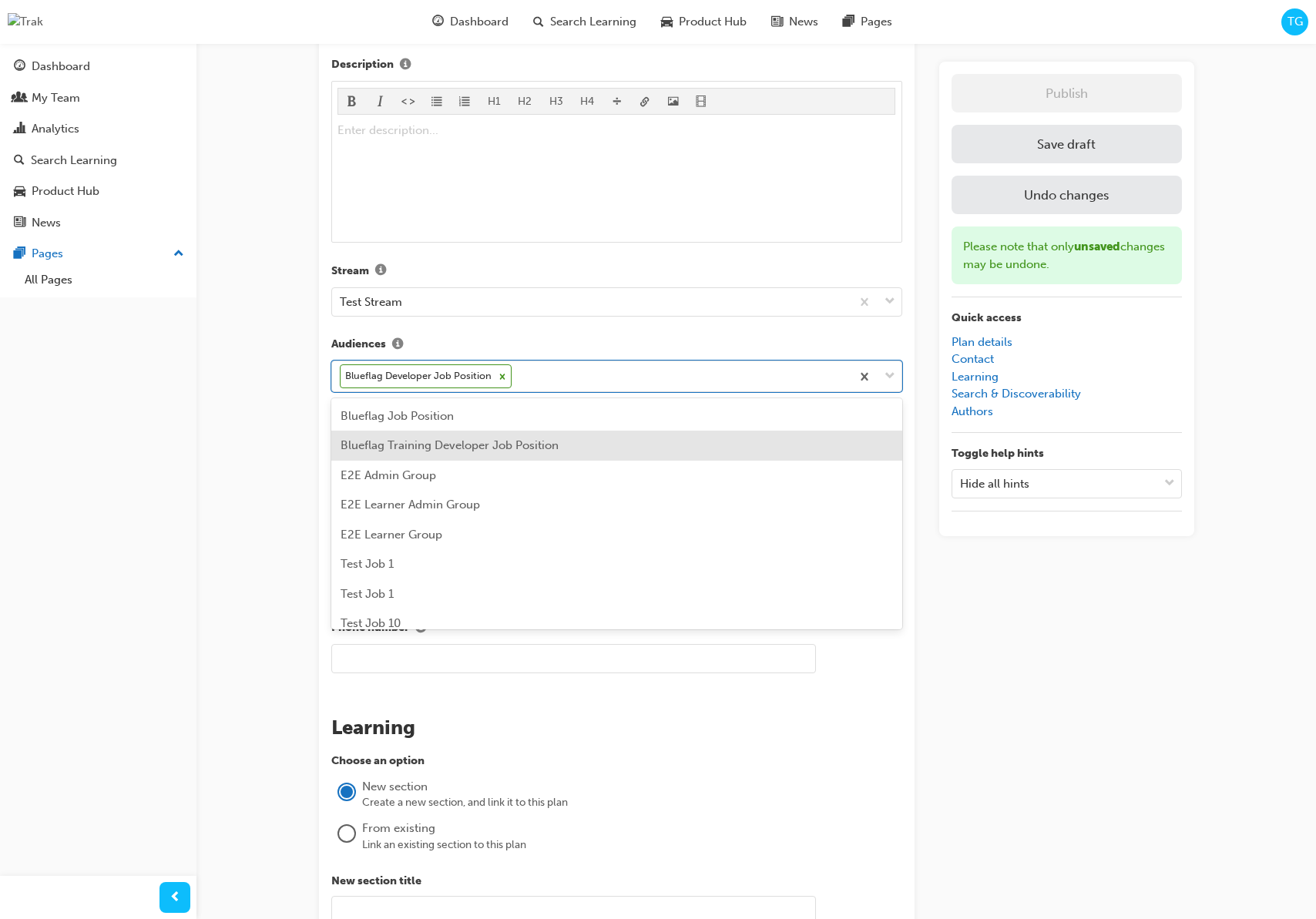
drag, startPoint x: 502, startPoint y: 453, endPoint x: 523, endPoint y: 435, distance: 27.7
click at [503, 452] on div "Blueflag Training Developer Job Position" at bounding box center [616, 446] width 571 height 30
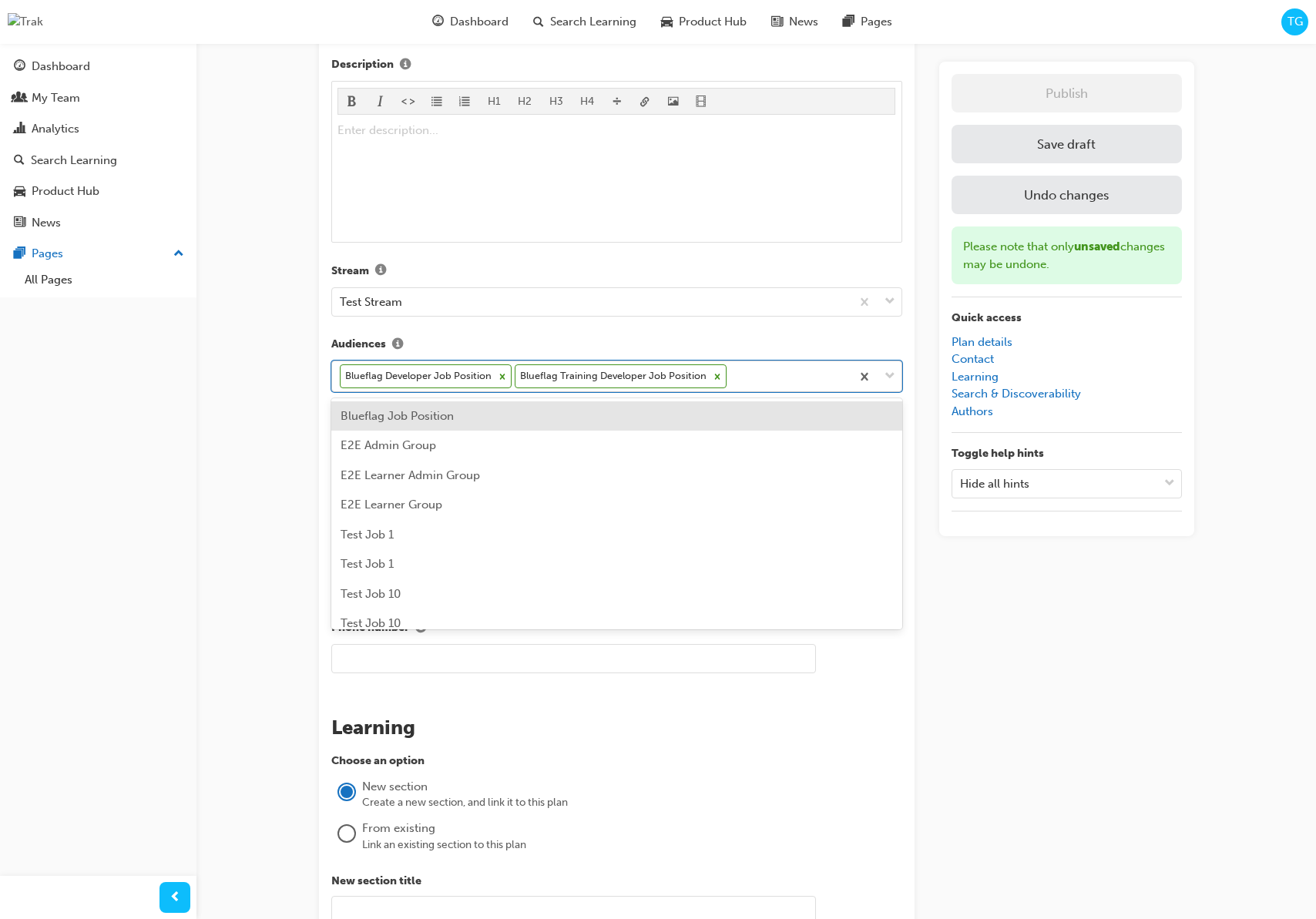
click at [753, 381] on div "Blueflag Developer Job Position Blueflag Training Developer Job Position" at bounding box center [592, 376] width 519 height 30
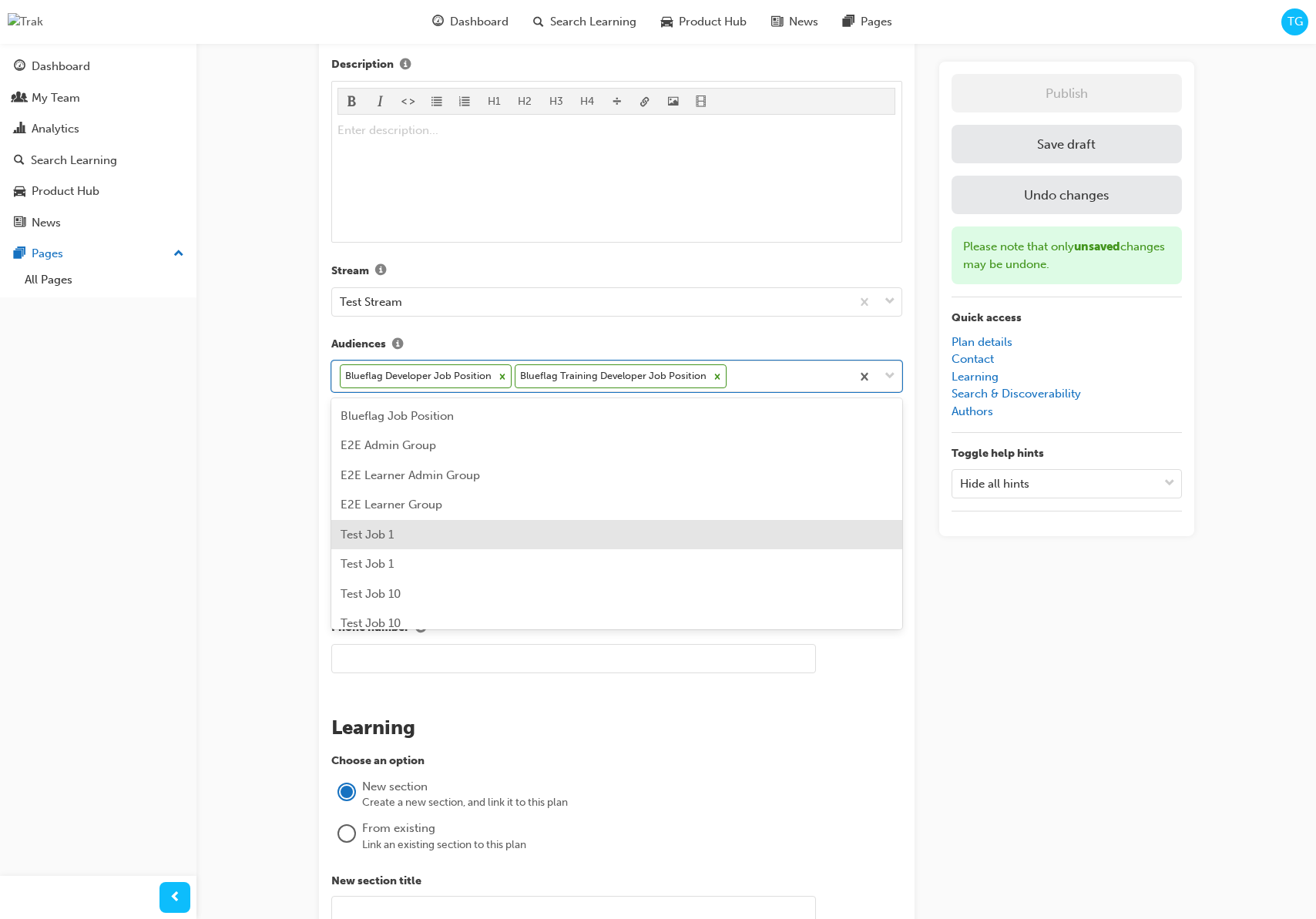
click at [466, 534] on div "Test Job 1" at bounding box center [616, 536] width 571 height 30
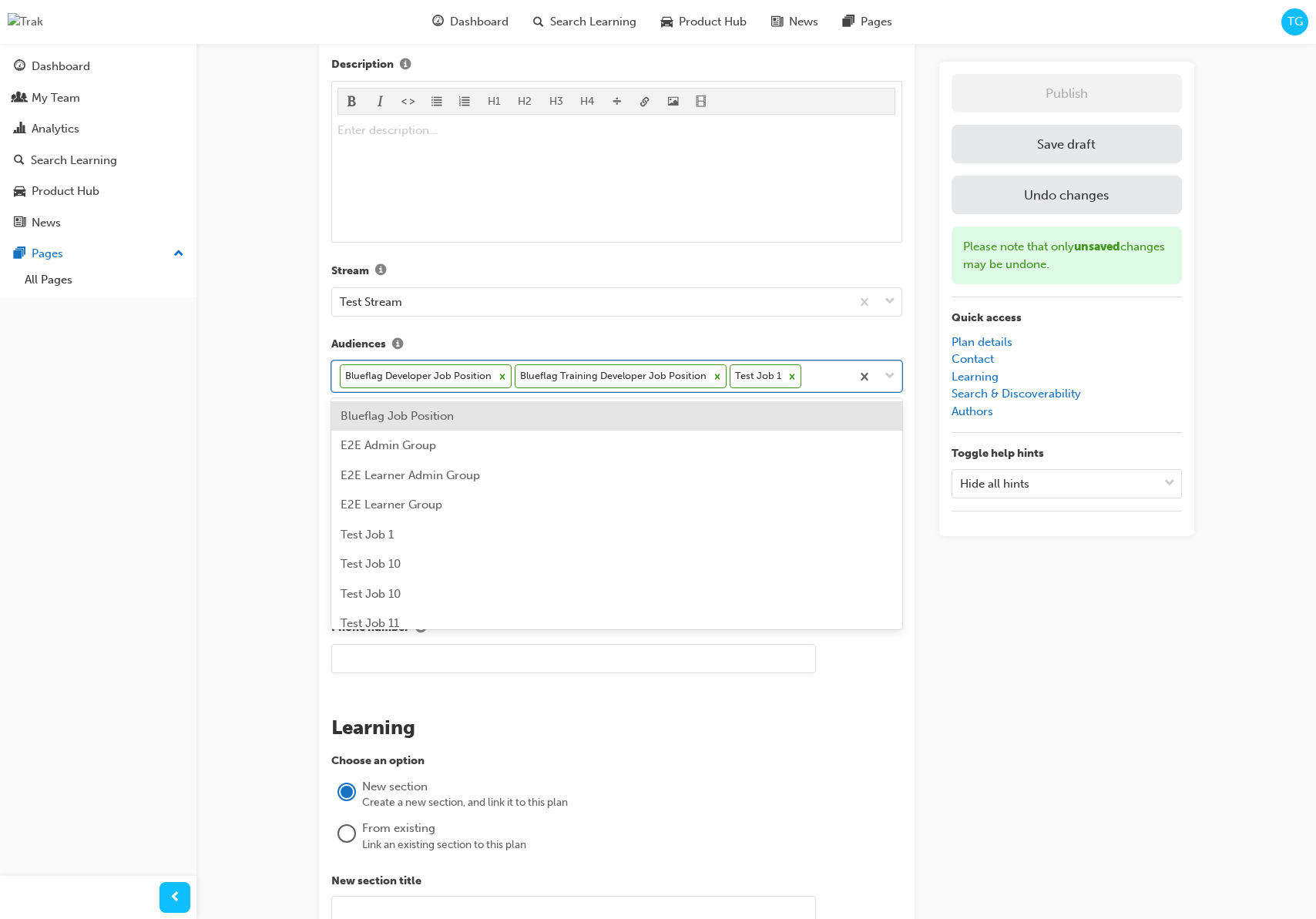
click at [806, 379] on div "Blueflag Developer Job Position Blueflag Training Developer Job Position Test J…" at bounding box center [592, 376] width 519 height 30
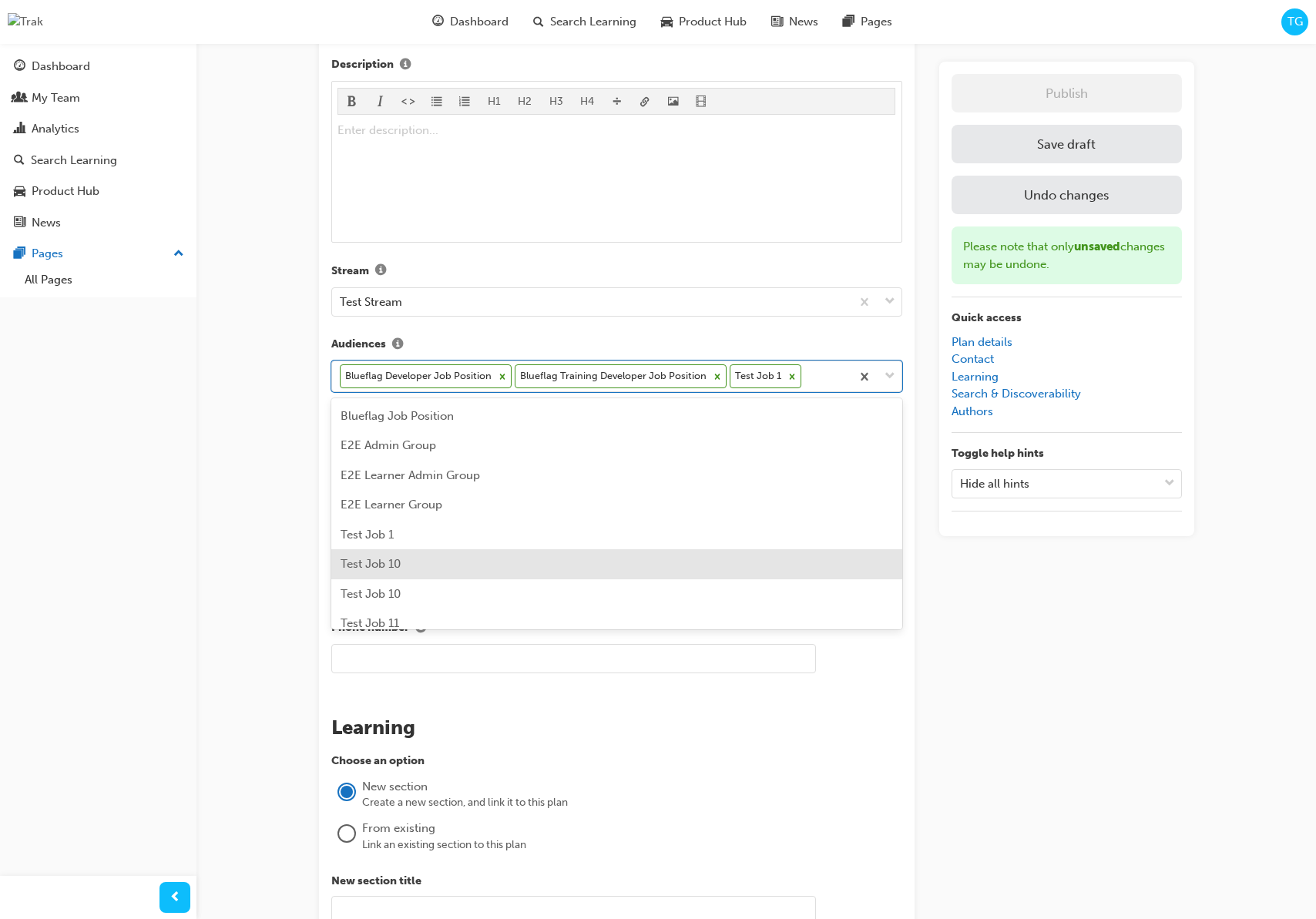
drag, startPoint x: 524, startPoint y: 554, endPoint x: 532, endPoint y: 550, distance: 8.9
click at [525, 553] on div "Test Job 10" at bounding box center [616, 564] width 571 height 30
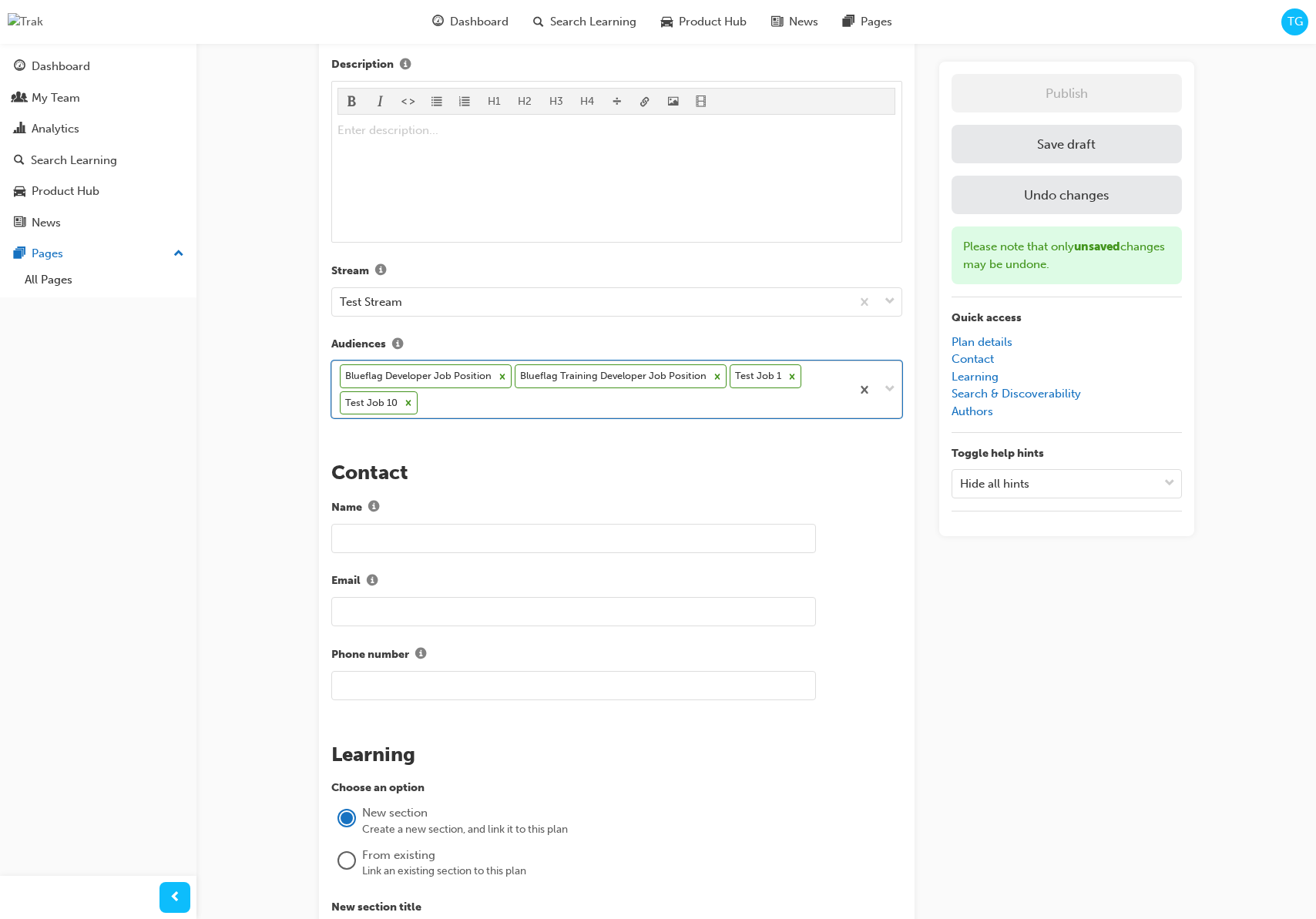
click at [749, 402] on div "Blueflag Developer Job Position Blueflag Training Developer Job Position Test J…" at bounding box center [592, 389] width 519 height 56
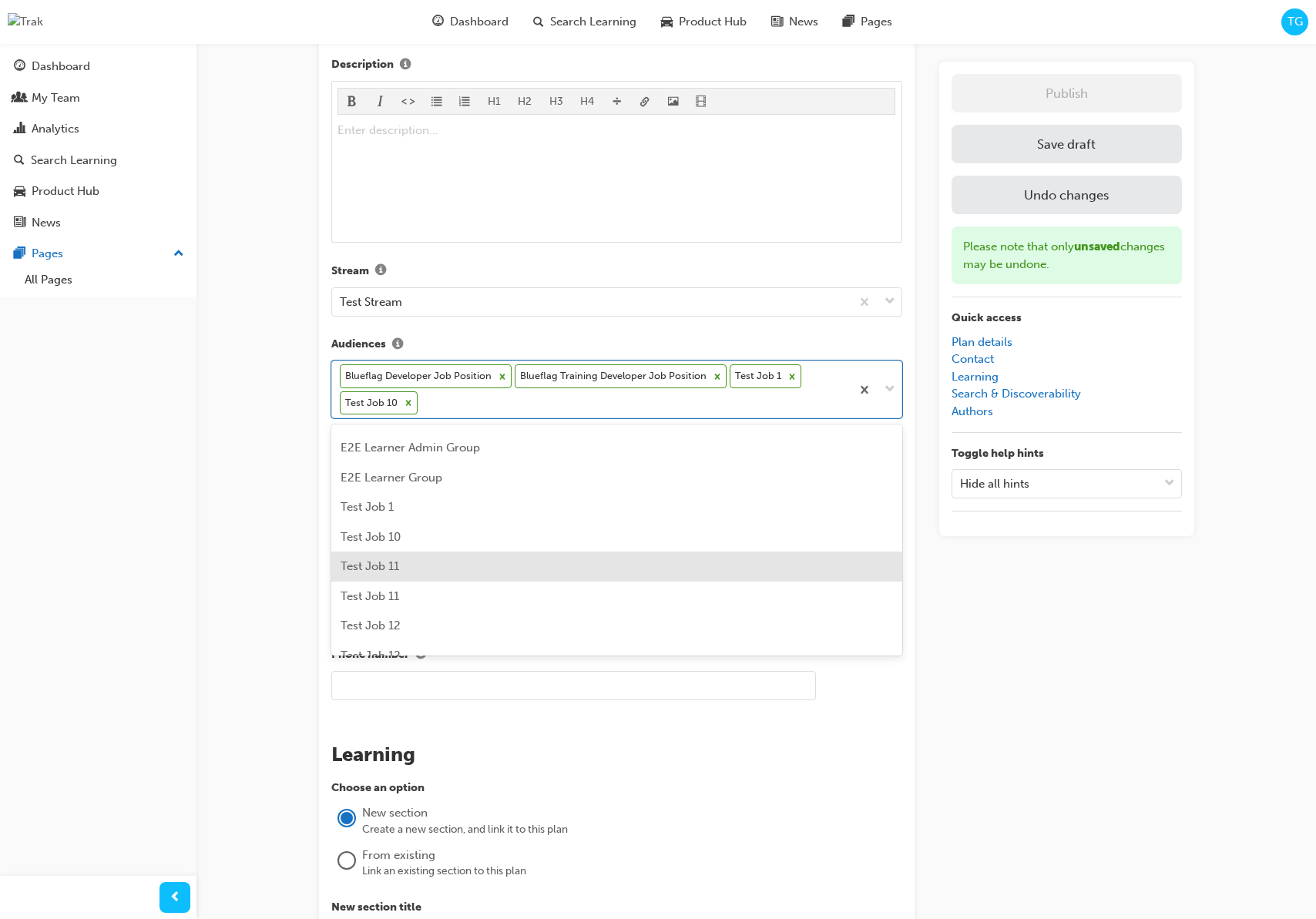
scroll to position [62, 0]
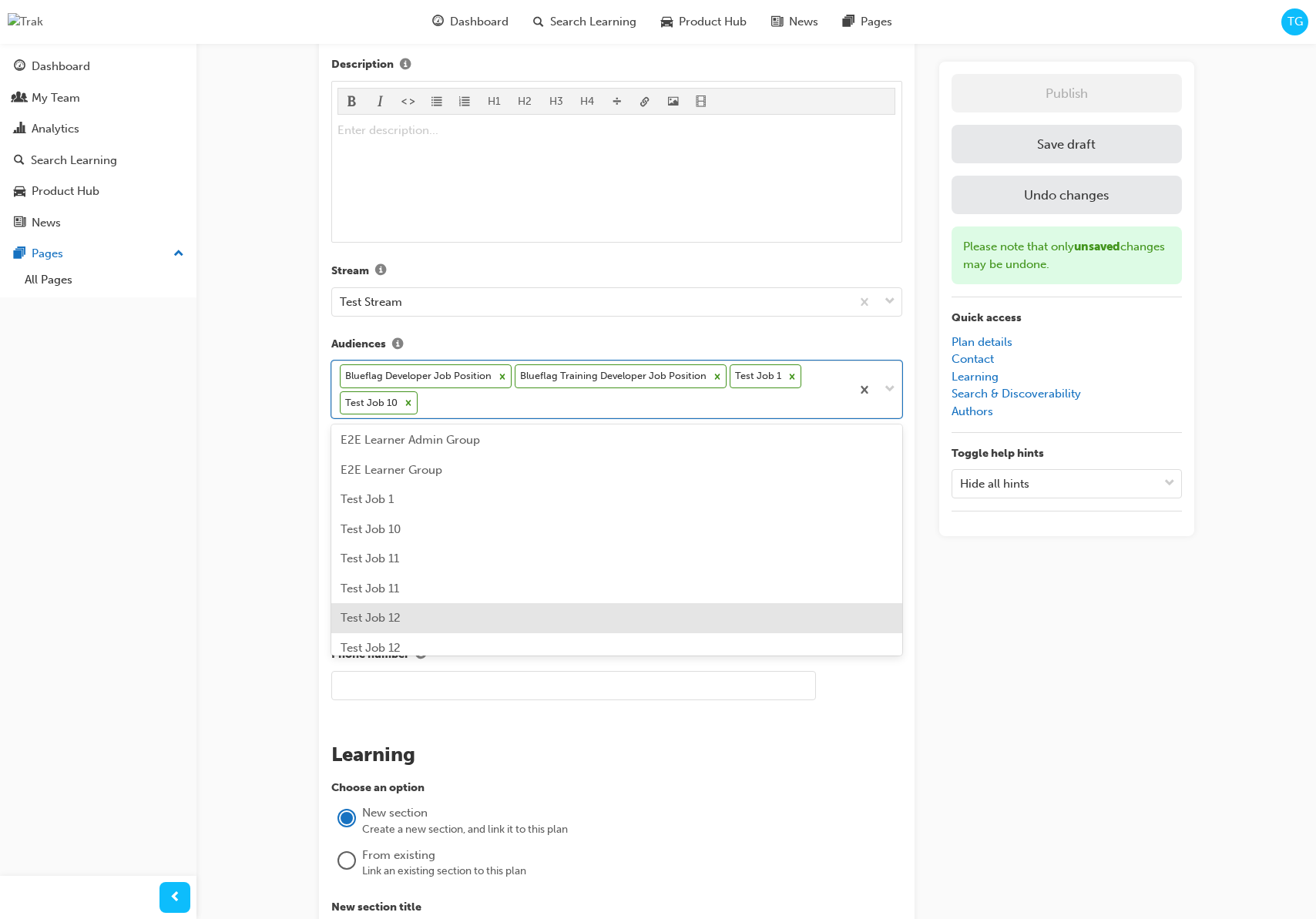
drag, startPoint x: 414, startPoint y: 611, endPoint x: 492, endPoint y: 518, distance: 121.4
click at [415, 608] on div "Test Job 12" at bounding box center [616, 619] width 571 height 30
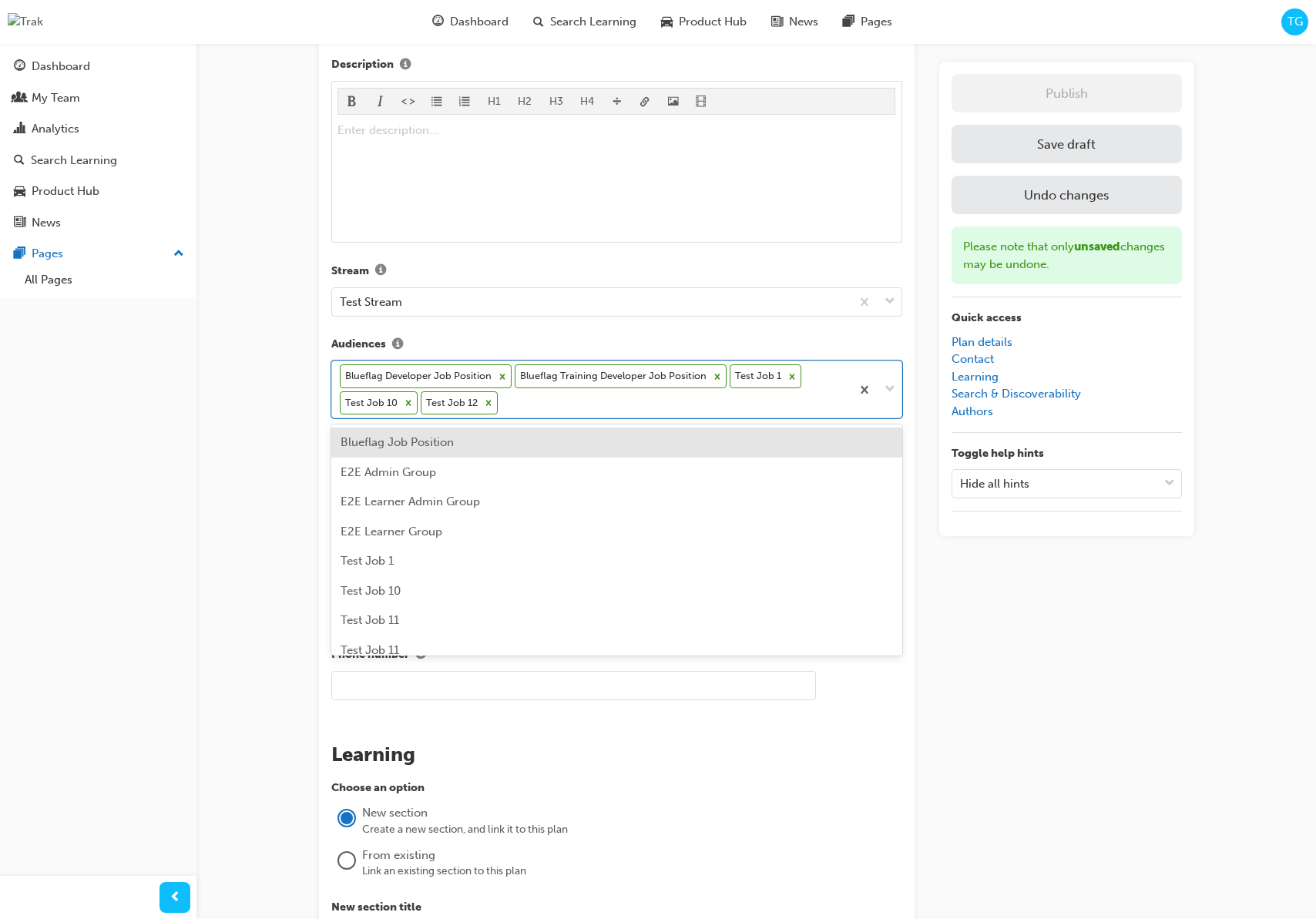
drag, startPoint x: 553, startPoint y: 411, endPoint x: 532, endPoint y: 440, distance: 35.8
click at [552, 411] on div "Blueflag Developer Job Position Blueflag Training Developer Job Position Test J…" at bounding box center [592, 389] width 519 height 56
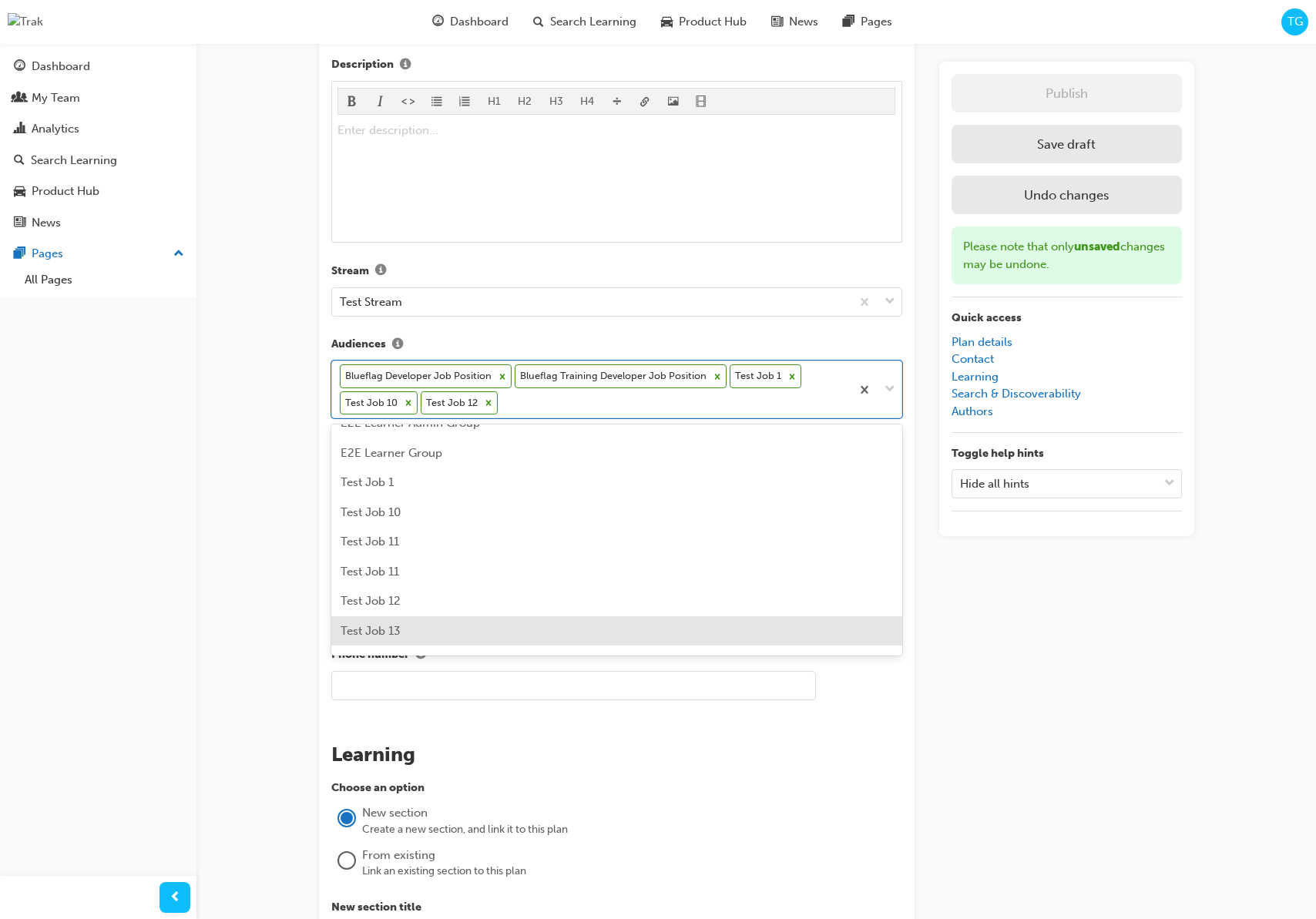
scroll to position [103, 0]
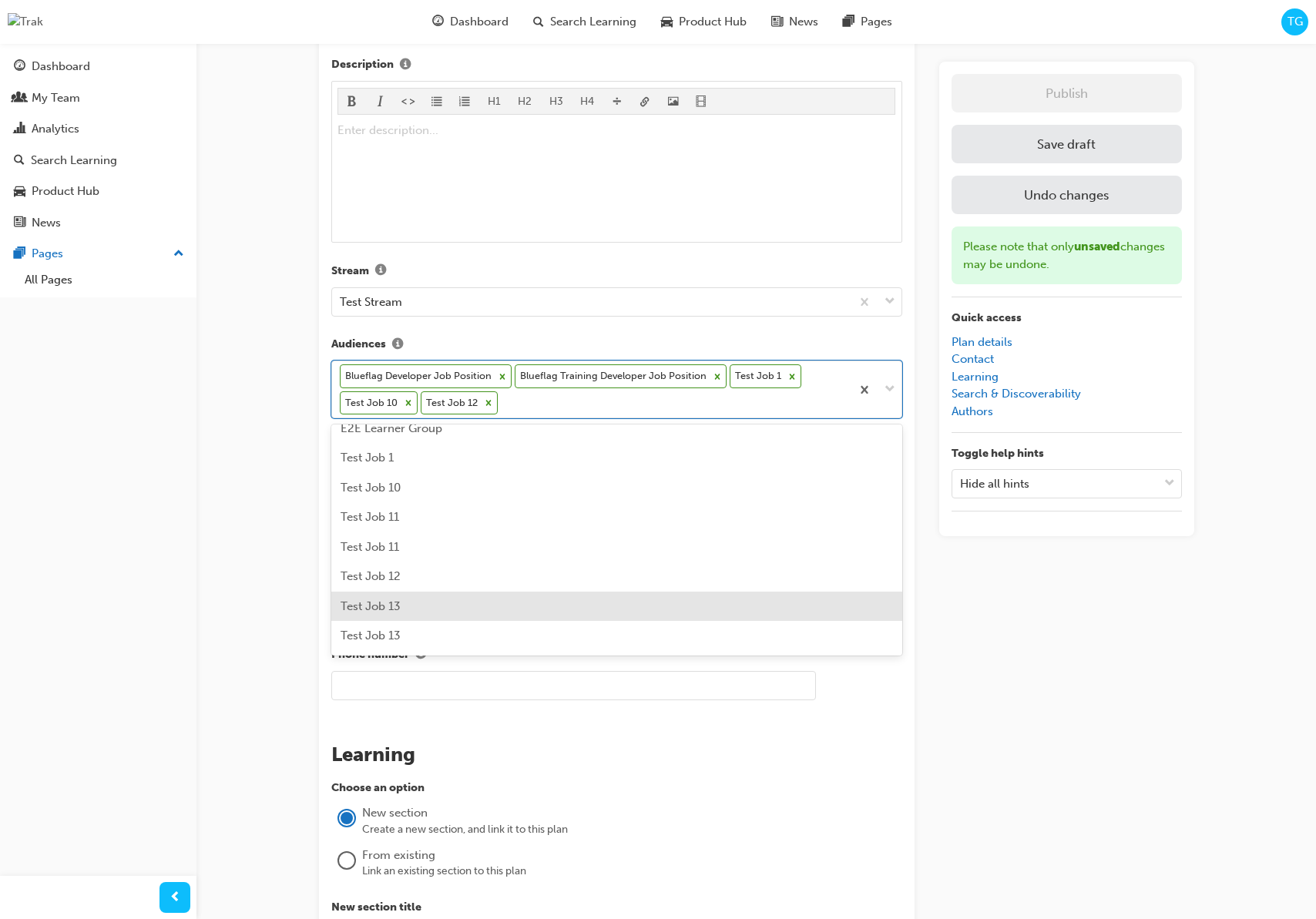
click at [432, 605] on div "Test Job 13" at bounding box center [616, 607] width 571 height 30
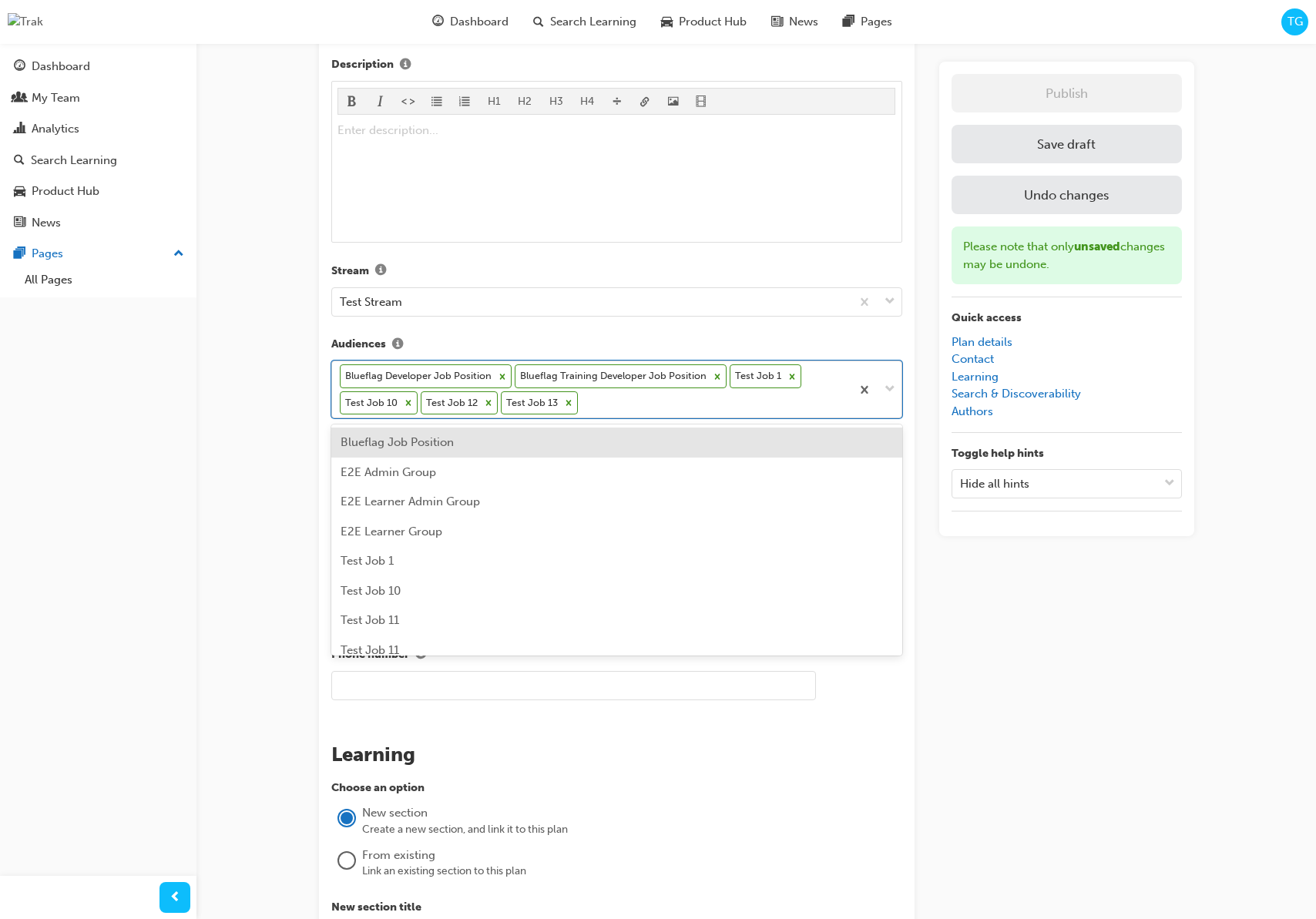
click at [604, 405] on div "Blueflag Developer Job Position Blueflag Training Developer Job Position Test J…" at bounding box center [592, 389] width 519 height 56
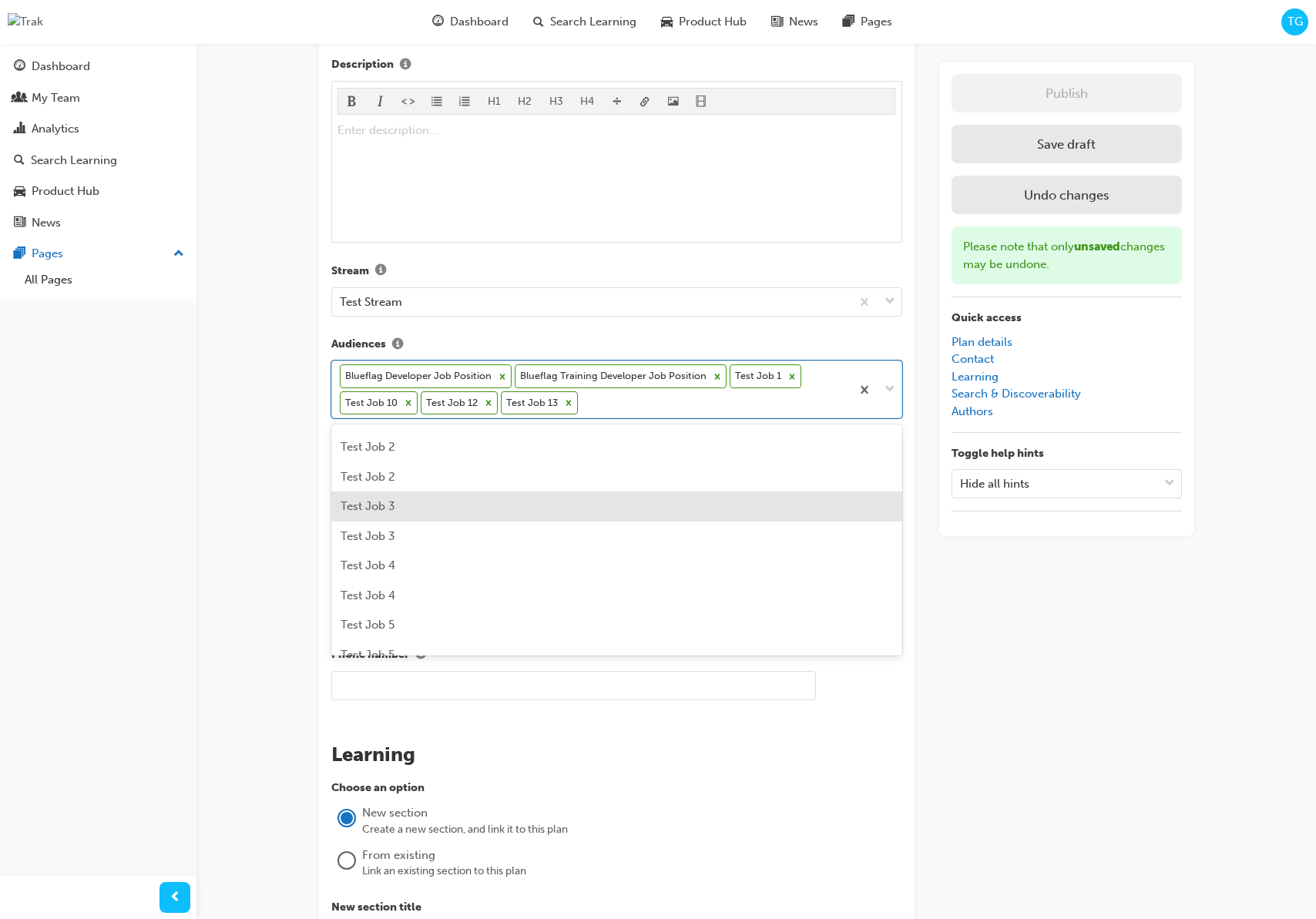
scroll to position [359, 0]
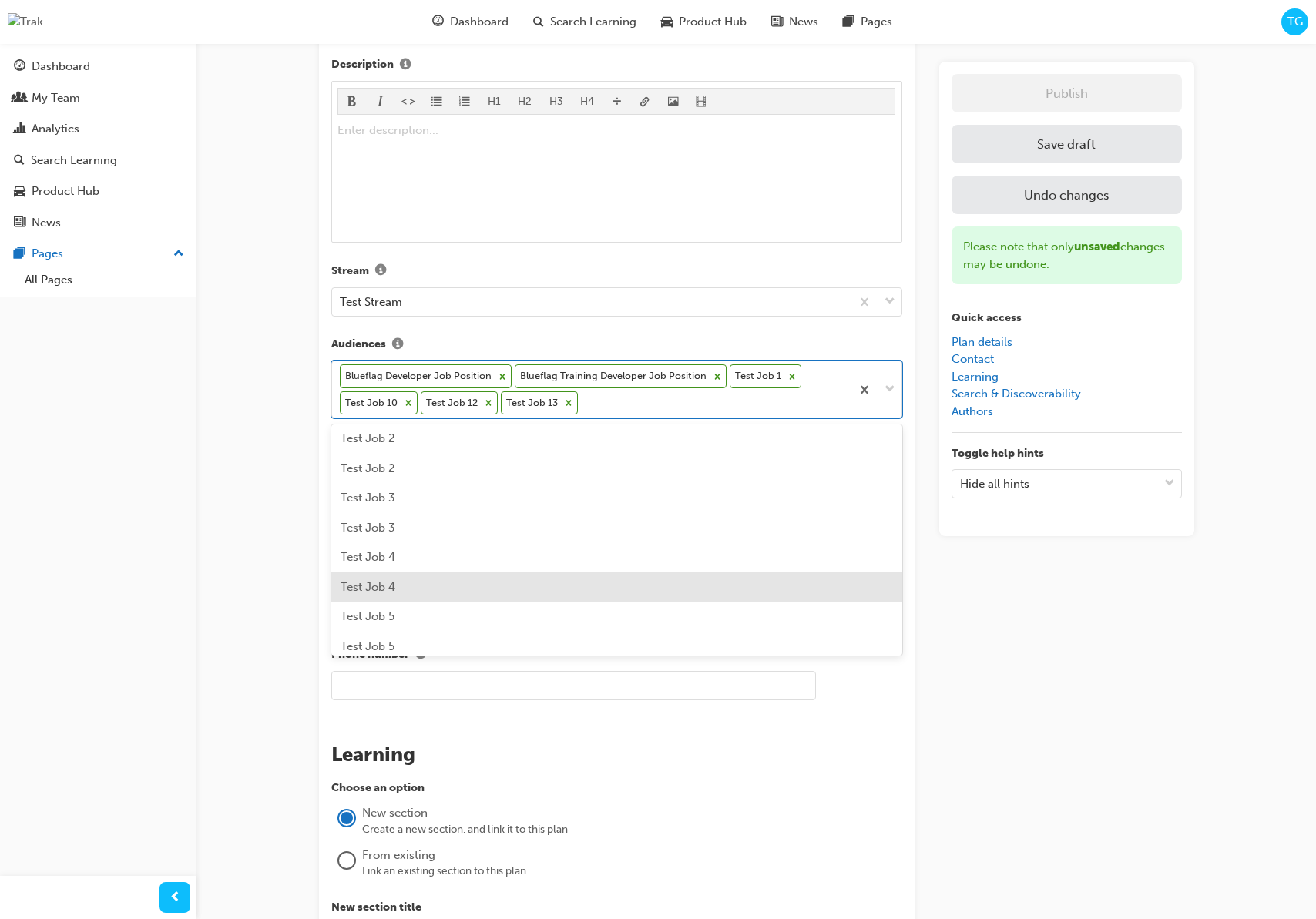
click at [457, 578] on div "Test Job 4" at bounding box center [616, 588] width 571 height 30
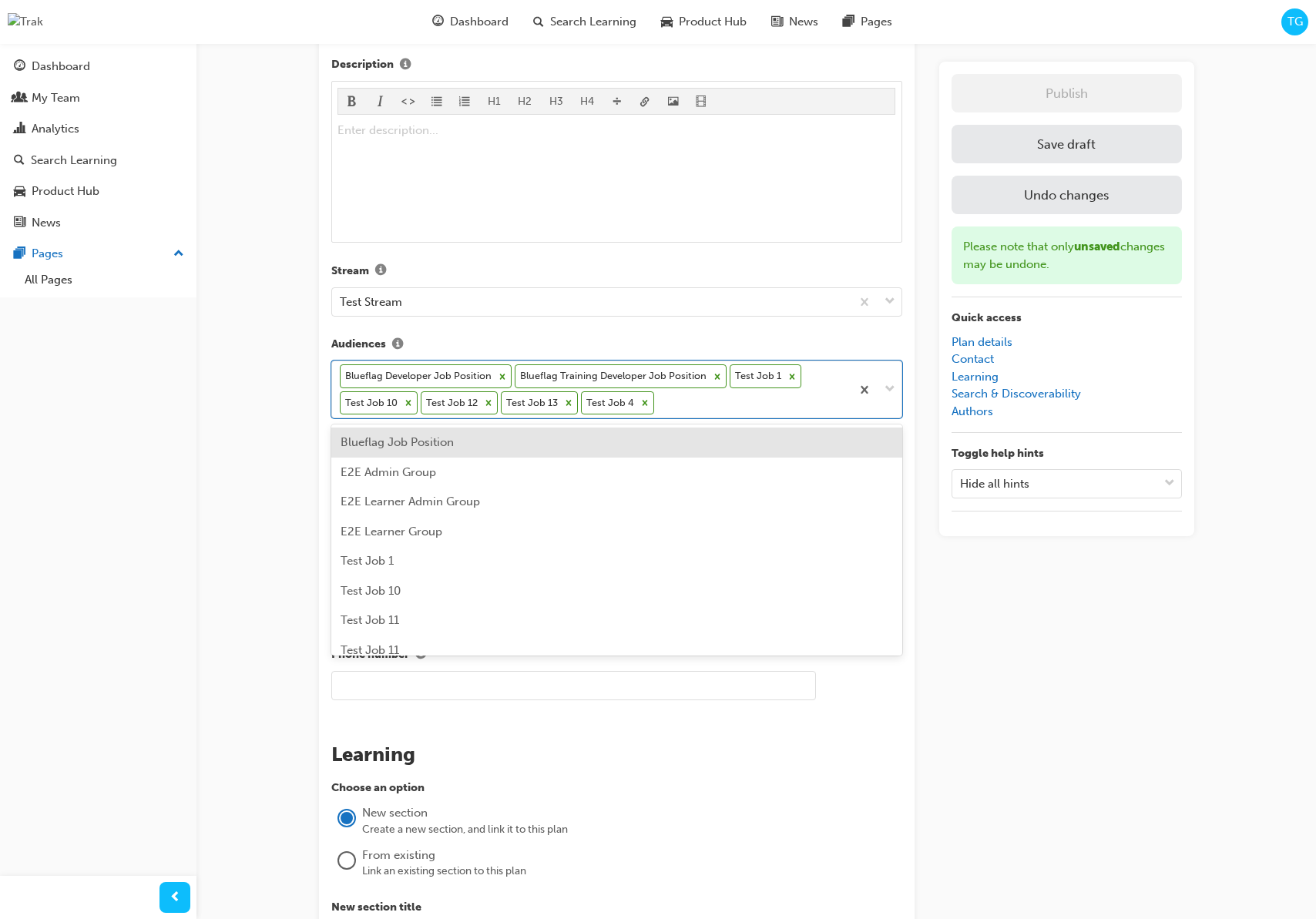
drag, startPoint x: 664, startPoint y: 399, endPoint x: 634, endPoint y: 453, distance: 61.8
click at [664, 399] on div "Blueflag Developer Job Position Blueflag Training Developer Job Position Test J…" at bounding box center [592, 389] width 519 height 56
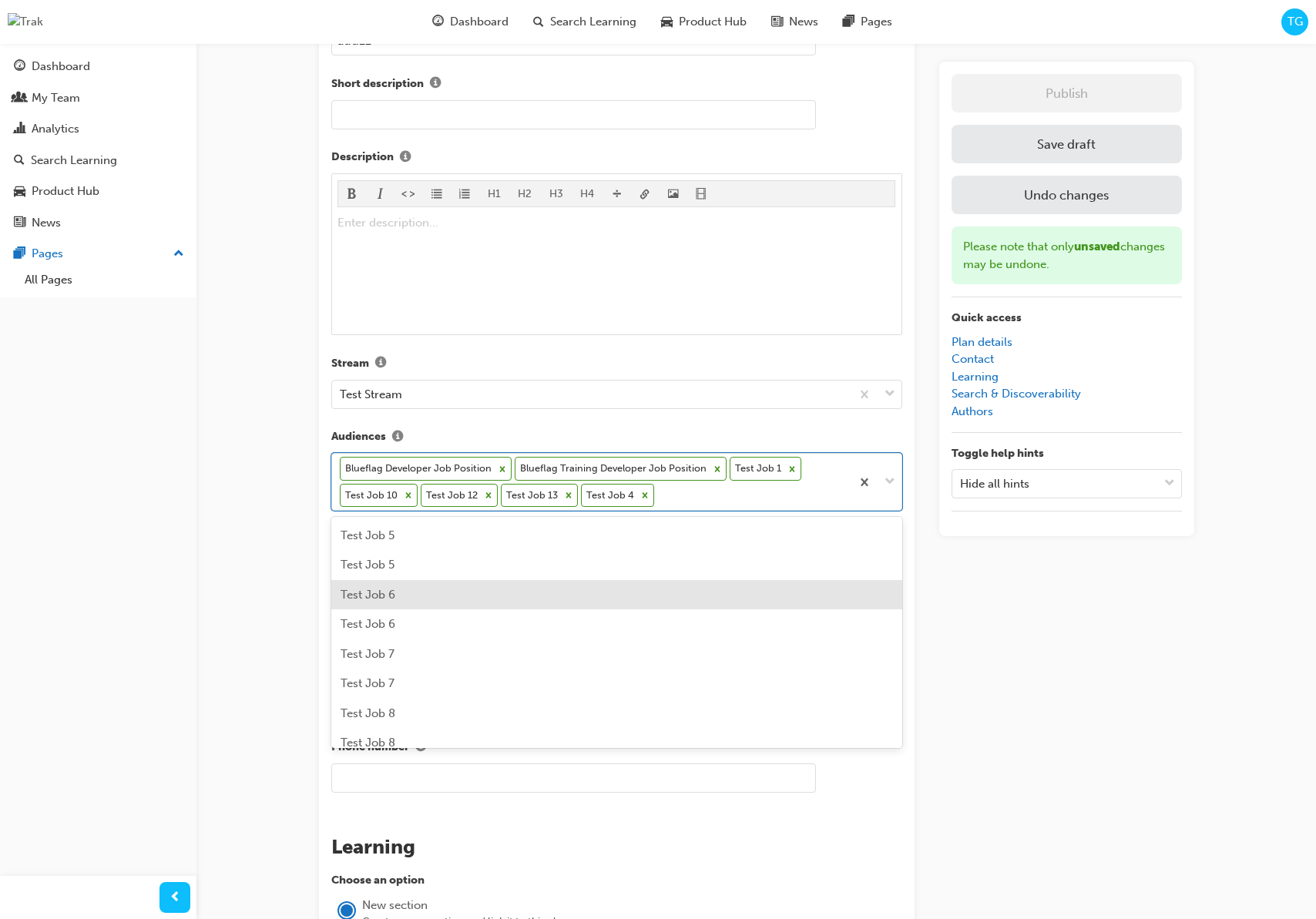
scroll to position [504, 0]
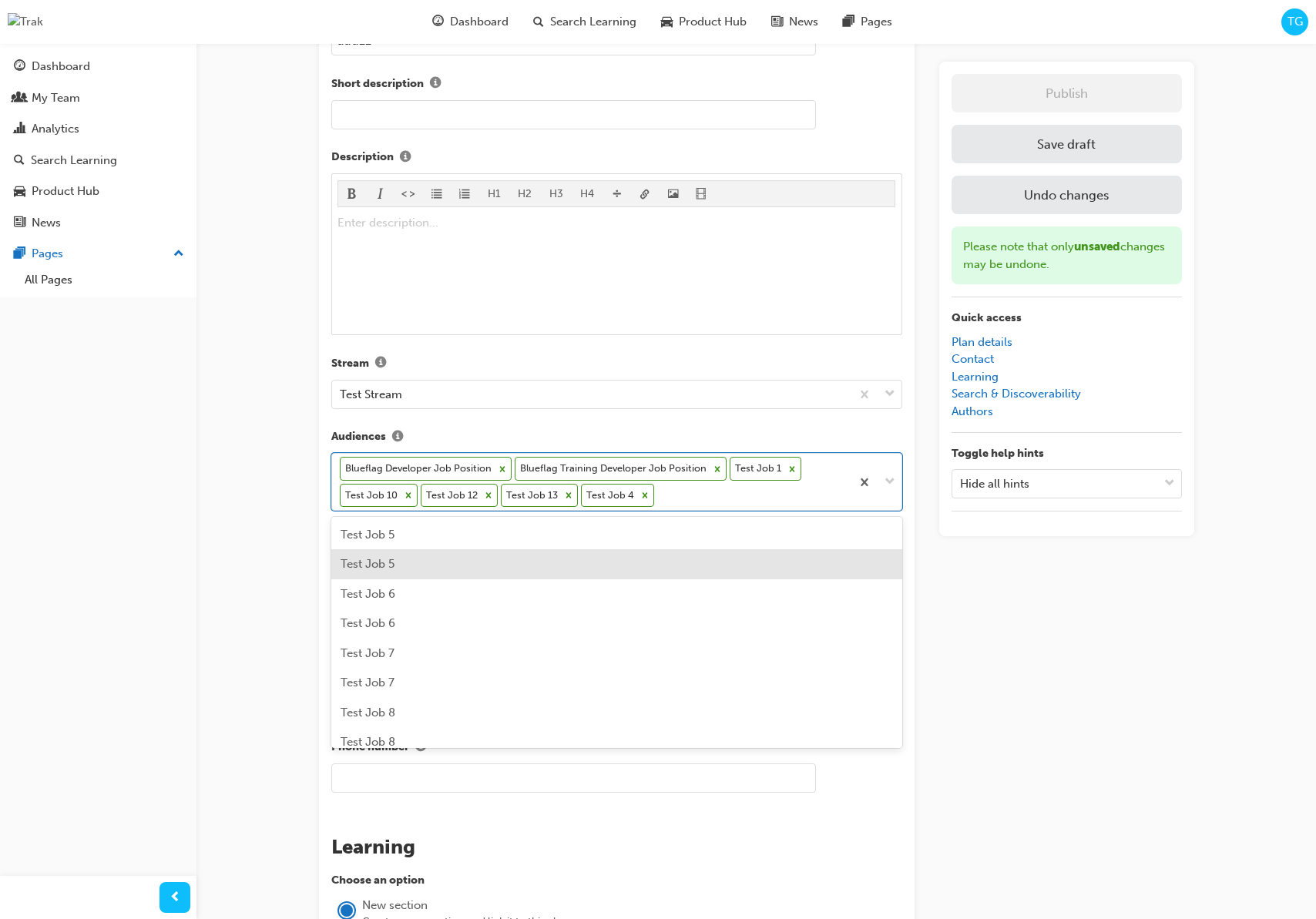
drag, startPoint x: 417, startPoint y: 568, endPoint x: 419, endPoint y: 561, distance: 7.3
click at [417, 568] on div "Test Job 5" at bounding box center [616, 564] width 571 height 30
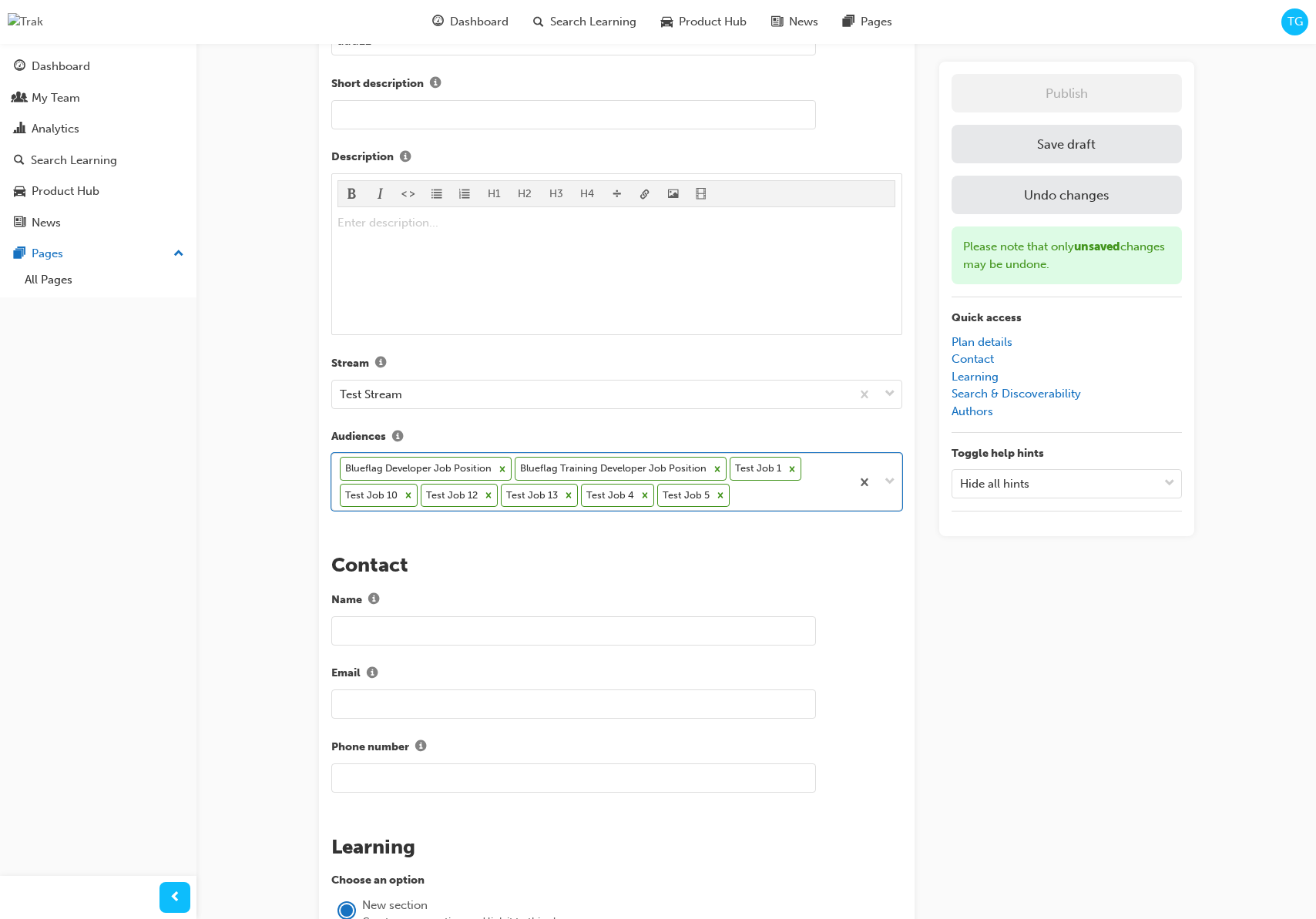
drag, startPoint x: 738, startPoint y: 494, endPoint x: 703, endPoint y: 513, distance: 39.8
click at [734, 496] on div "Blueflag Developer Job Position Blueflag Training Developer Job Position Test J…" at bounding box center [592, 482] width 519 height 56
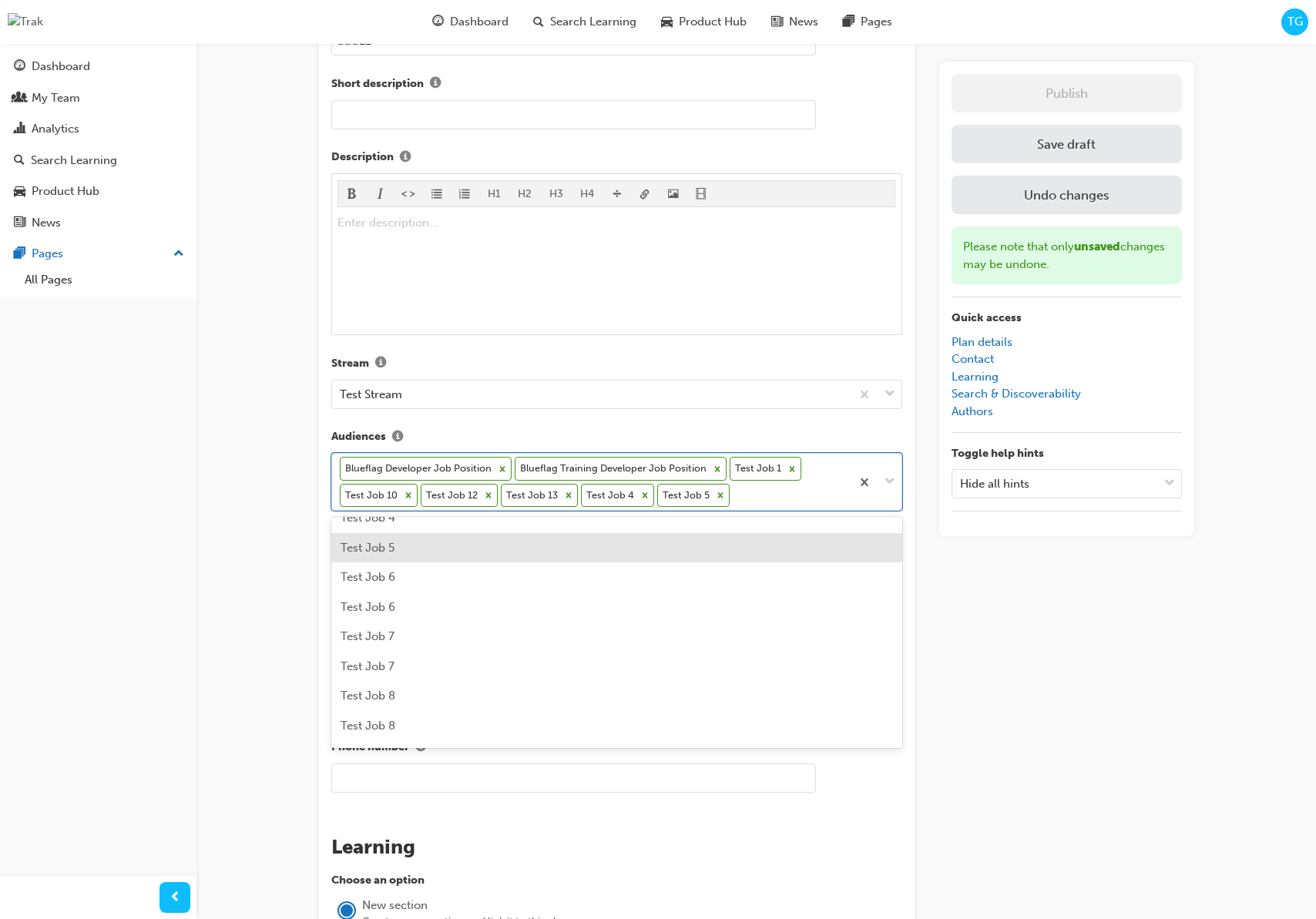
scroll to position [463, 0]
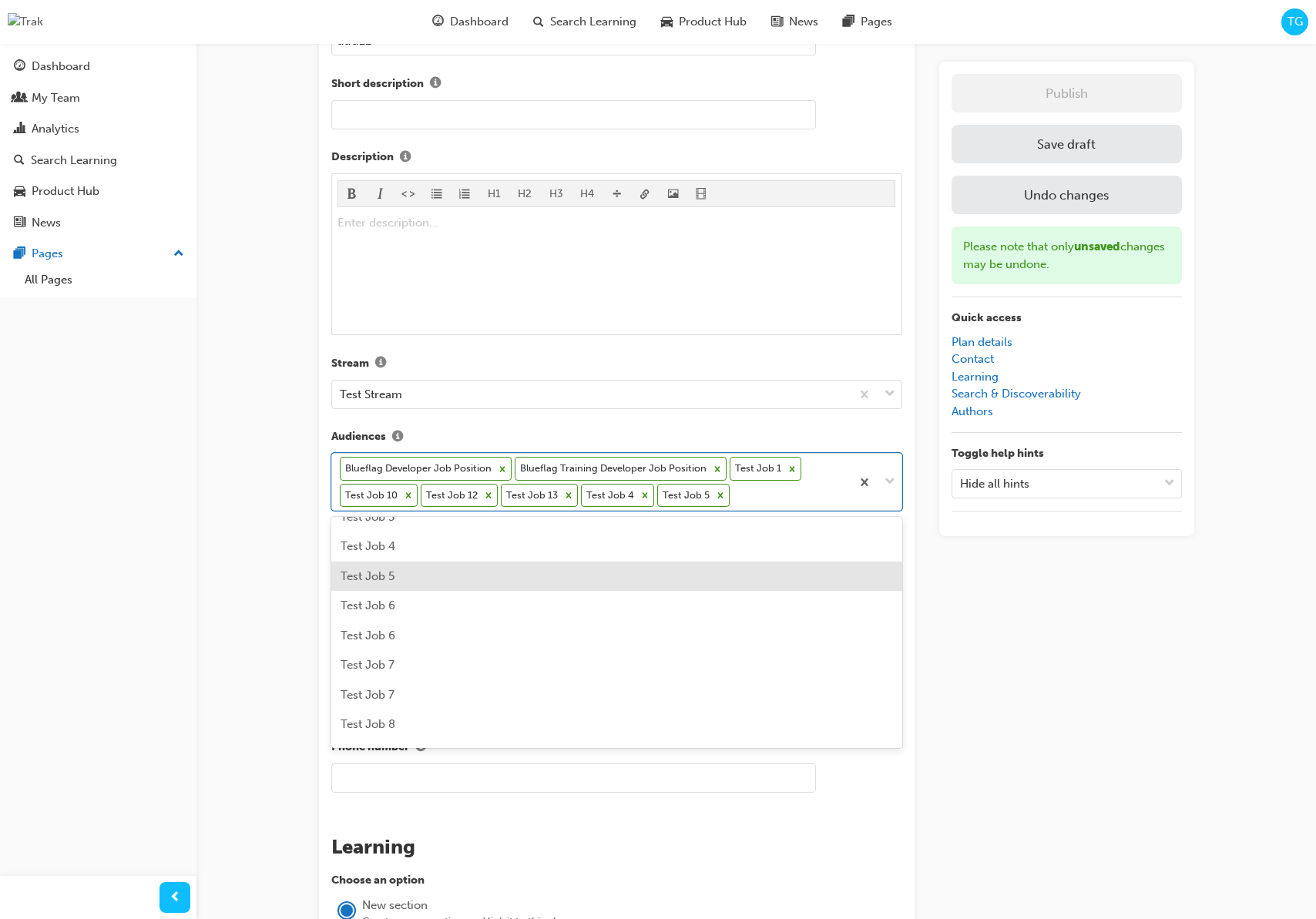
click at [443, 578] on div "Test Job 5" at bounding box center [616, 577] width 571 height 30
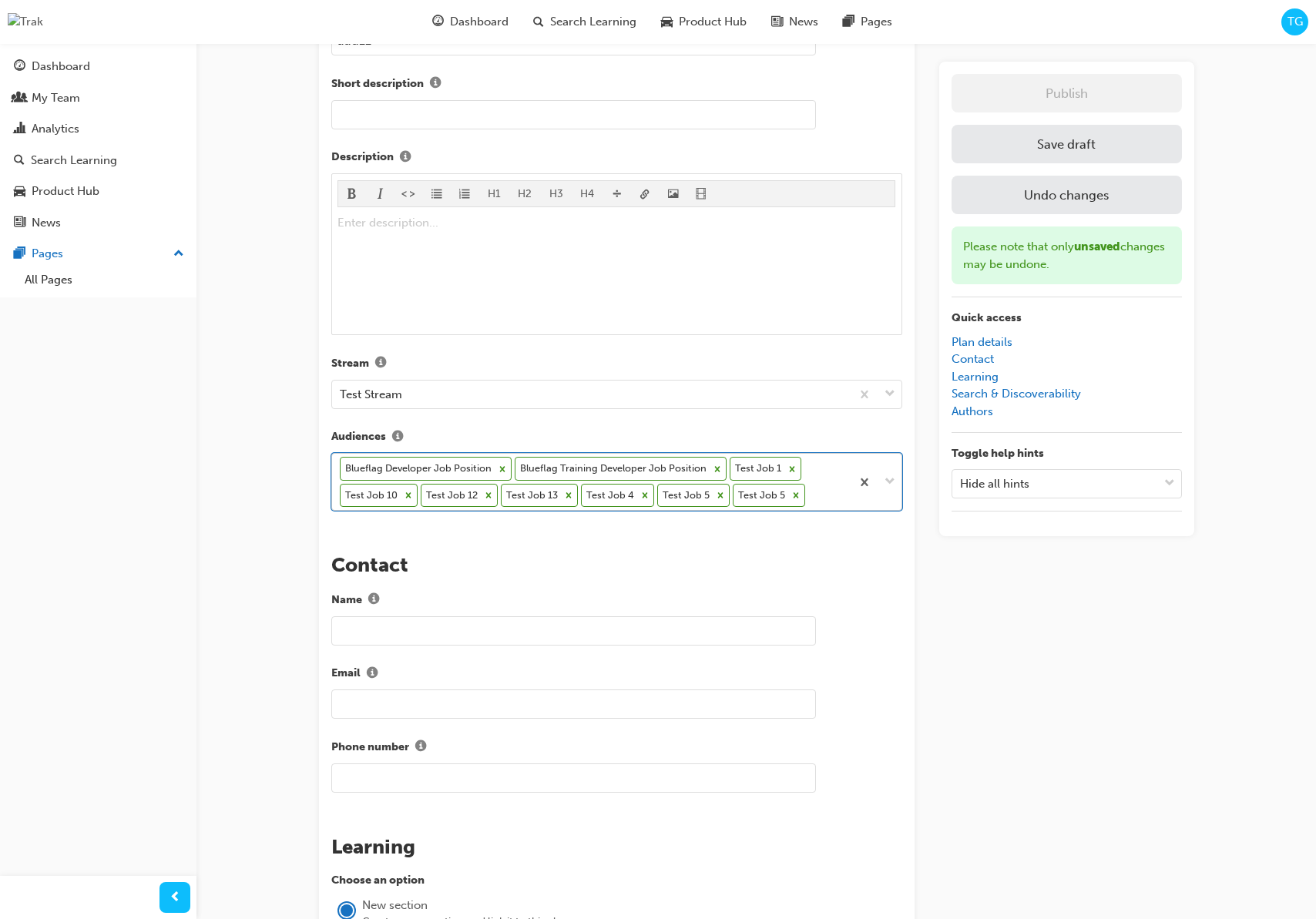
click at [817, 500] on div "Blueflag Developer Job Position Blueflag Training Developer Job Position Test J…" at bounding box center [592, 482] width 519 height 56
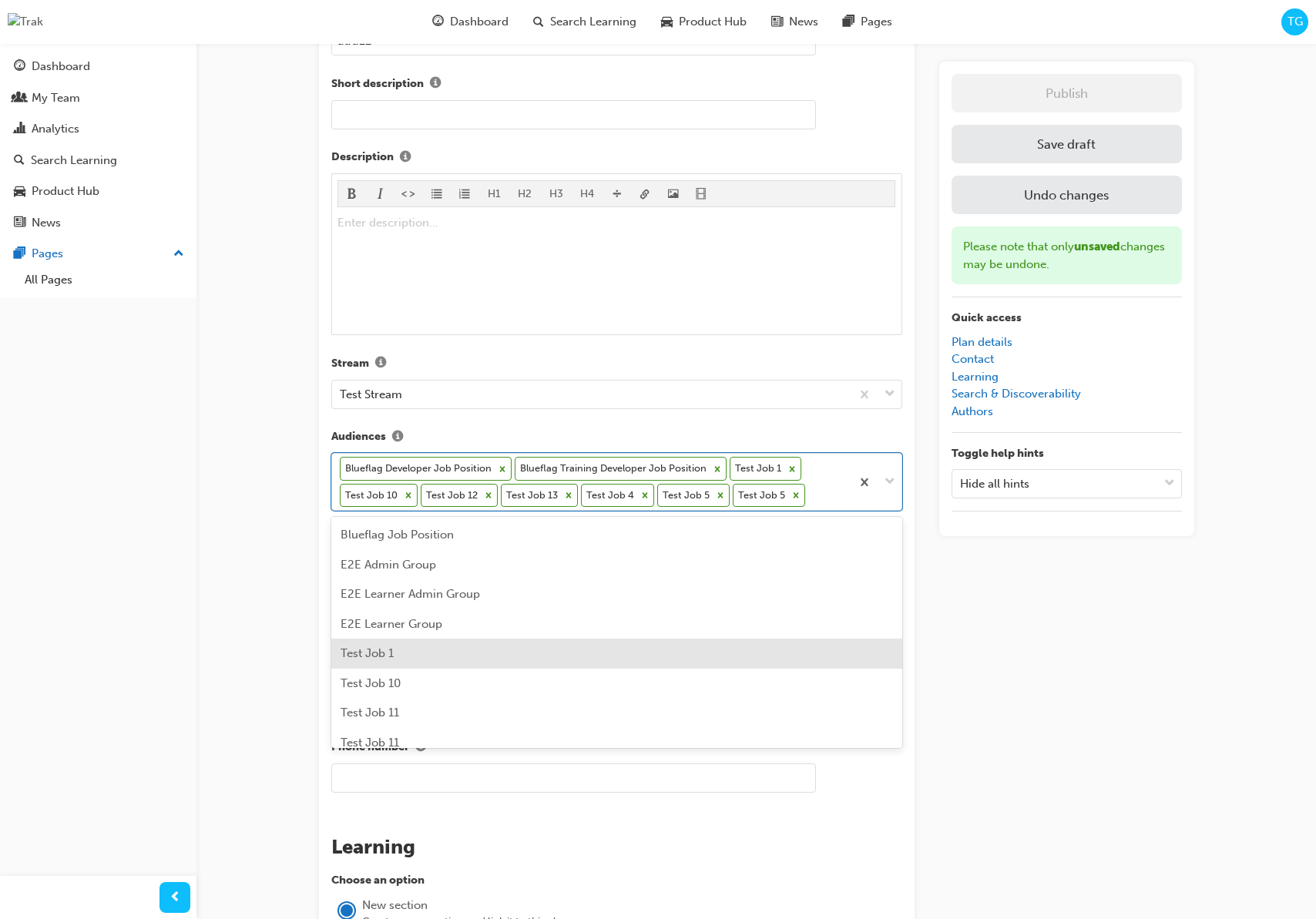
click at [447, 661] on div "Test Job 1" at bounding box center [616, 654] width 571 height 30
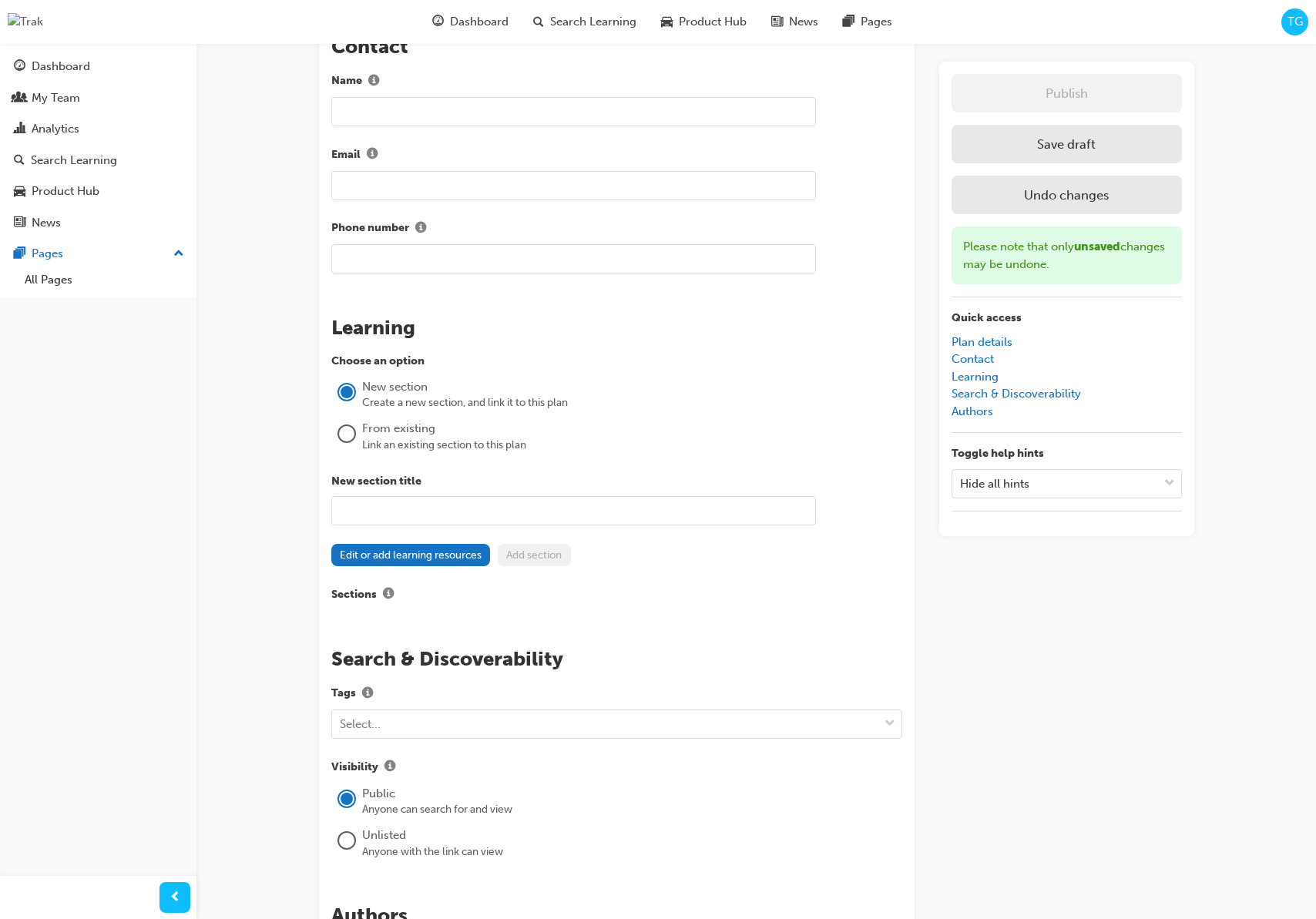
scroll to position [987, 0]
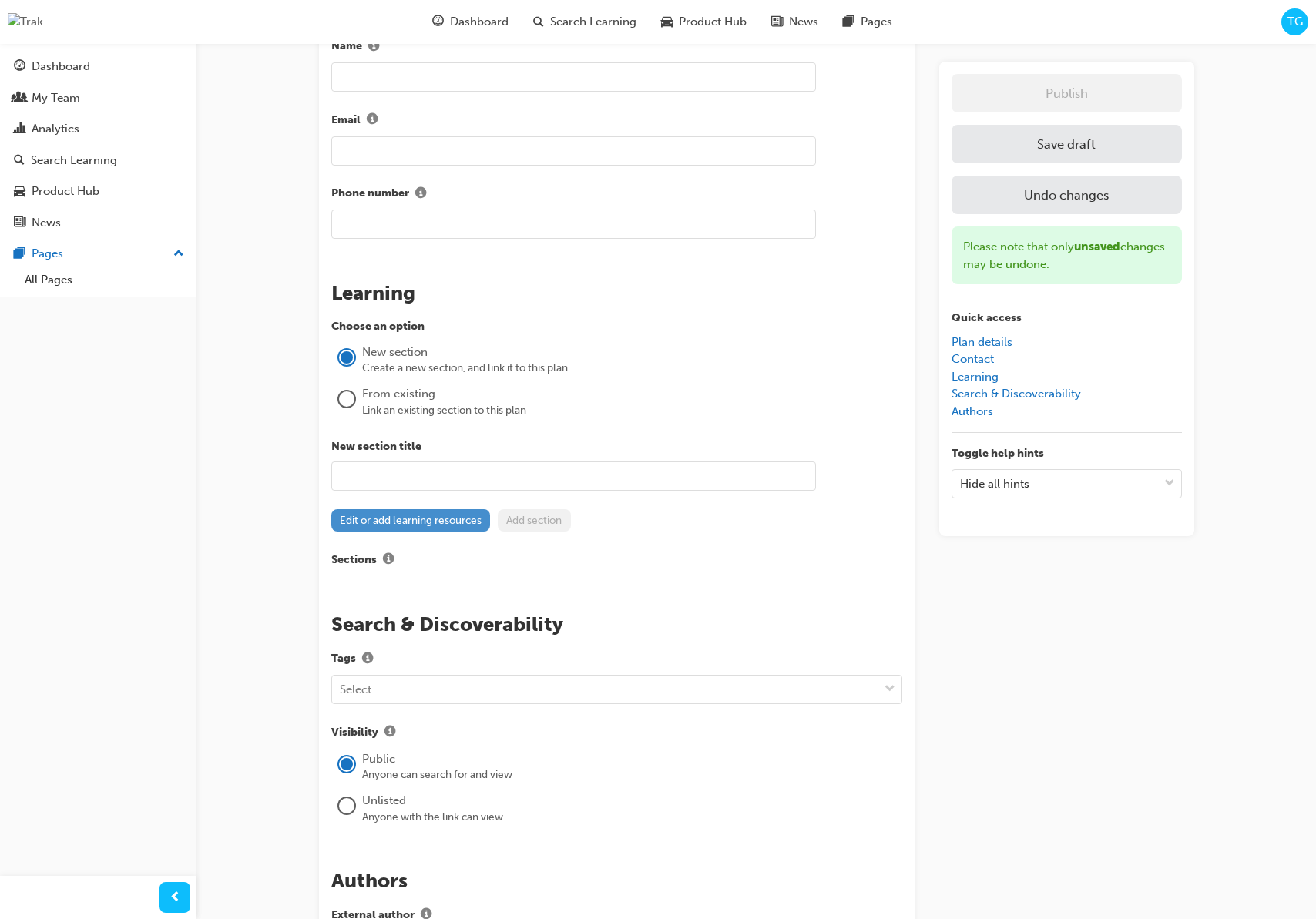
click at [419, 515] on button "Edit or add learning resources" at bounding box center [411, 520] width 159 height 22
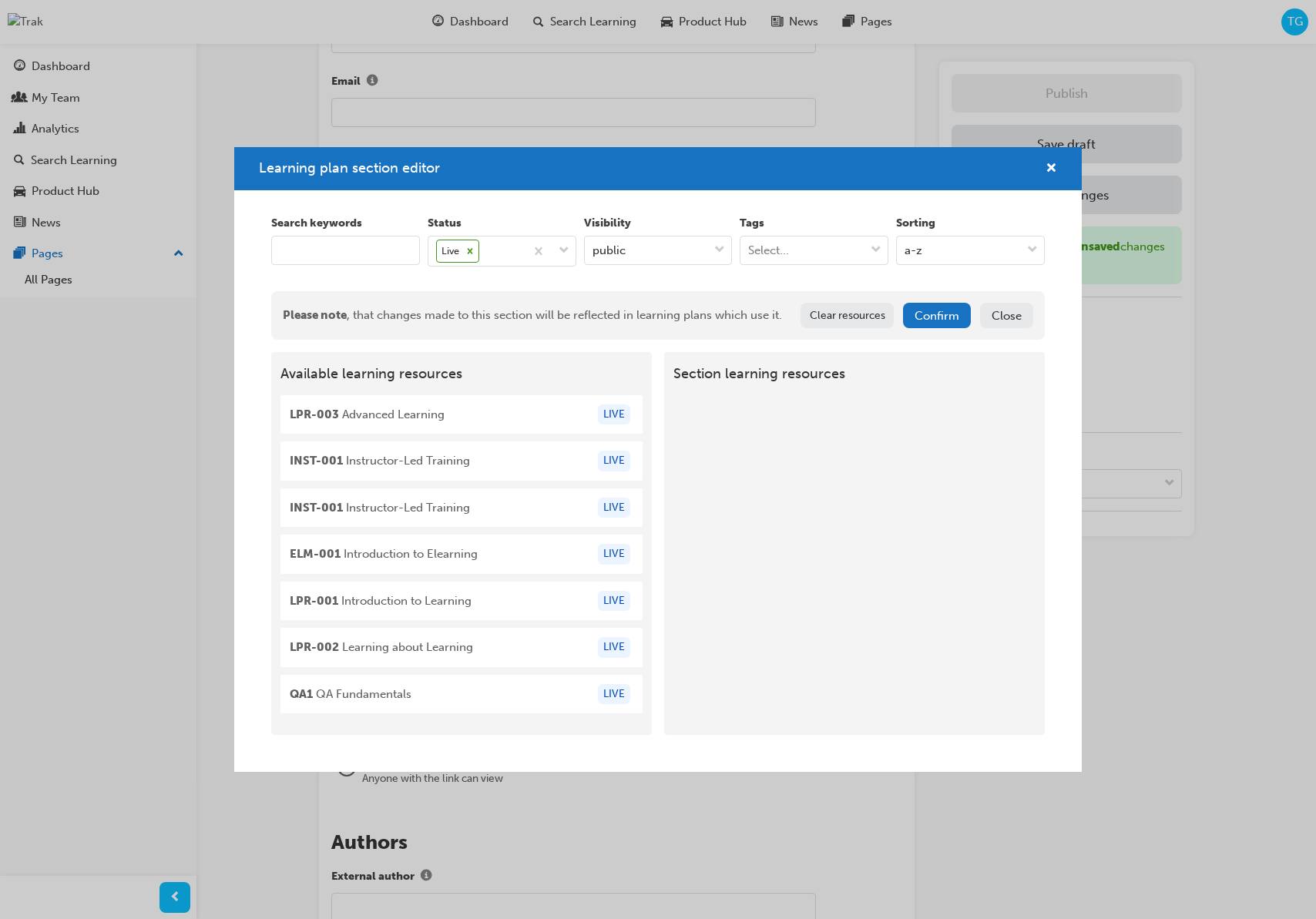
scroll to position [1040, 0]
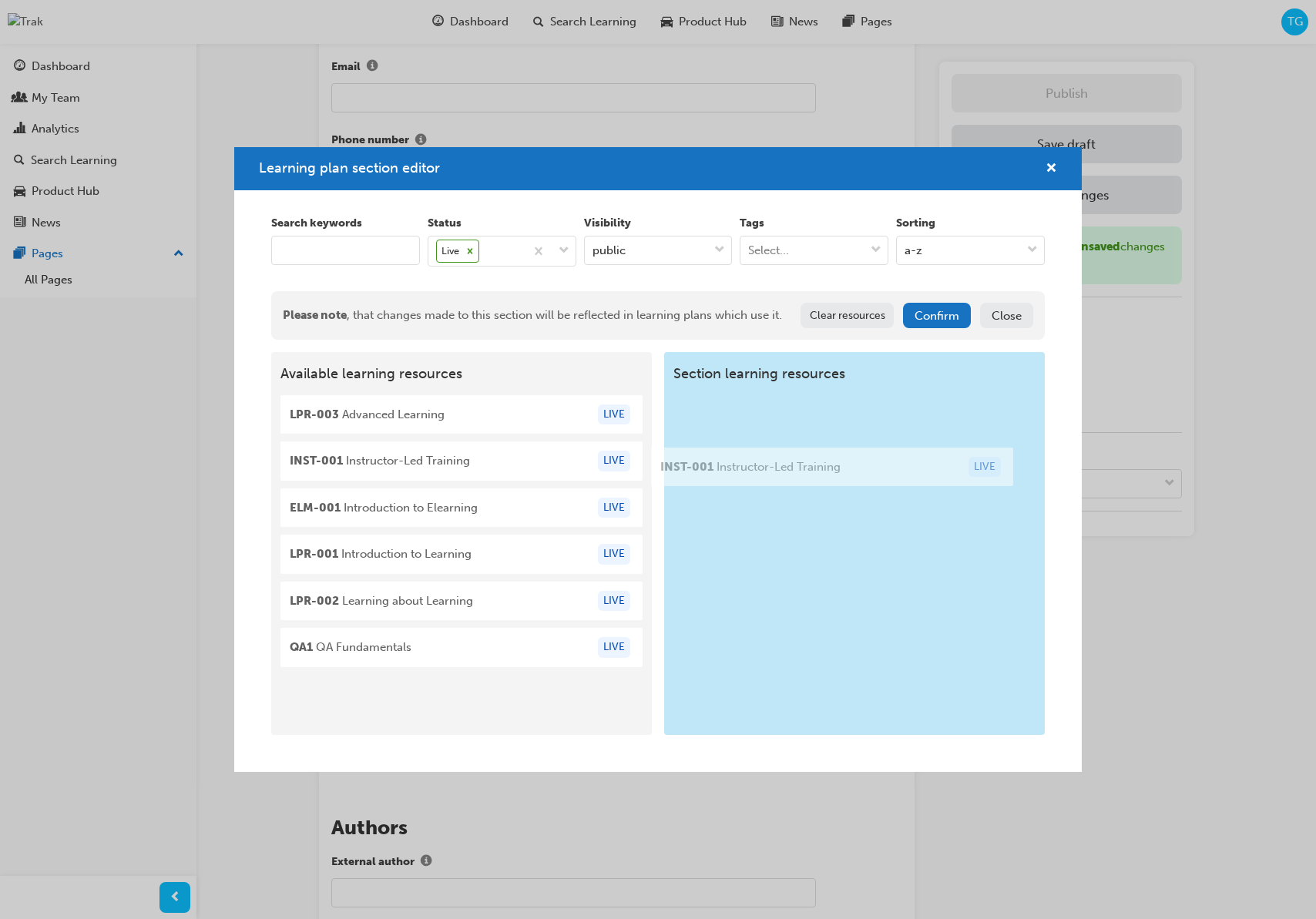
drag, startPoint x: 452, startPoint y: 520, endPoint x: 827, endPoint y: 479, distance: 377.2
click at [828, 479] on div "Available learning resources LPR-003 Advanced Learning LIVE INST-001 Instructor…" at bounding box center [658, 544] width 773 height 383
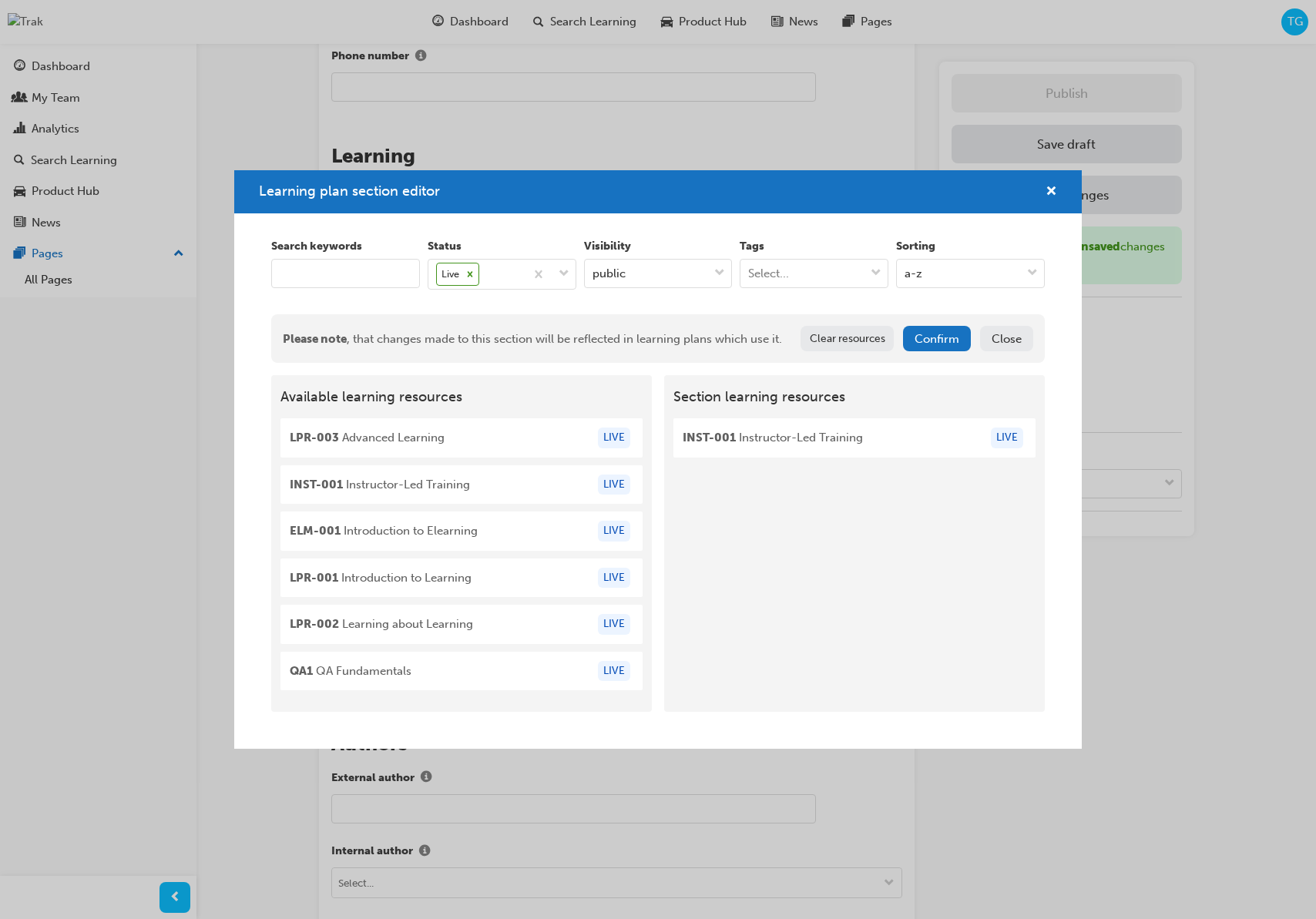
scroll to position [1126, 0]
drag, startPoint x: 378, startPoint y: 443, endPoint x: 783, endPoint y: 484, distance: 407.1
click at [791, 484] on div "Available learning resources LPR-003 Advanced Learning LIVE INST-001 Instructor…" at bounding box center [658, 544] width 773 height 337
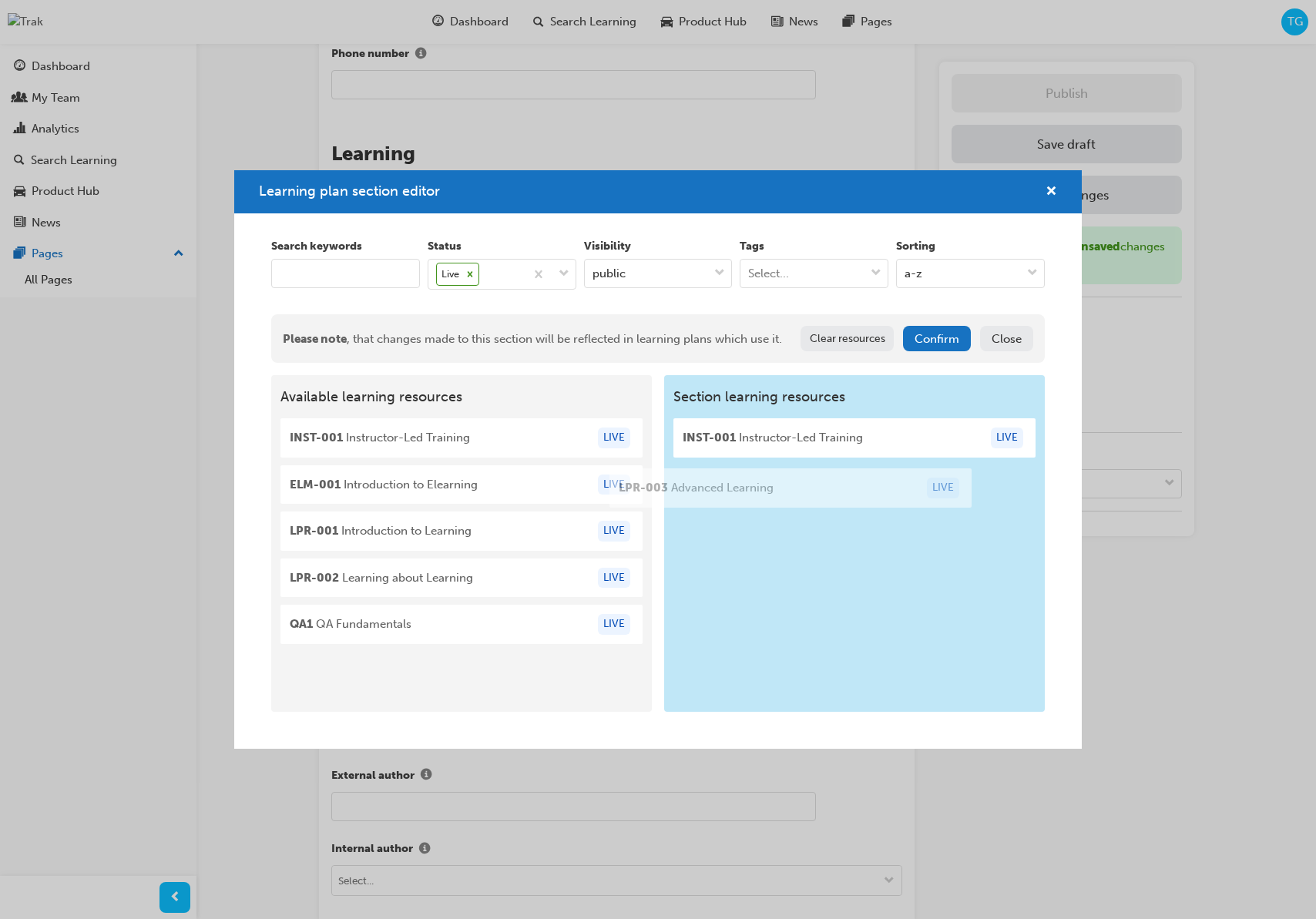
drag, startPoint x: 453, startPoint y: 435, endPoint x: 787, endPoint y: 487, distance: 338.0
click at [787, 487] on div "Available learning resources LPR-003 Advanced Learning LIVE INST-001 Instructor…" at bounding box center [658, 544] width 773 height 337
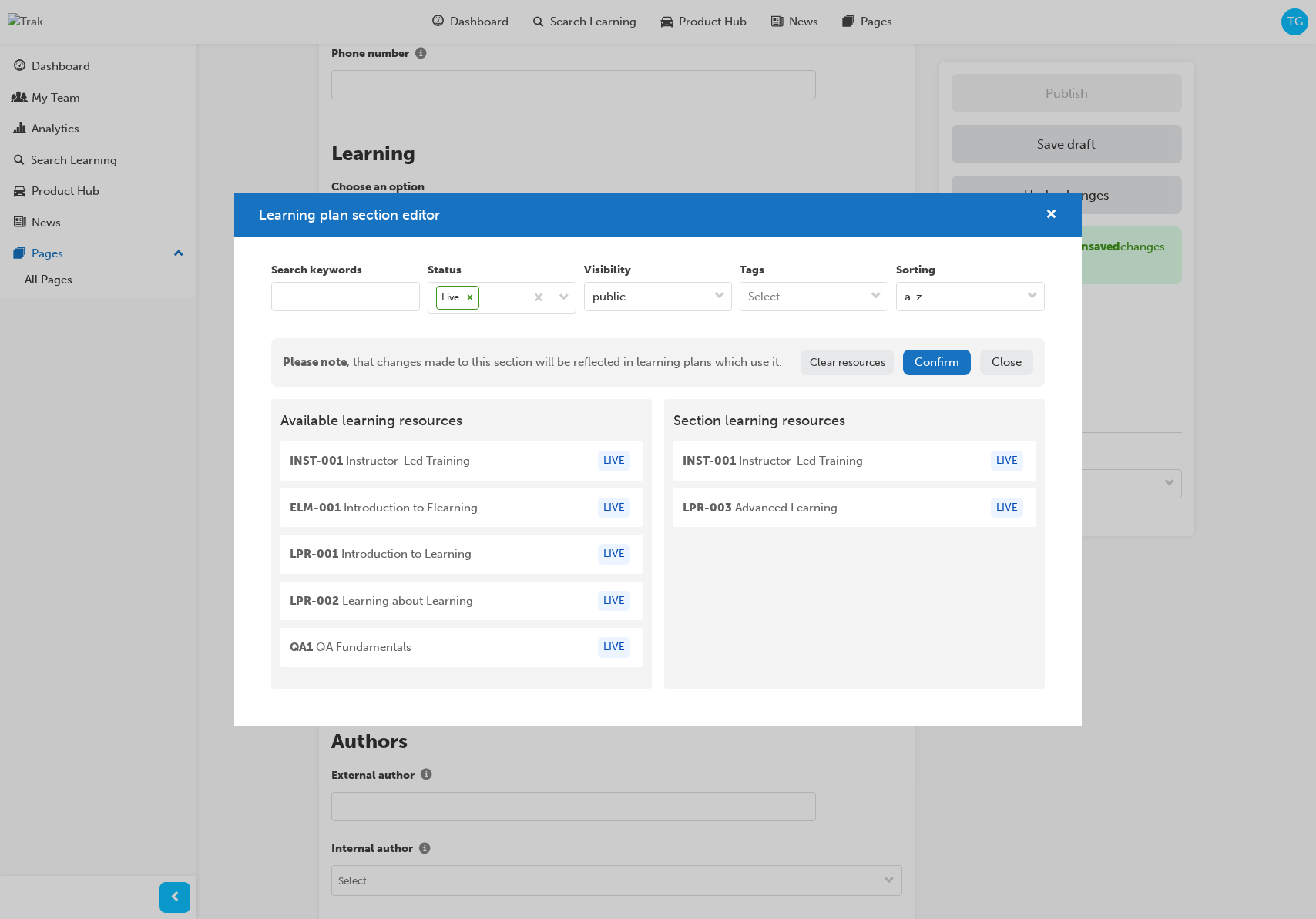
drag, startPoint x: 927, startPoint y: 357, endPoint x: 925, endPoint y: 365, distance: 8.2
click at [927, 358] on button "Confirm" at bounding box center [937, 363] width 68 height 26
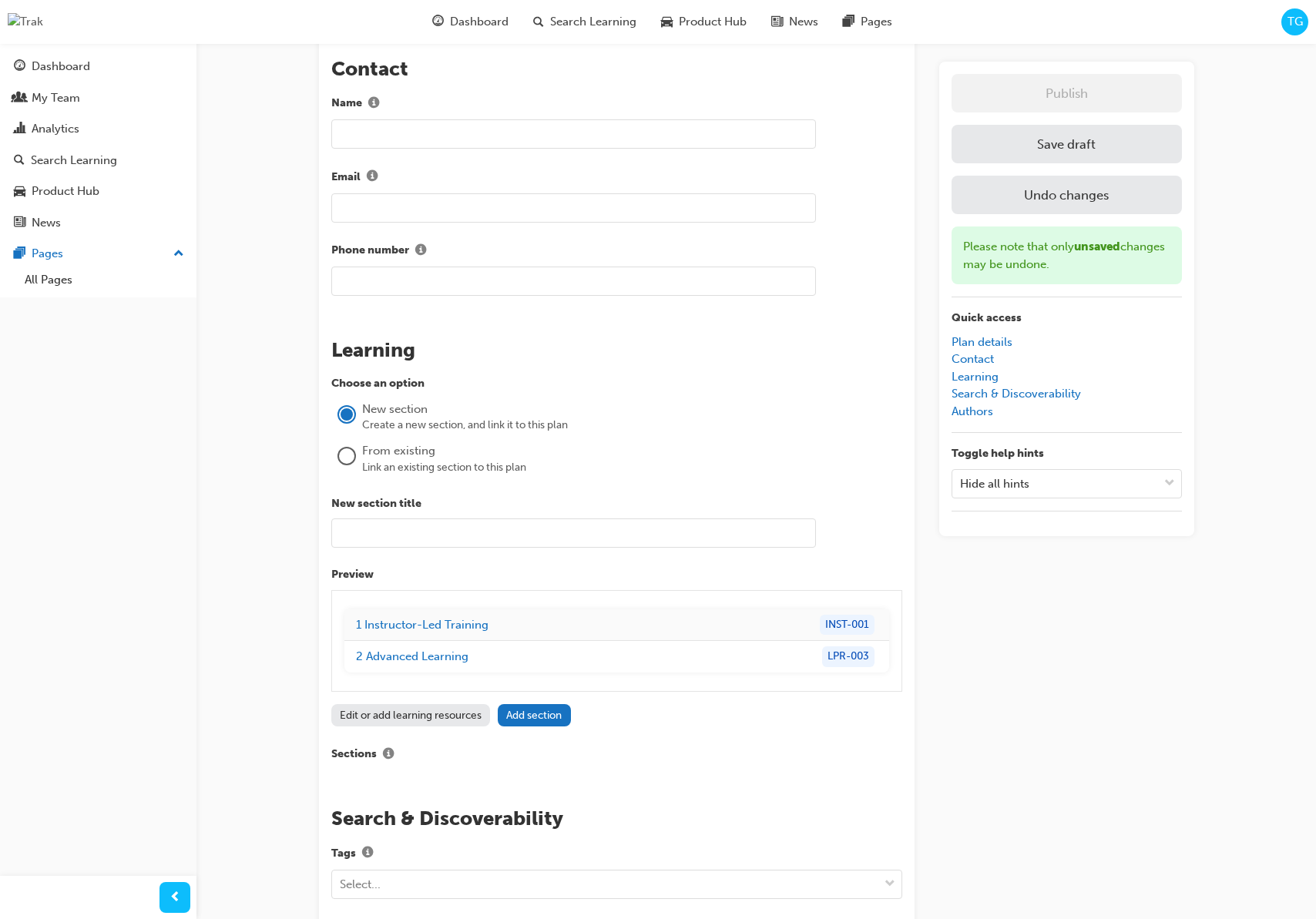
scroll to position [924, 0]
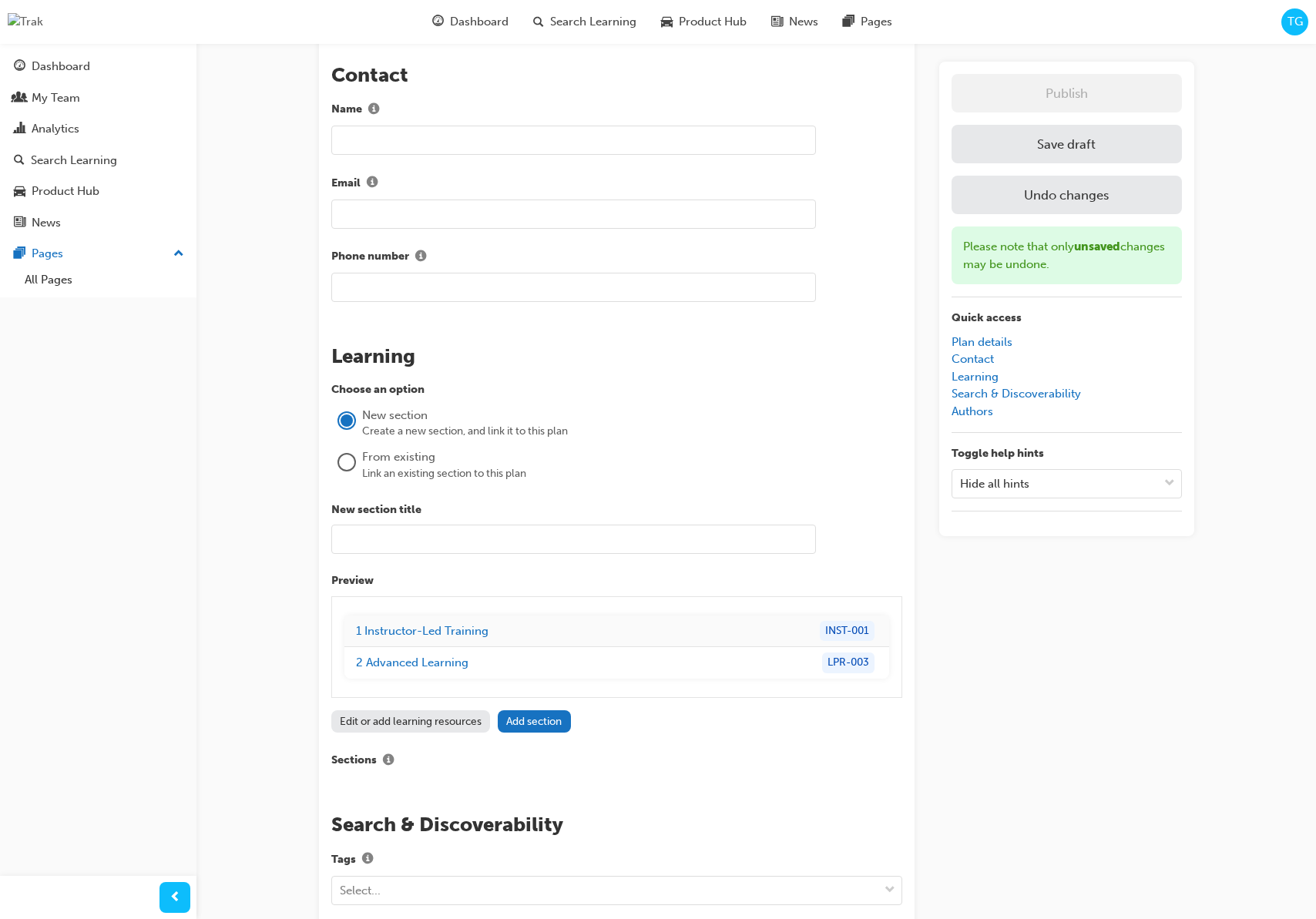
click at [1065, 149] on button "Save draft" at bounding box center [1067, 144] width 231 height 38
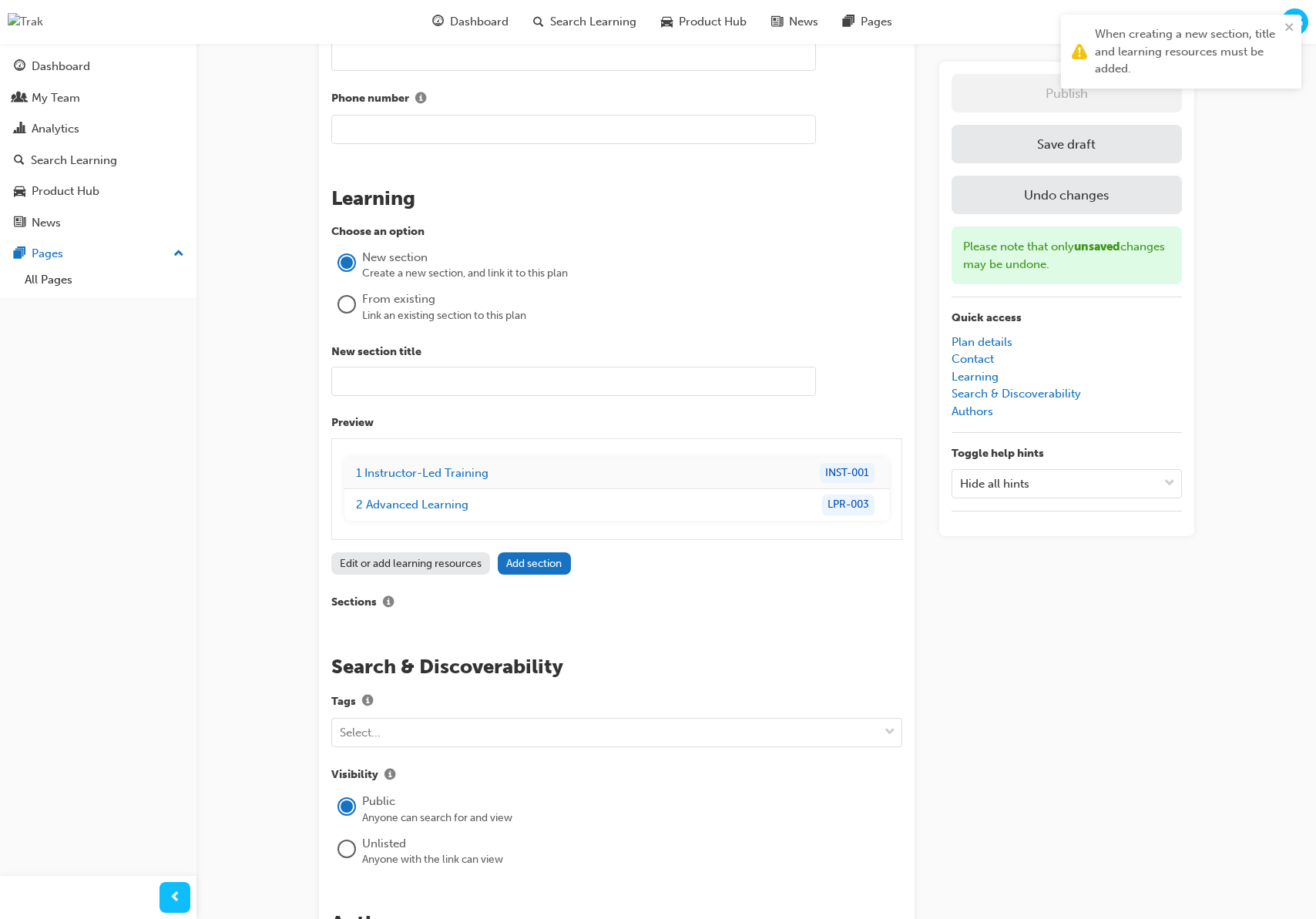
scroll to position [1091, 0]
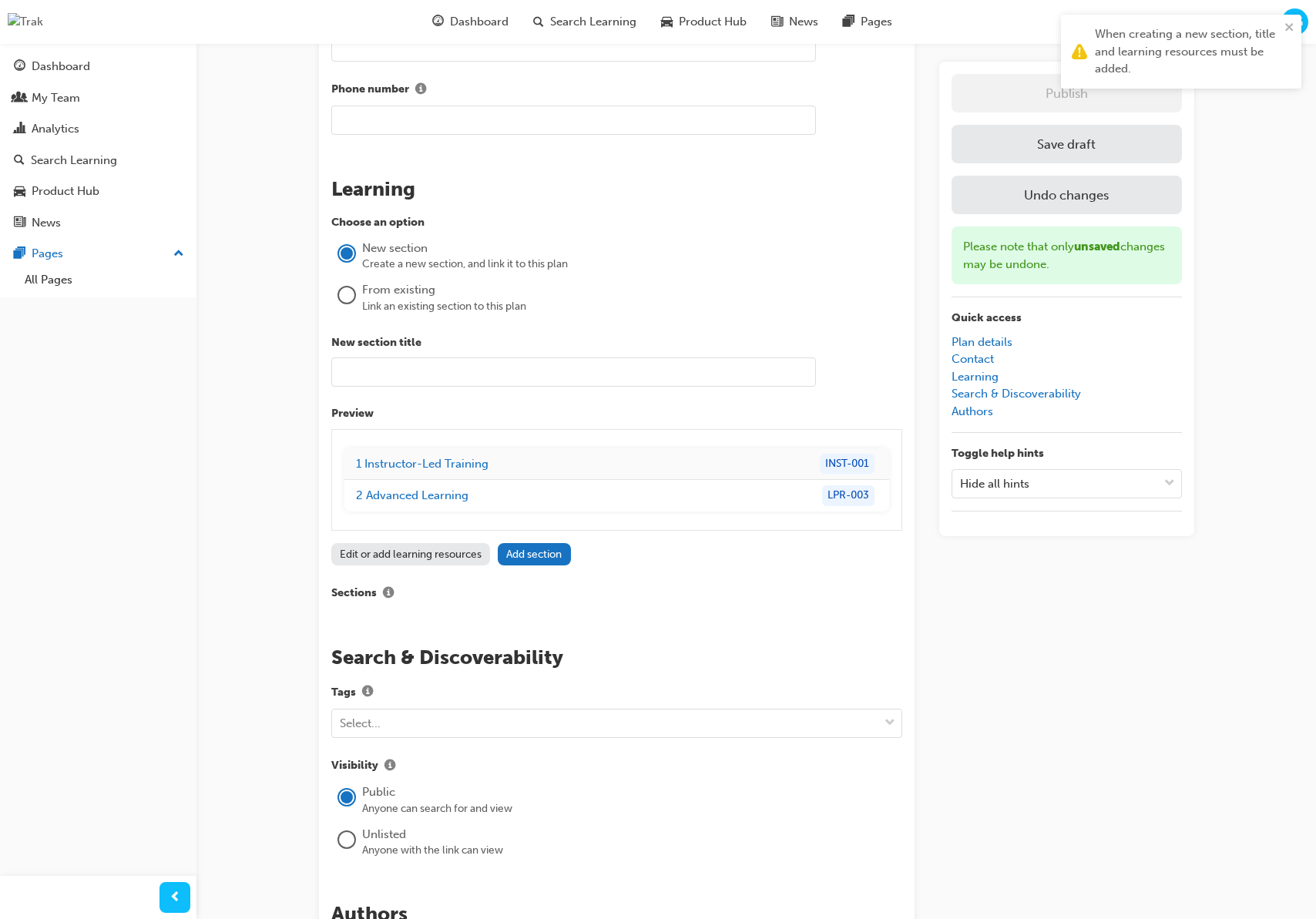
click at [442, 378] on input "text" at bounding box center [573, 372] width 484 height 30
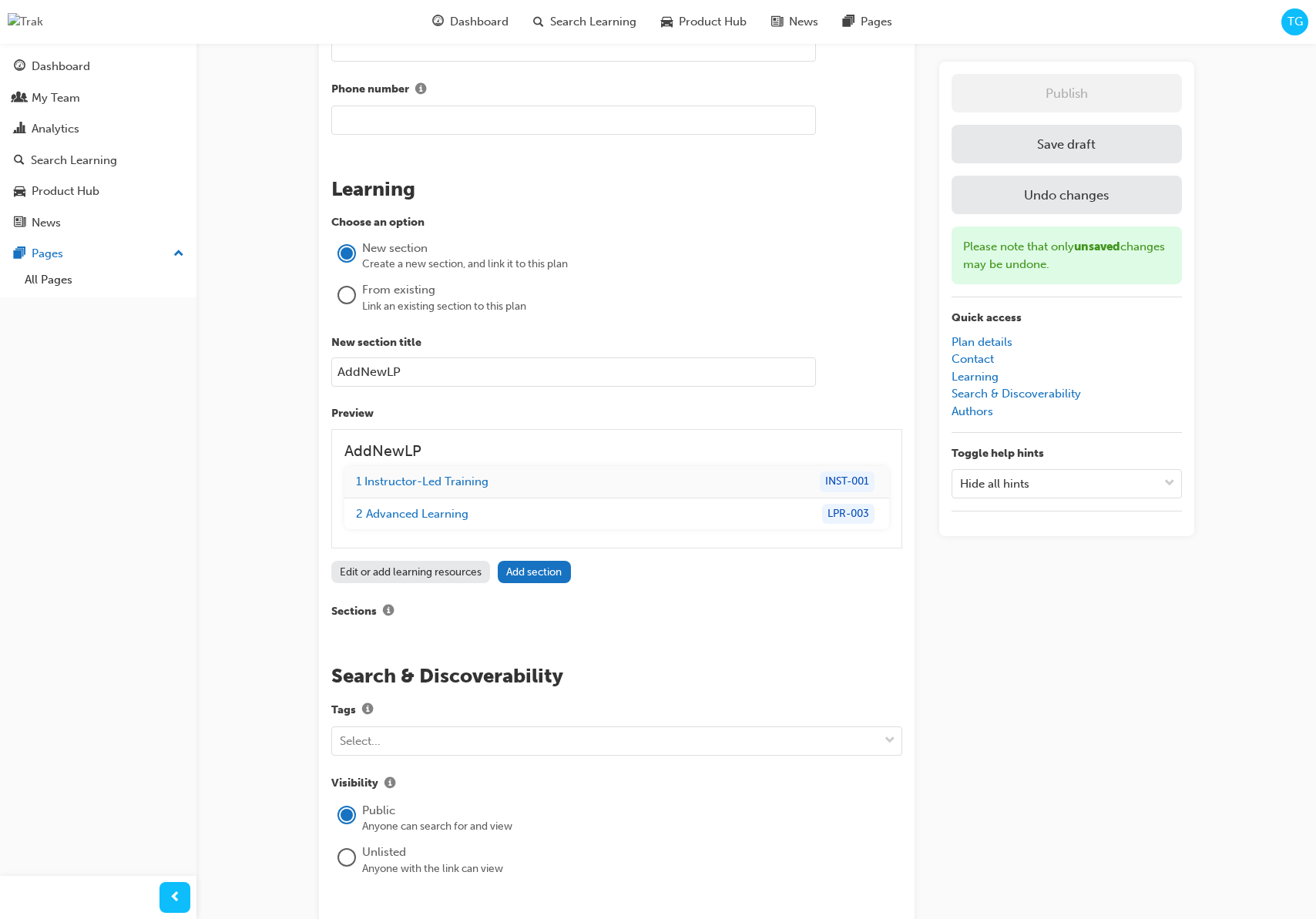
type input "AddNewLP"
click at [764, 591] on div "Choose an option New section Create a new section, and link it to this plan Fro…" at bounding box center [616, 418] width 571 height 407
click at [1024, 149] on button "Save draft" at bounding box center [1067, 144] width 231 height 38
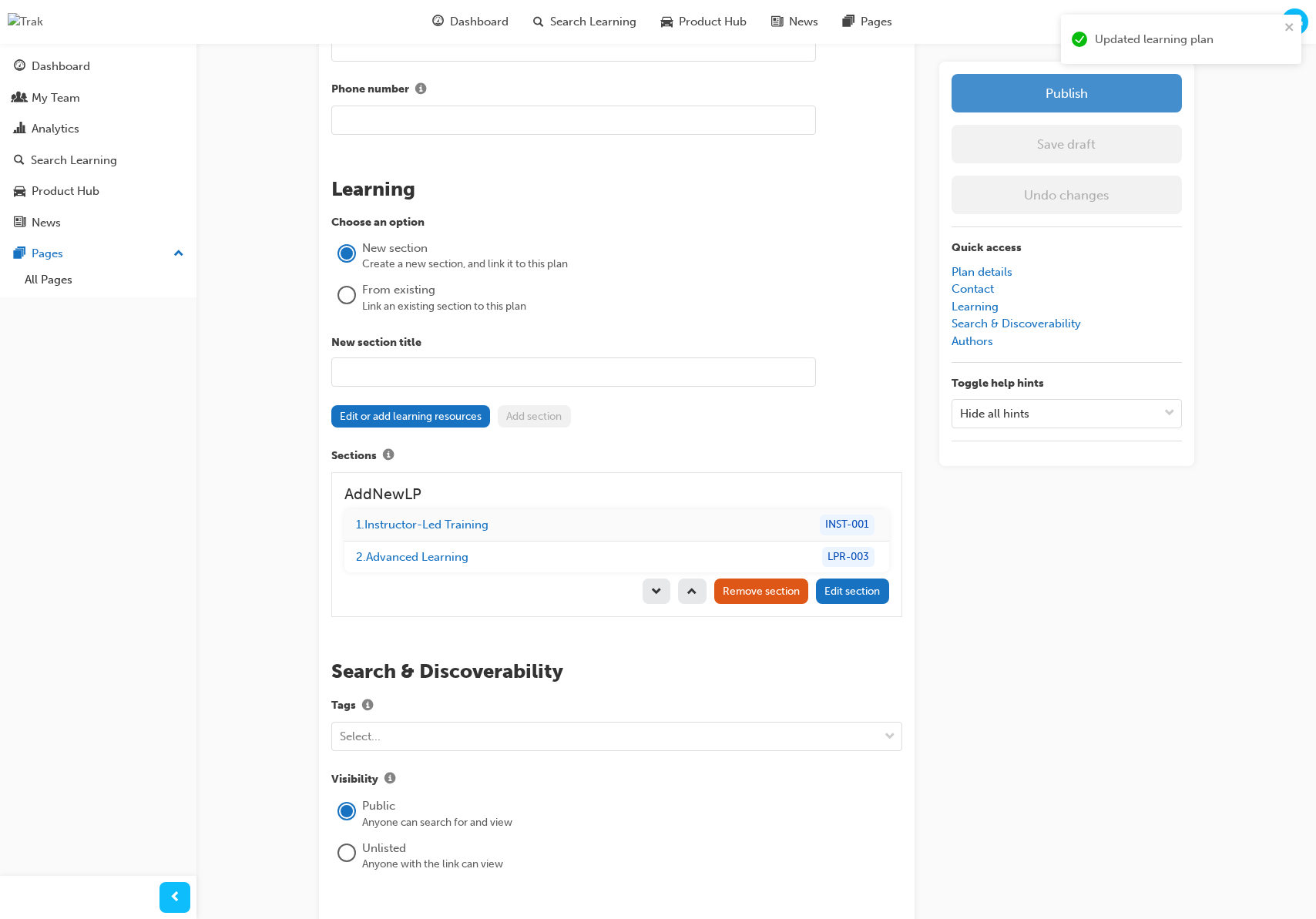
click at [1040, 106] on button "Publish" at bounding box center [1067, 93] width 231 height 38
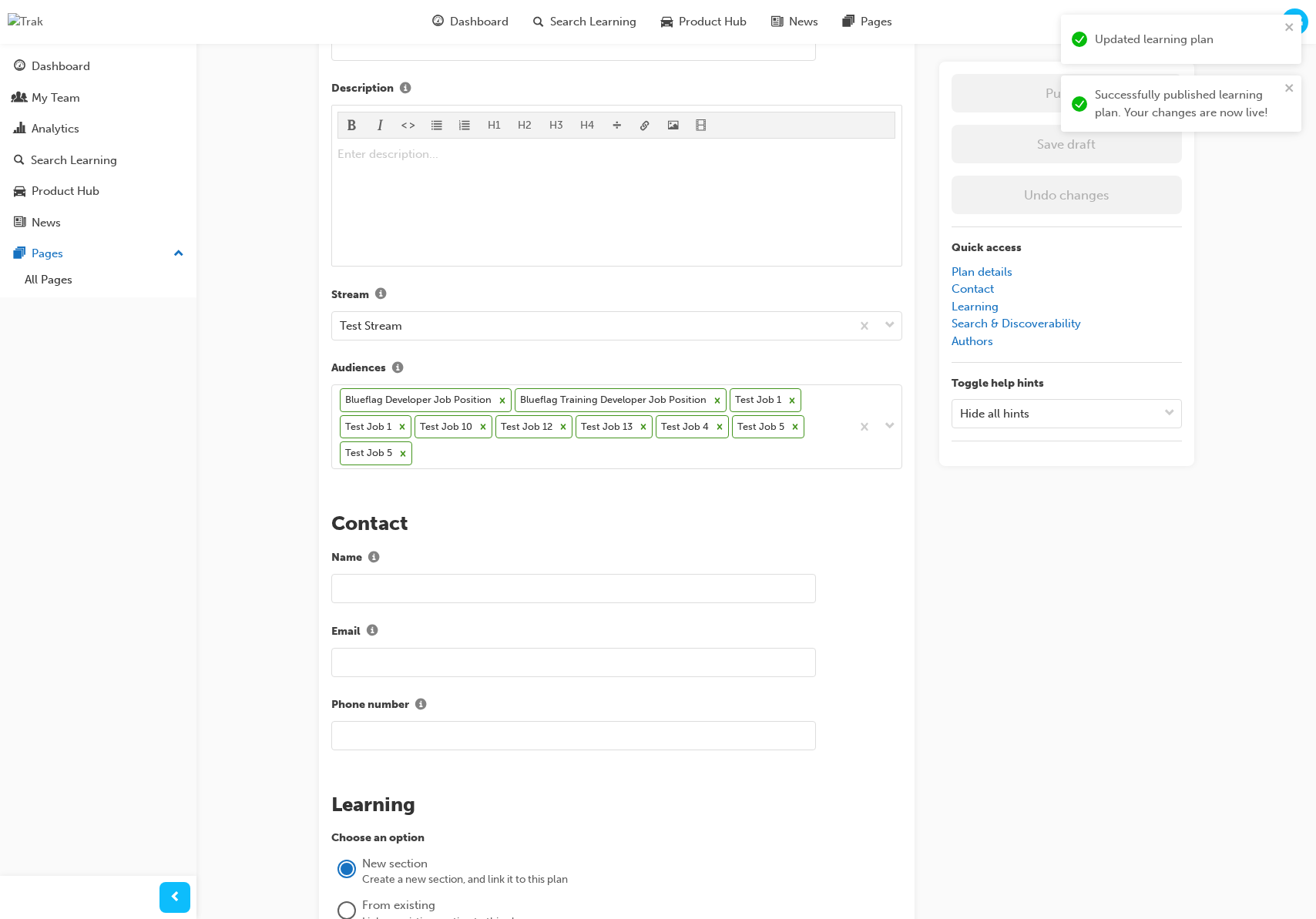
scroll to position [0, 0]
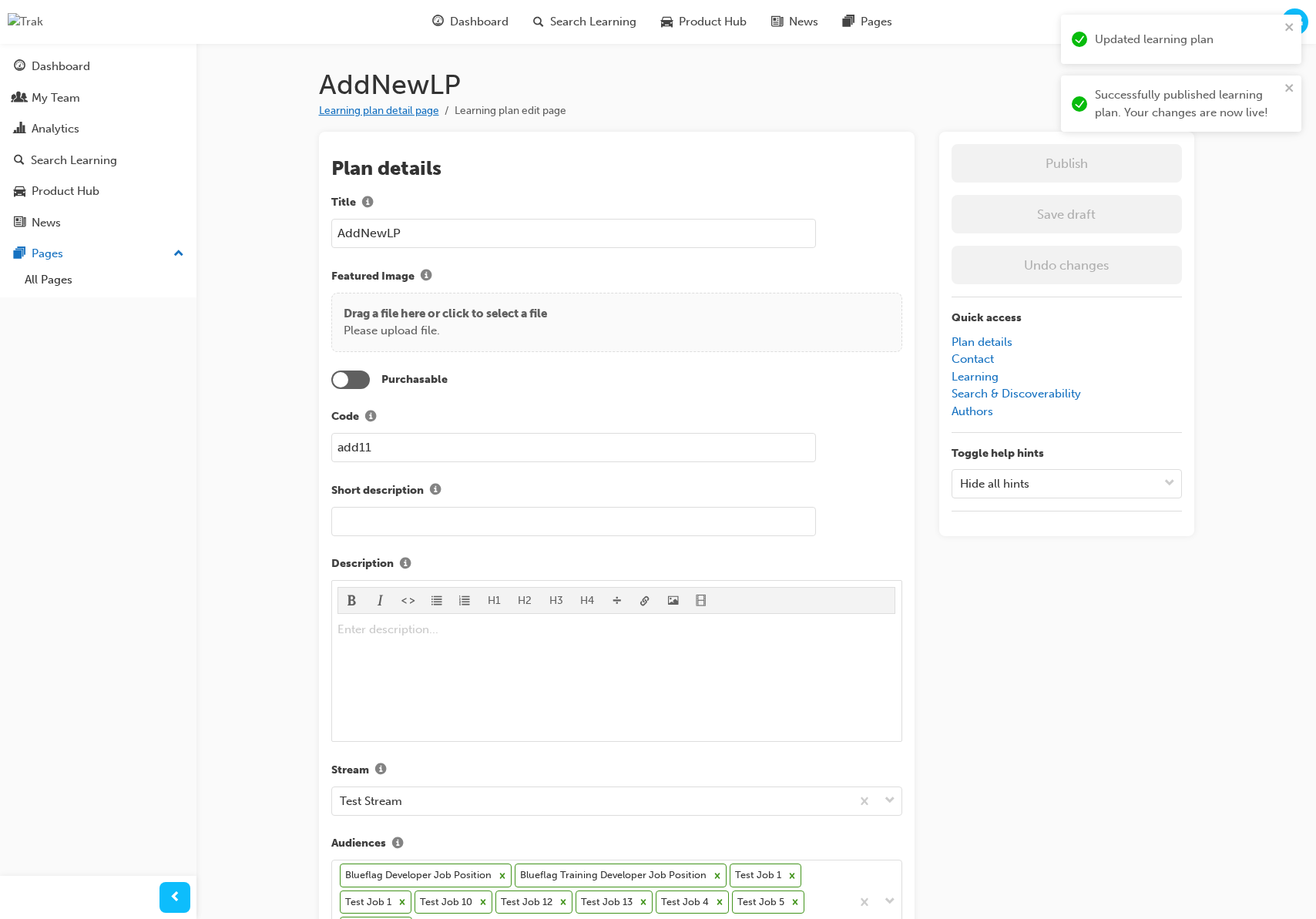
click at [374, 112] on link "Learning plan detail page" at bounding box center [379, 110] width 120 height 13
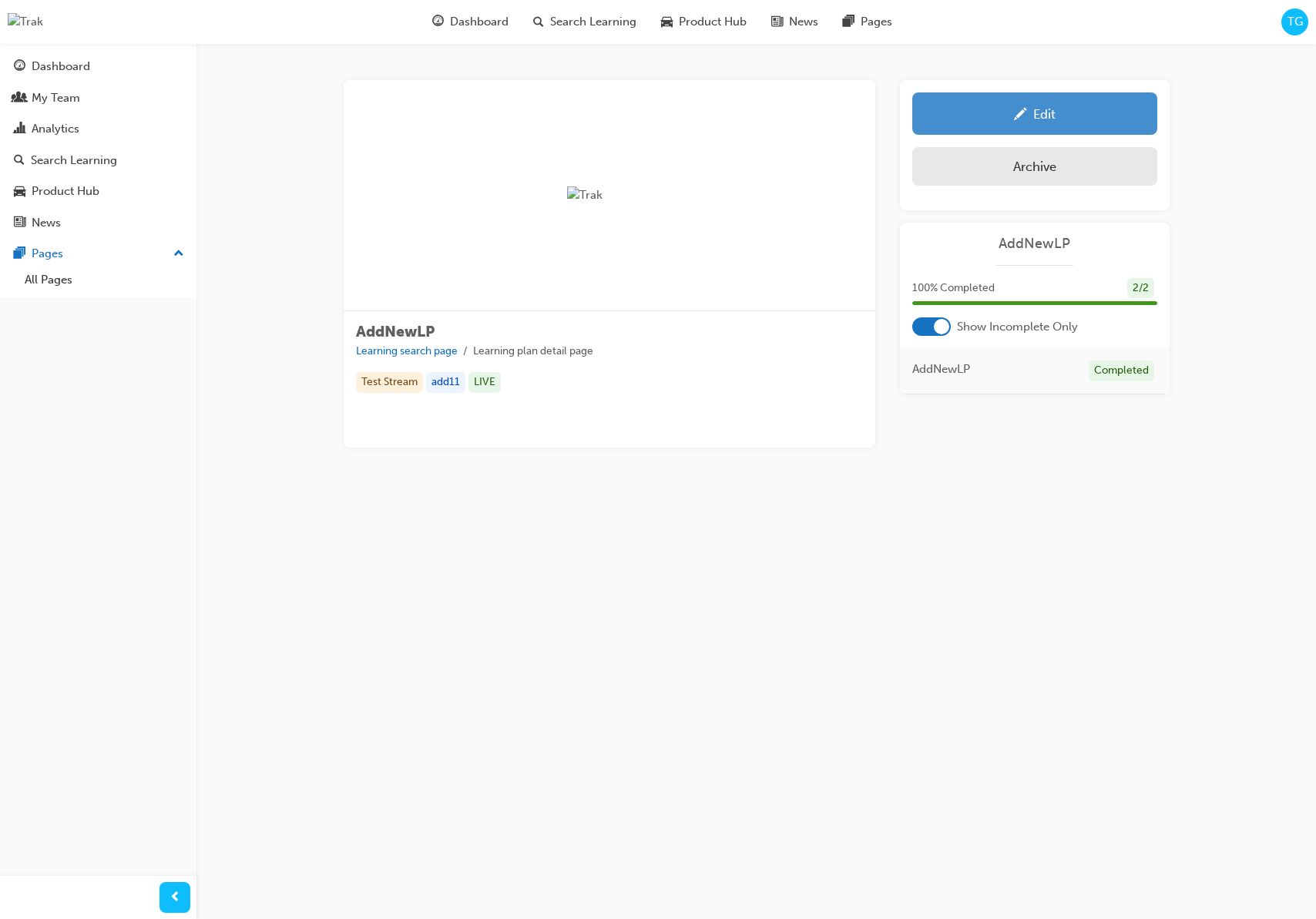
click at [1012, 113] on div "Edit" at bounding box center [1034, 114] width 222 height 19
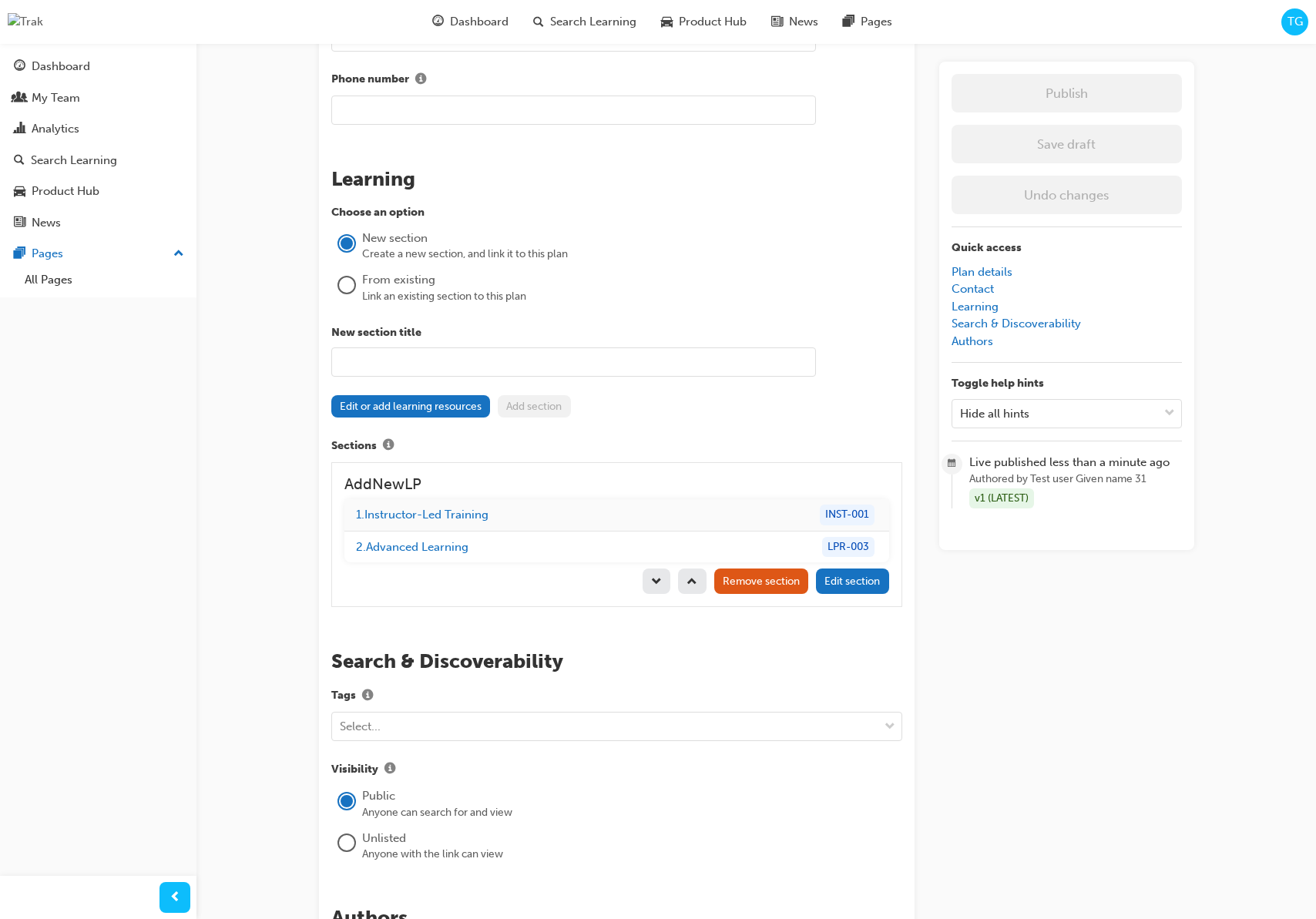
scroll to position [1090, 0]
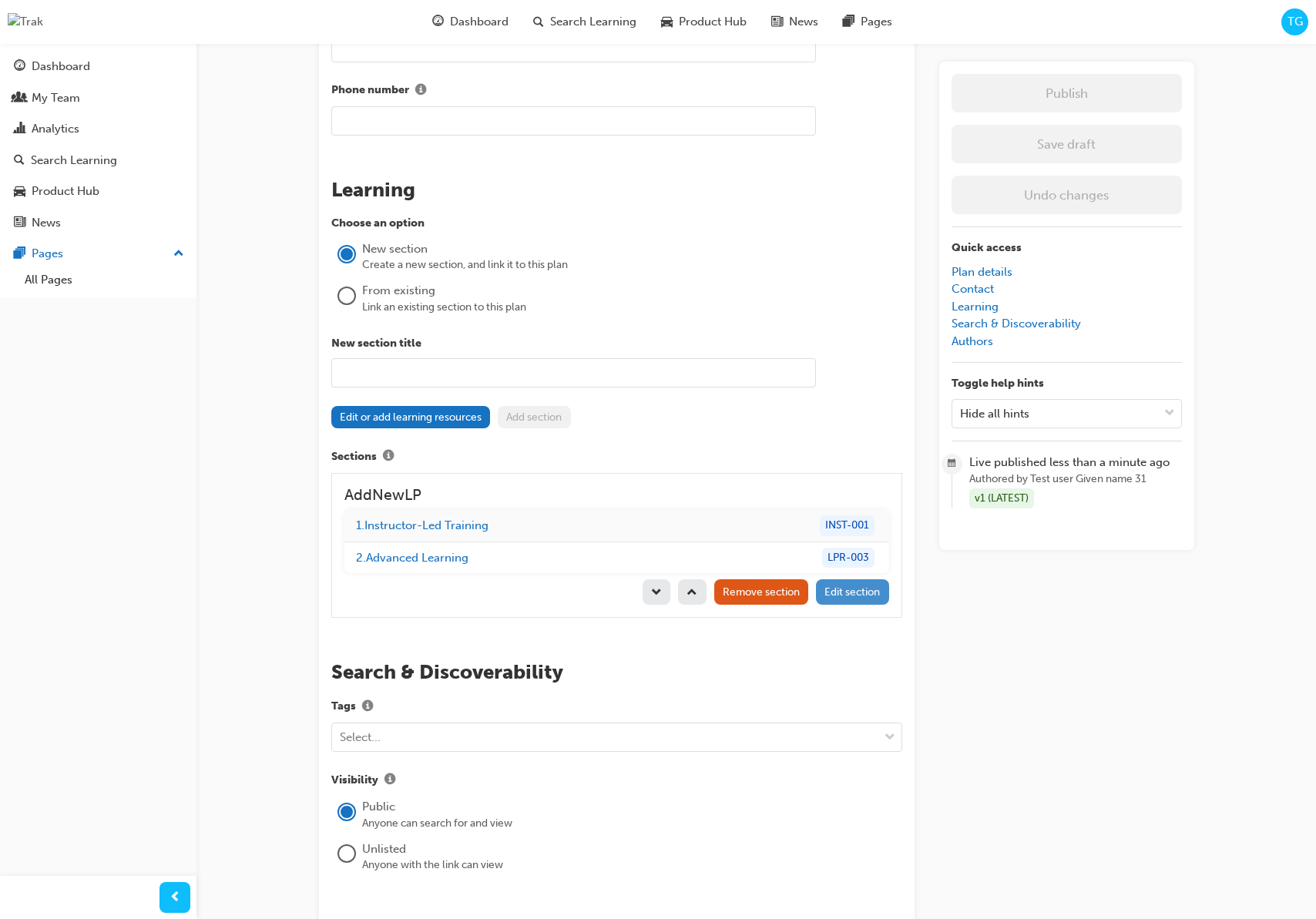
click at [845, 591] on span "Edit section" at bounding box center [852, 592] width 55 height 13
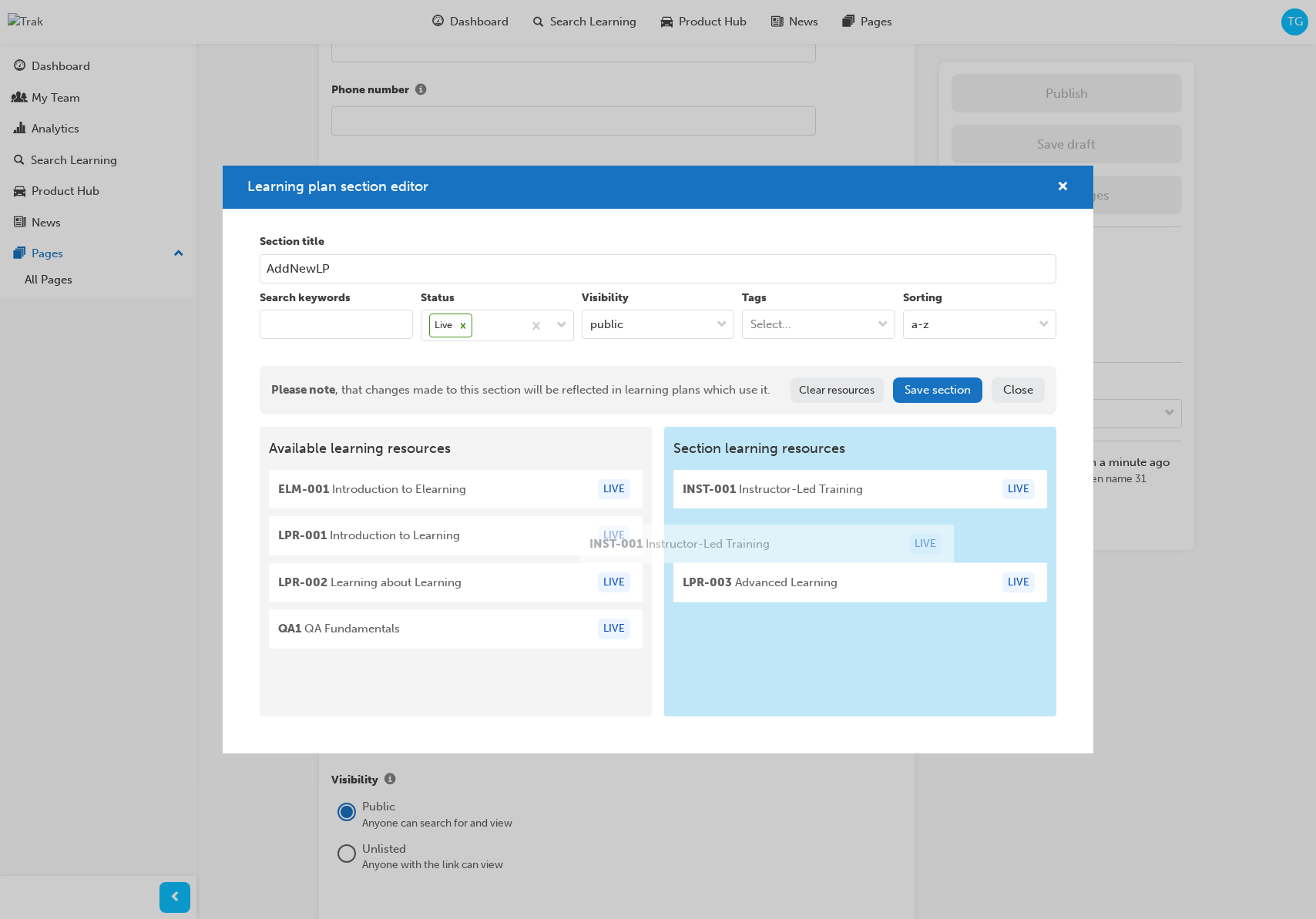
drag, startPoint x: 470, startPoint y: 504, endPoint x: 785, endPoint y: 560, distance: 319.9
click at [785, 560] on div "Available learning resources INST-001 Instructor-Led Training LIVE ELM-001 Intr…" at bounding box center [657, 572] width 796 height 290
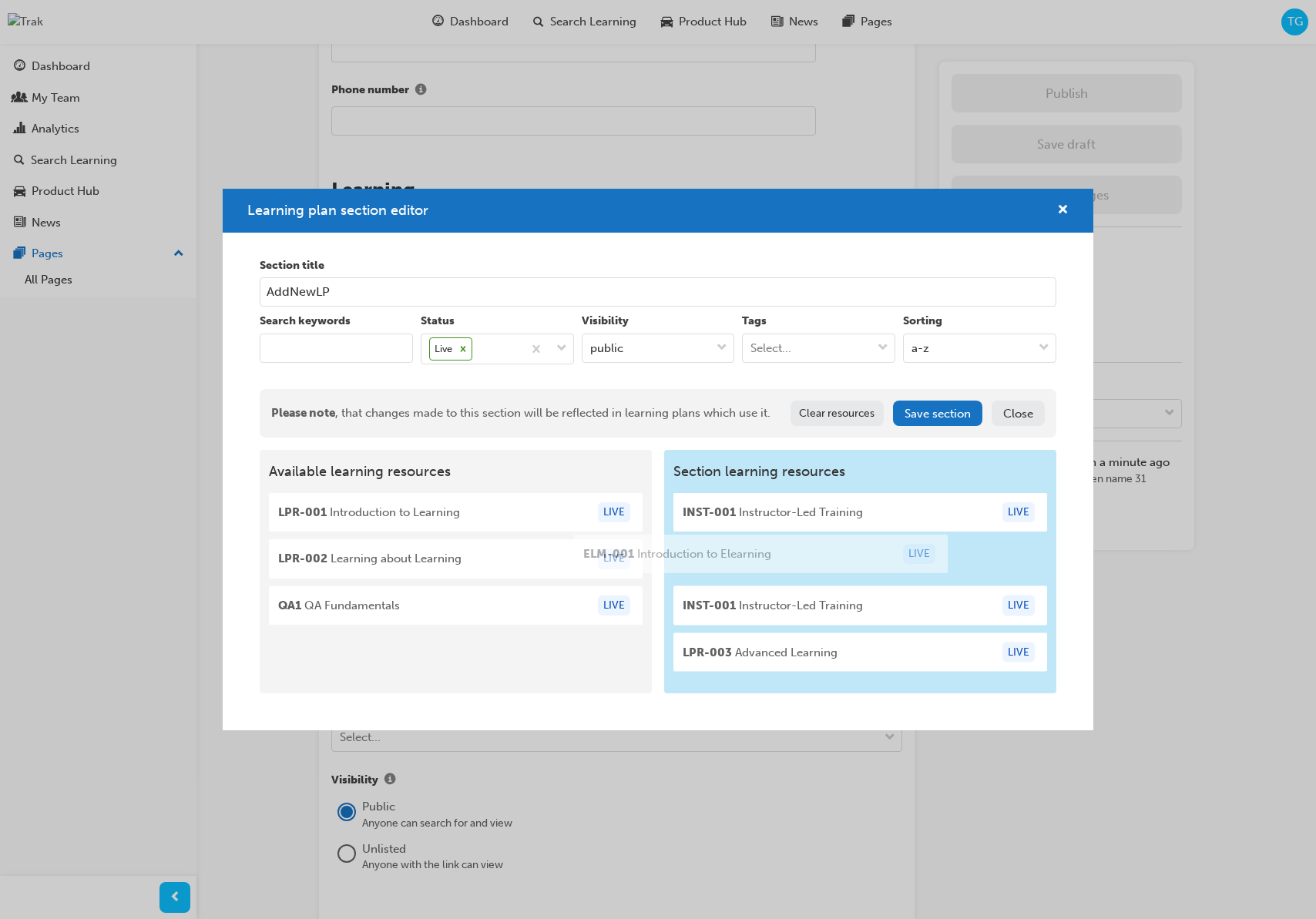
drag, startPoint x: 486, startPoint y: 518, endPoint x: 797, endPoint y: 560, distance: 313.8
click at [797, 560] on div "Available learning resources ELM-001 Introduction to Elearning LIVE LPR-001 Int…" at bounding box center [657, 572] width 796 height 243
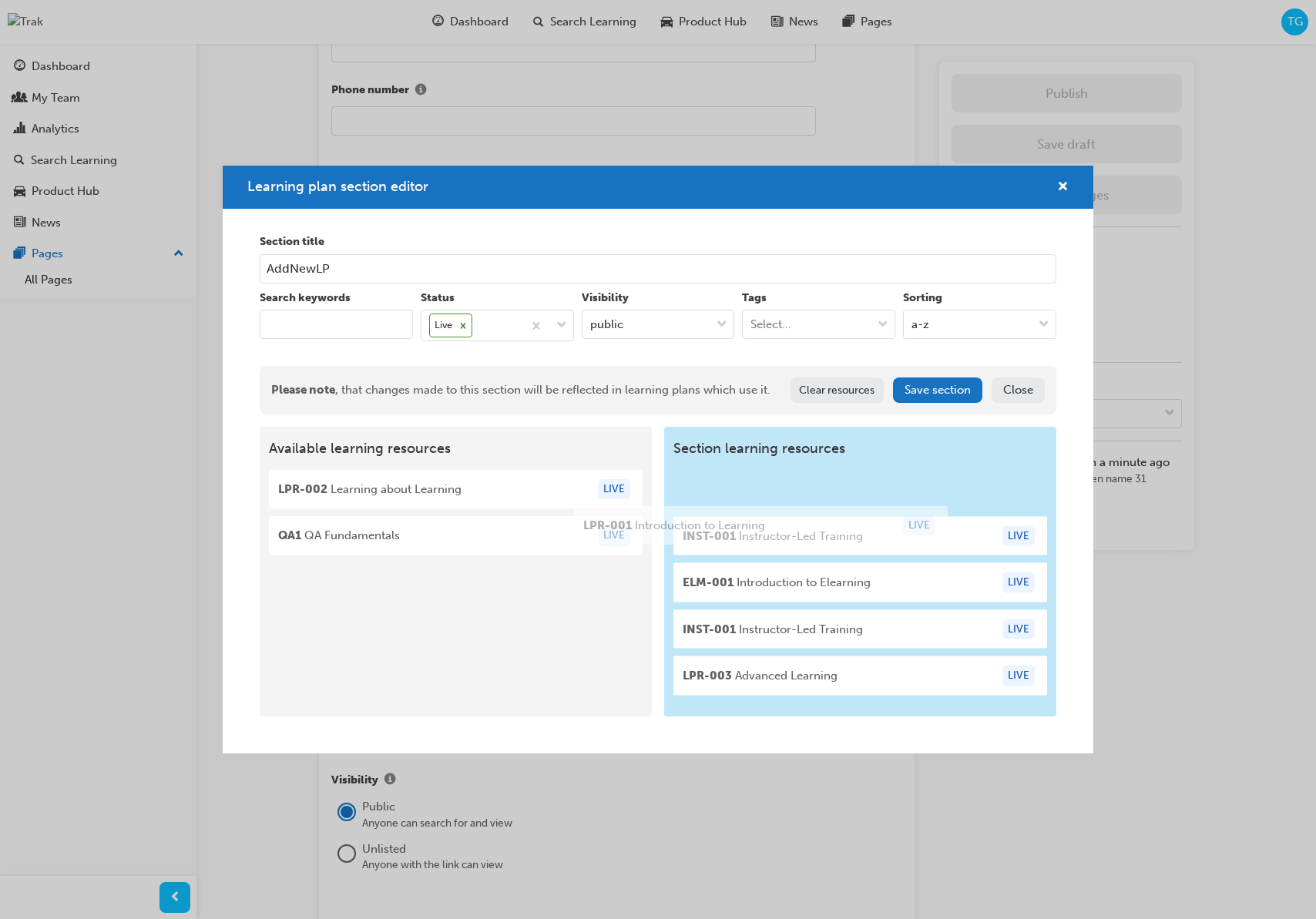
drag, startPoint x: 524, startPoint y: 521, endPoint x: 804, endPoint y: 529, distance: 280.1
click at [836, 535] on div "Available learning resources LPR-001 Introduction to Learning LIVE LPR-002 Lear…" at bounding box center [657, 572] width 796 height 290
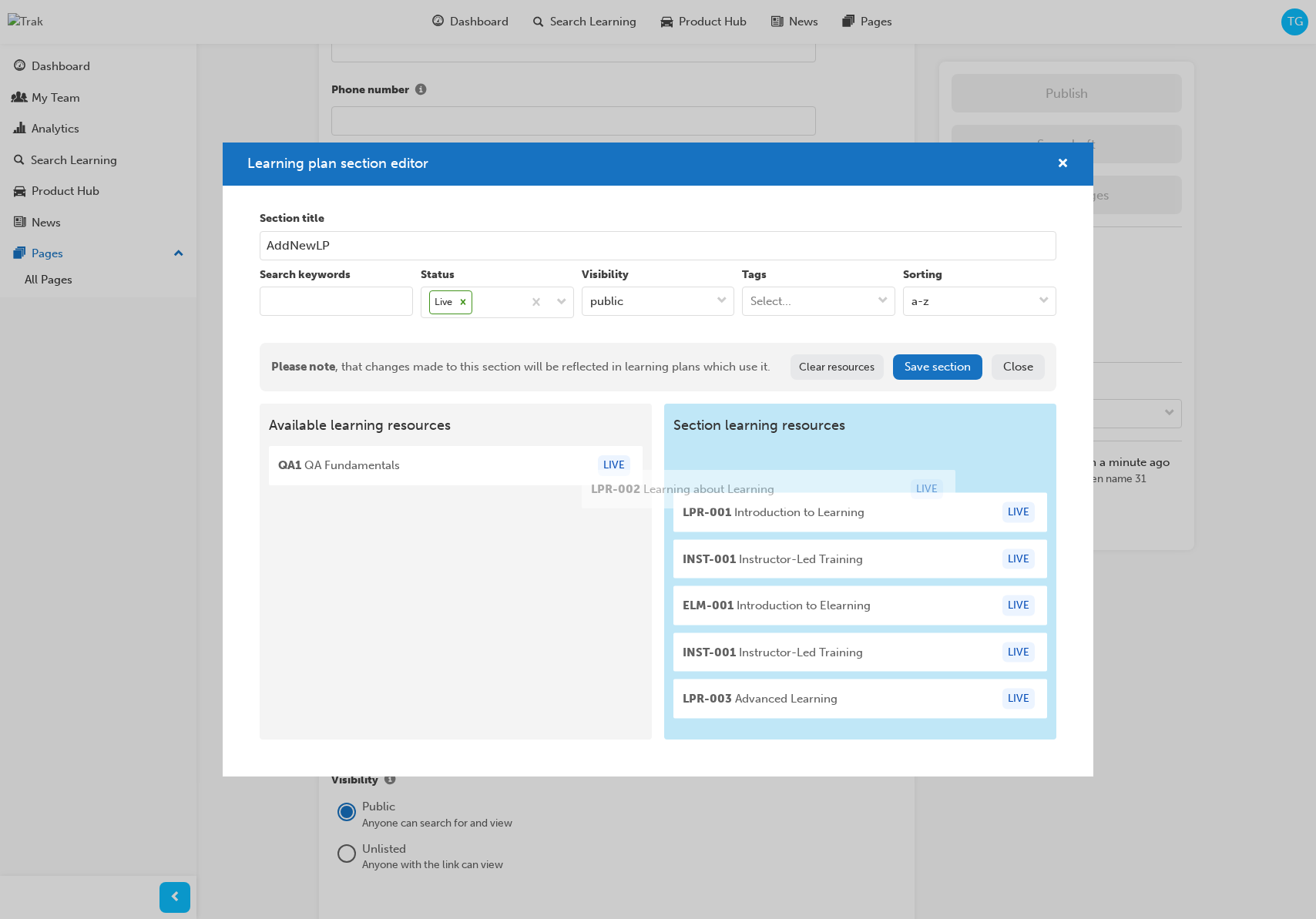
drag, startPoint x: 540, startPoint y: 495, endPoint x: 855, endPoint y: 495, distance: 315.0
click at [855, 495] on div "Available learning resources LPR-002 Learning about Learning LIVE QA1 QA Fundam…" at bounding box center [657, 572] width 796 height 337
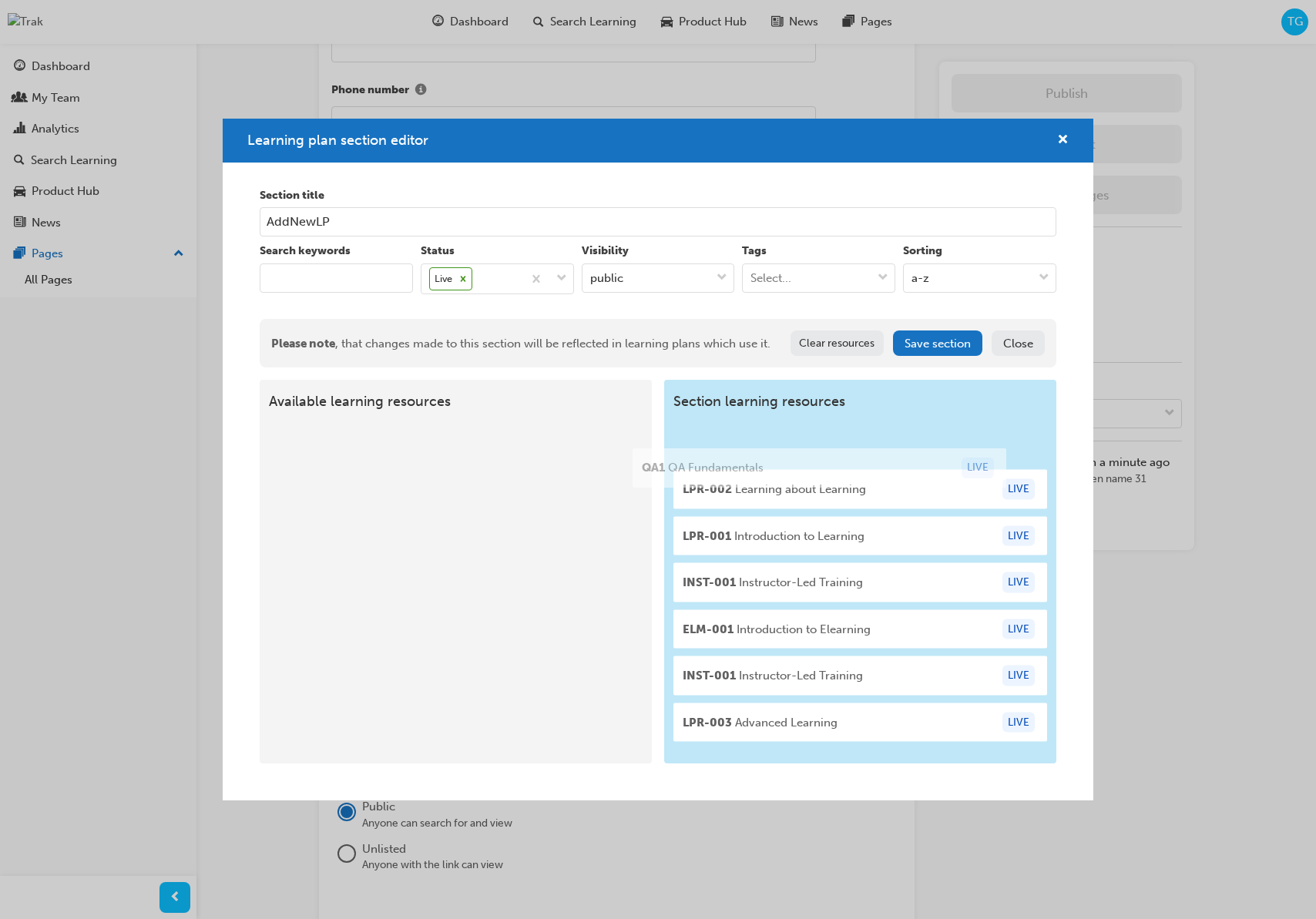
drag, startPoint x: 546, startPoint y: 468, endPoint x: 914, endPoint y: 469, distance: 368.0
click at [916, 470] on div "Available learning resources QA1 QA Fundamentals LIVE Section learning resource…" at bounding box center [657, 572] width 796 height 383
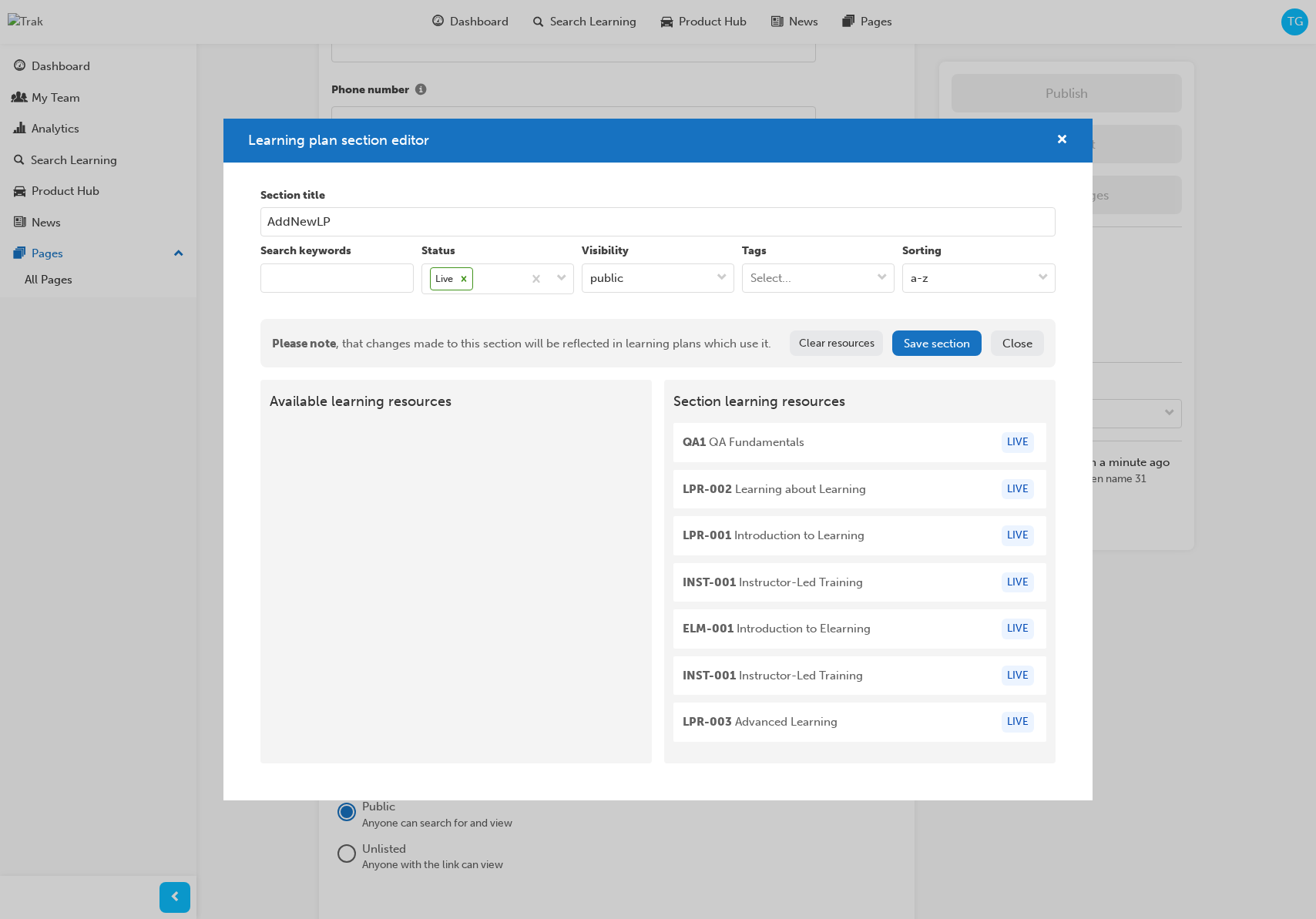
drag, startPoint x: 937, startPoint y: 342, endPoint x: 935, endPoint y: 350, distance: 8.2
click at [937, 342] on button "Save section" at bounding box center [937, 343] width 90 height 26
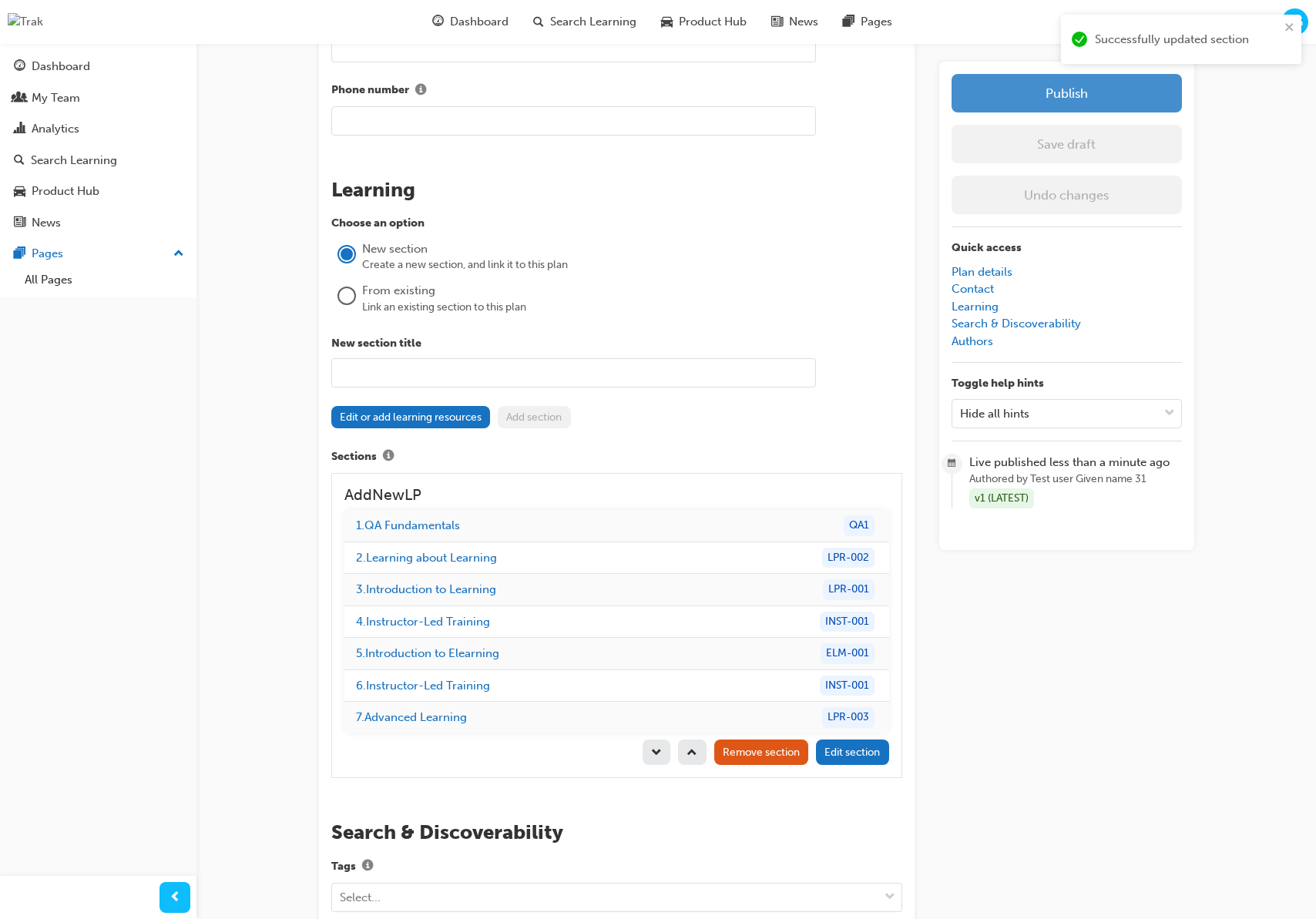
click at [1059, 109] on button "Publish" at bounding box center [1067, 93] width 231 height 38
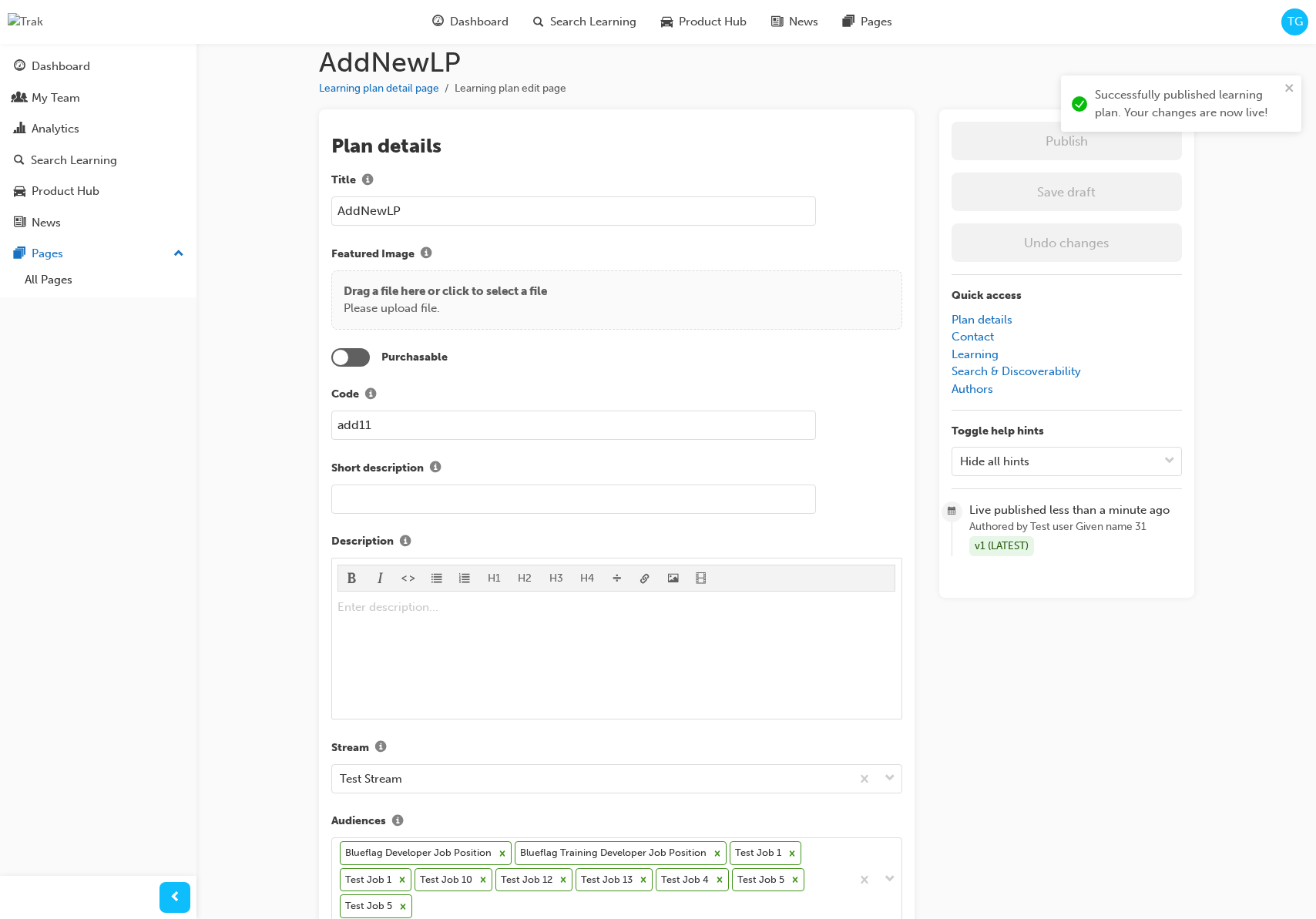
scroll to position [0, 0]
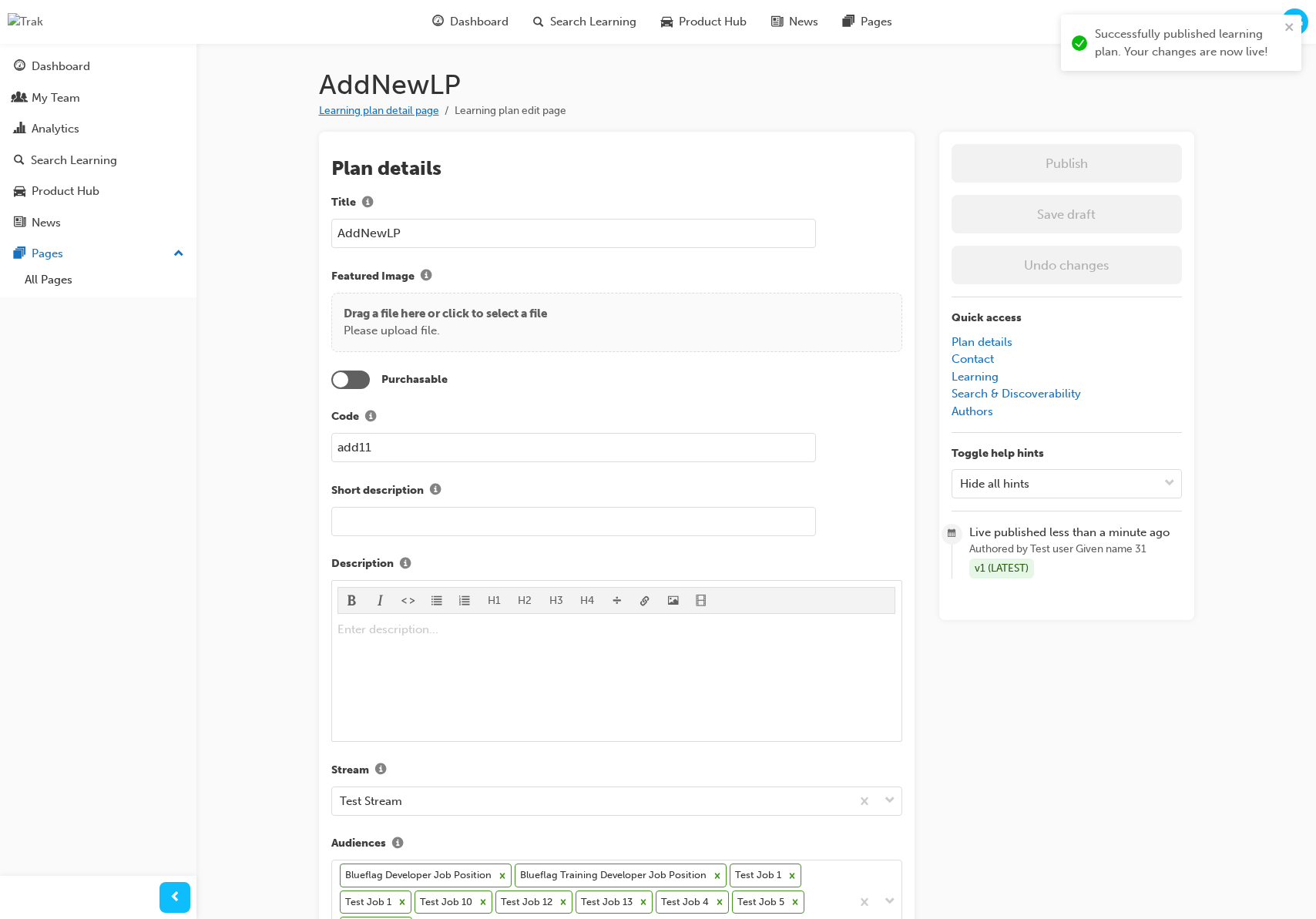
click at [380, 115] on link "Learning plan detail page" at bounding box center [379, 110] width 120 height 13
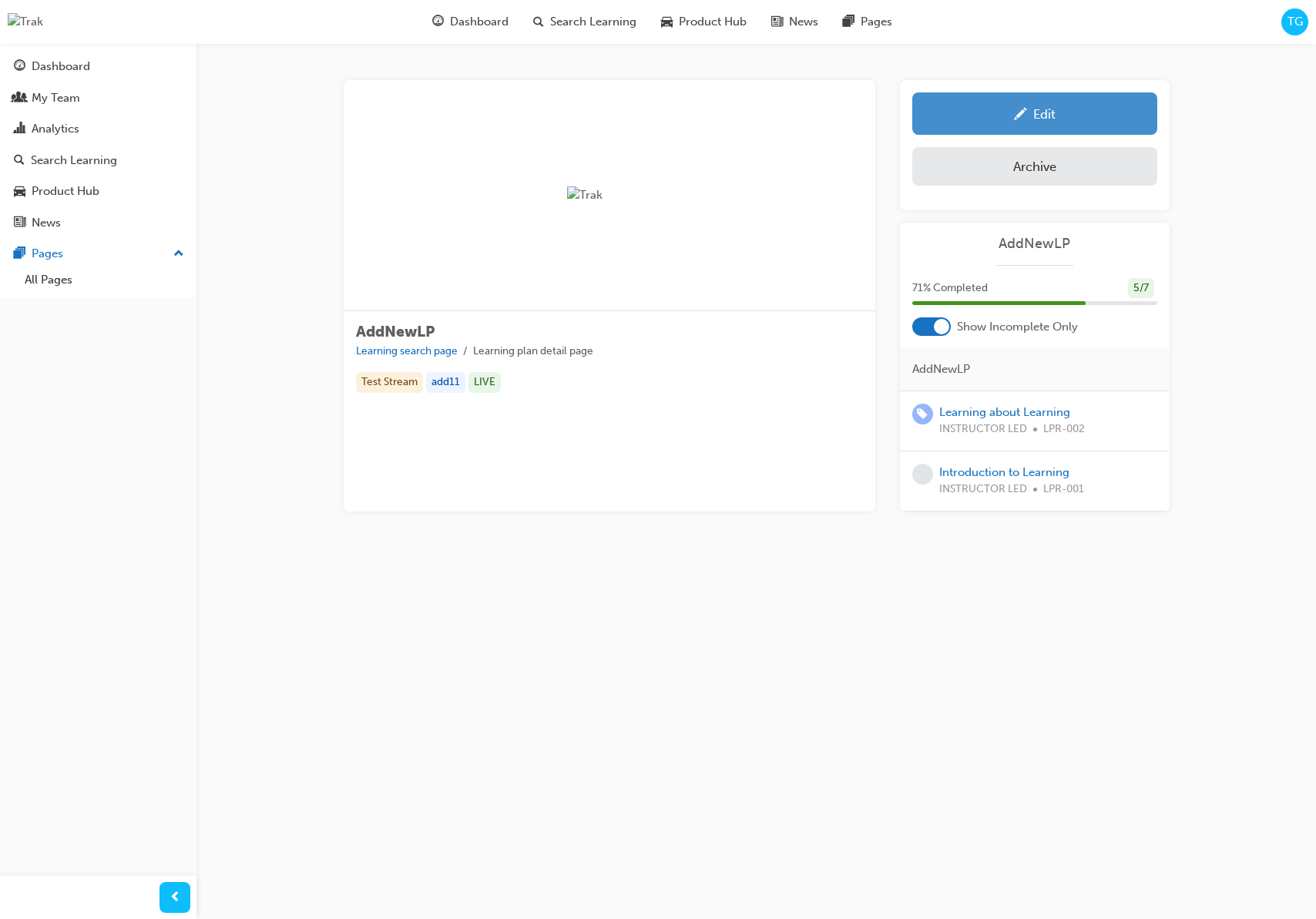
click at [1031, 113] on div "Edit" at bounding box center [1034, 114] width 222 height 19
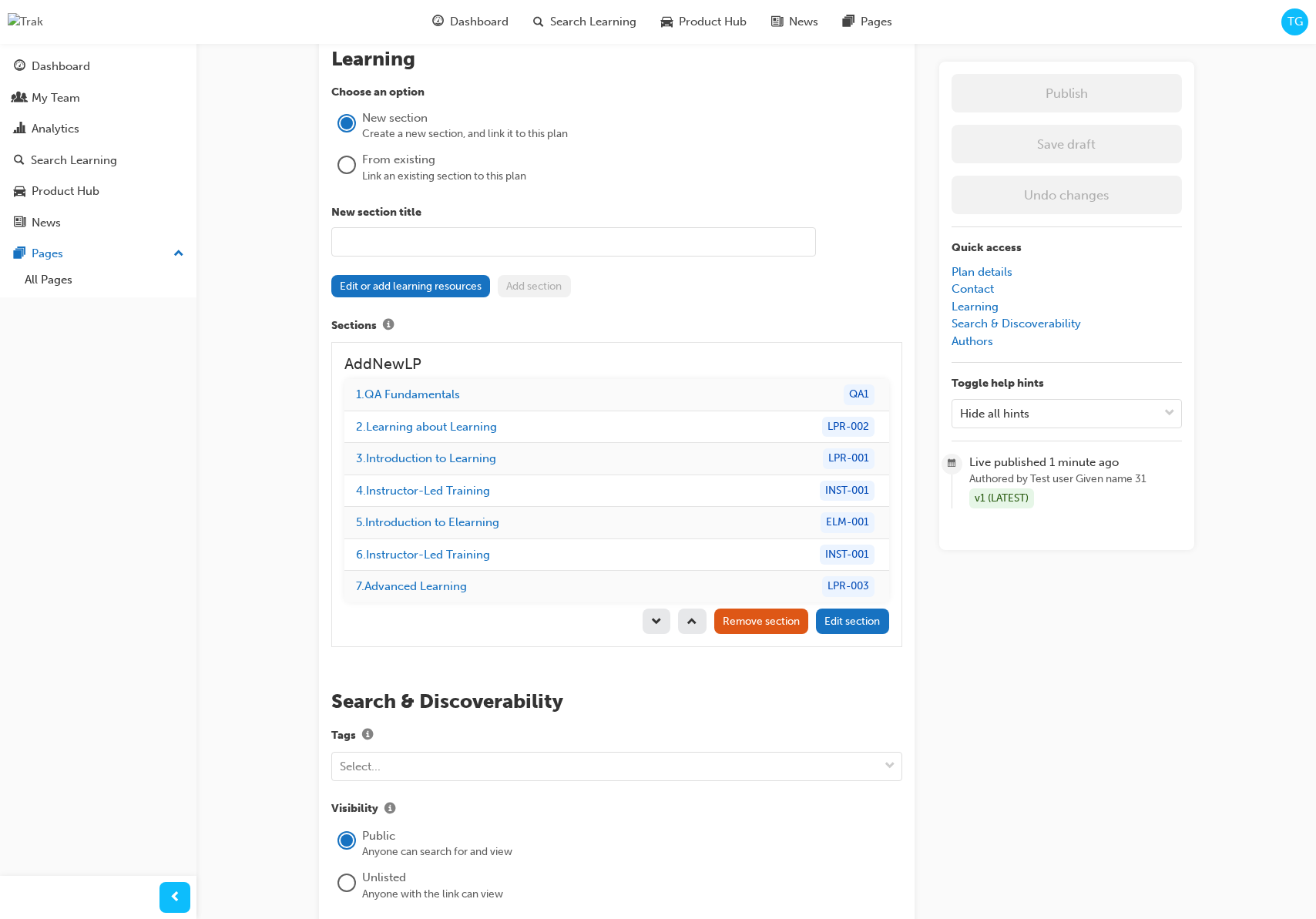
scroll to position [1364, 0]
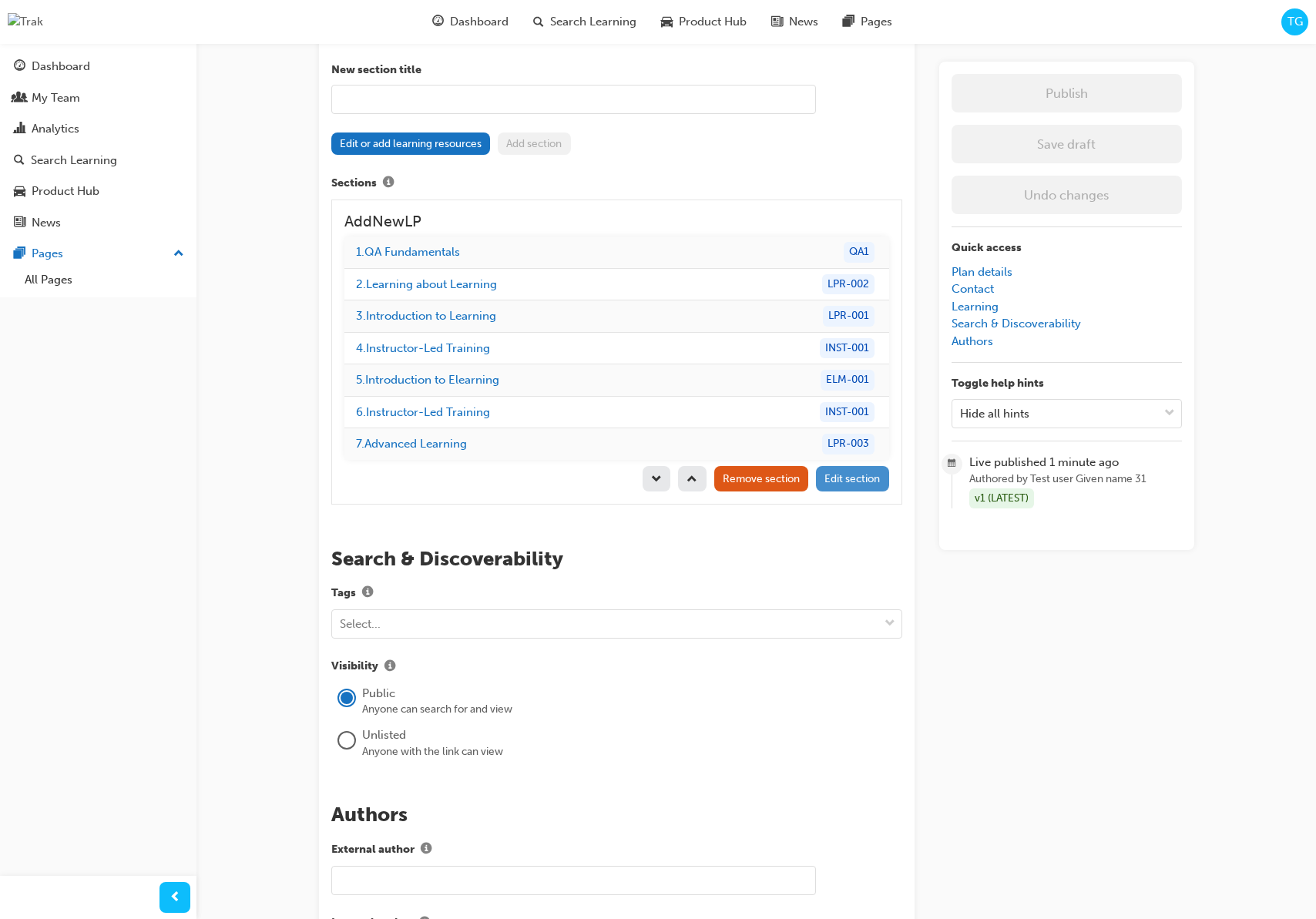
click at [875, 481] on span "Edit section" at bounding box center [852, 479] width 55 height 13
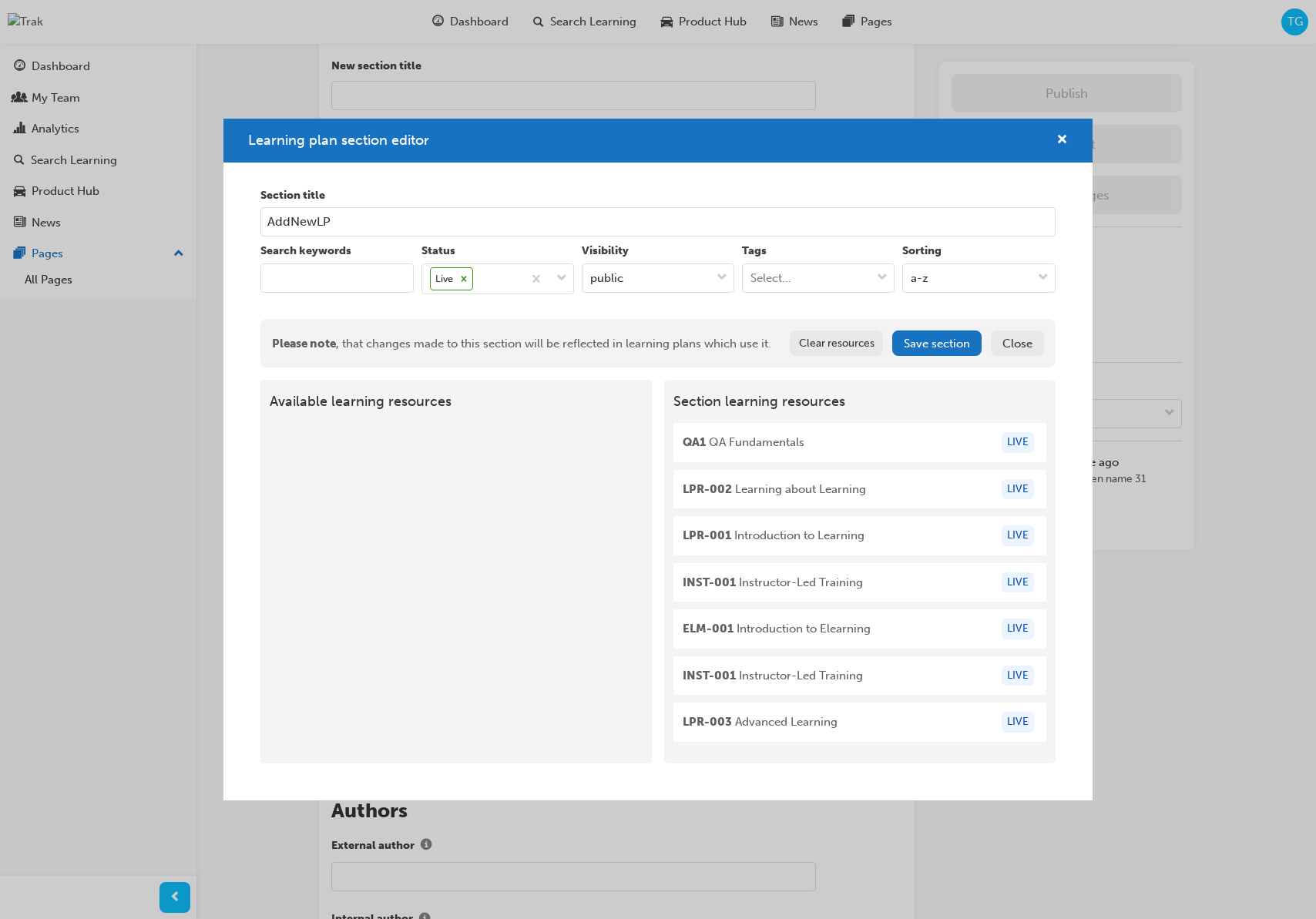
scroll to position [1370, 0]
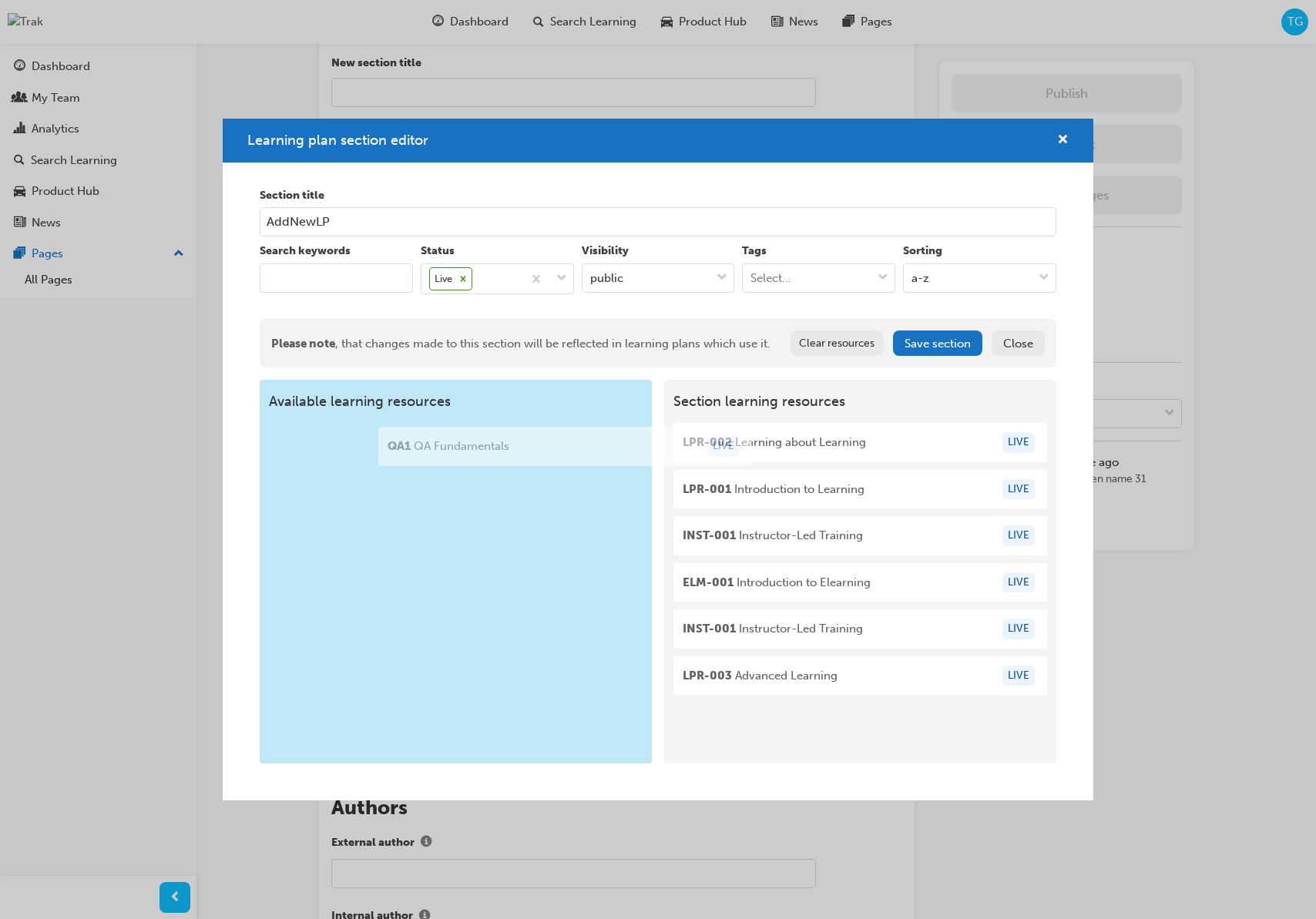
drag, startPoint x: 799, startPoint y: 450, endPoint x: 493, endPoint y: 453, distance: 306.0
click at [493, 453] on div "Available learning resources Section learning resources QA1 QA Fundamentals LIV…" at bounding box center [657, 572] width 796 height 383
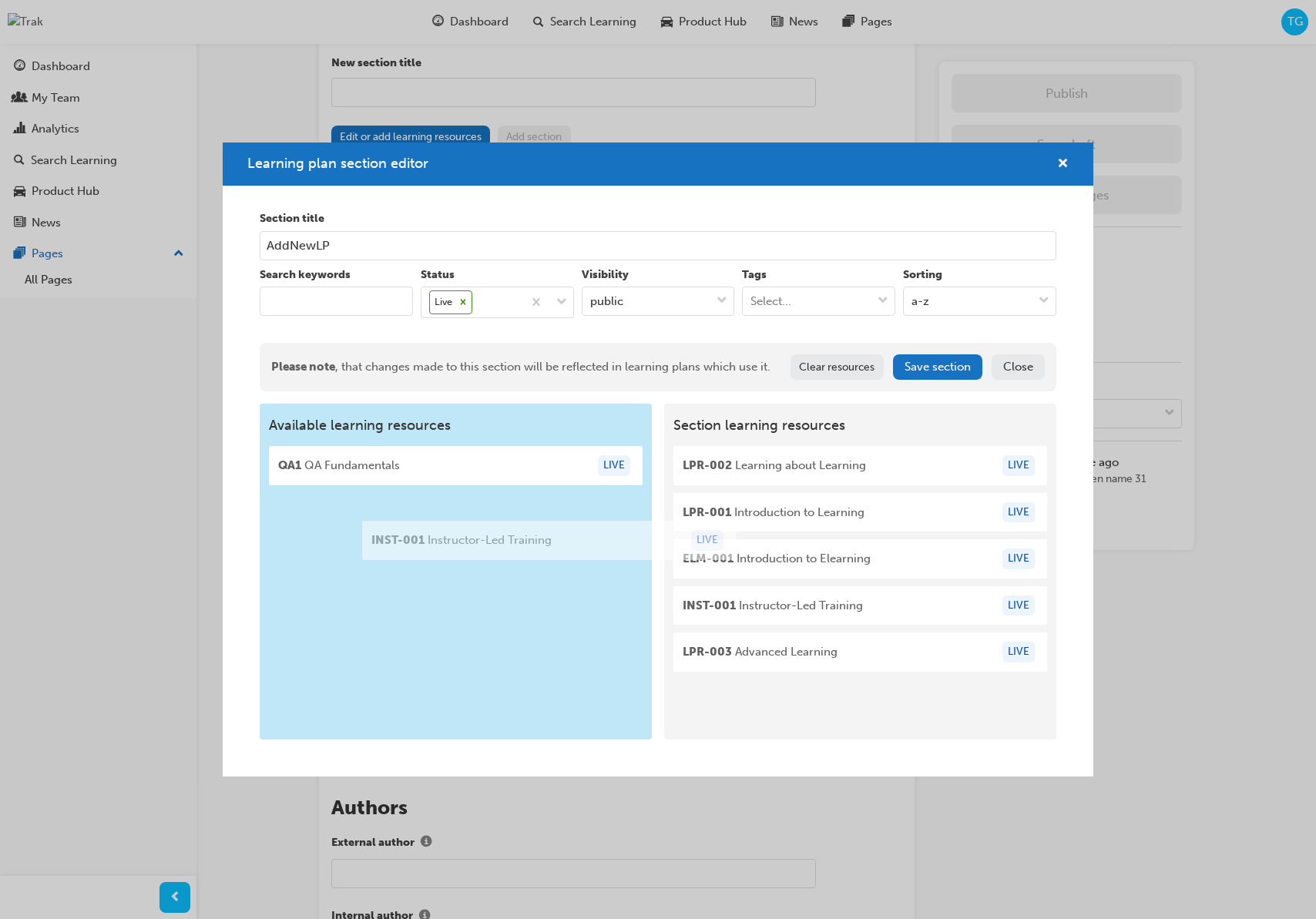
drag, startPoint x: 767, startPoint y: 564, endPoint x: 598, endPoint y: 552, distance: 169.4
click at [473, 545] on div "Available learning resources QA1 QA Fundamentals LIVE Section learning resource…" at bounding box center [657, 572] width 796 height 337
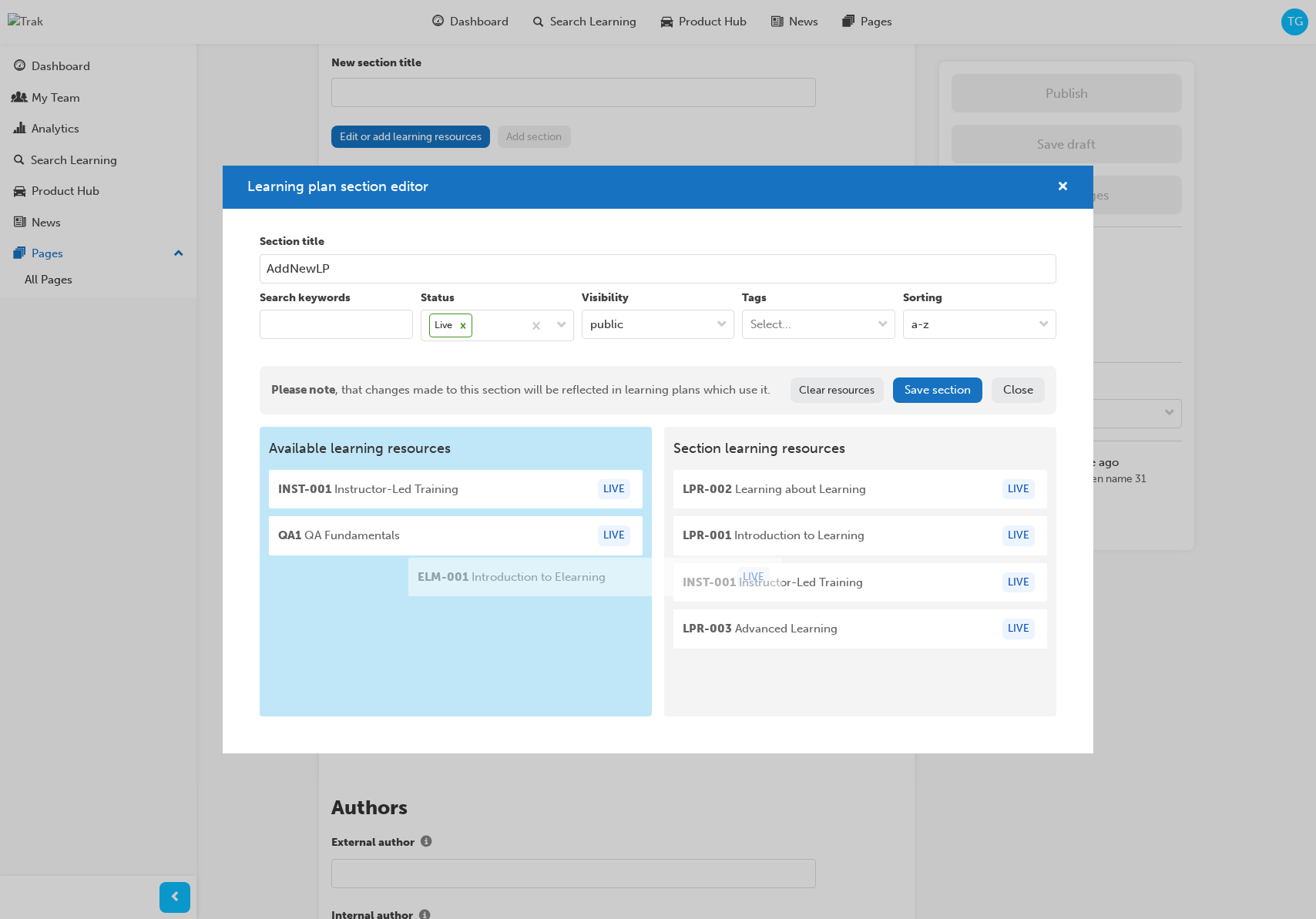
drag, startPoint x: 712, startPoint y: 564, endPoint x: 465, endPoint y: 560, distance: 247.0
click at [462, 560] on div "Available learning resources INST-001 Instructor-Led Training LIVE QA1 QA Funda…" at bounding box center [657, 572] width 796 height 290
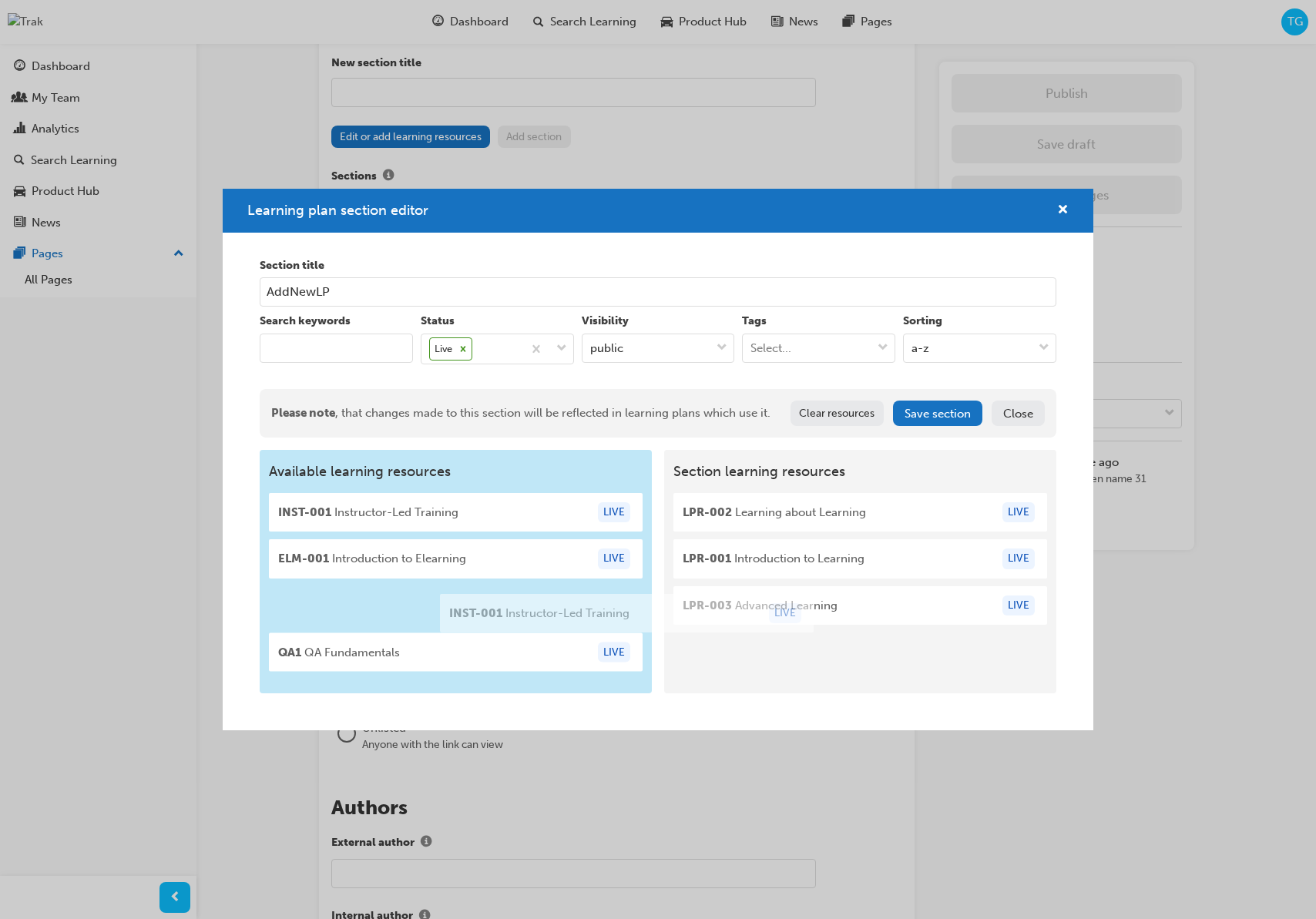
drag, startPoint x: 740, startPoint y: 600, endPoint x: 475, endPoint y: 612, distance: 265.3
click at [475, 612] on div "Available learning resources INST-001 Instructor-Led Training LIVE ELM-001 Intr…" at bounding box center [657, 572] width 796 height 243
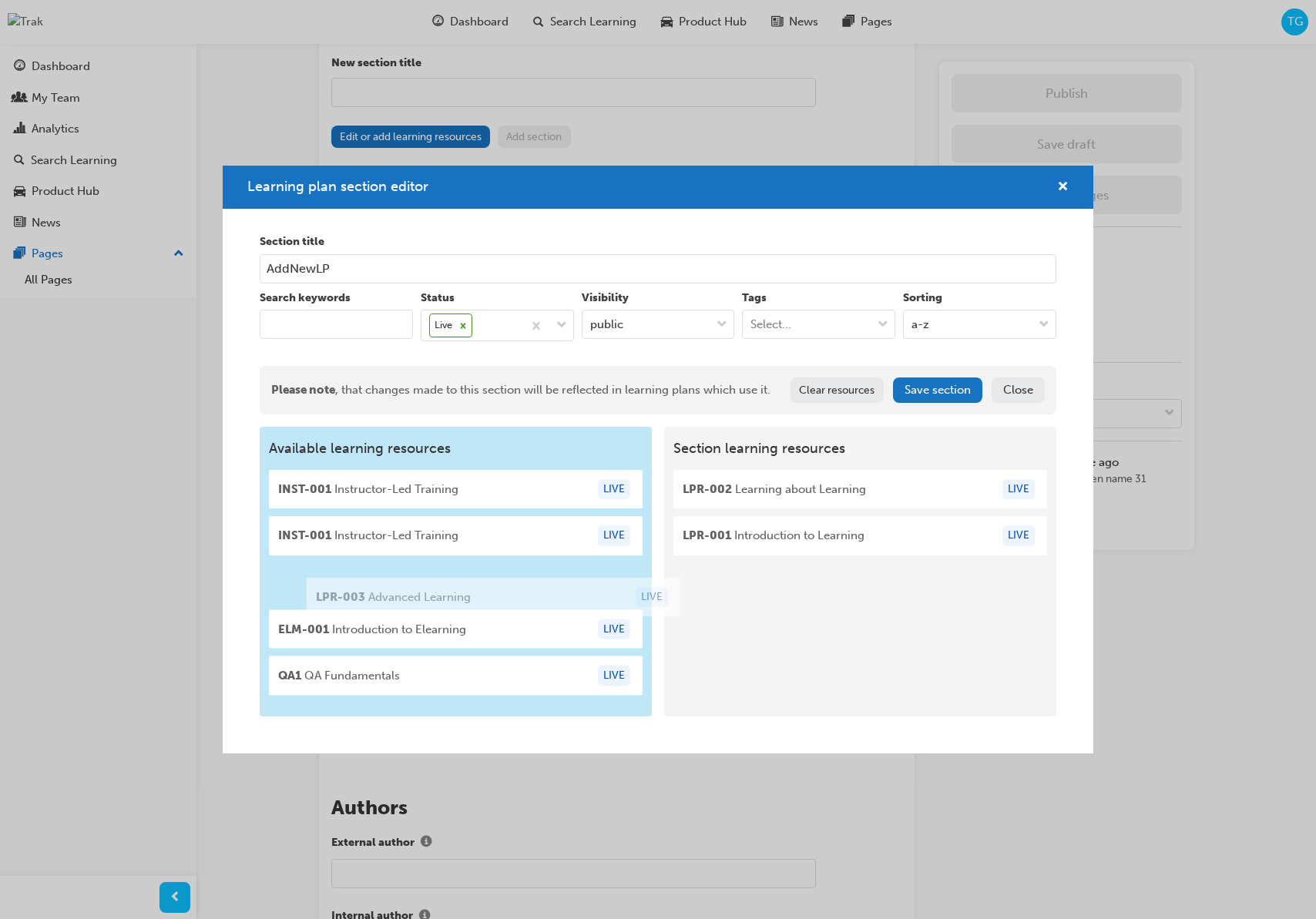
drag, startPoint x: 726, startPoint y: 607, endPoint x: 360, endPoint y: 589, distance: 366.4
click at [352, 600] on div "Available learning resources INST-001 Instructor-Led Training LIVE INST-001 Ins…" at bounding box center [657, 572] width 796 height 290
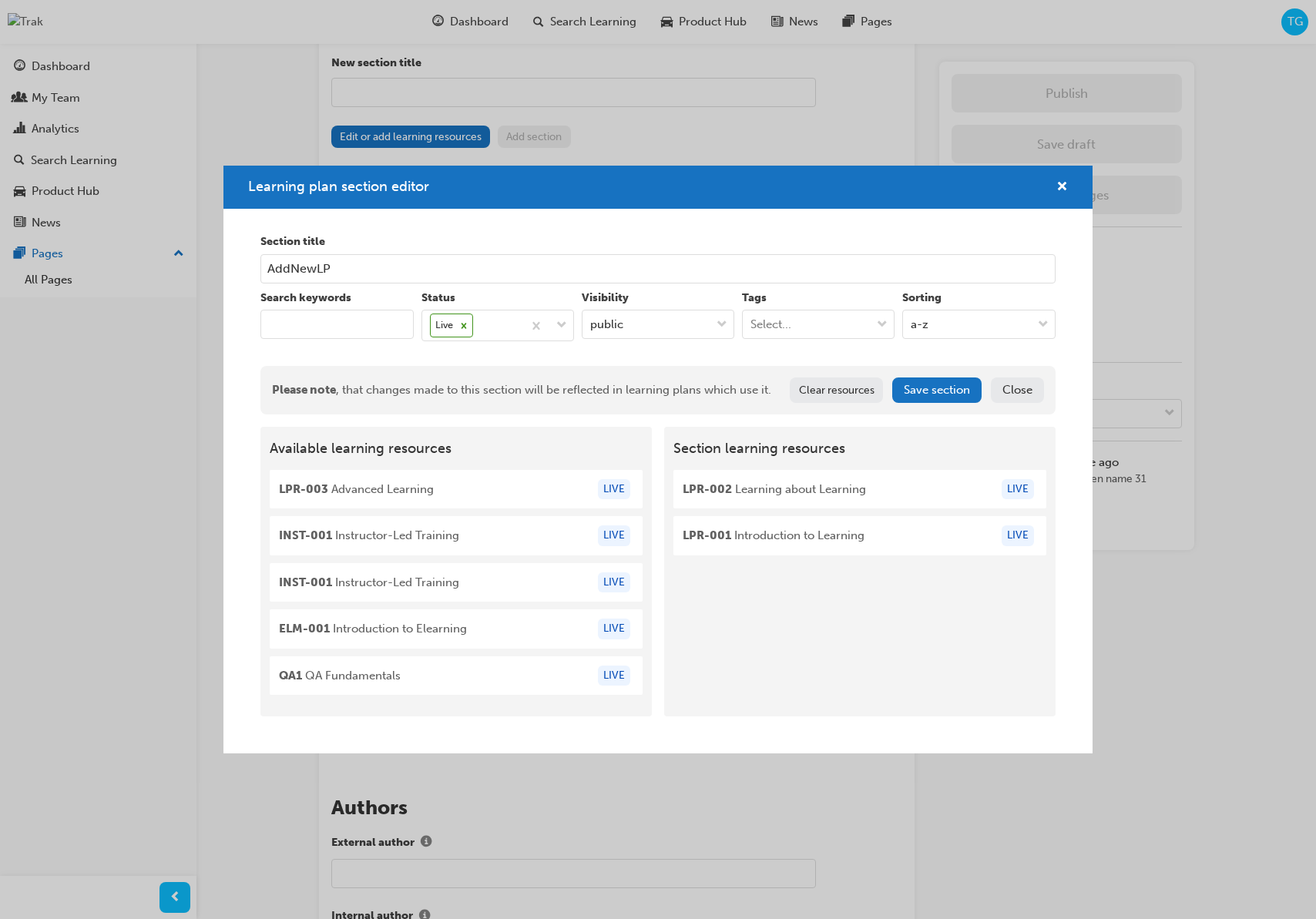
click at [930, 391] on button "Save section" at bounding box center [937, 391] width 90 height 26
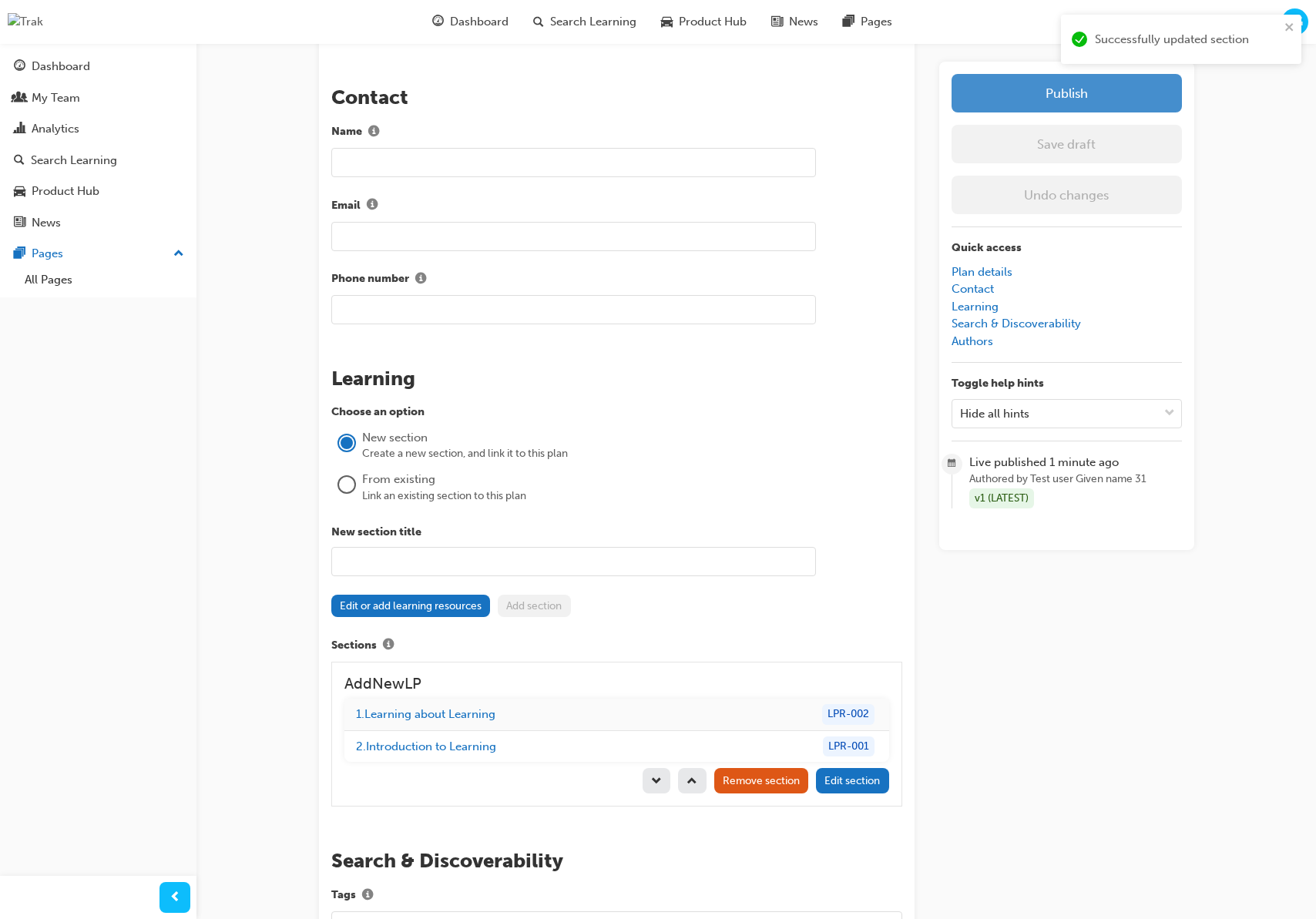
click at [1028, 103] on button "Publish" at bounding box center [1067, 93] width 231 height 38
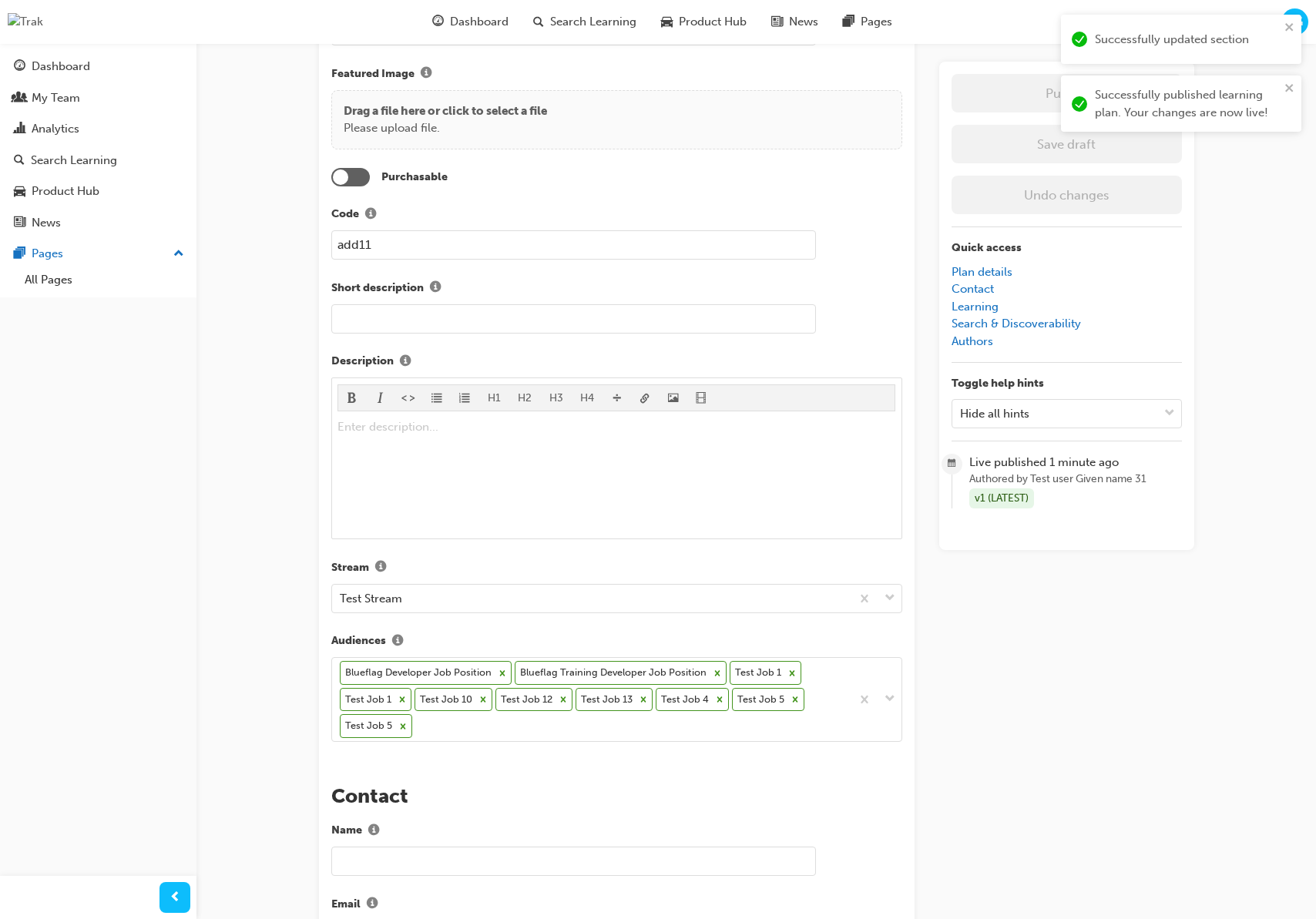
scroll to position [0, 0]
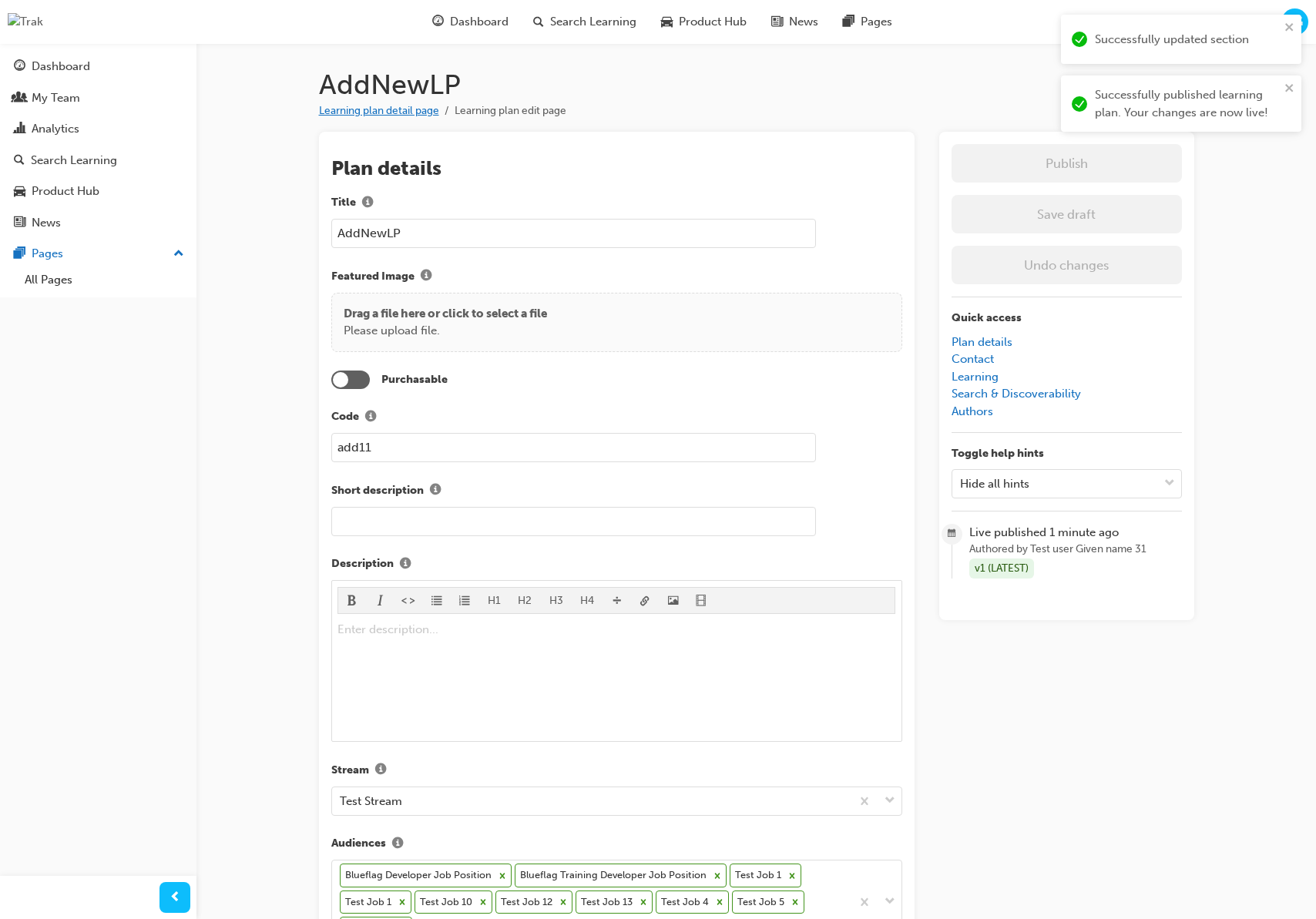
click at [385, 113] on link "Learning plan detail page" at bounding box center [379, 110] width 120 height 13
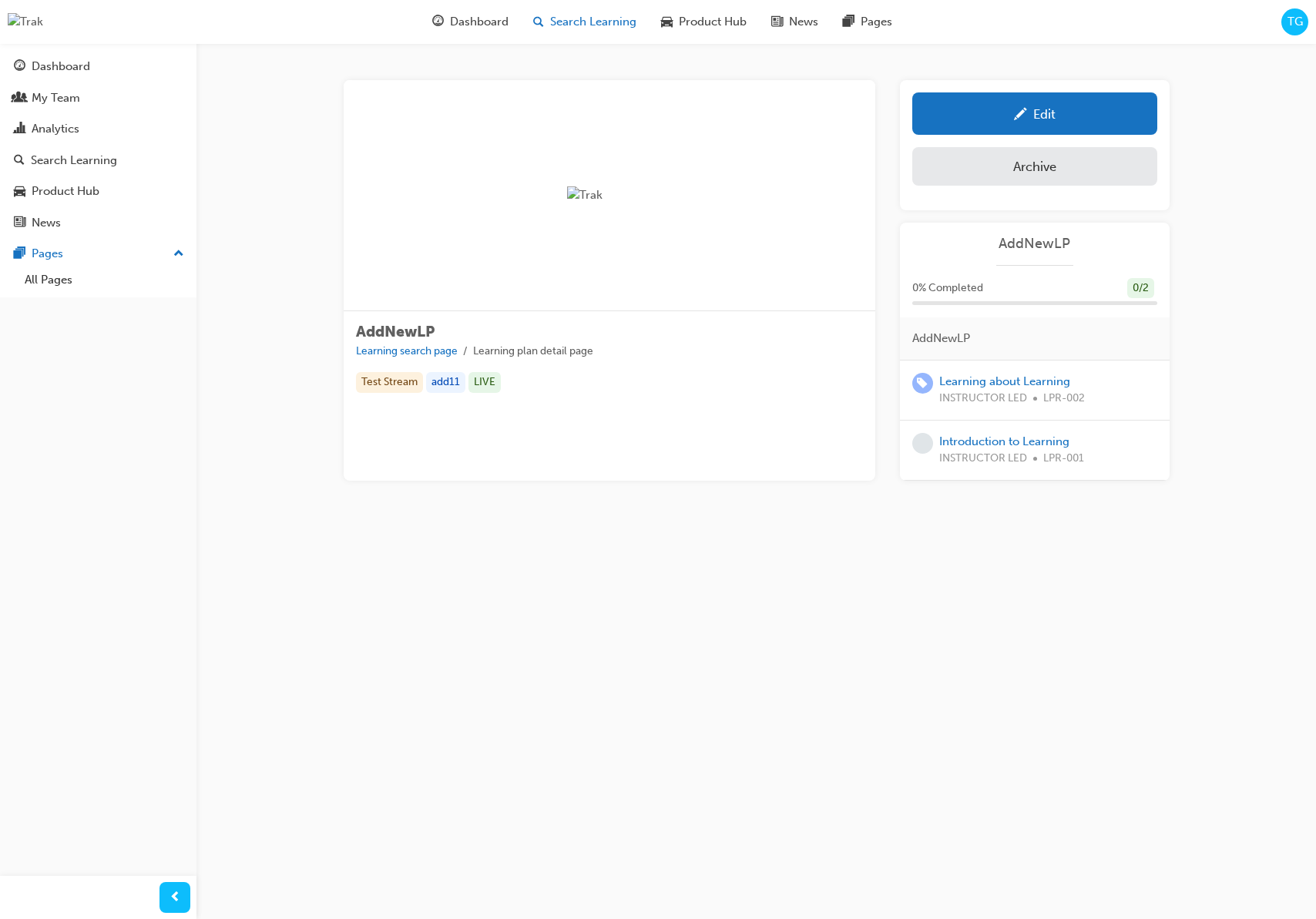
click at [571, 26] on span "Search Learning" at bounding box center [593, 22] width 86 height 18
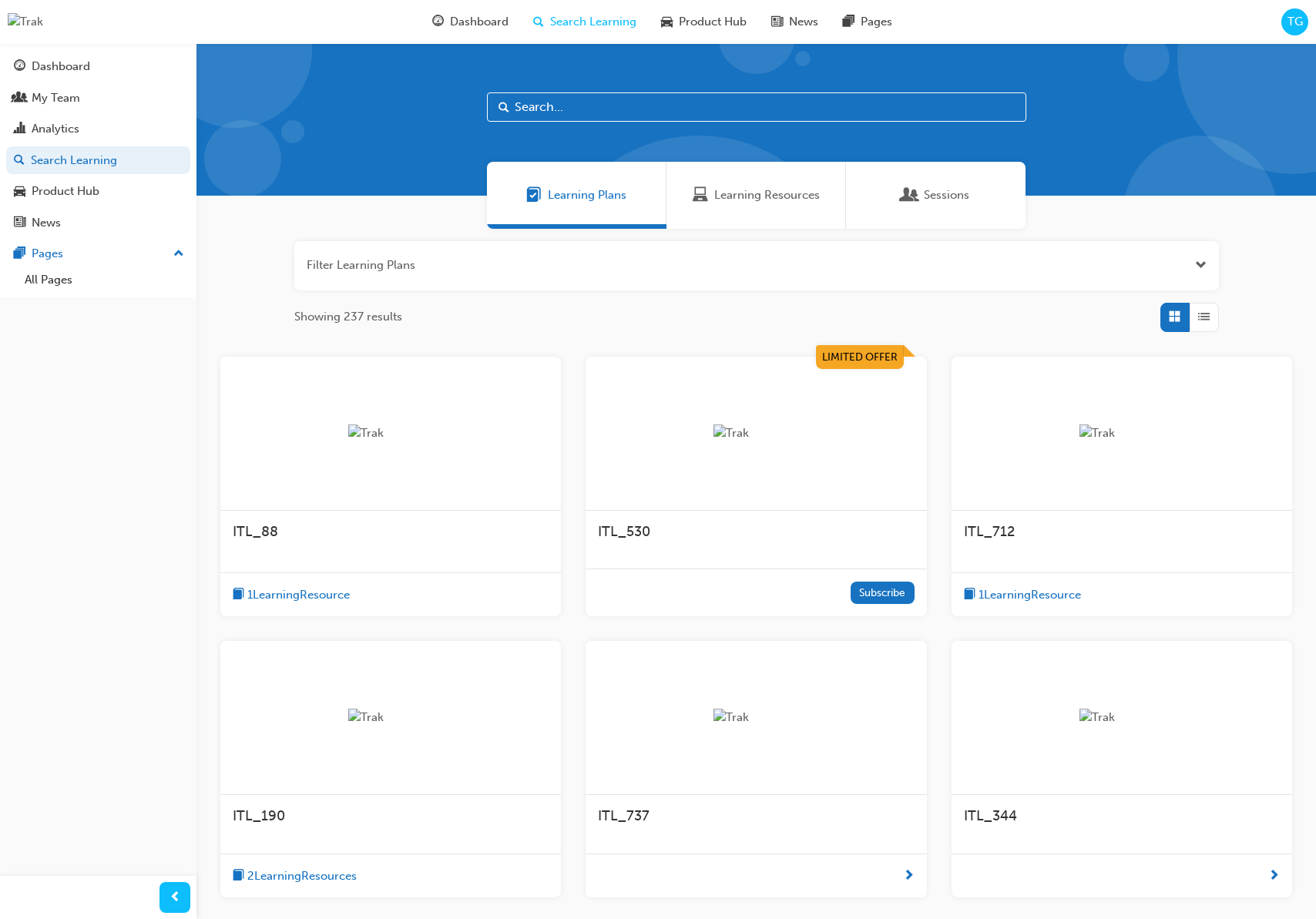
click at [567, 118] on input "text" at bounding box center [756, 106] width 540 height 30
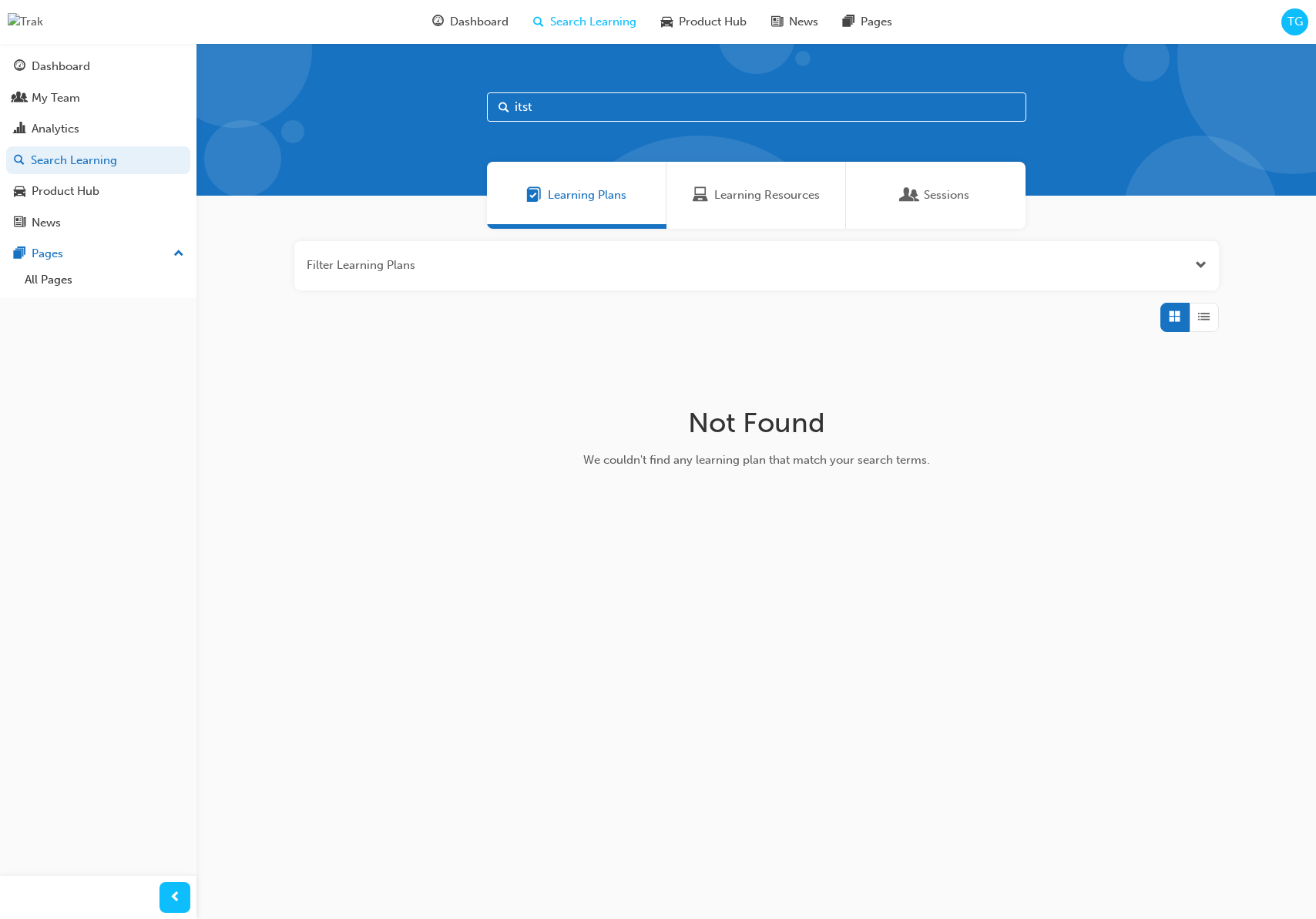
click at [597, 113] on input "itst" at bounding box center [756, 106] width 540 height 30
type input "i"
type input "tst"
click at [440, 444] on div at bounding box center [390, 434] width 340 height 154
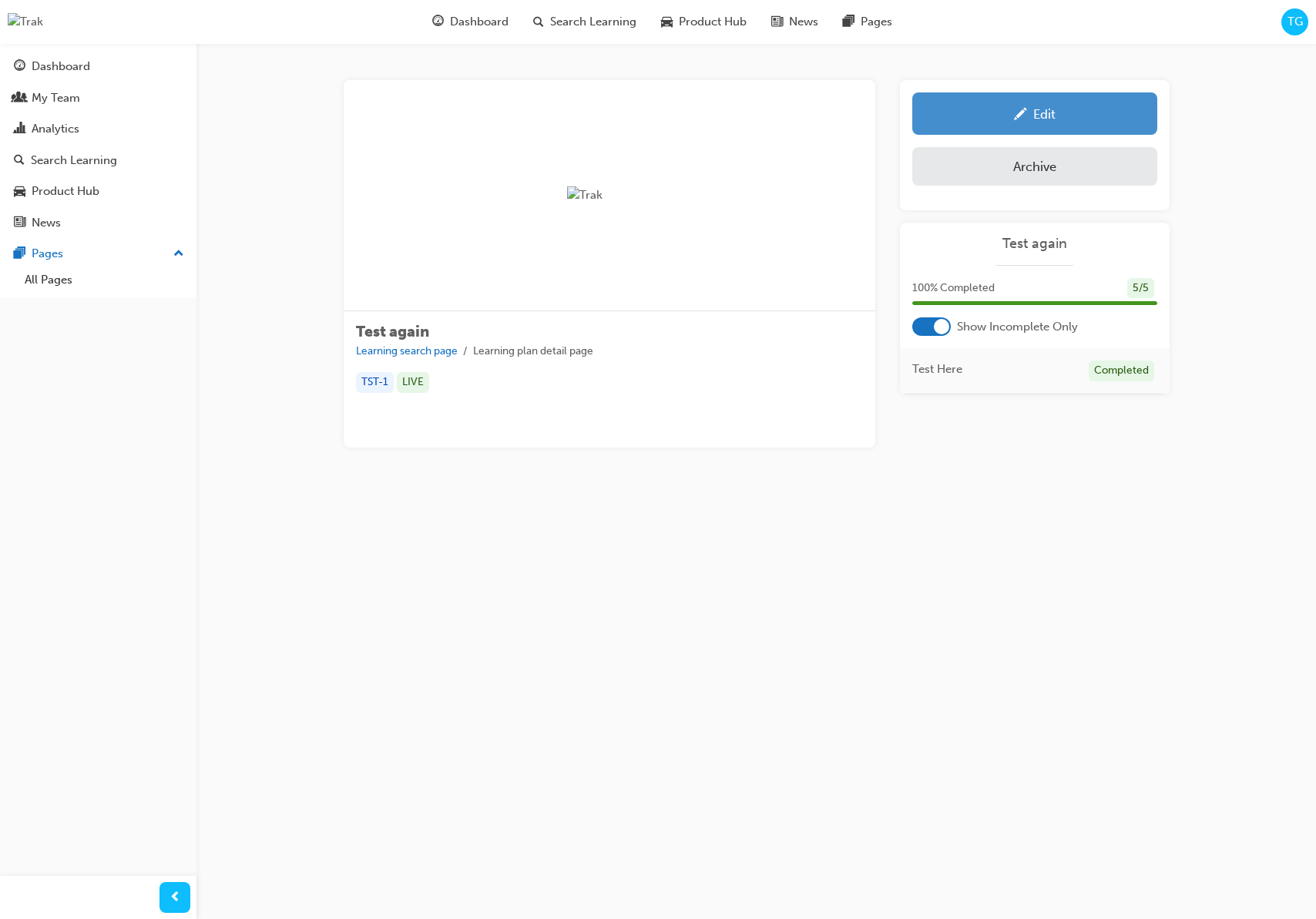
click at [1058, 106] on div "Edit" at bounding box center [1034, 114] width 222 height 19
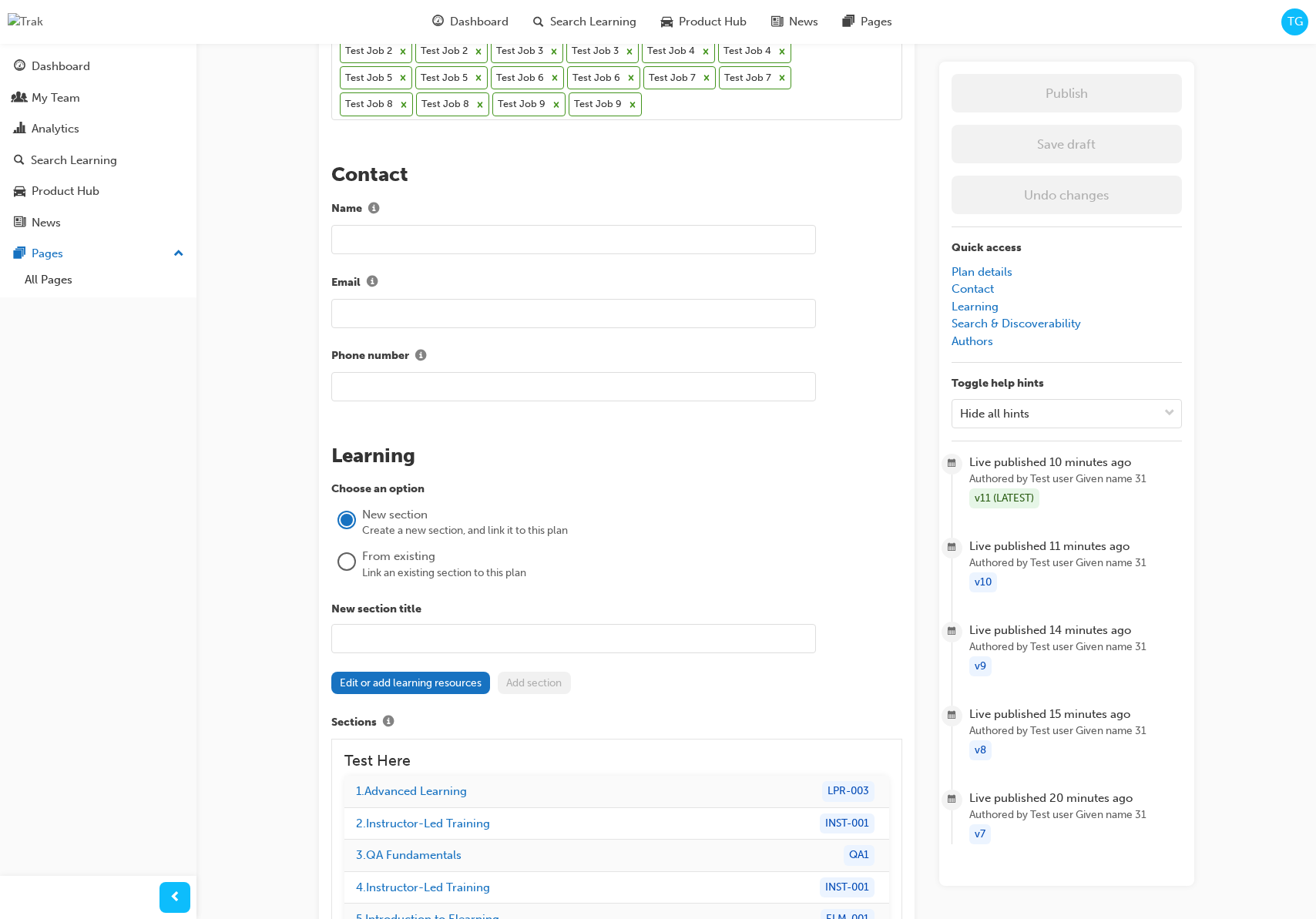
scroll to position [941, 0]
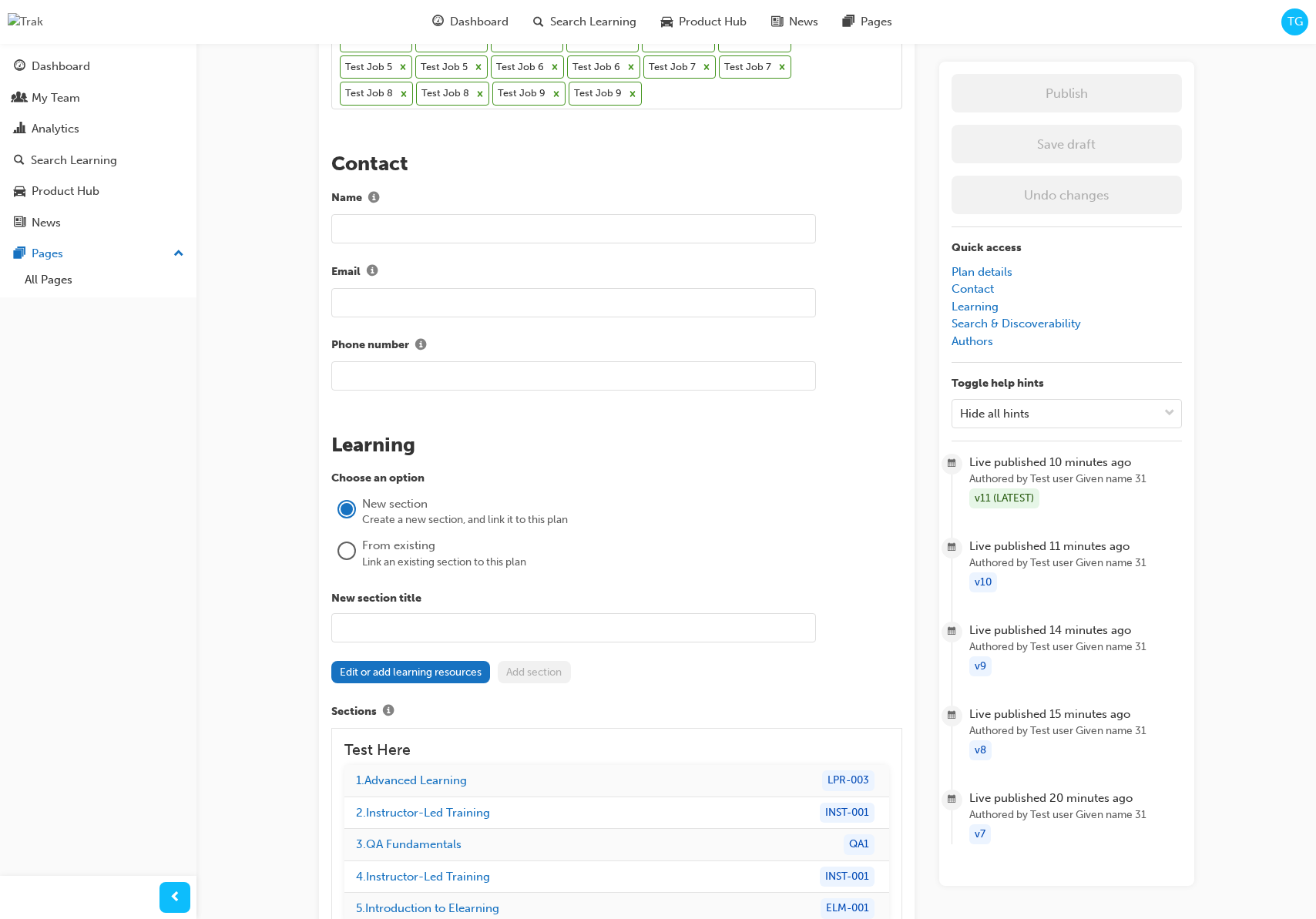
click at [473, 565] on div "Link an existing section to this plan" at bounding box center [632, 562] width 540 height 15
click at [358, 553] on div at bounding box center [347, 553] width 30 height 36
click at [350, 554] on div at bounding box center [346, 551] width 15 height 15
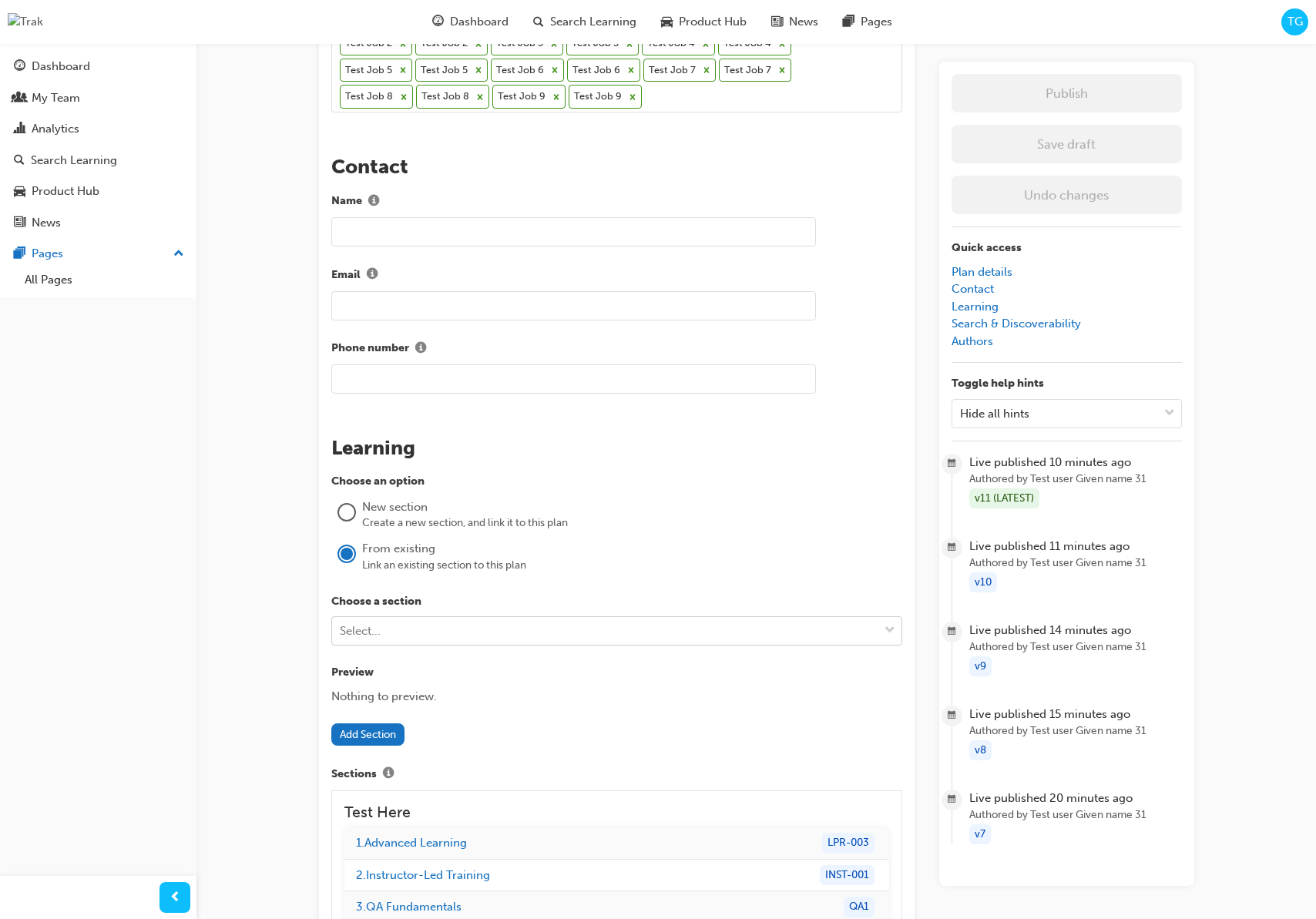
scroll to position [941, 0]
click at [416, 634] on div "Select..." at bounding box center [605, 629] width 546 height 27
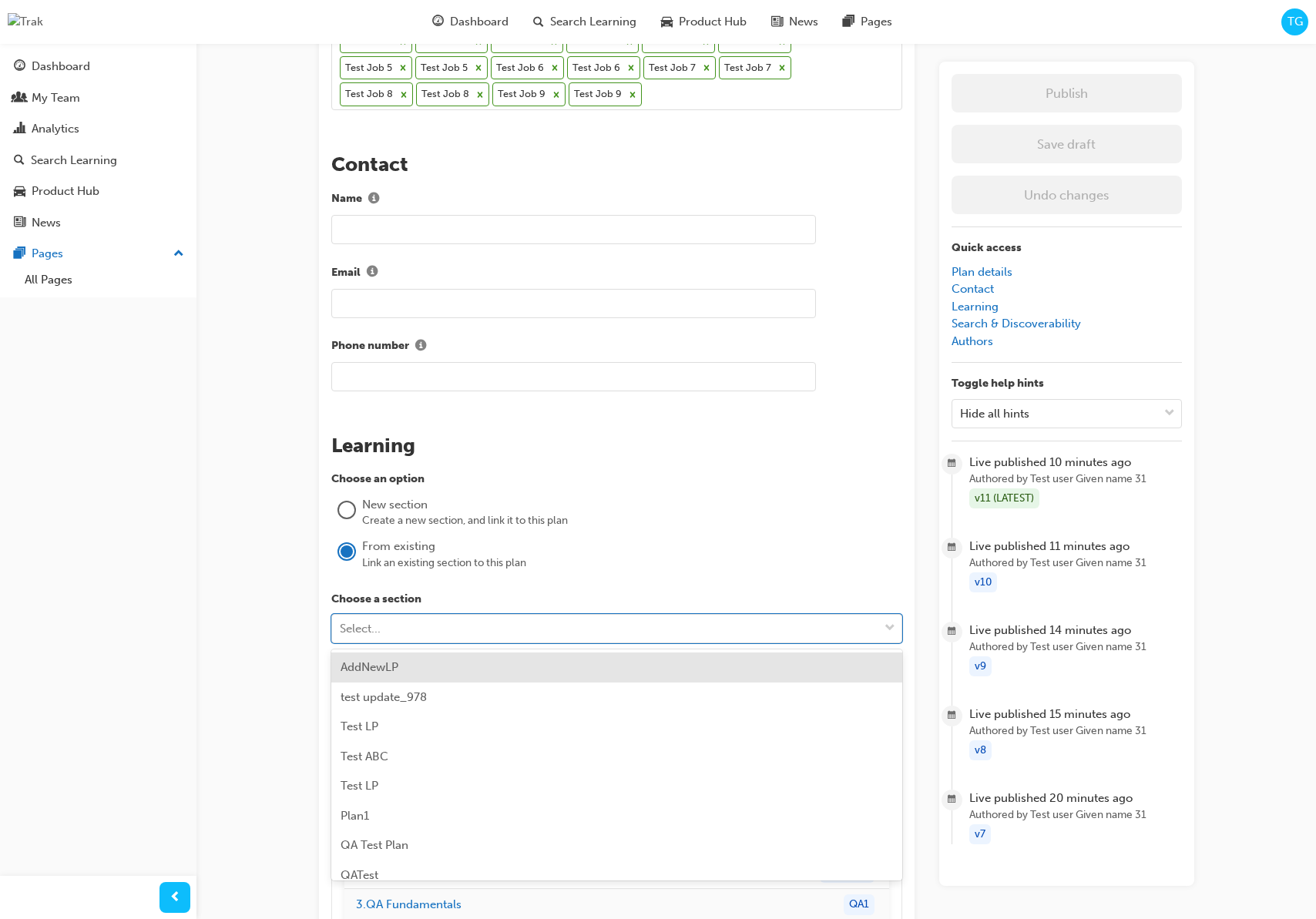
scroll to position [1, 0]
click at [421, 664] on div "AddNewLP" at bounding box center [616, 667] width 571 height 30
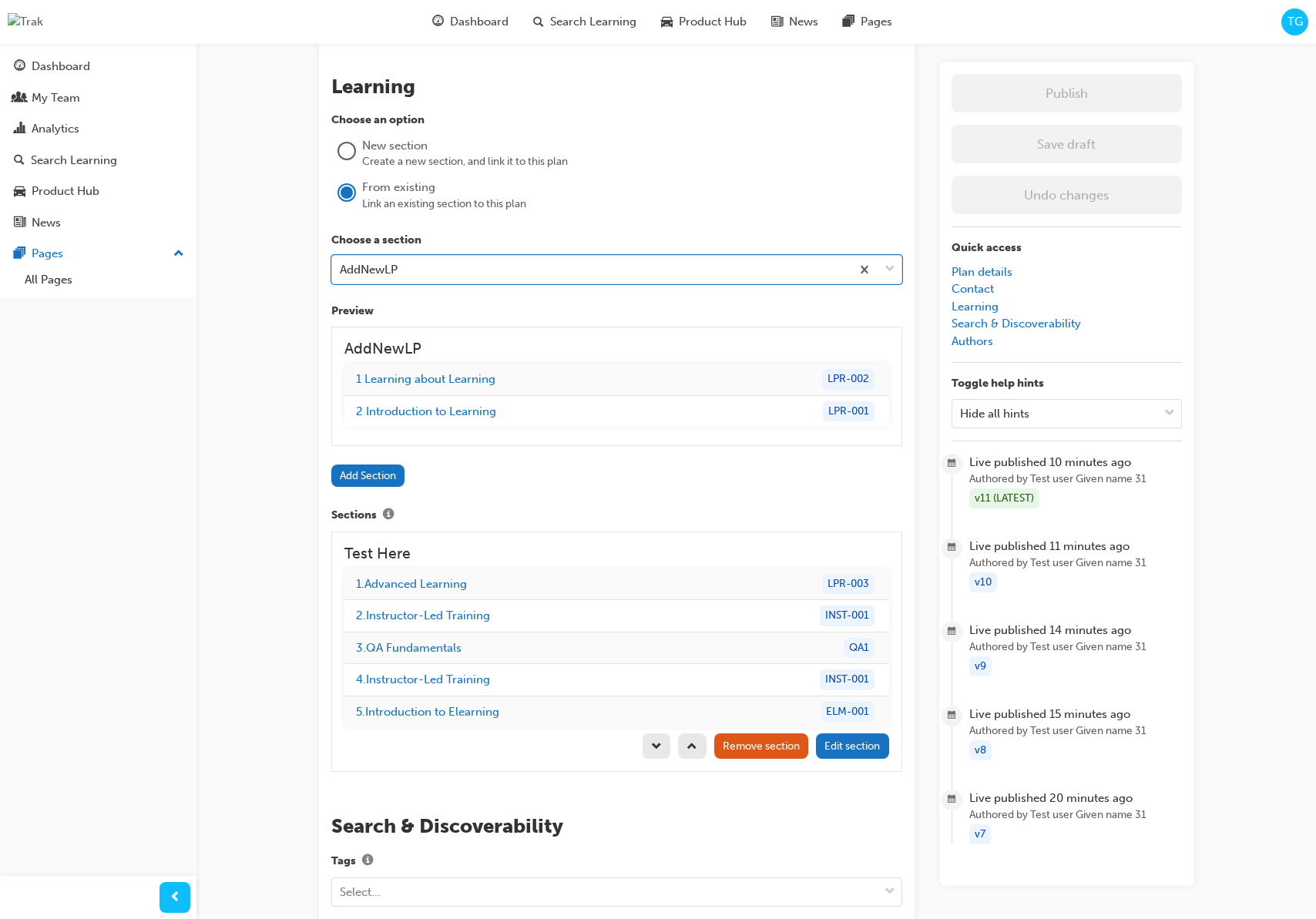
scroll to position [1325, 0]
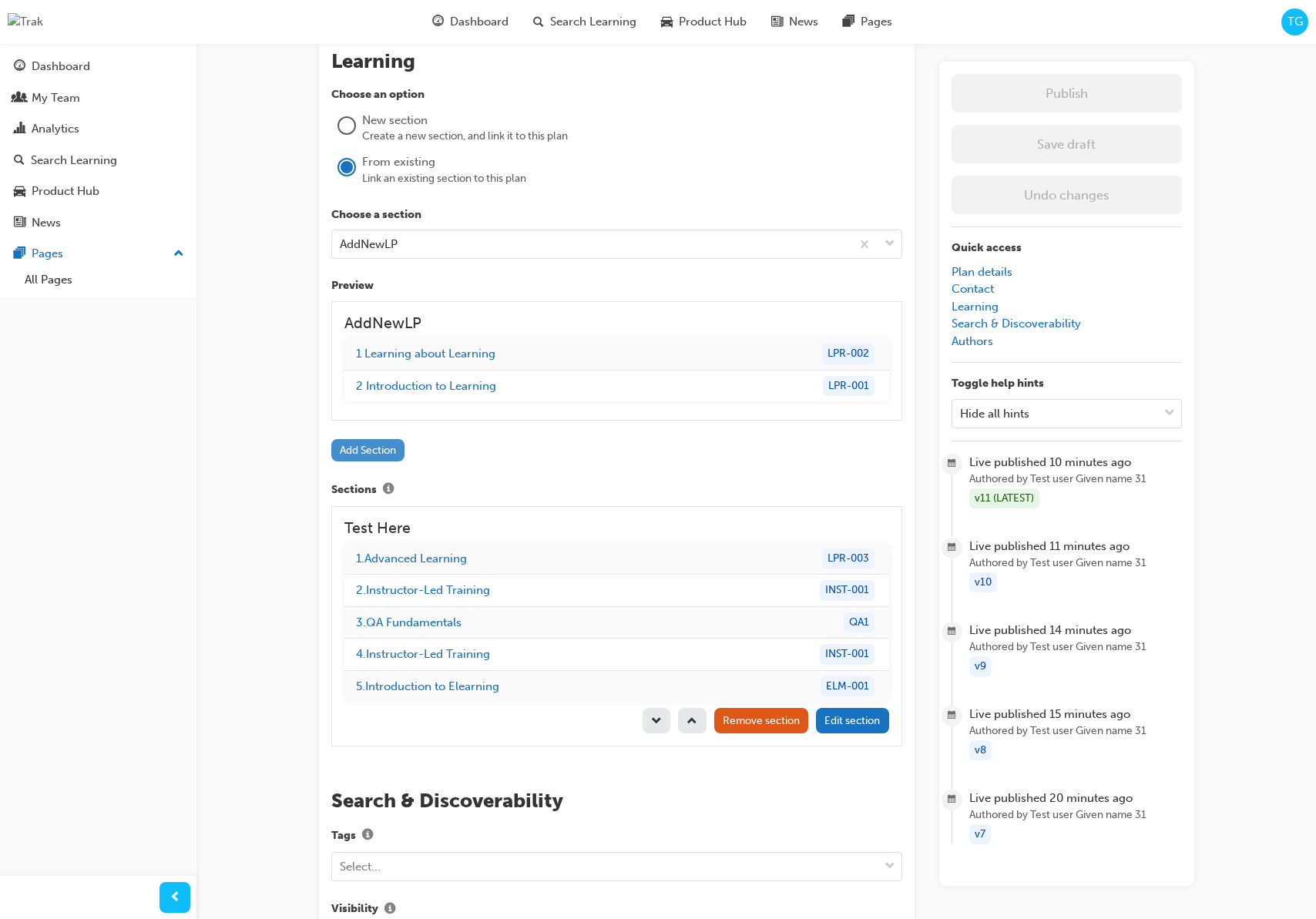
click at [367, 455] on button "Add Section" at bounding box center [368, 451] width 74 height 22
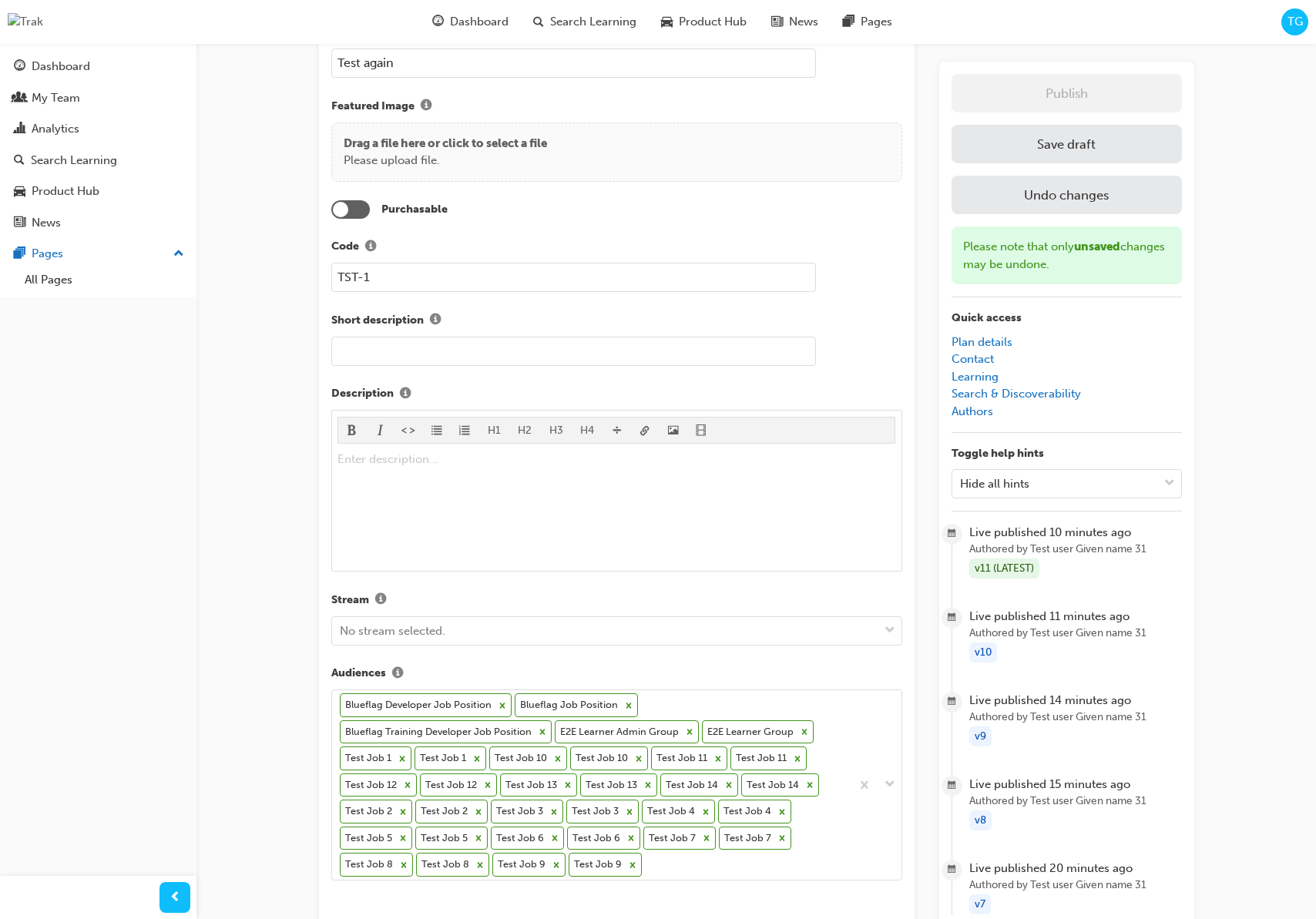
scroll to position [98, 0]
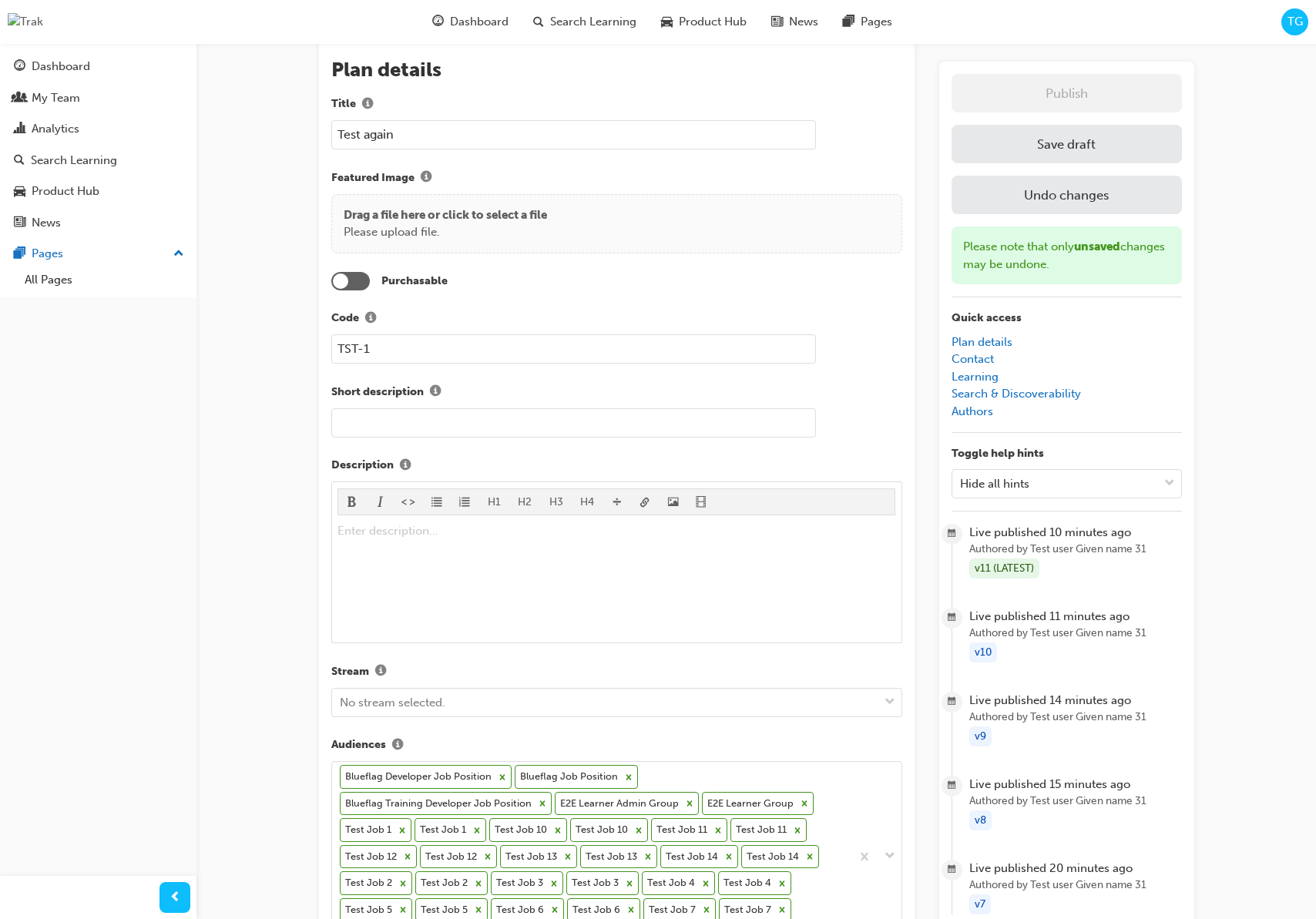
click at [1109, 152] on button "Save draft" at bounding box center [1067, 144] width 231 height 38
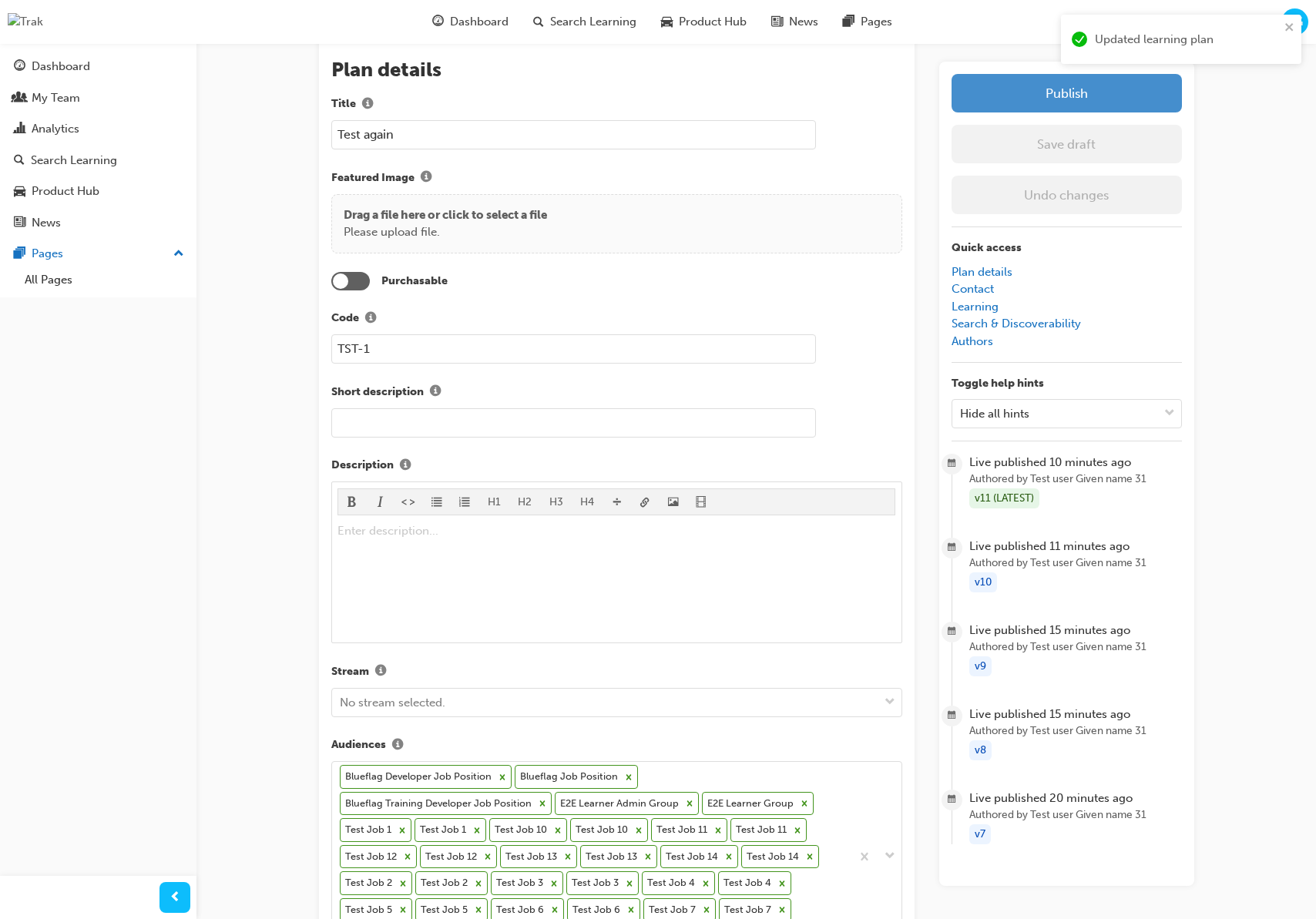
scroll to position [101, 0]
click at [1048, 82] on button "Publish" at bounding box center [1067, 93] width 231 height 38
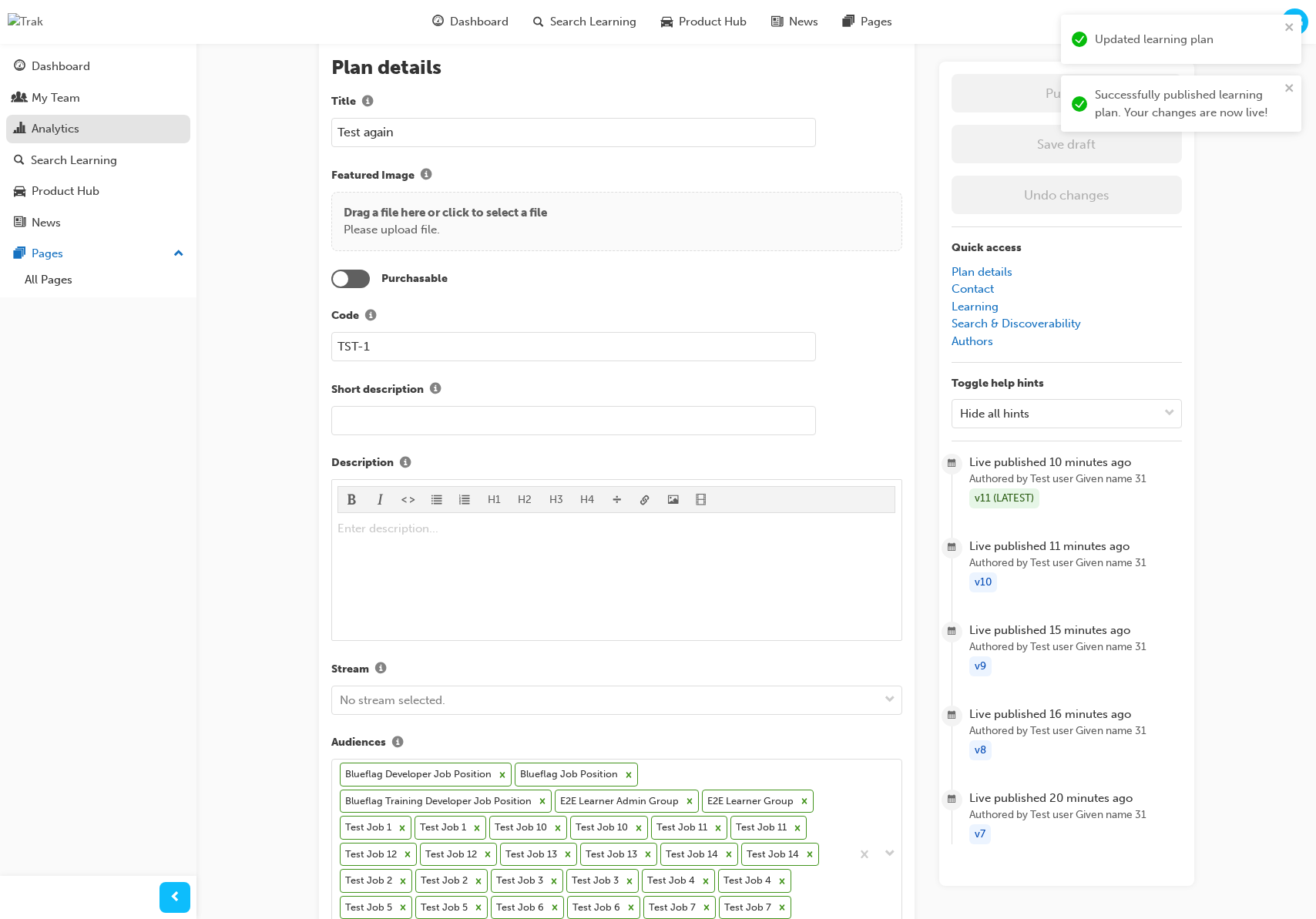
click at [71, 121] on div "Analytics" at bounding box center [55, 129] width 48 height 18
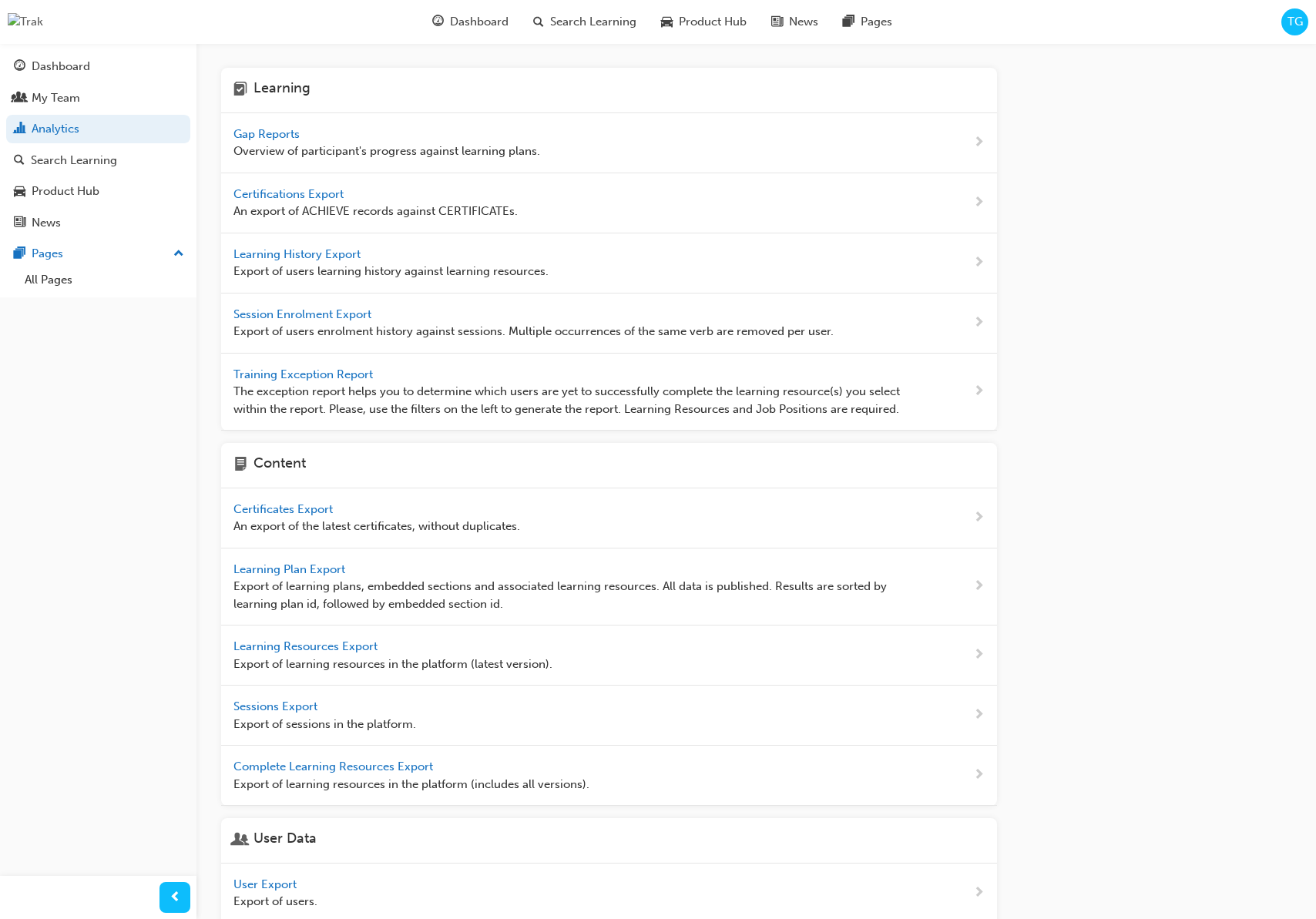
click at [319, 141] on div "Gap Reports Overview of participant's progress against learning plans." at bounding box center [387, 142] width 307 height 34
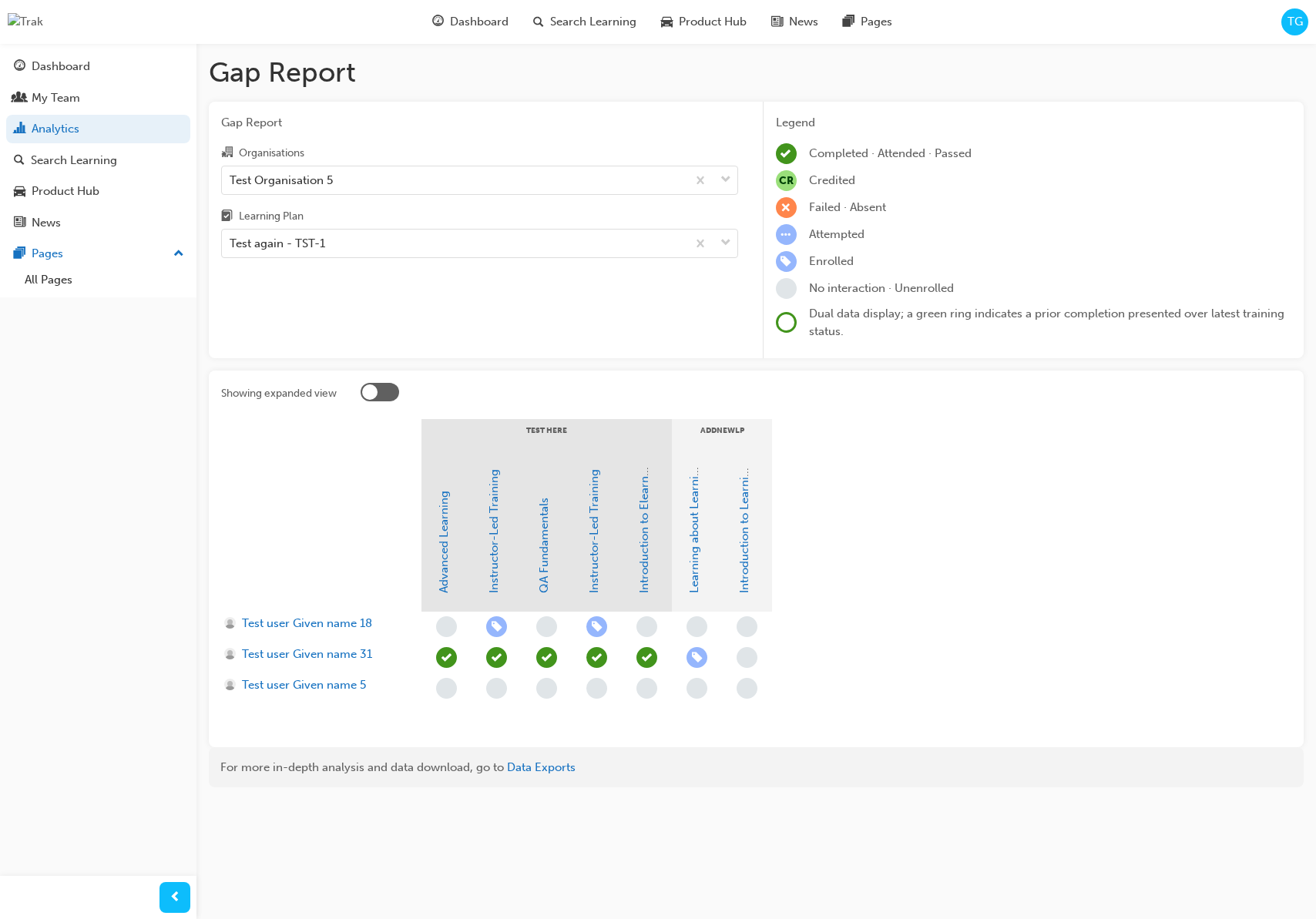
click at [391, 396] on div at bounding box center [379, 391] width 38 height 18
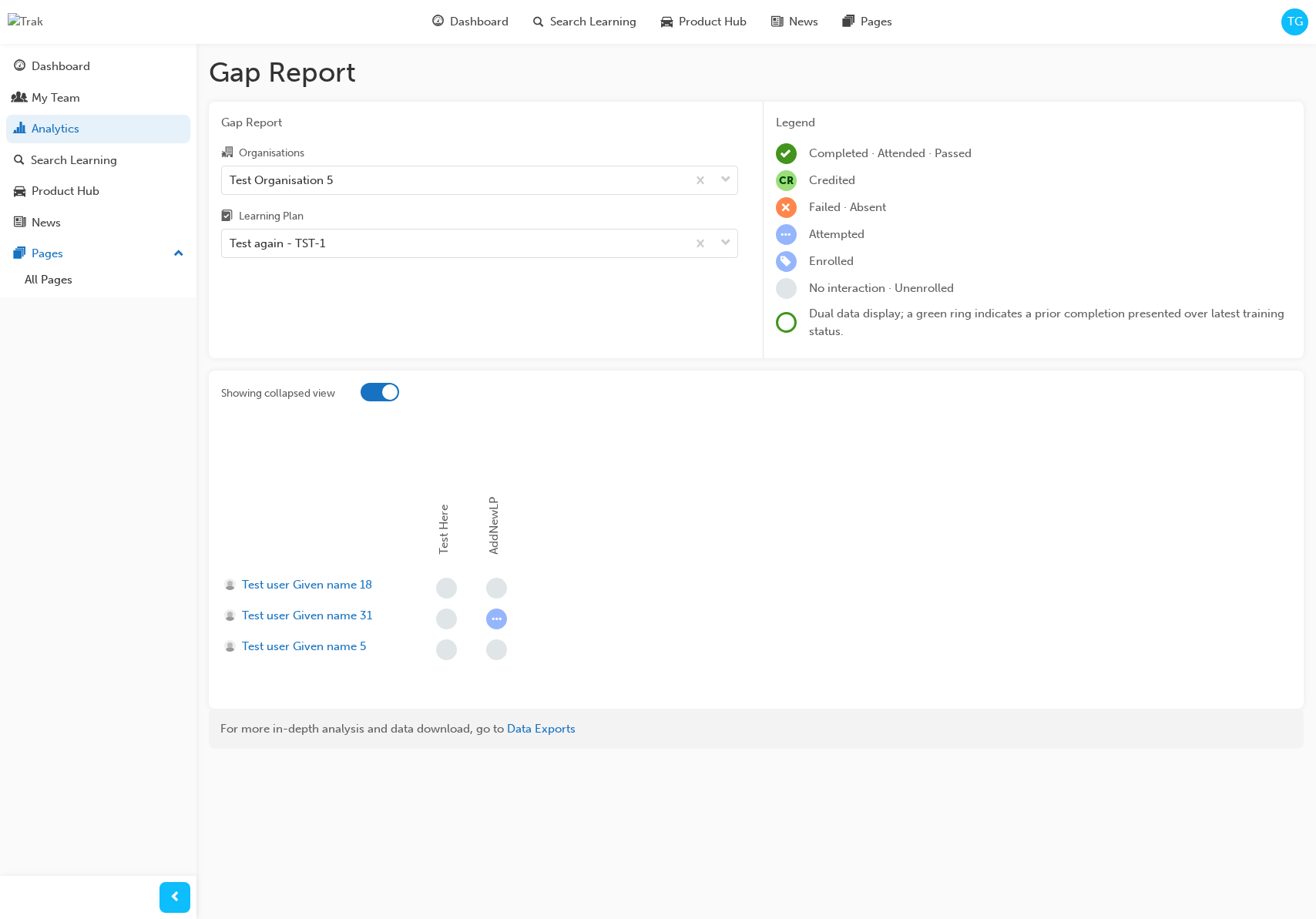
click at [381, 393] on div at bounding box center [379, 391] width 38 height 18
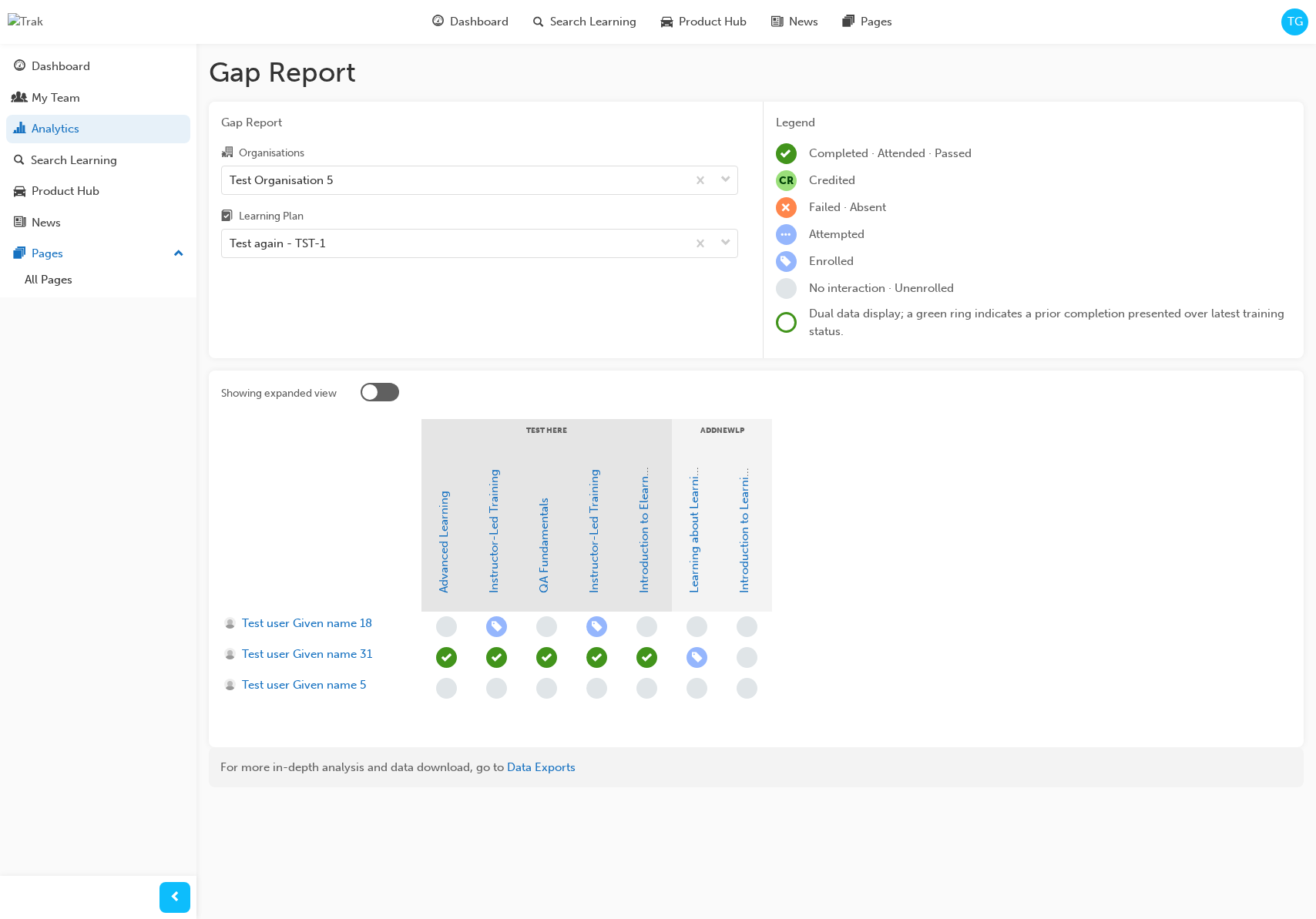
click at [381, 393] on div at bounding box center [379, 391] width 38 height 18
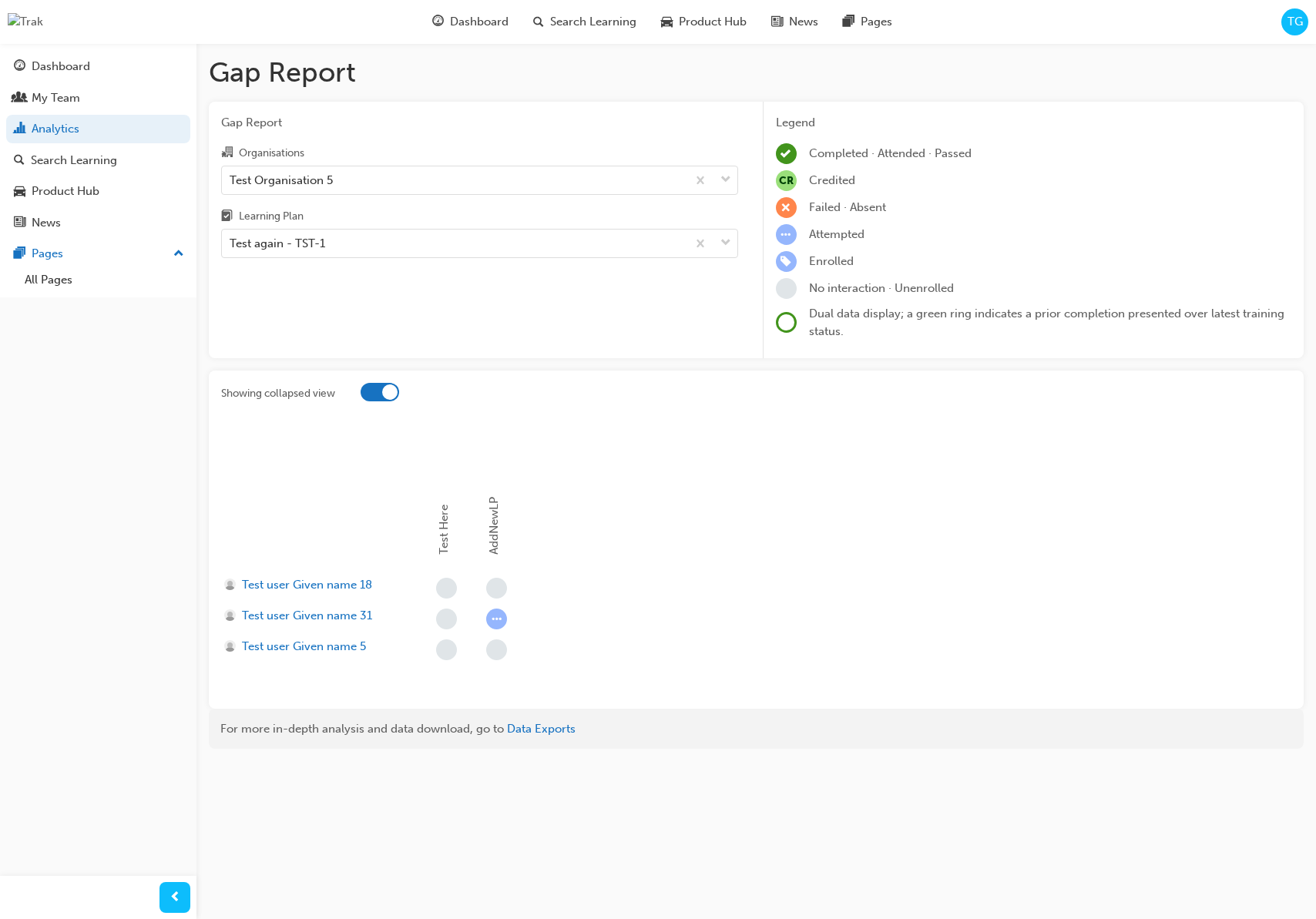
click at [382, 393] on div at bounding box center [389, 391] width 15 height 15
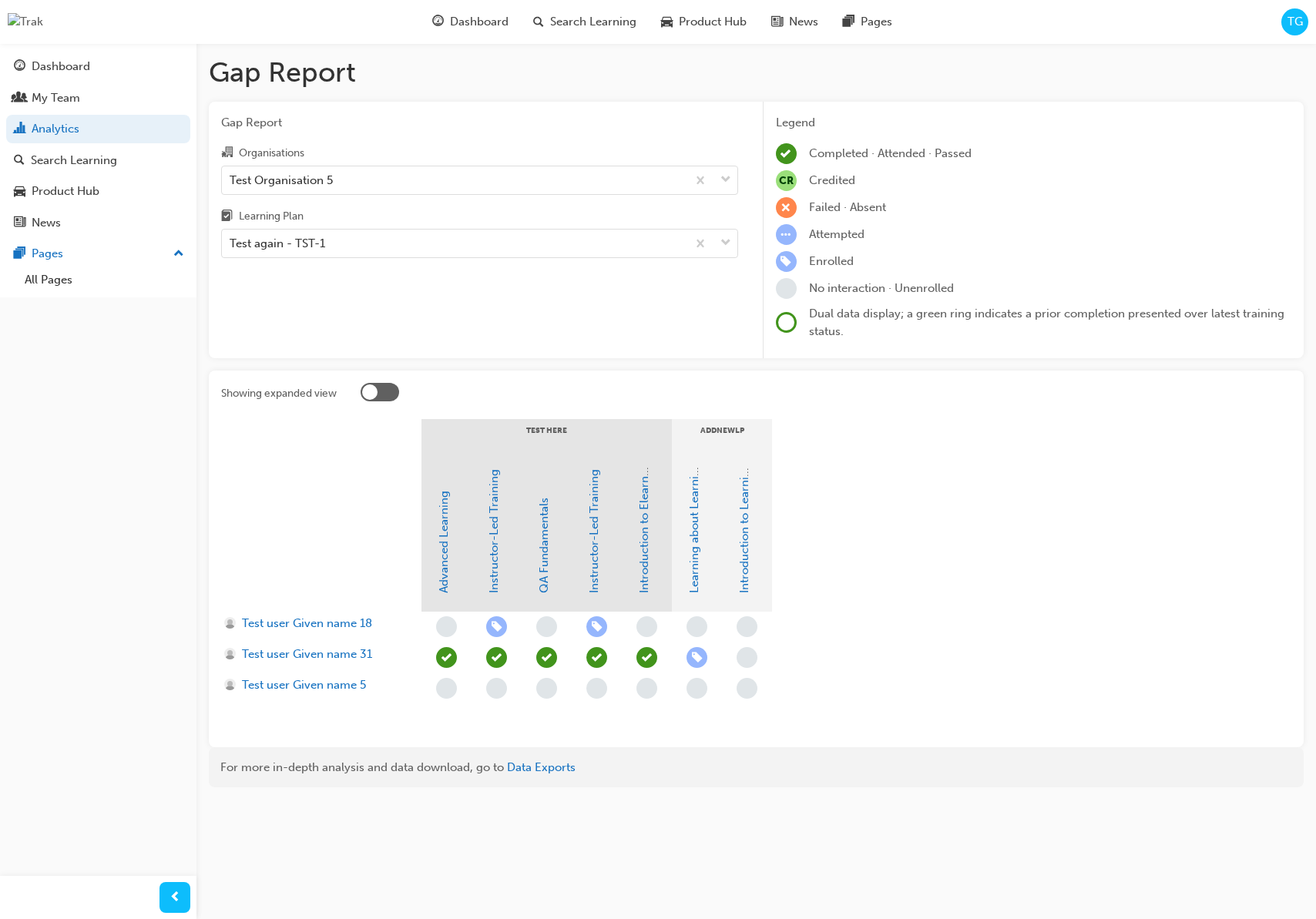
click at [375, 390] on div at bounding box center [369, 391] width 15 height 15
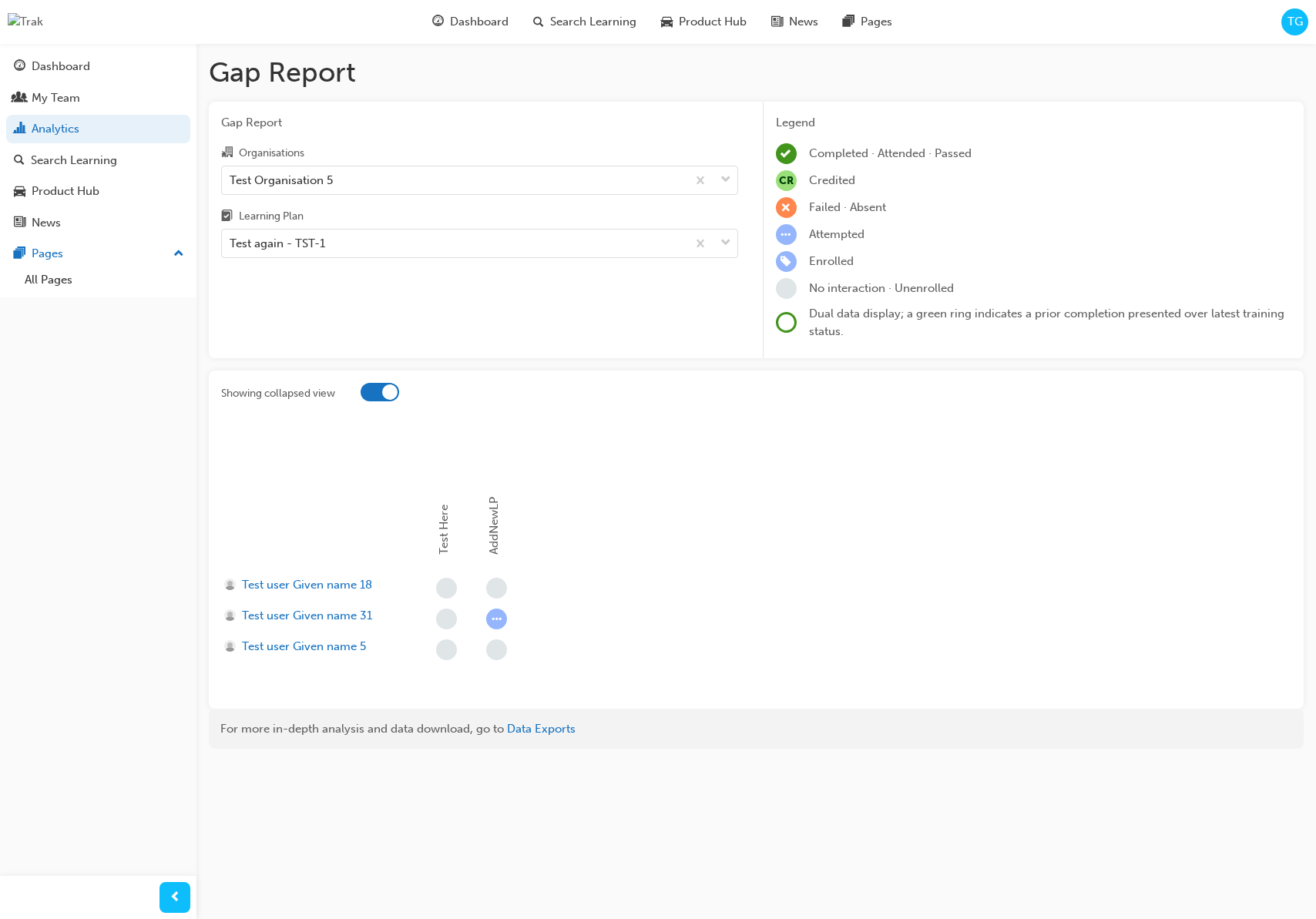
click at [371, 388] on div at bounding box center [379, 391] width 38 height 18
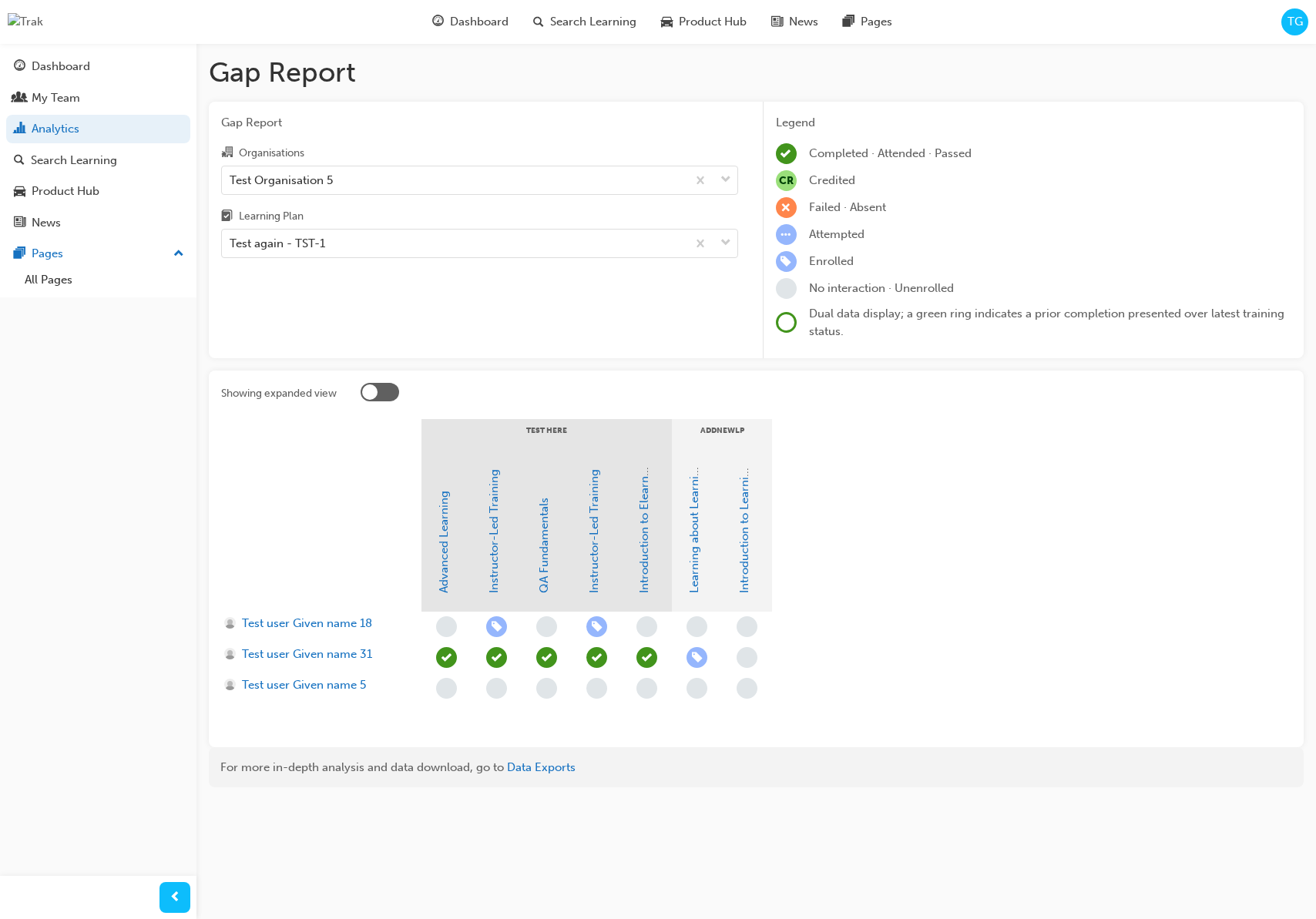
click at [382, 385] on div at bounding box center [379, 391] width 38 height 18
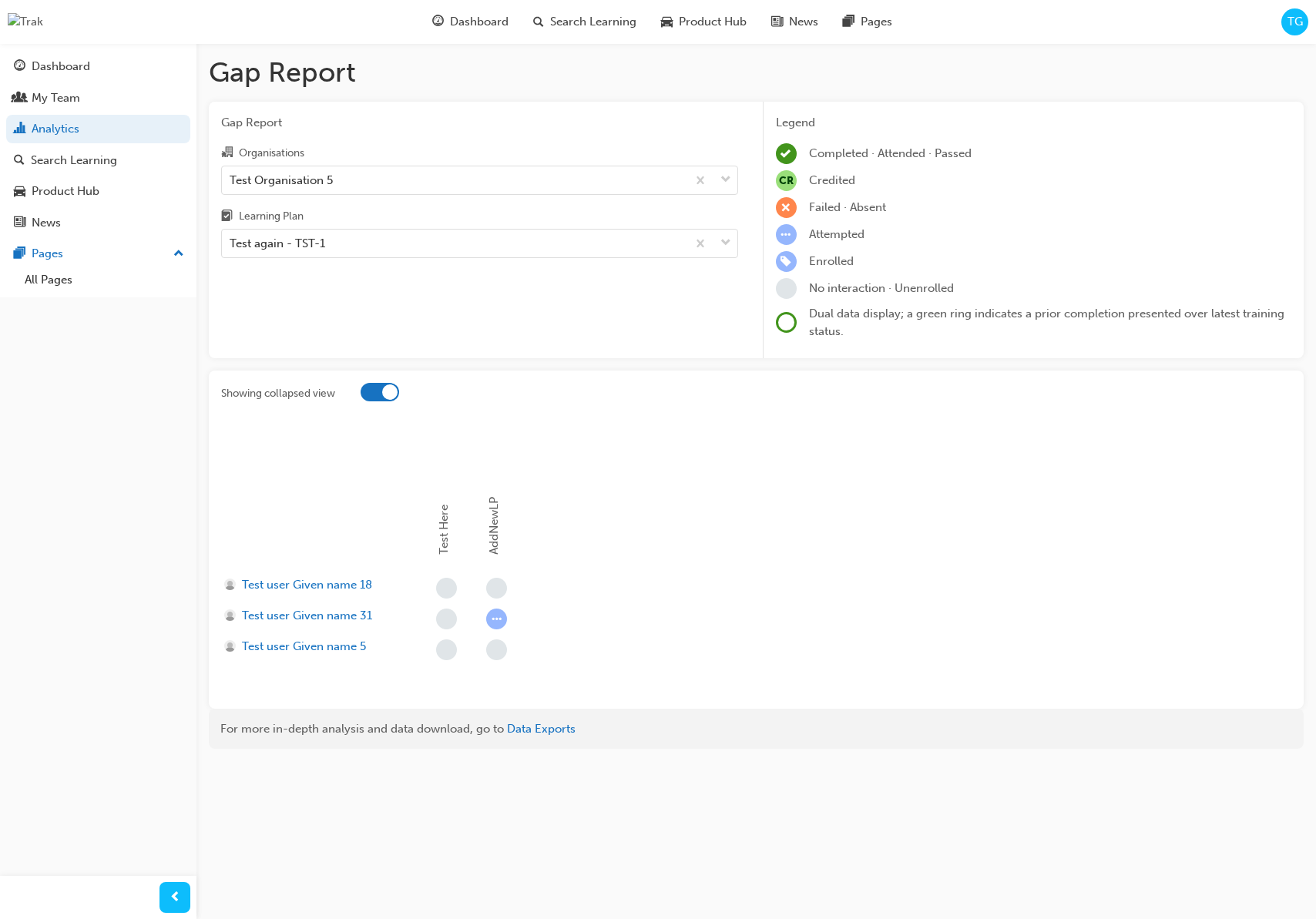
click at [374, 392] on div at bounding box center [379, 391] width 38 height 18
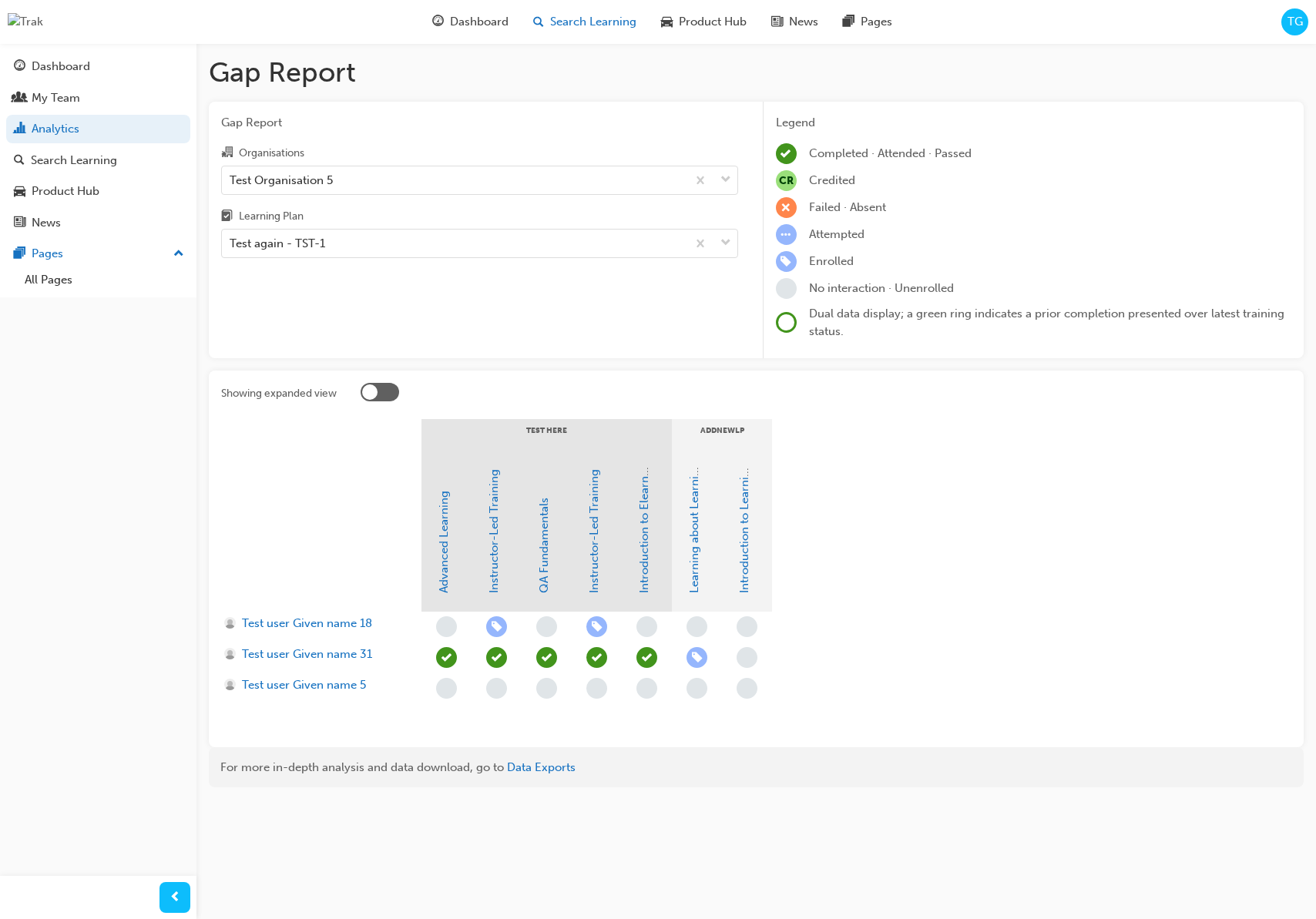
click at [595, 29] on span "Search Learning" at bounding box center [593, 22] width 86 height 18
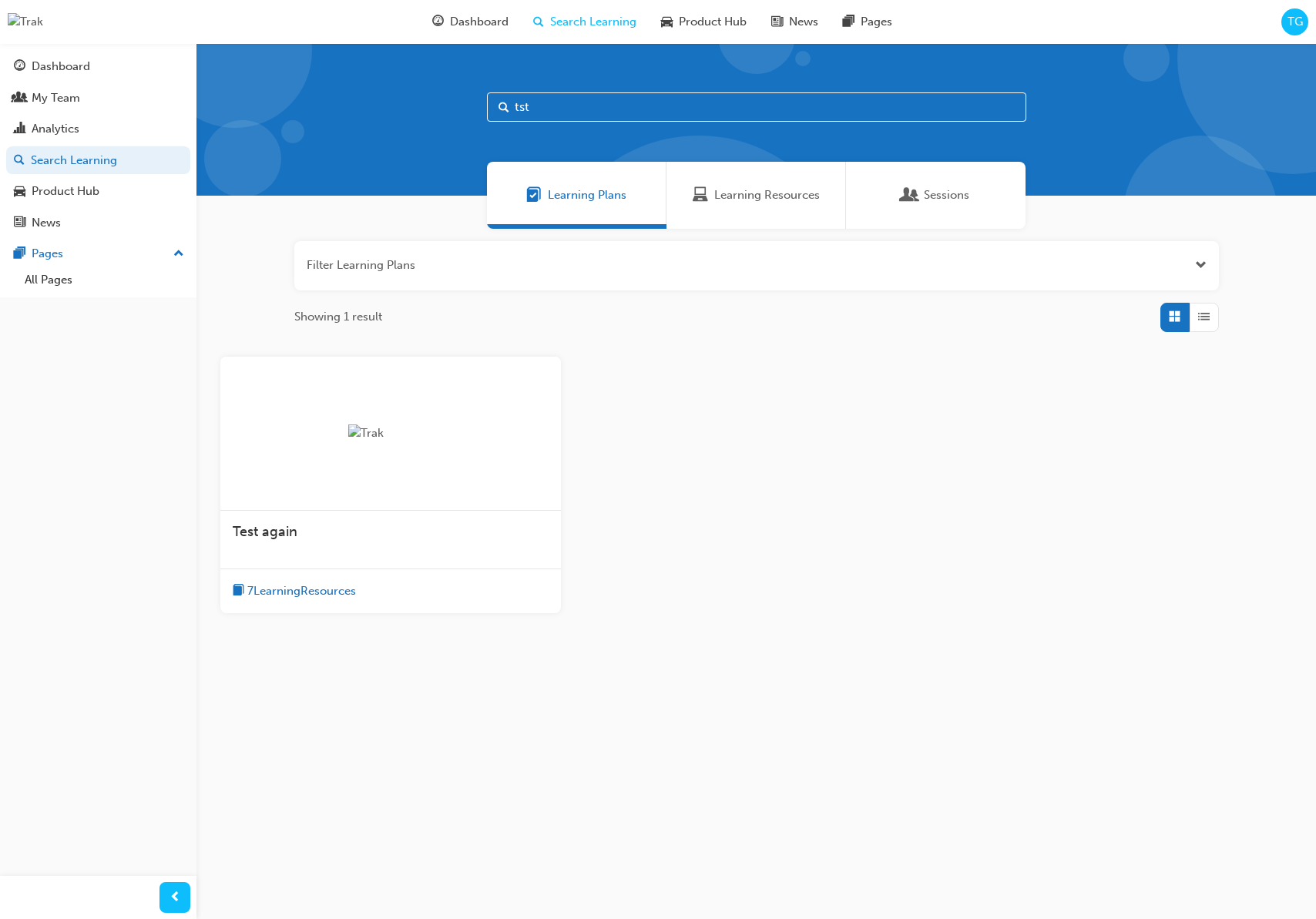
click at [475, 549] on div "Test again" at bounding box center [390, 540] width 340 height 58
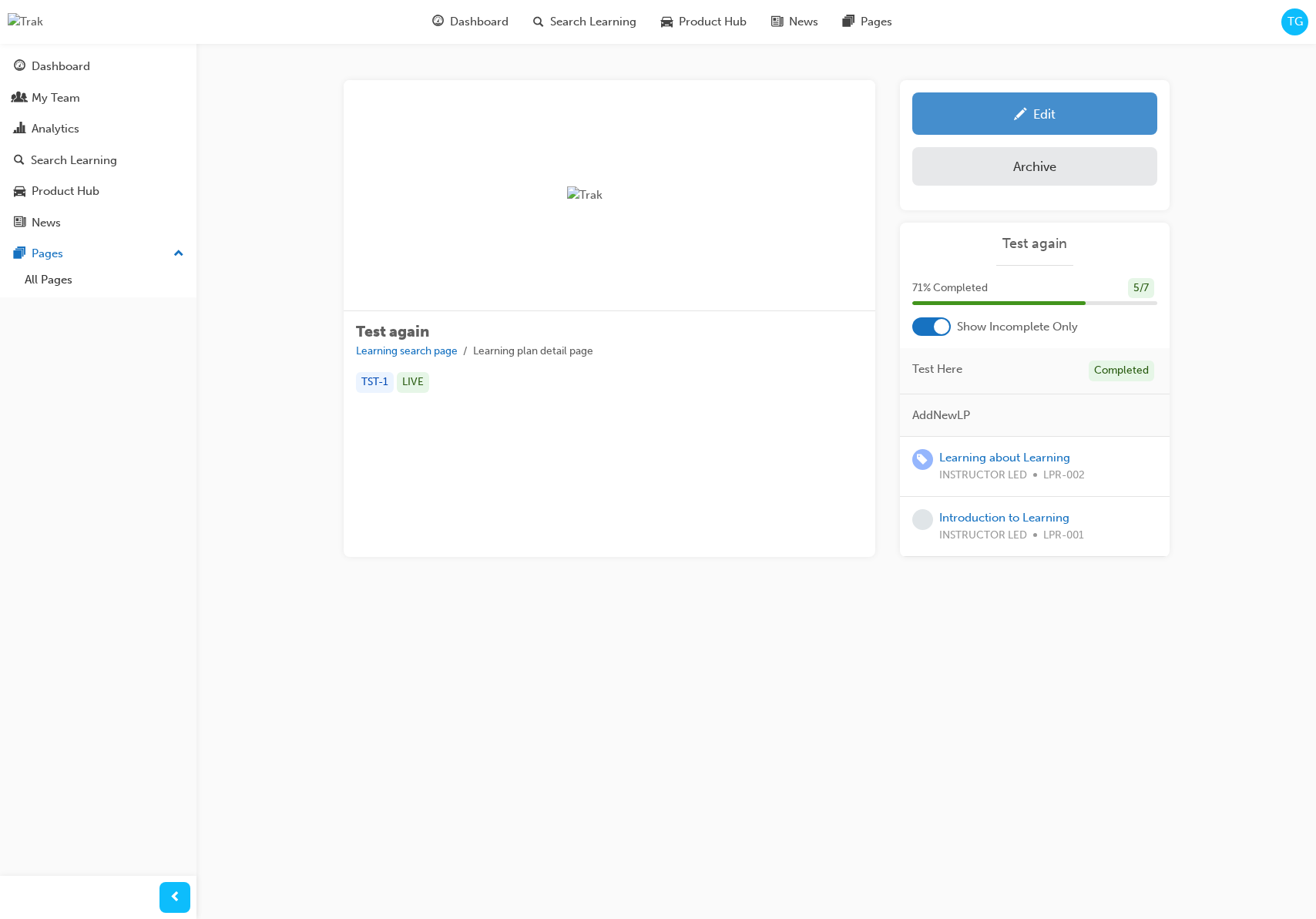
click at [981, 128] on link "Edit" at bounding box center [1035, 113] width 245 height 42
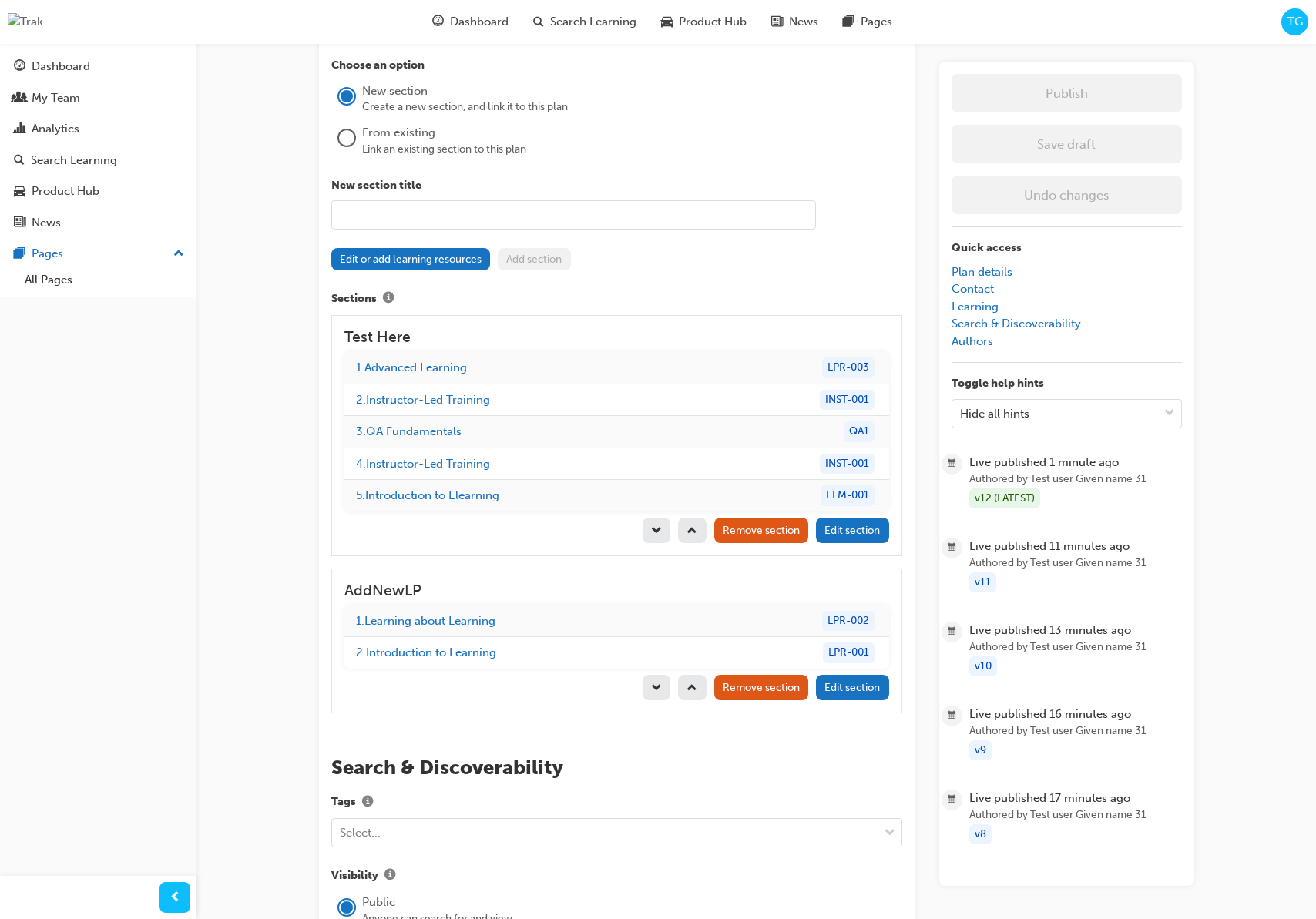
scroll to position [1373, 0]
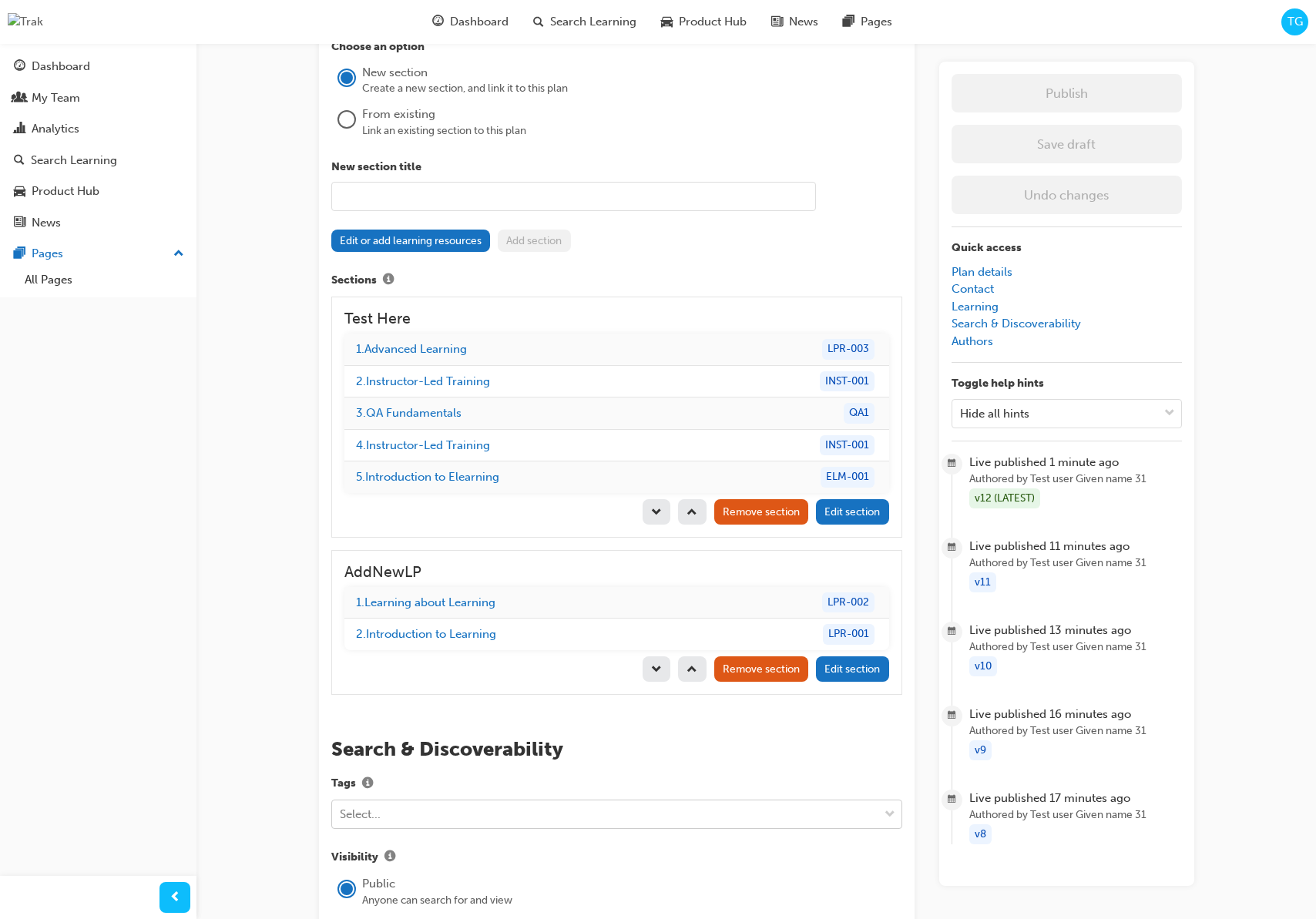
click at [788, 671] on span "Remove section" at bounding box center [761, 669] width 77 height 13
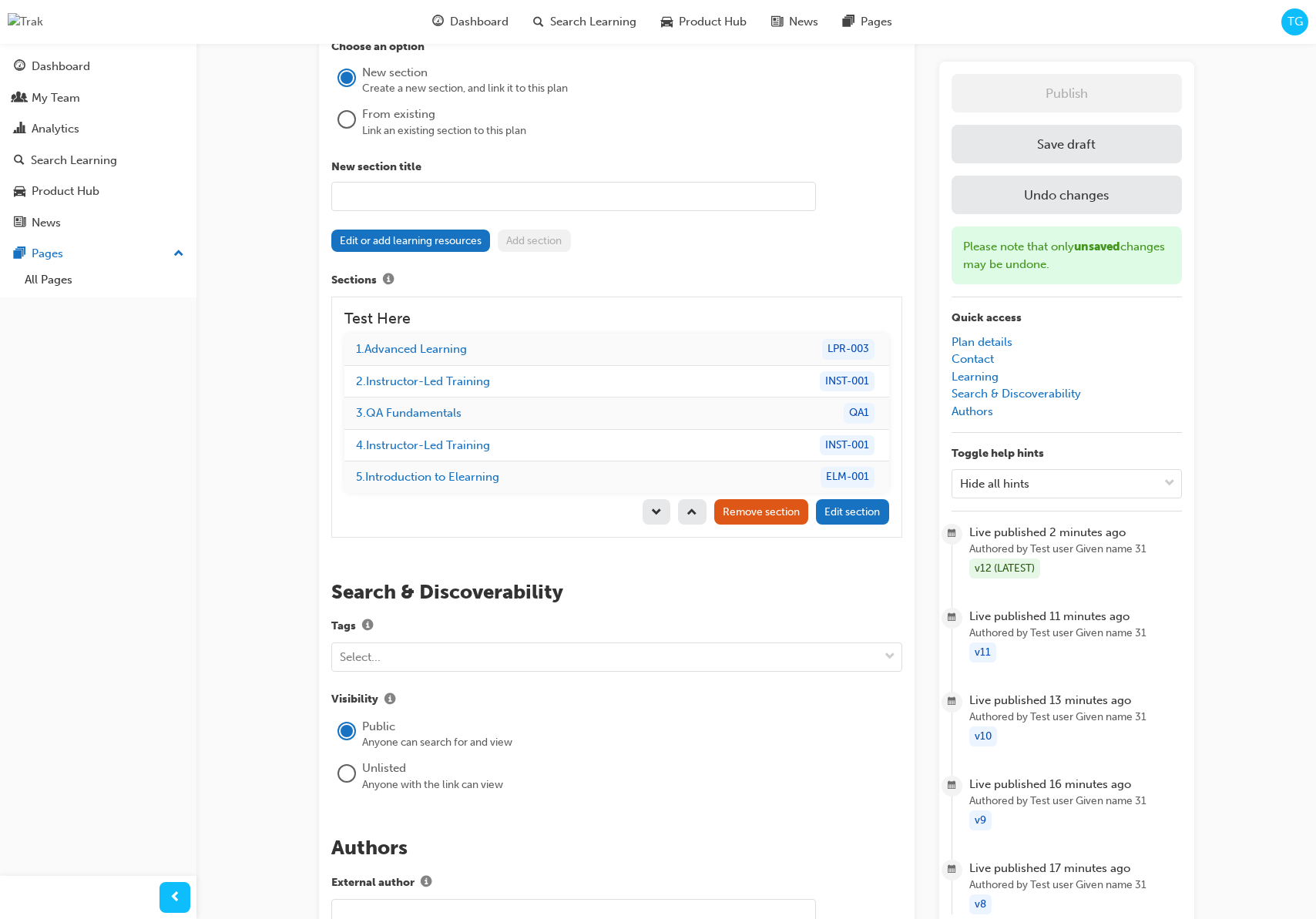
drag, startPoint x: 1097, startPoint y: 149, endPoint x: 1097, endPoint y: 157, distance: 8.0
click at [1096, 149] on button "Save draft" at bounding box center [1067, 144] width 231 height 38
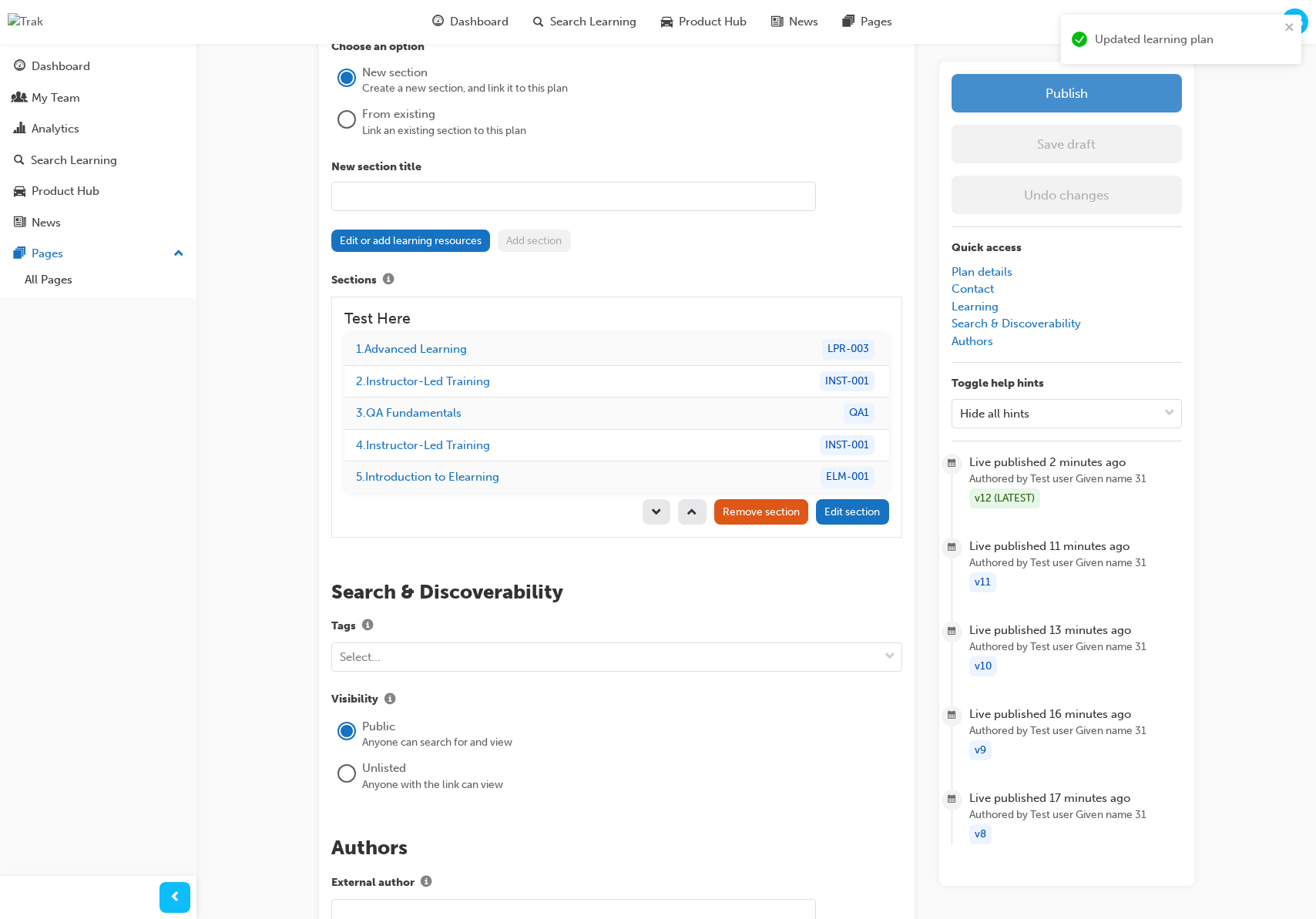
click at [1093, 107] on button "Publish" at bounding box center [1067, 93] width 231 height 38
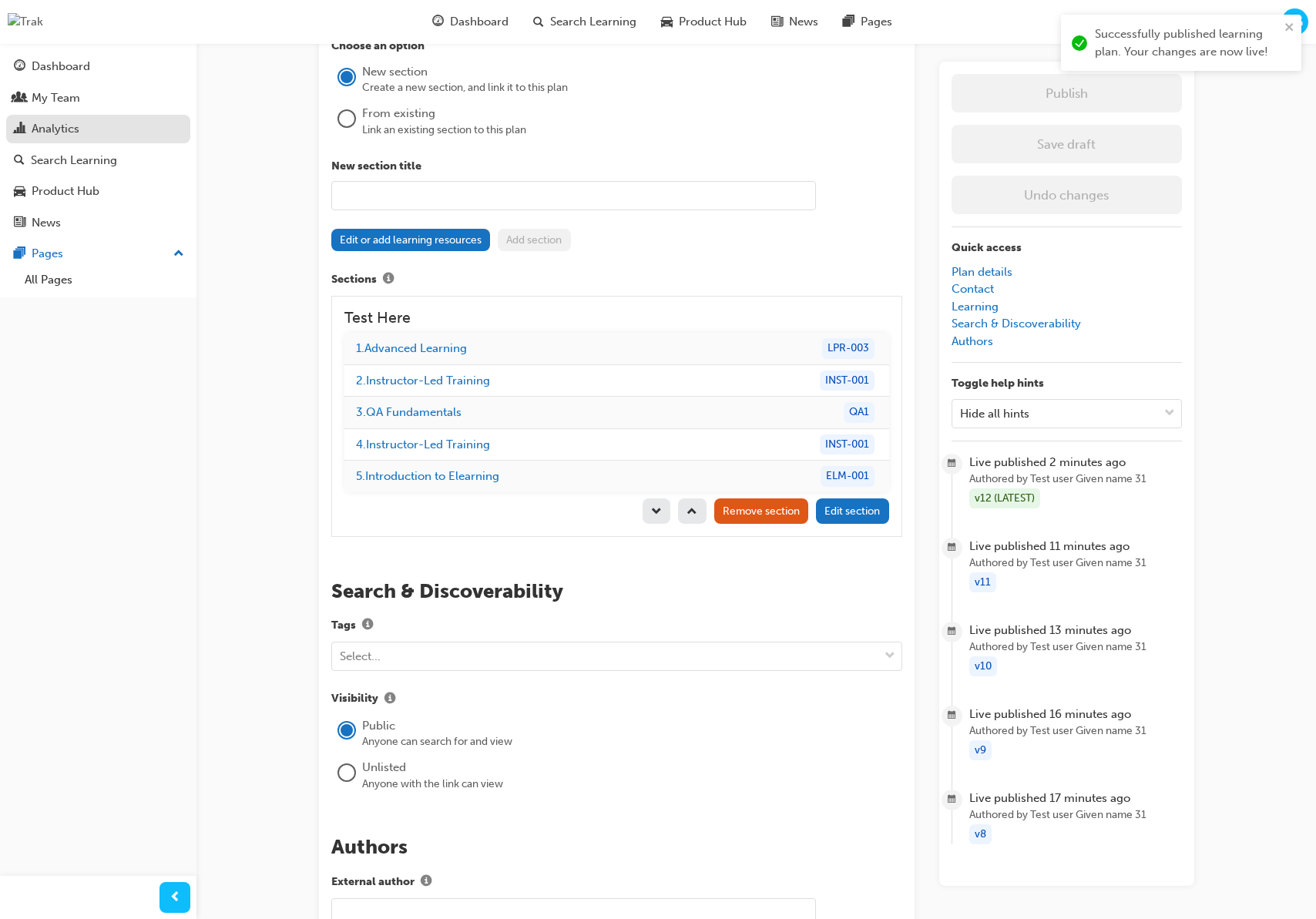
drag, startPoint x: 88, startPoint y: 131, endPoint x: 113, endPoint y: 134, distance: 25.2
click at [88, 132] on div "Analytics" at bounding box center [98, 129] width 169 height 19
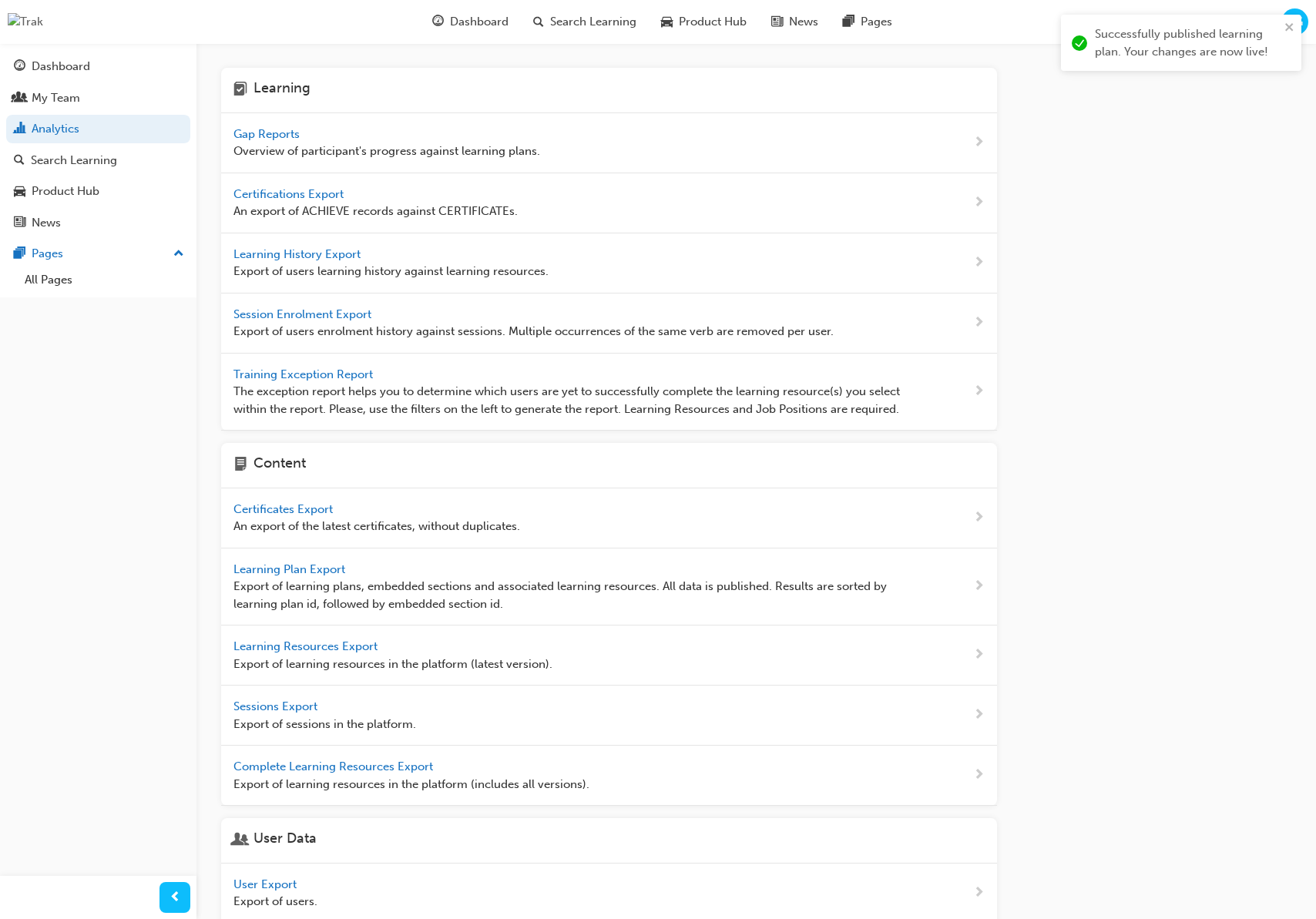
click at [289, 132] on span "Gap Reports" at bounding box center [268, 134] width 70 height 14
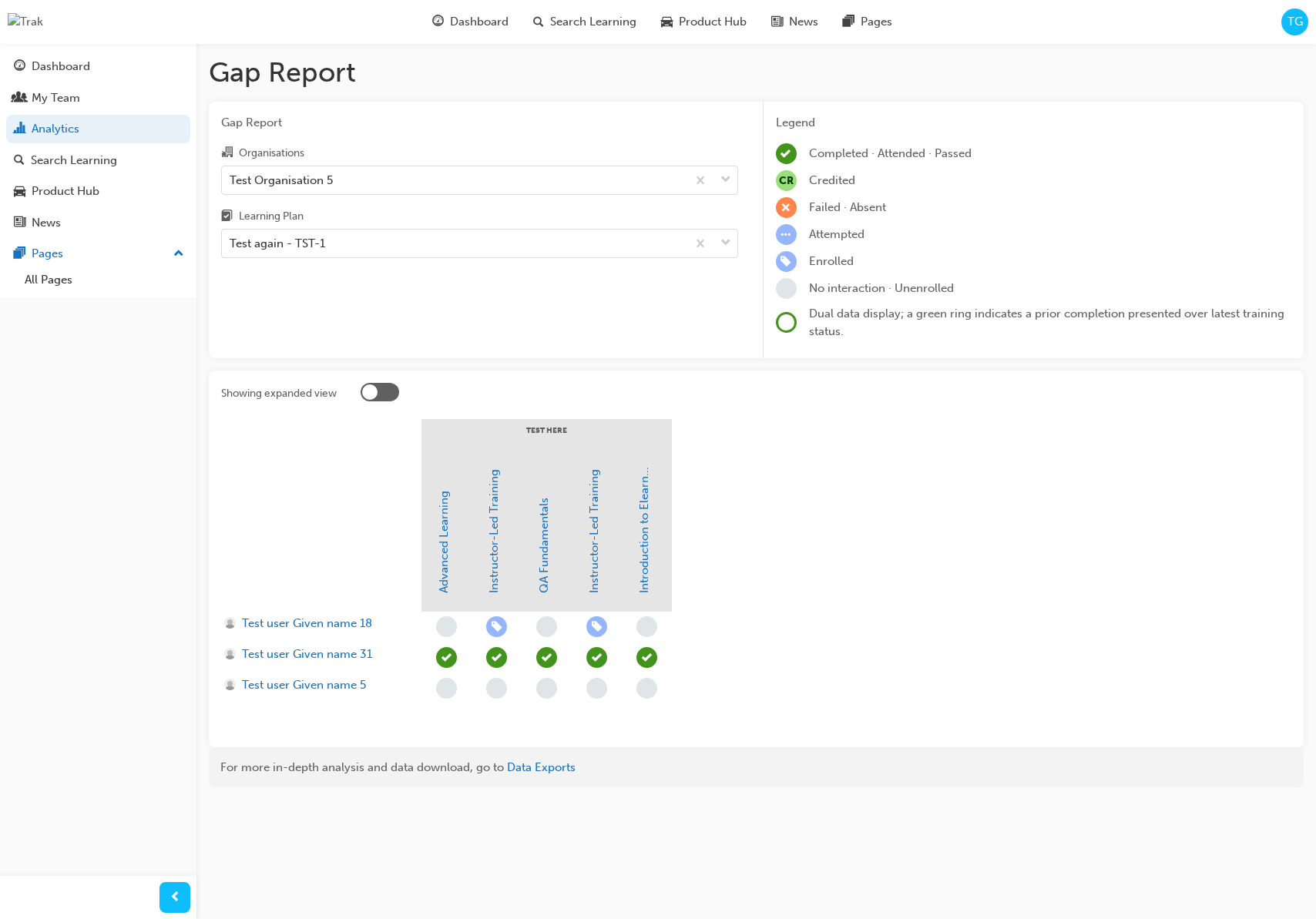
click at [805, 504] on section "Test Here Advanced Learning Instructor-Led Training QA Fundamentals Instructor-…" at bounding box center [756, 577] width 1070 height 316
click at [594, 28] on span "Search Learning" at bounding box center [593, 22] width 86 height 18
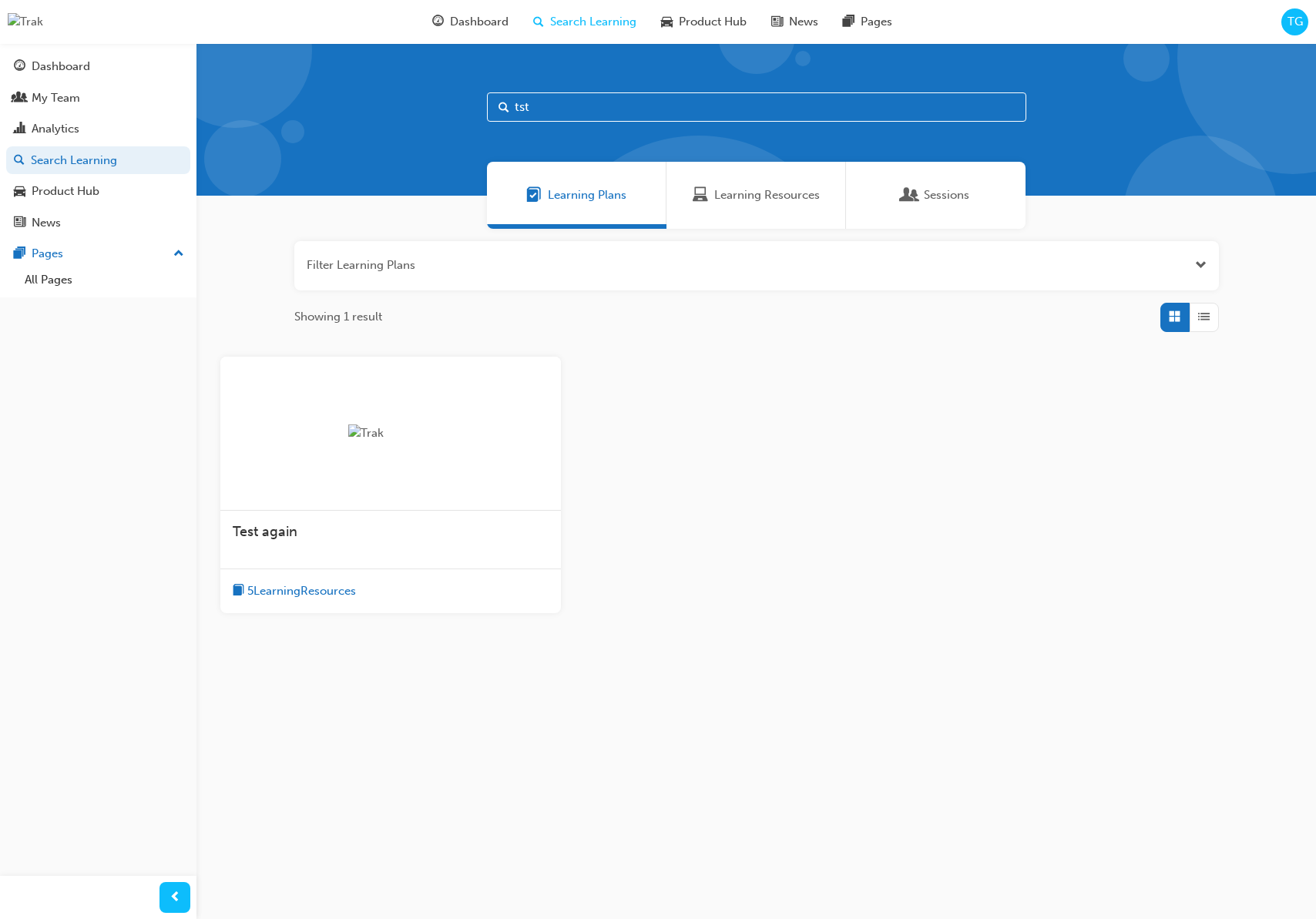
click at [292, 530] on span "Test again" at bounding box center [265, 532] width 65 height 17
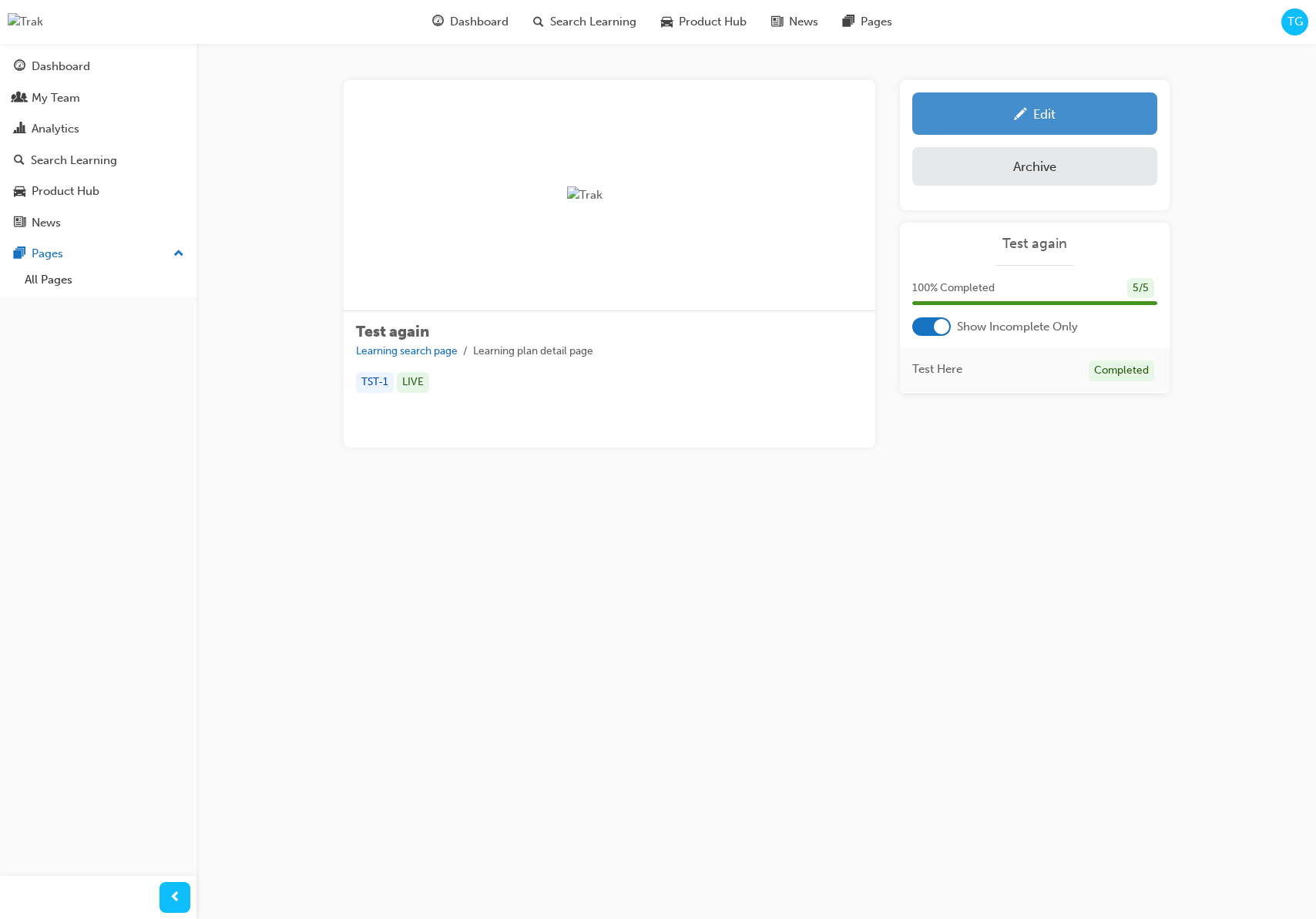
click at [1052, 128] on link "Edit" at bounding box center [1035, 113] width 245 height 42
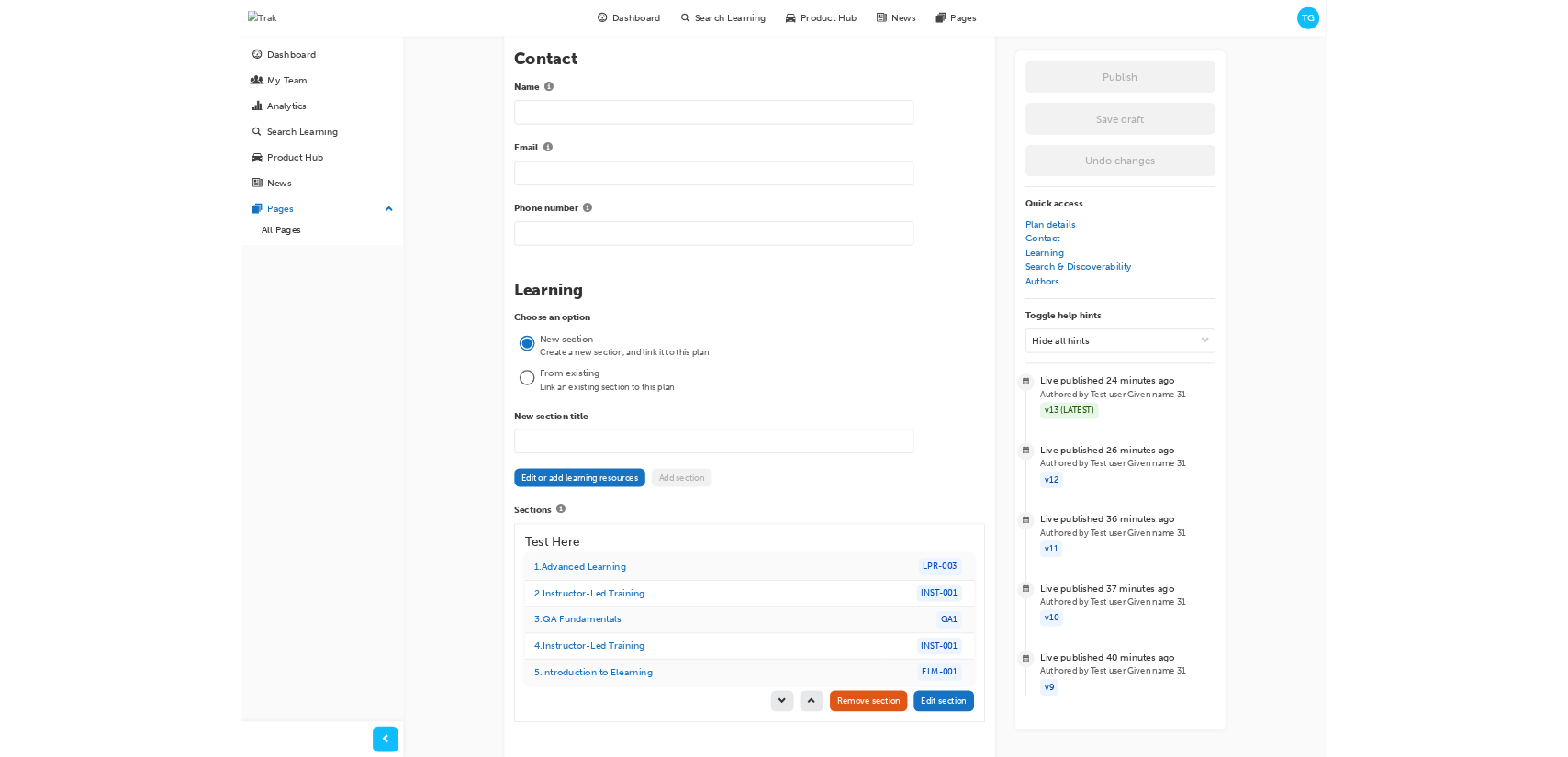
scroll to position [1227, 0]
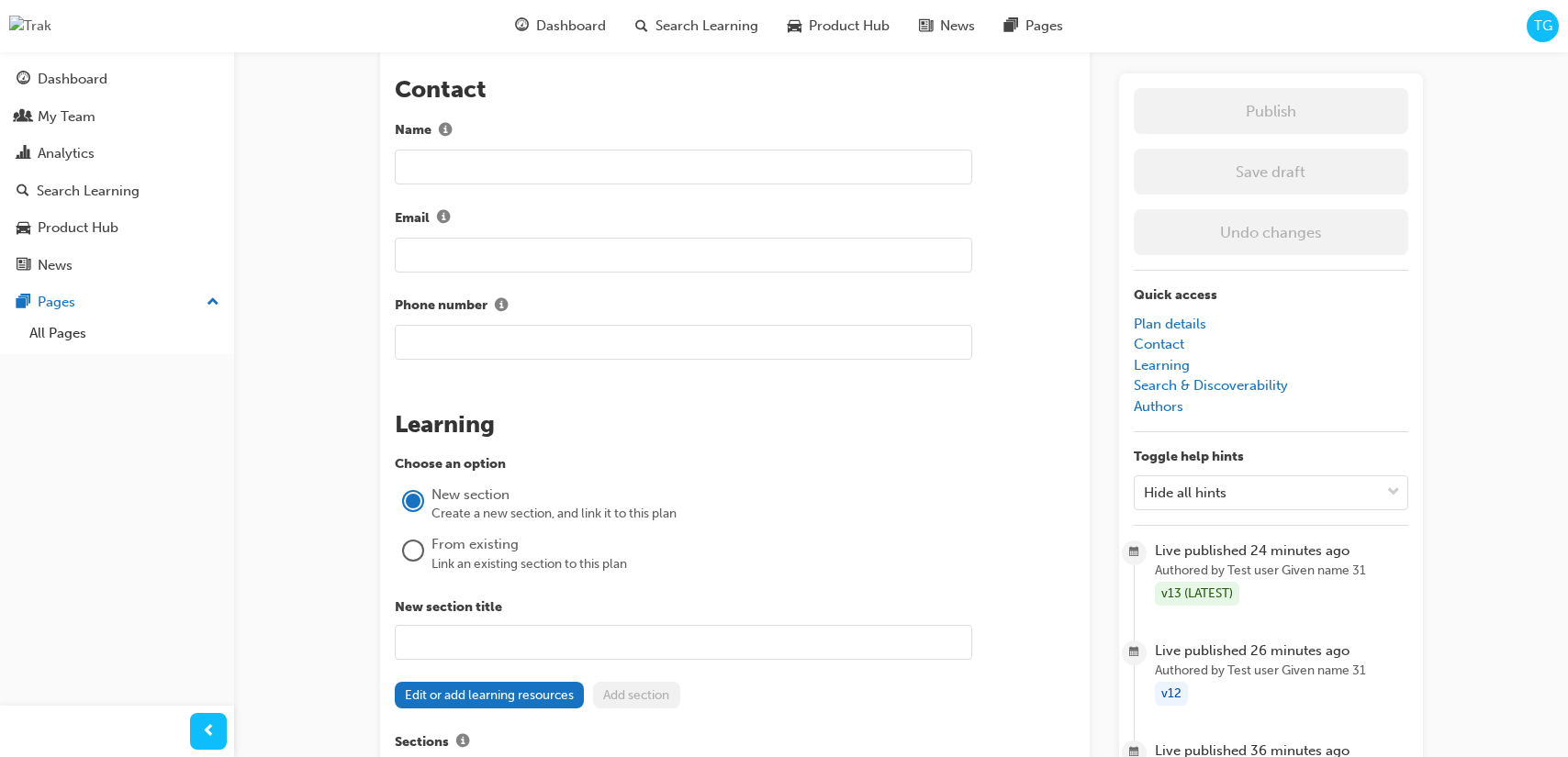
click at [411, 553] on div at bounding box center [412, 550] width 18 height 18
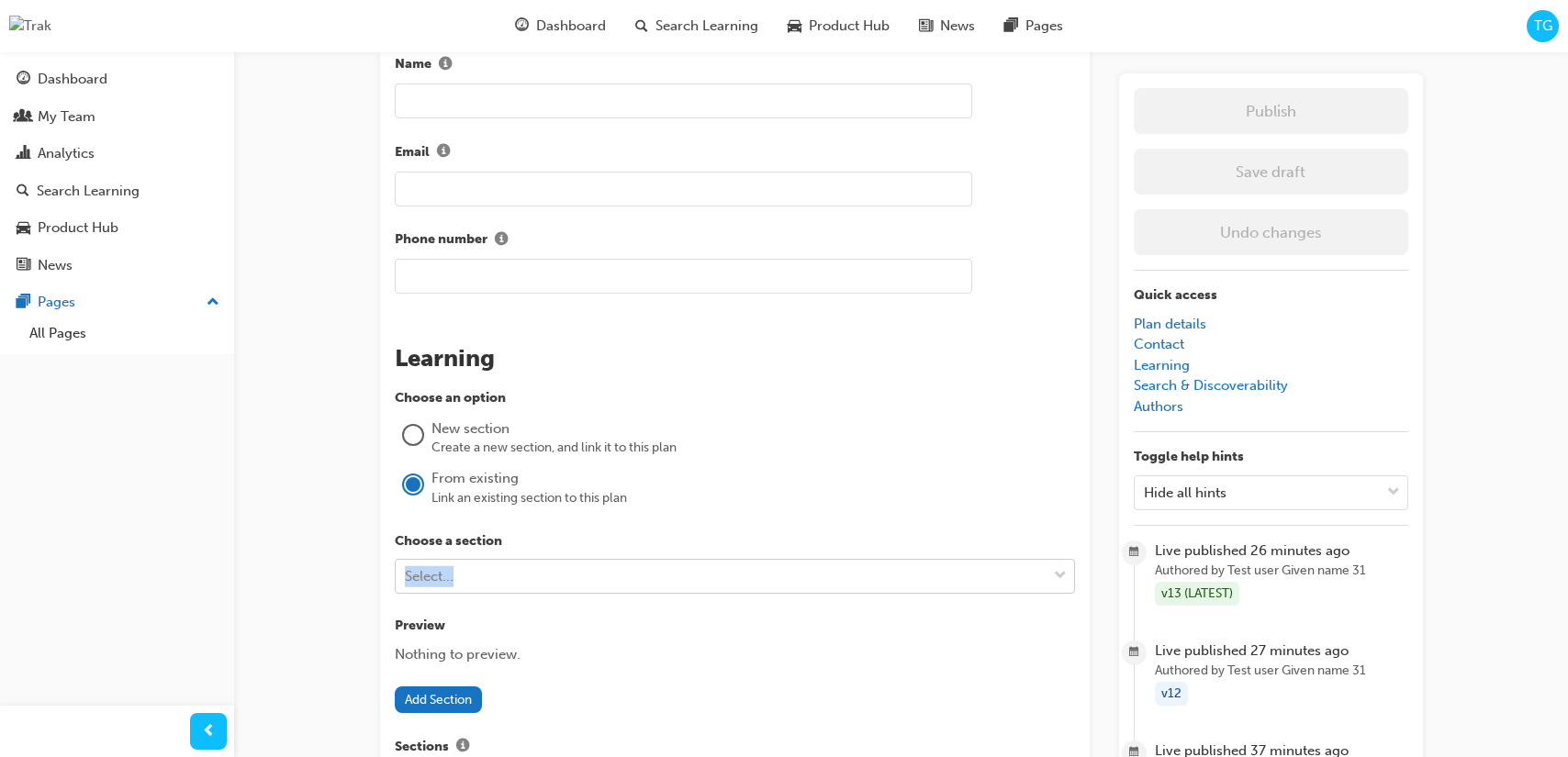
scroll to position [1420, 0]
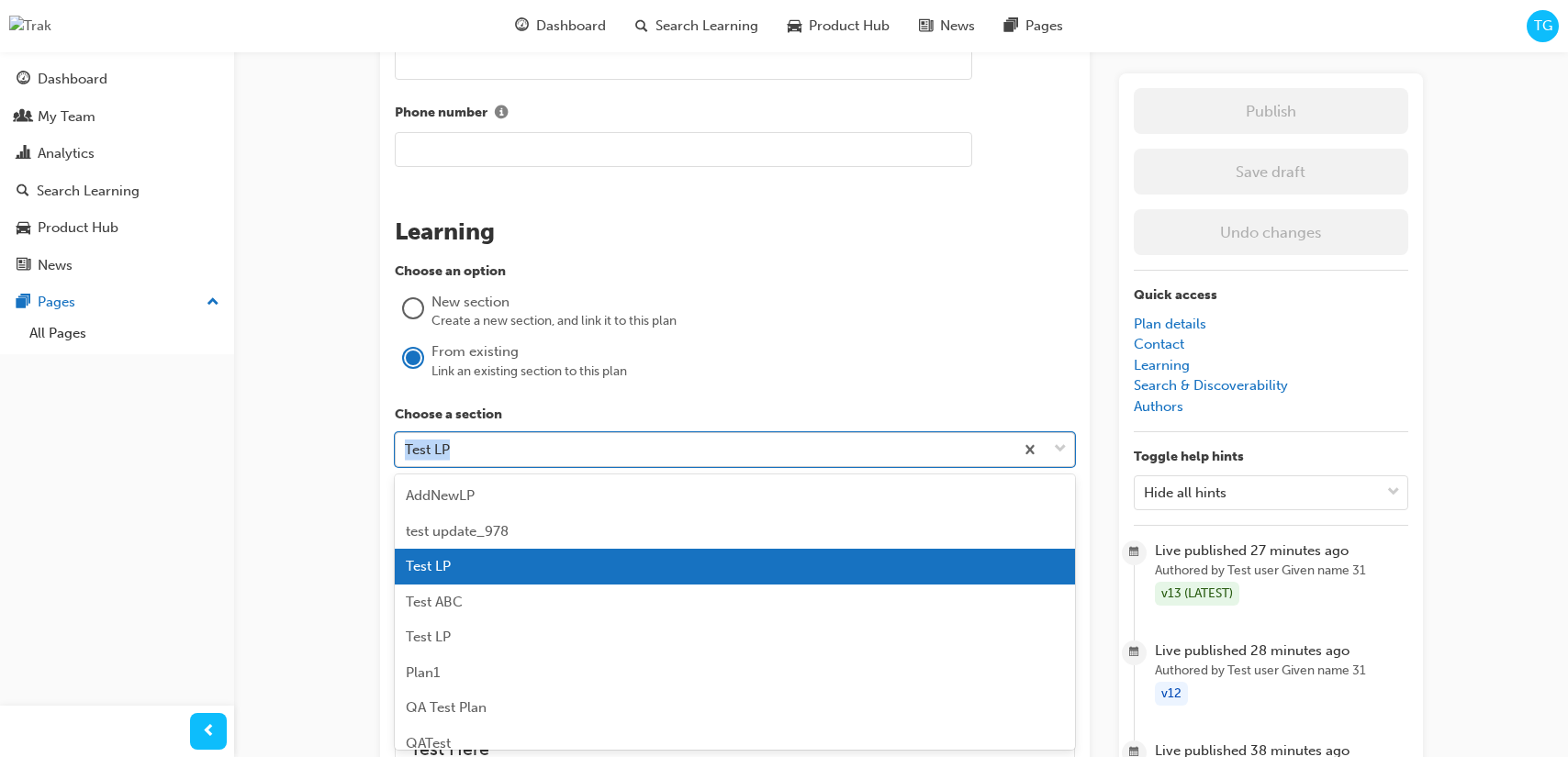
click at [511, 453] on div "Test LP" at bounding box center [705, 450] width 618 height 32
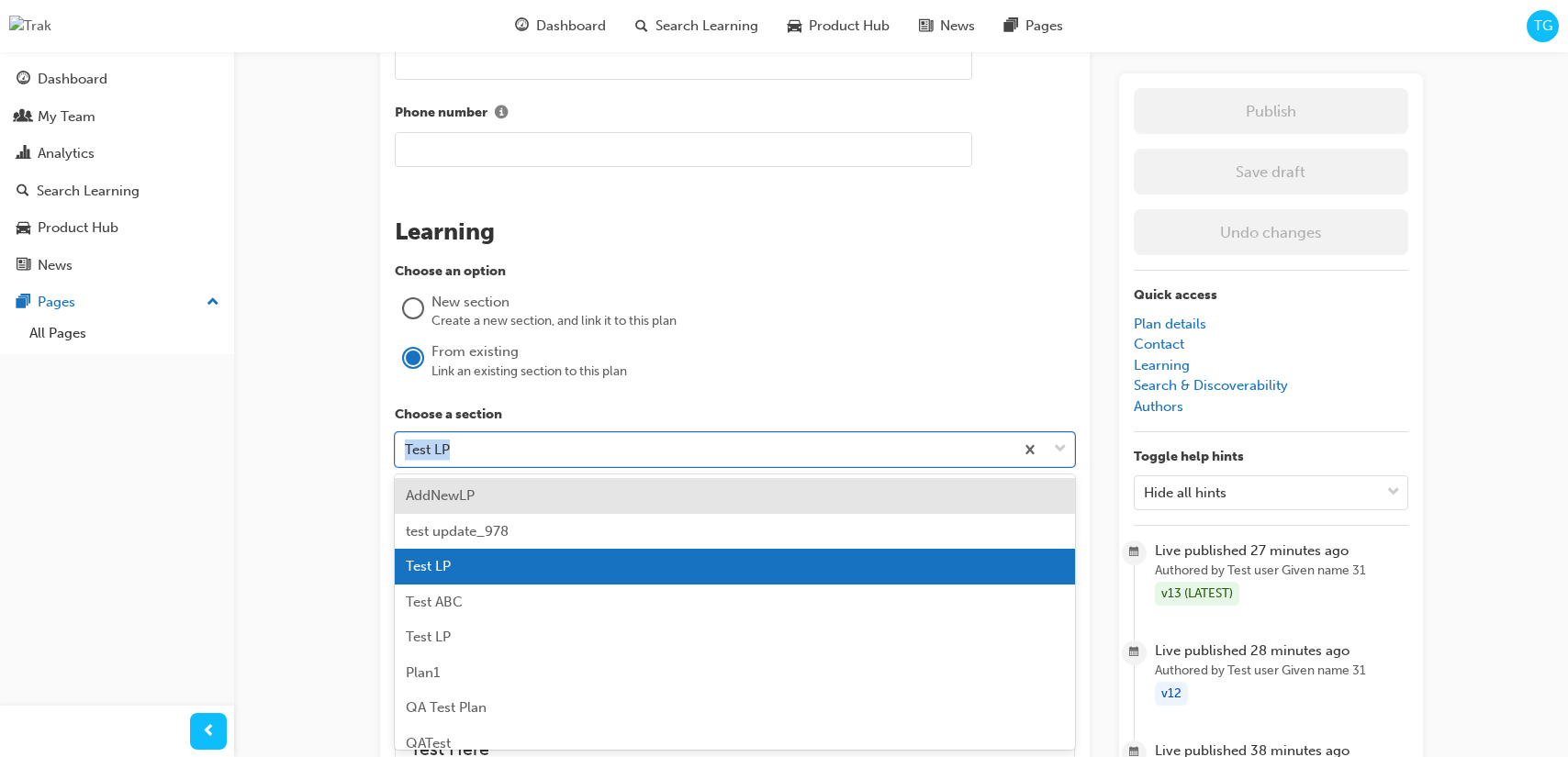
click at [491, 489] on div "AddNewLP" at bounding box center [734, 496] width 680 height 36
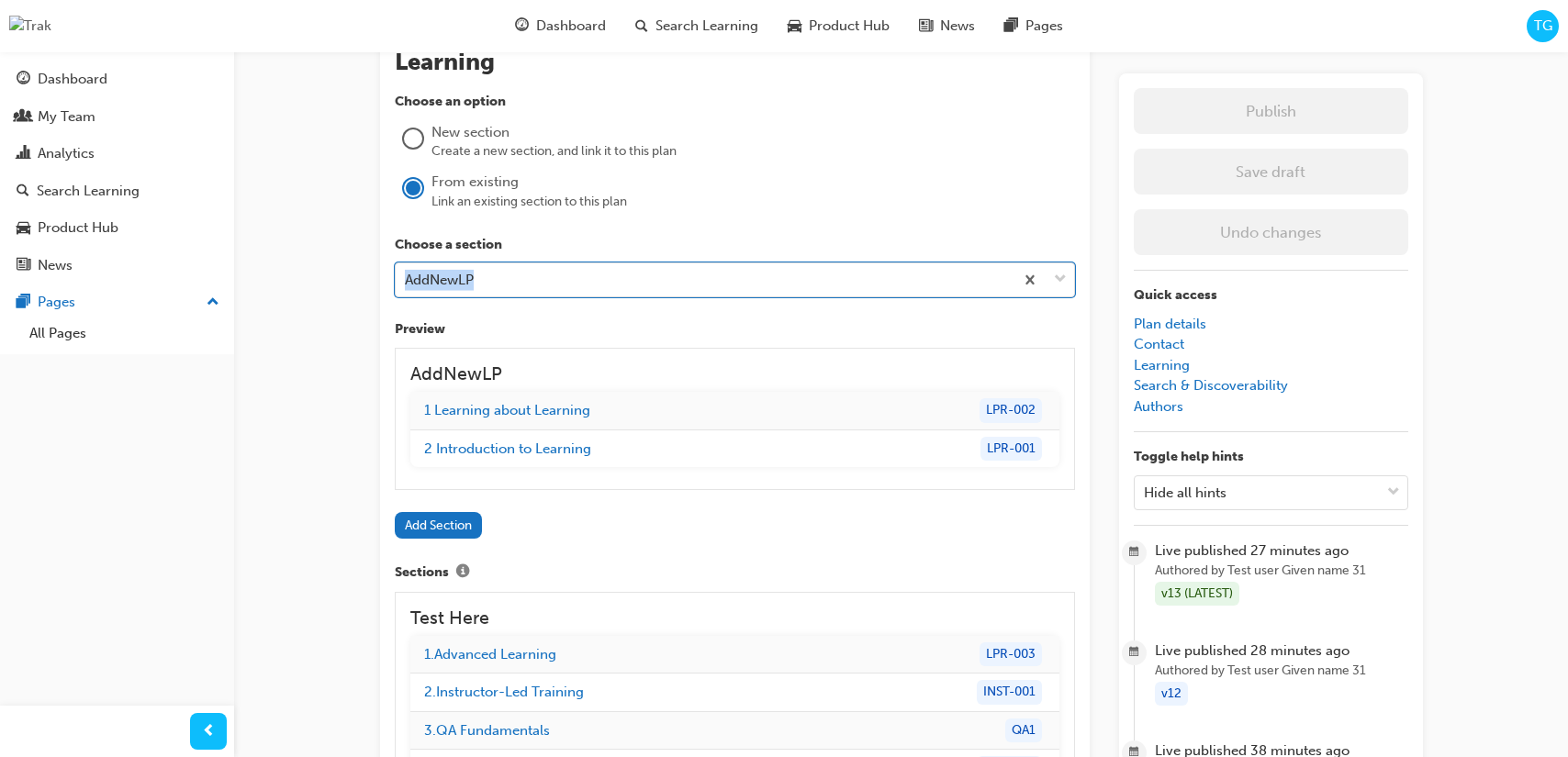
scroll to position [1600, 0]
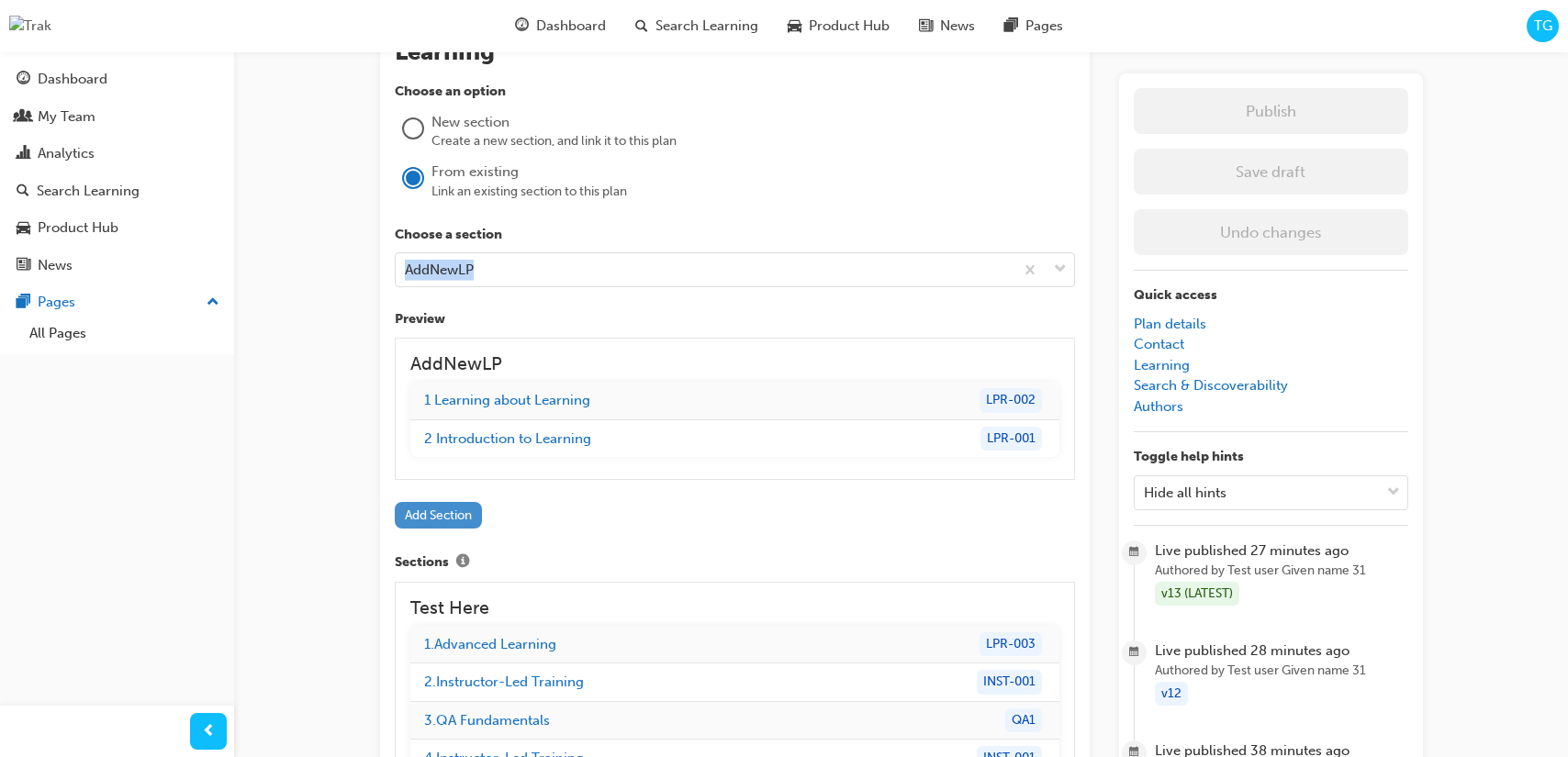
click at [467, 524] on button "Add Section" at bounding box center [439, 515] width 88 height 27
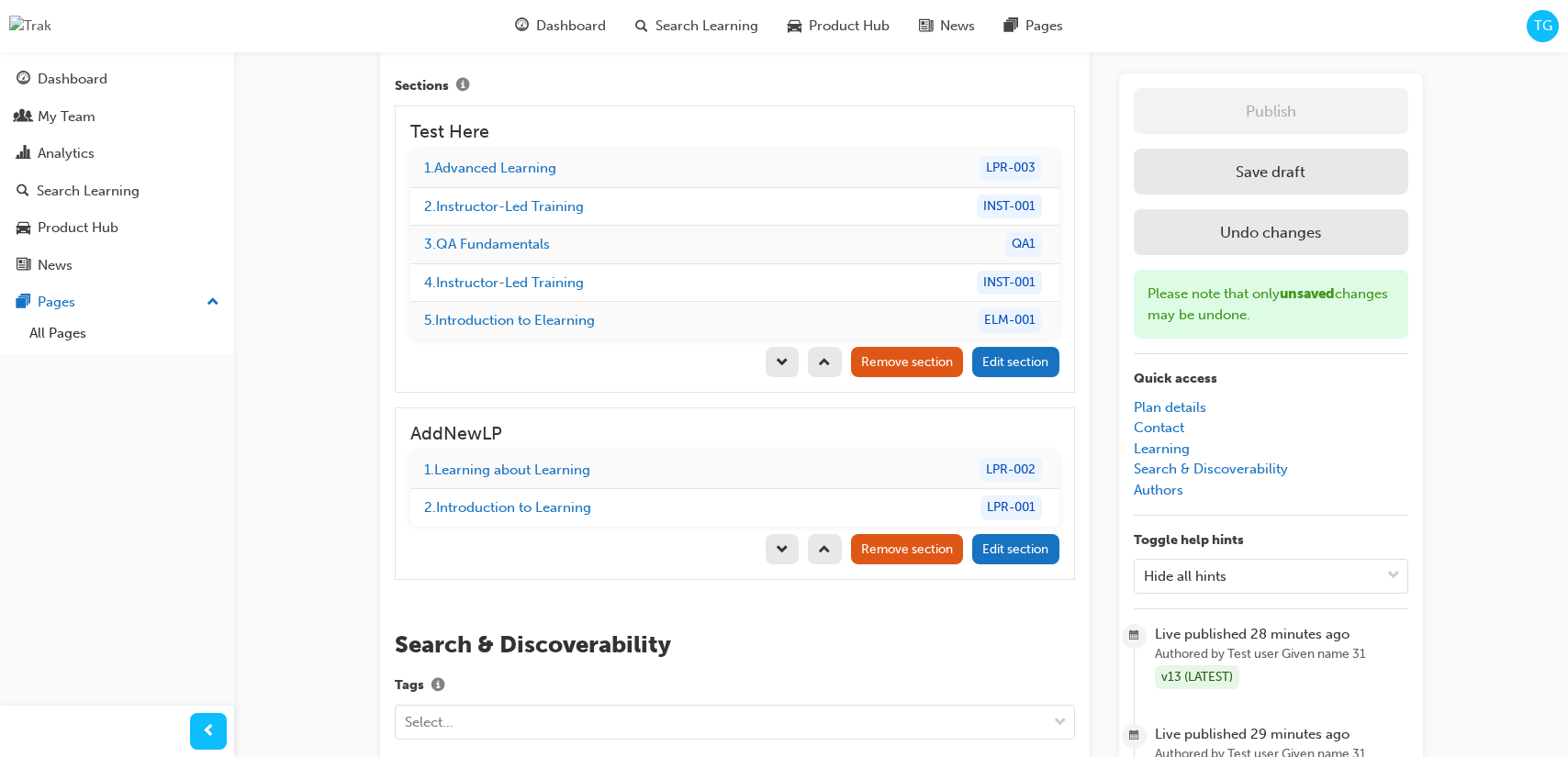
scroll to position [1922, 0]
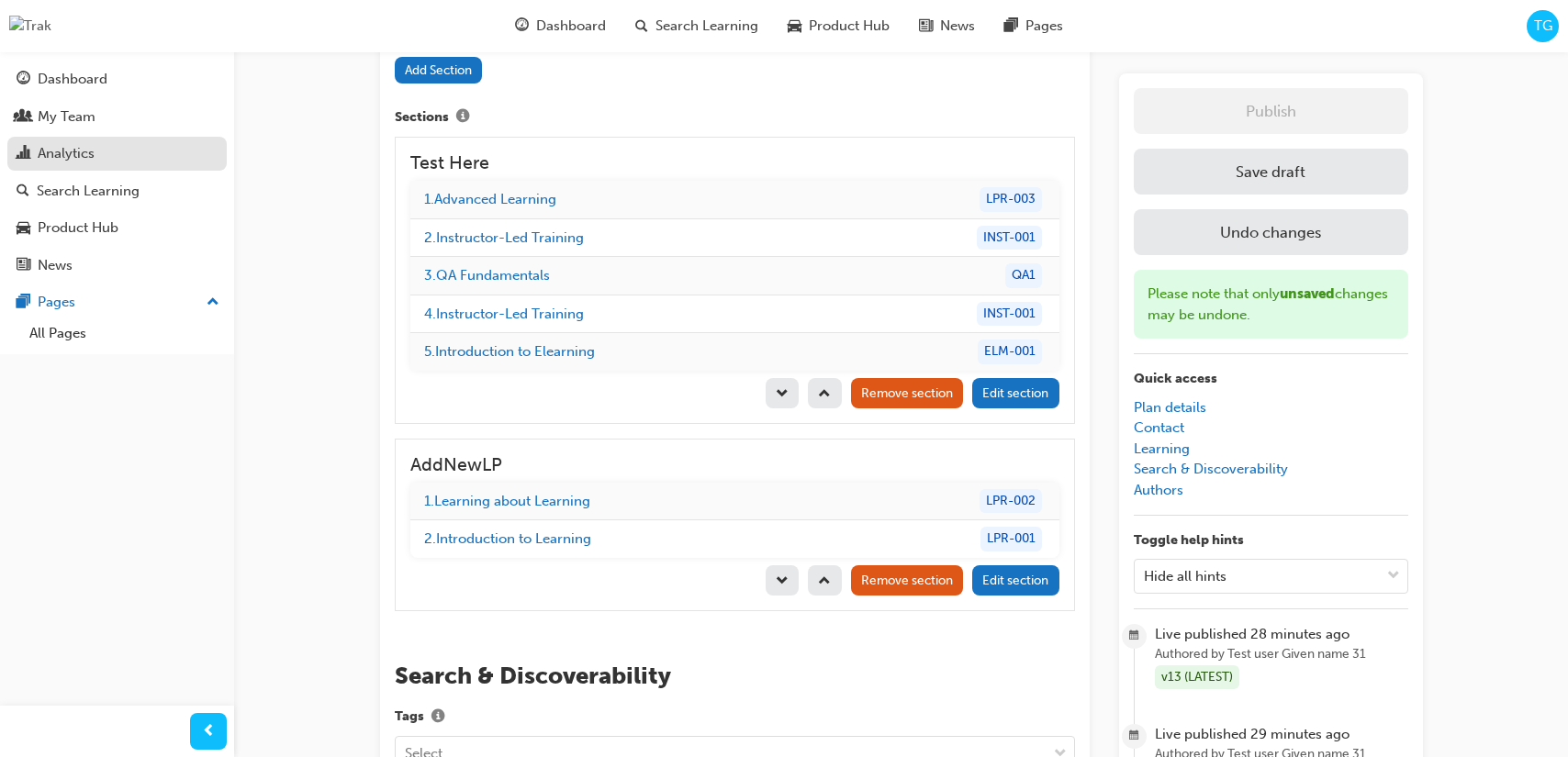
click at [94, 149] on div "Analytics" at bounding box center [116, 153] width 201 height 23
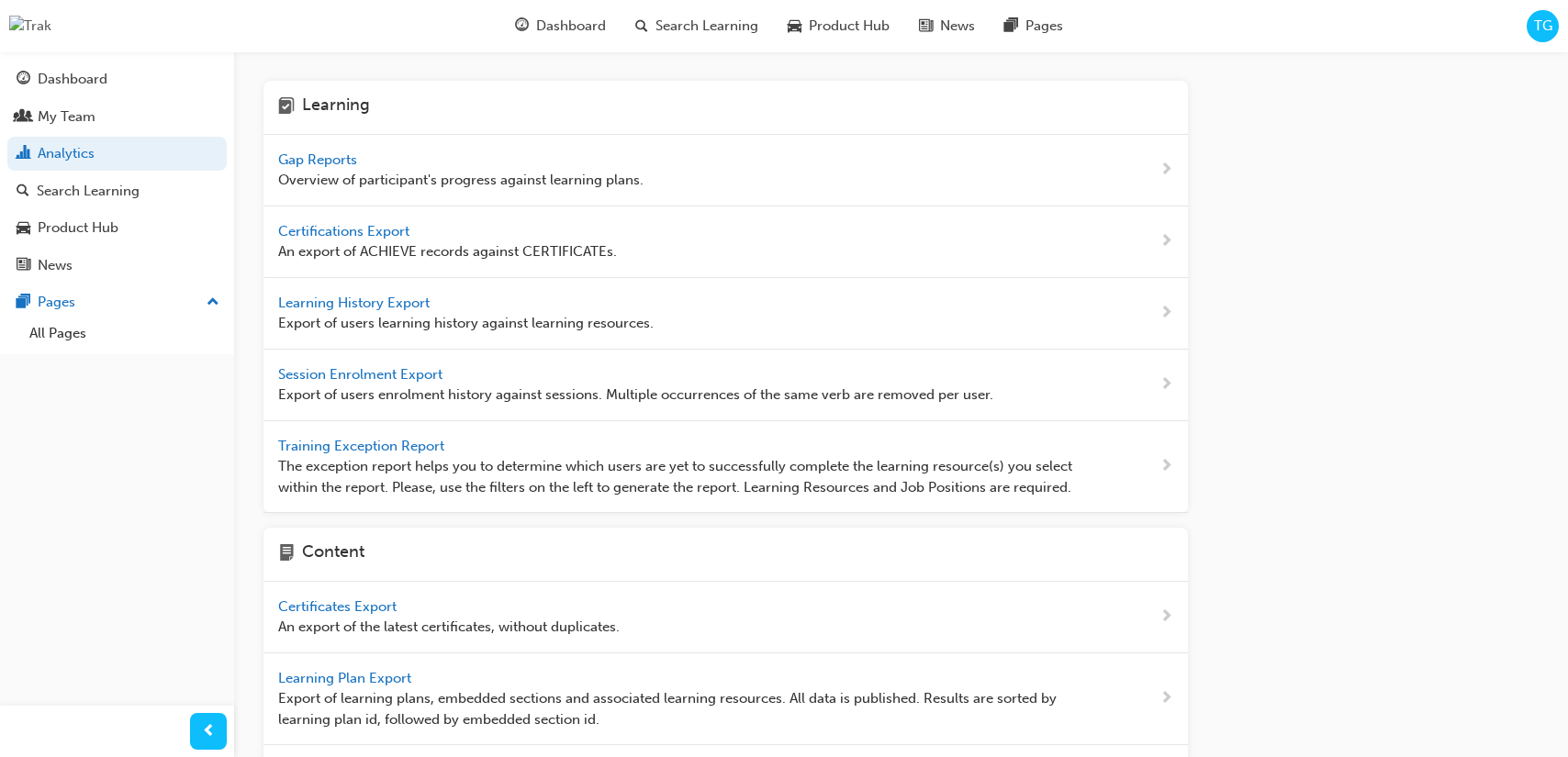
click at [353, 159] on span "Gap Reports" at bounding box center [320, 159] width 83 height 16
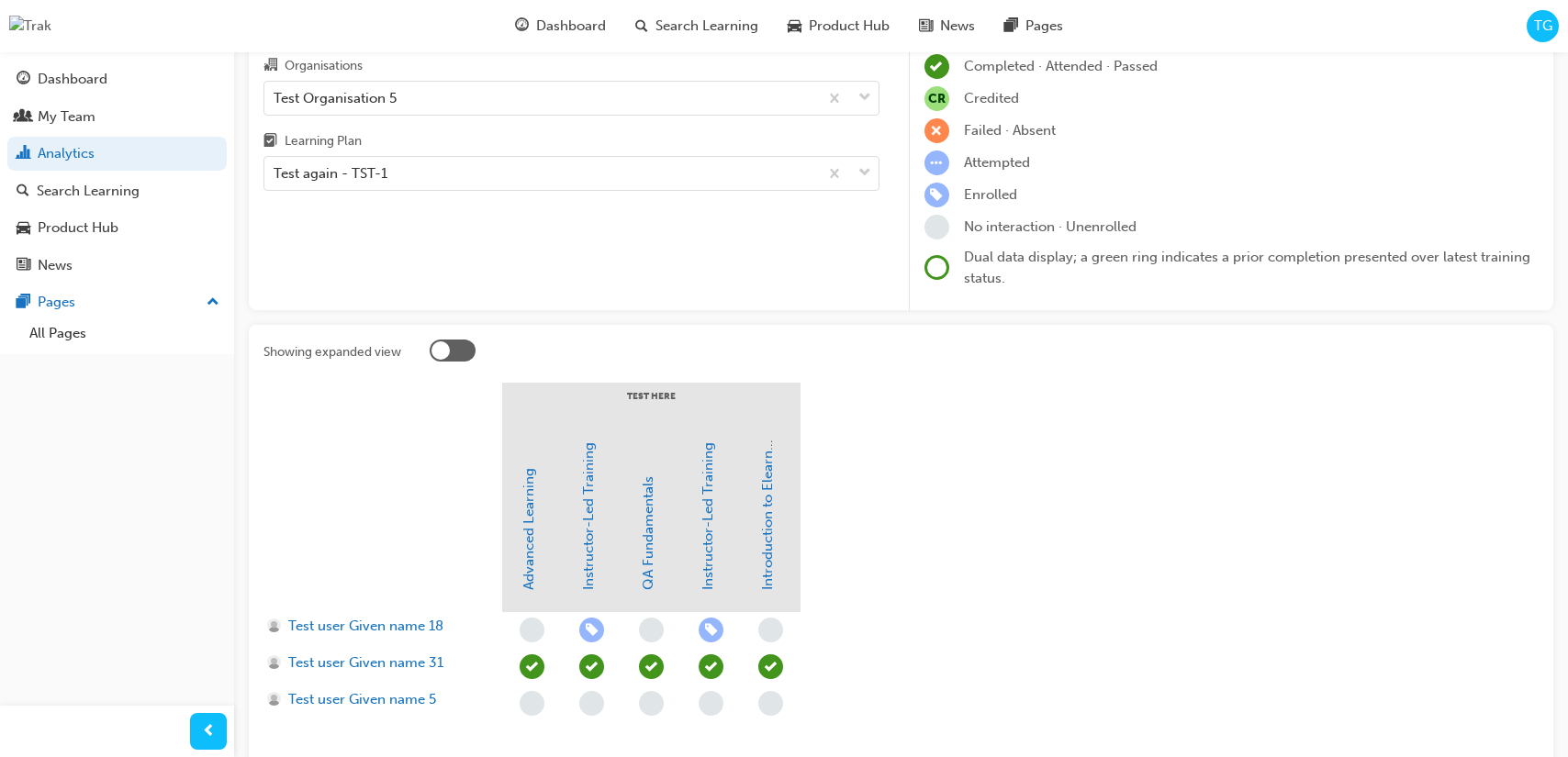
scroll to position [118, 0]
click at [135, 85] on div "Dashboard" at bounding box center [116, 79] width 201 height 23
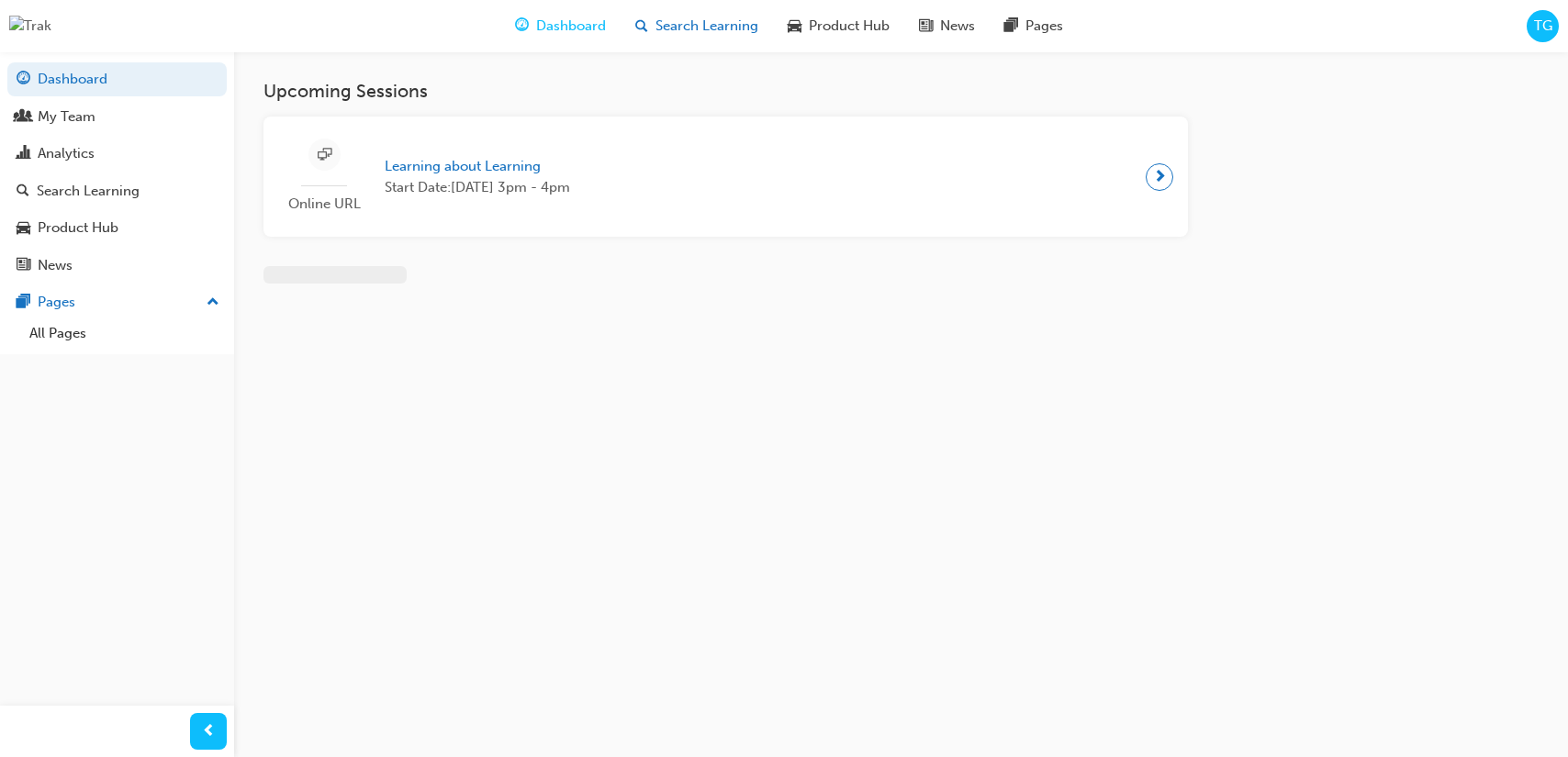
click at [692, 29] on span "Search Learning" at bounding box center [707, 26] width 103 height 21
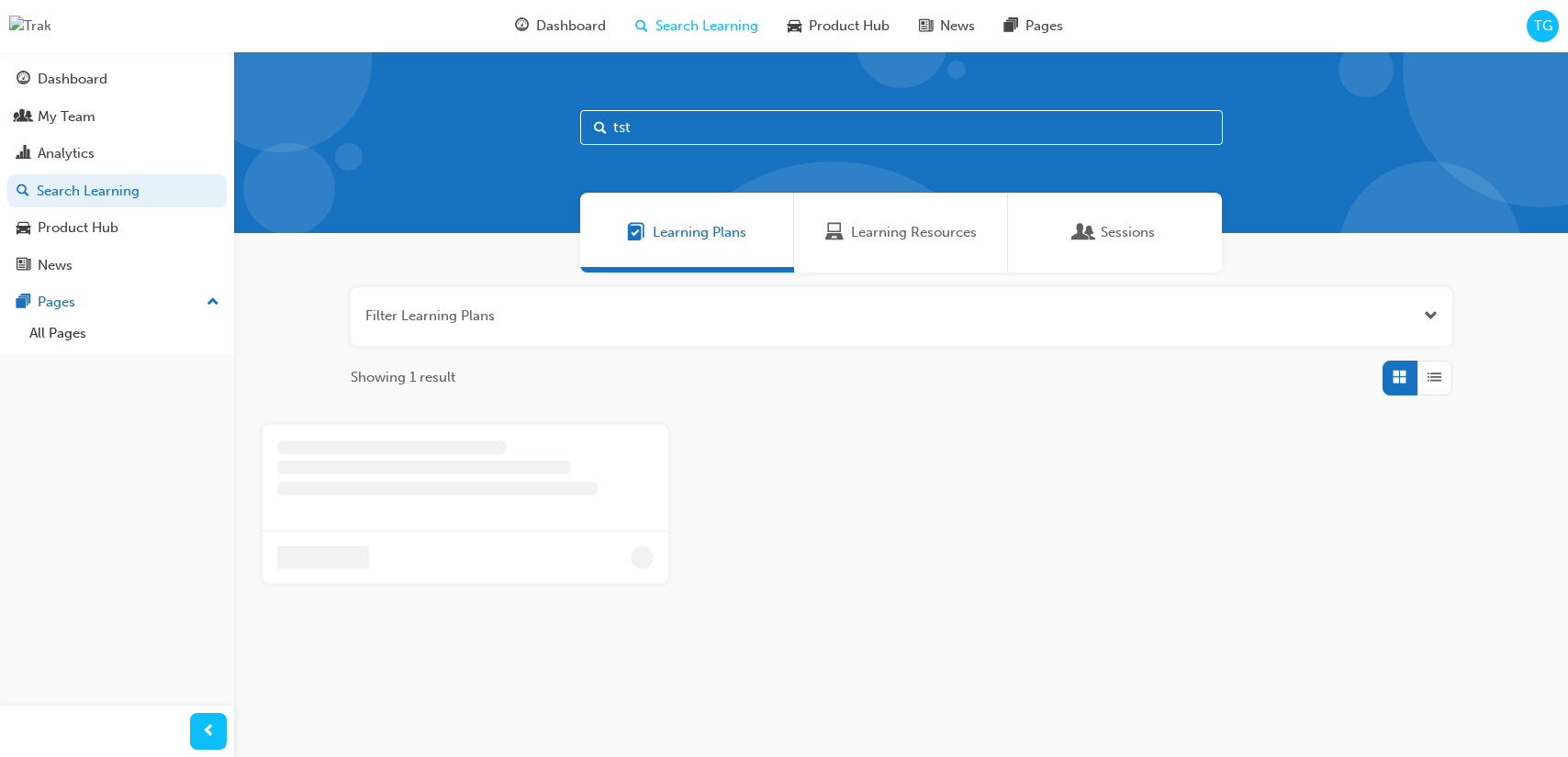
click at [545, 503] on div at bounding box center [464, 479] width 405 height 107
click at [498, 500] on div at bounding box center [465, 491] width 377 height 21
click at [51, 169] on button "Dashboard My Team Analytics Search Learning Product Hub News Pages" at bounding box center [117, 173] width 219 height 227
click at [64, 156] on div "Analytics" at bounding box center [66, 153] width 57 height 21
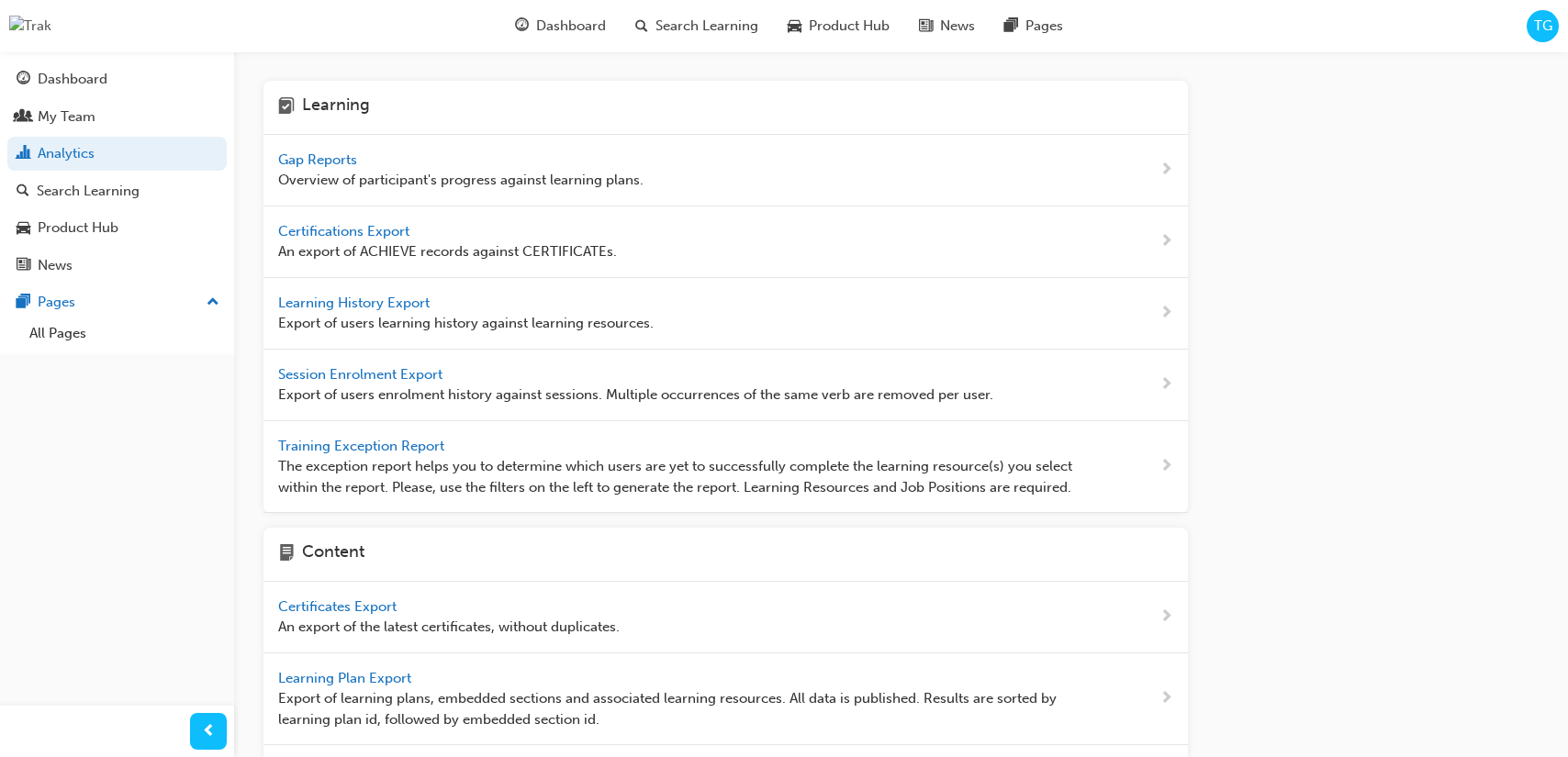
click at [347, 163] on span "Gap Reports" at bounding box center [320, 159] width 83 height 16
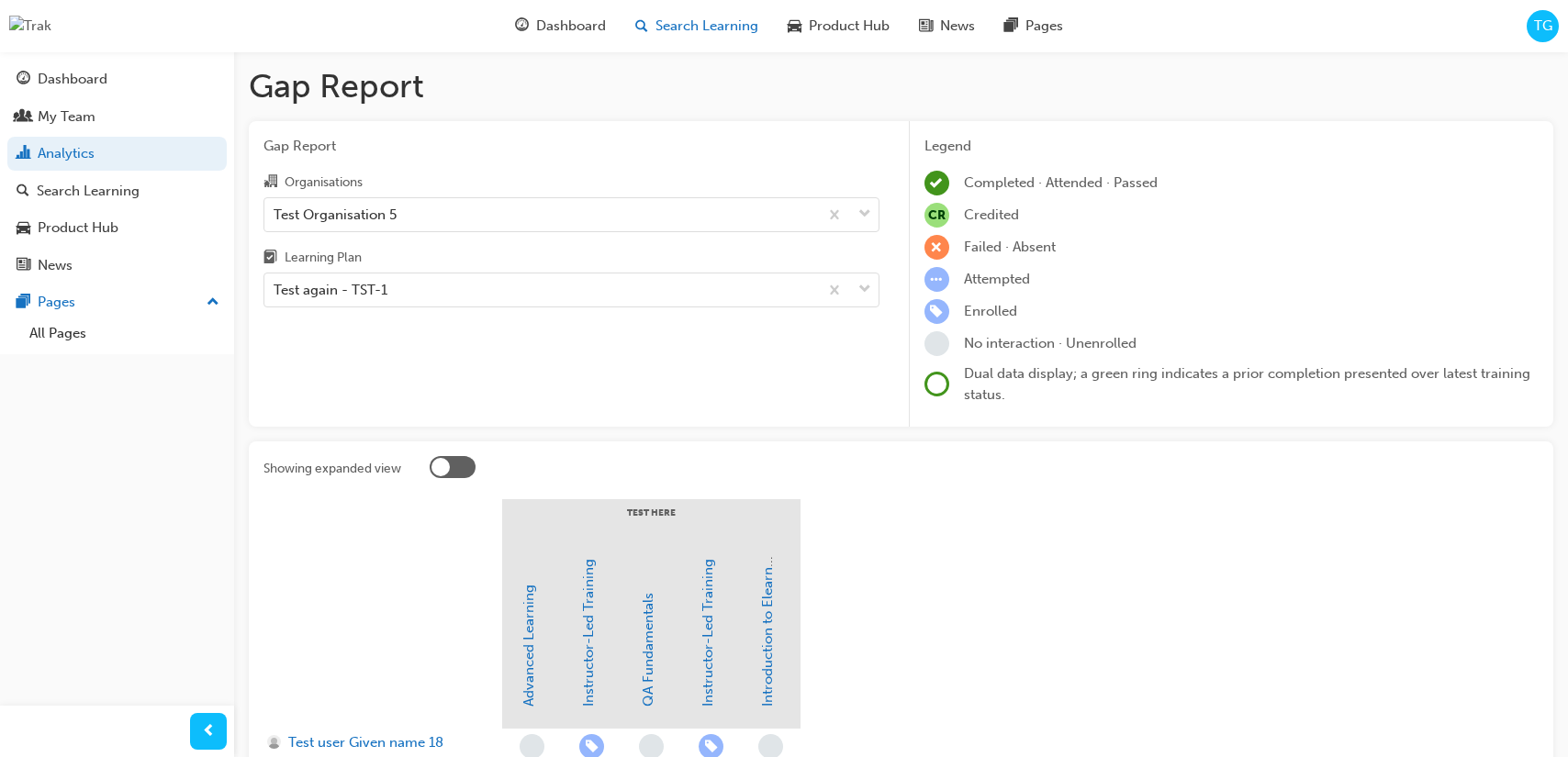
click at [717, 31] on span "Search Learning" at bounding box center [707, 26] width 103 height 21
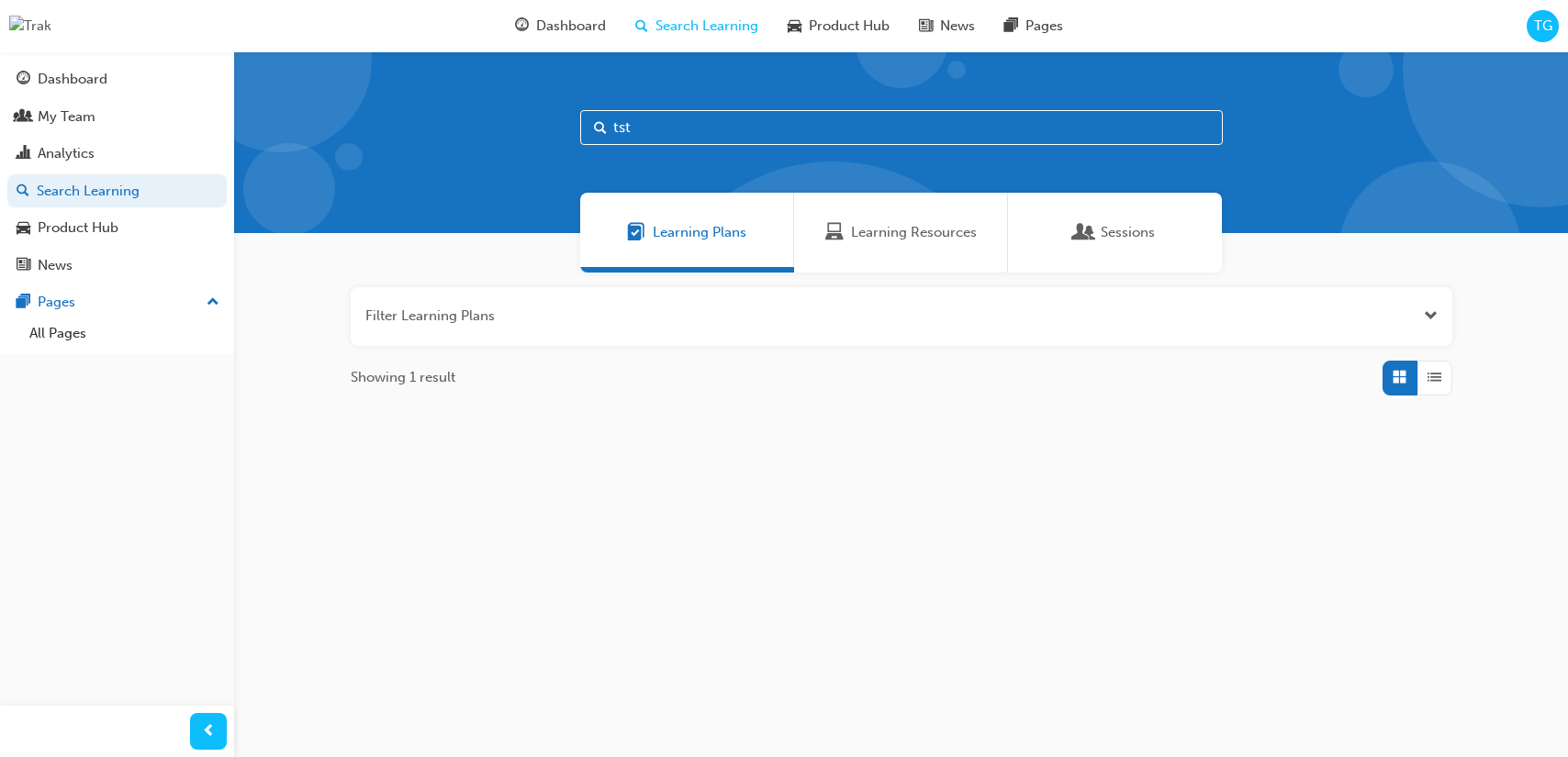
click at [673, 128] on input "tst" at bounding box center [901, 127] width 643 height 35
click at [521, 633] on div "Test again" at bounding box center [465, 634] width 377 height 22
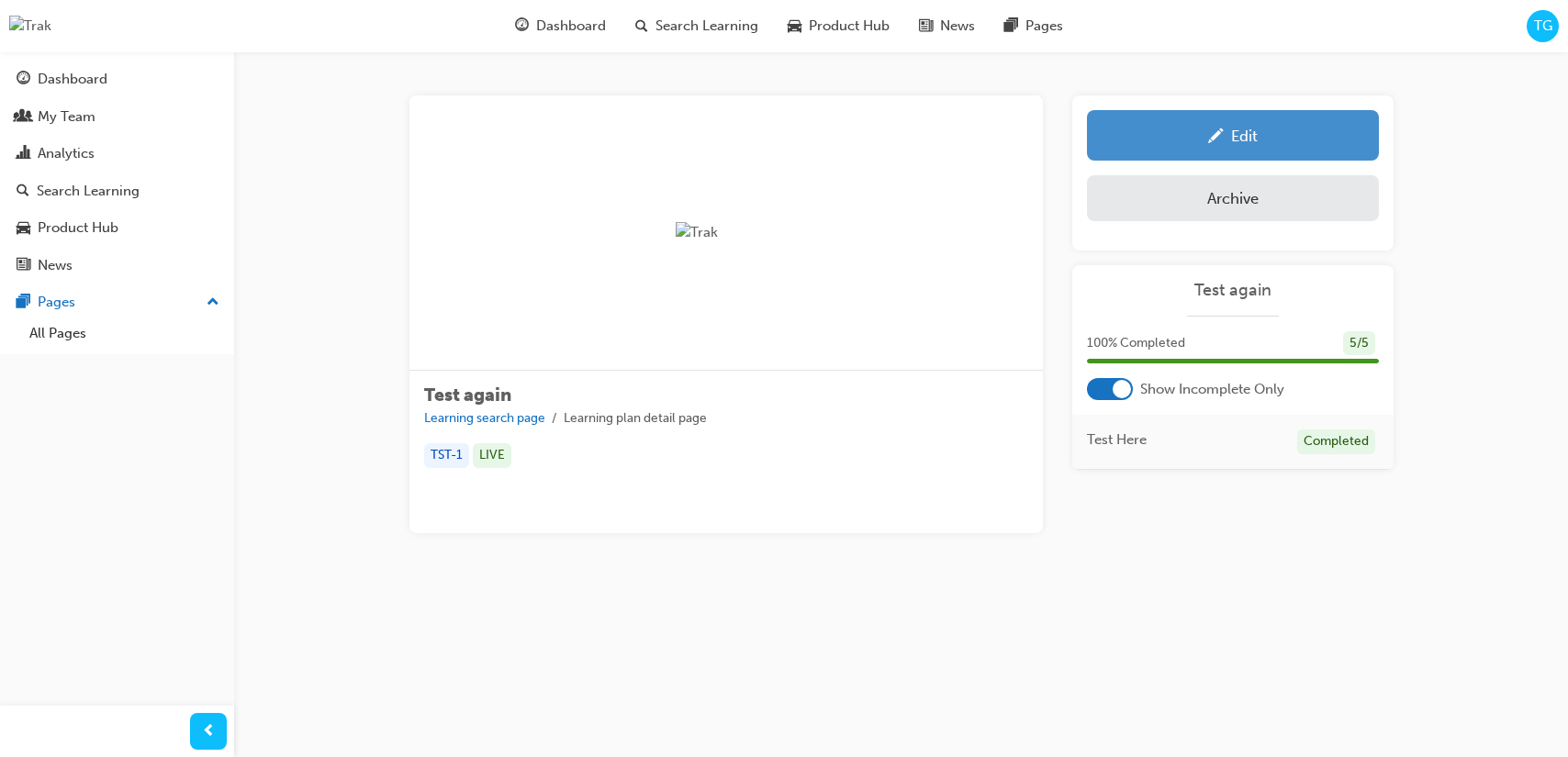
click at [1201, 138] on div "Edit" at bounding box center [1232, 135] width 264 height 23
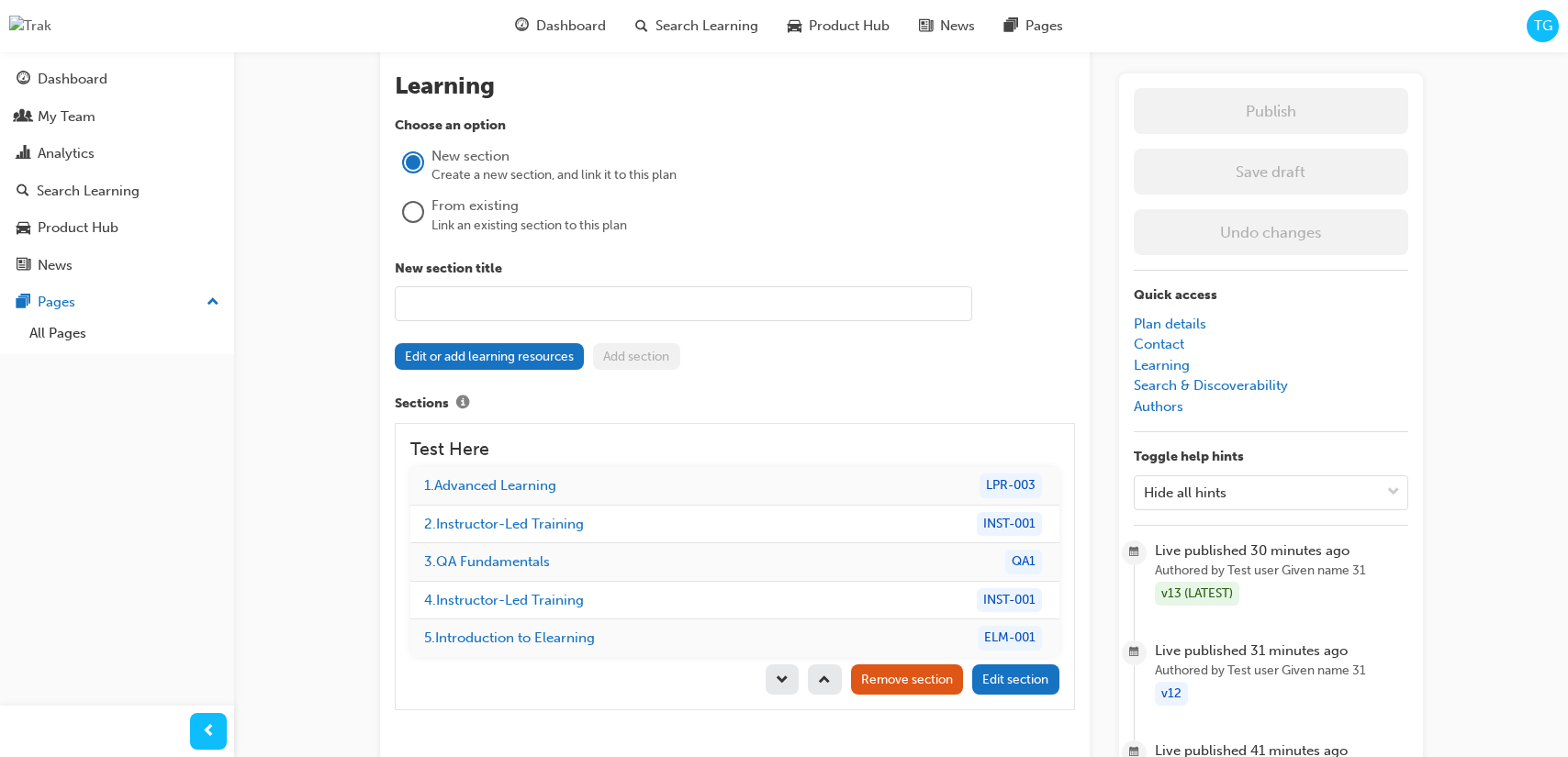
scroll to position [1564, 0]
click at [498, 213] on div "From existing" at bounding box center [753, 208] width 644 height 21
click at [485, 213] on div "From existing" at bounding box center [753, 208] width 644 height 21
click at [423, 218] on div at bounding box center [413, 216] width 36 height 43
click at [418, 219] on div at bounding box center [412, 214] width 18 height 18
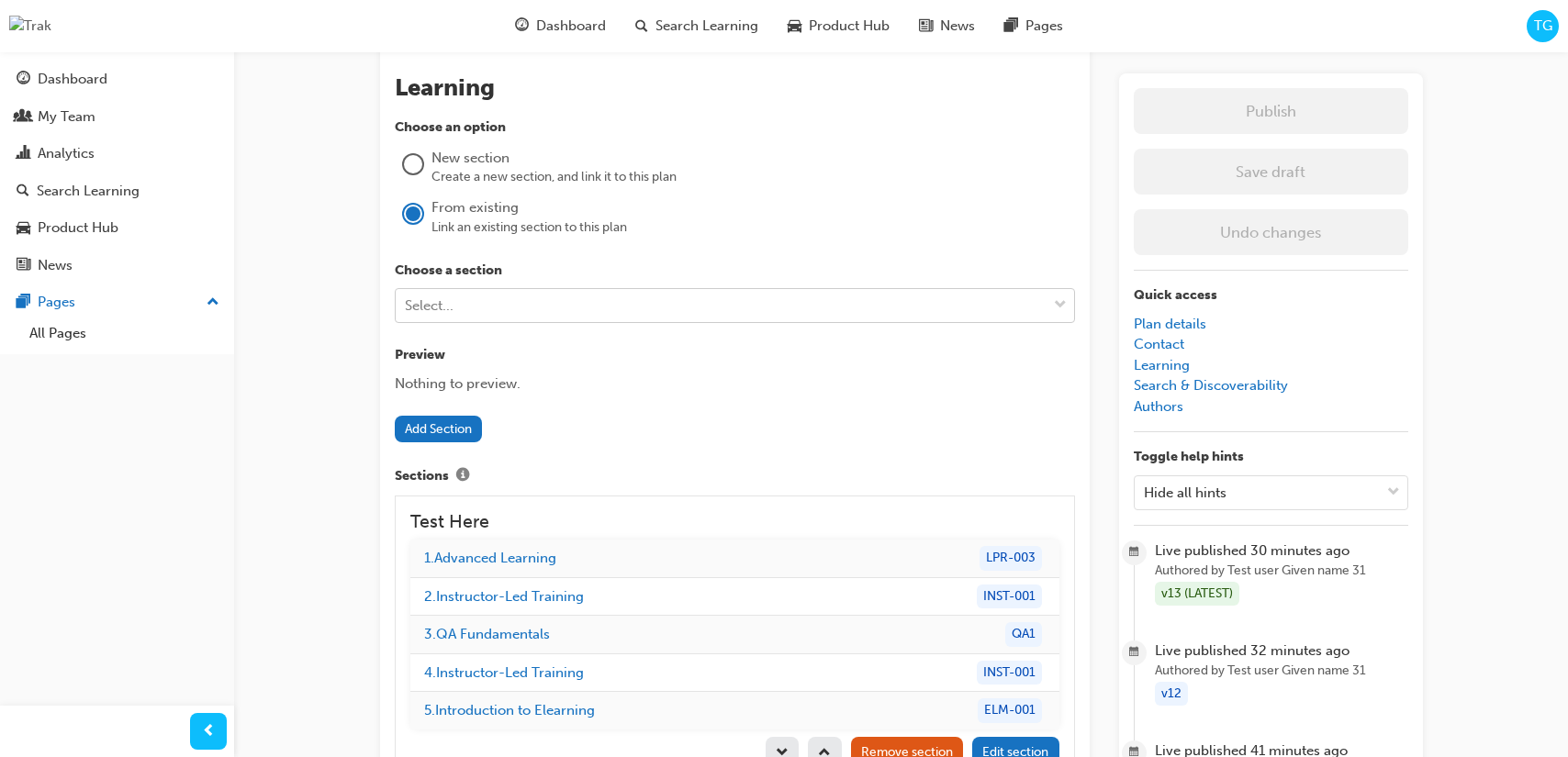
click at [481, 306] on div "Select..." at bounding box center [721, 306] width 650 height 32
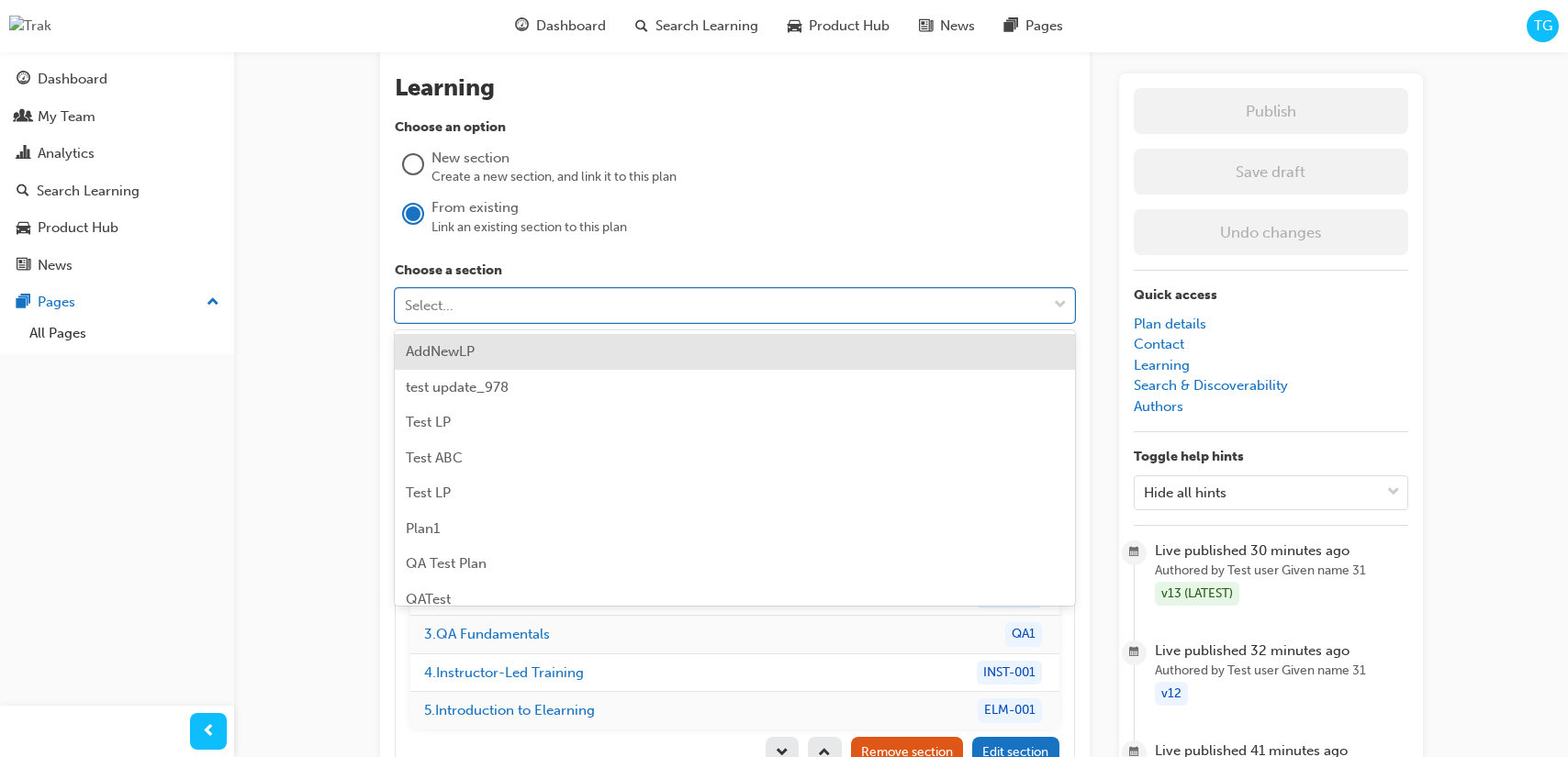
click at [472, 343] on span "AddNewLP" at bounding box center [440, 351] width 69 height 16
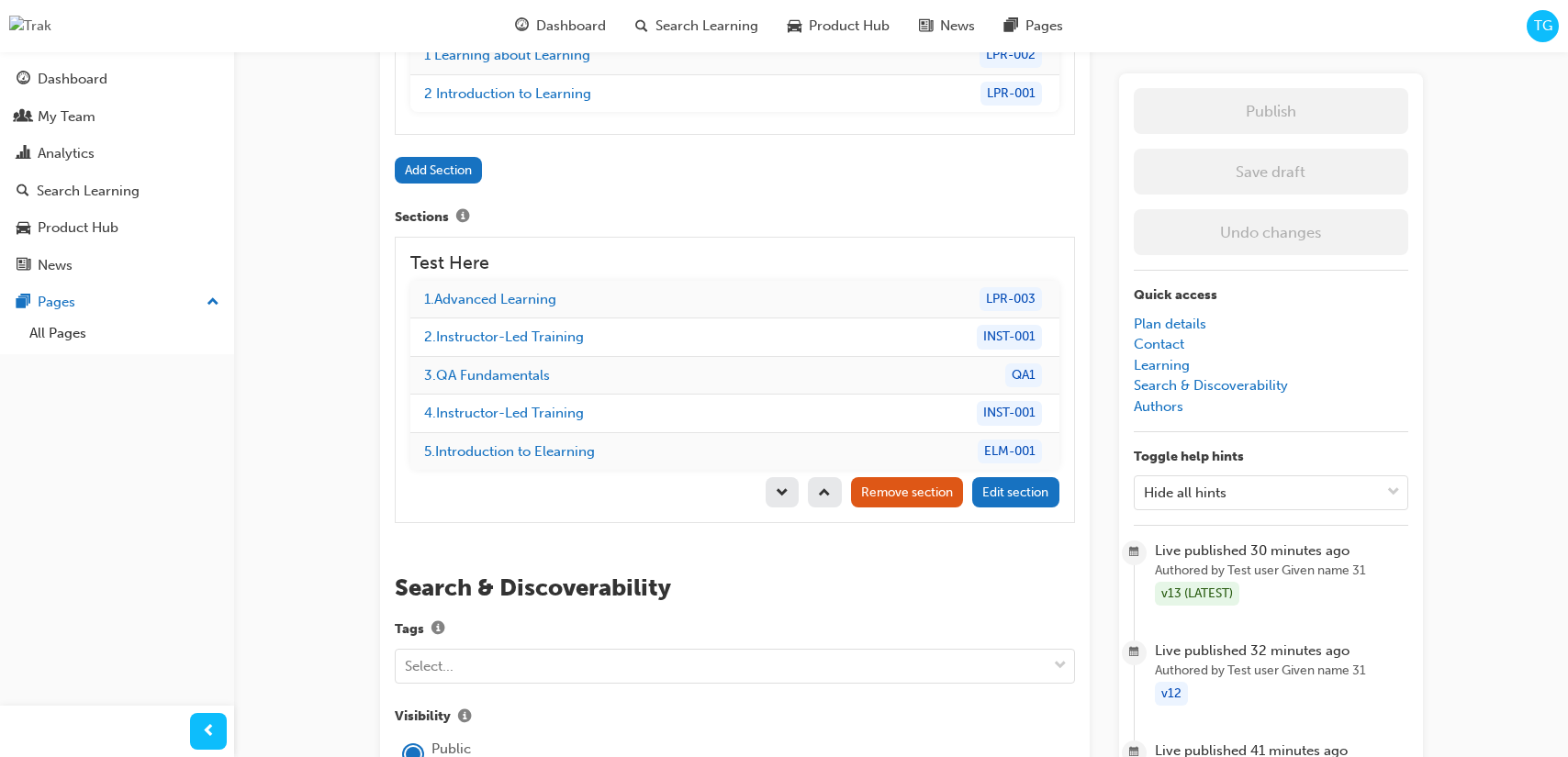
scroll to position [1909, 0]
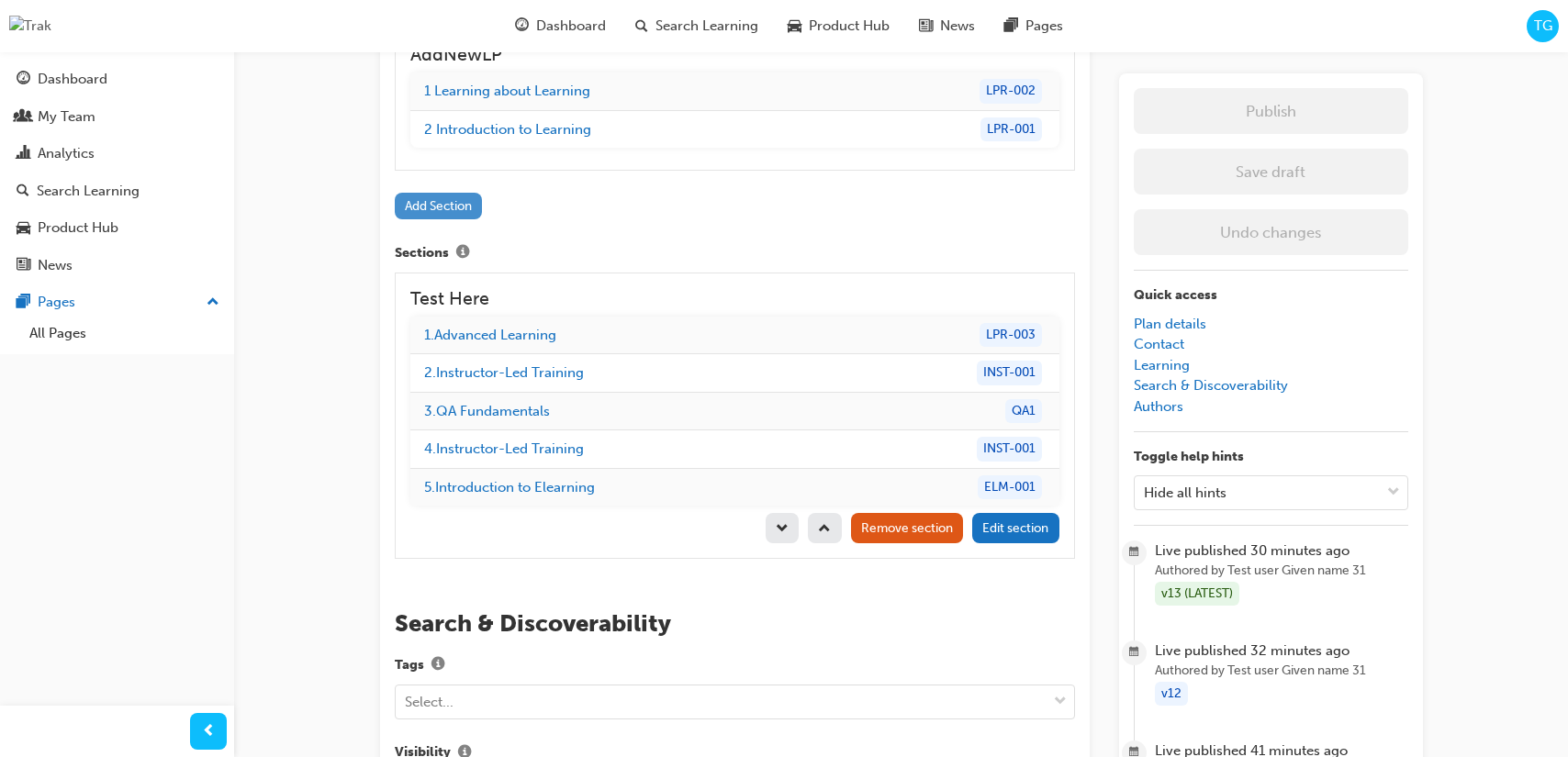
click at [436, 211] on button "Add Section" at bounding box center [439, 206] width 88 height 27
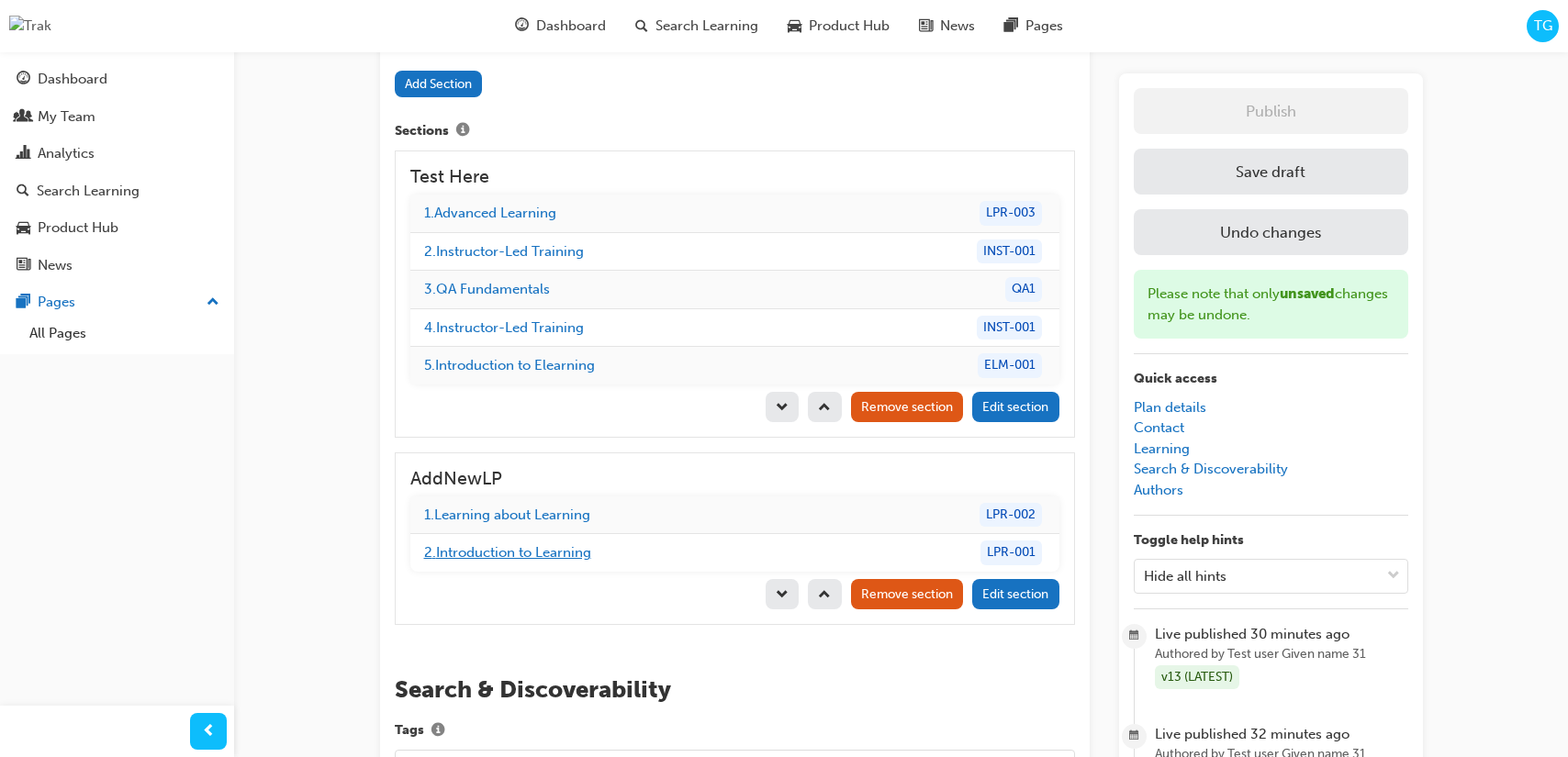
scroll to position [1910, 0]
click at [1277, 171] on button "Save draft" at bounding box center [1271, 172] width 275 height 46
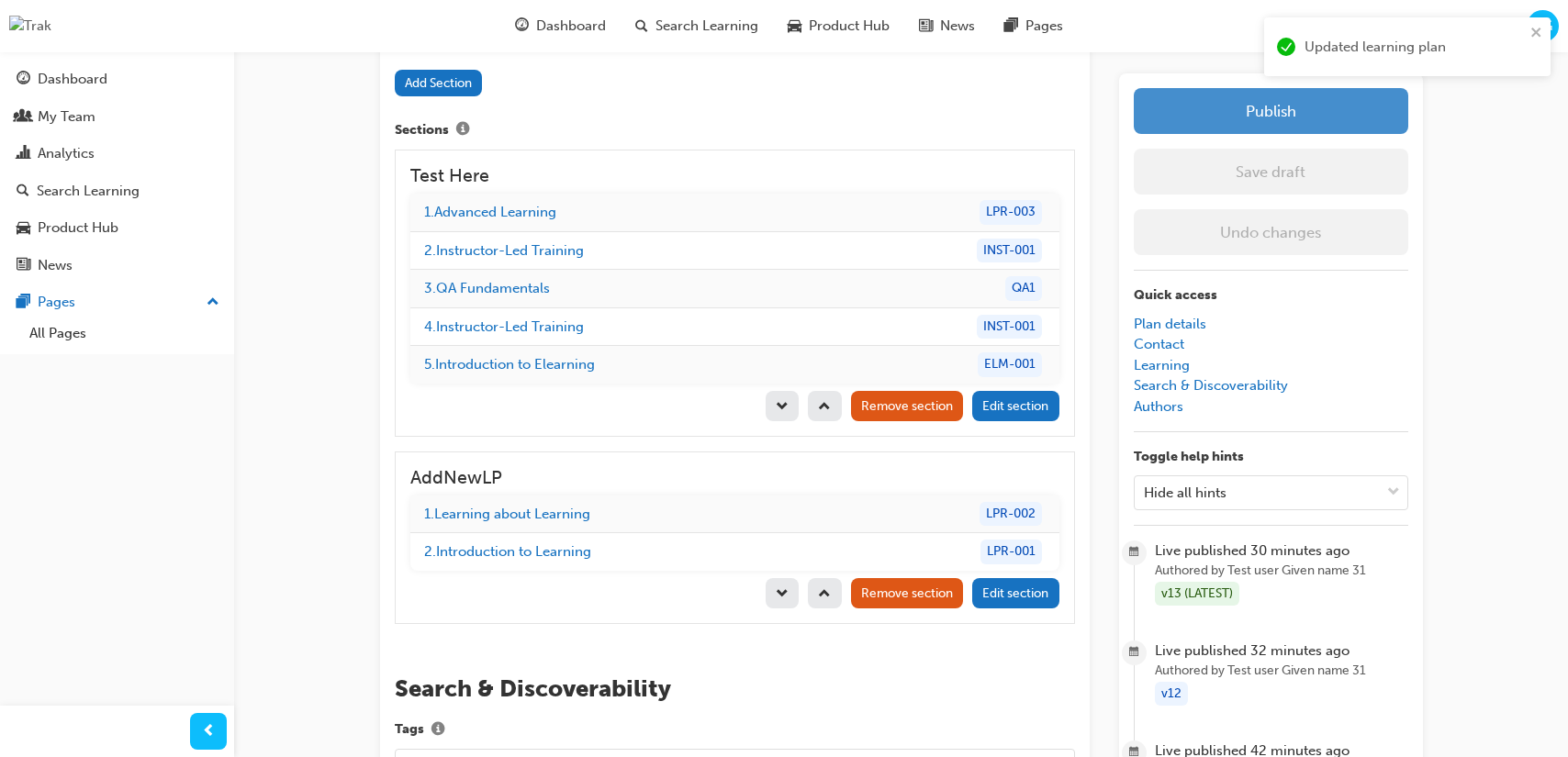
scroll to position [1913, 0]
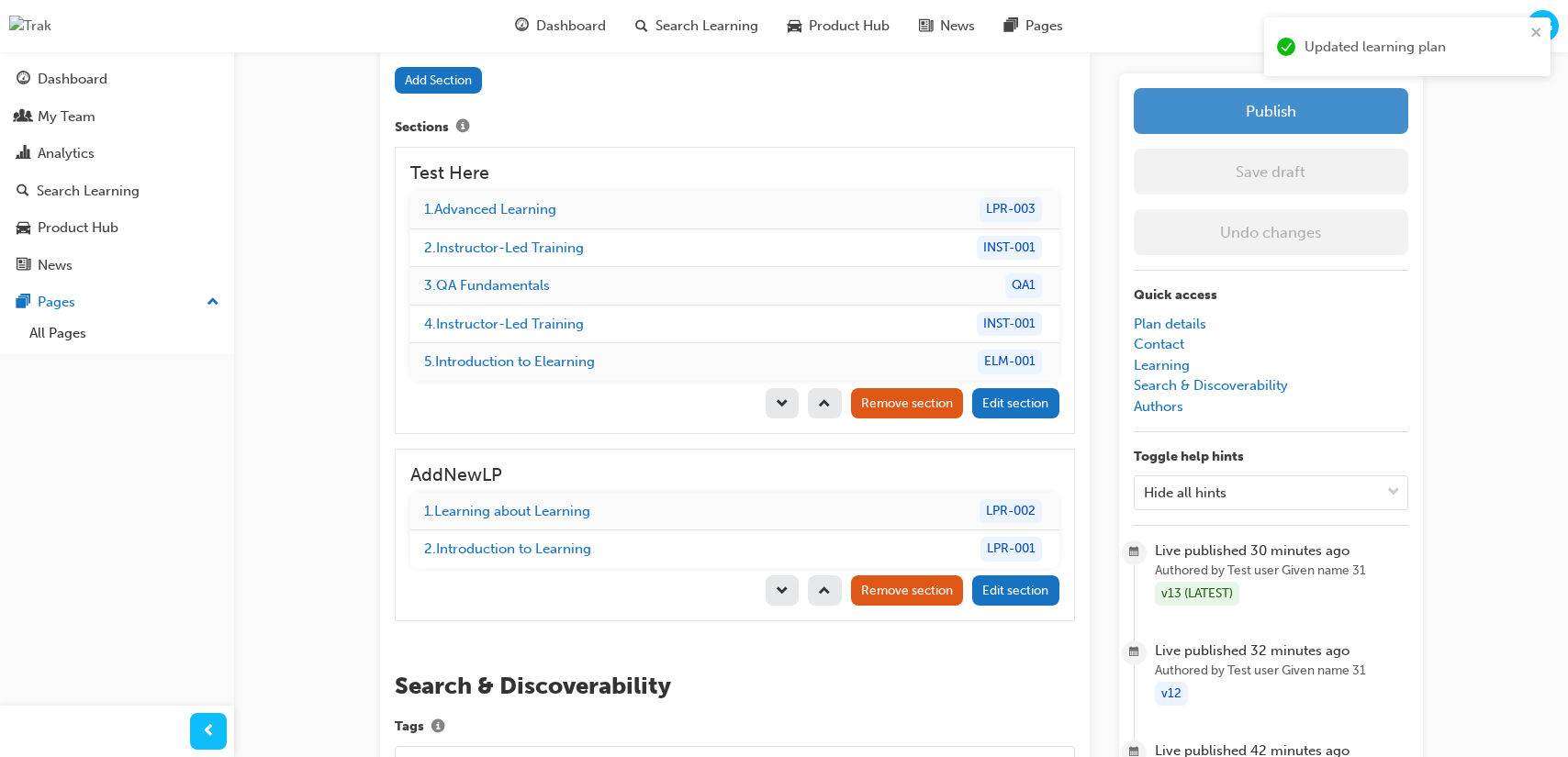
click at [1283, 109] on button "Publish" at bounding box center [1271, 111] width 275 height 46
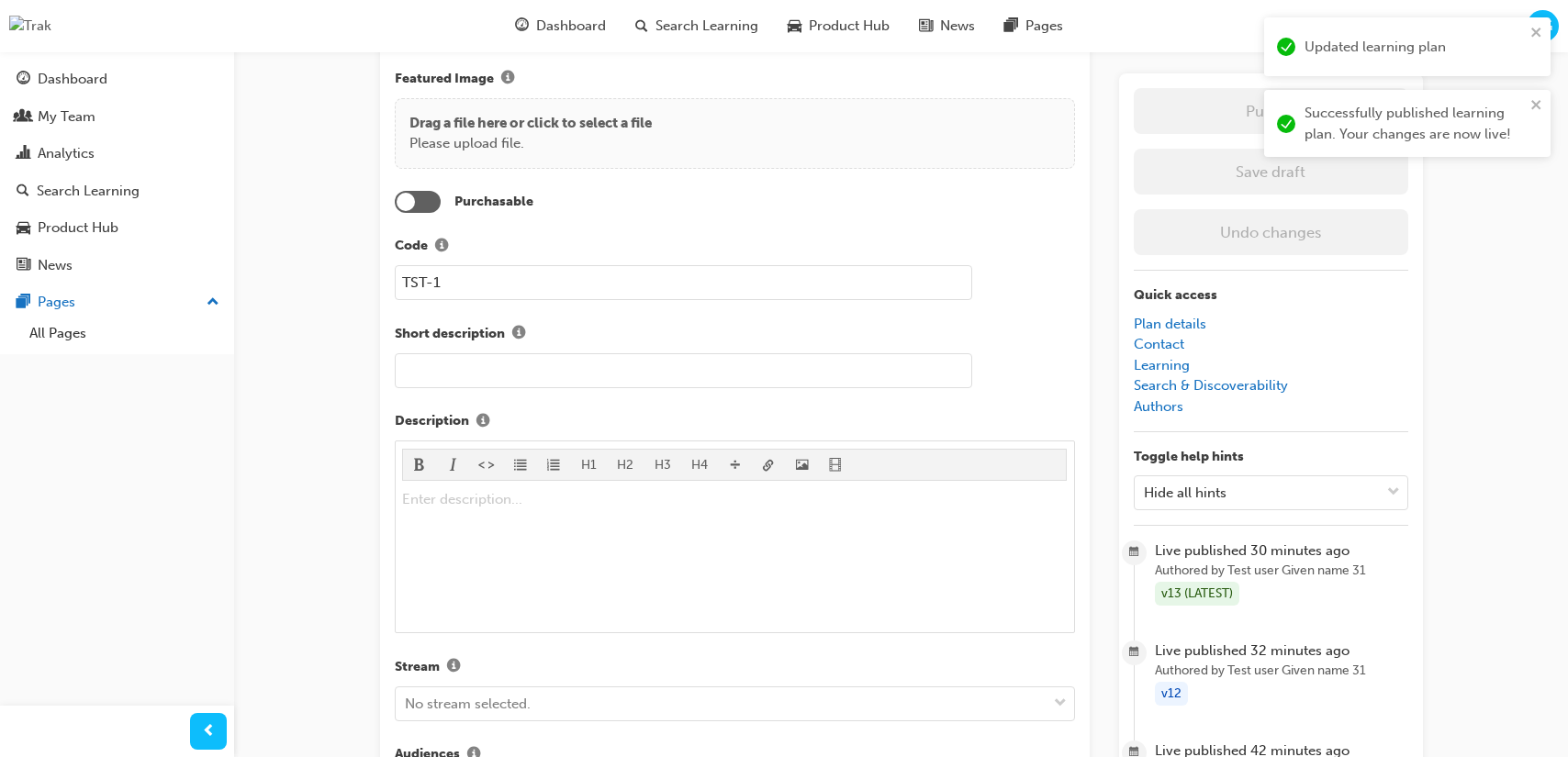
scroll to position [0, 0]
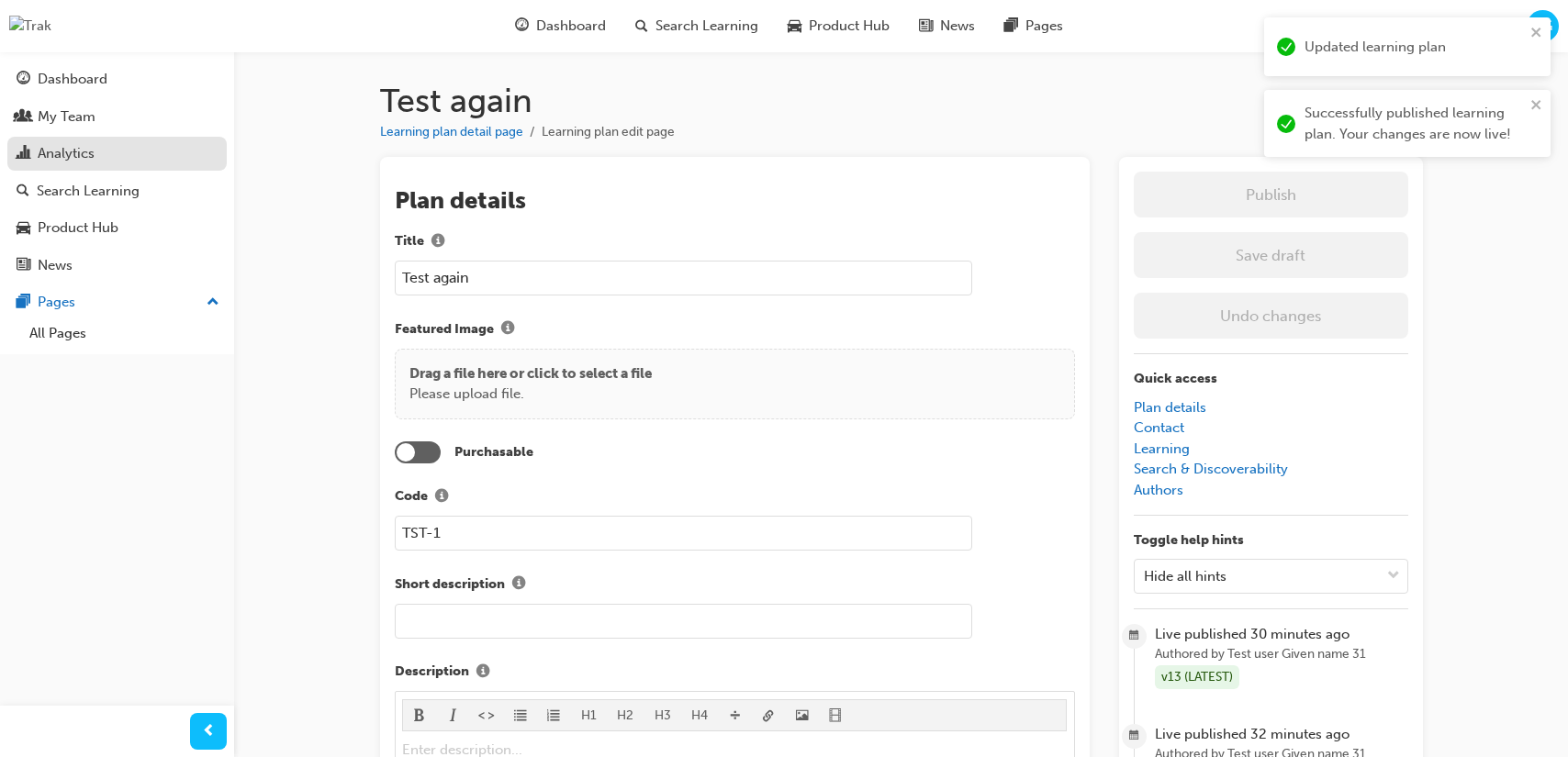
click at [127, 157] on div "Analytics" at bounding box center [116, 153] width 201 height 23
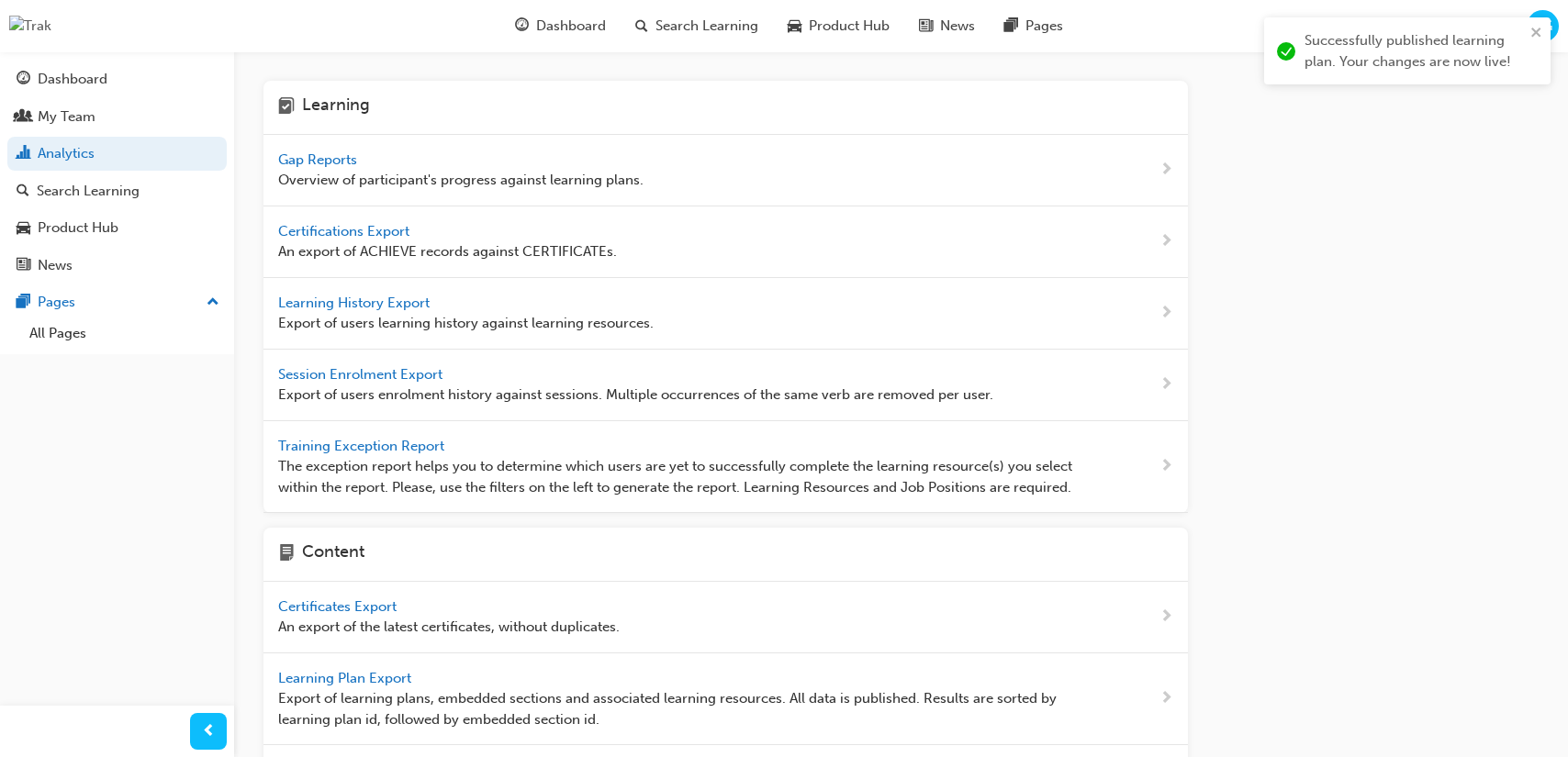
click at [306, 162] on span "Gap Reports" at bounding box center [320, 159] width 83 height 16
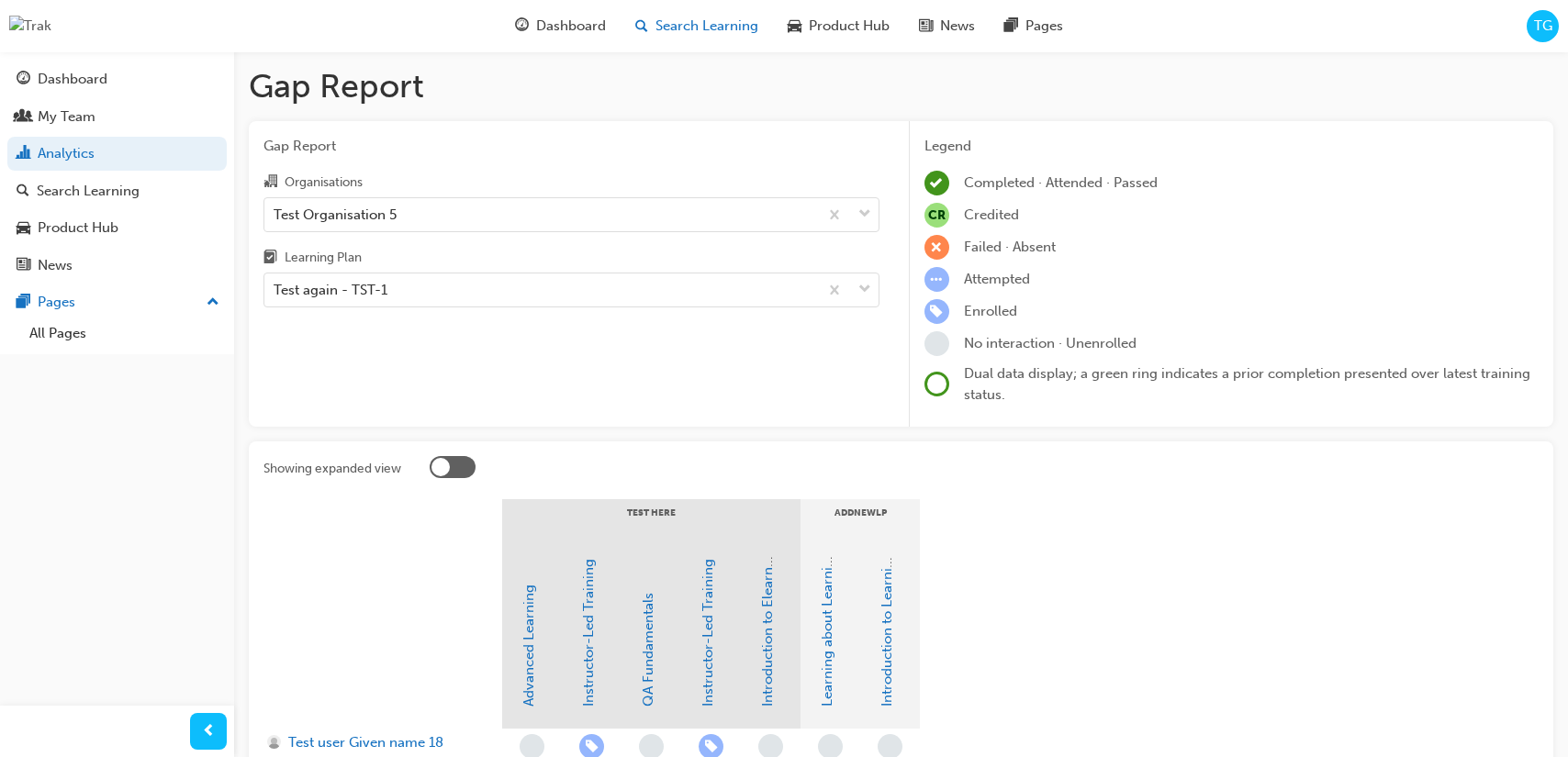
click at [714, 33] on span "Search Learning" at bounding box center [707, 26] width 103 height 21
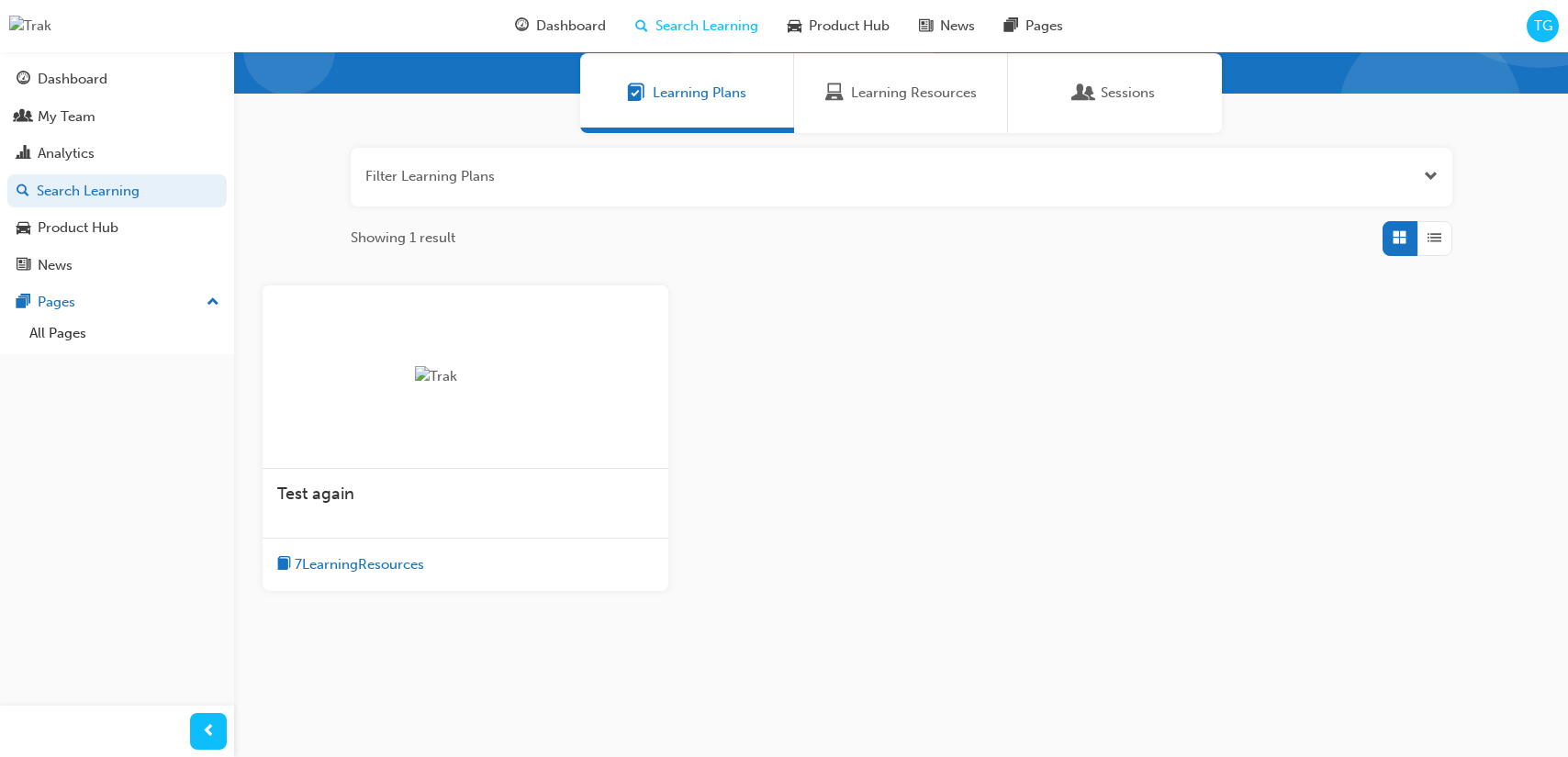
scroll to position [144, 0]
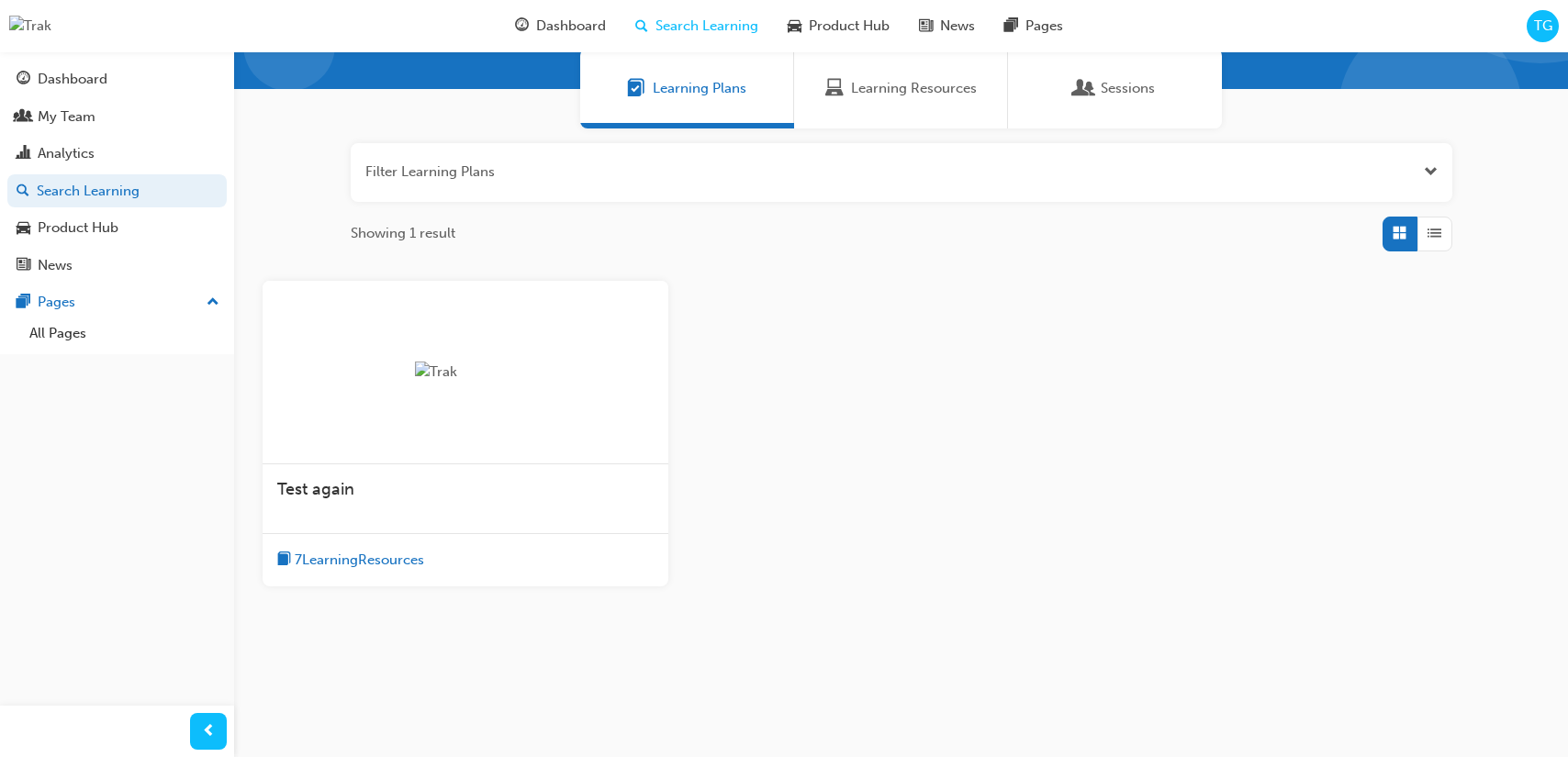
click at [343, 529] on div "Test again 7 Learning Resources" at bounding box center [464, 434] width 405 height 306
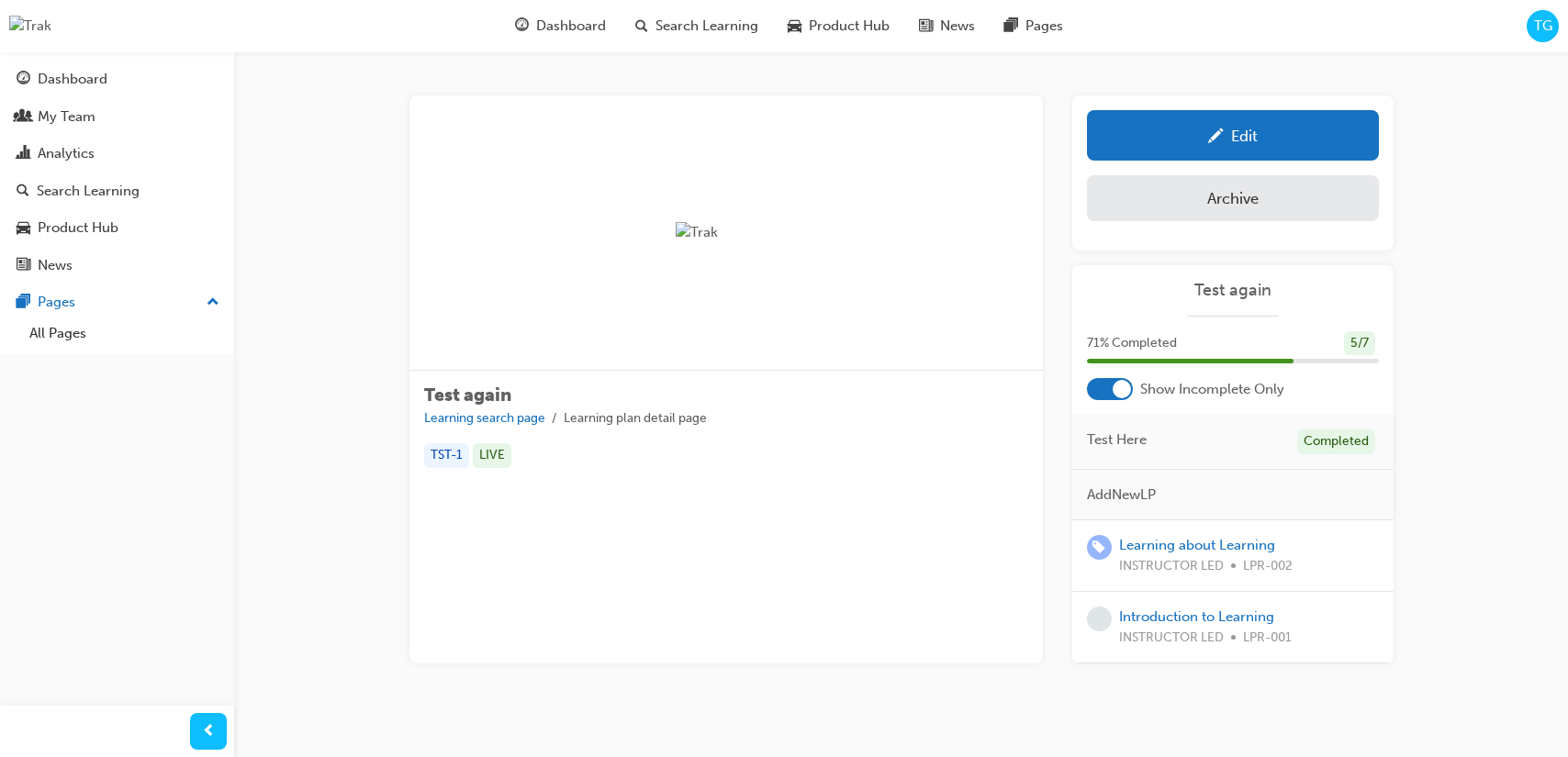
scroll to position [3, 0]
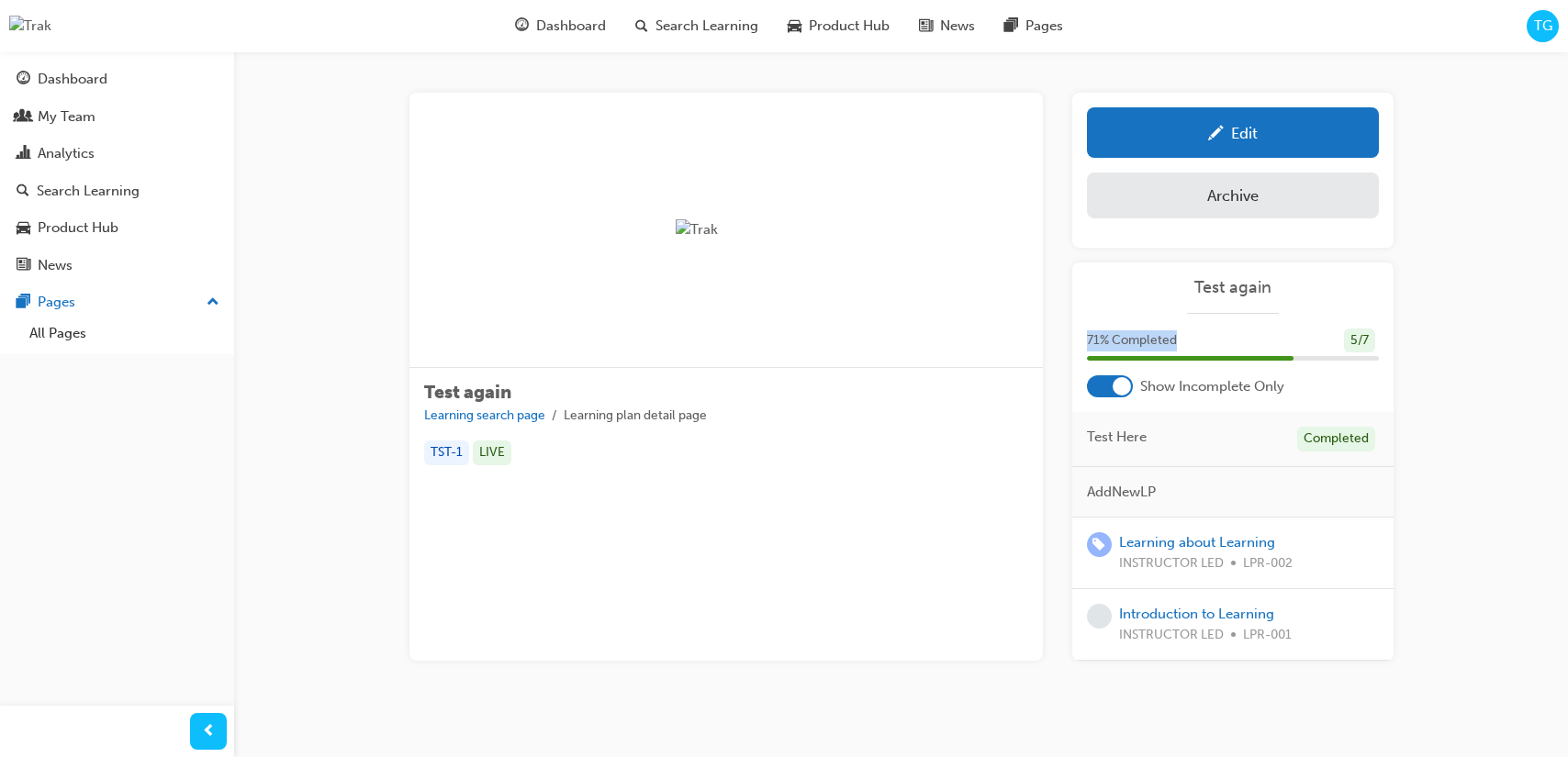
drag, startPoint x: 1087, startPoint y: 337, endPoint x: 1154, endPoint y: 339, distance: 67.0
click at [1174, 338] on span "71 % Completed" at bounding box center [1132, 340] width 90 height 21
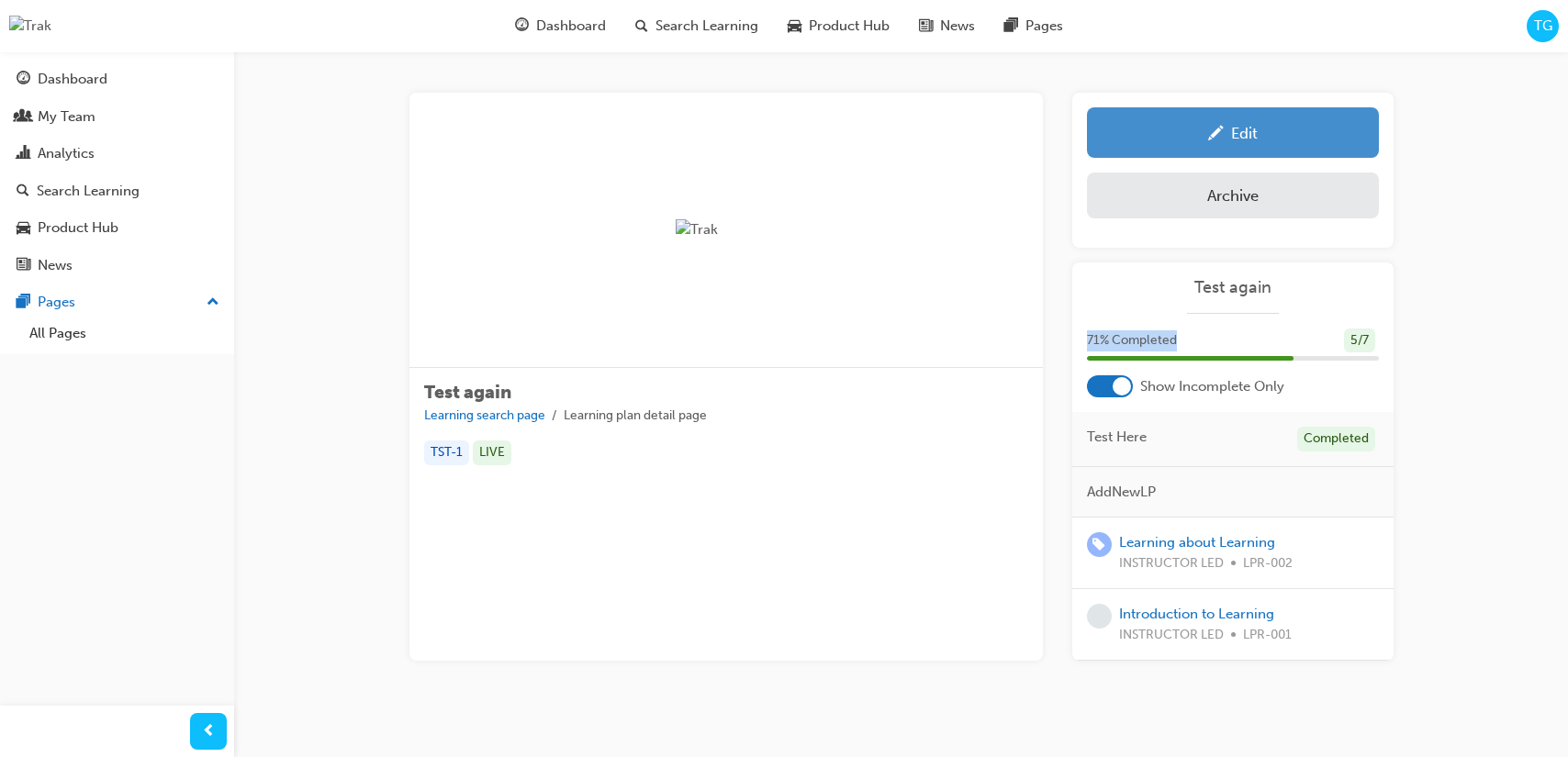
click at [1259, 142] on div "Edit" at bounding box center [1232, 133] width 264 height 23
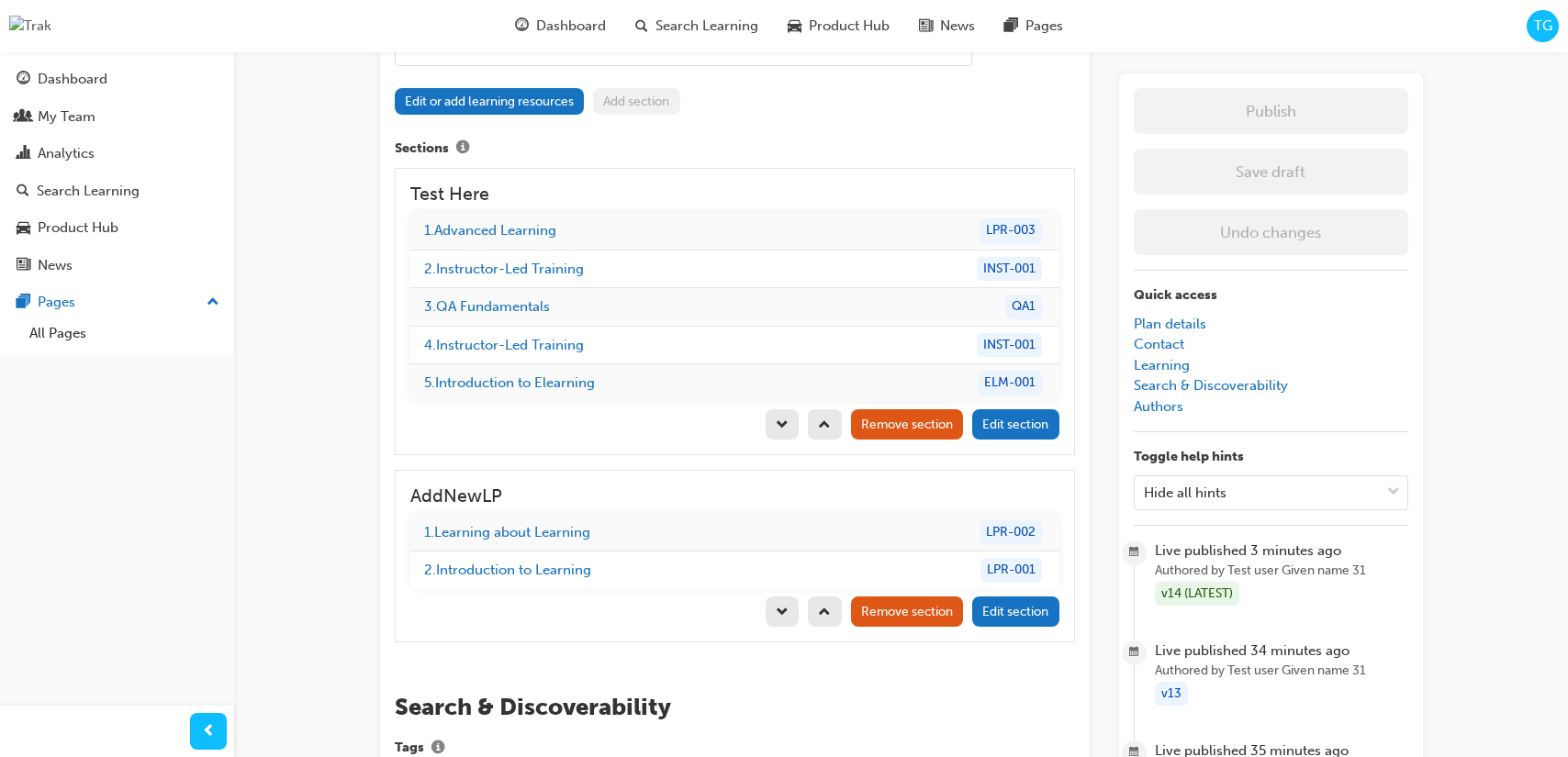
scroll to position [1824, 0]
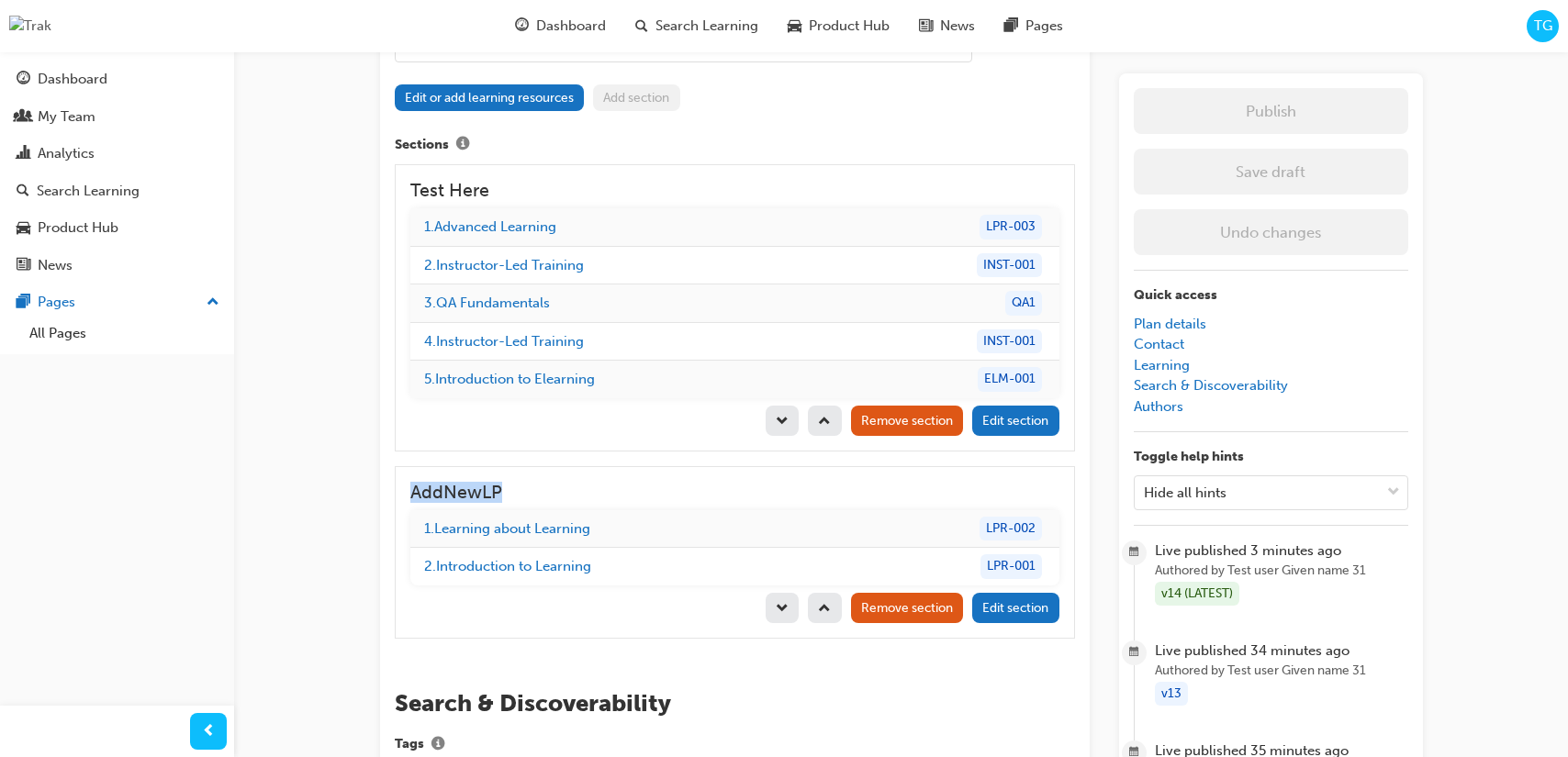
drag, startPoint x: 409, startPoint y: 492, endPoint x: 518, endPoint y: 491, distance: 109.0
click at [518, 491] on h3 "AddNewLP" at bounding box center [734, 492] width 649 height 21
click at [918, 614] on span "Remove section" at bounding box center [907, 607] width 92 height 15
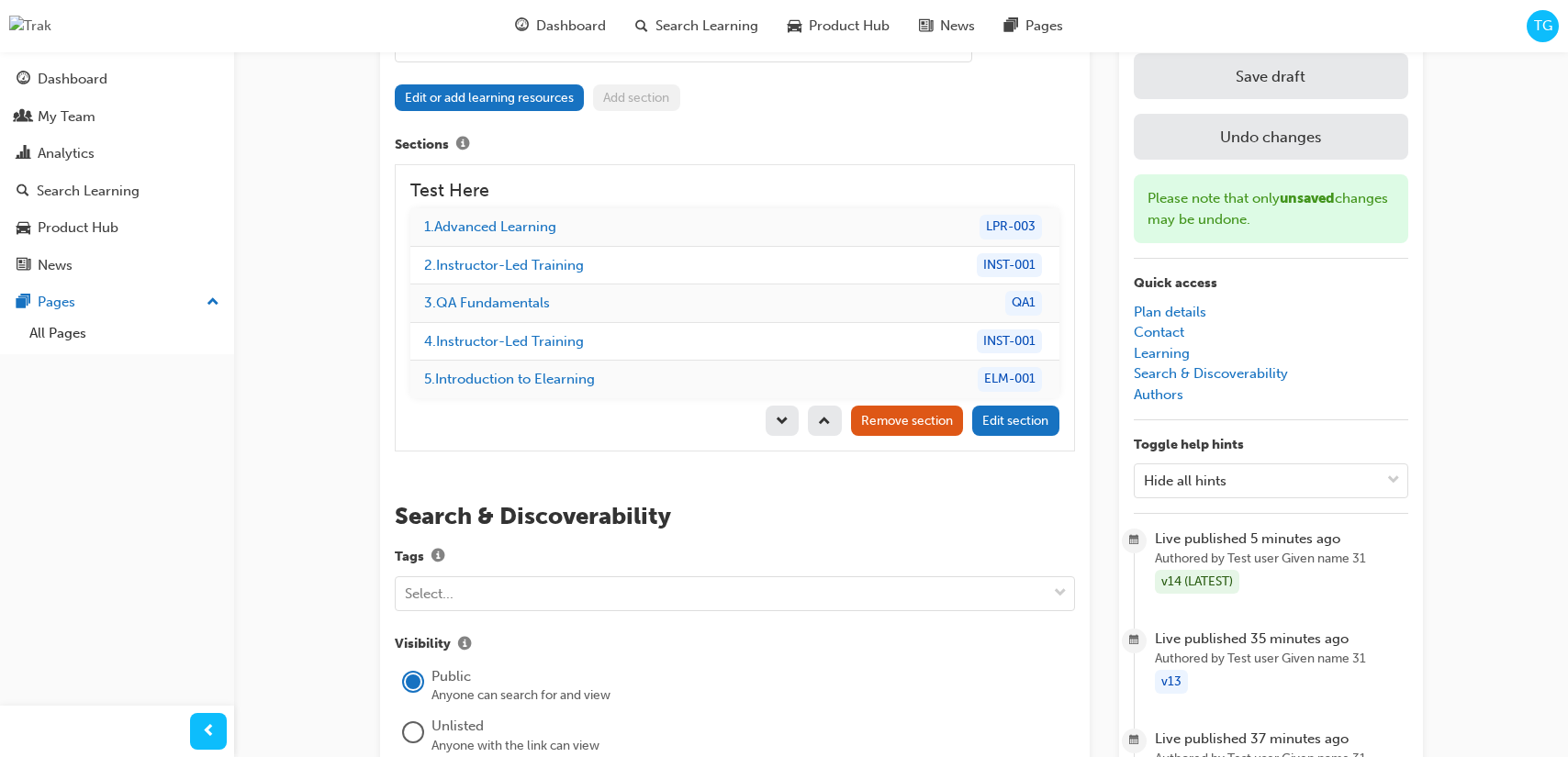
scroll to position [1798, 0]
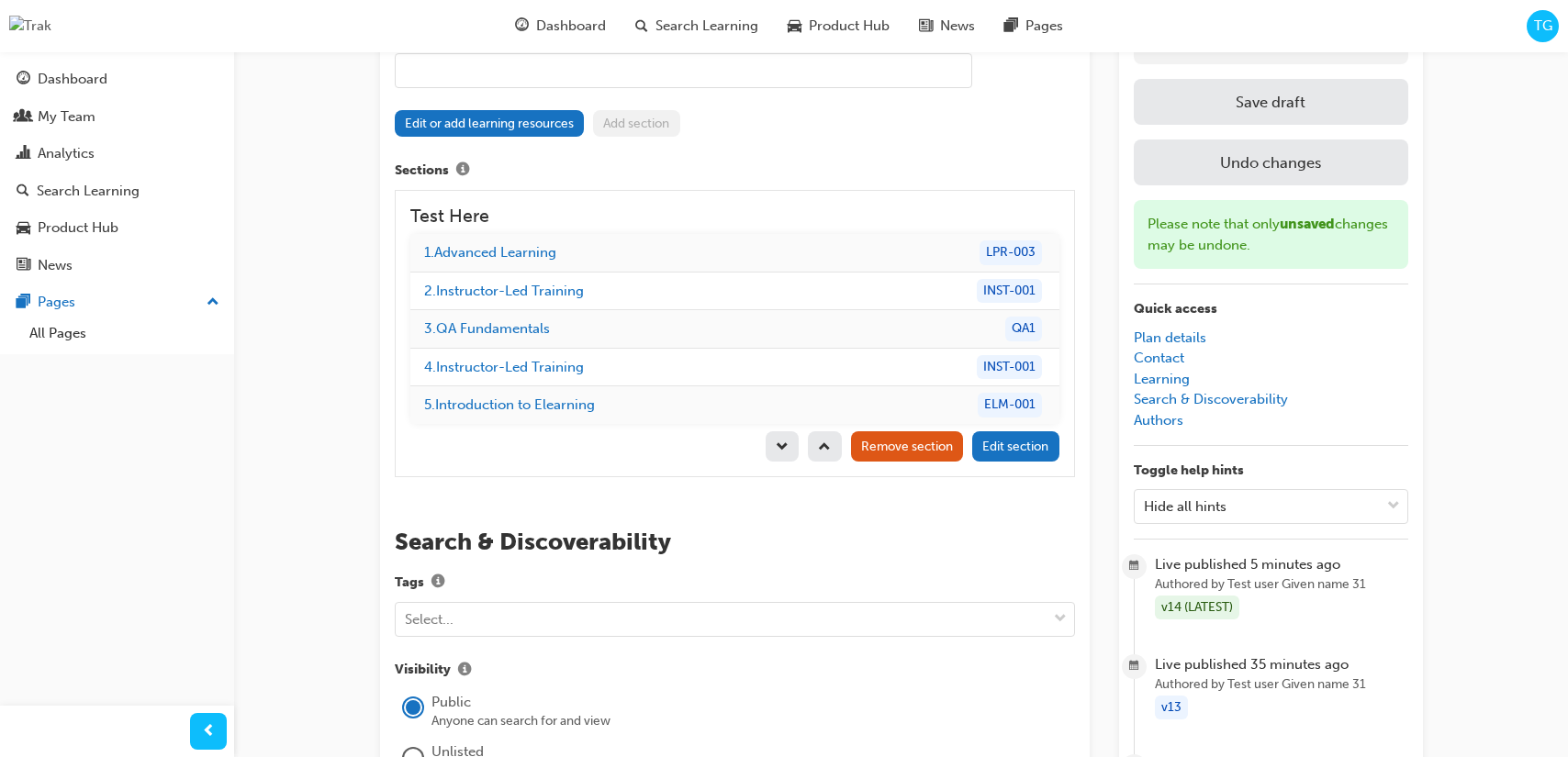
click at [1310, 106] on button "Save draft" at bounding box center [1271, 102] width 275 height 46
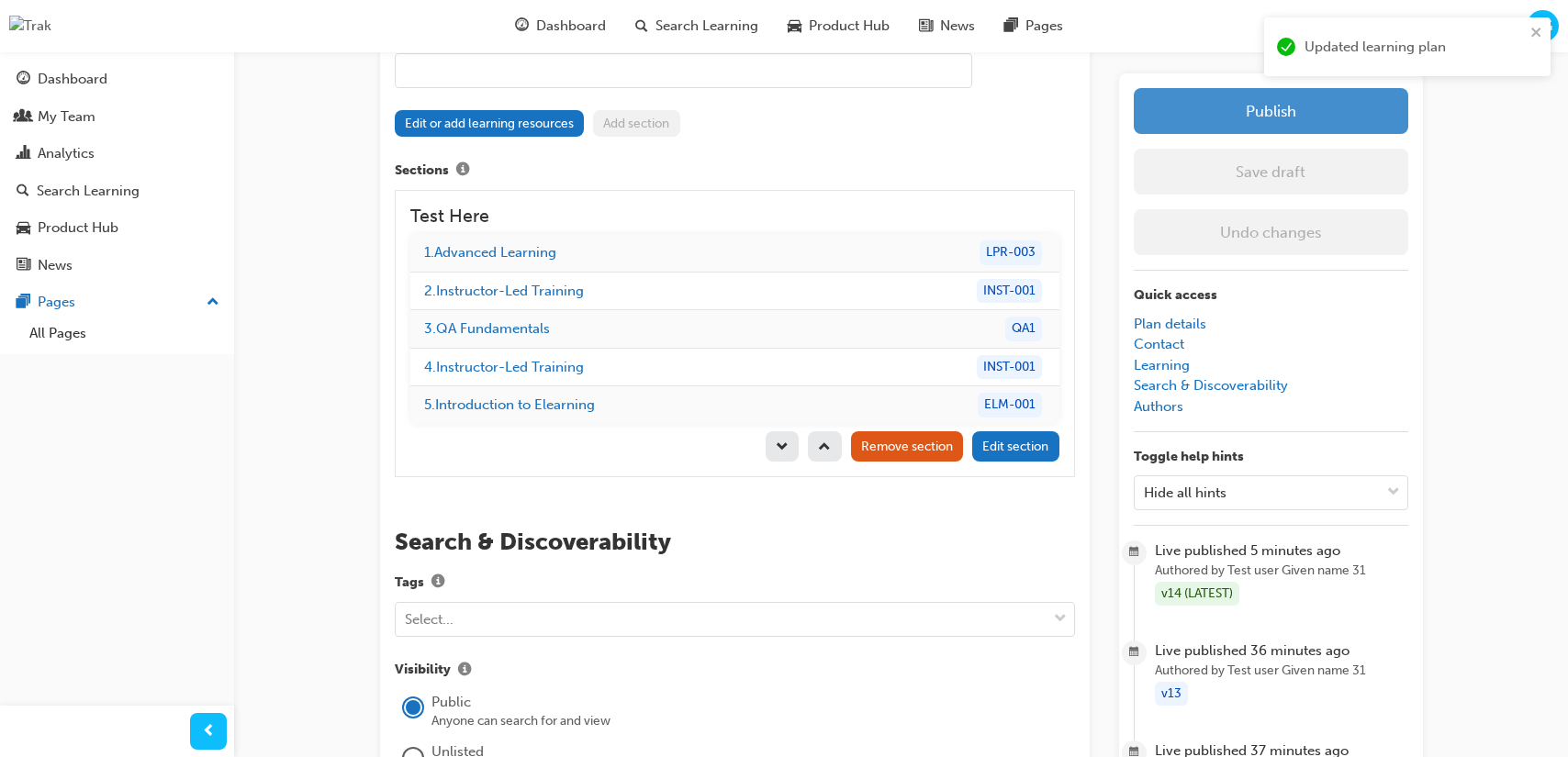
click at [1309, 118] on button "Publish" at bounding box center [1271, 111] width 275 height 46
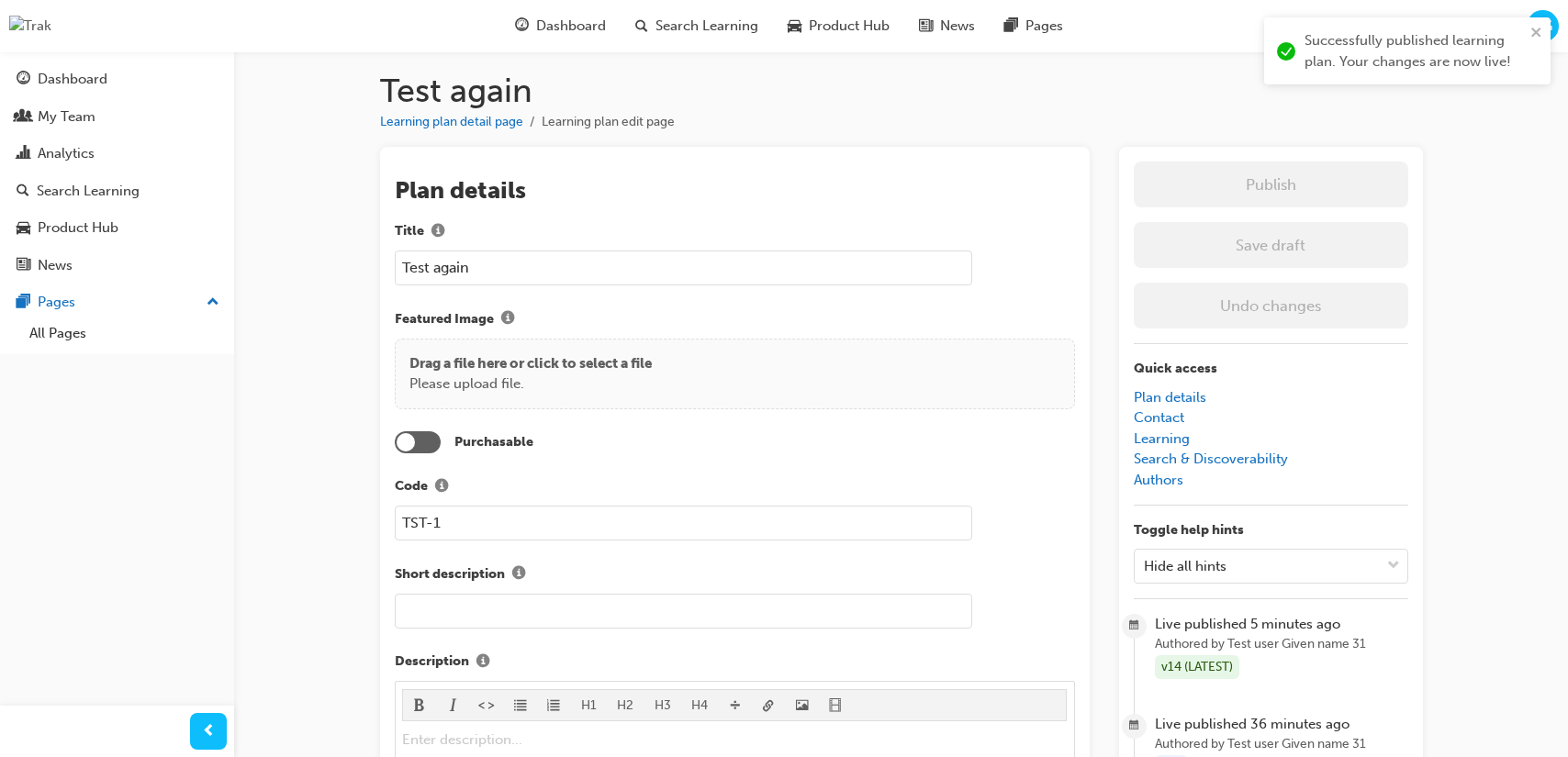
scroll to position [0, 0]
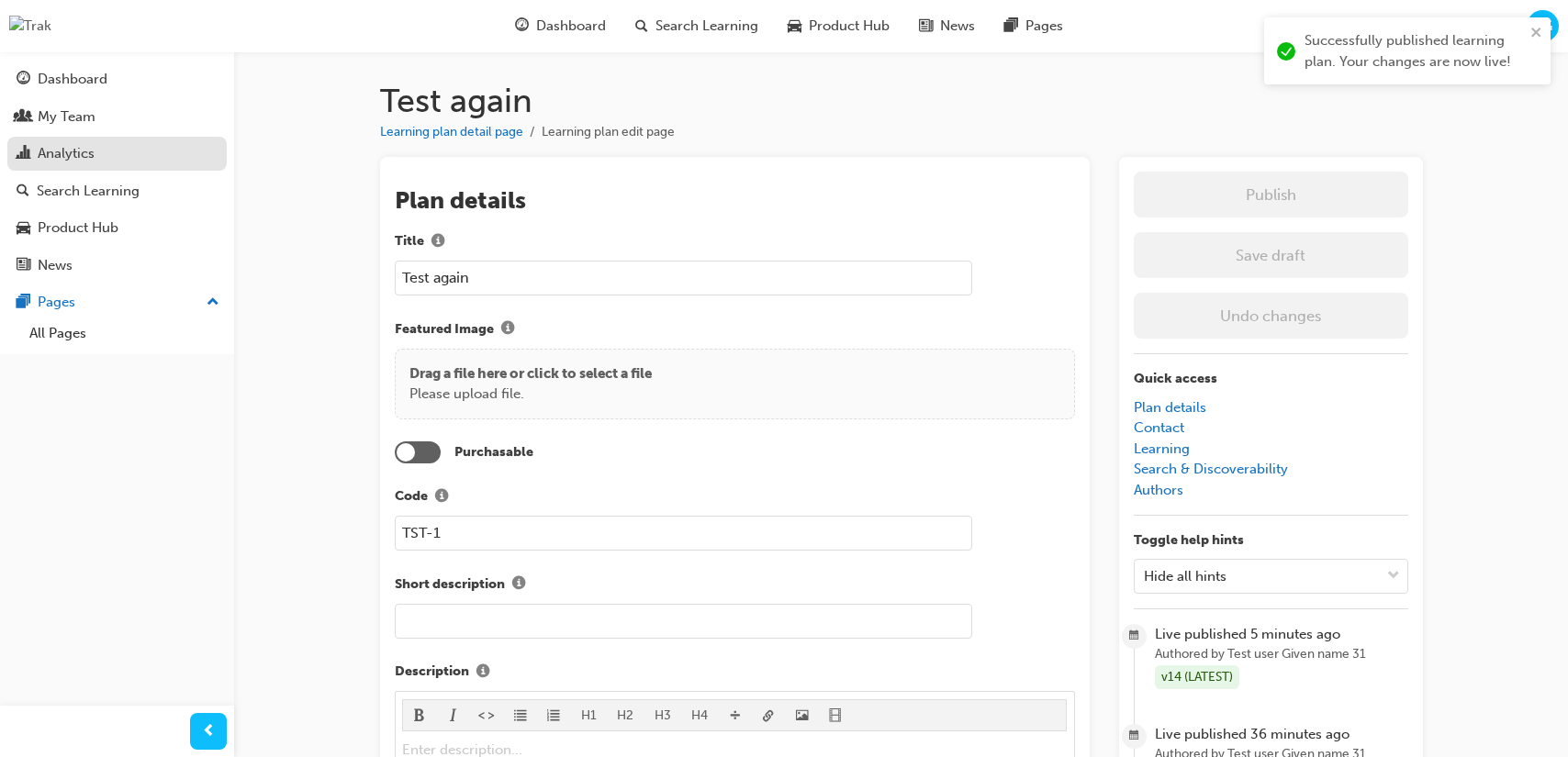
click at [96, 153] on div "Analytics" at bounding box center [116, 153] width 201 height 23
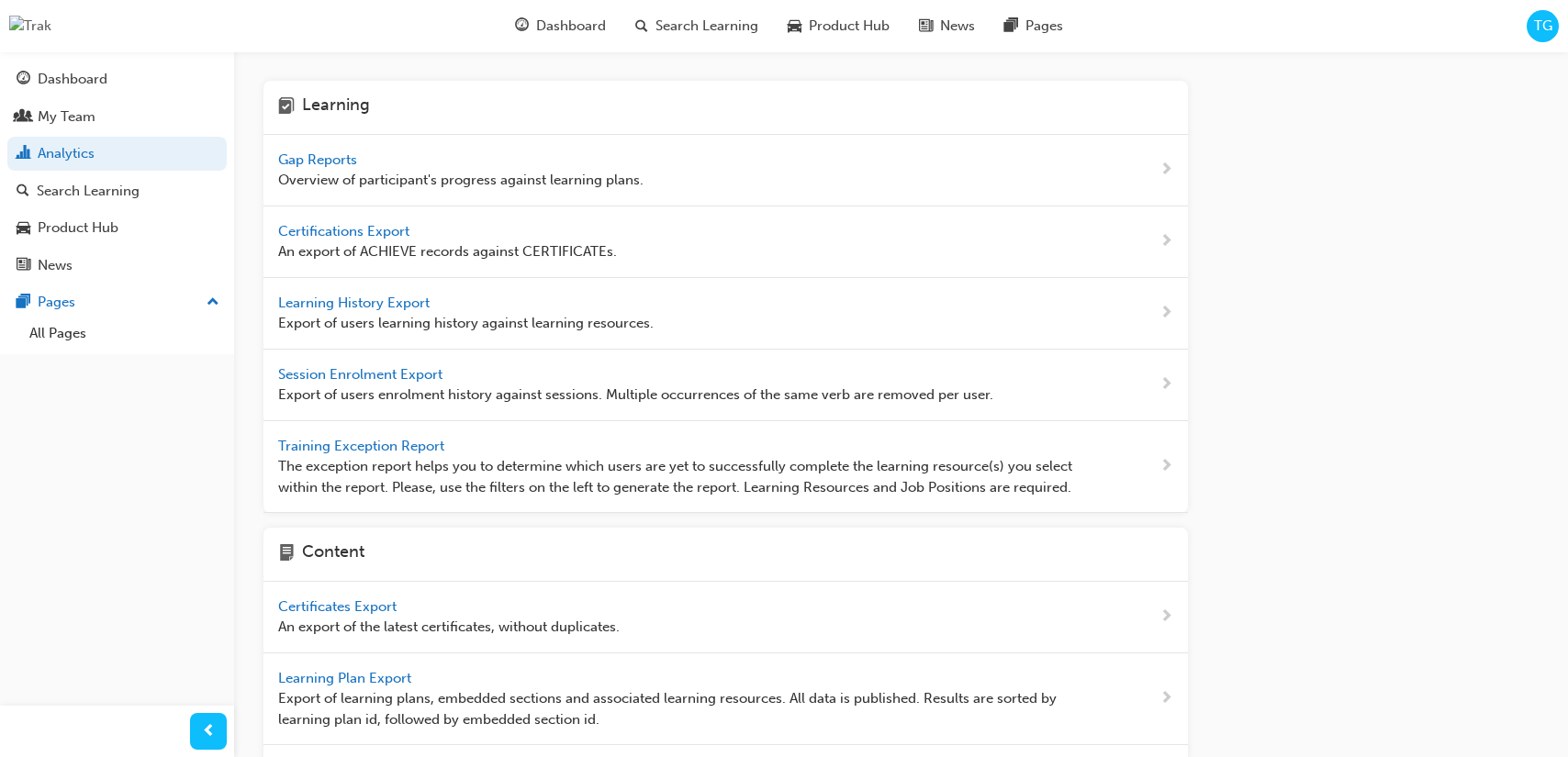
click at [291, 160] on span "Gap Reports" at bounding box center [320, 159] width 83 height 16
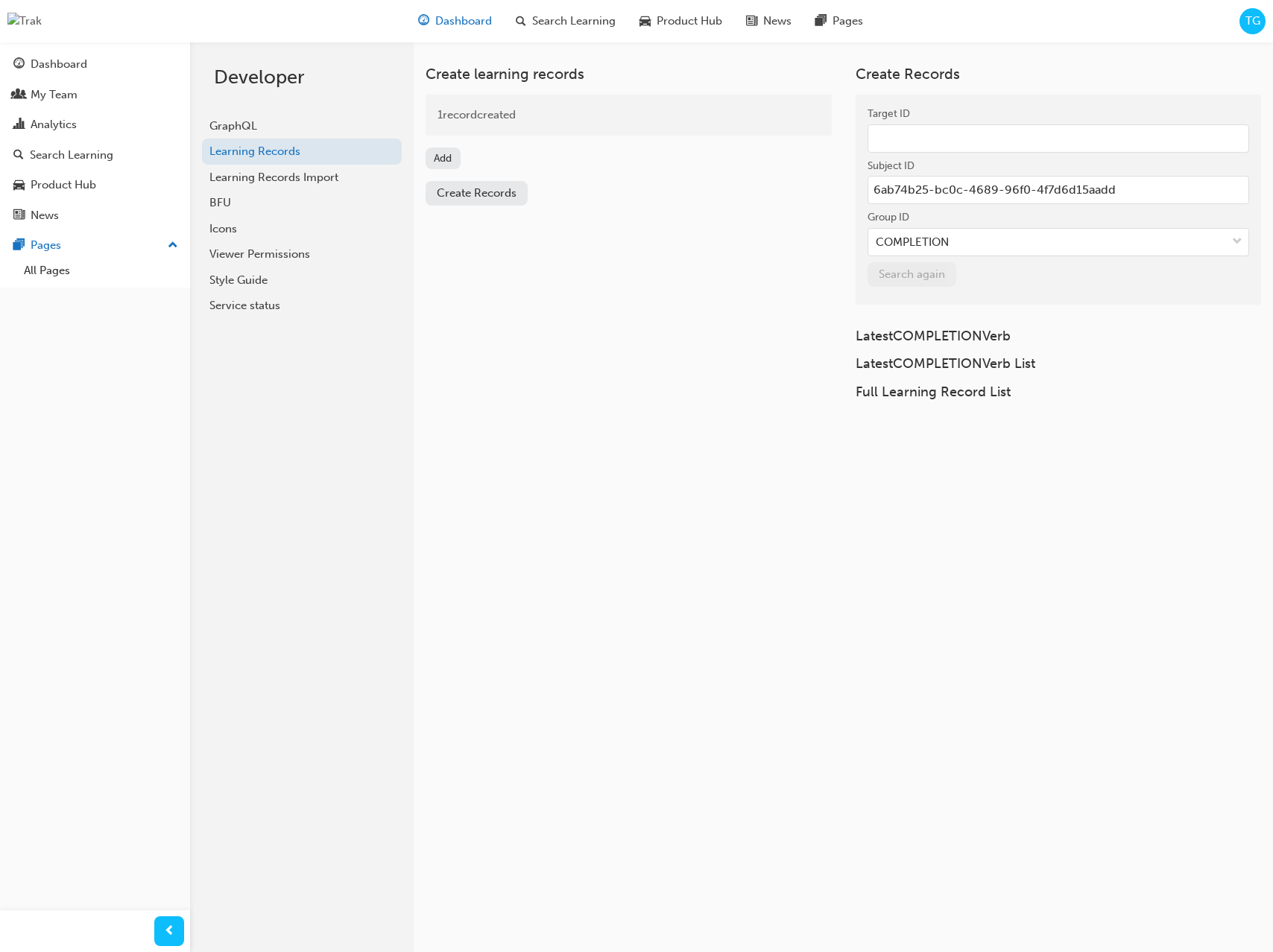
click at [486, 24] on span "Dashboard" at bounding box center [463, 21] width 57 height 17
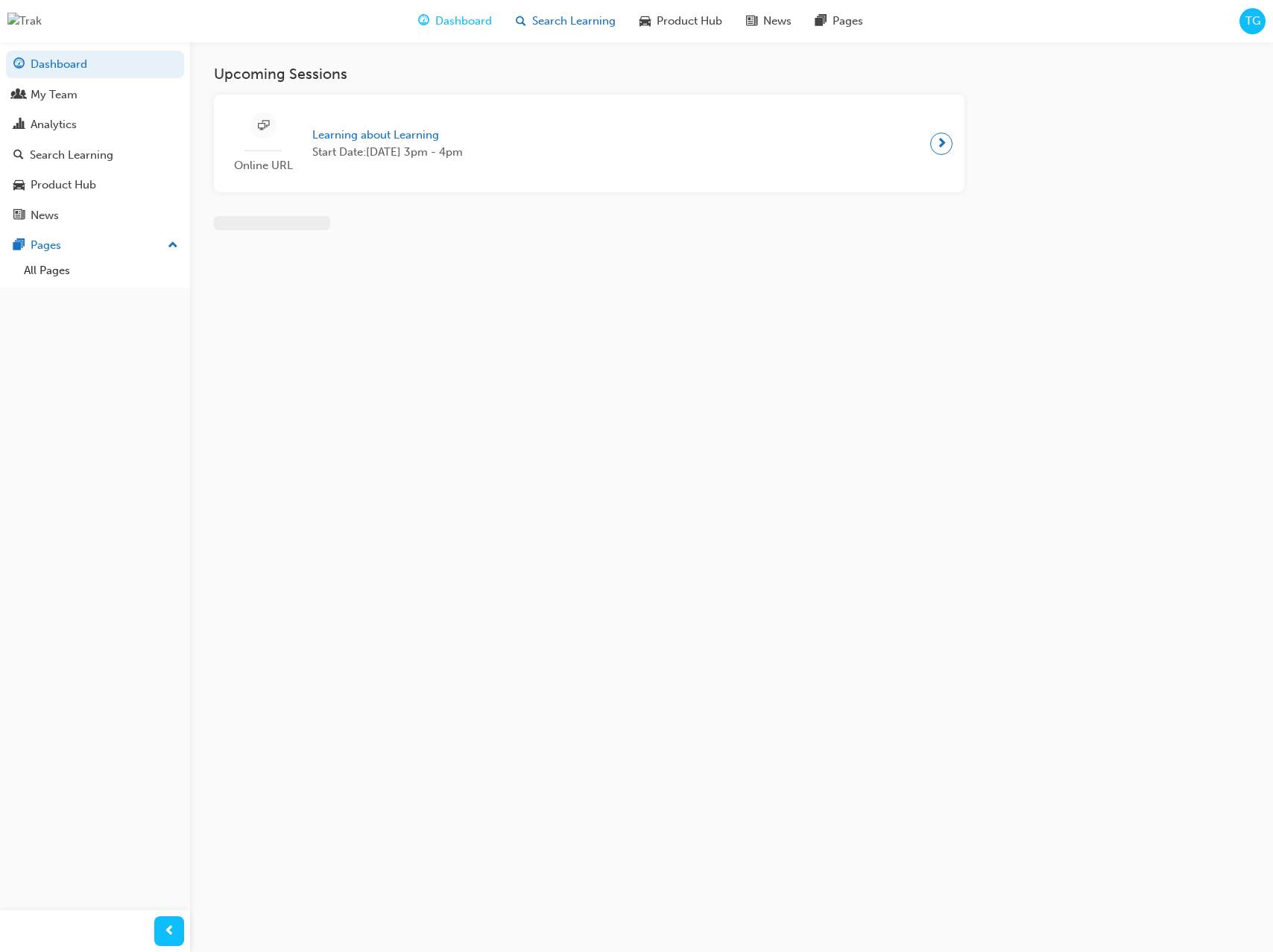
click at [571, 22] on span "Search Learning" at bounding box center [574, 21] width 84 height 17
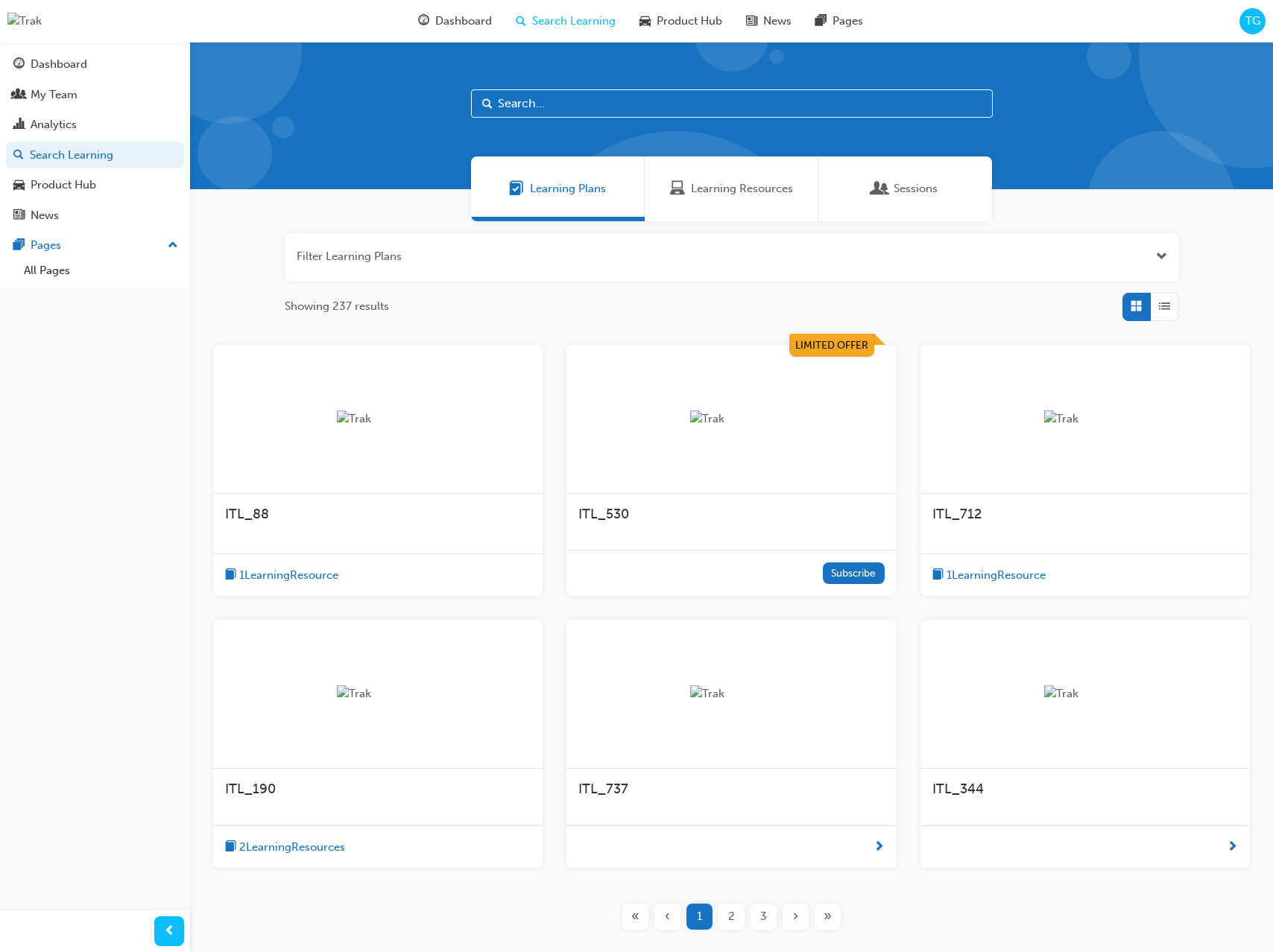
click at [693, 385] on div at bounding box center [730, 419] width 329 height 149
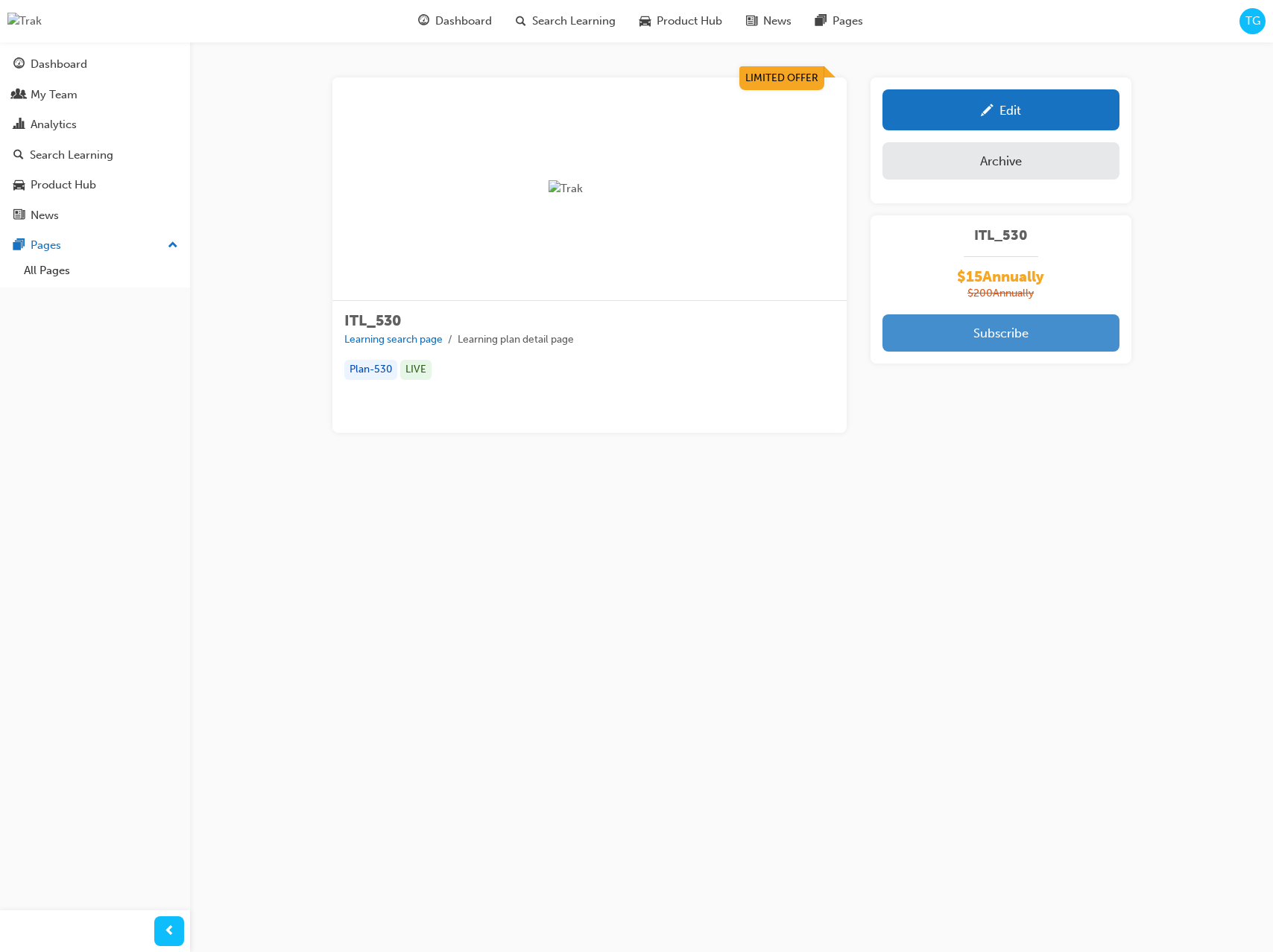
click at [952, 330] on button "Subscribe" at bounding box center [1001, 333] width 237 height 37
click at [1050, 330] on button "Subscribe" at bounding box center [1001, 333] width 237 height 37
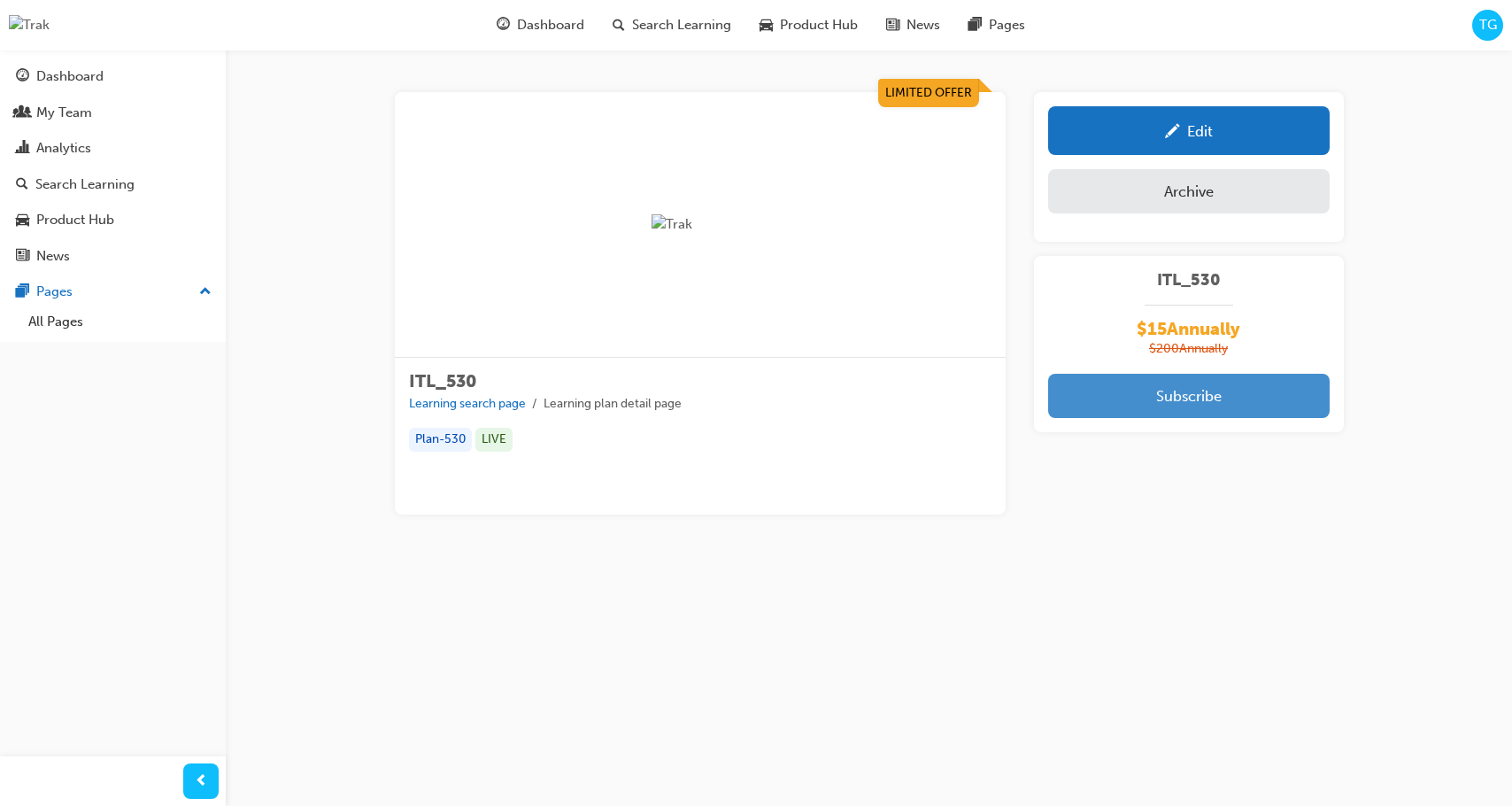
click at [1121, 404] on button "Subscribe" at bounding box center [1189, 396] width 281 height 44
